Goal: Task Accomplishment & Management: Use online tool/utility

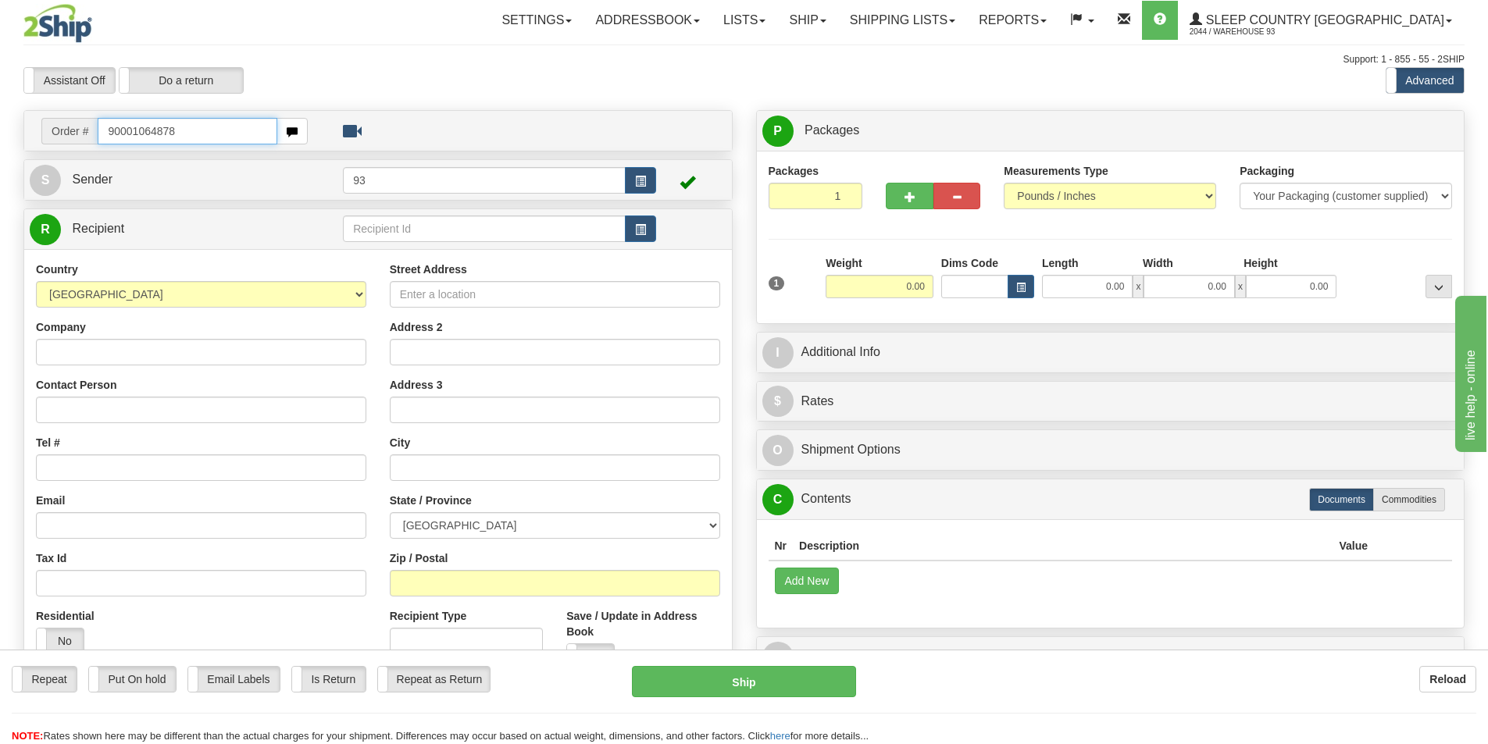
type input "90001064878"
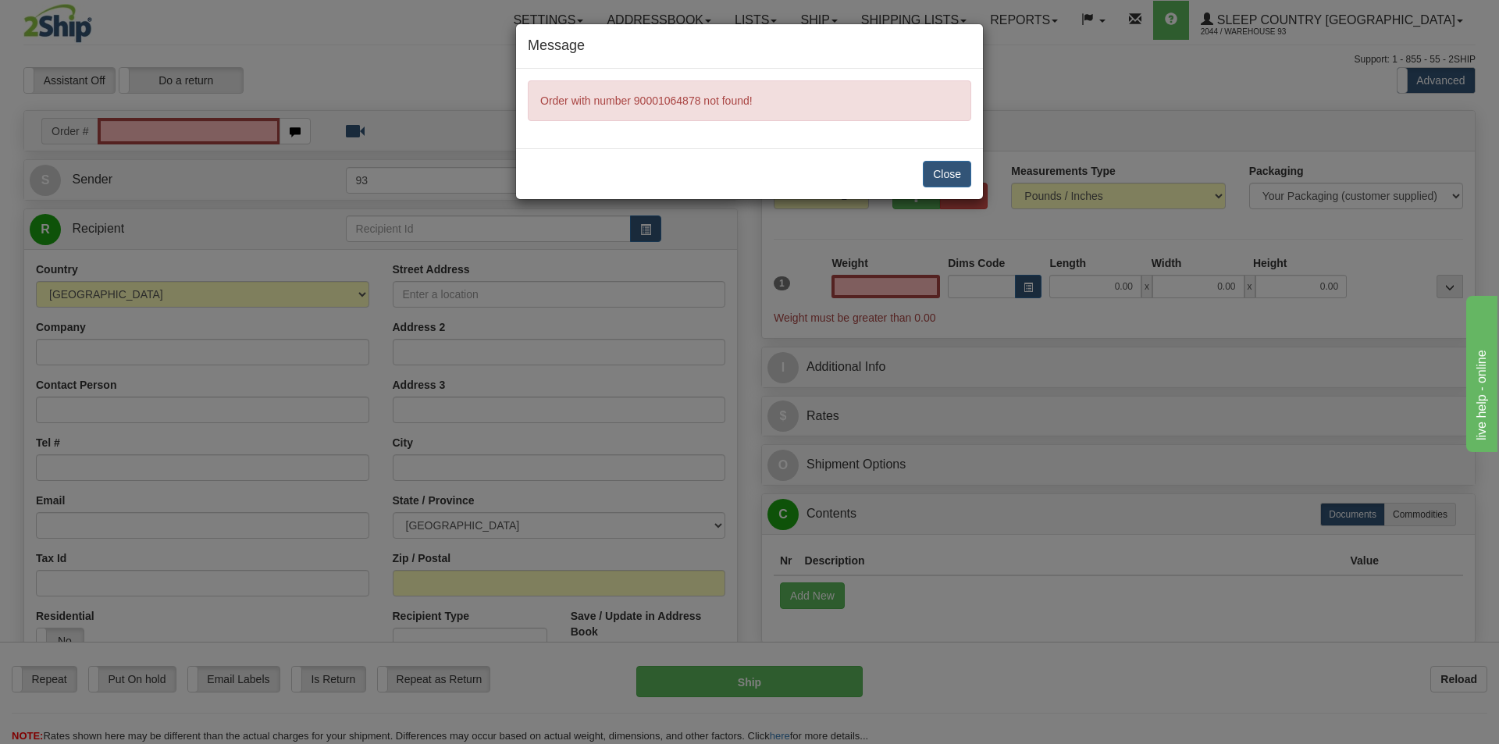
type input "0.00"
click at [167, 129] on div "Message Order with number 90001064878 not found! Close" at bounding box center [749, 372] width 1499 height 744
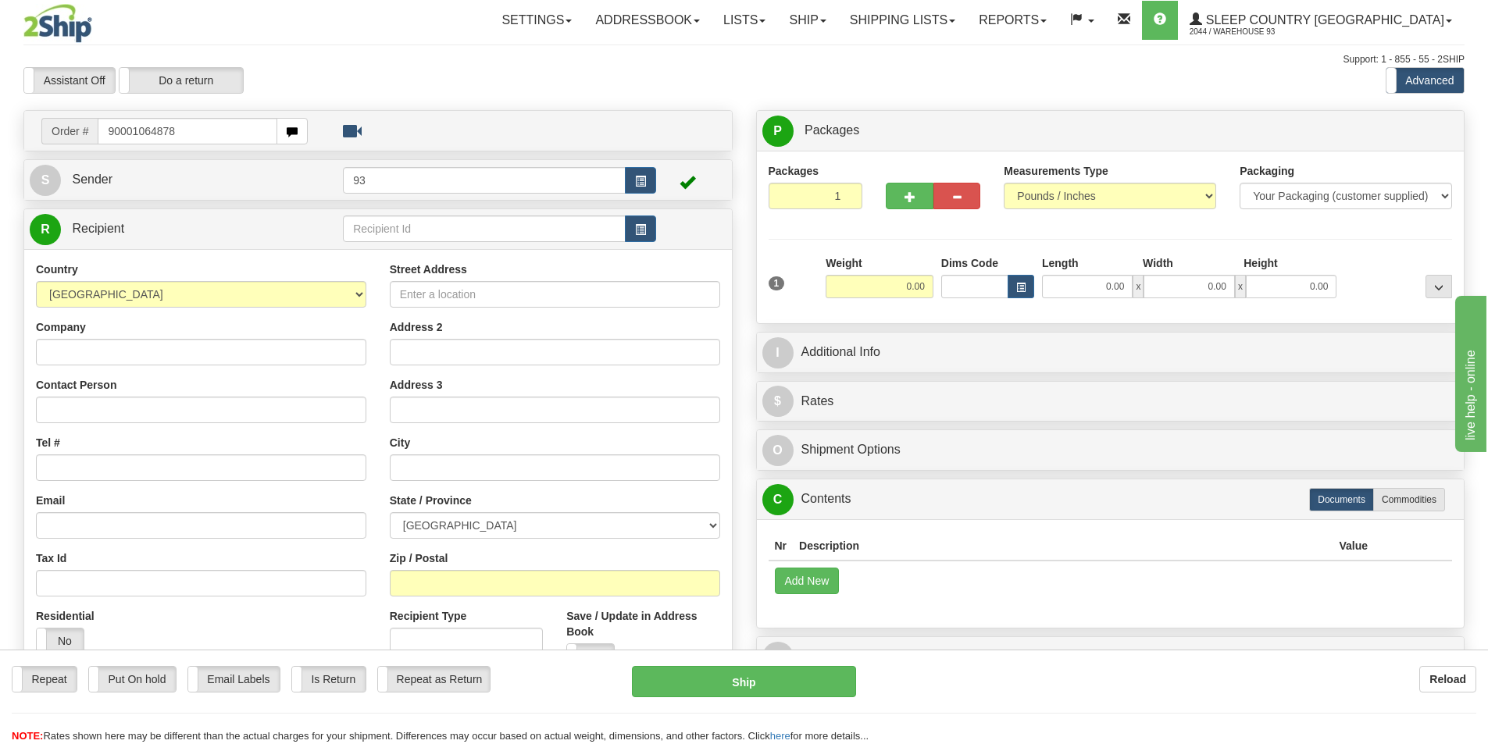
type input "90001064878"
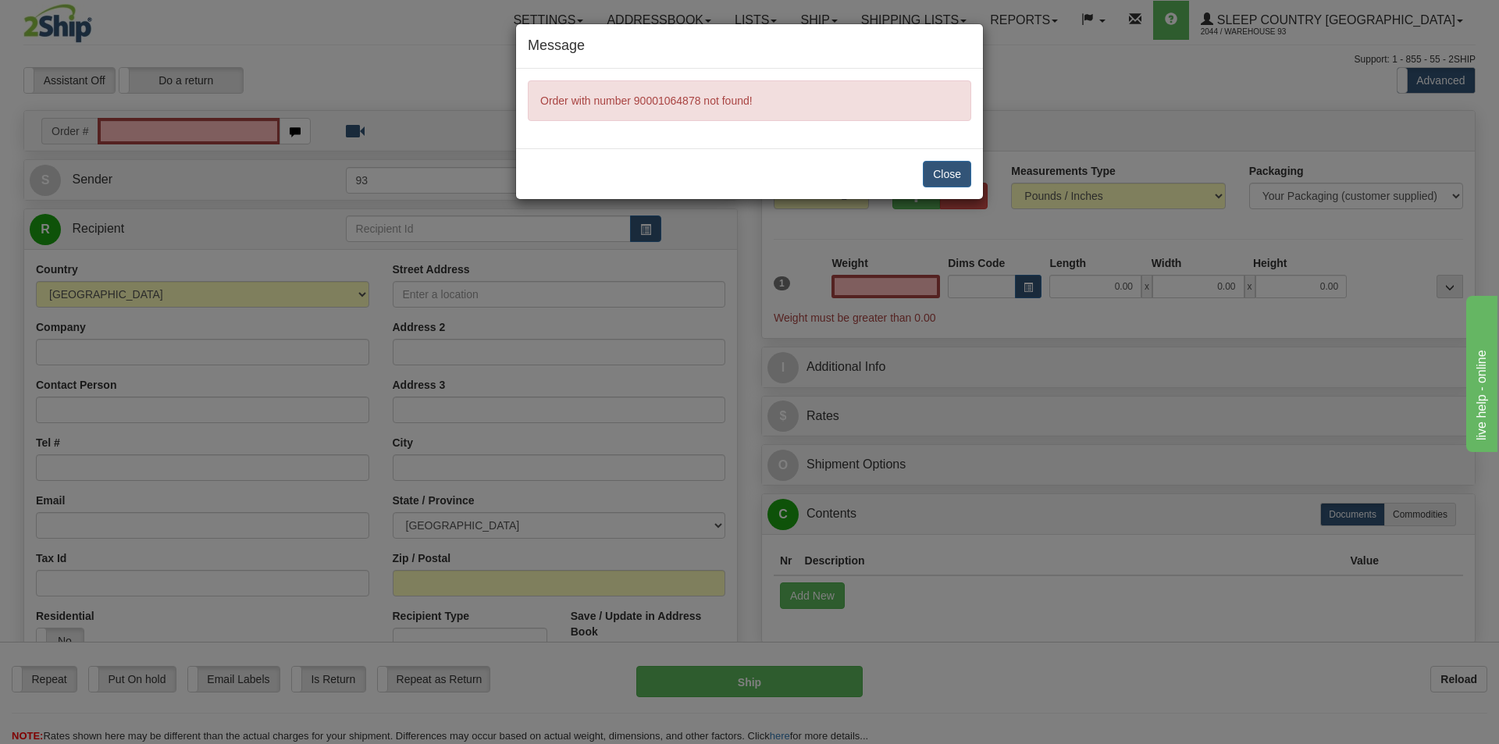
type input "0.00"
click at [957, 169] on button "Close" at bounding box center [947, 174] width 48 height 27
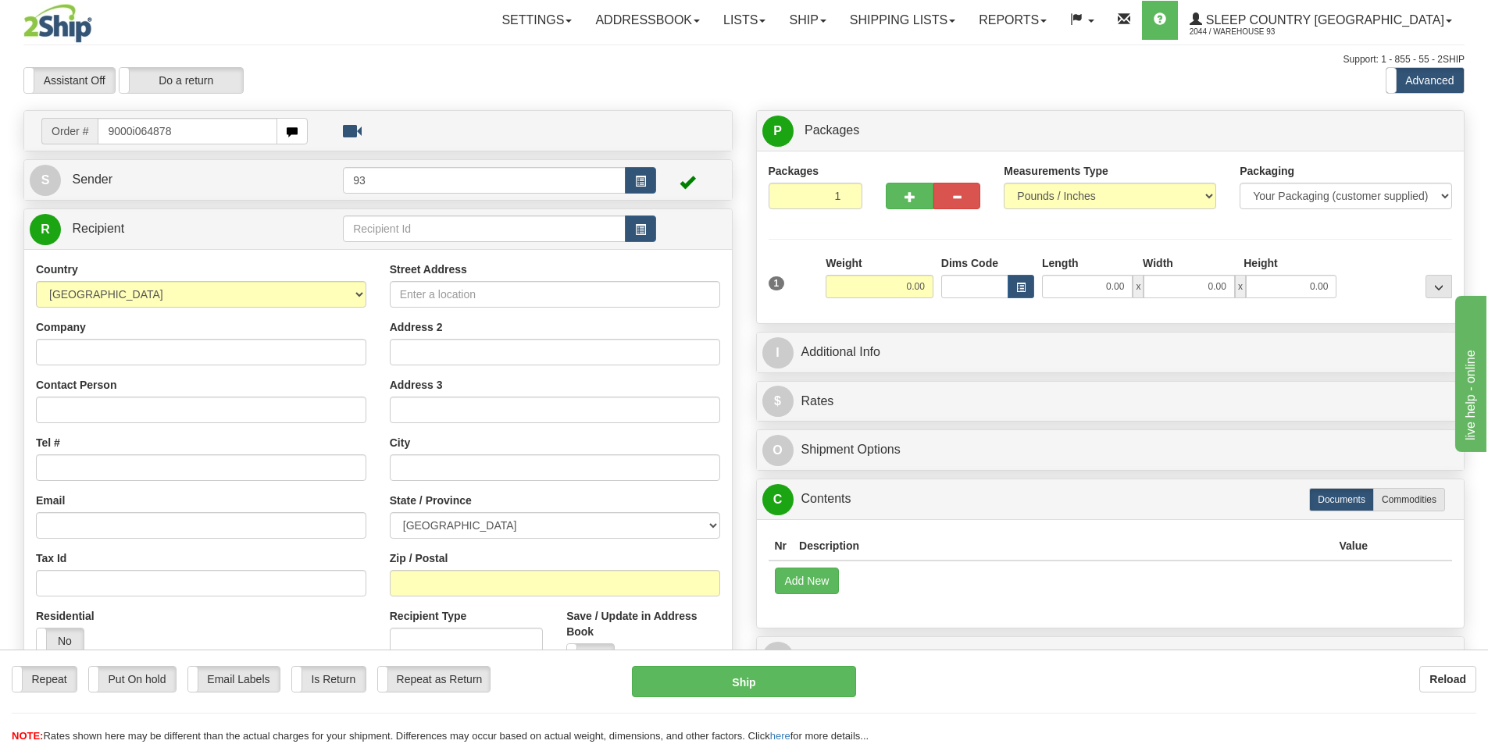
type input "9000i064878"
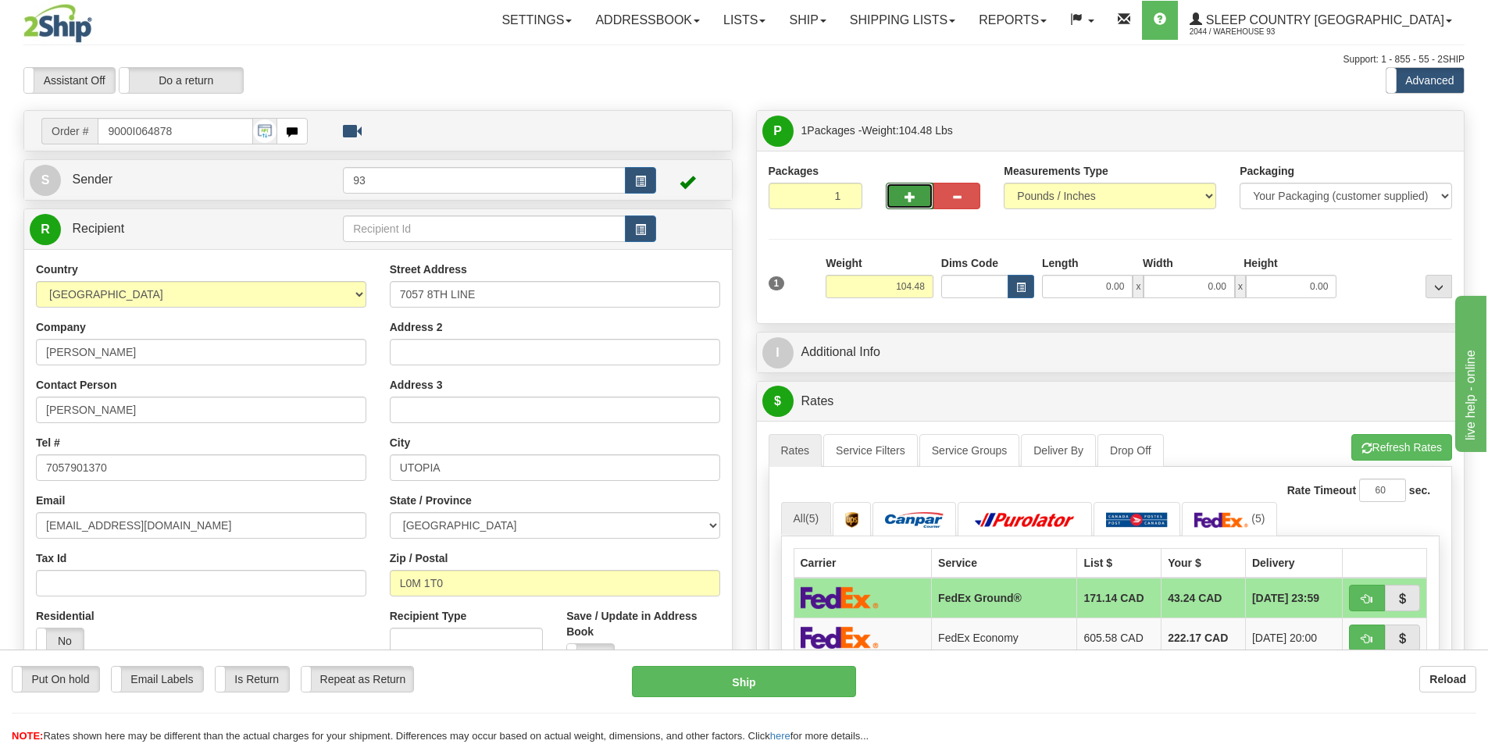
click at [914, 190] on button "button" at bounding box center [909, 196] width 47 height 27
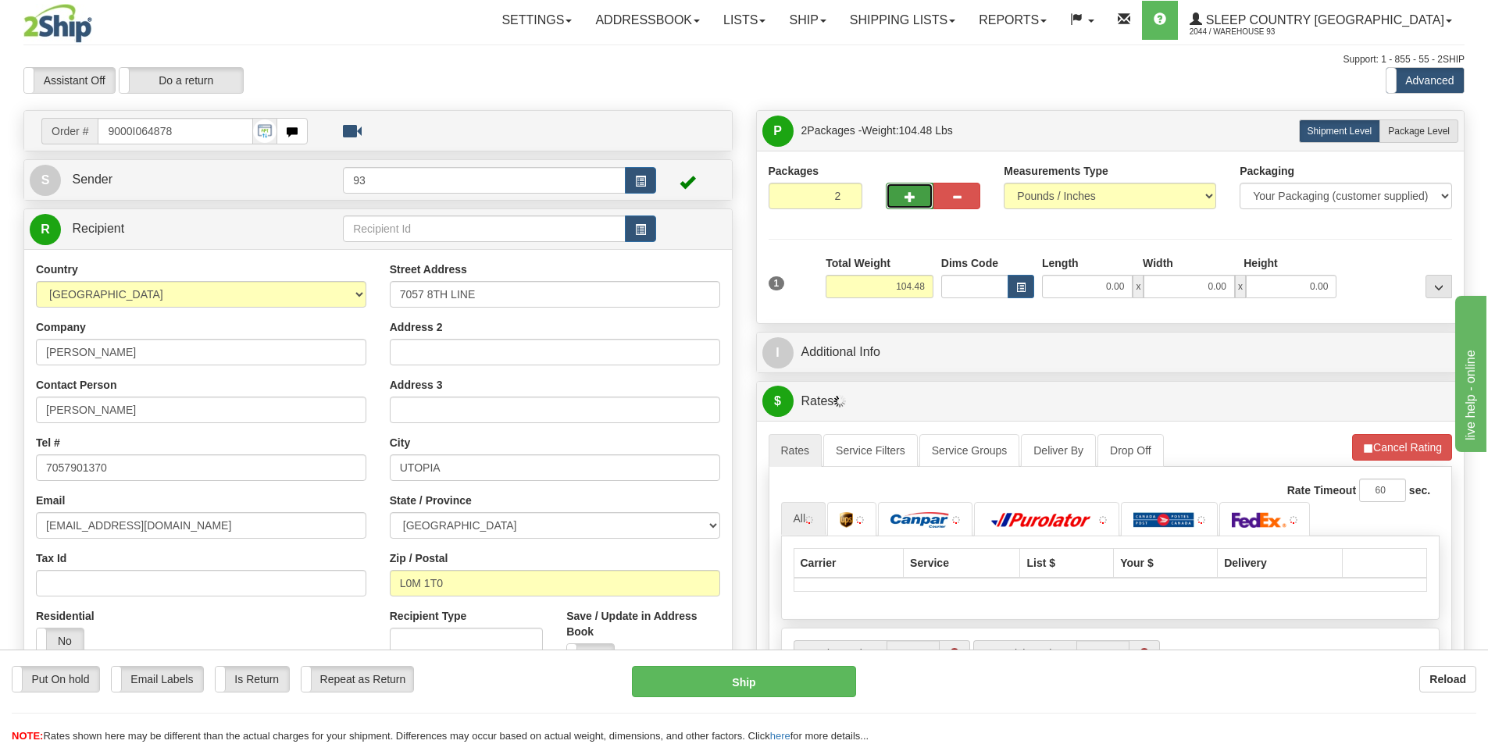
click at [915, 192] on button "button" at bounding box center [909, 196] width 47 height 27
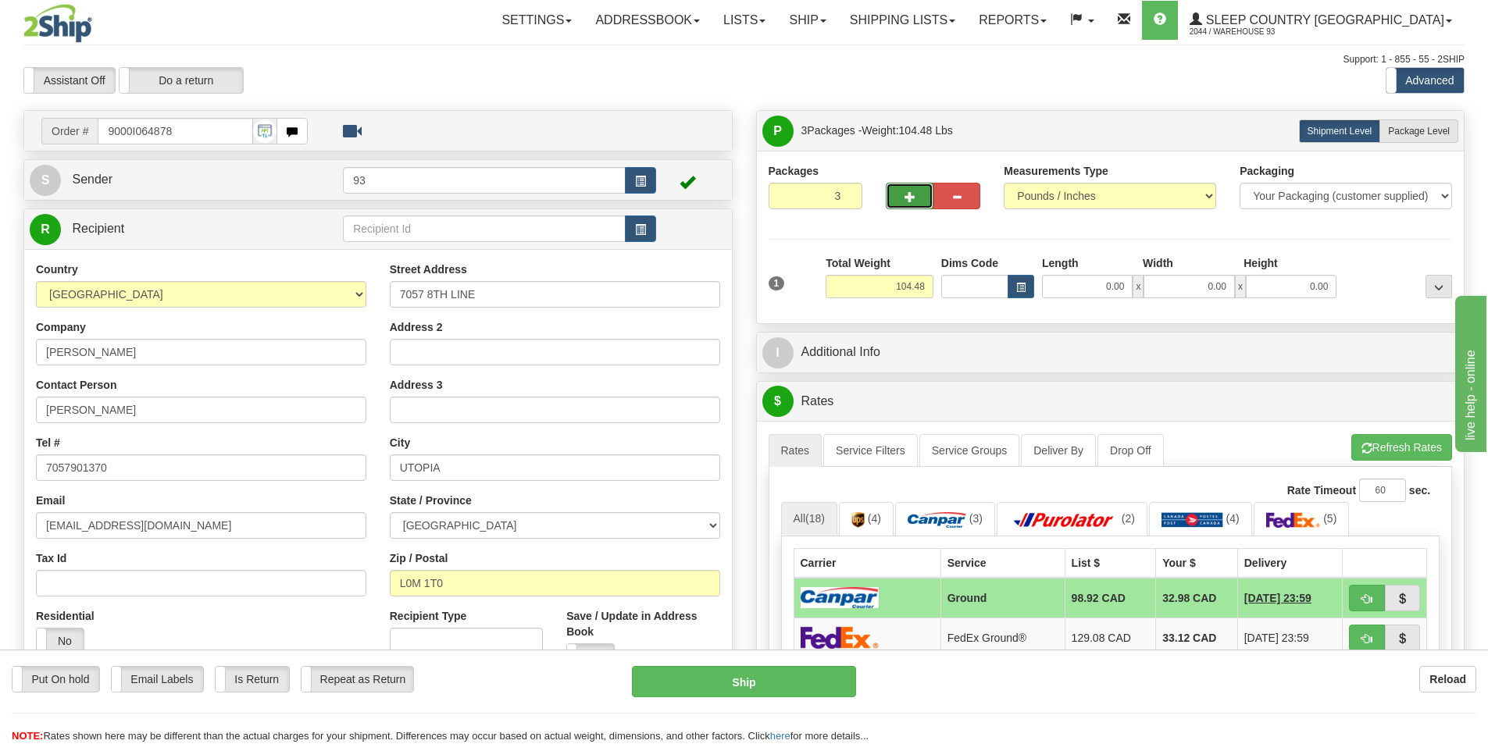
click at [911, 197] on span "button" at bounding box center [909, 197] width 11 height 10
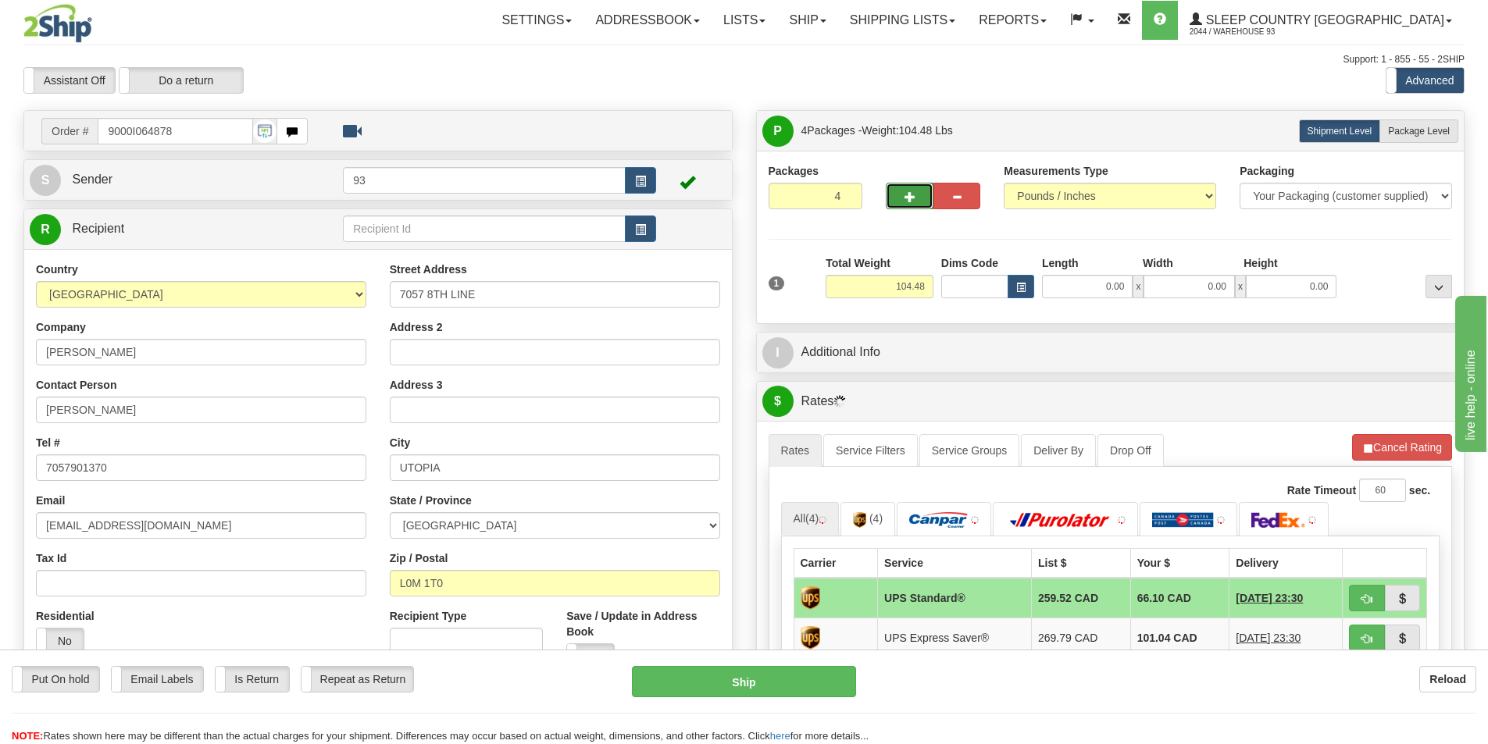
click at [911, 197] on span "button" at bounding box center [909, 197] width 11 height 10
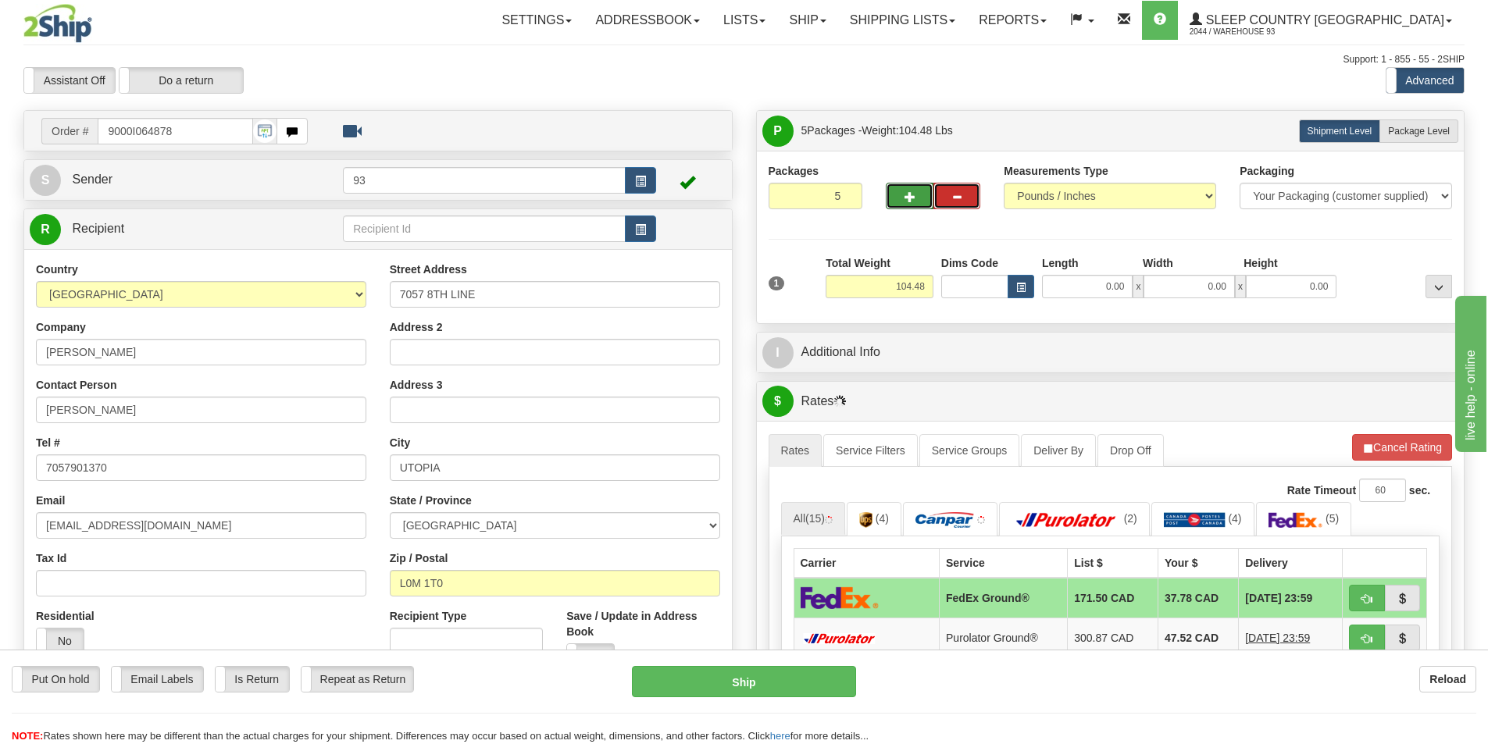
click at [951, 194] on span "button" at bounding box center [956, 197] width 11 height 10
type input "3"
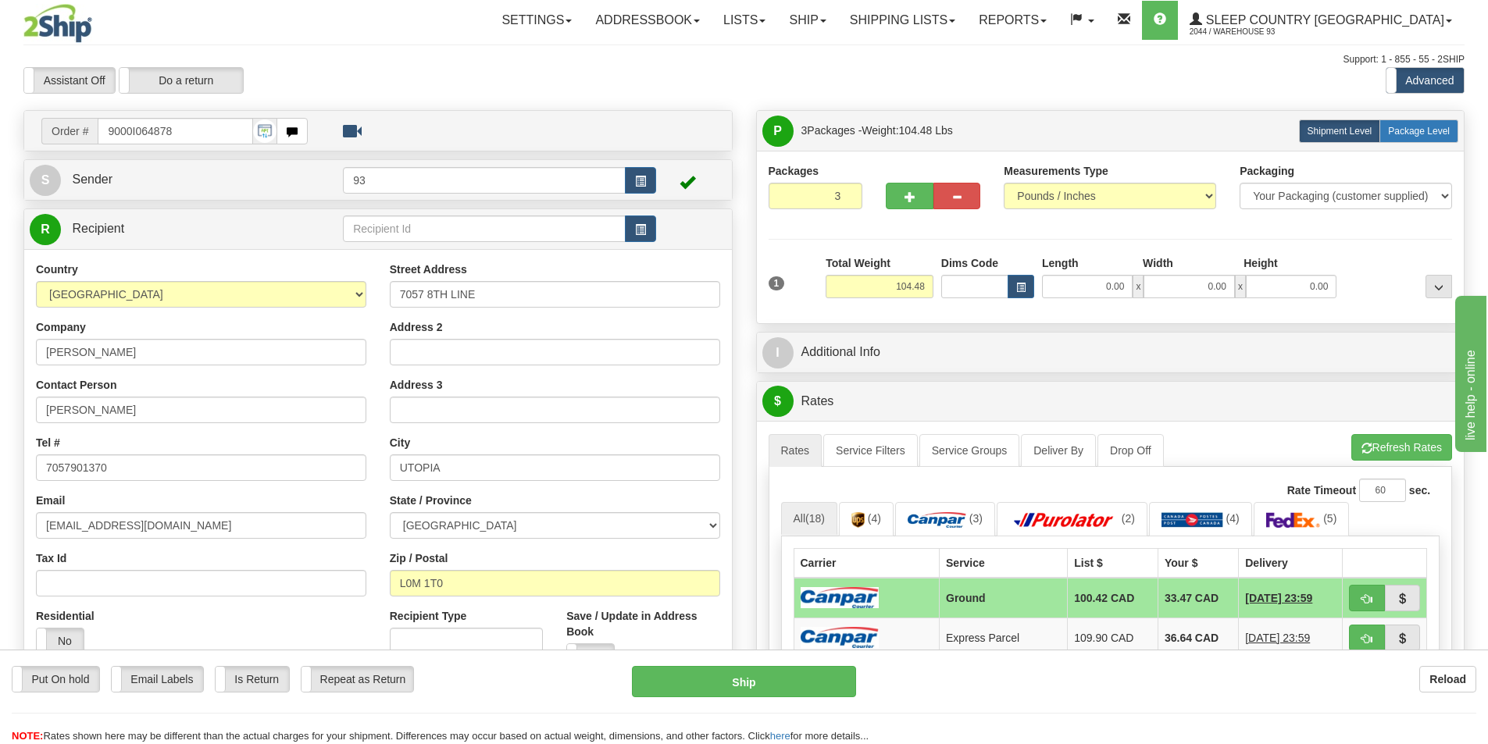
click at [1428, 130] on span "Package Level" at bounding box center [1419, 131] width 62 height 11
radio input "true"
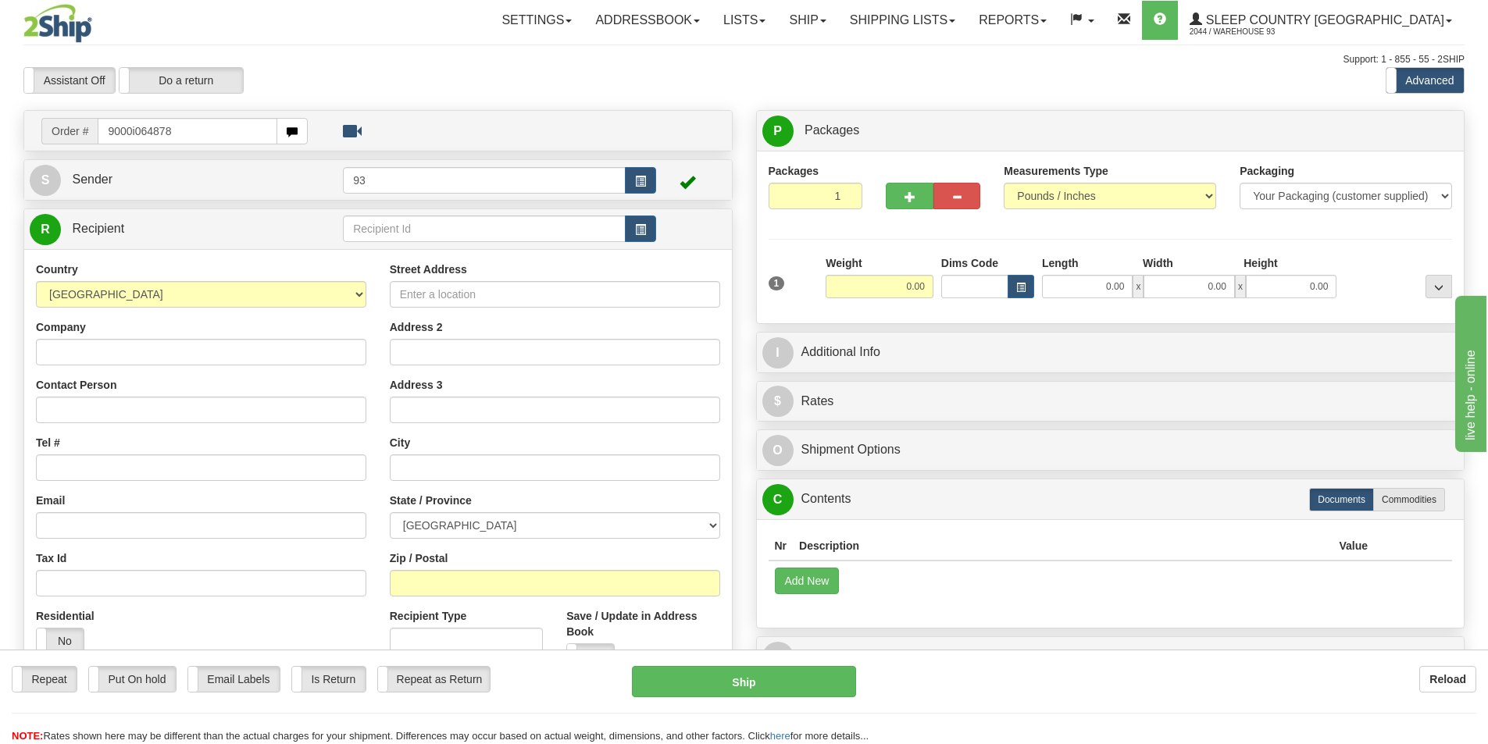
type input "9000i064878"
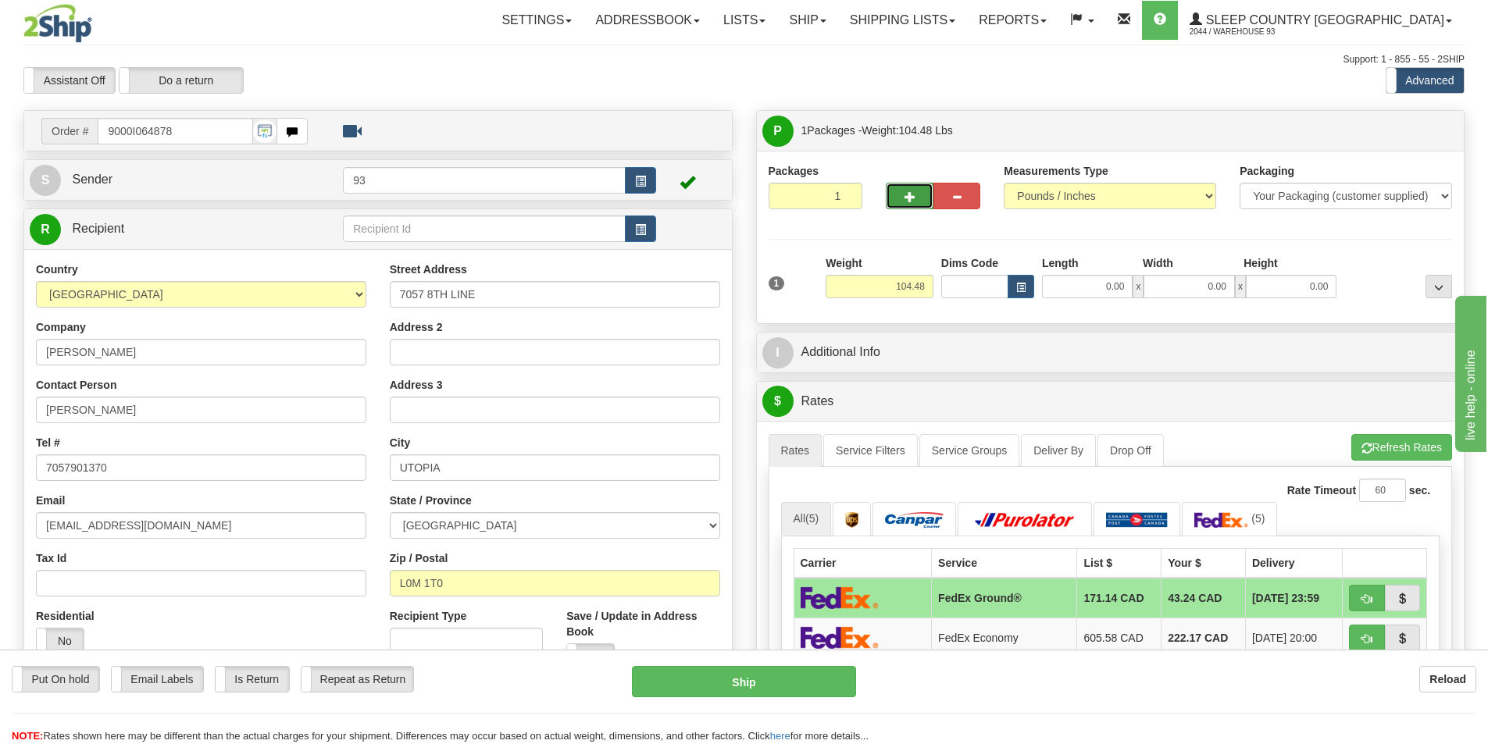
click at [905, 195] on span "button" at bounding box center [909, 197] width 11 height 10
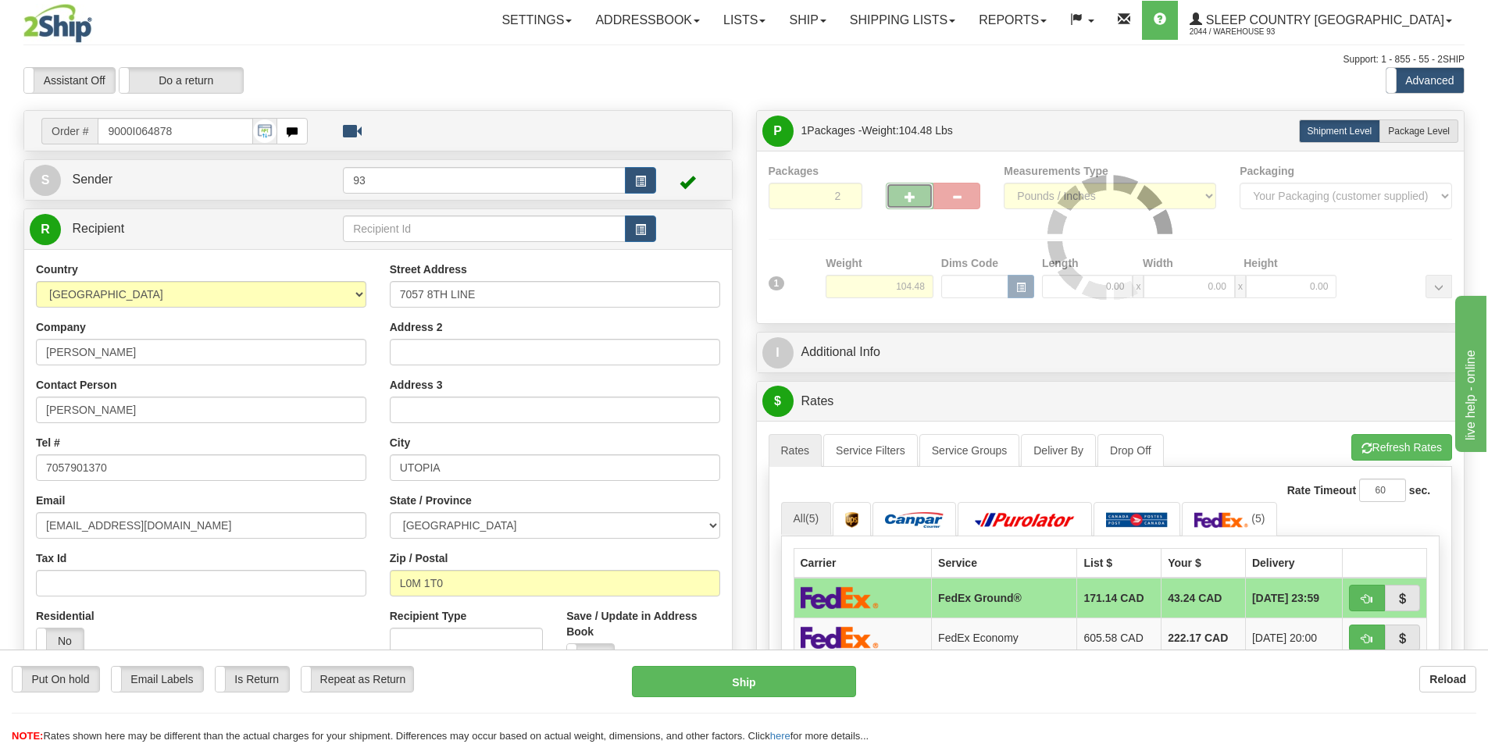
click at [905, 195] on div at bounding box center [1110, 237] width 684 height 148
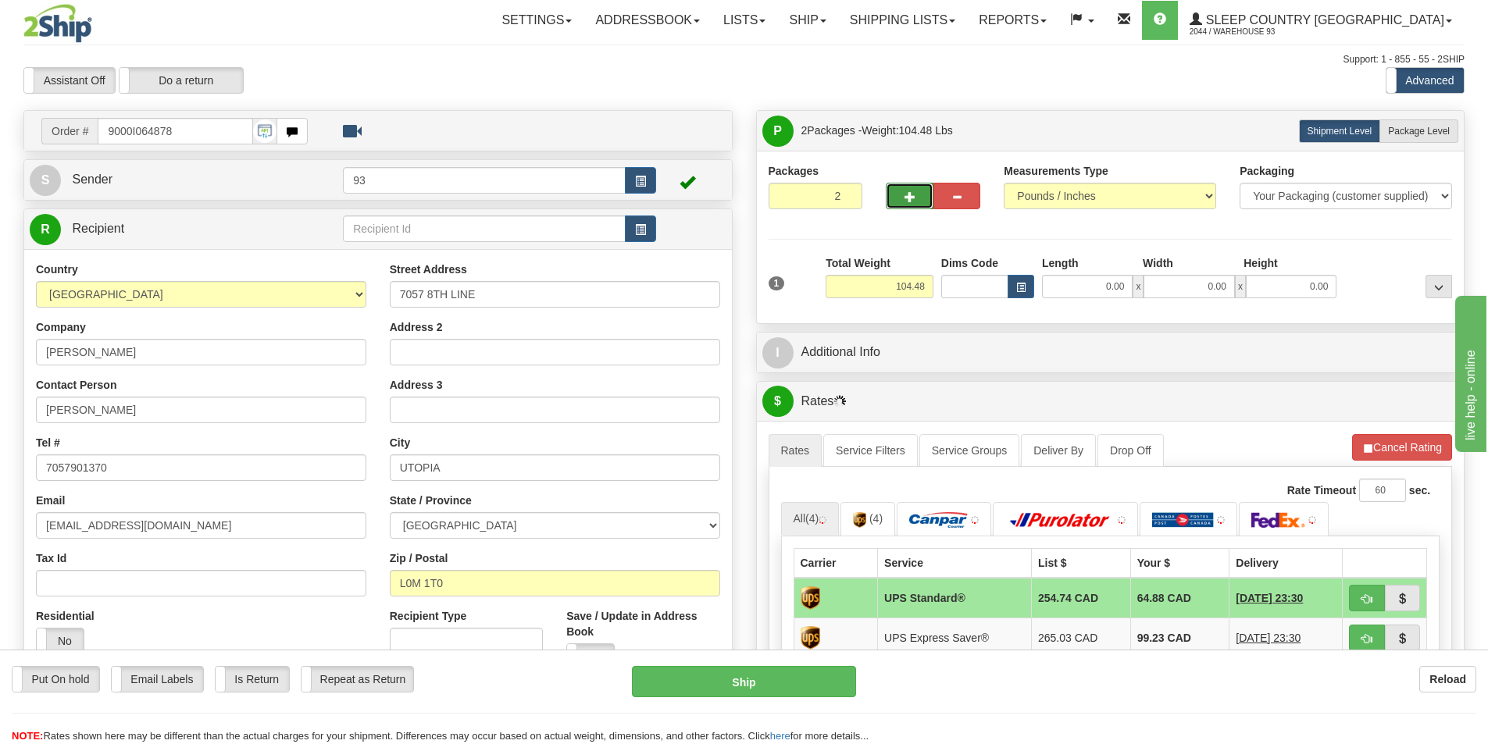
click at [893, 197] on button "button" at bounding box center [909, 196] width 47 height 27
type input "3"
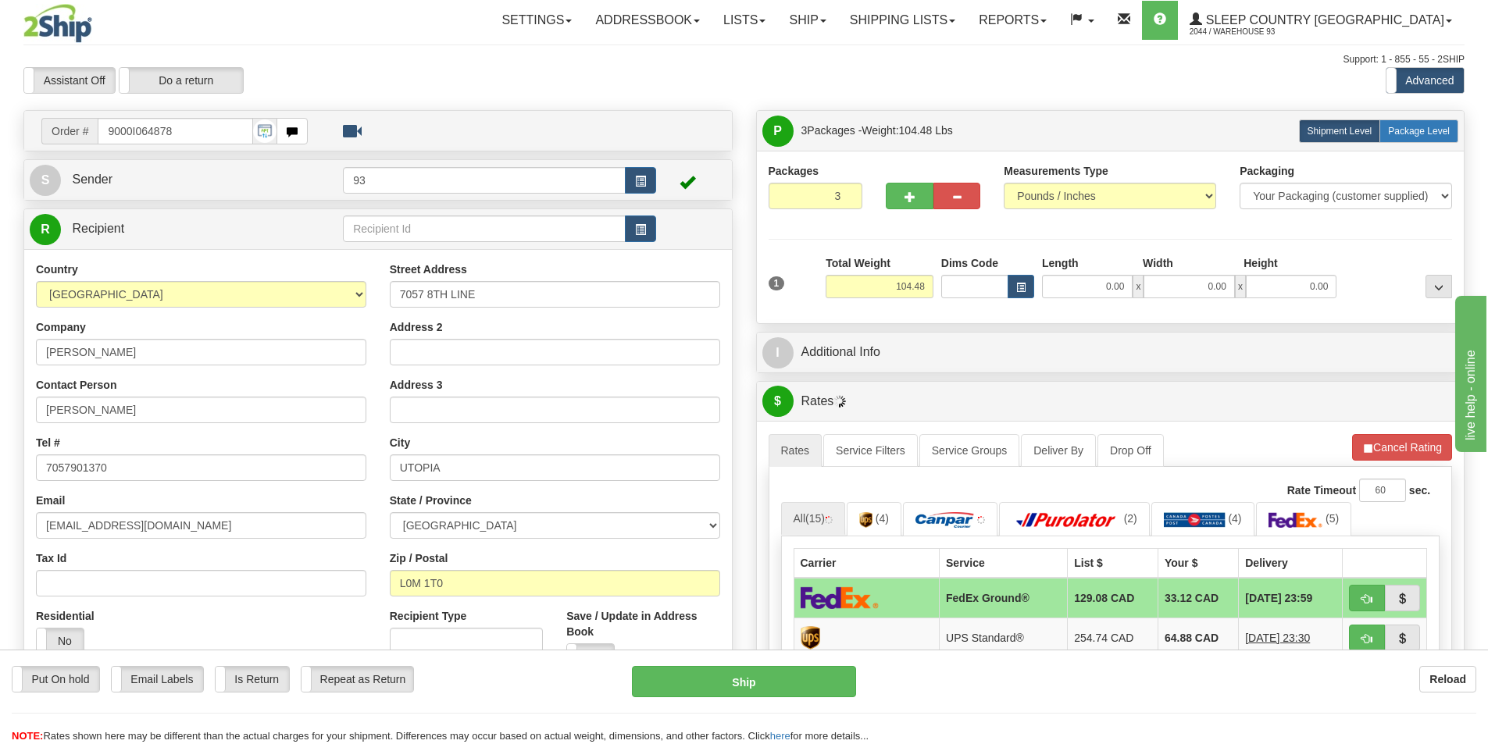
click at [1442, 126] on span "Package Level" at bounding box center [1419, 131] width 62 height 11
radio input "true"
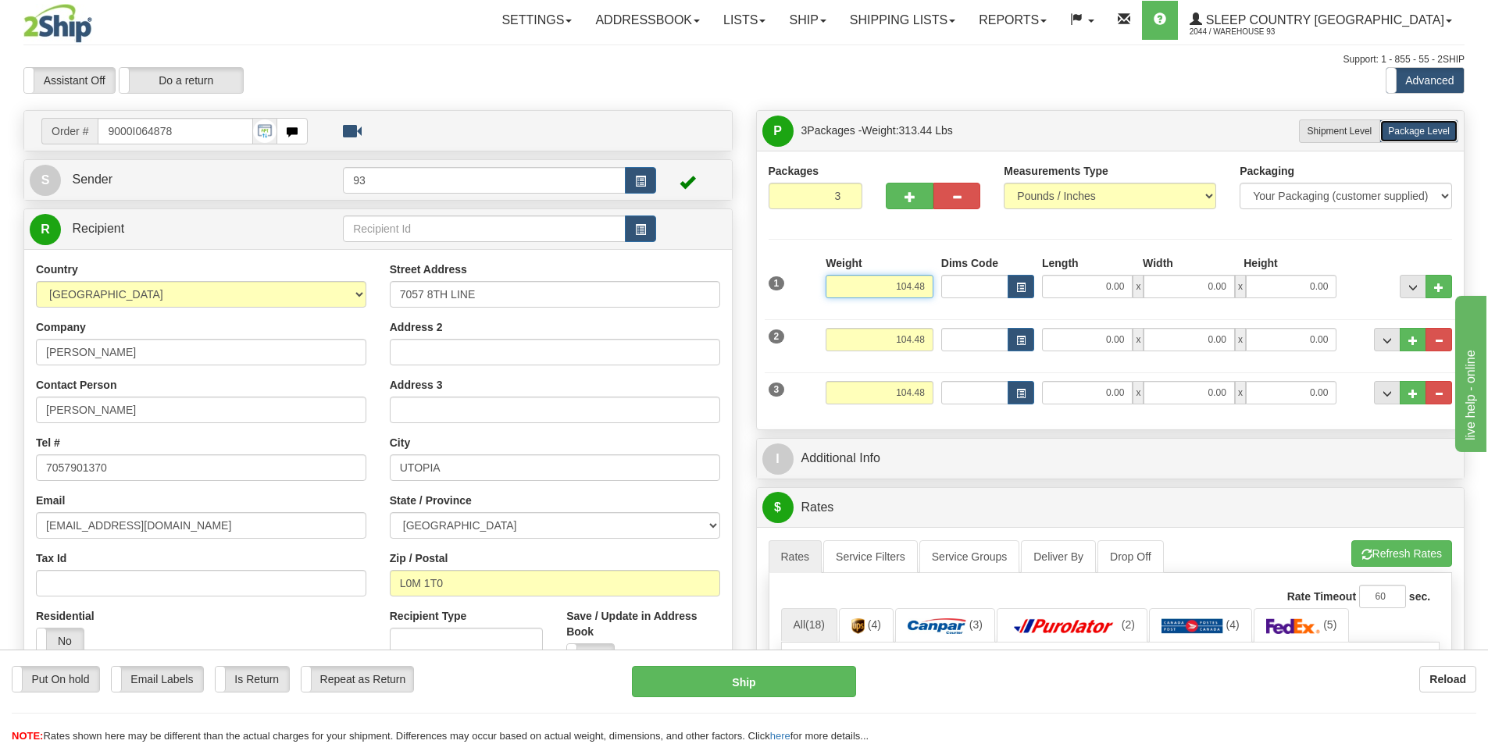
click at [926, 280] on input "104.48" at bounding box center [880, 286] width 108 height 23
type input "1"
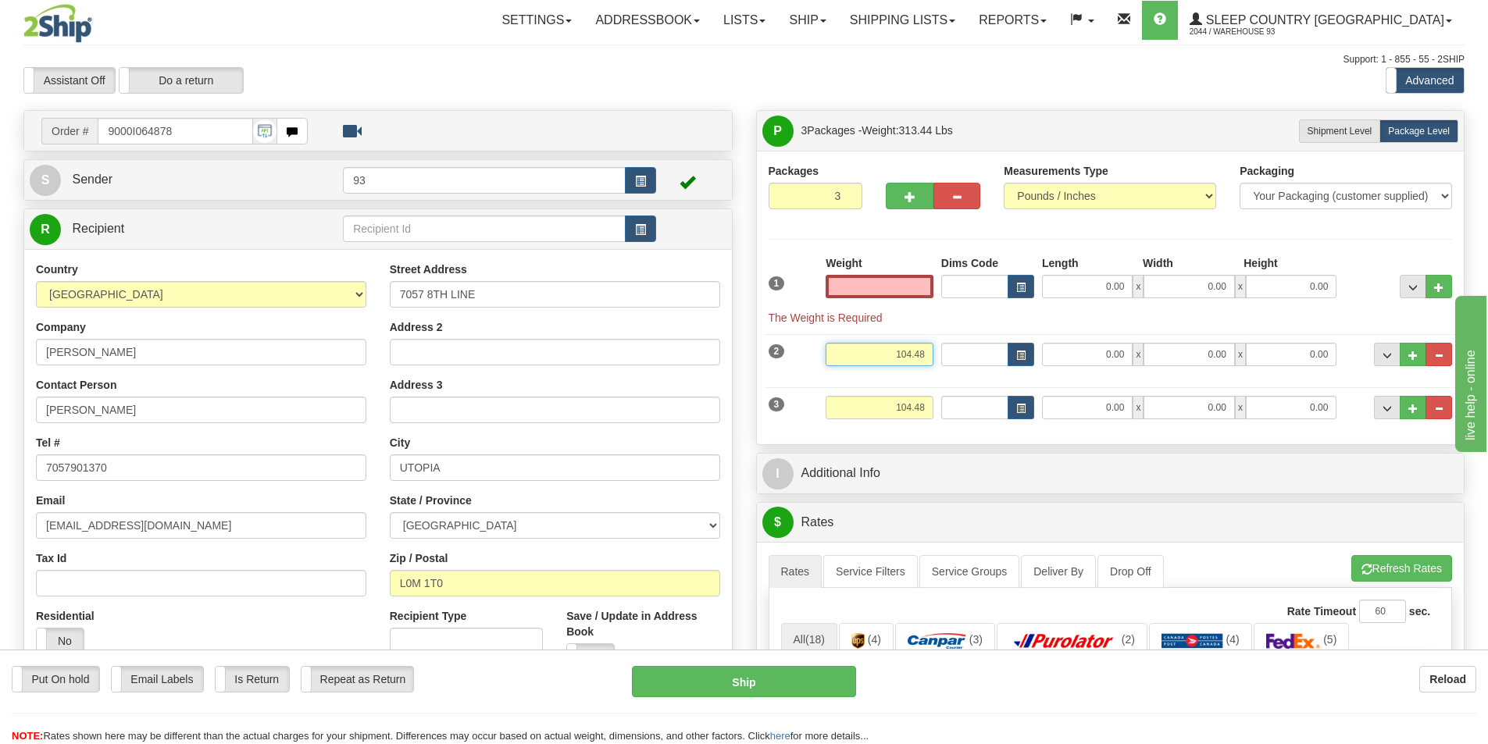
type input "0.00"
click at [927, 354] on input "104.48" at bounding box center [880, 354] width 108 height 23
type input "1"
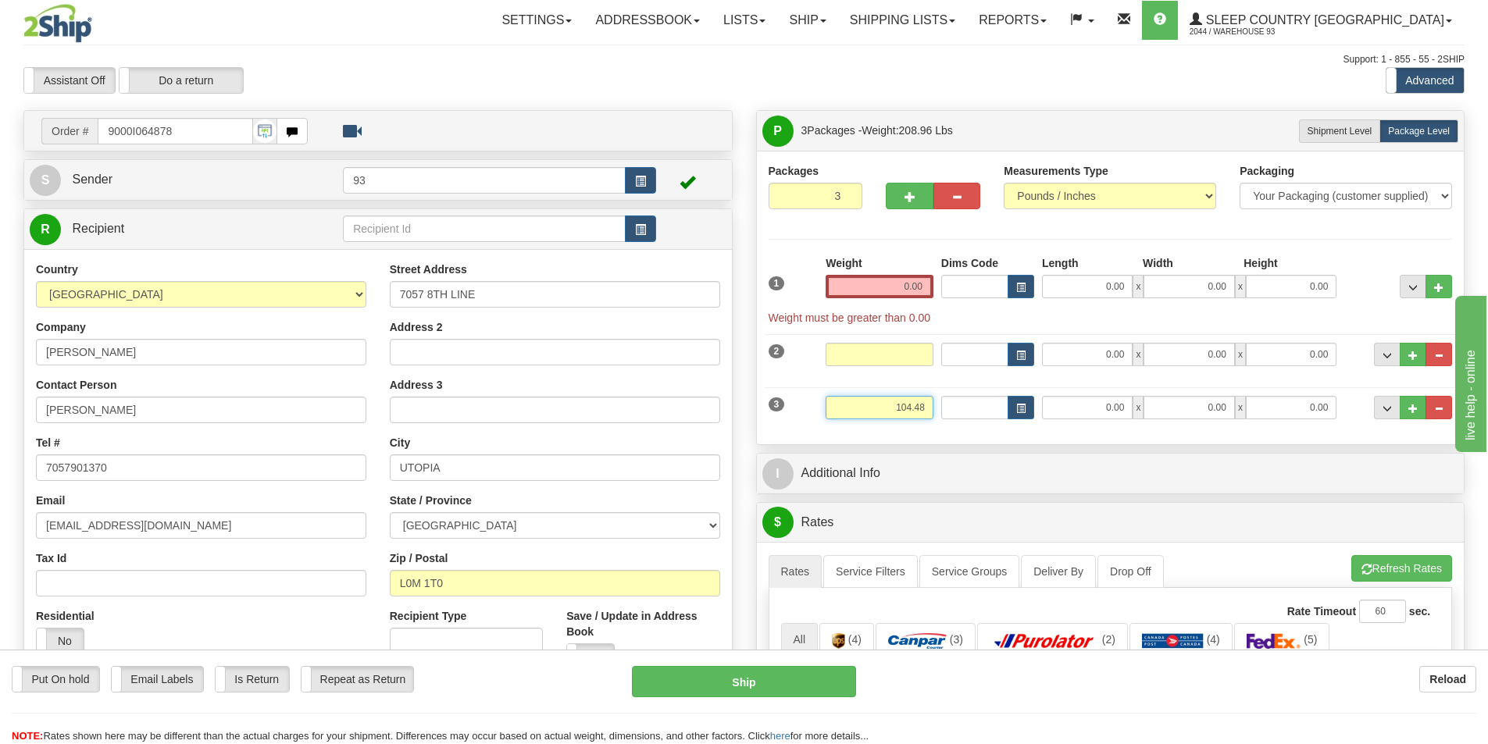
type input "0.00"
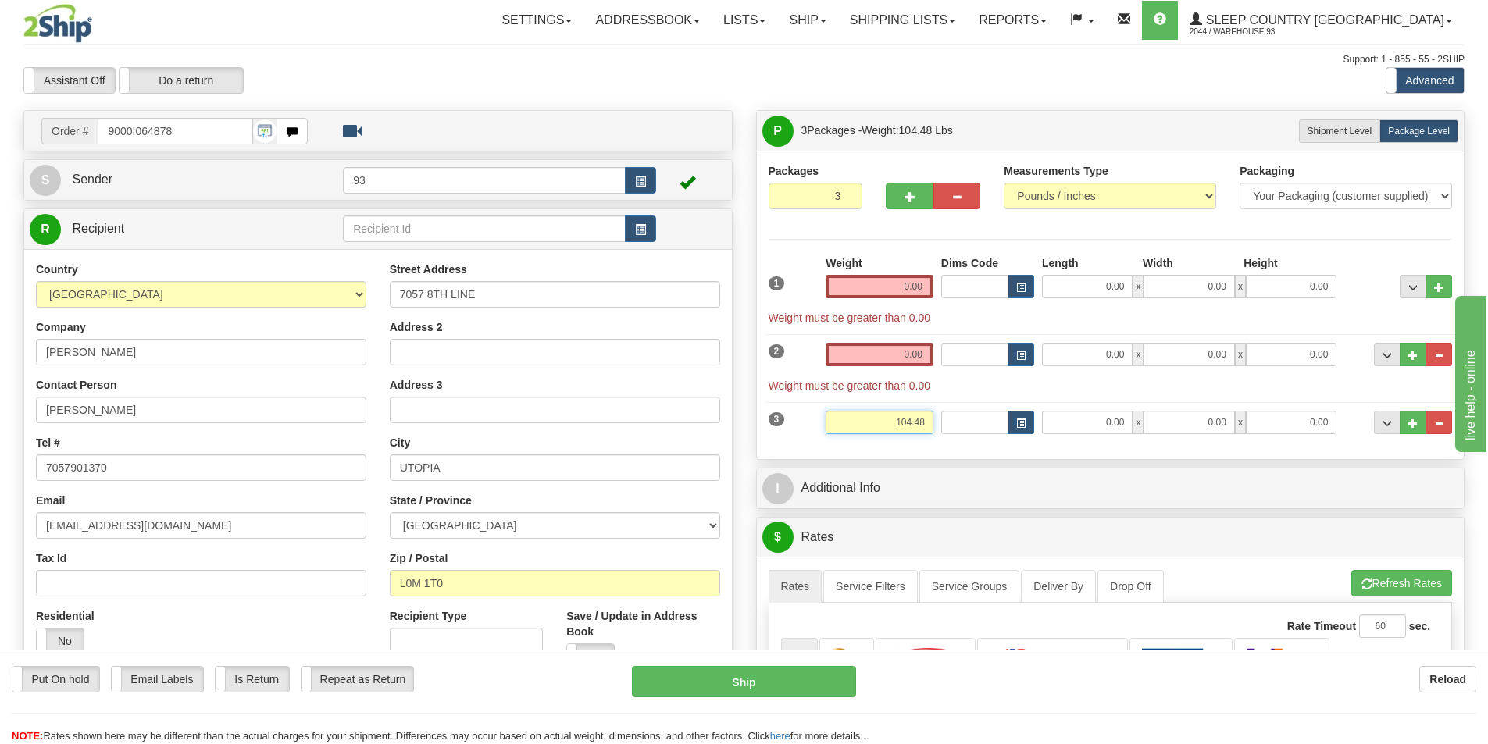
click at [932, 407] on div "3 Weight 104.48 Dims Code Length Width 0.00" at bounding box center [1111, 420] width 692 height 52
type input "1"
type input "0.00"
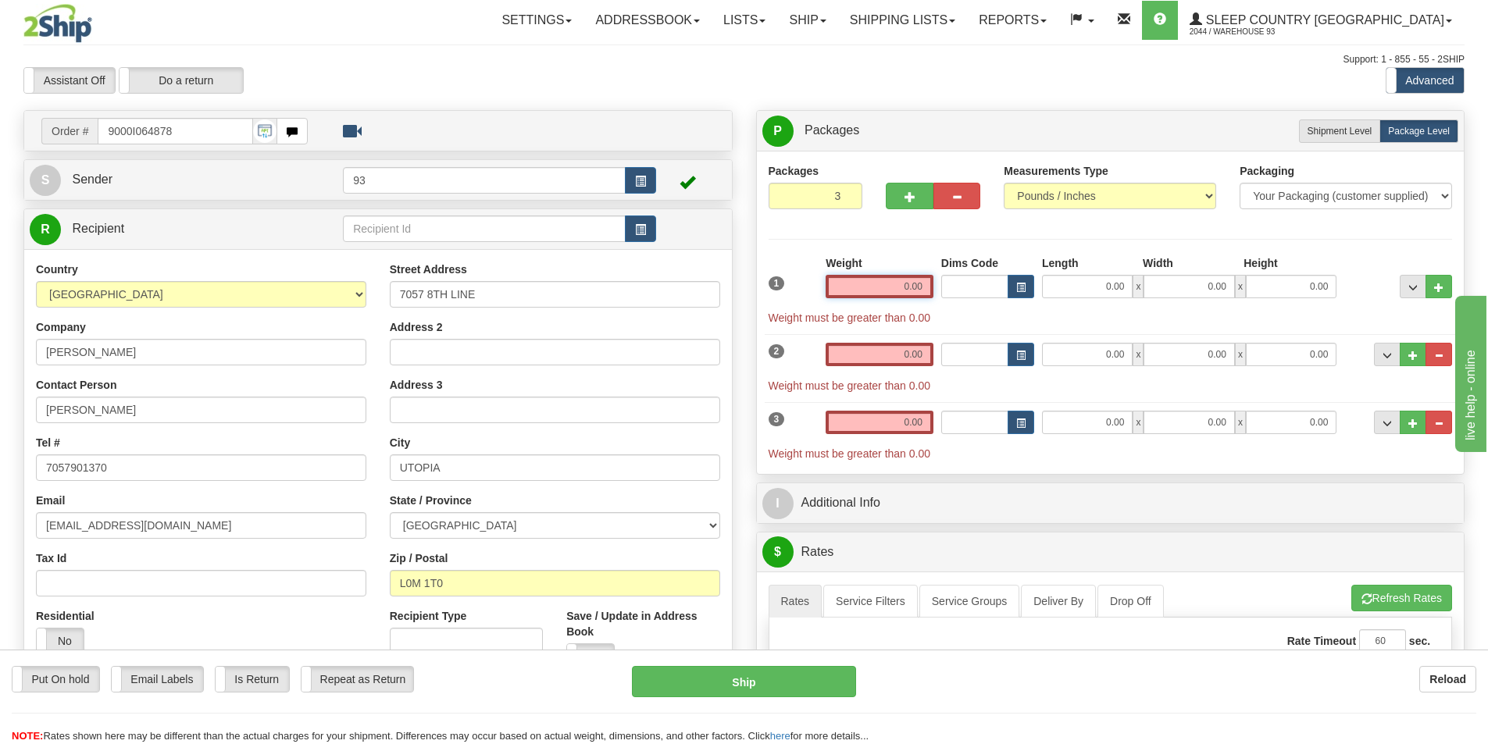
click at [847, 287] on input "0.00" at bounding box center [880, 286] width 108 height 23
type input "6"
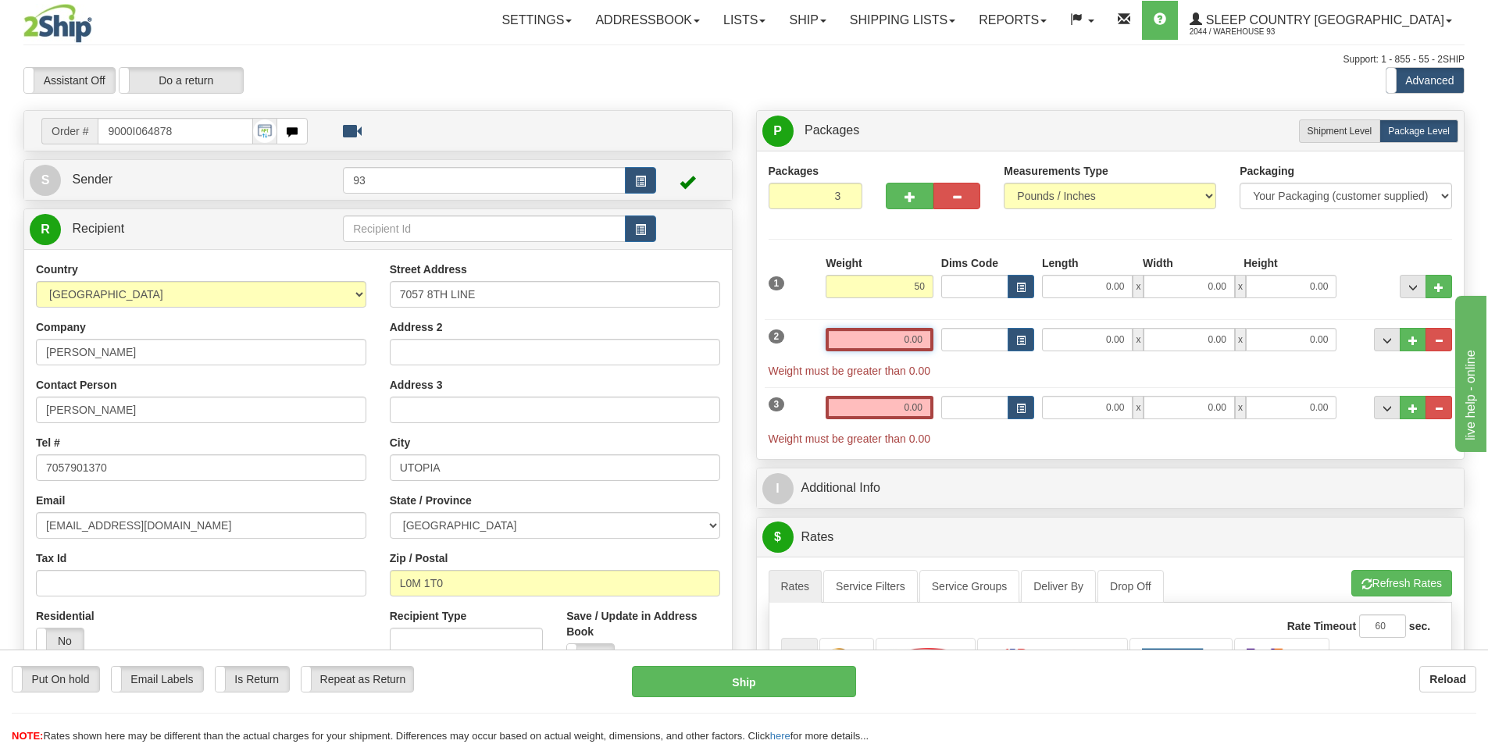
type input "50.00"
click at [864, 338] on input "0.00" at bounding box center [880, 339] width 108 height 23
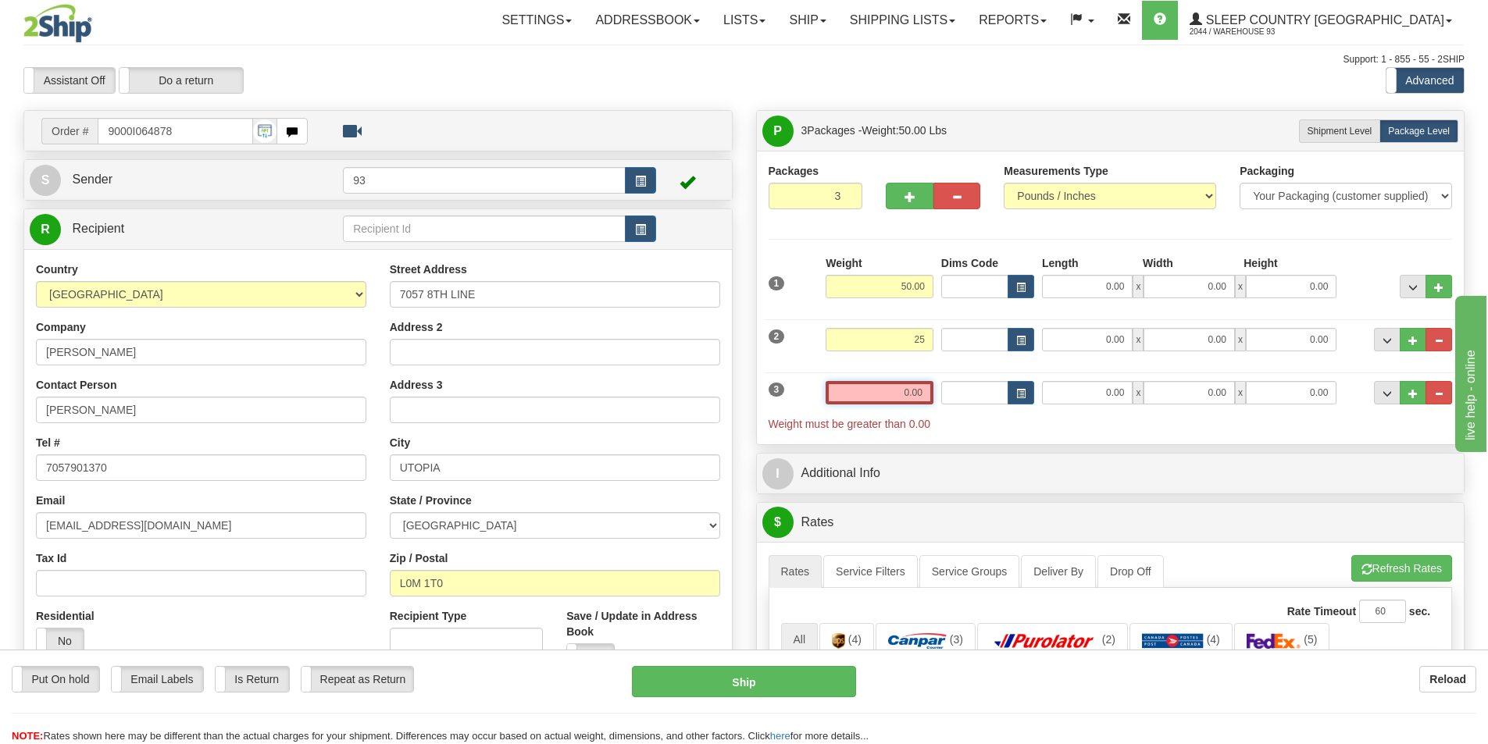
type input "25.00"
click at [885, 397] on input "0.00" at bounding box center [880, 392] width 108 height 23
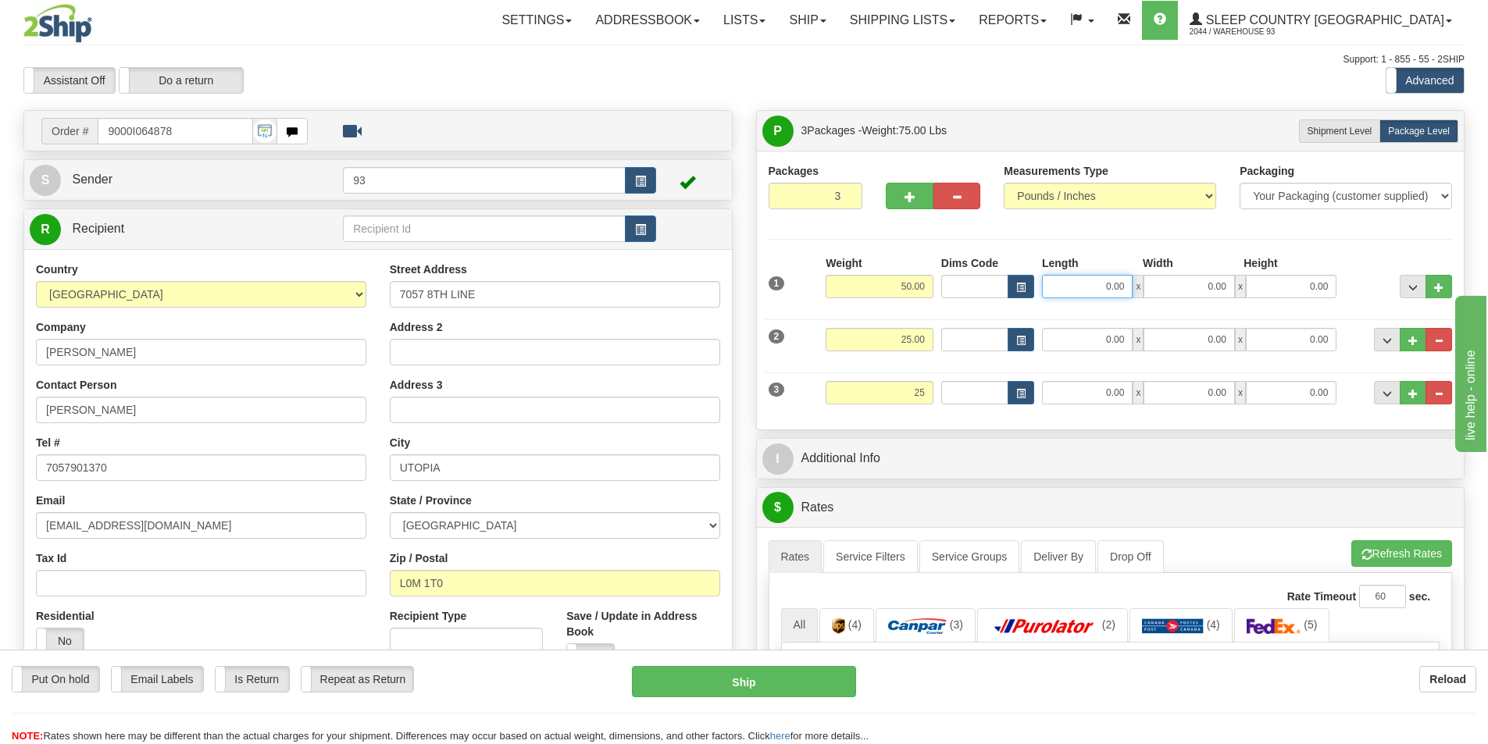
type input "25.00"
click at [1091, 287] on input "0.00" at bounding box center [1087, 286] width 91 height 23
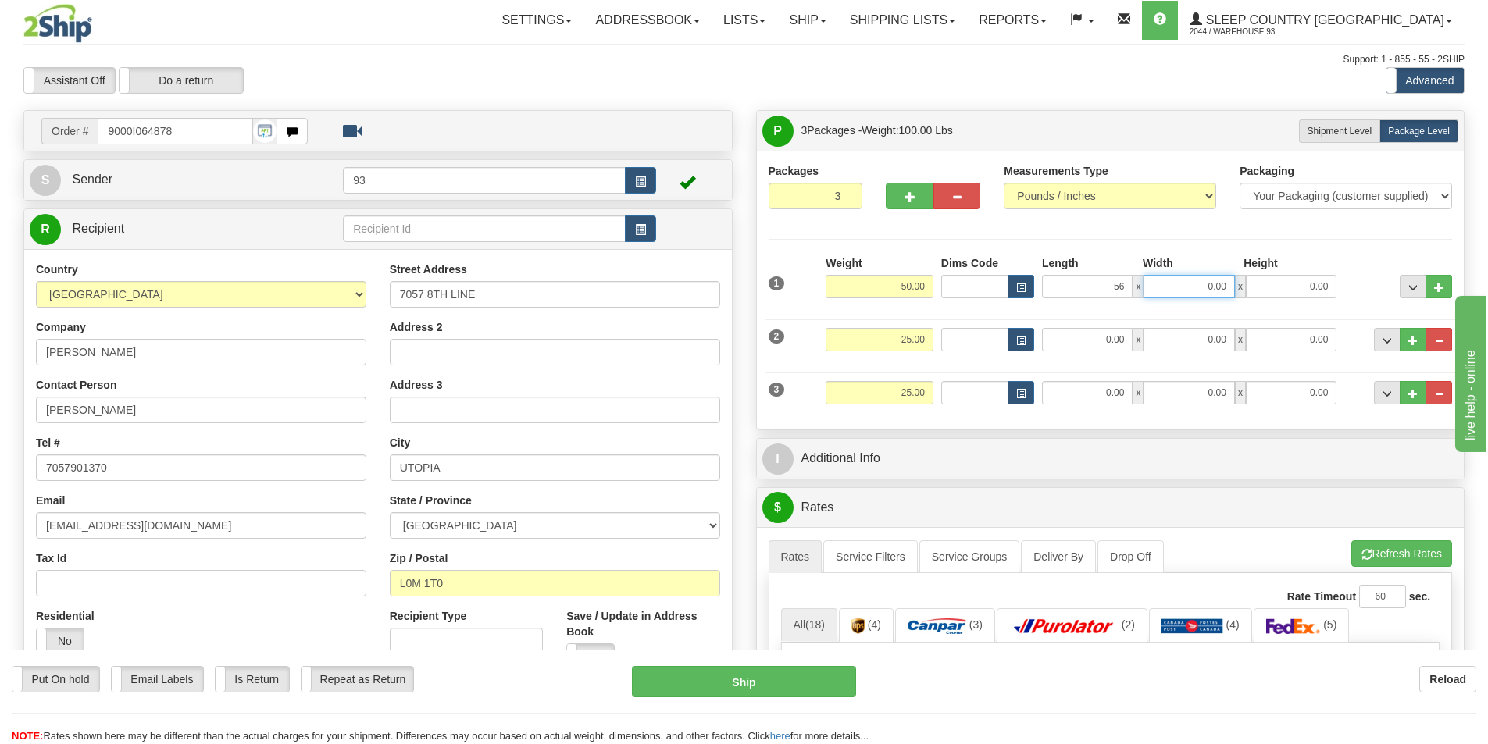
type input "56.00"
click at [1162, 287] on input "0.00" at bounding box center [1188, 286] width 91 height 23
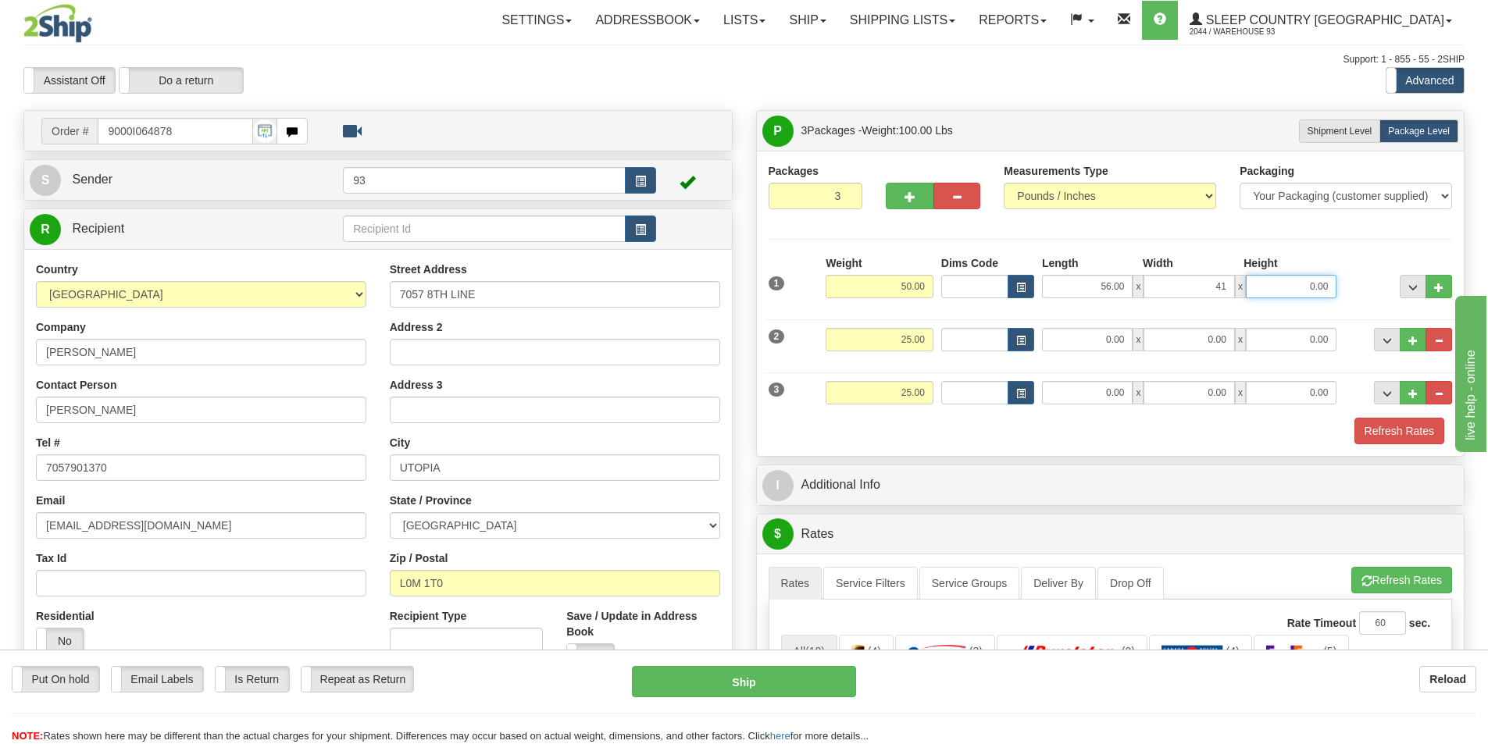
type input "41.00"
click at [1294, 284] on input "0.00" at bounding box center [1291, 286] width 91 height 23
type input "4.00"
click at [1076, 339] on input "0.00" at bounding box center [1087, 339] width 91 height 23
type input "74.00"
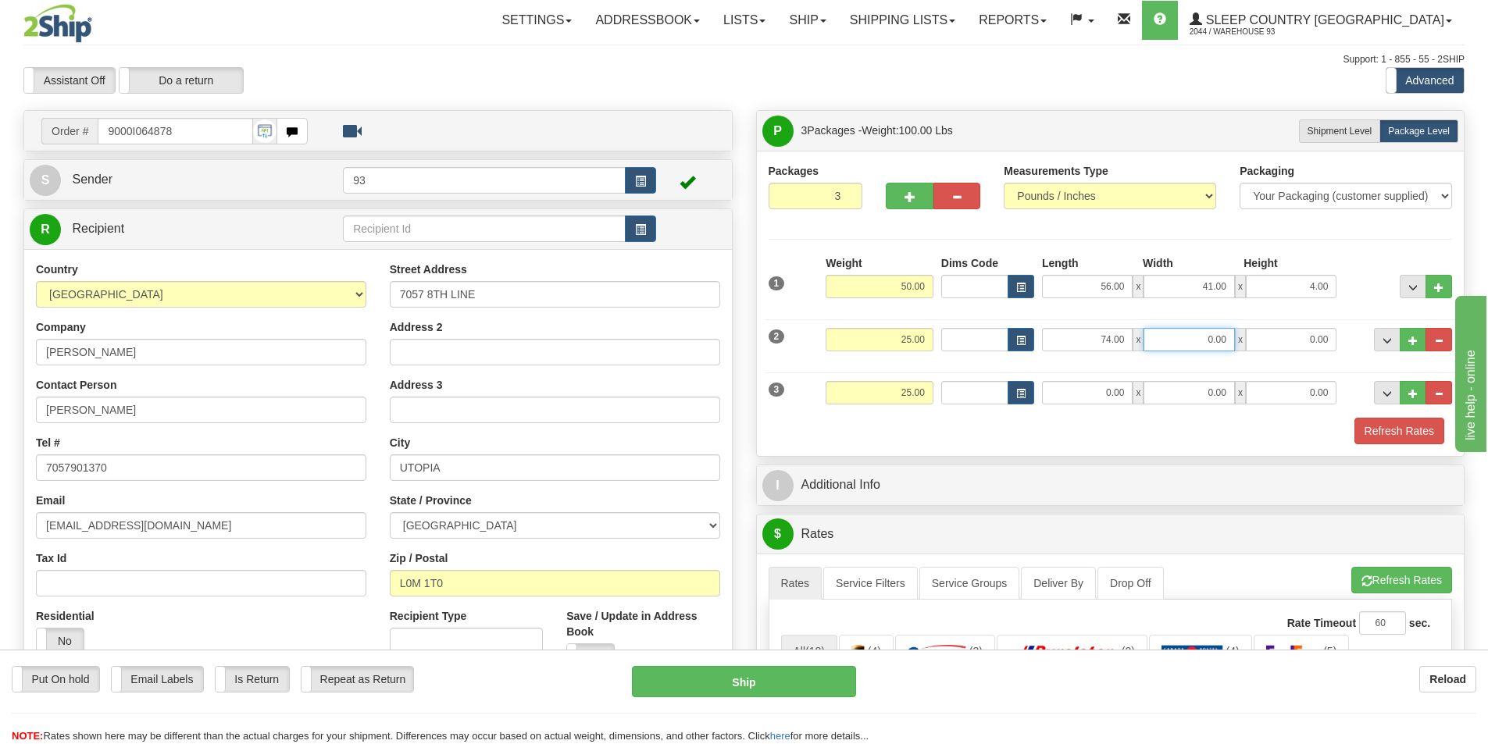
click at [1170, 336] on input "0.00" at bounding box center [1188, 339] width 91 height 23
type input "6.00"
click at [1273, 333] on input "0.00" at bounding box center [1291, 339] width 91 height 23
type input "6.00"
click at [1093, 386] on input "0.00" at bounding box center [1087, 392] width 91 height 23
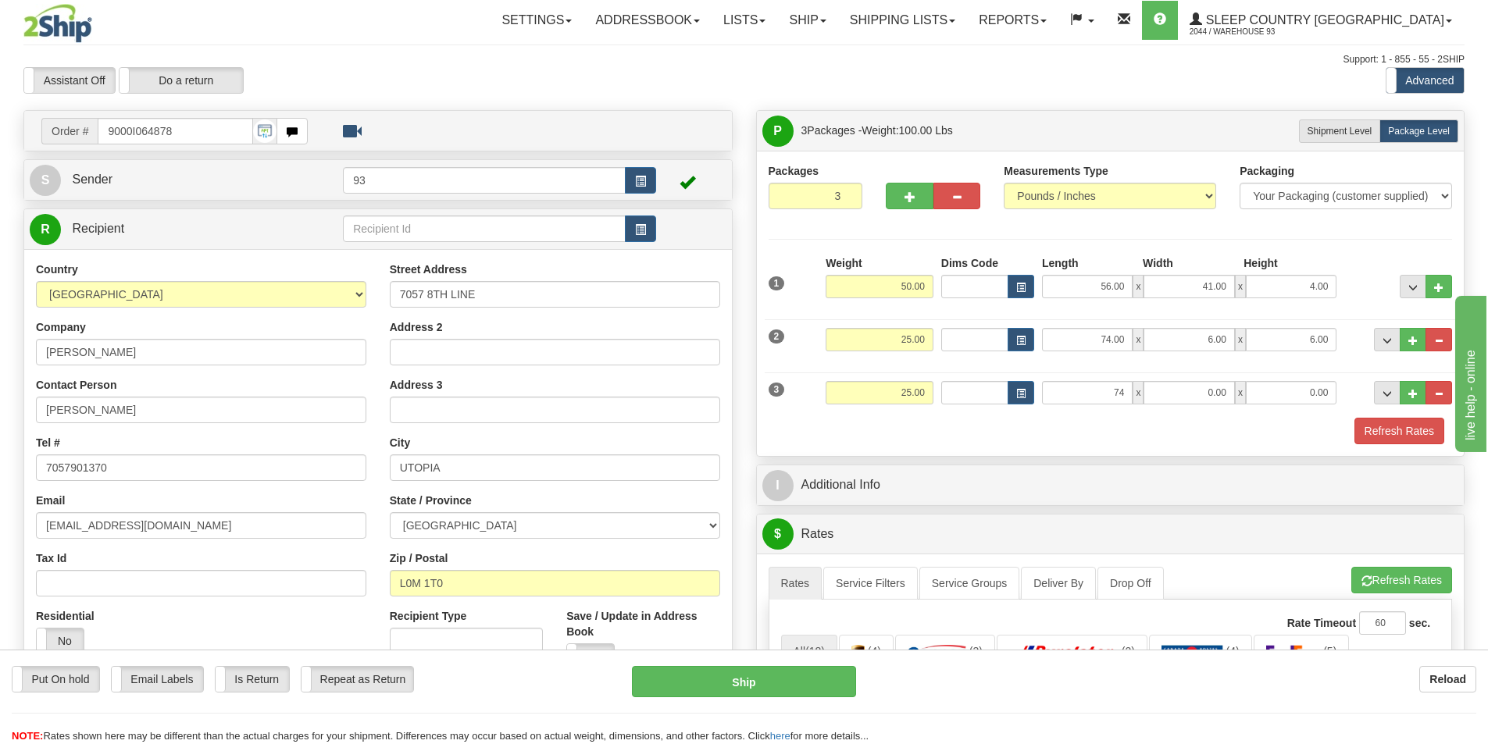
type input "74.00"
click at [1171, 378] on div "3 Weight 25.00 Dims Code Length Width Height" at bounding box center [1111, 391] width 692 height 52
click at [1189, 397] on input "0.00" at bounding box center [1188, 392] width 91 height 23
type input "6.00"
click at [1287, 398] on input "0.00" at bounding box center [1291, 392] width 91 height 23
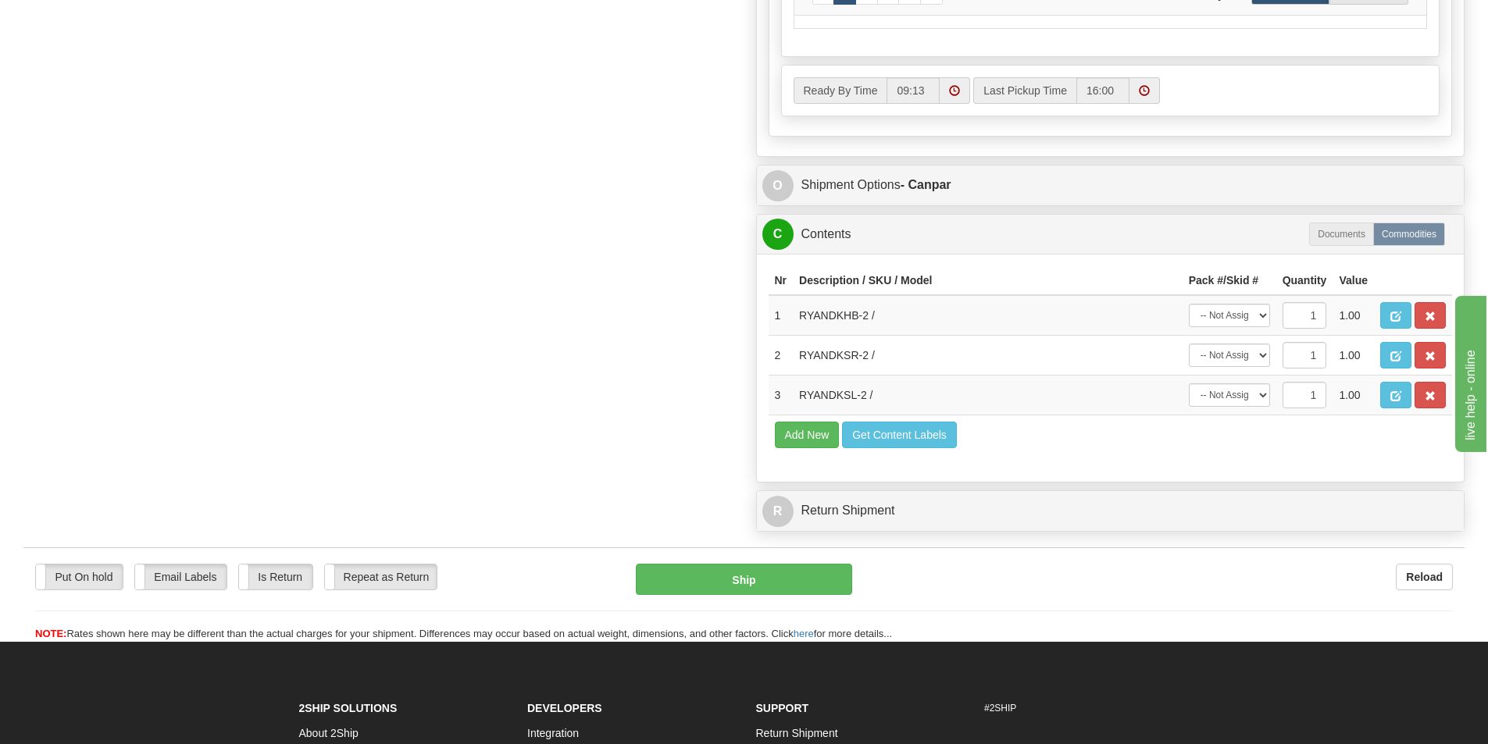
scroll to position [937, 0]
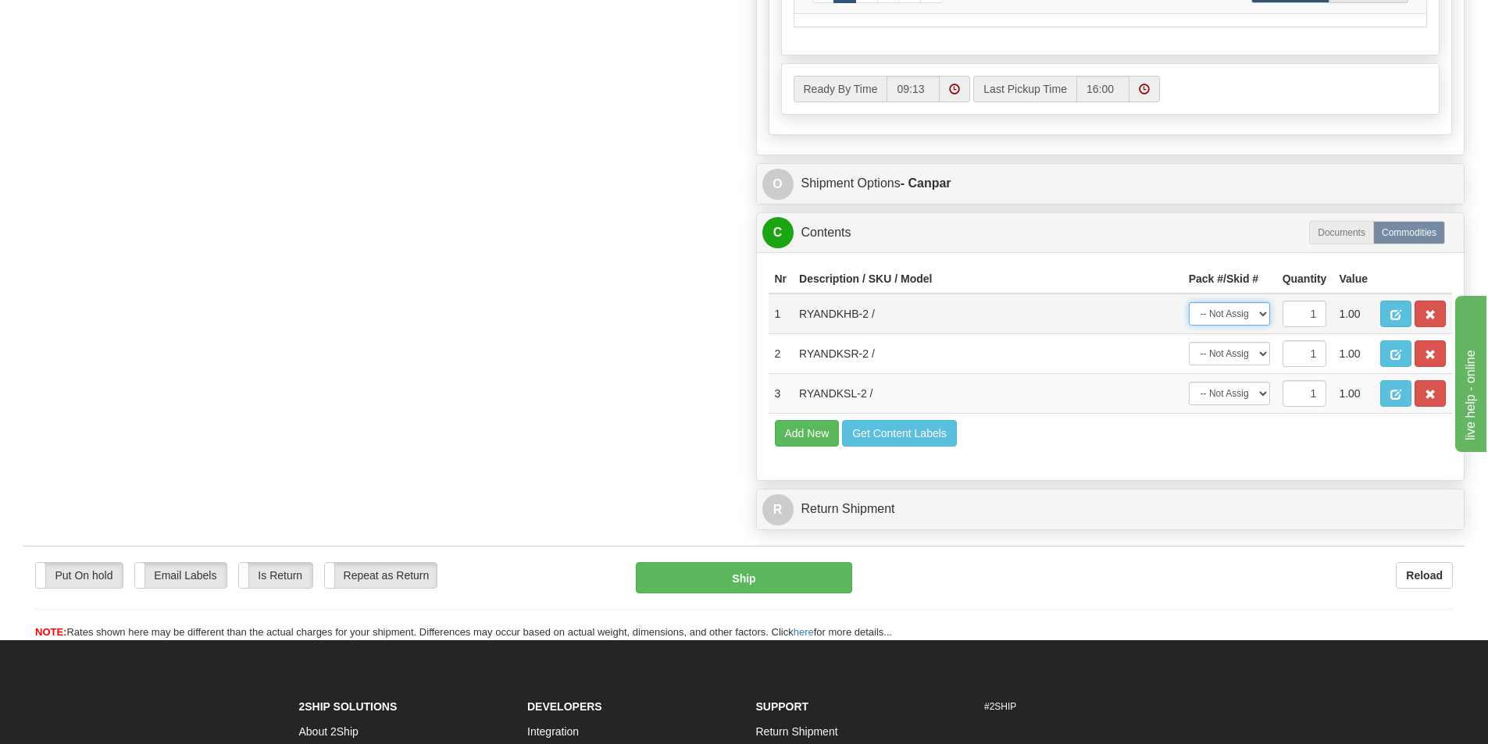
type input "6.00"
click at [1261, 308] on select "-- Not Assigned -- Package 1 Package 2 Package 3" at bounding box center [1229, 313] width 81 height 23
select select "0"
click at [1189, 302] on select "-- Not Assigned -- Package 1 Package 2 Package 3" at bounding box center [1229, 313] width 81 height 23
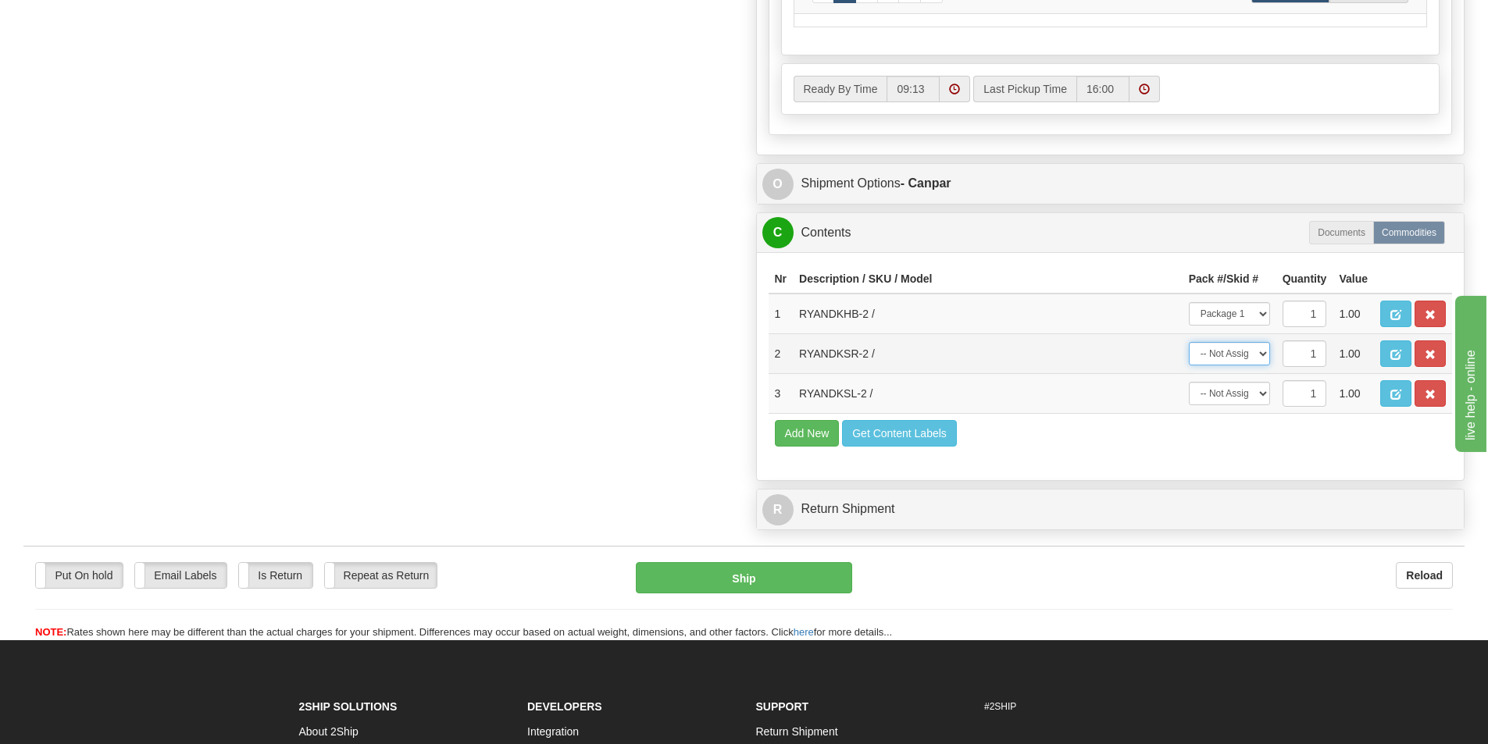
click at [1263, 351] on select "-- Not Assigned -- Package 1 Package 2 Package 3" at bounding box center [1229, 353] width 81 height 23
select select "1"
click at [1189, 342] on select "-- Not Assigned -- Package 1 Package 2 Package 3" at bounding box center [1229, 353] width 81 height 23
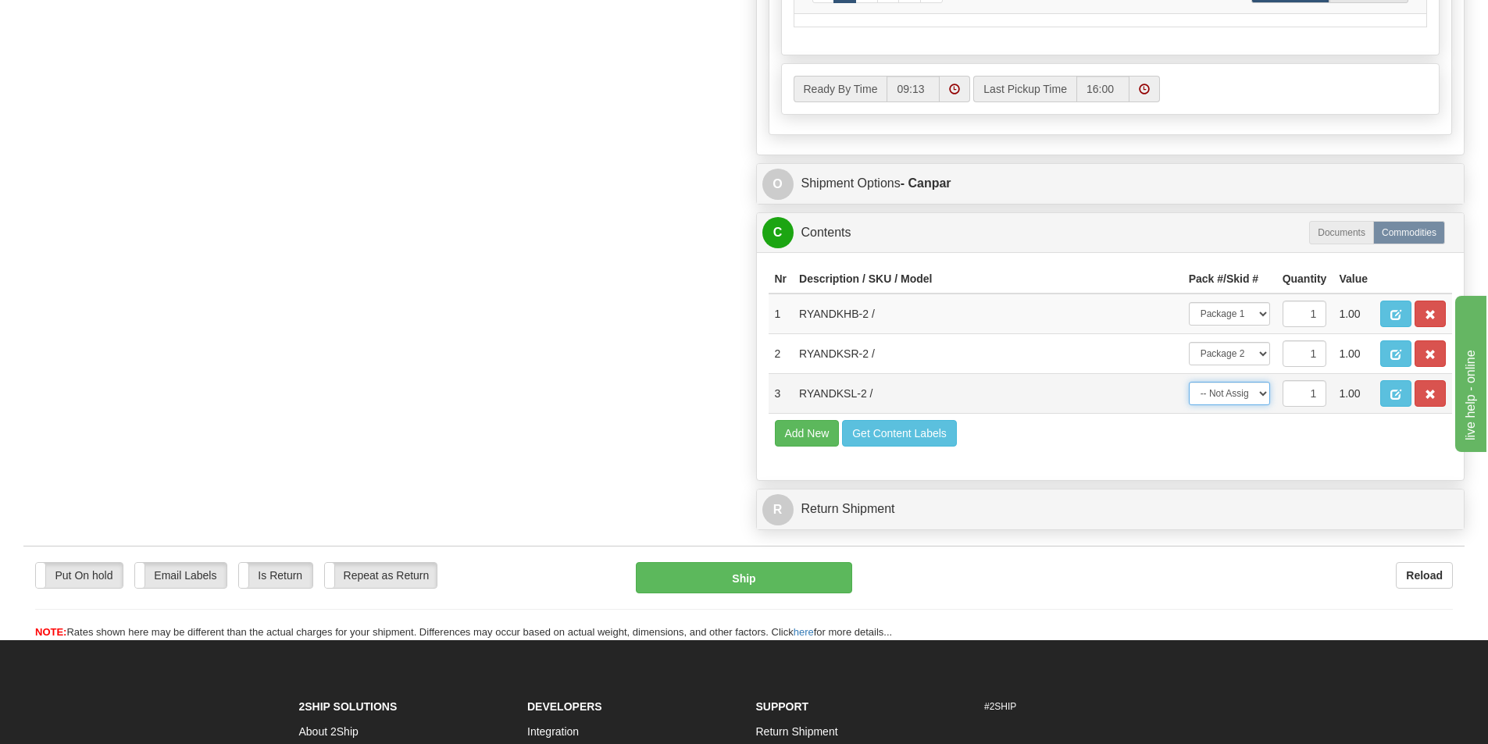
click at [1265, 389] on select "-- Not Assigned -- Package 1 Package 2 Package 3" at bounding box center [1229, 393] width 81 height 23
select select "2"
click at [1189, 382] on select "-- Not Assigned -- Package 1 Package 2 Package 3" at bounding box center [1229, 393] width 81 height 23
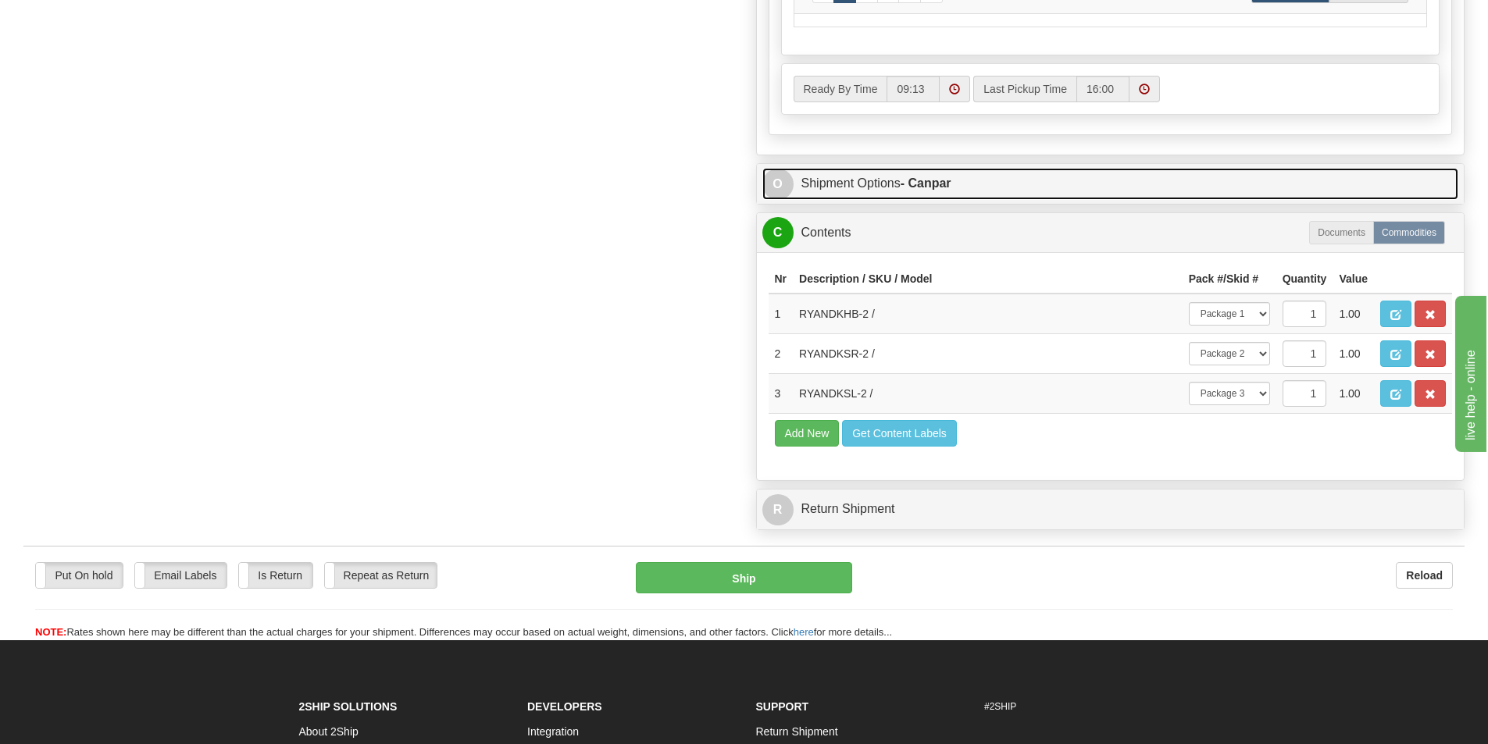
click at [825, 181] on link "O Shipment Options - Canpar" at bounding box center [1110, 184] width 697 height 32
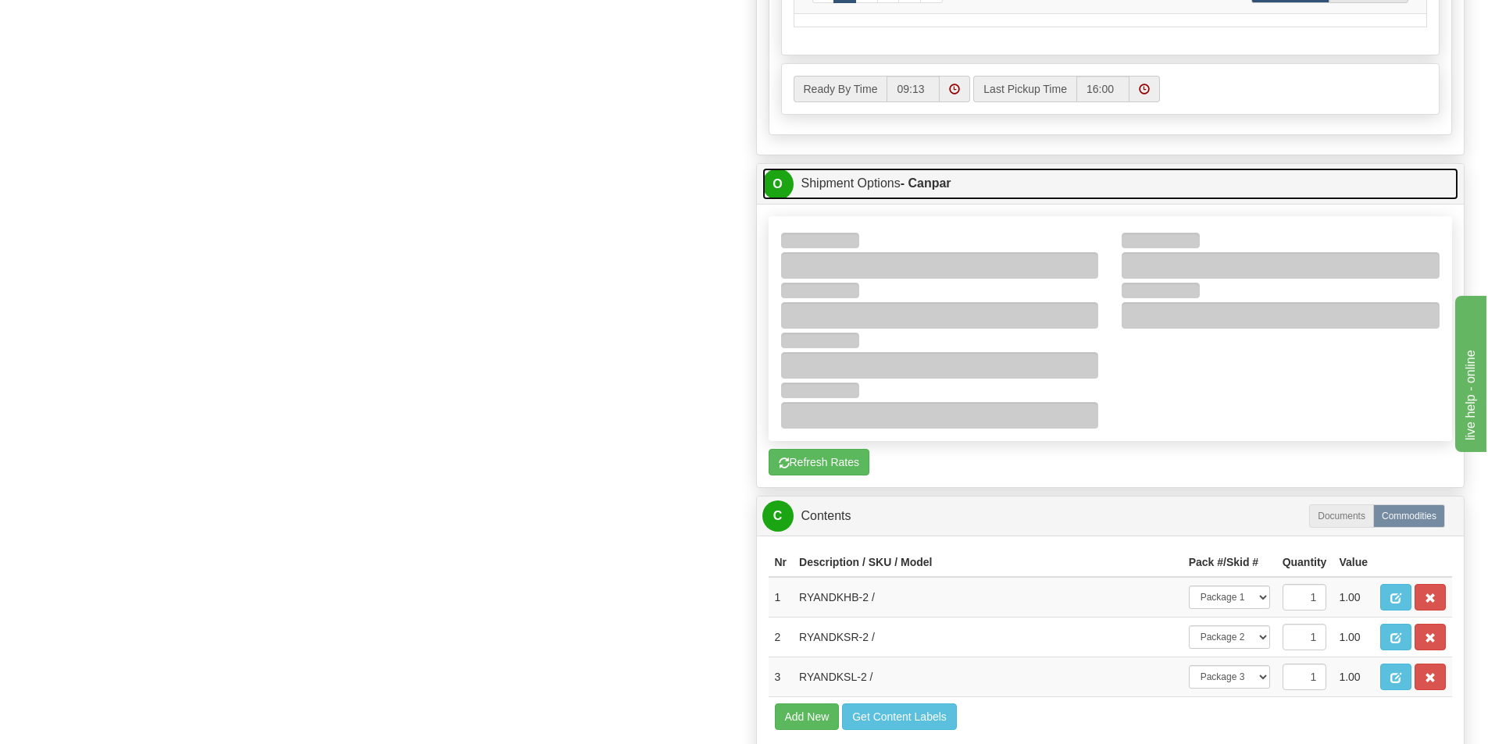
click at [816, 182] on link "O Shipment Options - Canpar" at bounding box center [1110, 184] width 697 height 32
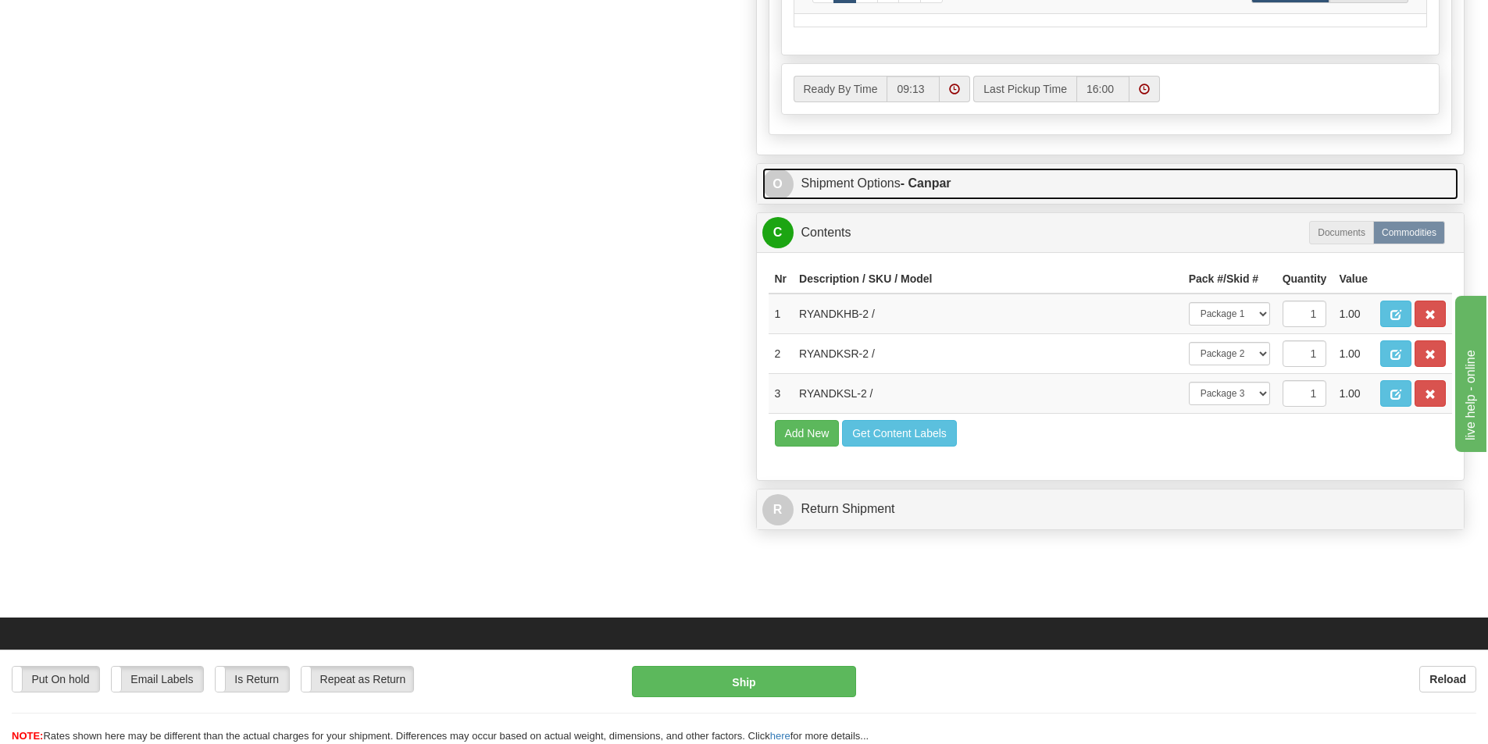
click at [816, 182] on link "O Shipment Options - Canpar" at bounding box center [1110, 184] width 697 height 32
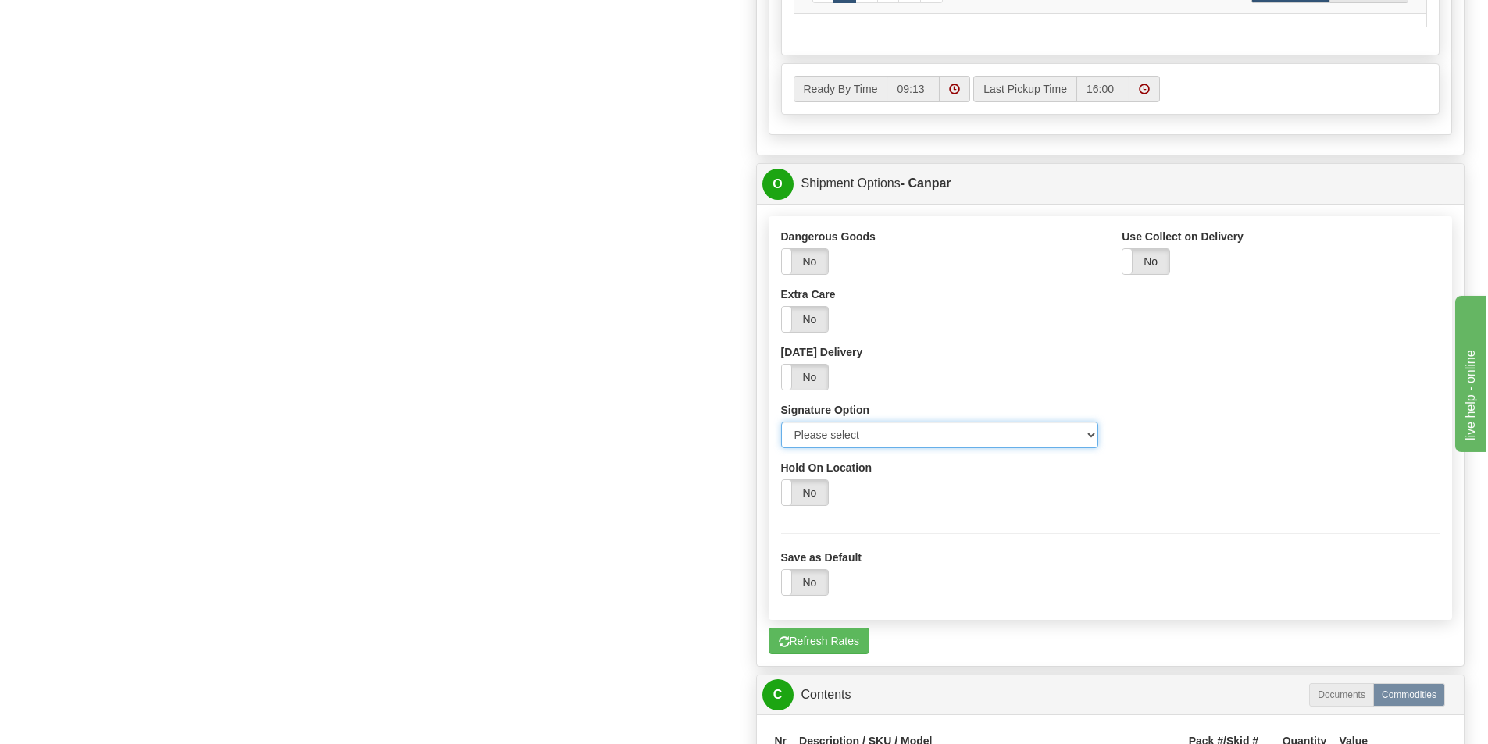
click at [1091, 435] on select "Please select No Signature Required Signature Required Adult Signature" at bounding box center [940, 435] width 318 height 27
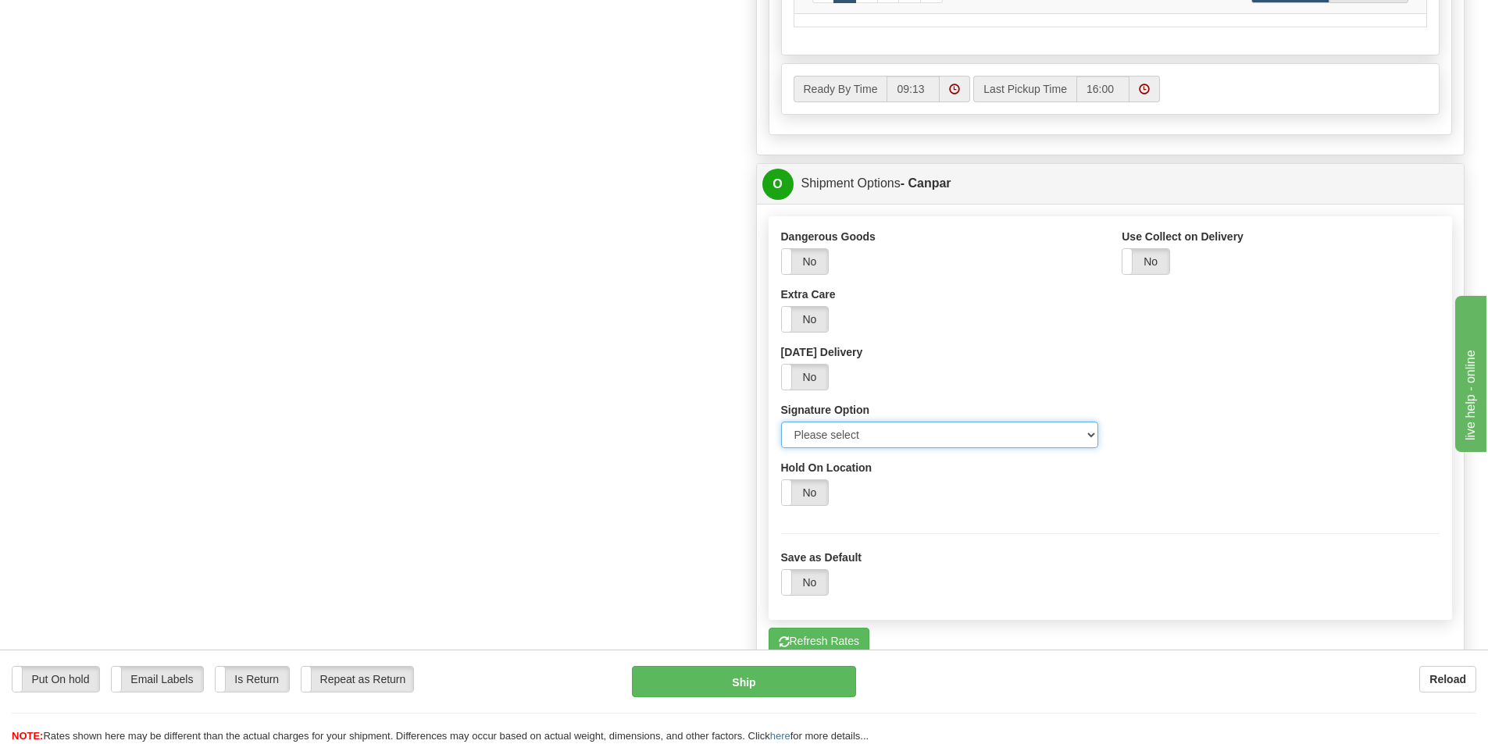
select select "2"
click at [781, 422] on select "Please select No Signature Required Signature Required Adult Signature" at bounding box center [940, 435] width 318 height 27
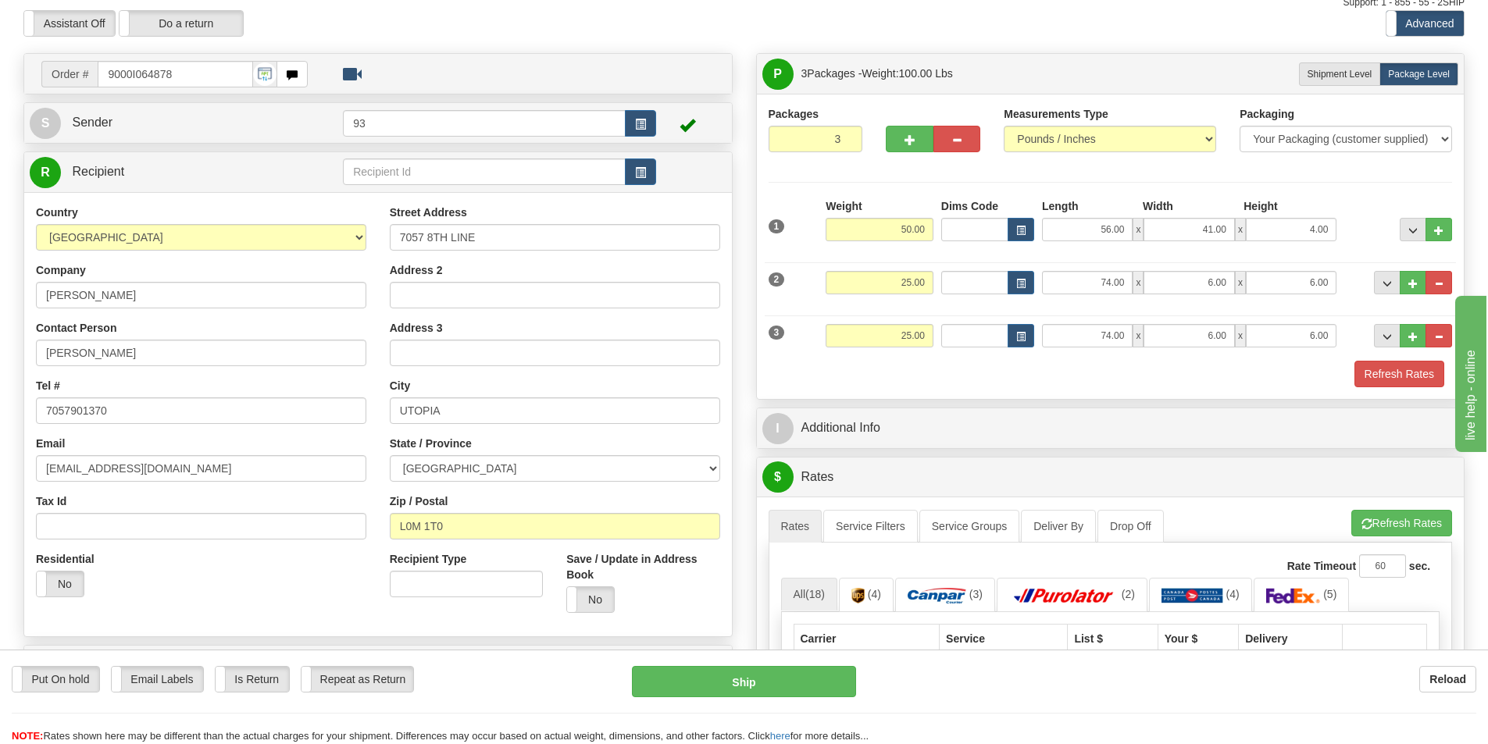
scroll to position [0, 0]
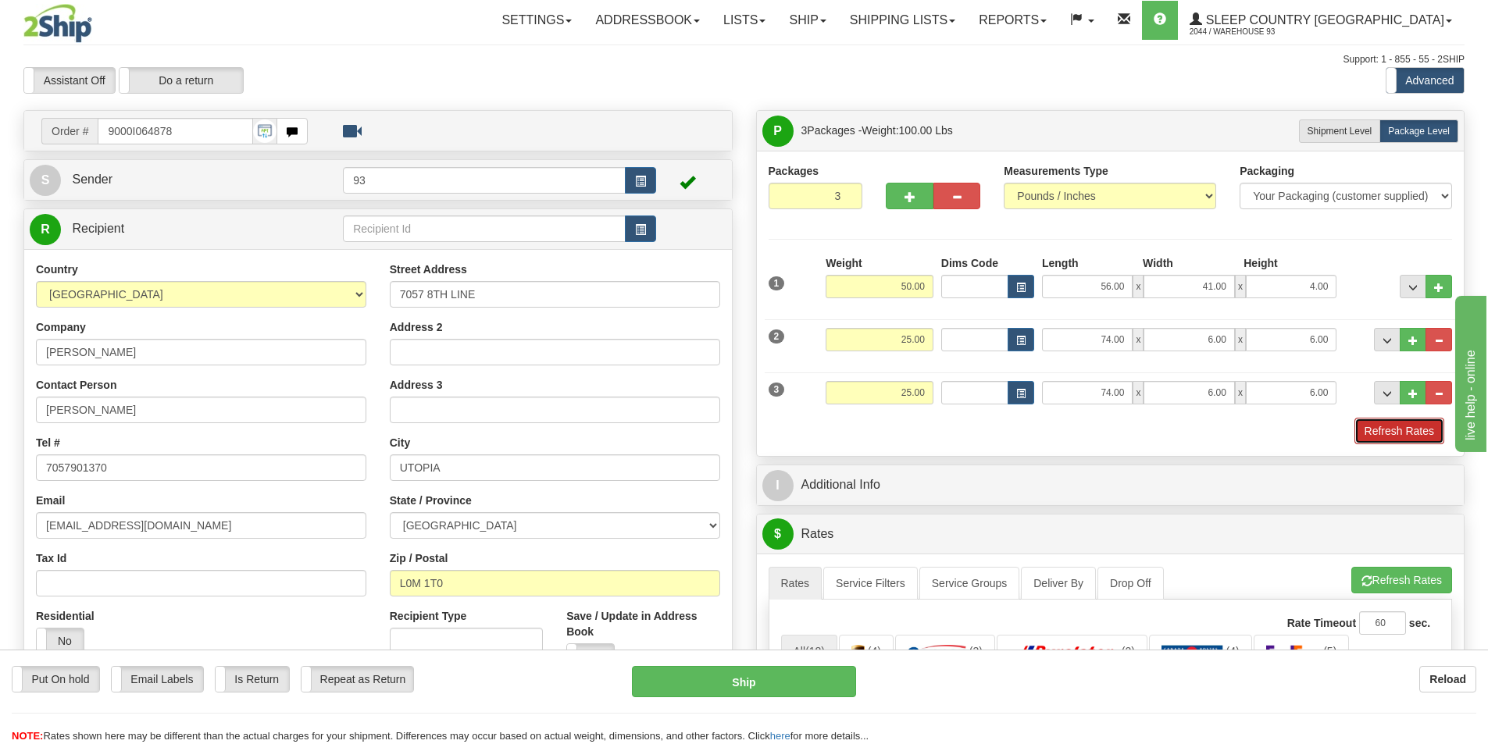
click at [1385, 430] on button "Refresh Rates" at bounding box center [1399, 431] width 90 height 27
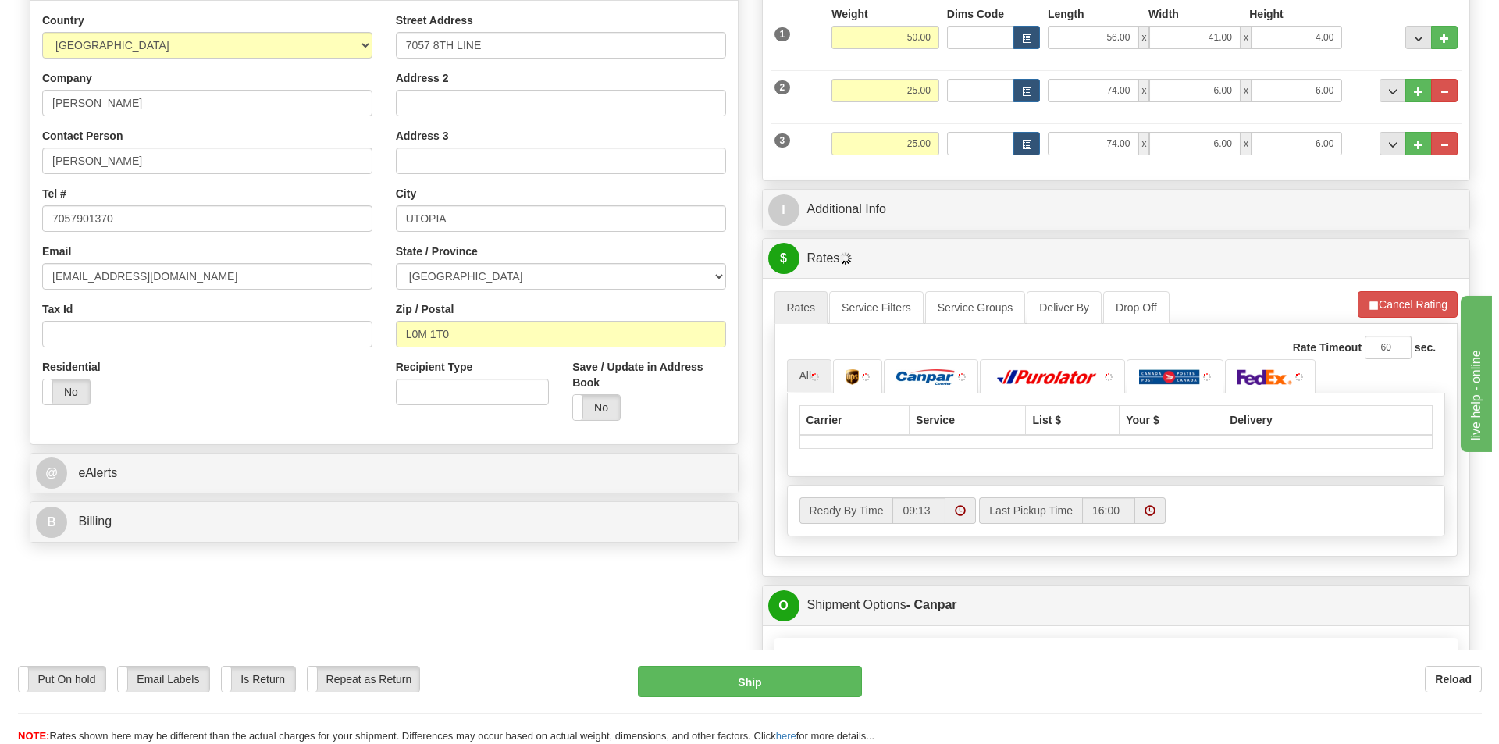
scroll to position [312, 0]
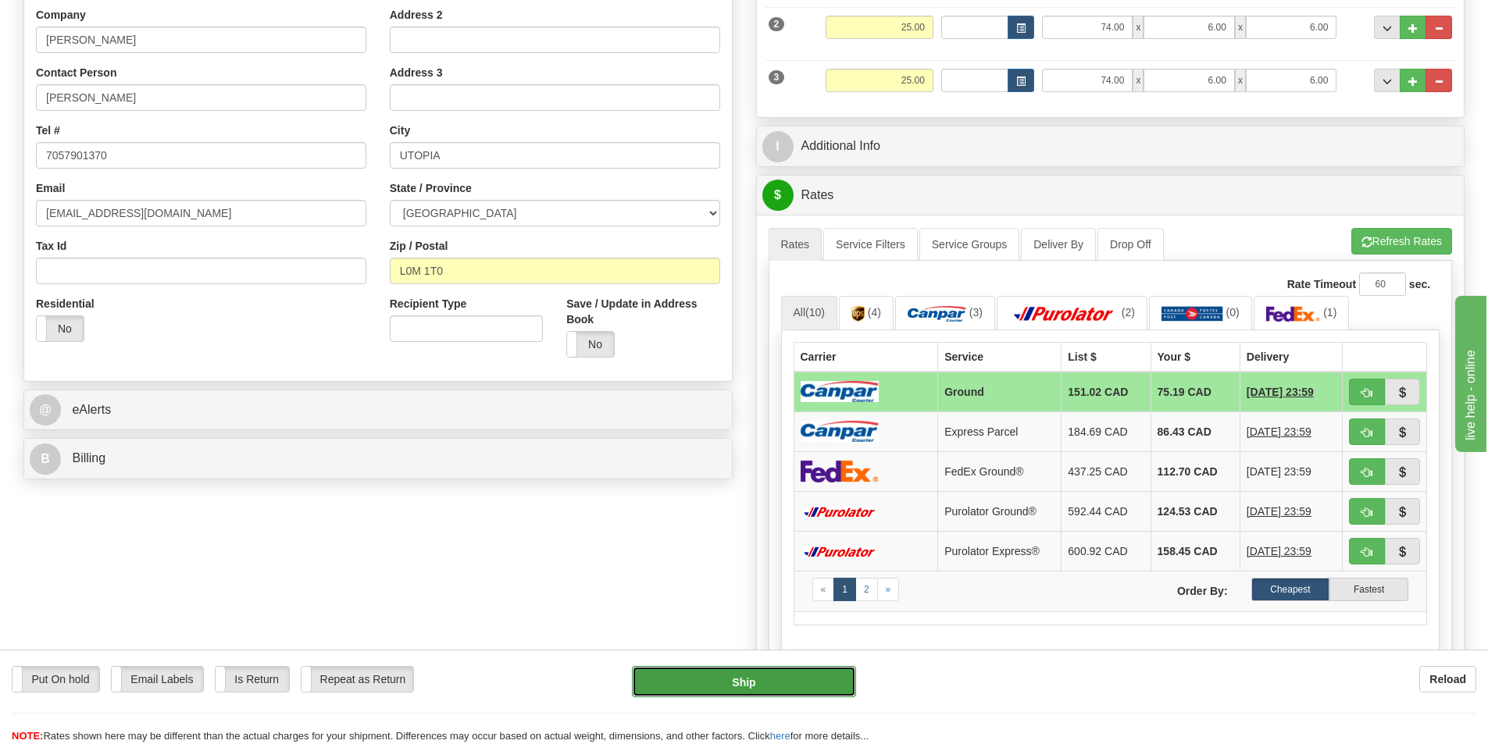
click at [768, 676] on button "Ship" at bounding box center [744, 681] width 224 height 31
type input "1"
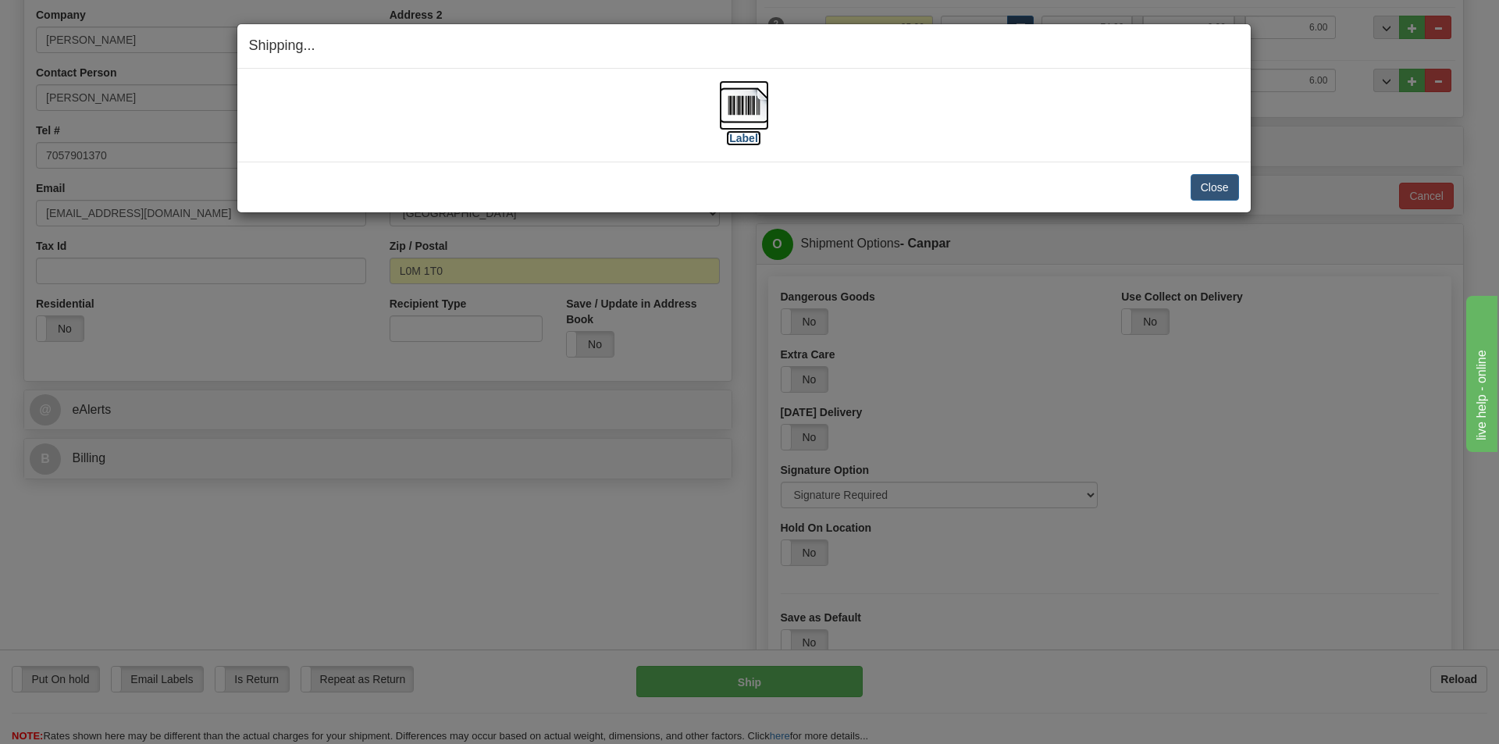
click at [742, 95] on img at bounding box center [744, 105] width 50 height 50
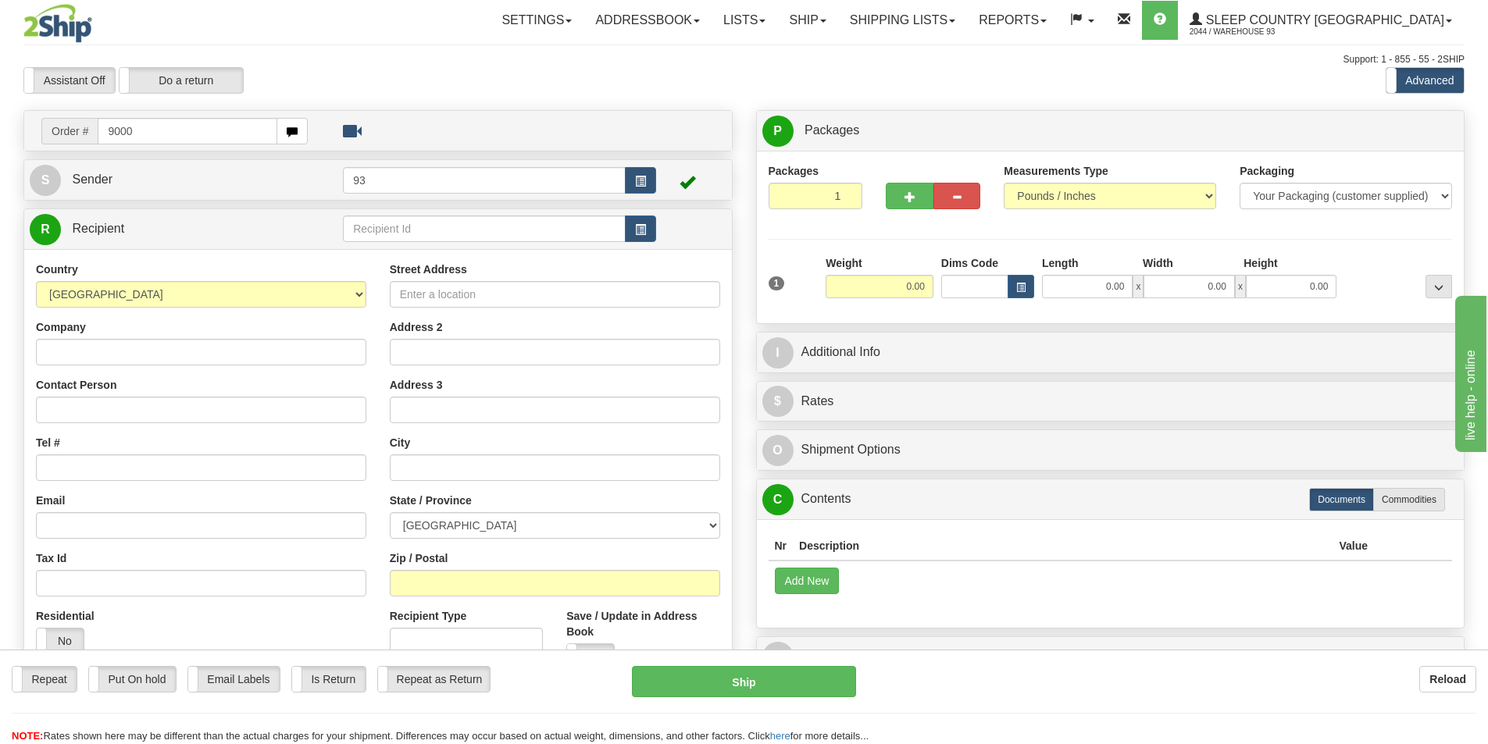
type input "90001064878"
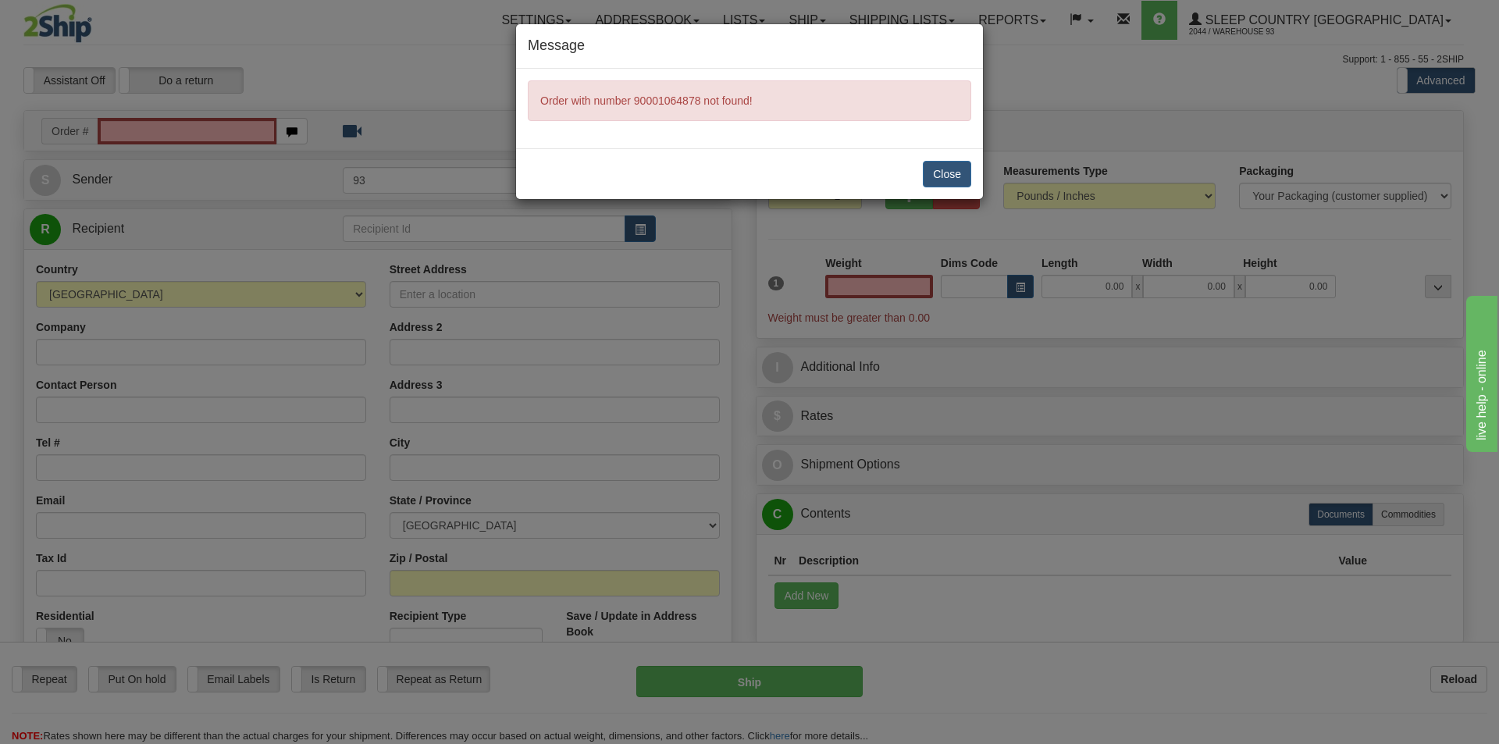
type input "0.00"
click at [954, 171] on button "Close" at bounding box center [947, 174] width 48 height 27
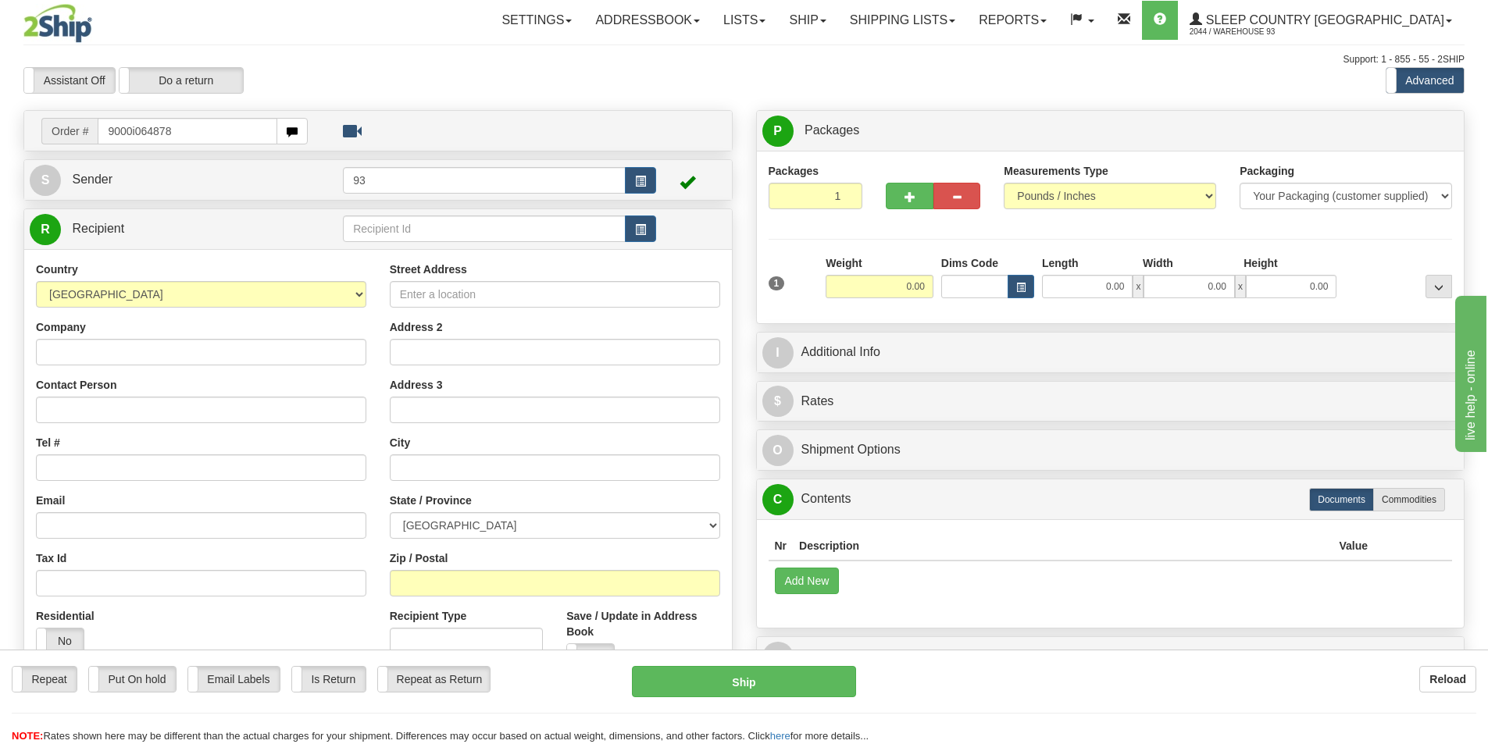
type input "9000i064878"
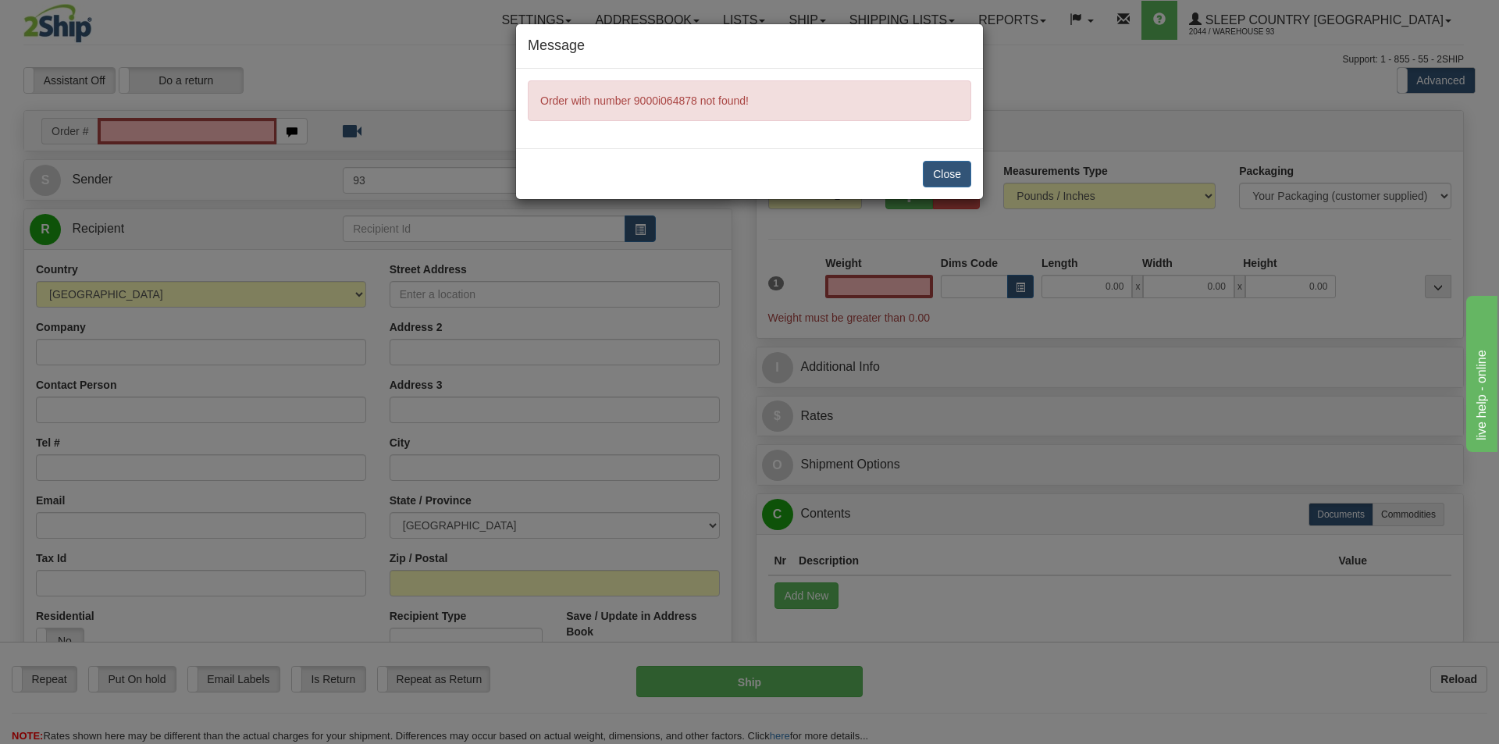
type input "0.00"
click at [949, 169] on button "Close" at bounding box center [947, 174] width 48 height 27
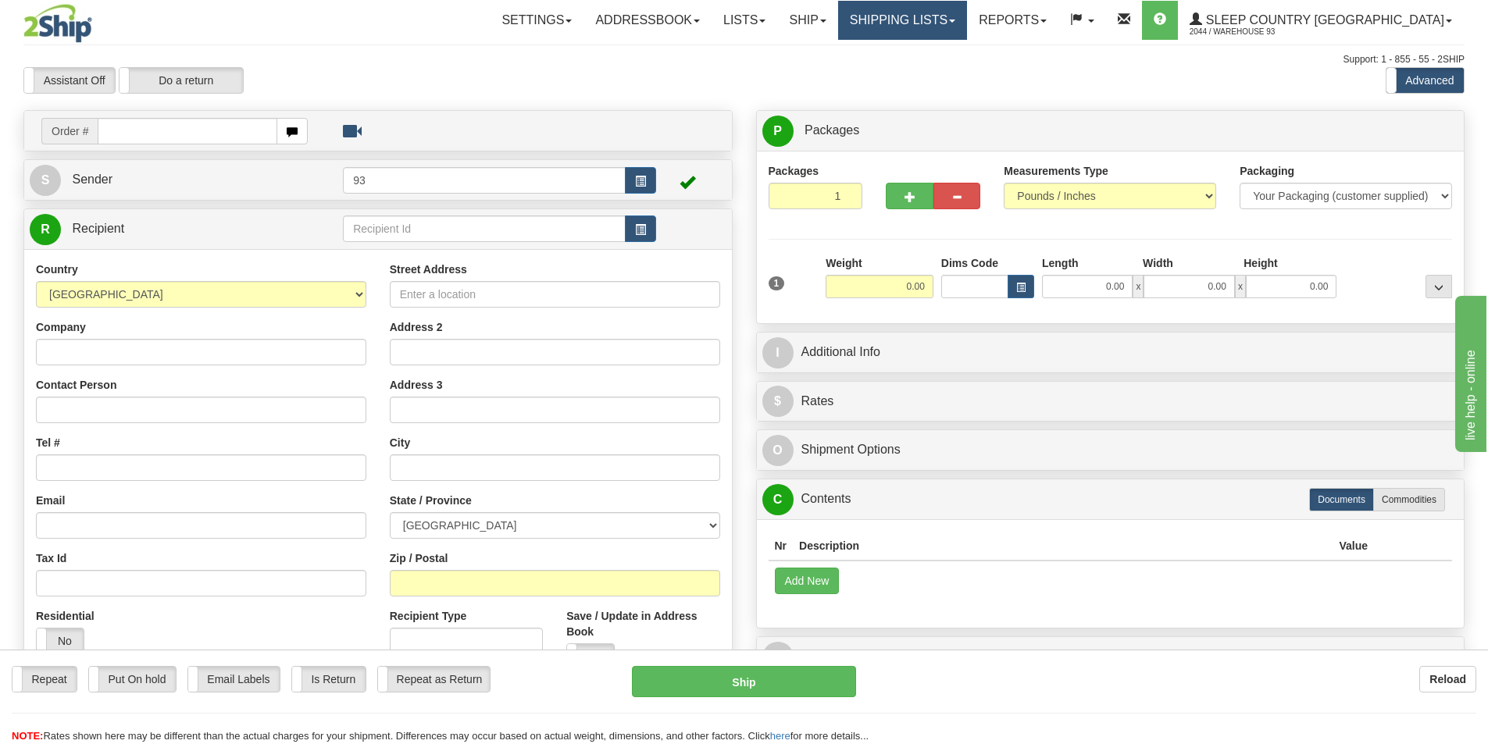
click at [947, 16] on link "Shipping lists" at bounding box center [902, 20] width 129 height 39
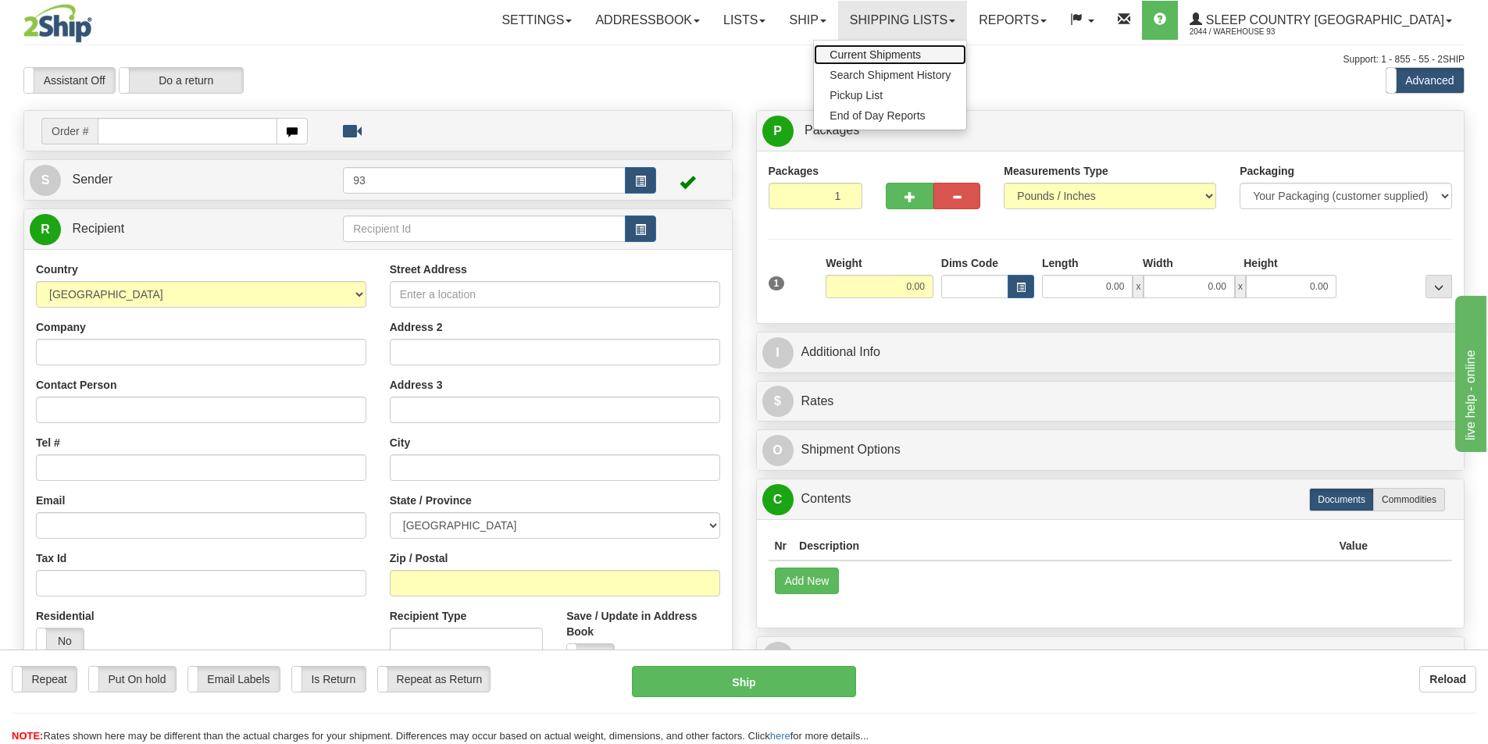
click at [921, 52] on span "Current Shipments" at bounding box center [874, 54] width 91 height 12
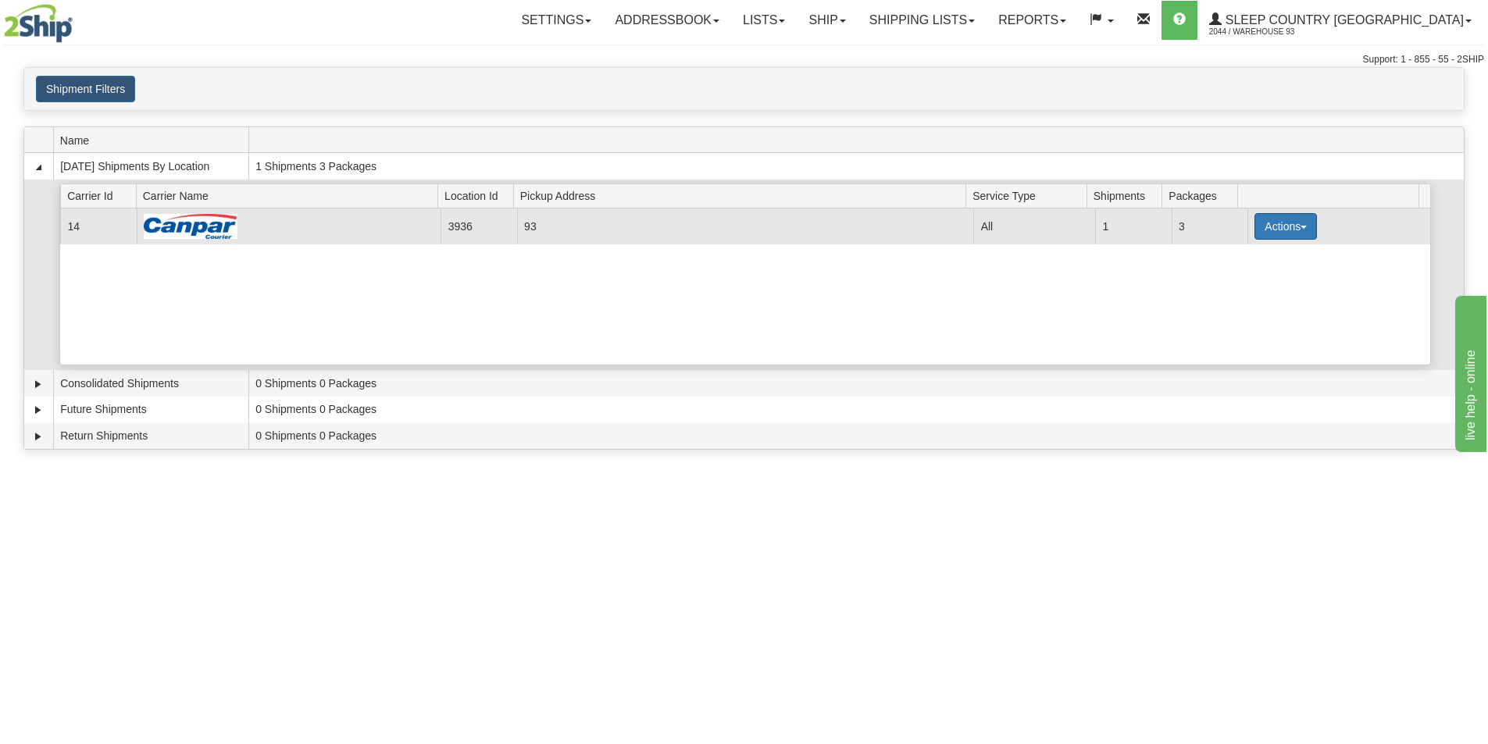
click at [1271, 226] on button "Actions" at bounding box center [1285, 226] width 62 height 27
click at [1246, 259] on span "Details" at bounding box center [1228, 255] width 42 height 11
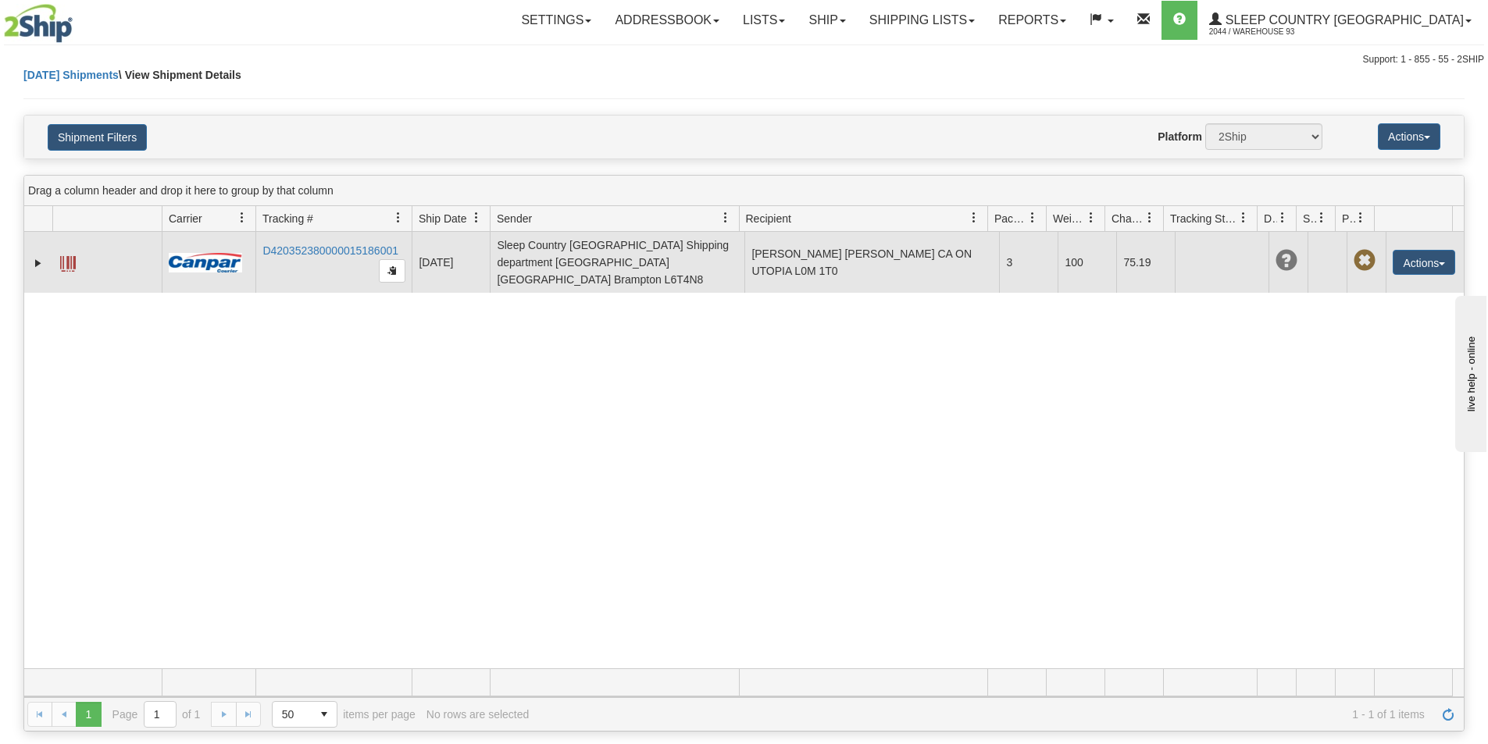
click at [187, 253] on img at bounding box center [205, 263] width 73 height 20
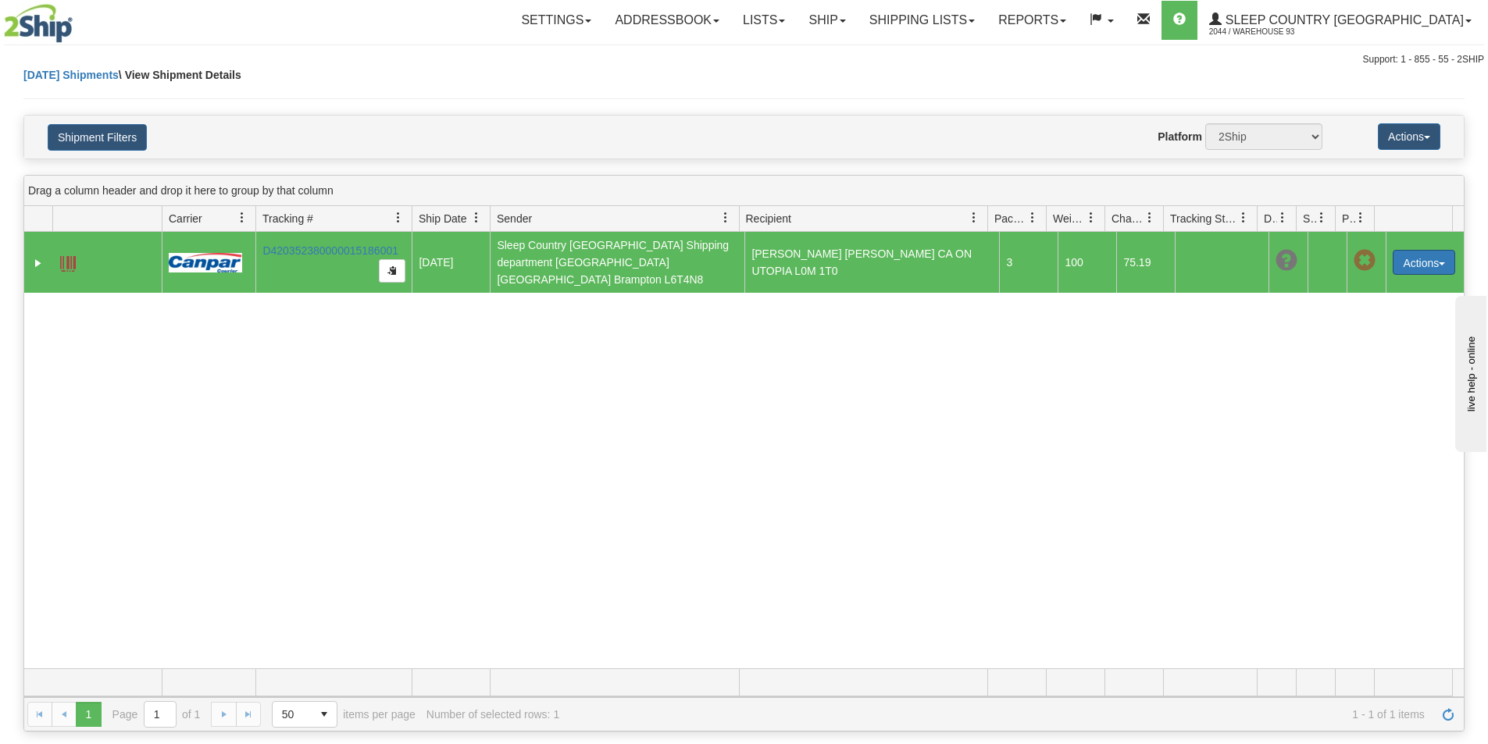
click at [1397, 262] on button "Actions" at bounding box center [1423, 262] width 62 height 25
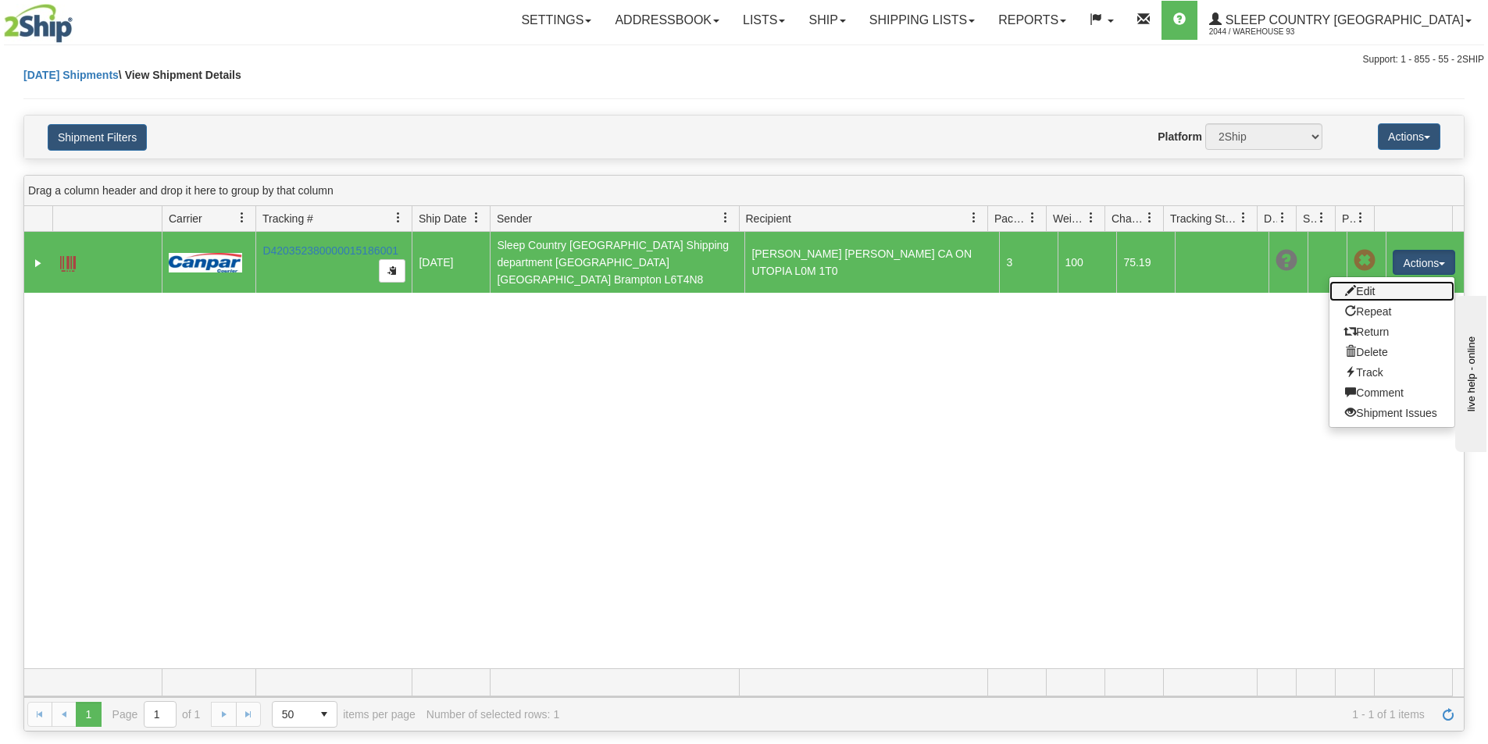
click at [1359, 286] on link "Edit" at bounding box center [1391, 291] width 125 height 20
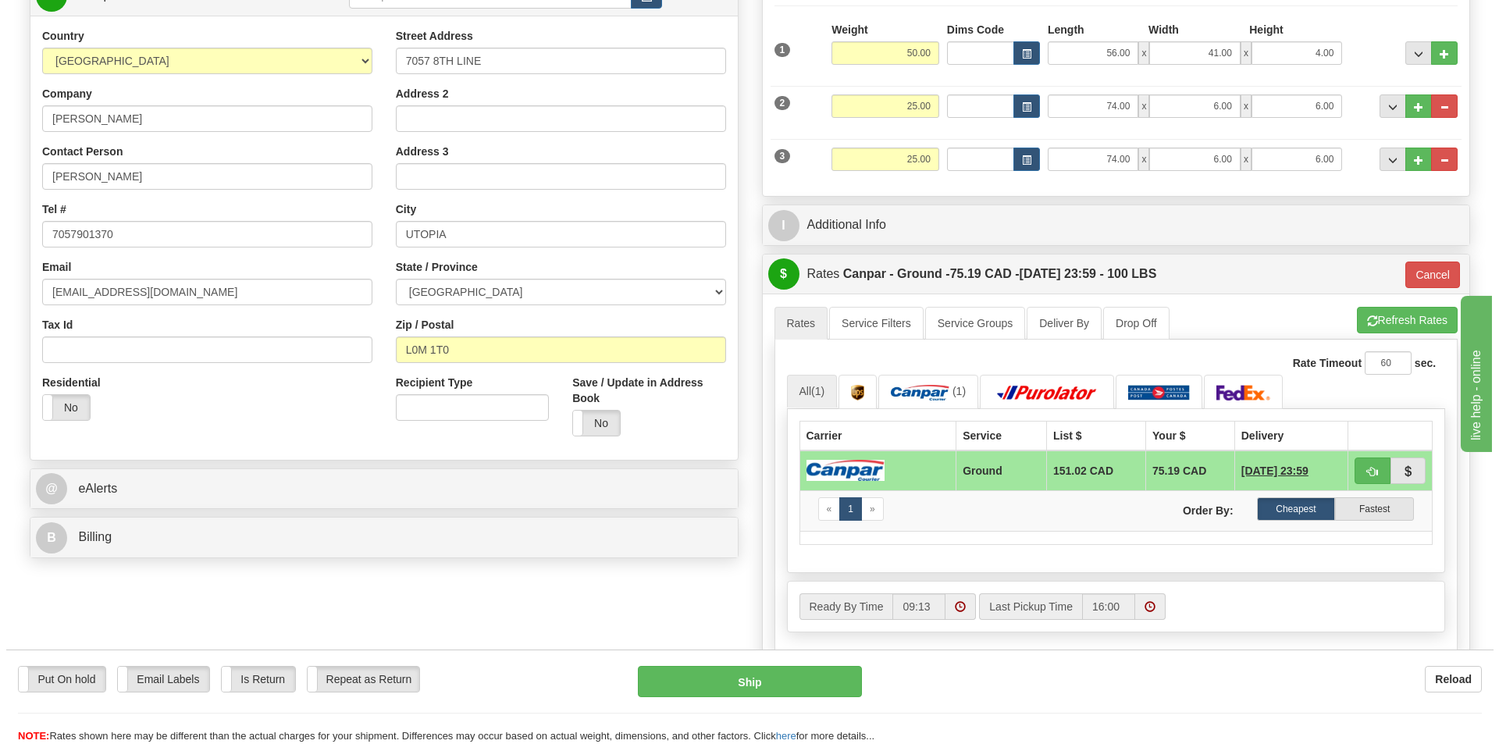
scroll to position [234, 0]
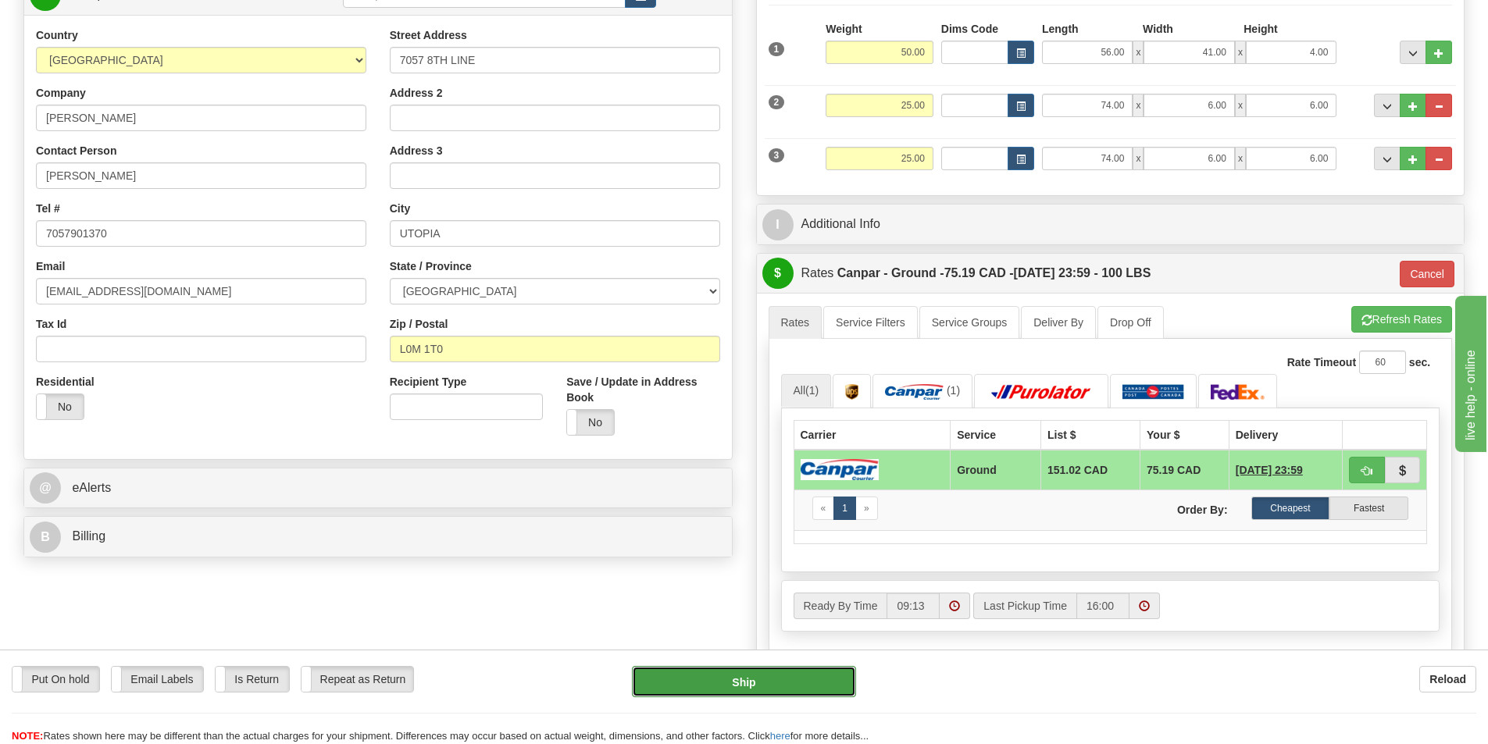
click at [749, 671] on button "Ship" at bounding box center [744, 681] width 224 height 31
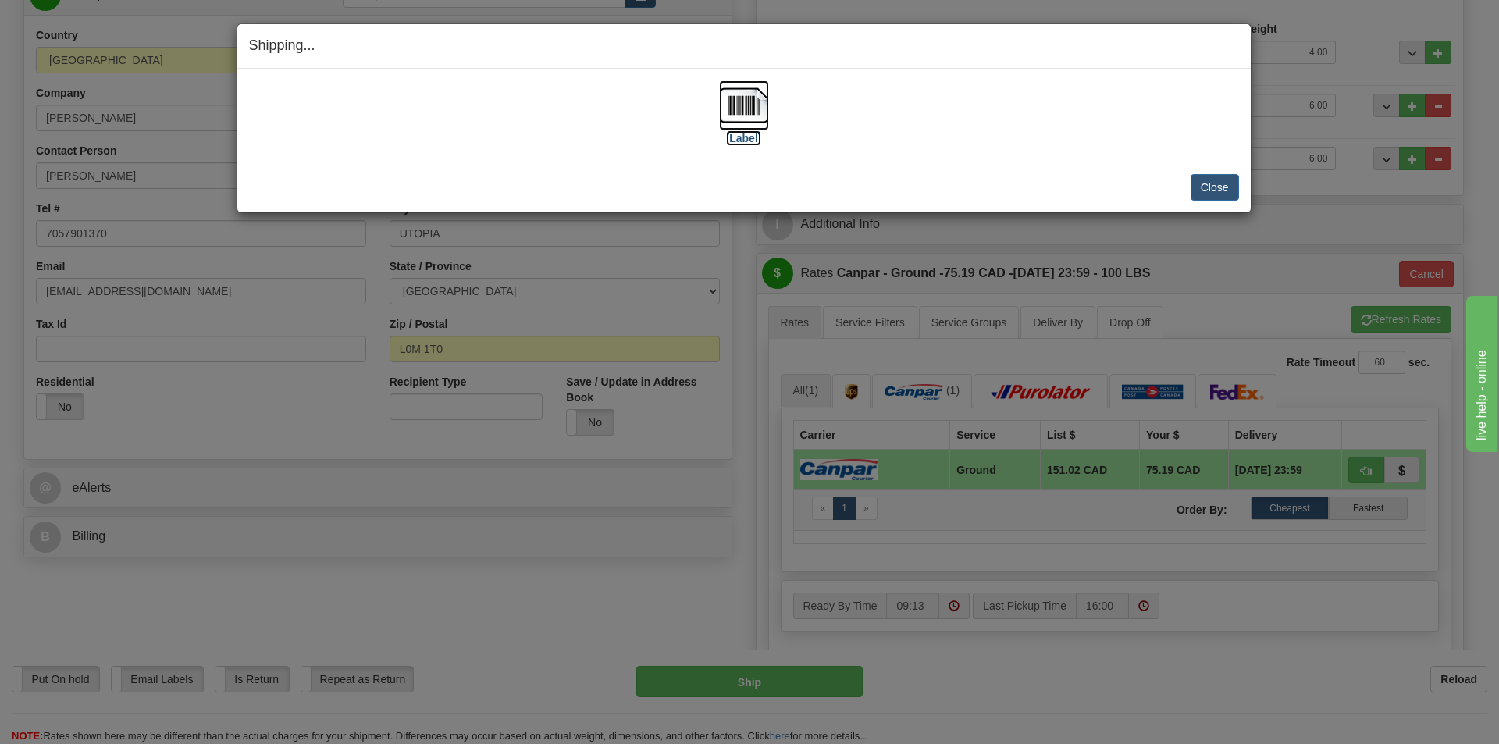
click at [737, 100] on img at bounding box center [744, 105] width 50 height 50
click at [1215, 187] on button "Close" at bounding box center [1215, 187] width 48 height 27
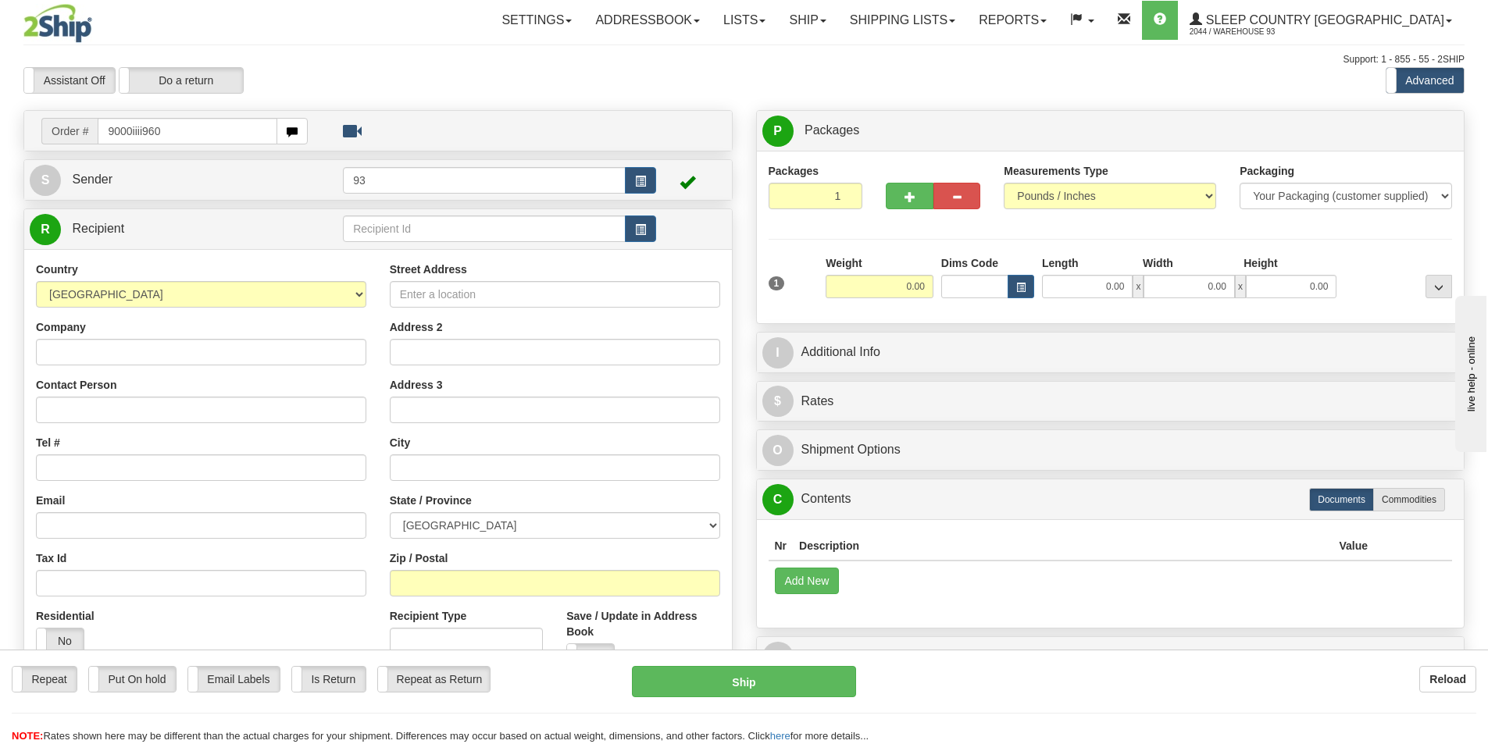
type input "9000iiii960"
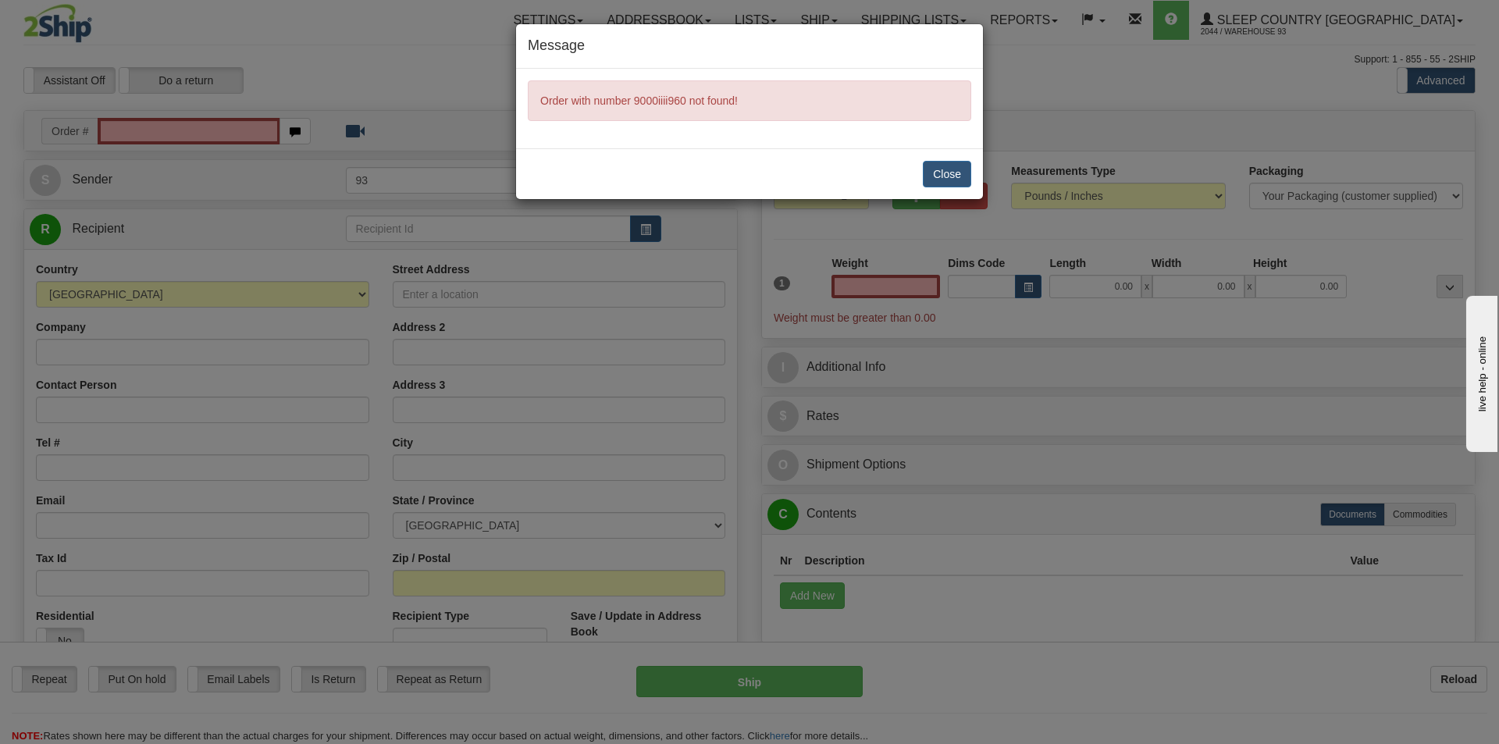
type input "0.00"
click at [938, 169] on button "Close" at bounding box center [947, 174] width 48 height 27
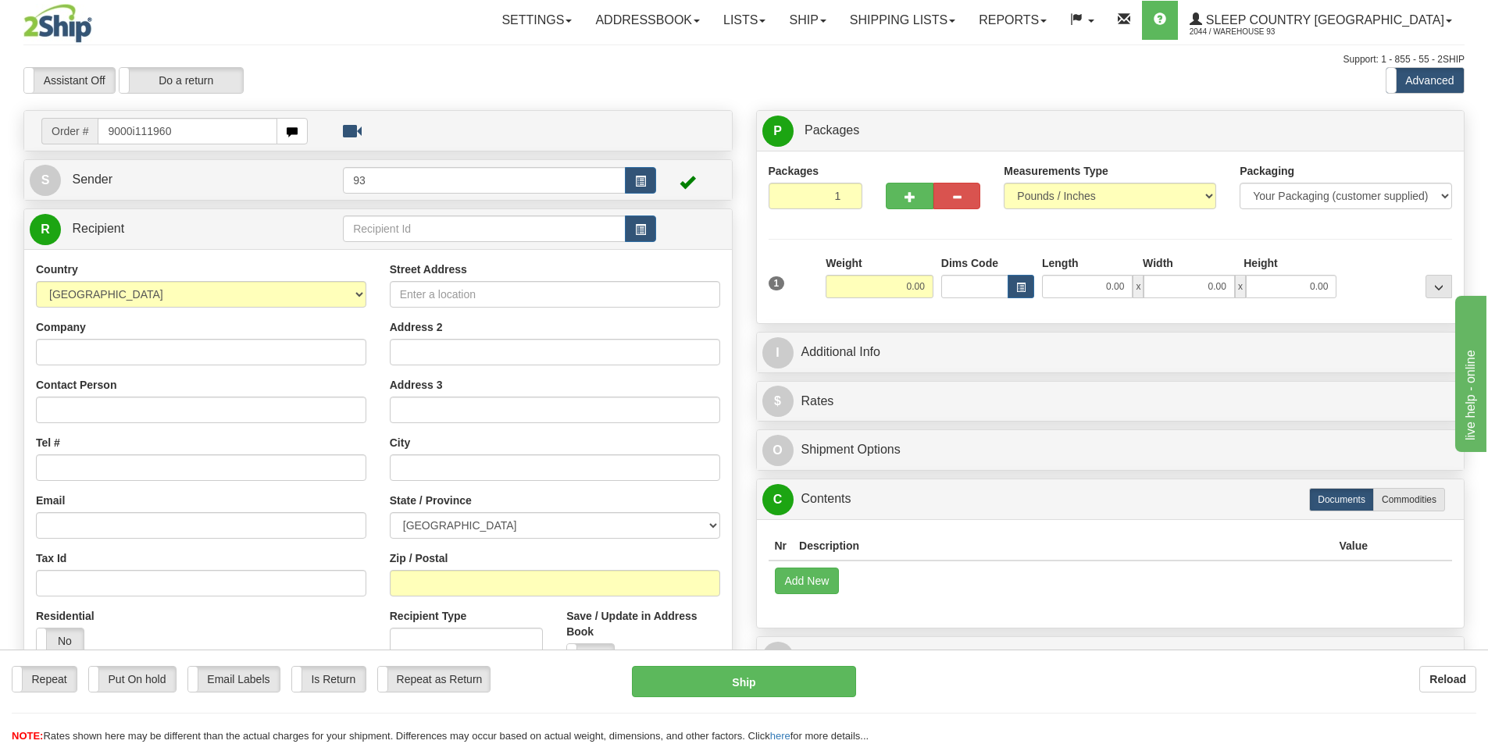
type input "9000i111960"
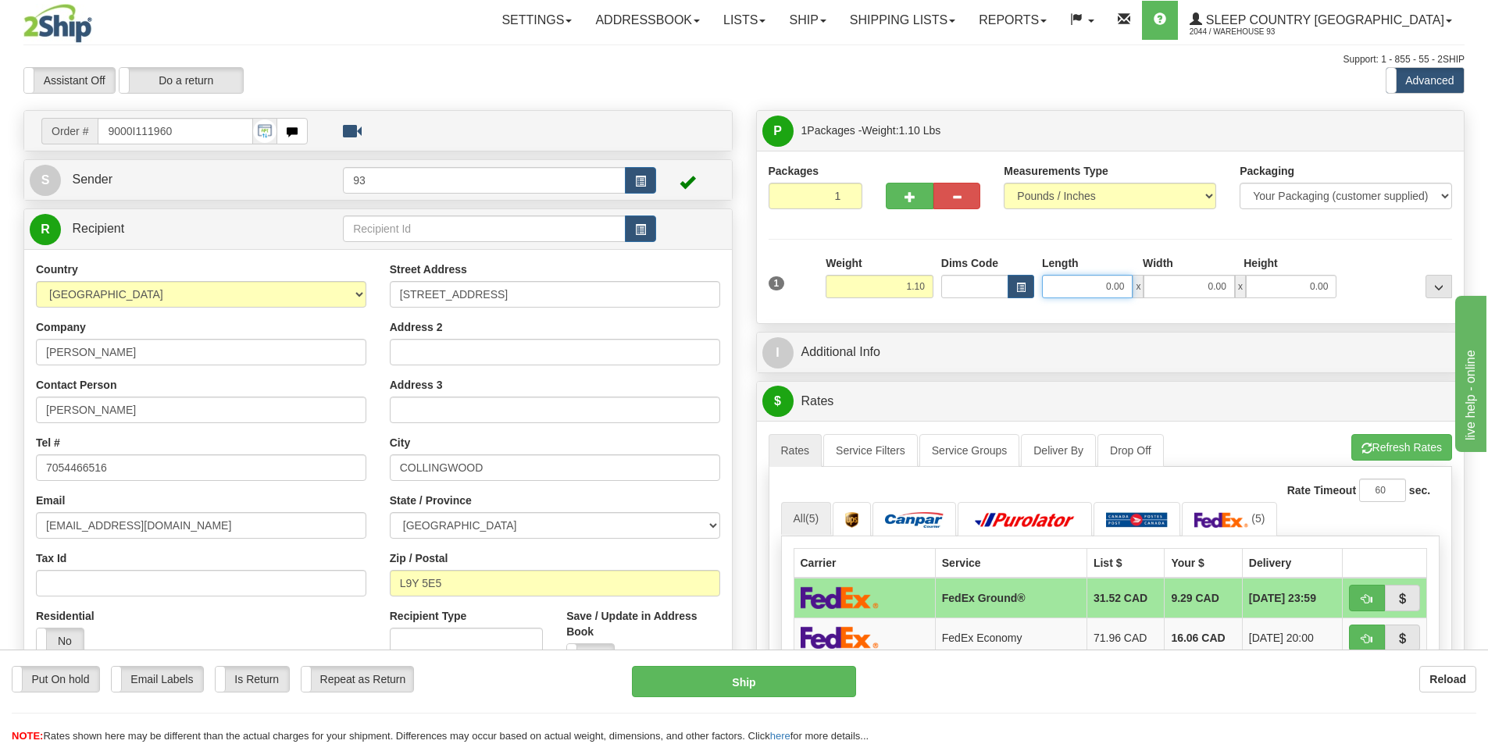
click at [1088, 285] on input "0.00" at bounding box center [1087, 286] width 91 height 23
type input "13.00"
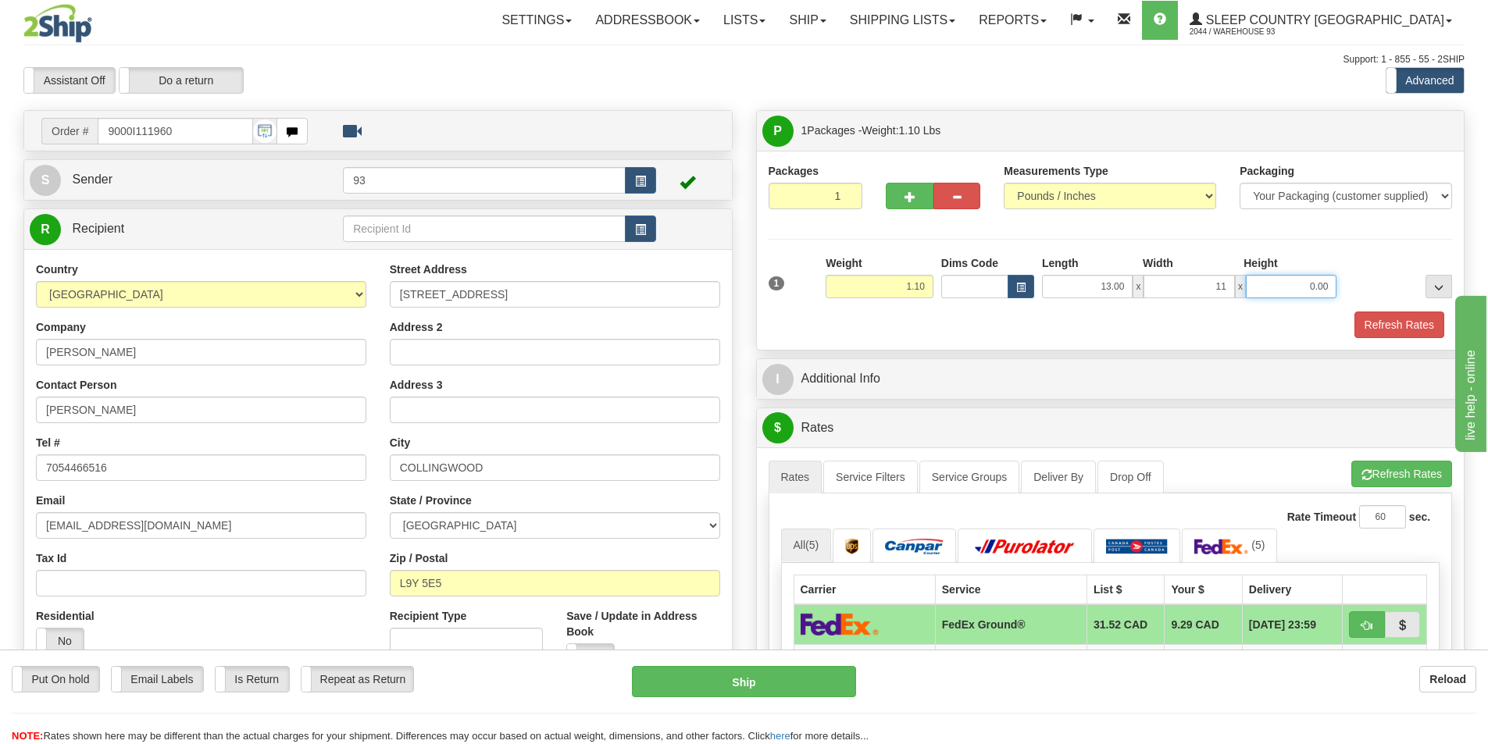
type input "11.00"
type input "4.00"
click at [1399, 326] on button "Refresh Rates" at bounding box center [1399, 325] width 90 height 27
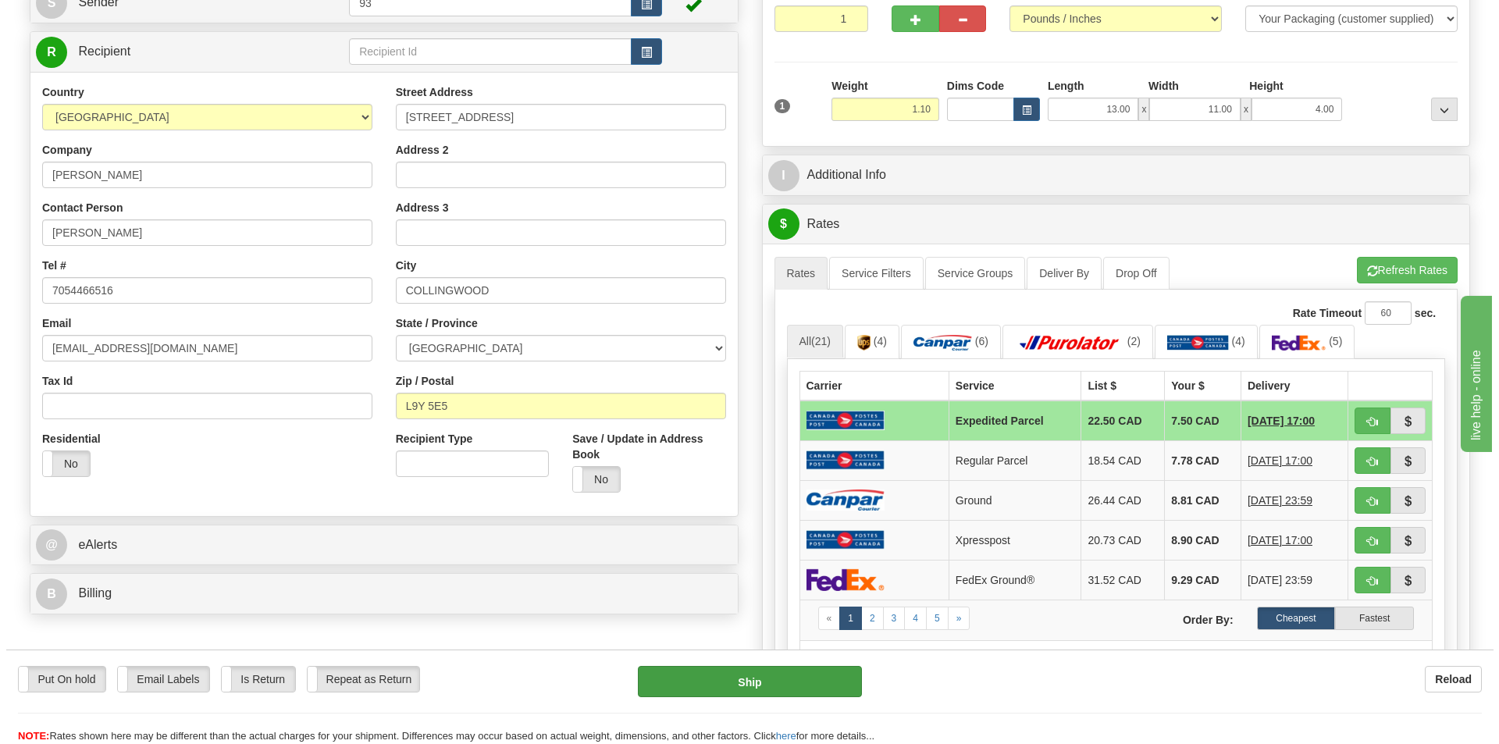
scroll to position [234, 0]
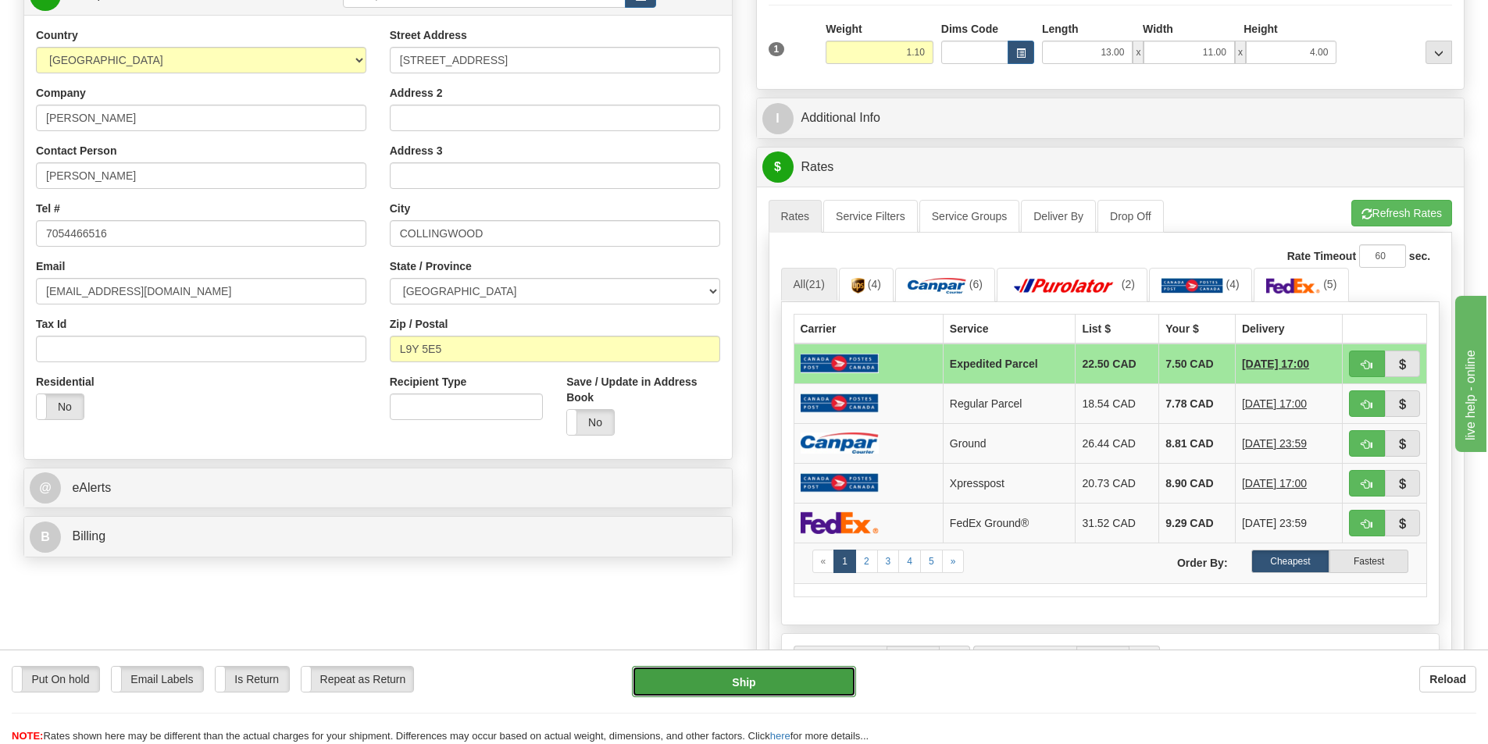
click at [765, 679] on button "Ship" at bounding box center [744, 681] width 224 height 31
type input "DOM.EP"
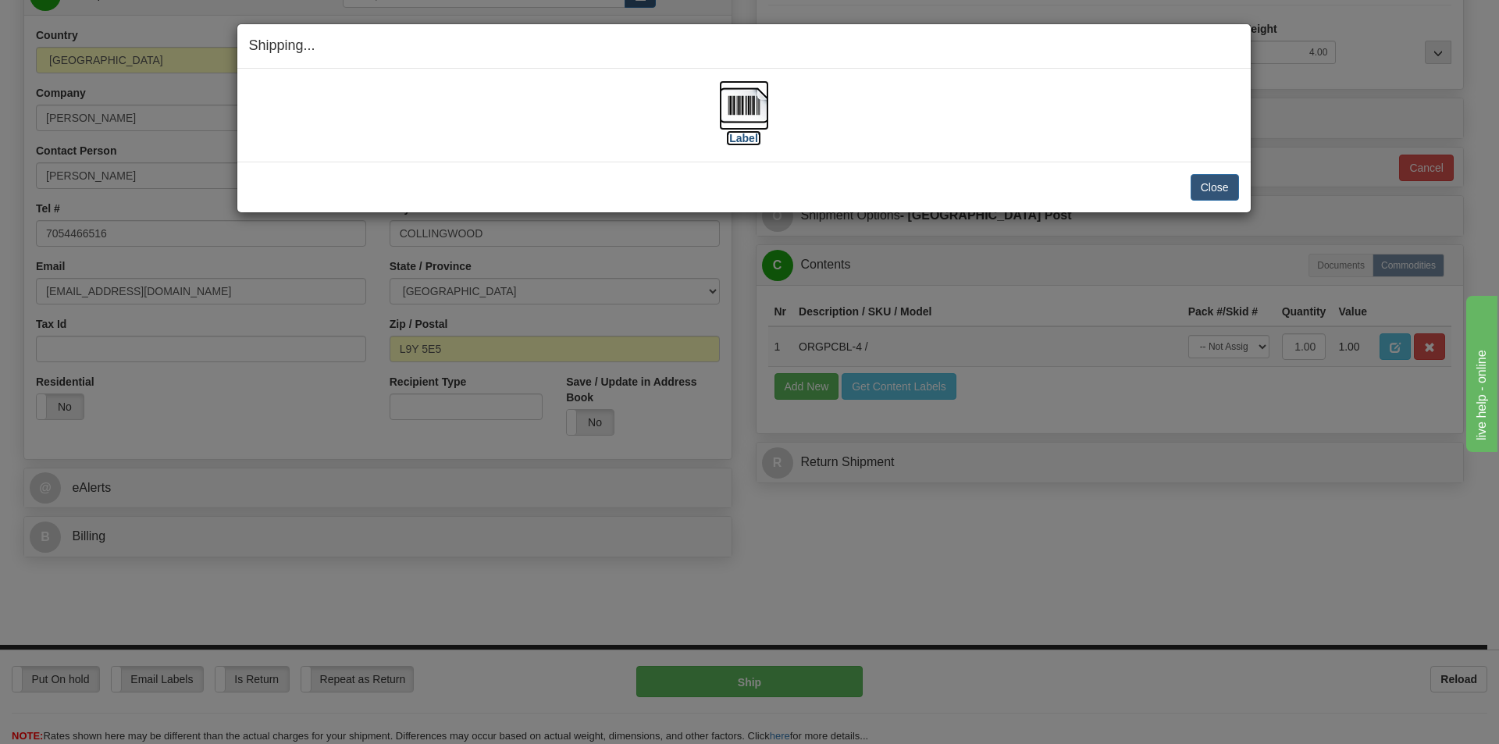
click at [732, 104] on img at bounding box center [744, 105] width 50 height 50
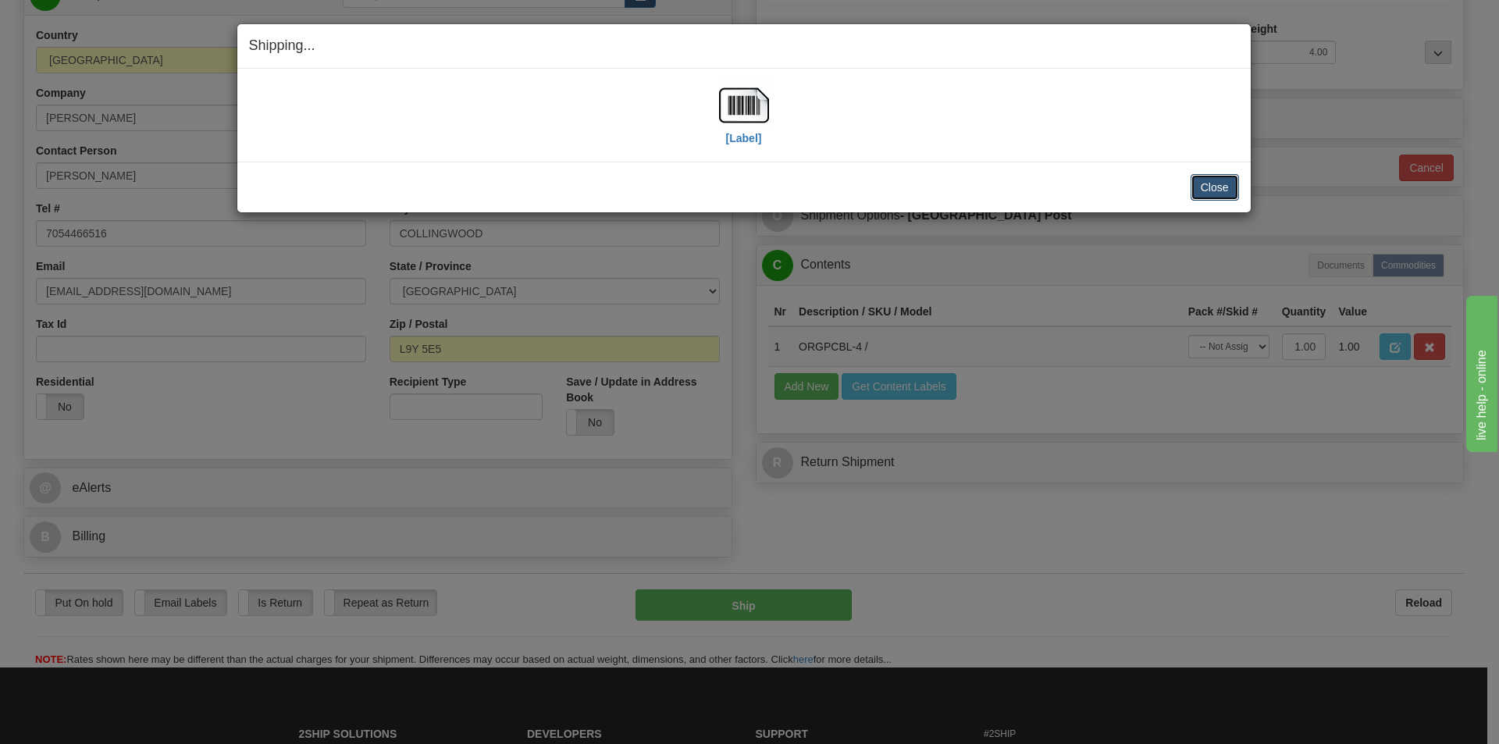
click at [1212, 181] on button "Close" at bounding box center [1215, 187] width 48 height 27
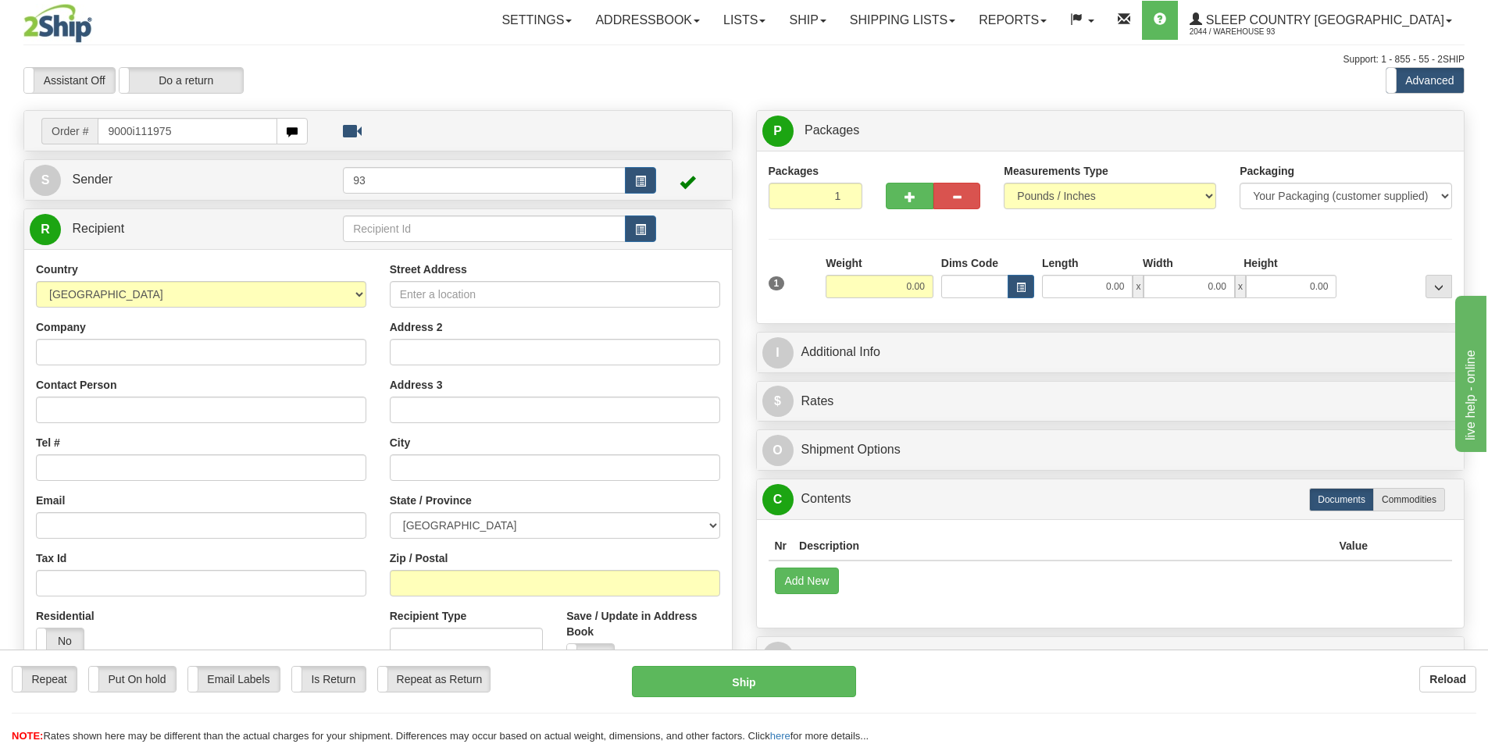
type input "9000i111975"
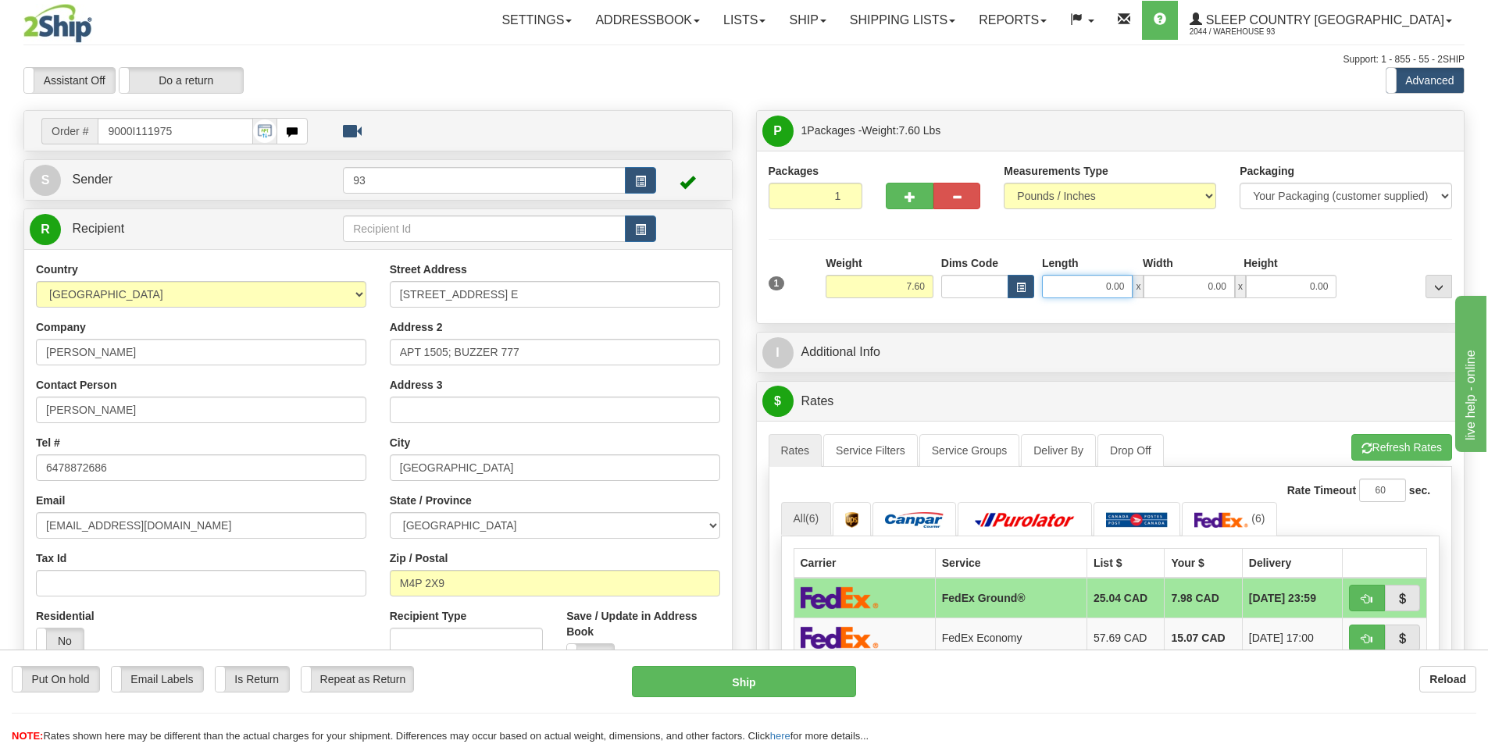
click at [1072, 284] on input "0.00" at bounding box center [1087, 286] width 91 height 23
type input "17.00"
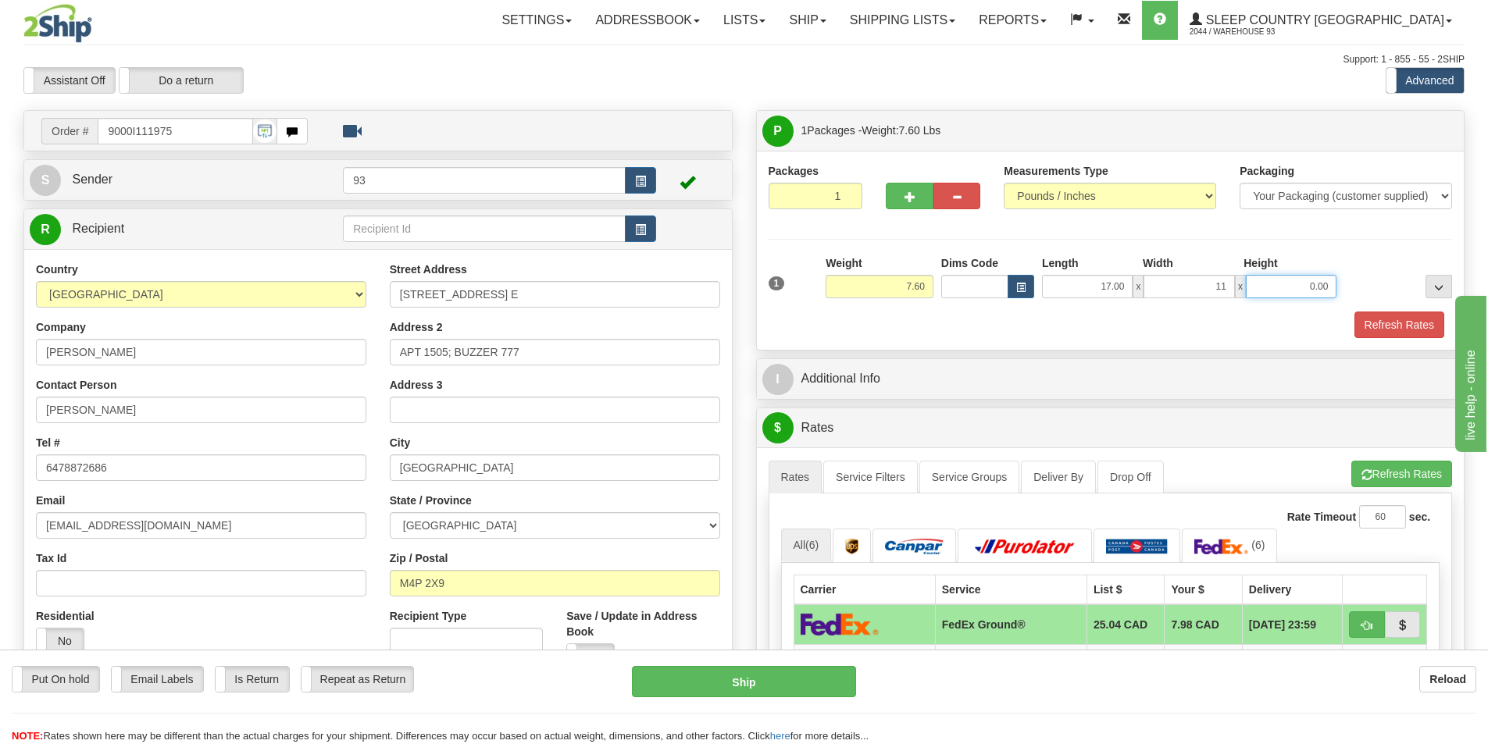
type input "11.00"
type input "4.00"
click at [1387, 321] on button "Refresh Rates" at bounding box center [1399, 325] width 90 height 27
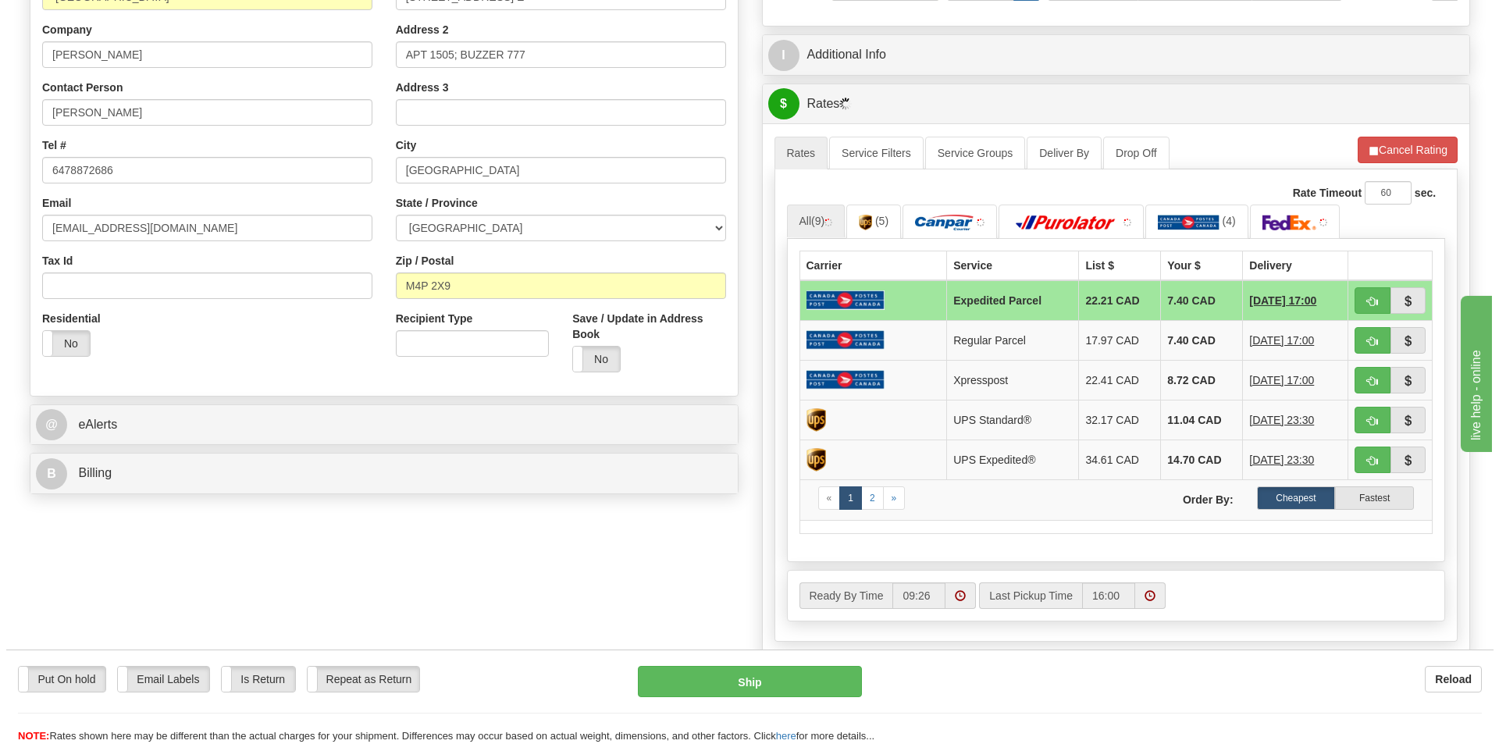
scroll to position [312, 0]
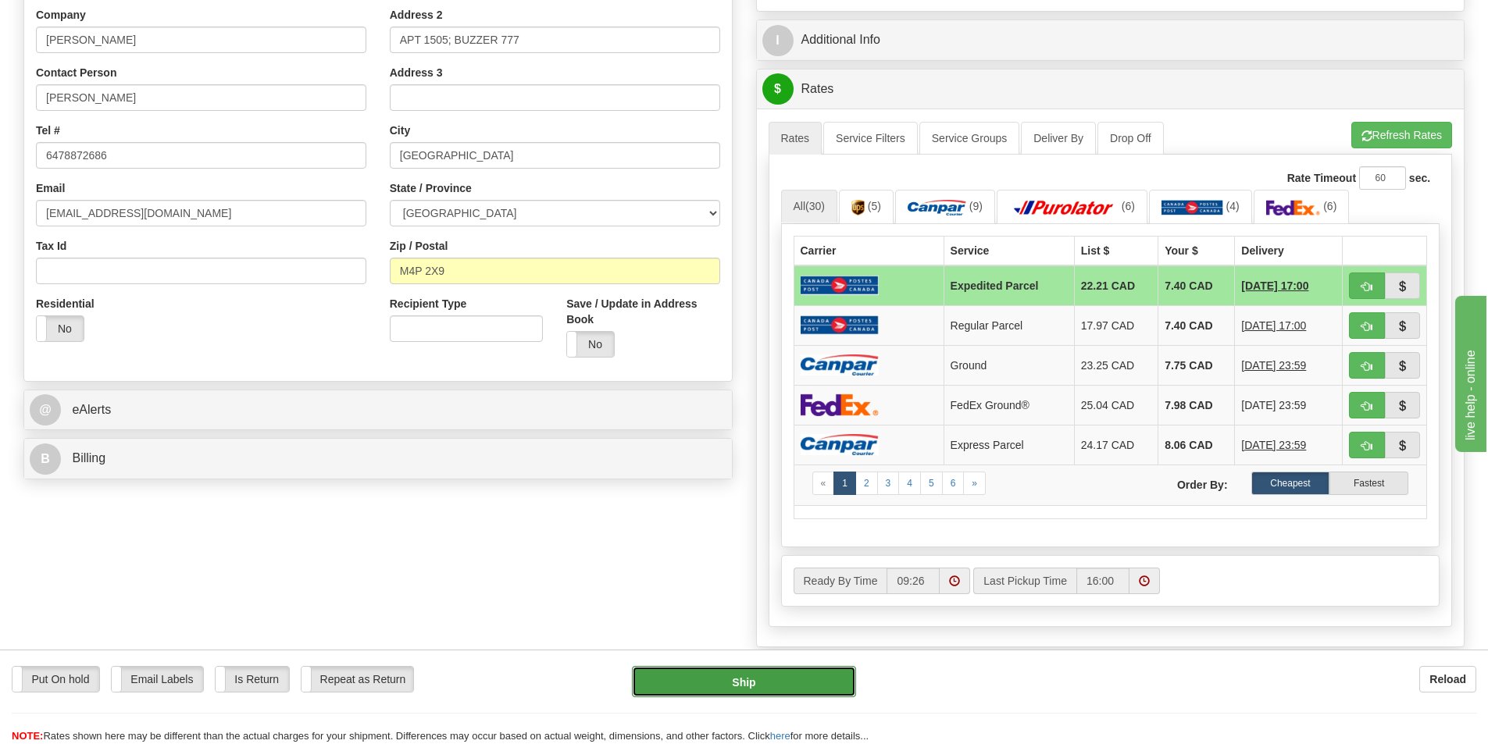
click at [761, 676] on button "Ship" at bounding box center [744, 681] width 224 height 31
type input "DOM.EP"
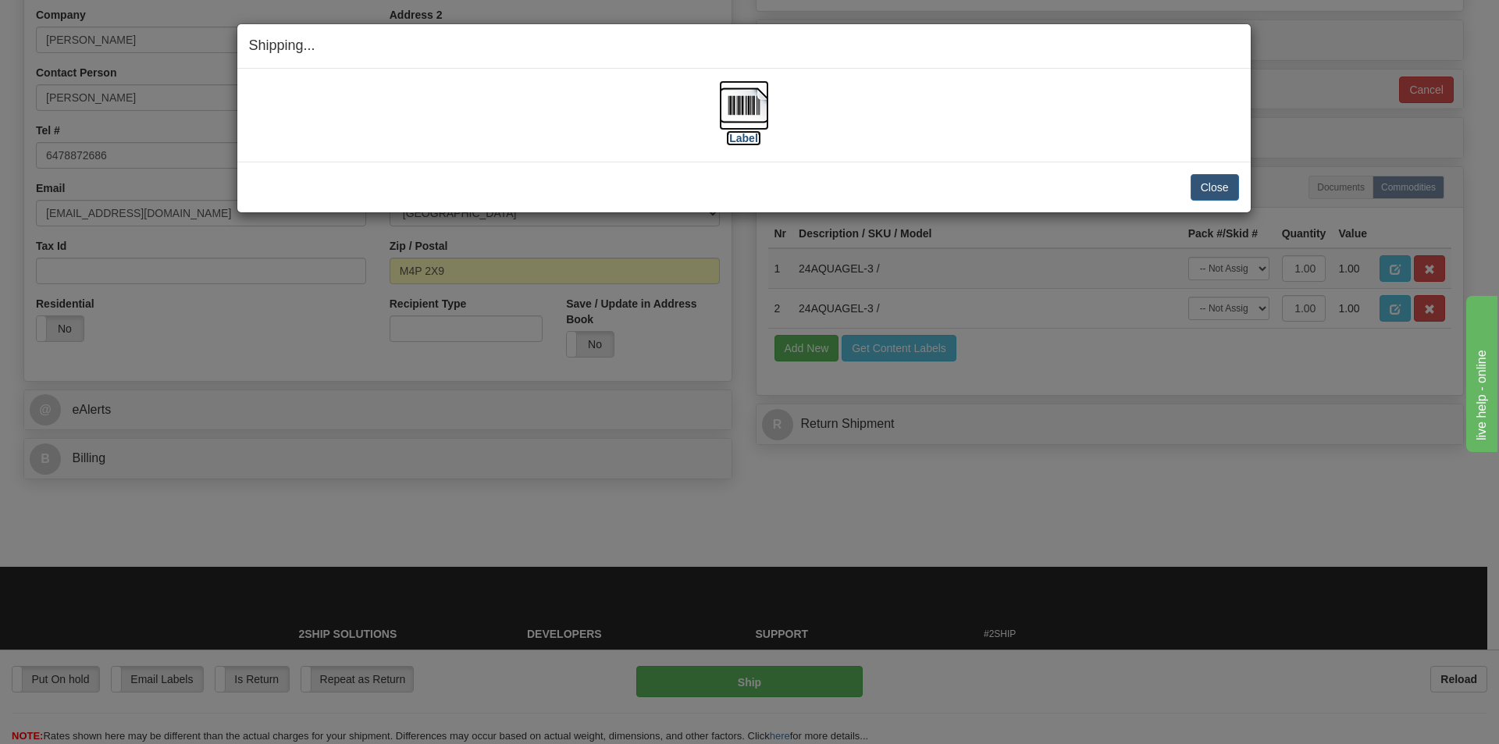
click at [753, 93] on img at bounding box center [744, 105] width 50 height 50
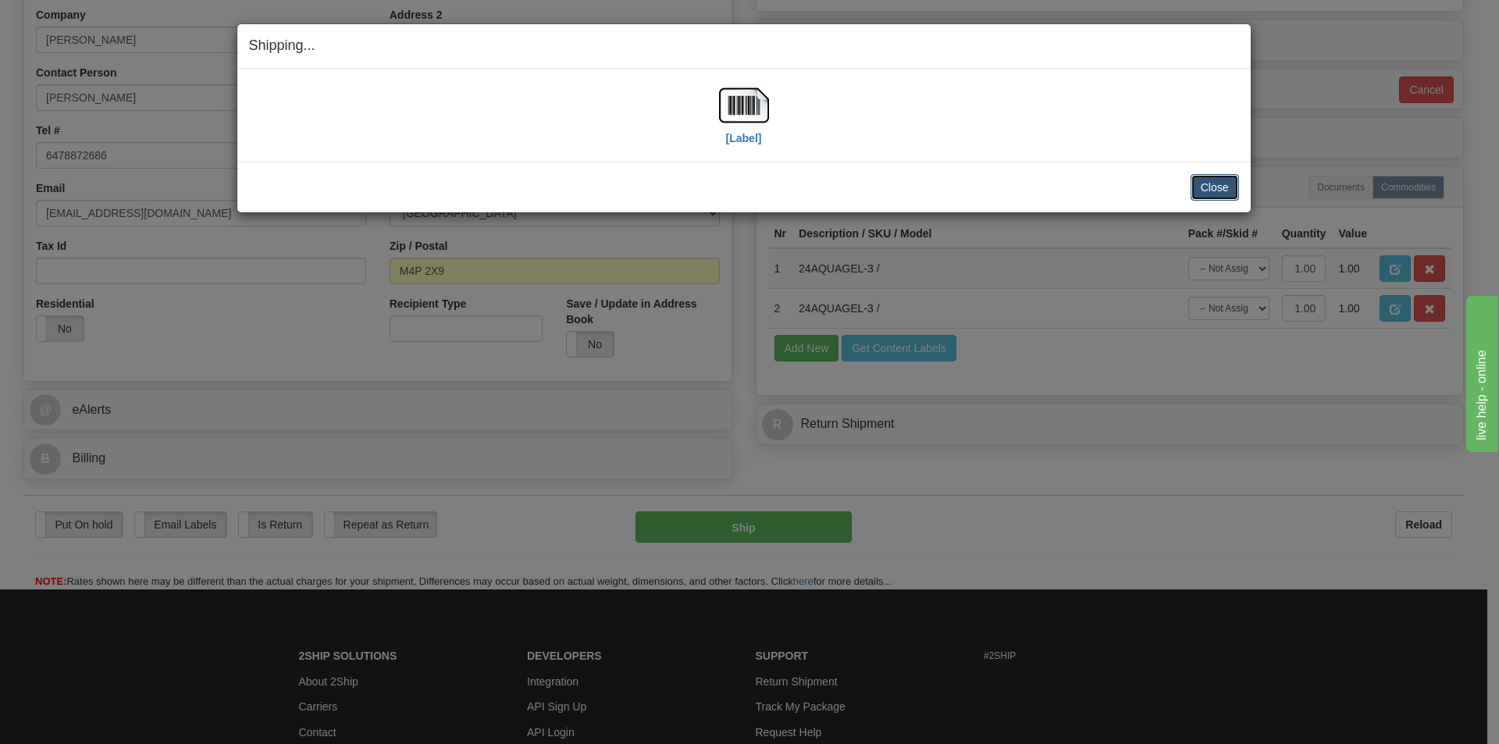
click at [1208, 184] on button "Close" at bounding box center [1215, 187] width 48 height 27
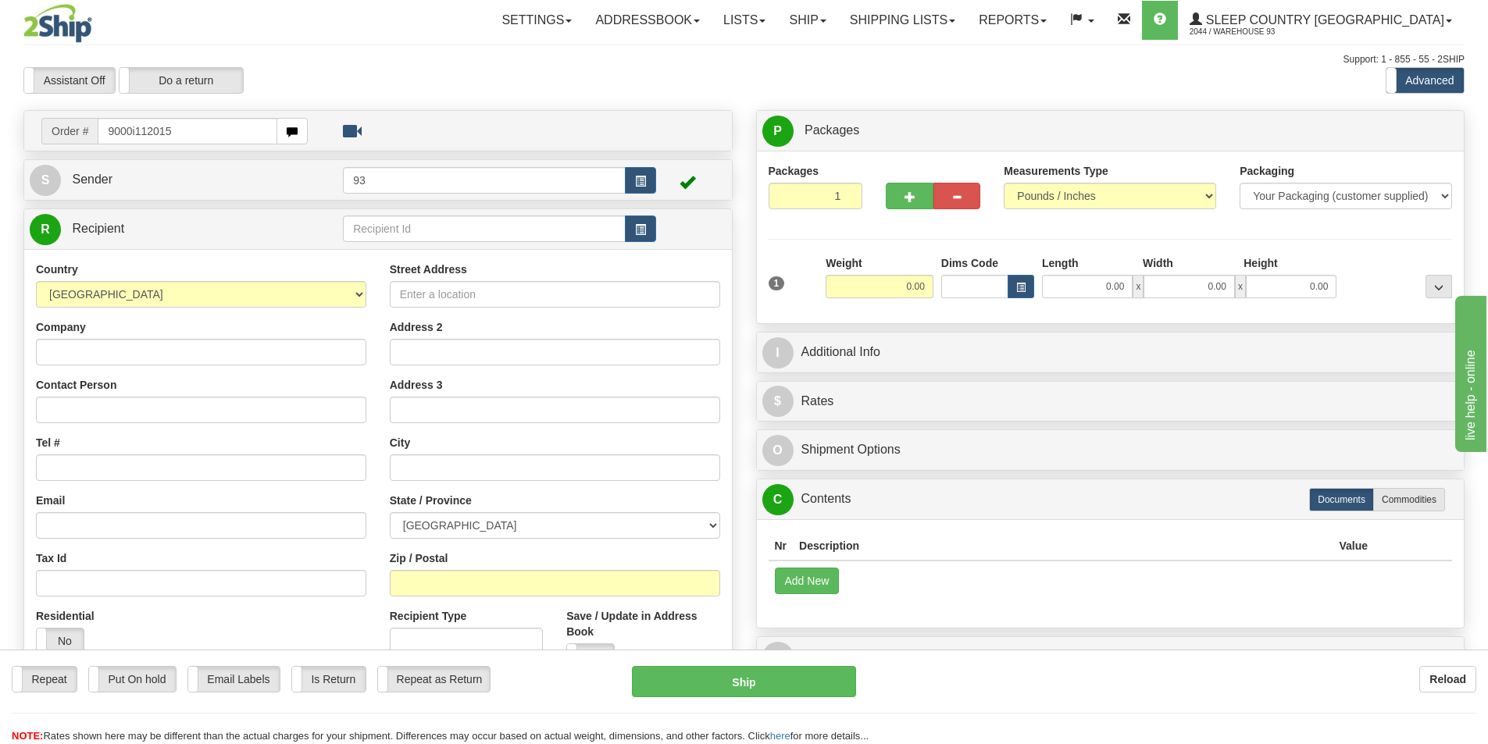
type input "9000i112015"
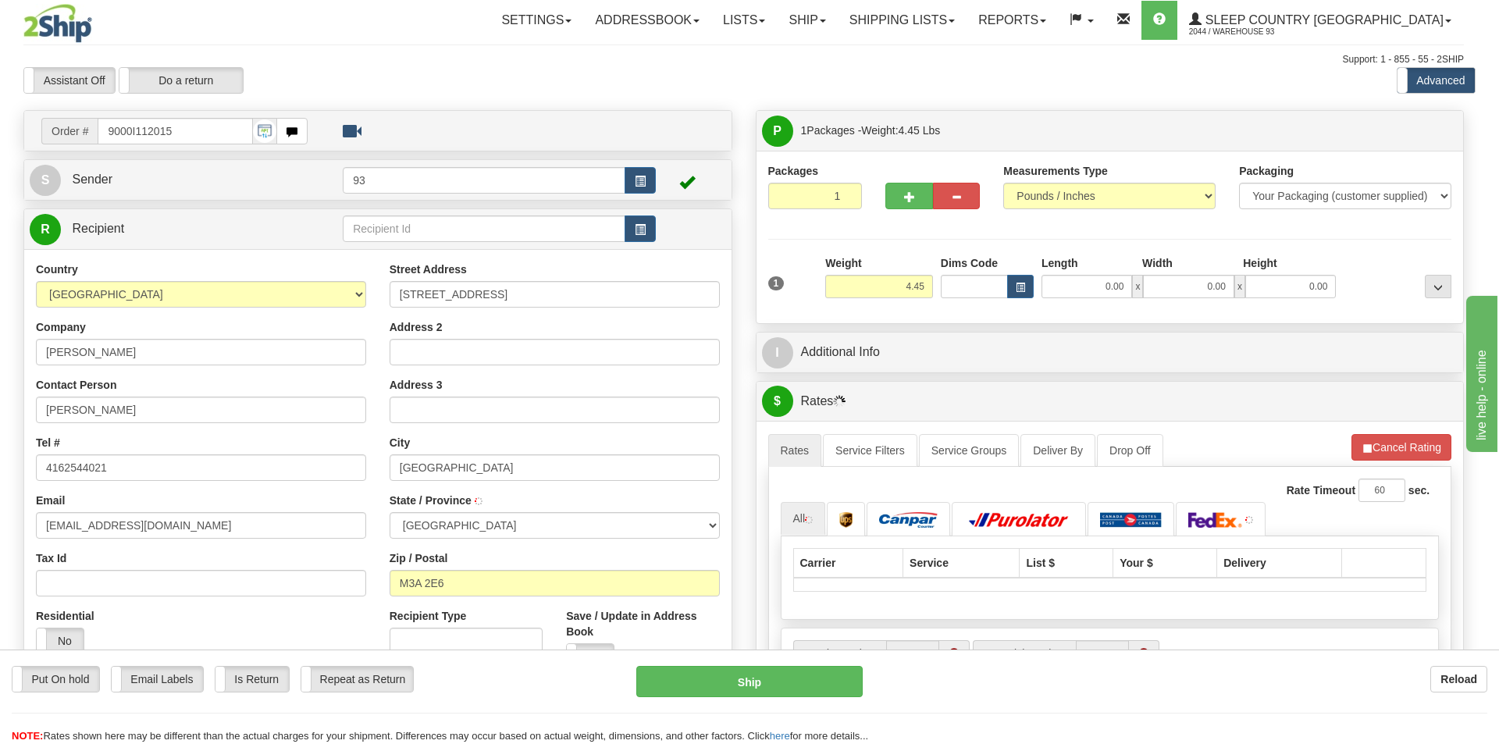
type input "[GEOGRAPHIC_DATA]"
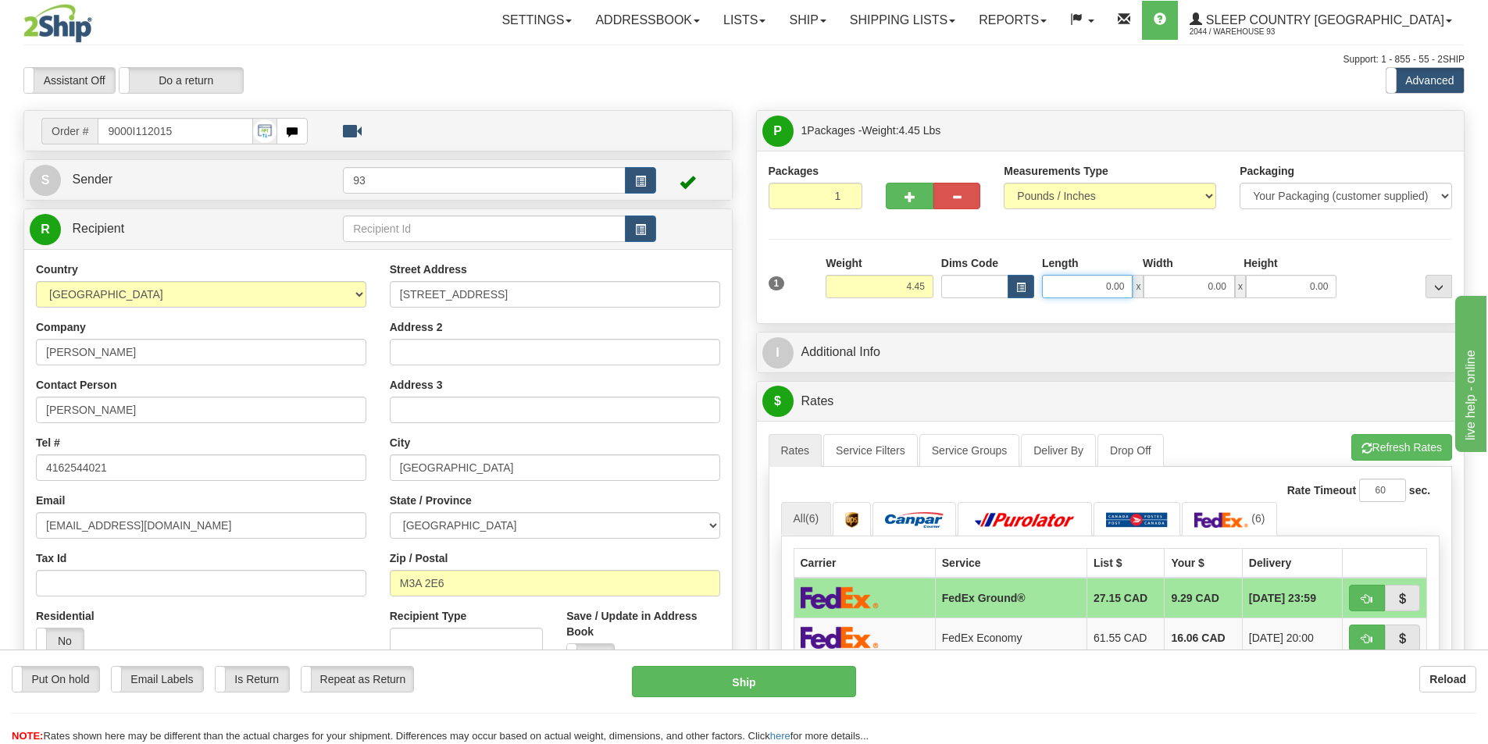
click at [1076, 287] on input "0.00" at bounding box center [1087, 286] width 91 height 23
type input "17.00"
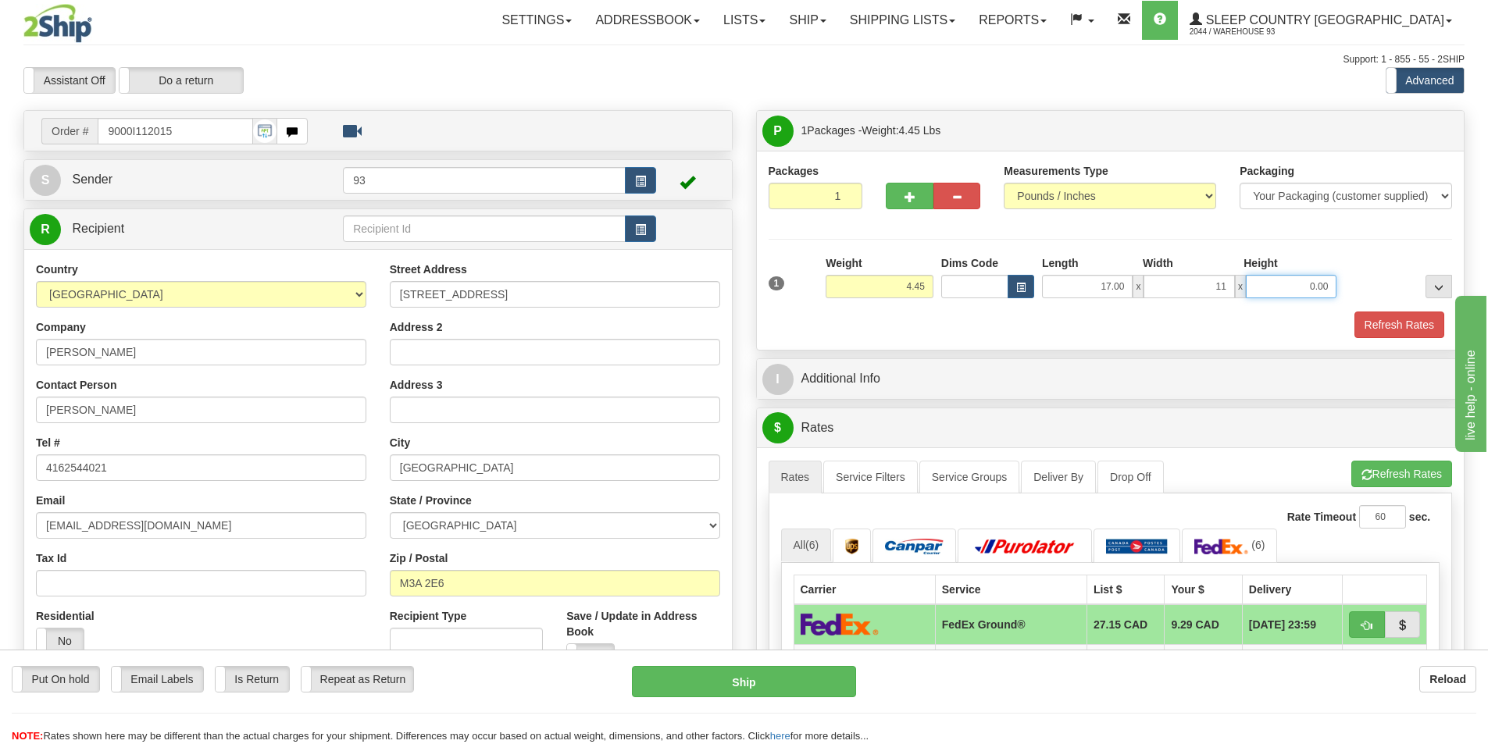
type input "11.00"
type input "4.00"
click at [1383, 319] on button "Refresh Rates" at bounding box center [1399, 325] width 90 height 27
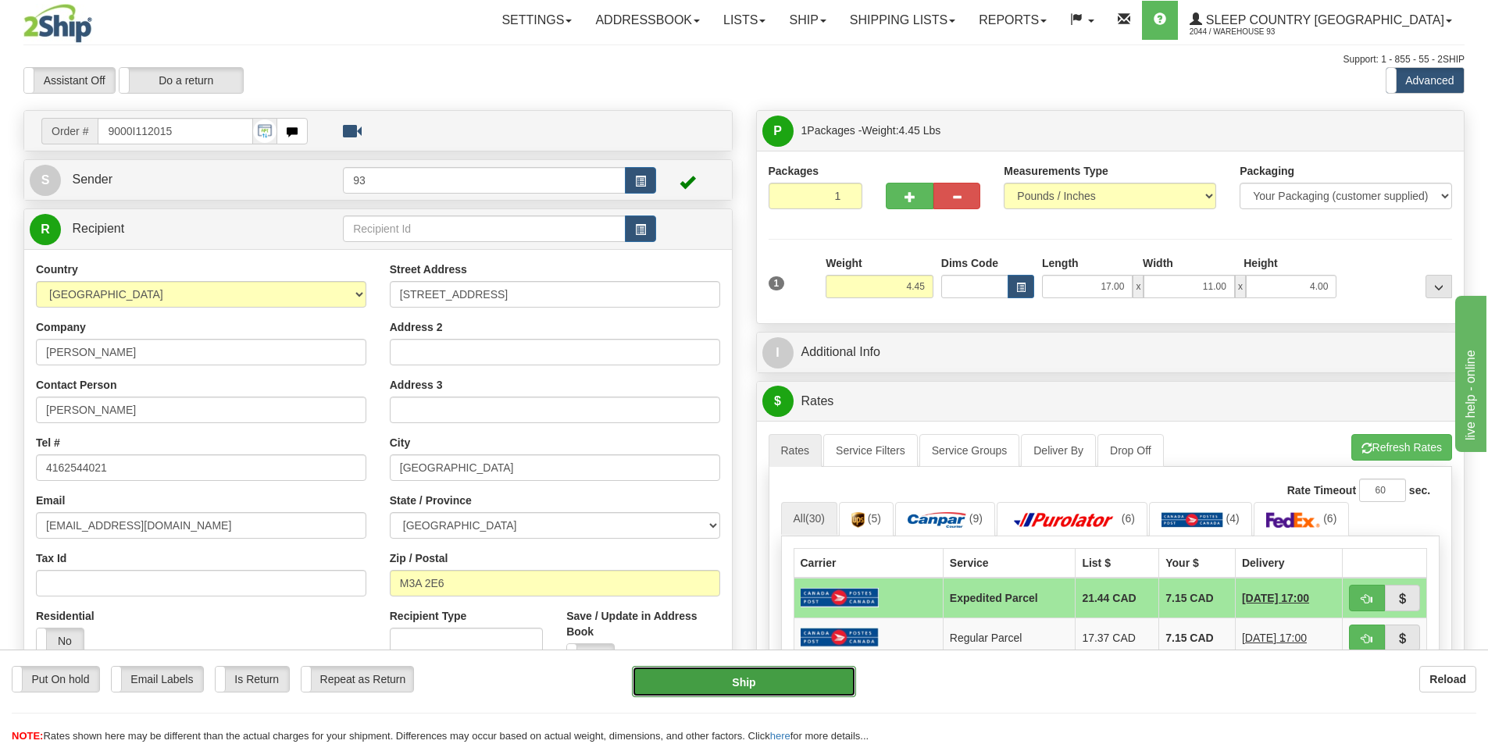
click at [743, 676] on button "Ship" at bounding box center [744, 681] width 224 height 31
type input "DOM.EP"
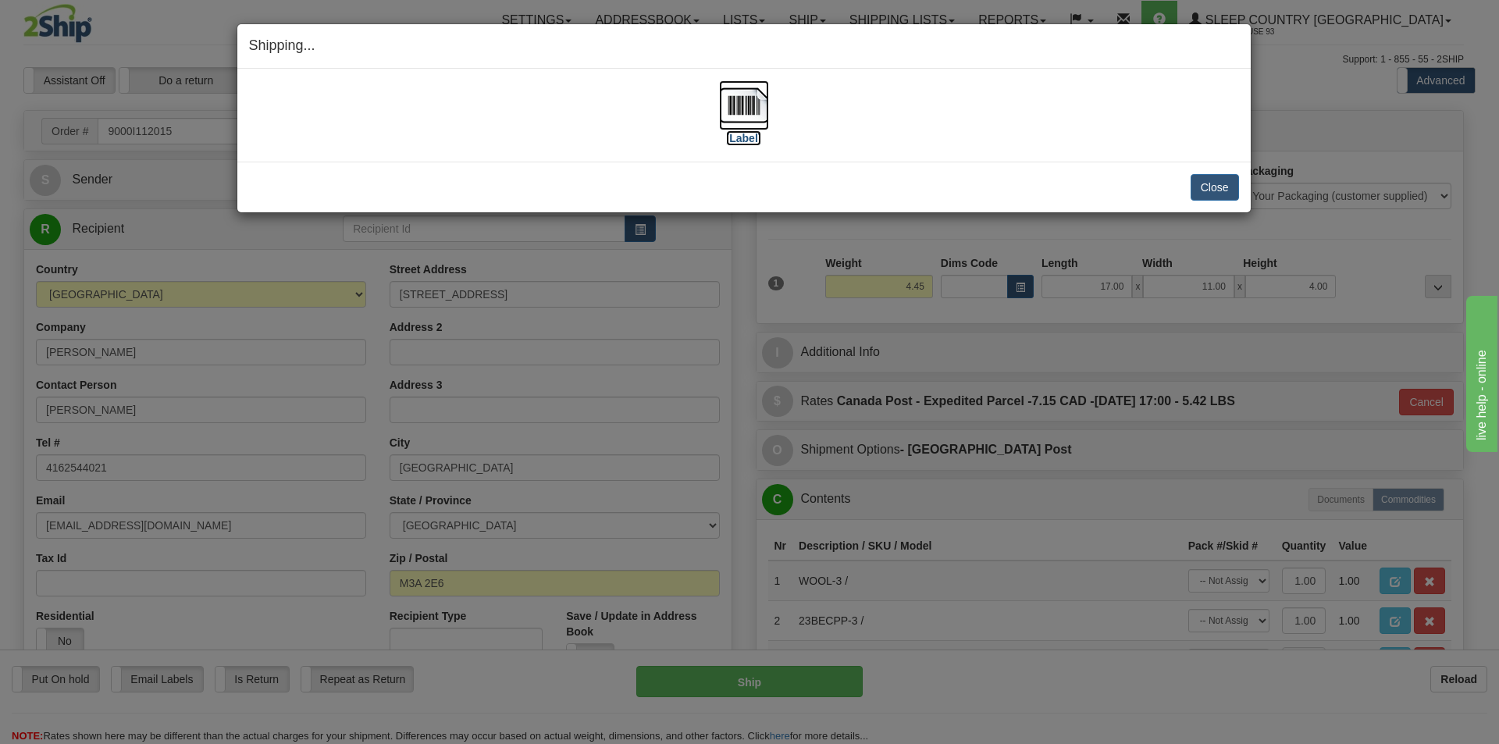
click at [739, 113] on img at bounding box center [744, 105] width 50 height 50
click at [1204, 183] on button "Close" at bounding box center [1215, 187] width 48 height 27
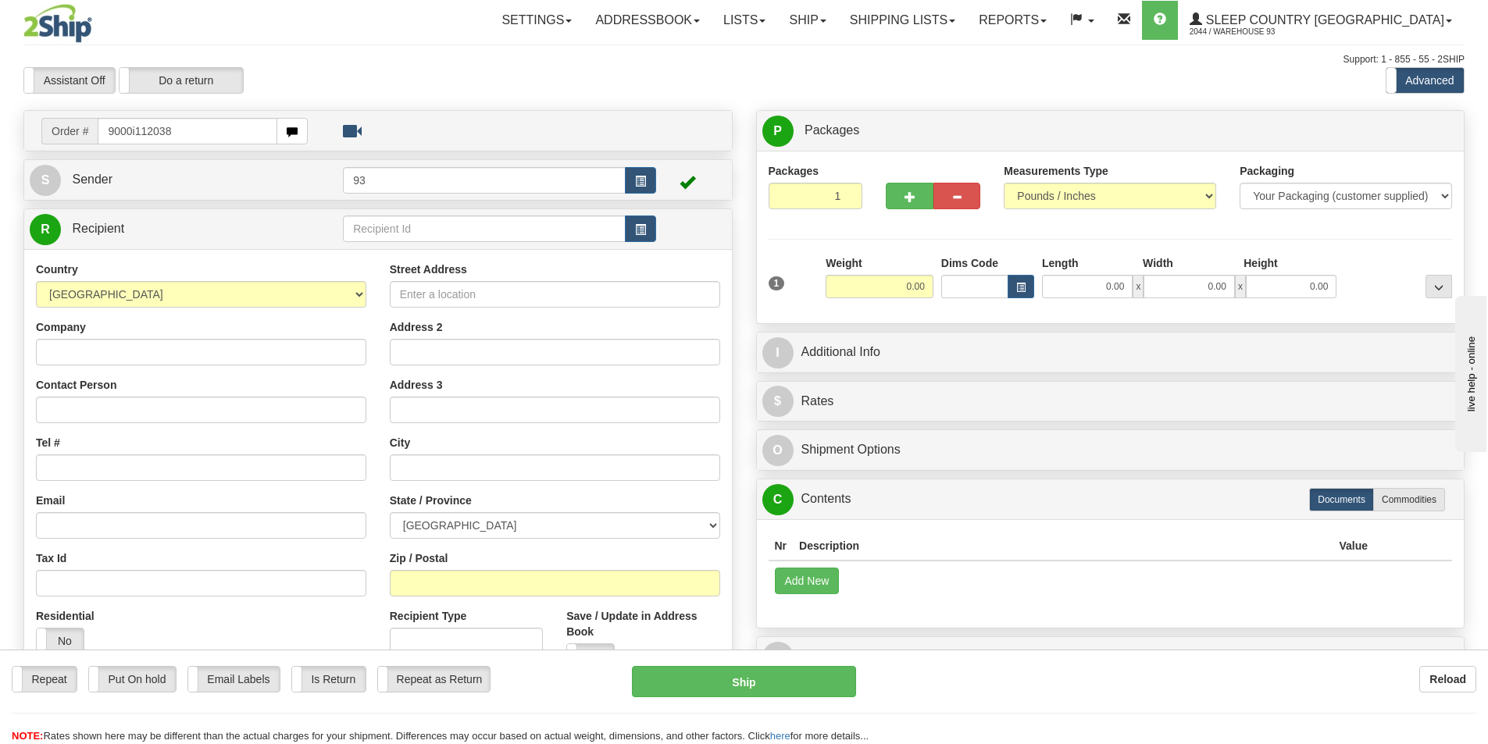
type input "9000i112038"
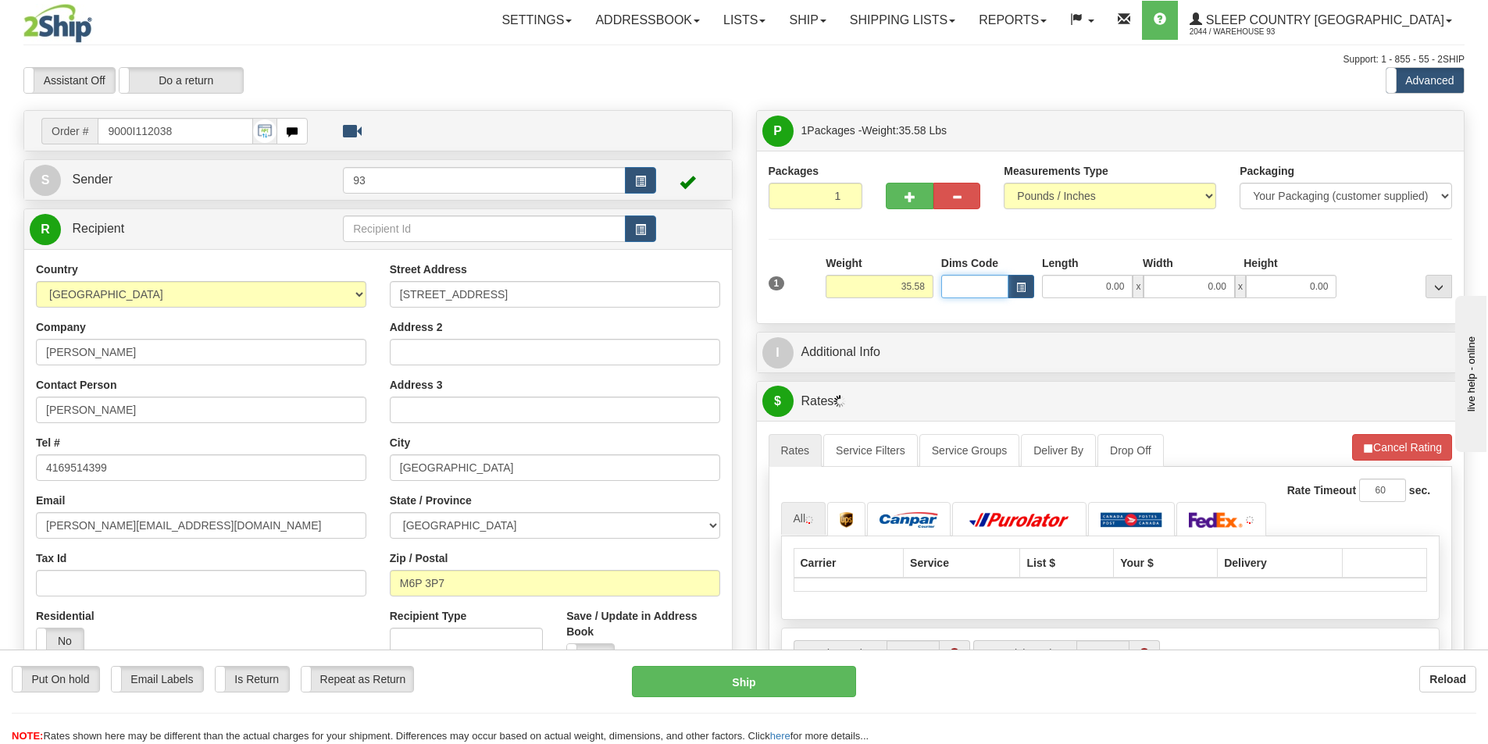
click at [969, 283] on input "Dims Code" at bounding box center [974, 286] width 67 height 23
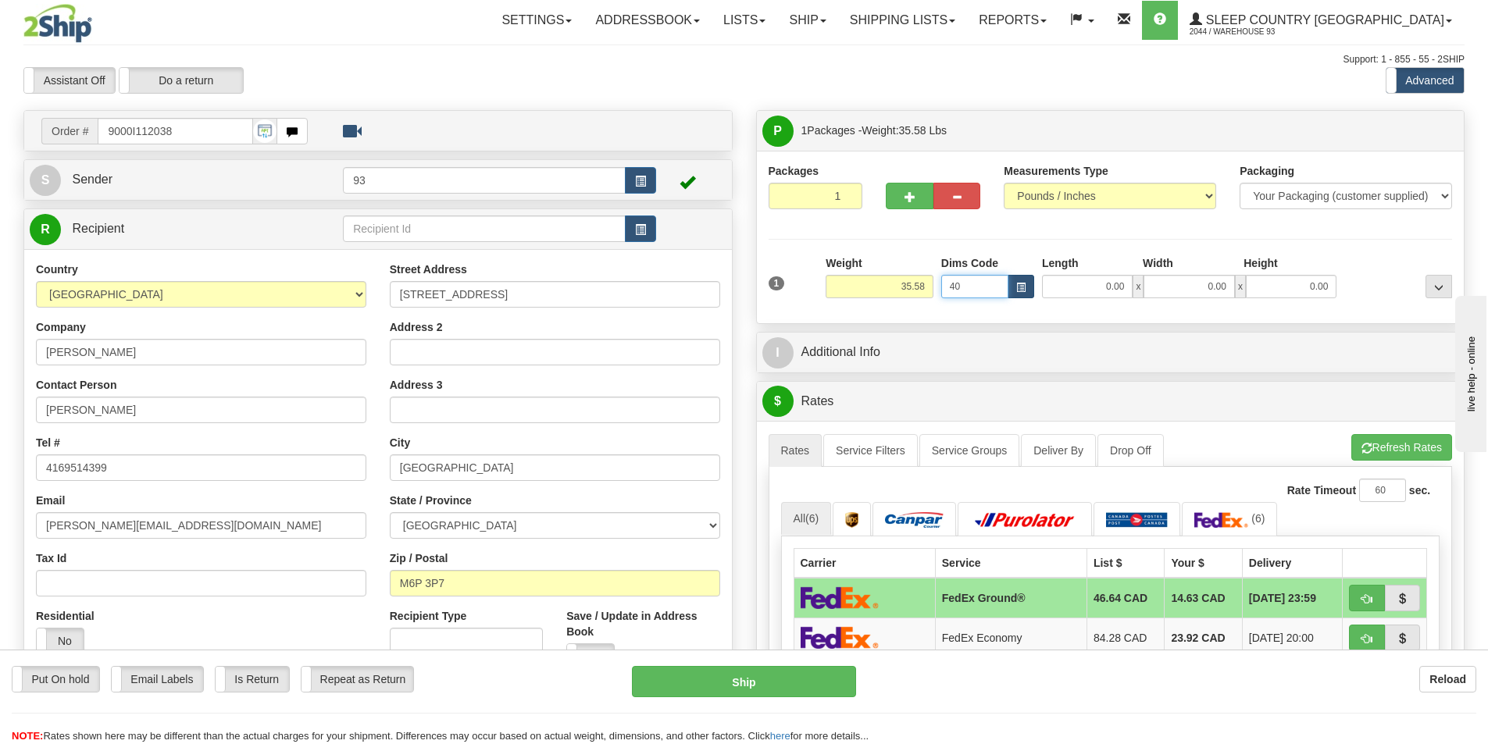
type input "4"
click at [1069, 286] on input "0.00" at bounding box center [1087, 286] width 91 height 23
type input "40.00"
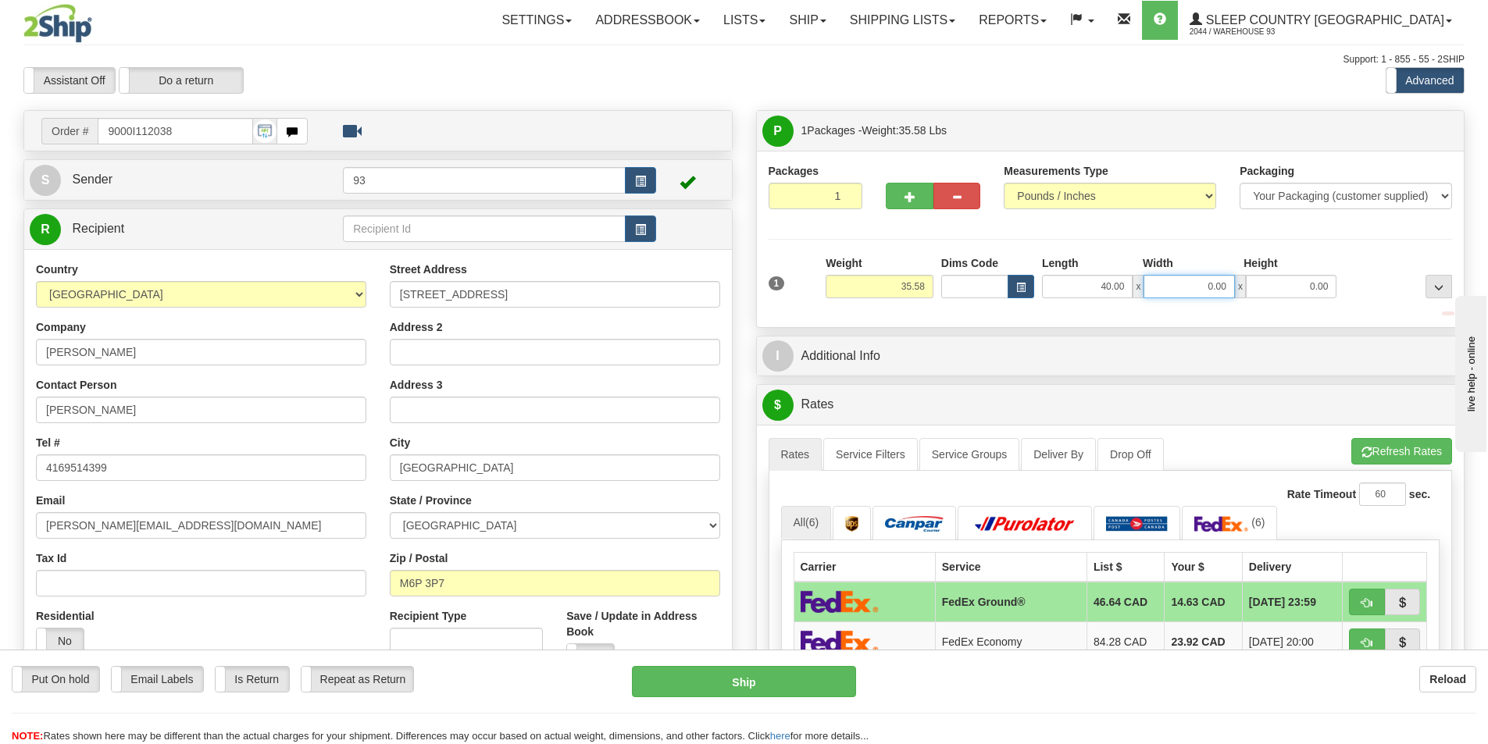
click at [1176, 283] on input "0.00" at bounding box center [1188, 286] width 91 height 23
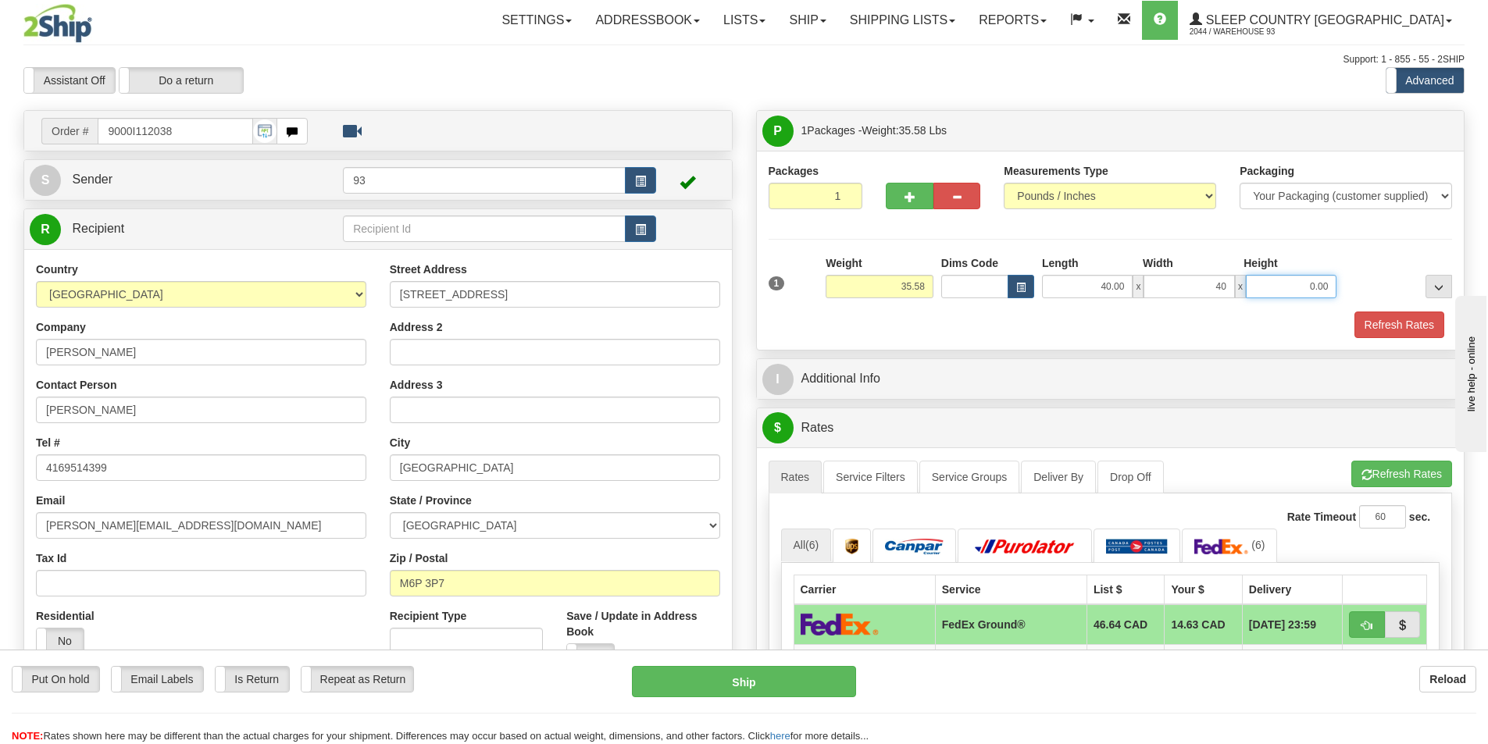
type input "40.00"
click at [1271, 280] on input "0.00" at bounding box center [1291, 286] width 91 height 23
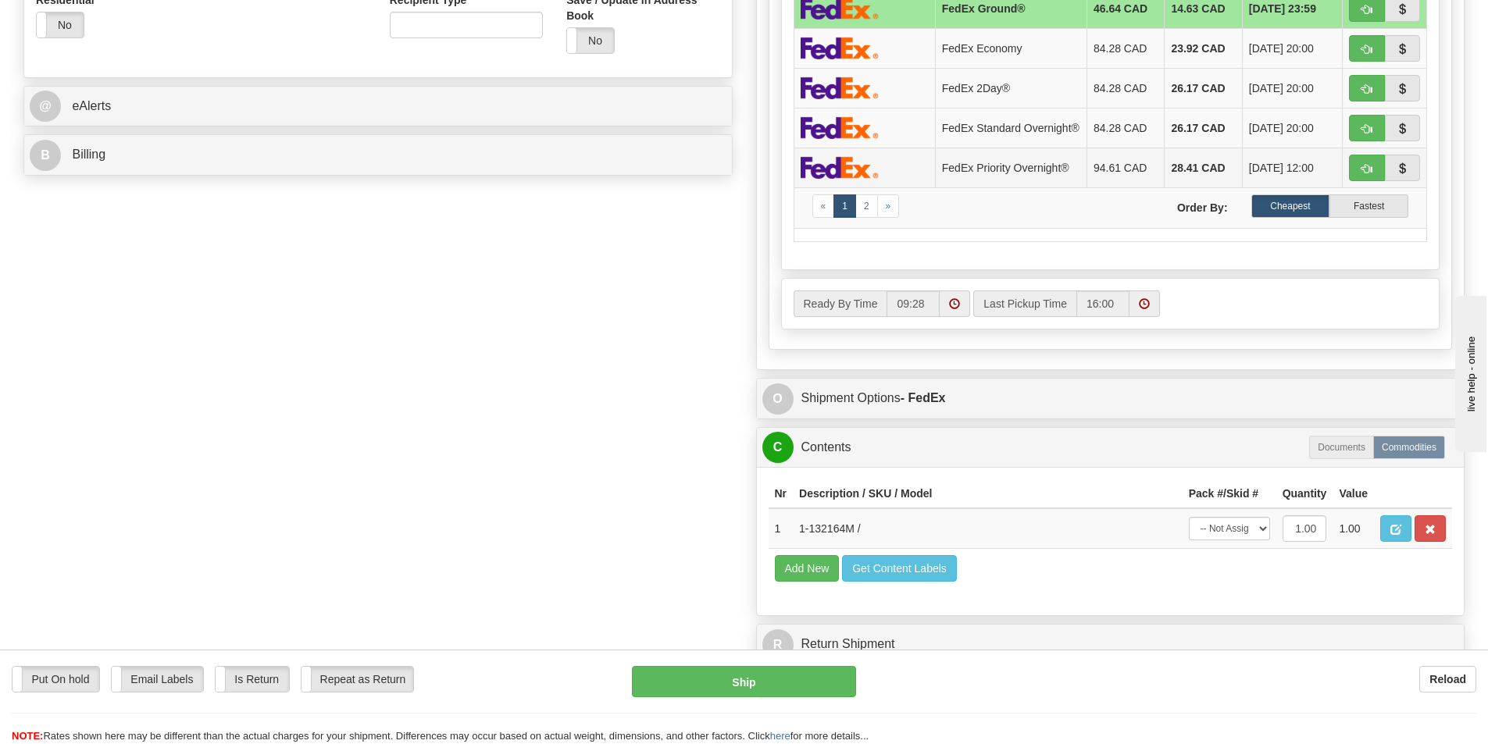
scroll to position [625, 0]
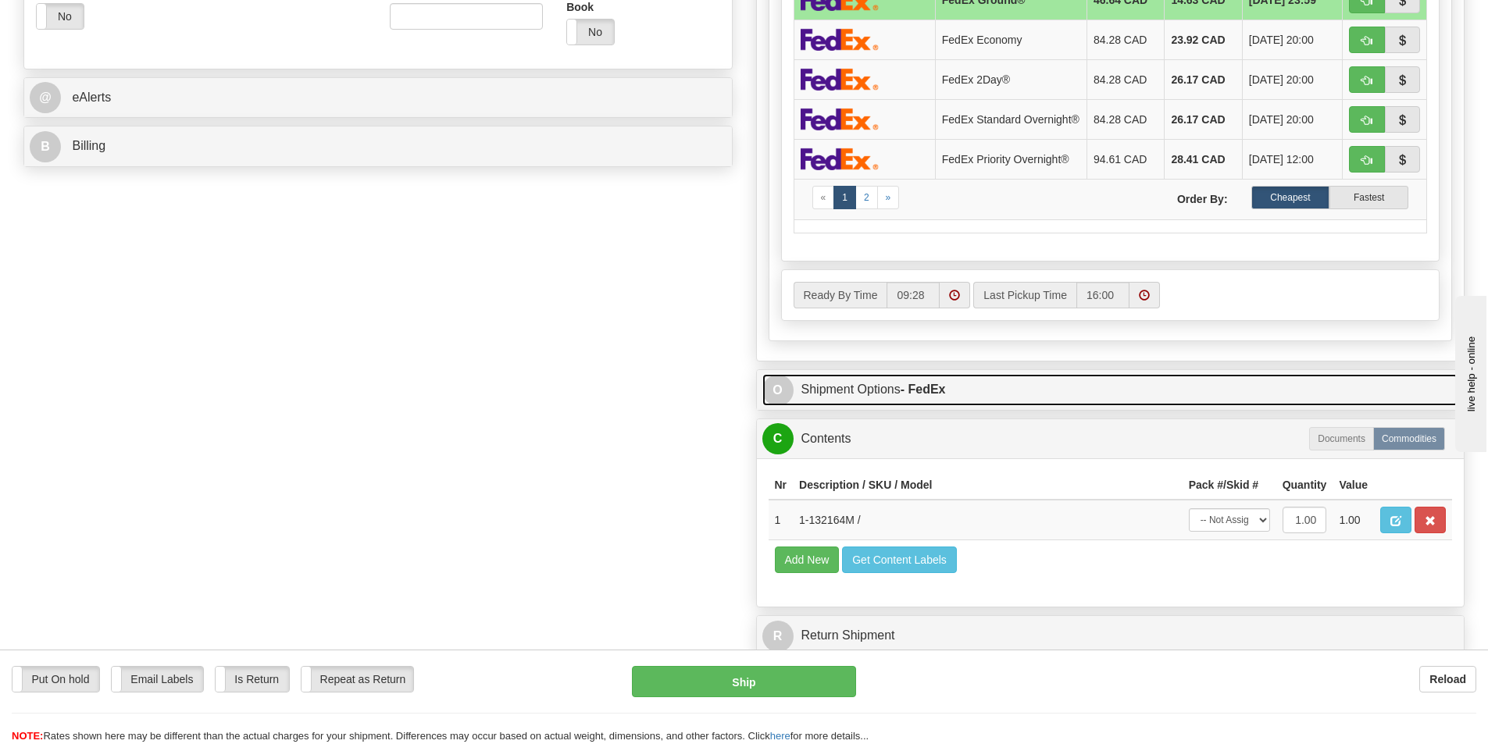
click at [861, 389] on link "O Shipment Options - FedEx" at bounding box center [1110, 390] width 697 height 32
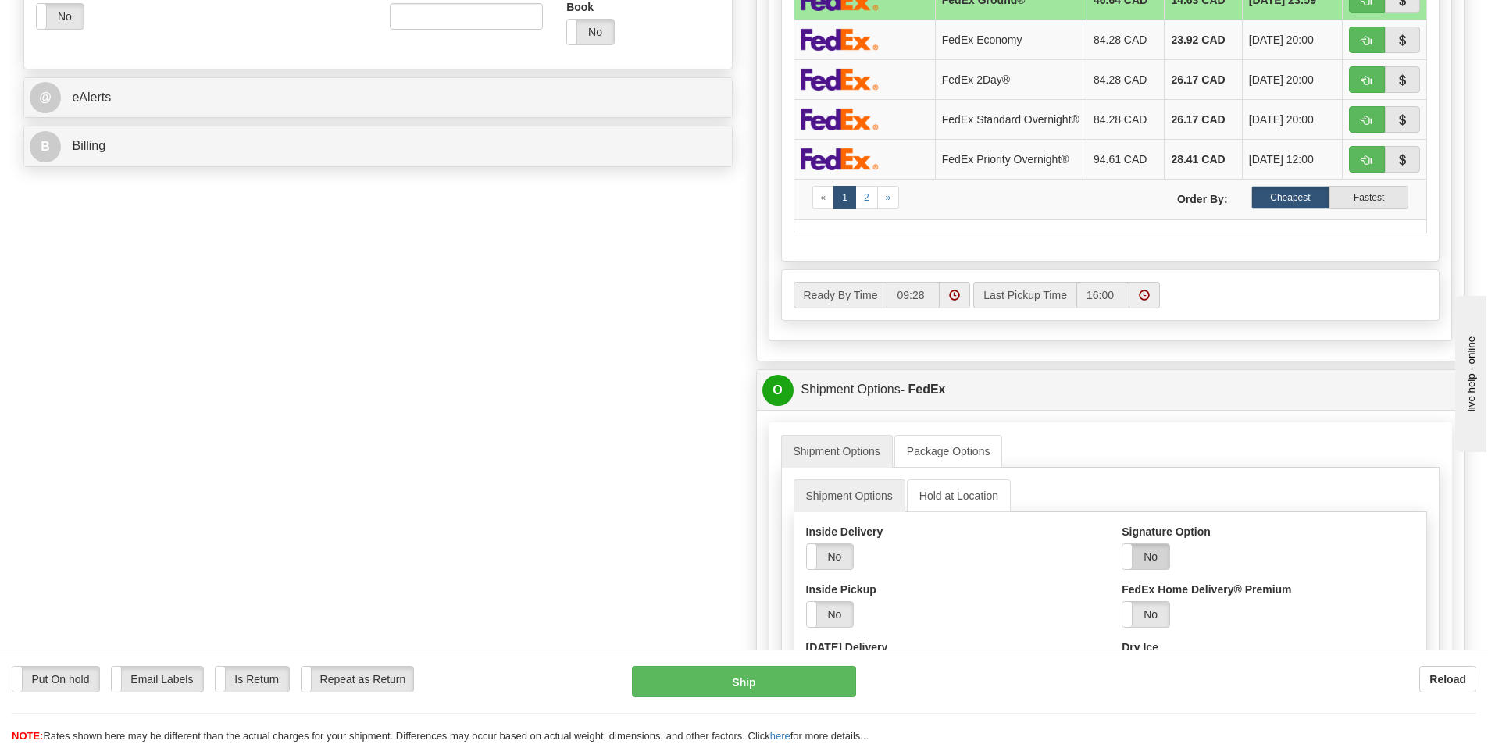
click at [1149, 562] on label "No" at bounding box center [1145, 556] width 47 height 25
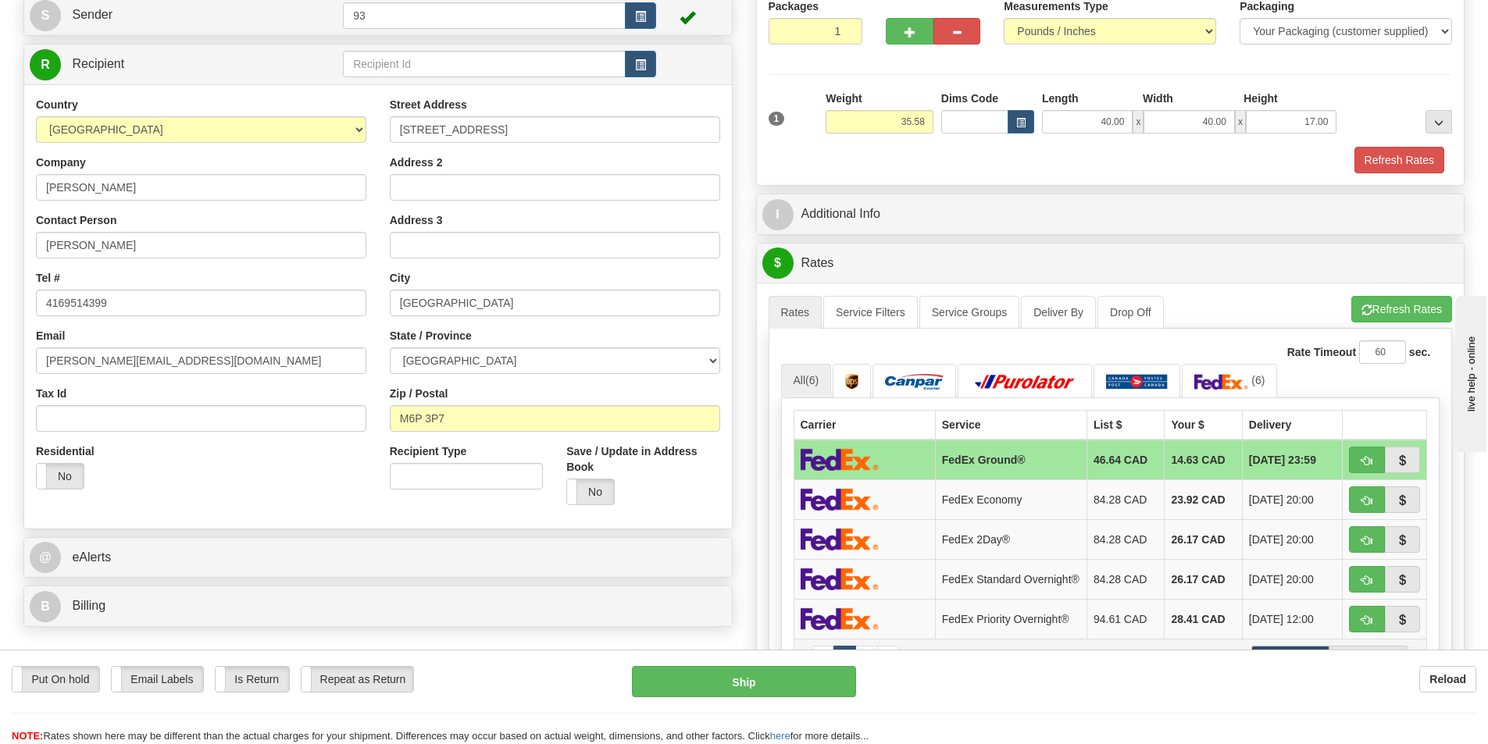
scroll to position [156, 0]
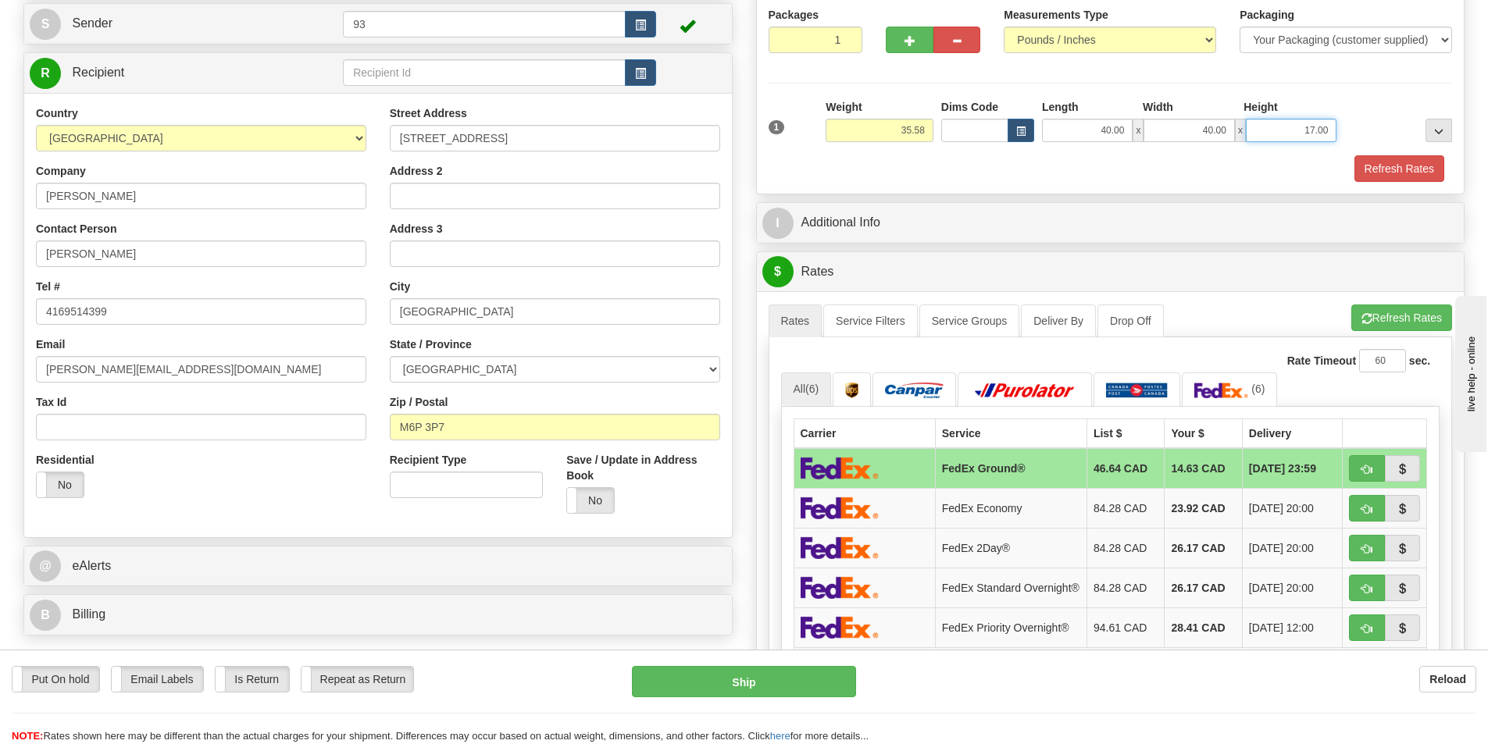
click at [1327, 125] on input "17.00" at bounding box center [1291, 130] width 91 height 23
type input "1"
type input "12.00"
click at [1394, 165] on button "Refresh Rates" at bounding box center [1399, 168] width 90 height 27
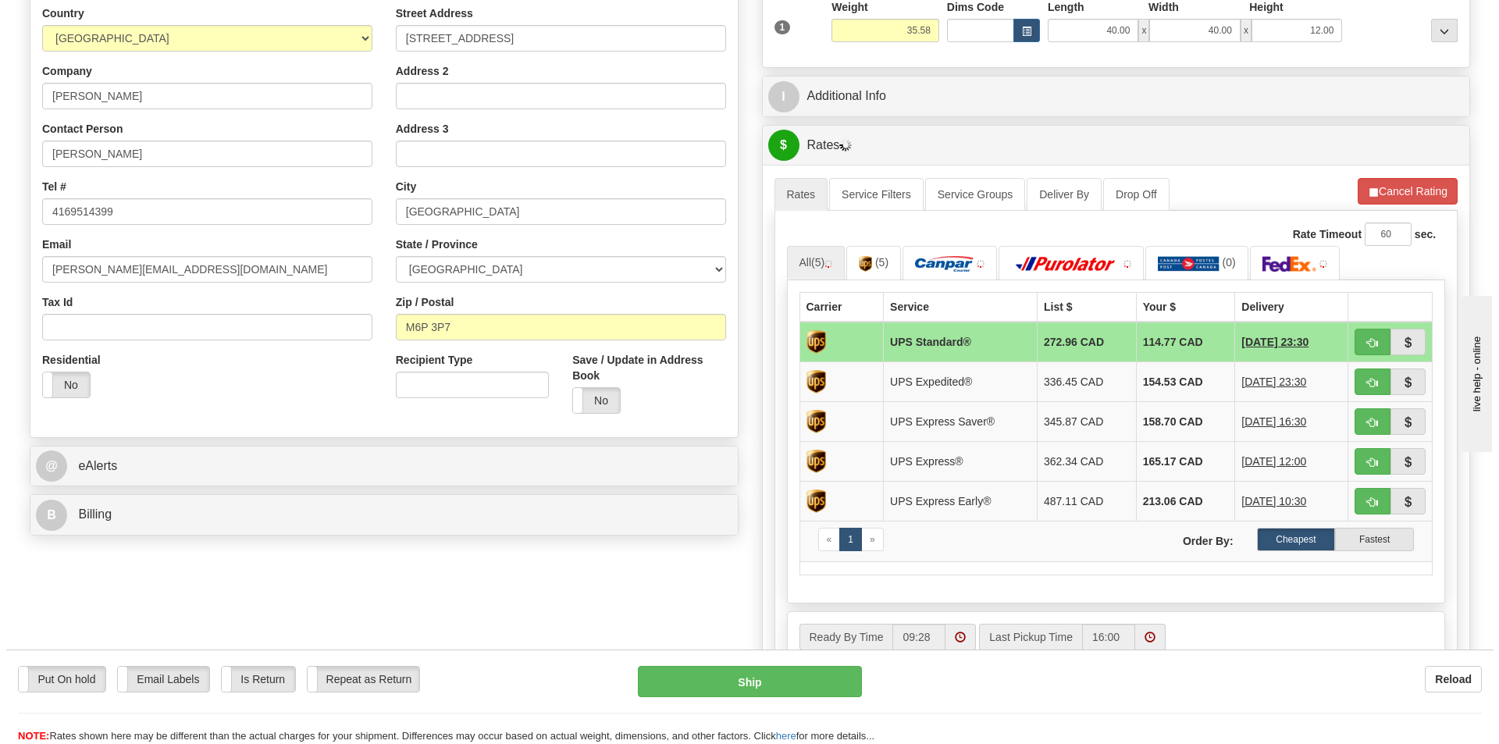
scroll to position [469, 0]
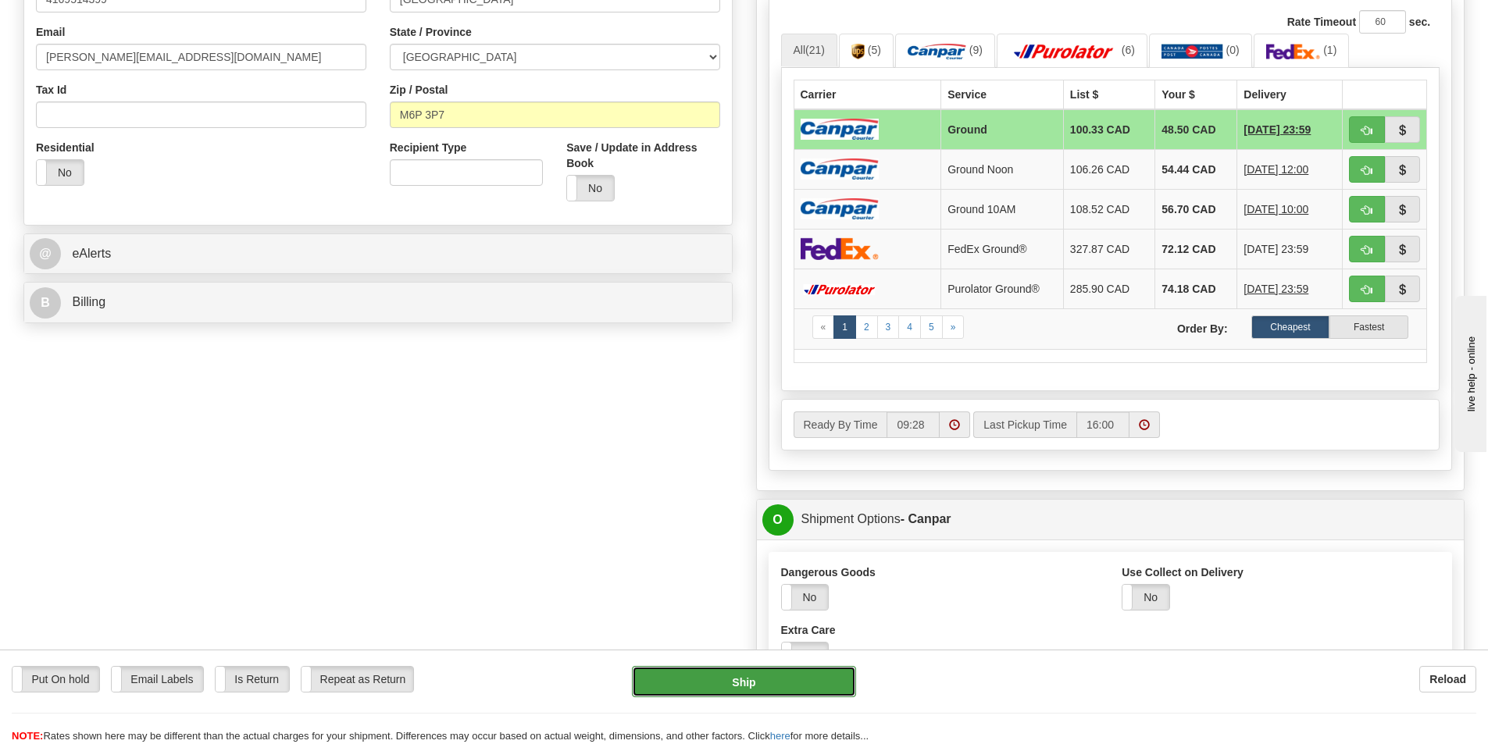
click at [751, 684] on button "Ship" at bounding box center [744, 681] width 224 height 31
type input "1"
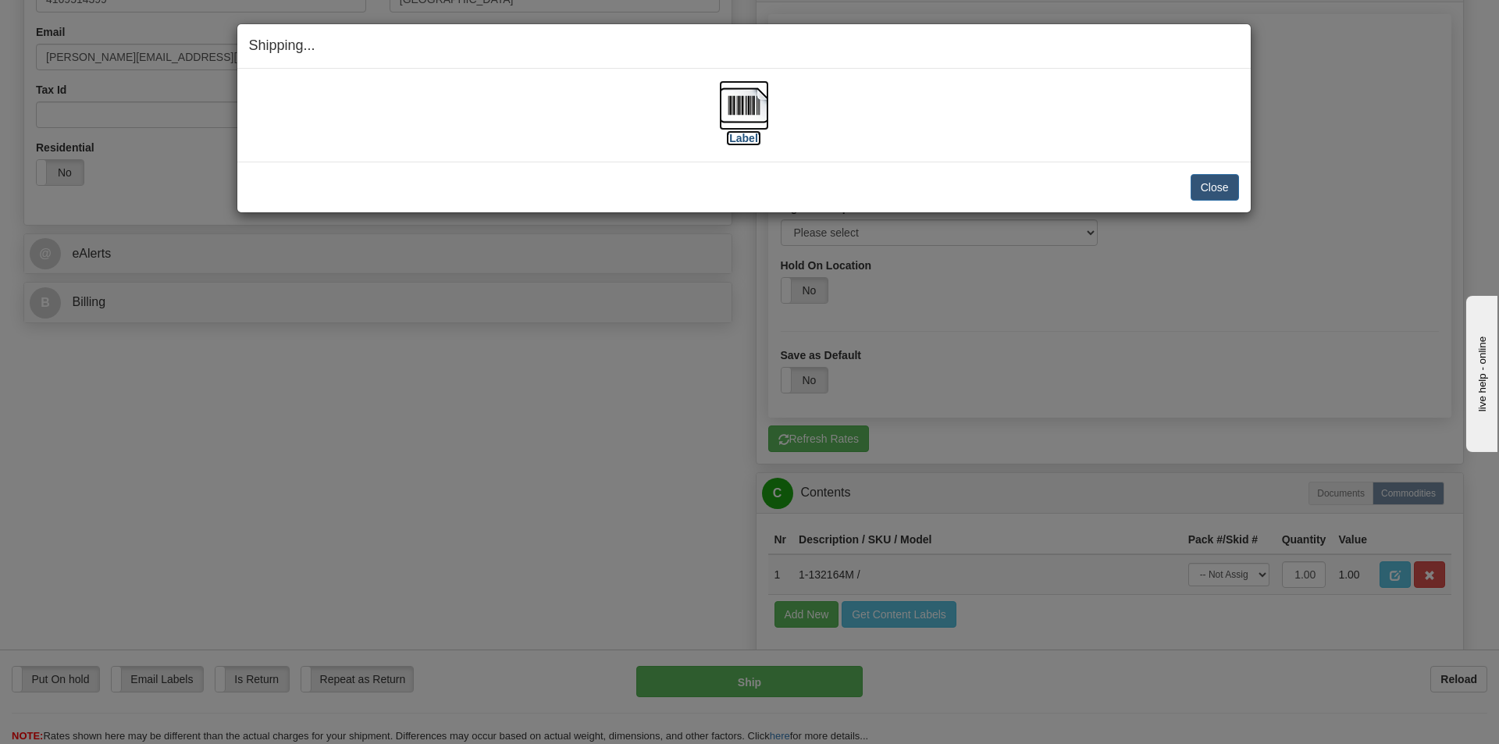
click at [745, 95] on img at bounding box center [744, 105] width 50 height 50
click at [1216, 181] on button "Close" at bounding box center [1215, 187] width 48 height 27
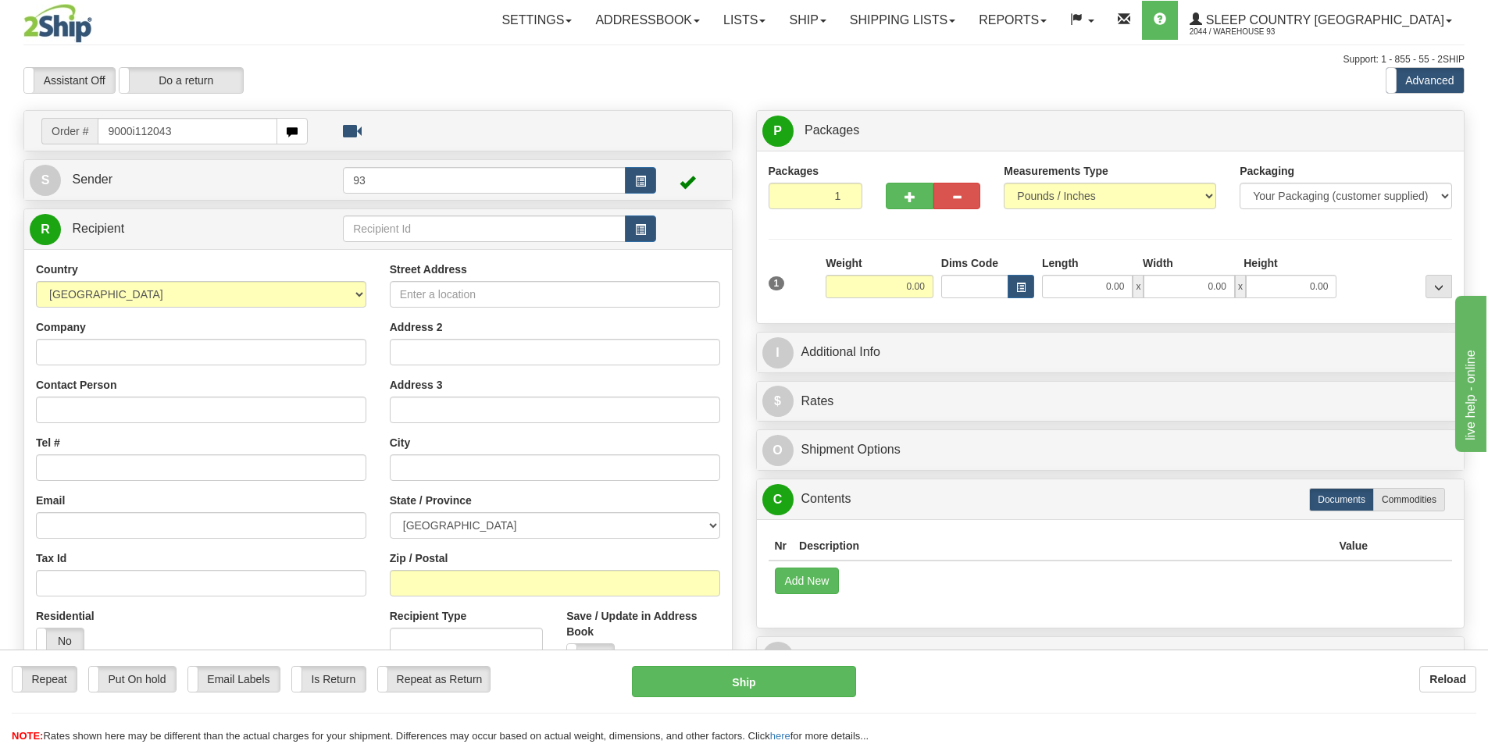
type input "9000i112043"
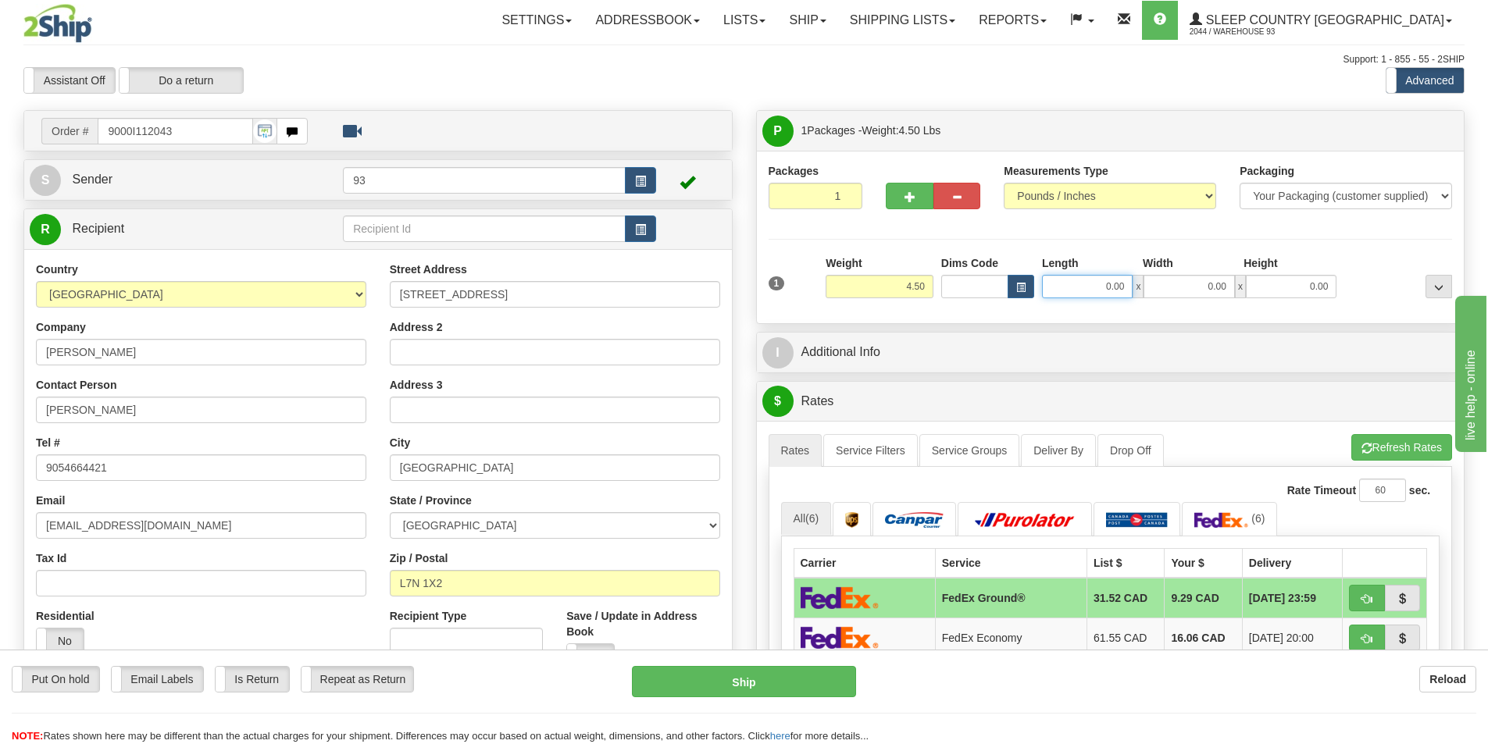
click at [1084, 288] on input "0.00" at bounding box center [1087, 286] width 91 height 23
type input "13.00"
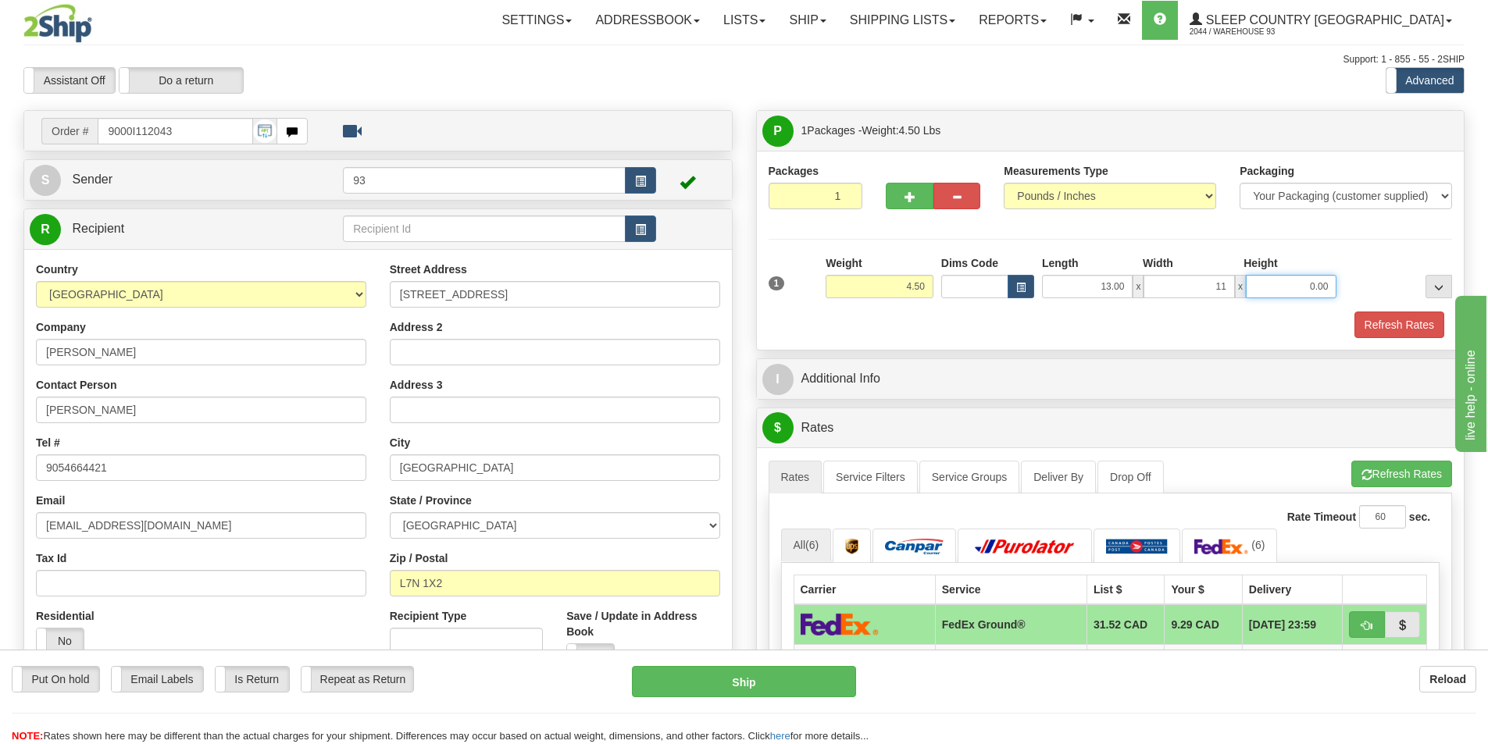
type input "11.00"
type input "4.00"
click at [1387, 319] on button "Refresh Rates" at bounding box center [1399, 325] width 90 height 27
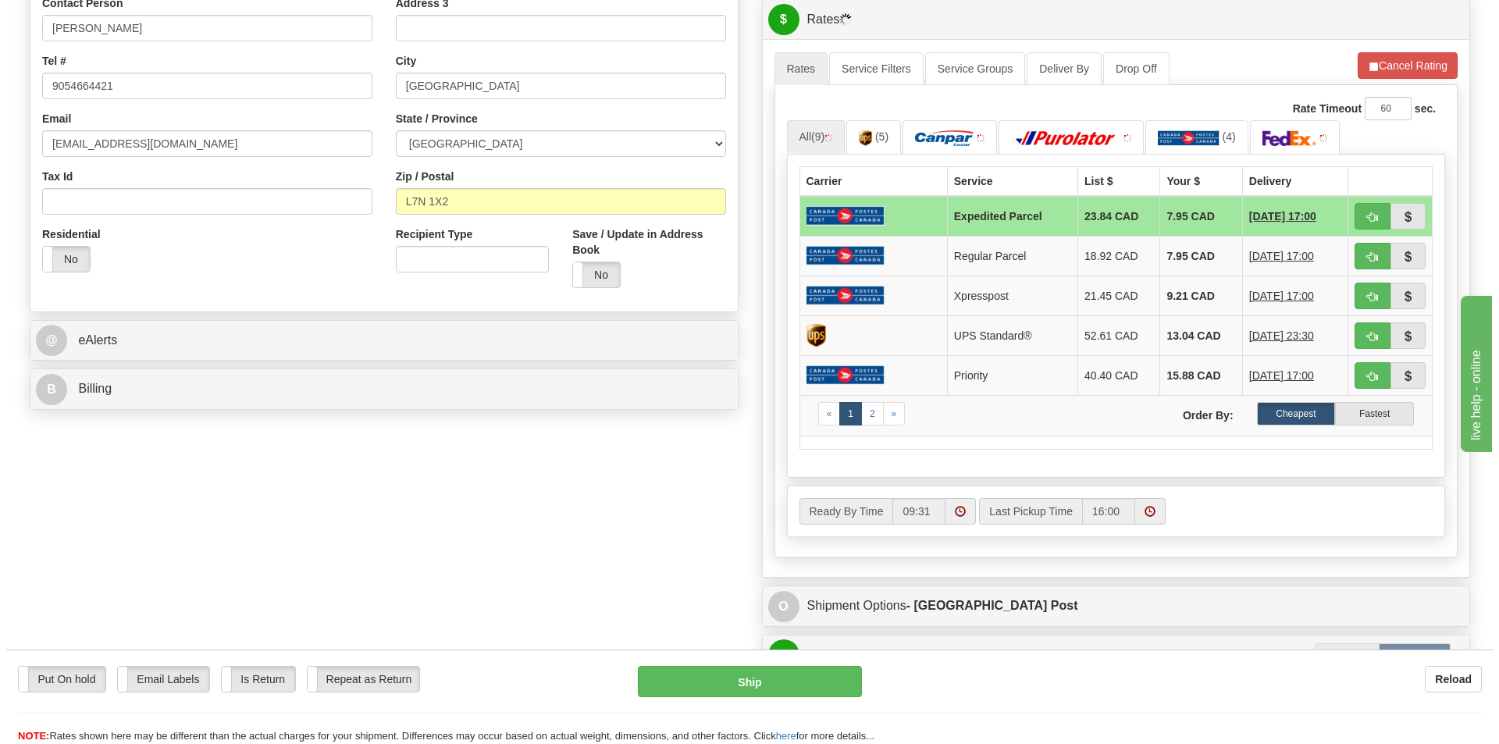
scroll to position [469, 0]
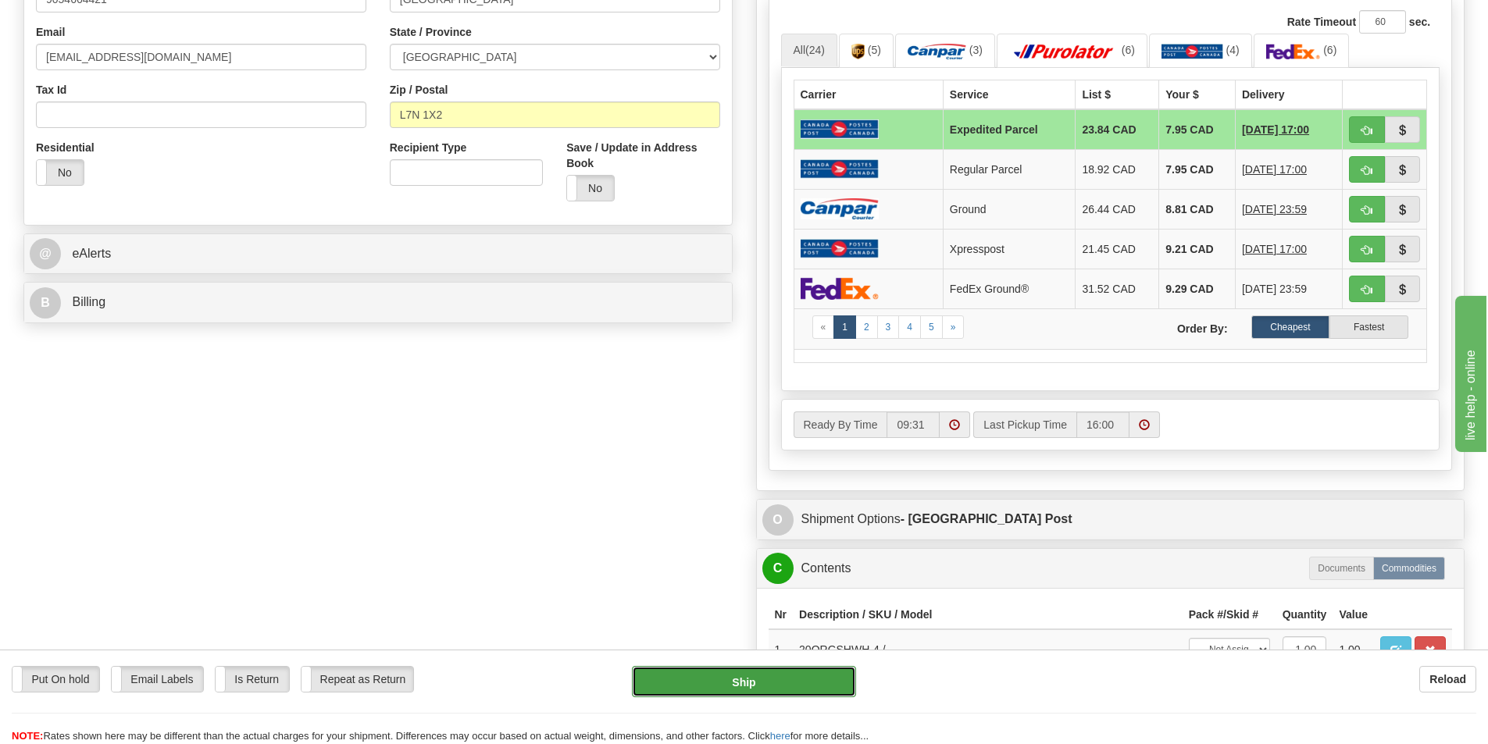
click at [770, 683] on button "Ship" at bounding box center [744, 681] width 224 height 31
type input "DOM.EP"
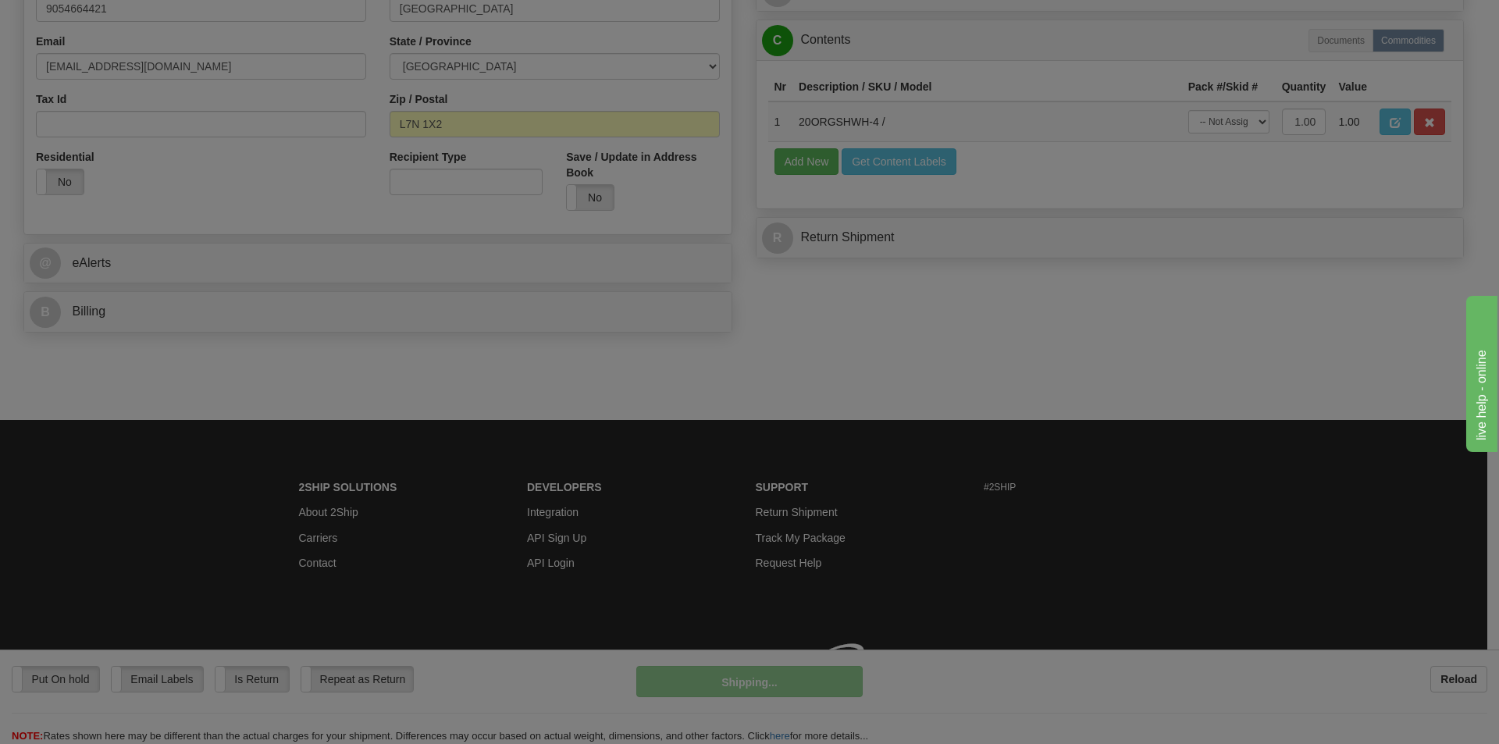
scroll to position [459, 0]
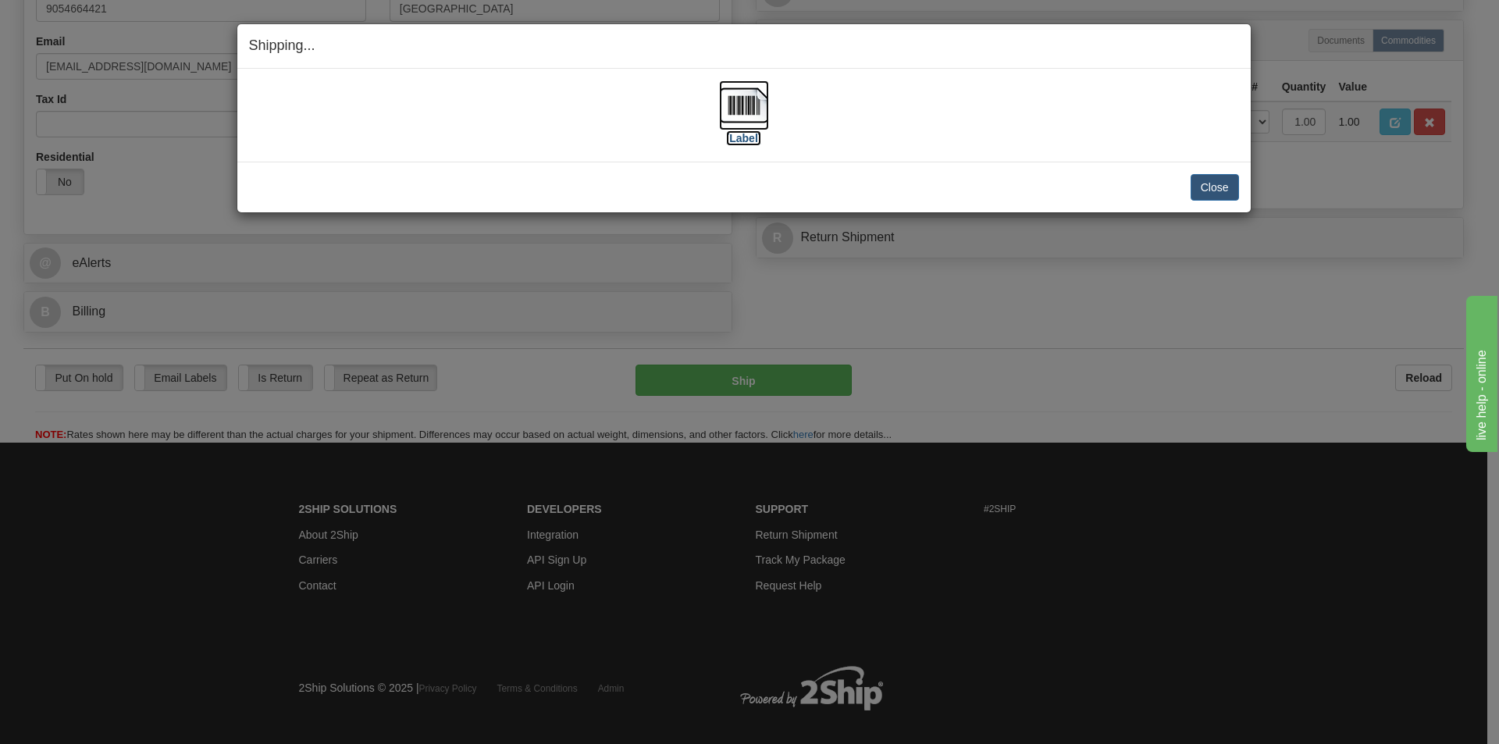
click at [733, 104] on img at bounding box center [744, 105] width 50 height 50
click at [1208, 184] on button "Close" at bounding box center [1215, 187] width 48 height 27
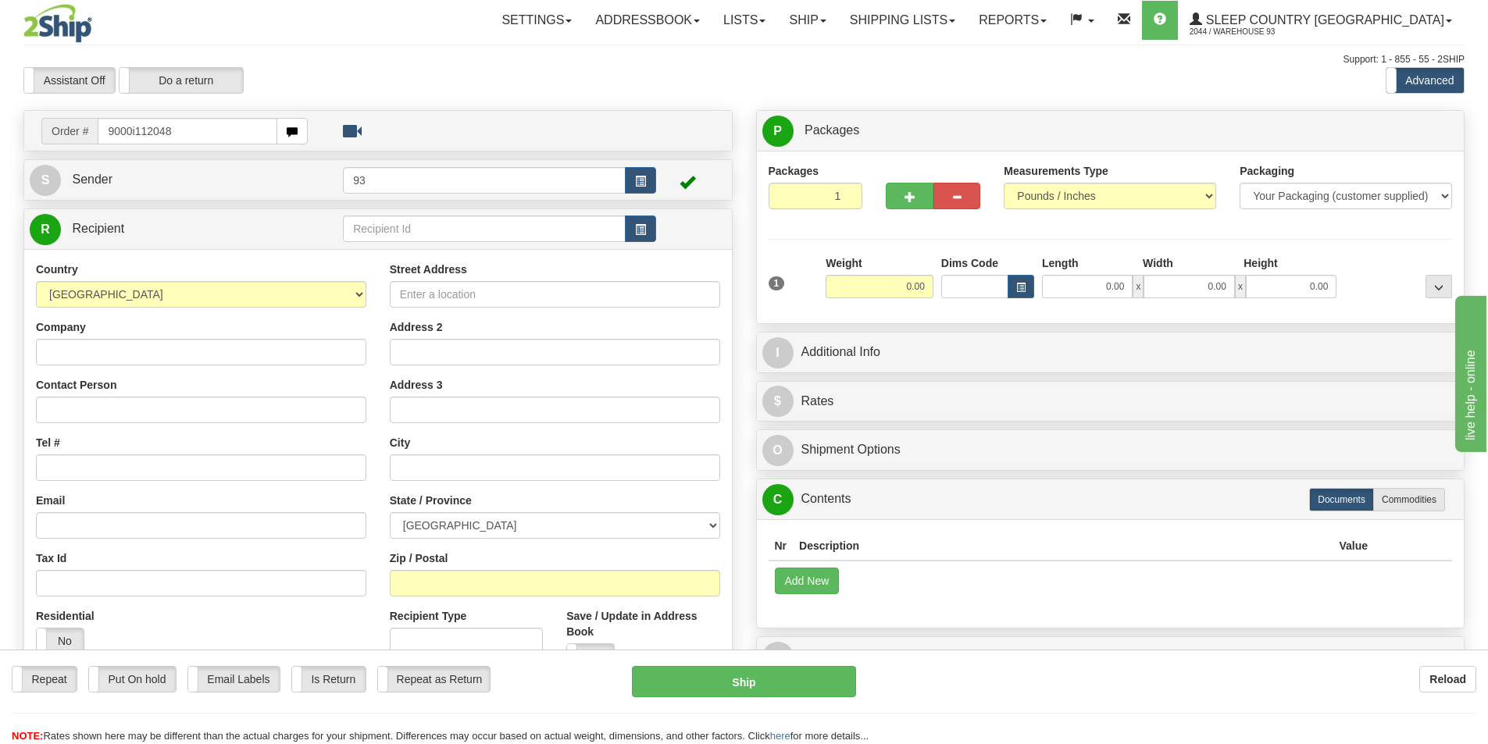
type input "9000i112048"
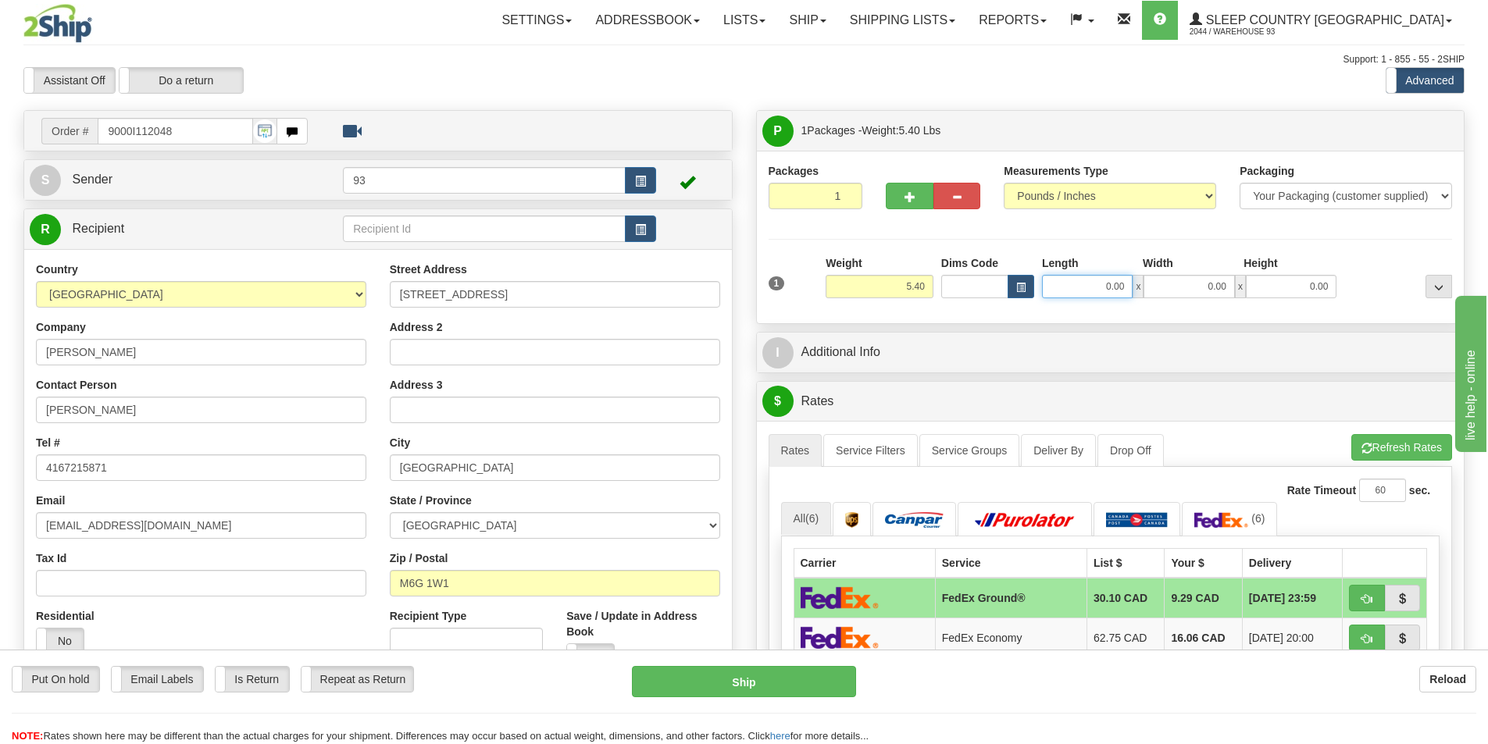
click at [1054, 280] on input "0.00" at bounding box center [1087, 286] width 91 height 23
type input "11.00"
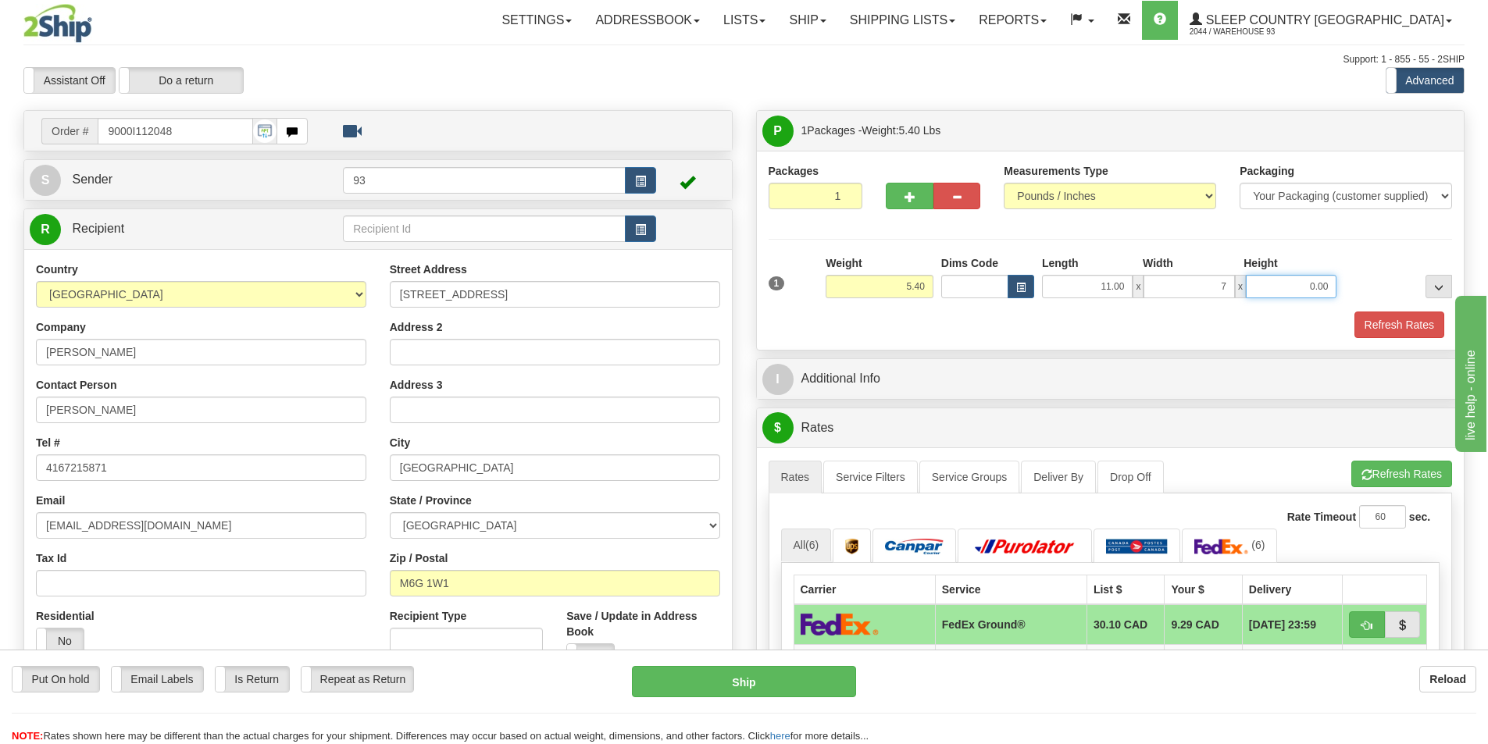
type input "7.00"
click at [1405, 319] on button "Refresh Rates" at bounding box center [1399, 325] width 90 height 27
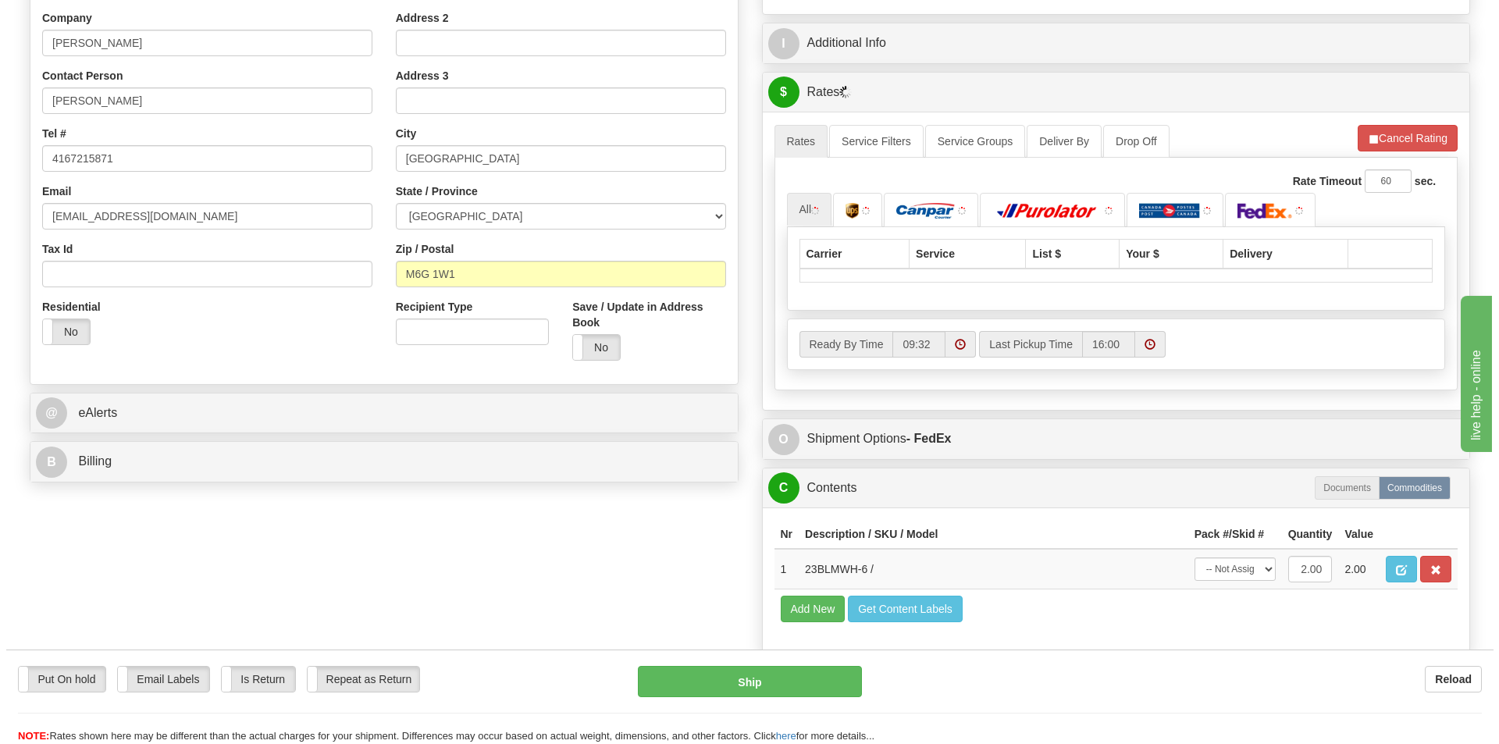
scroll to position [390, 0]
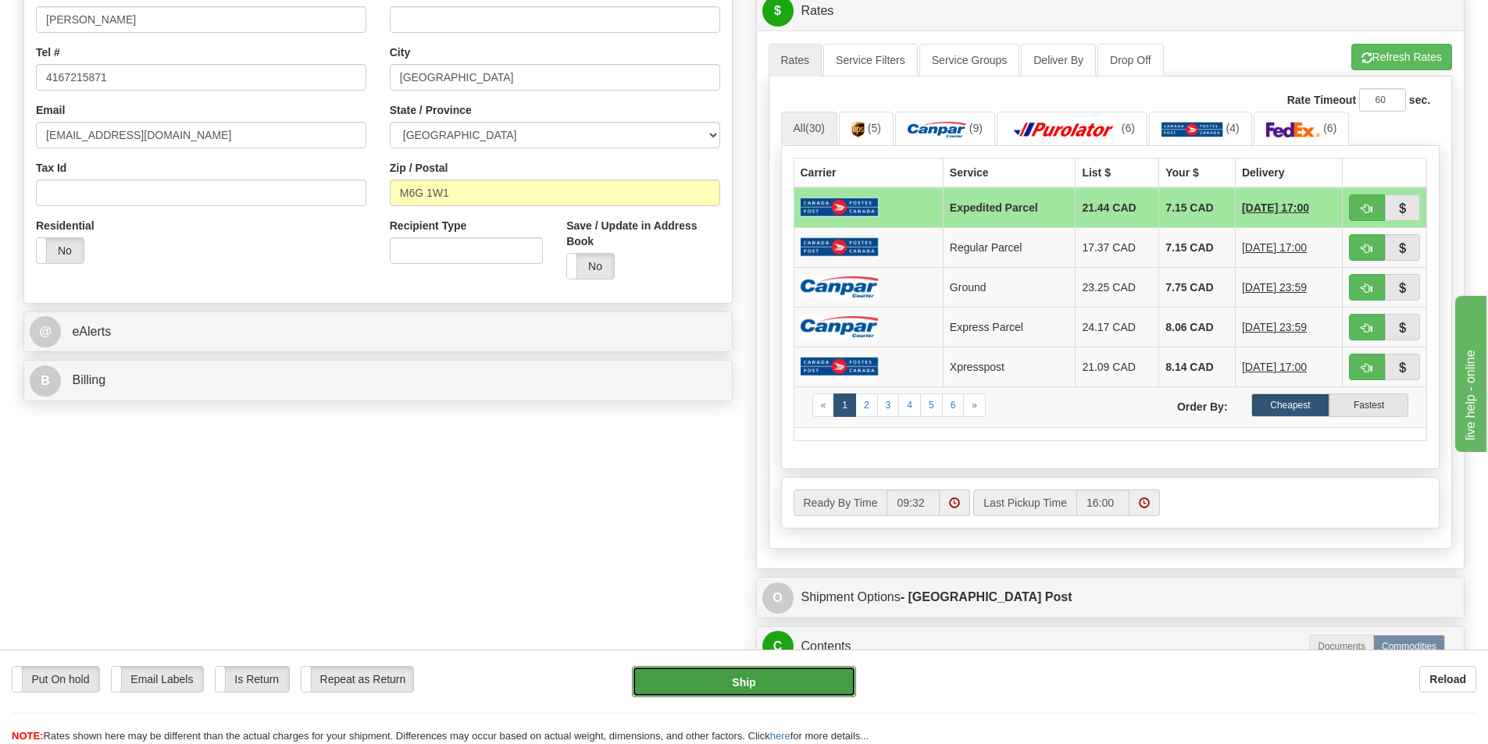
click at [774, 683] on button "Ship" at bounding box center [744, 681] width 224 height 31
type input "DOM.EP"
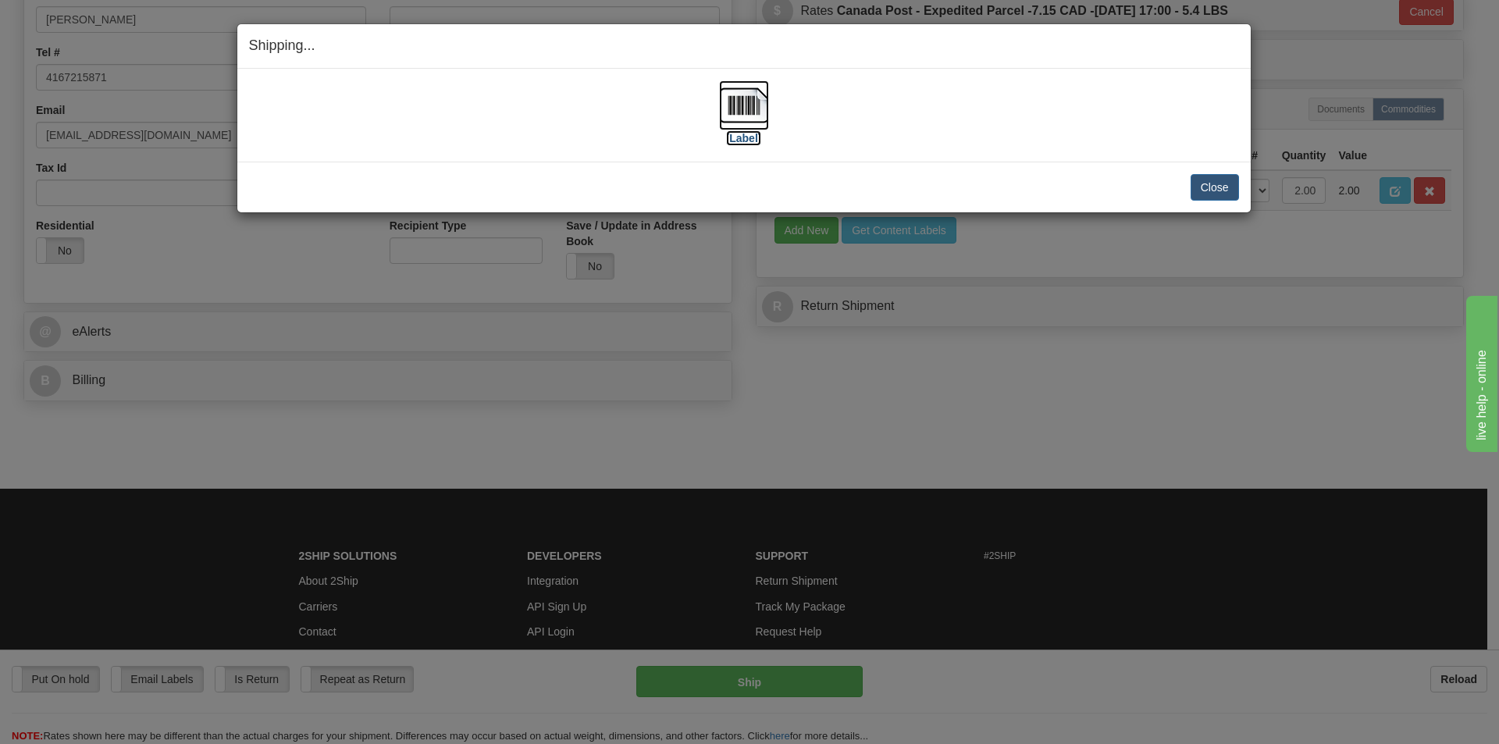
click at [744, 101] on img at bounding box center [744, 105] width 50 height 50
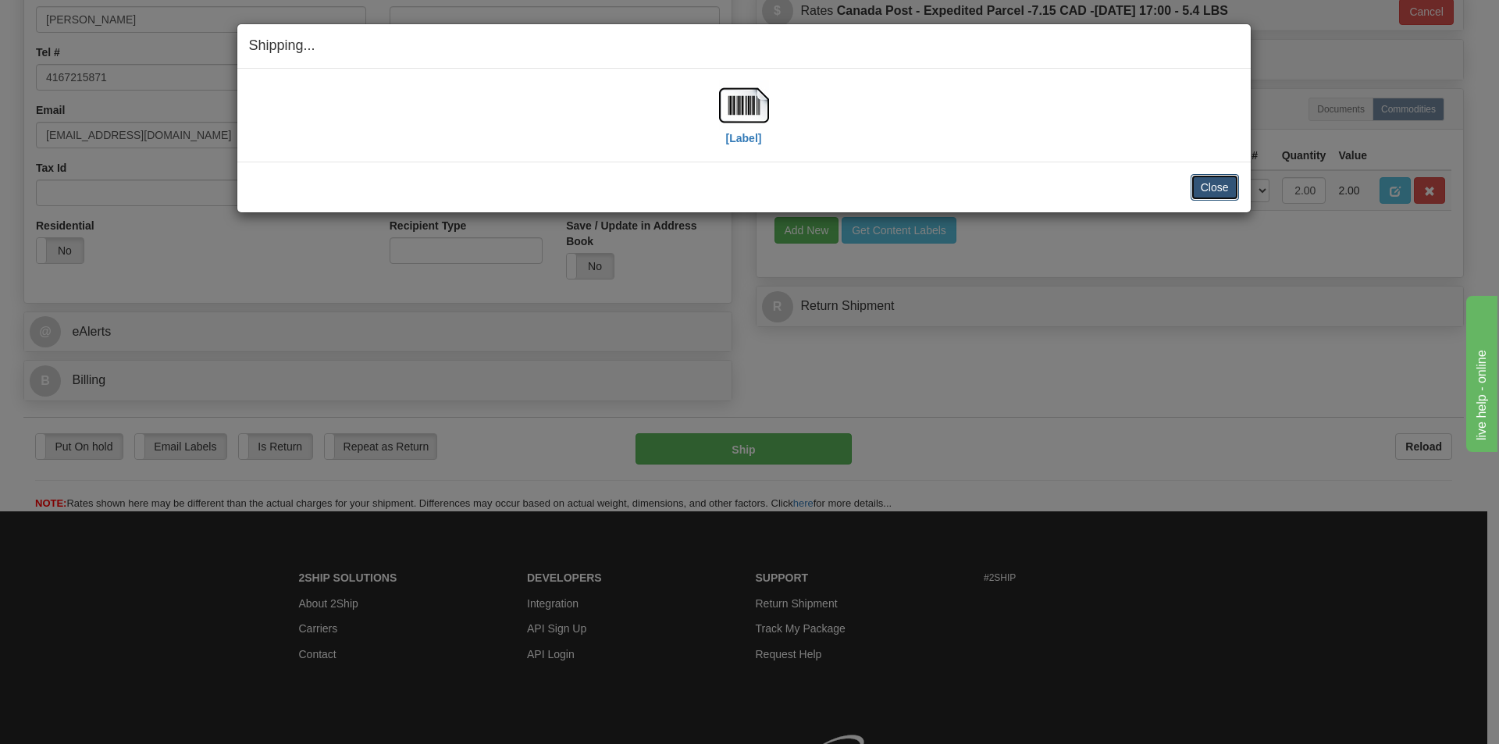
click at [1214, 180] on button "Close" at bounding box center [1215, 187] width 48 height 27
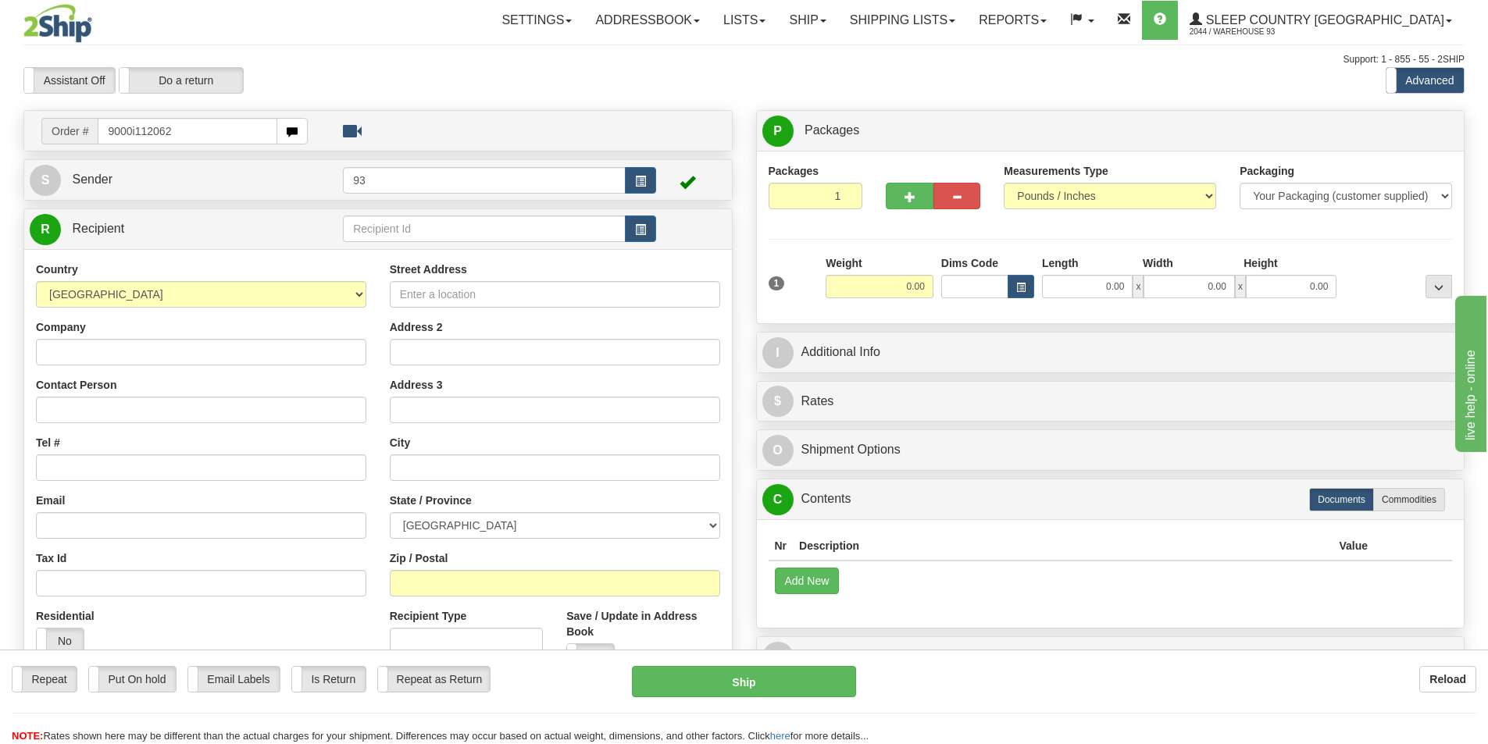
type input "9000i112062"
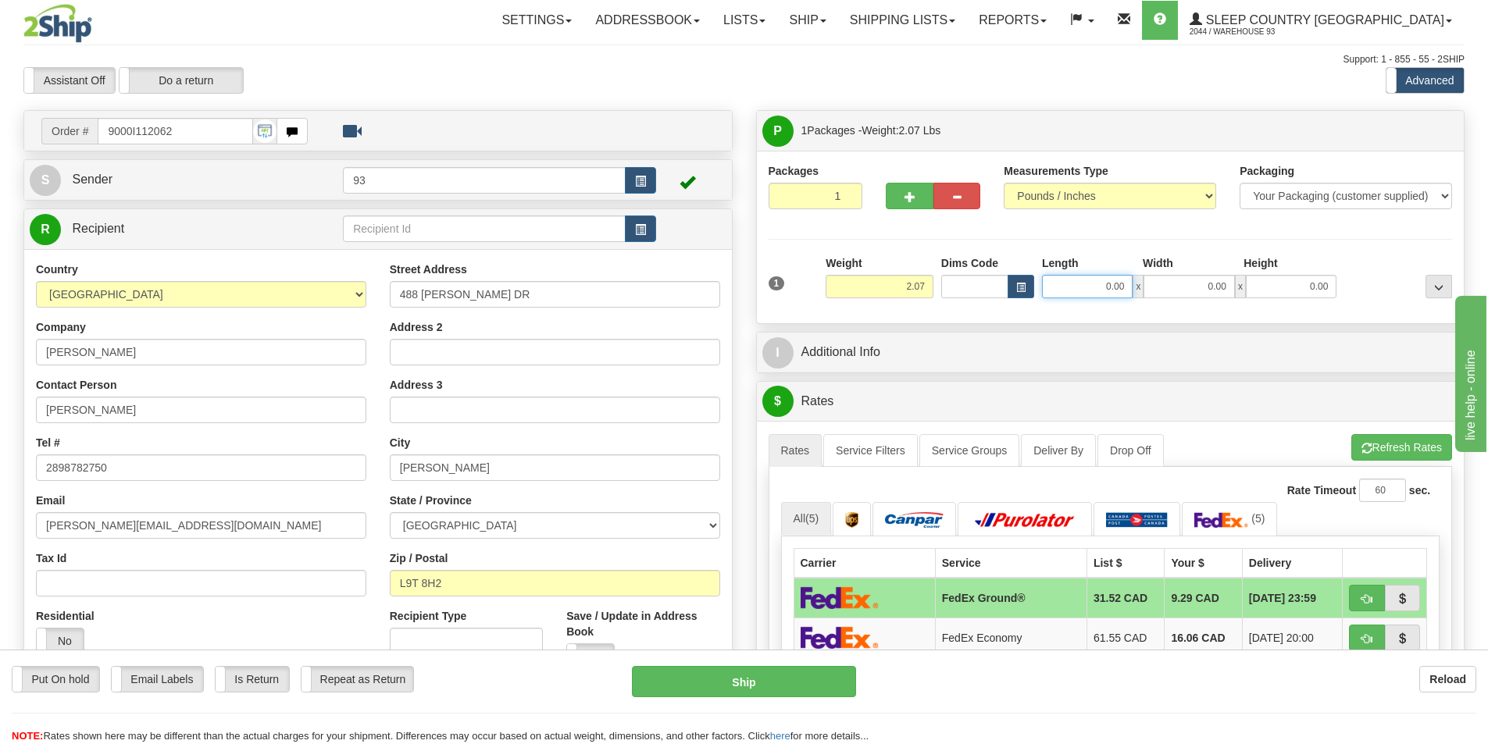
click at [1065, 288] on input "0.00" at bounding box center [1087, 286] width 91 height 23
type input "17.00"
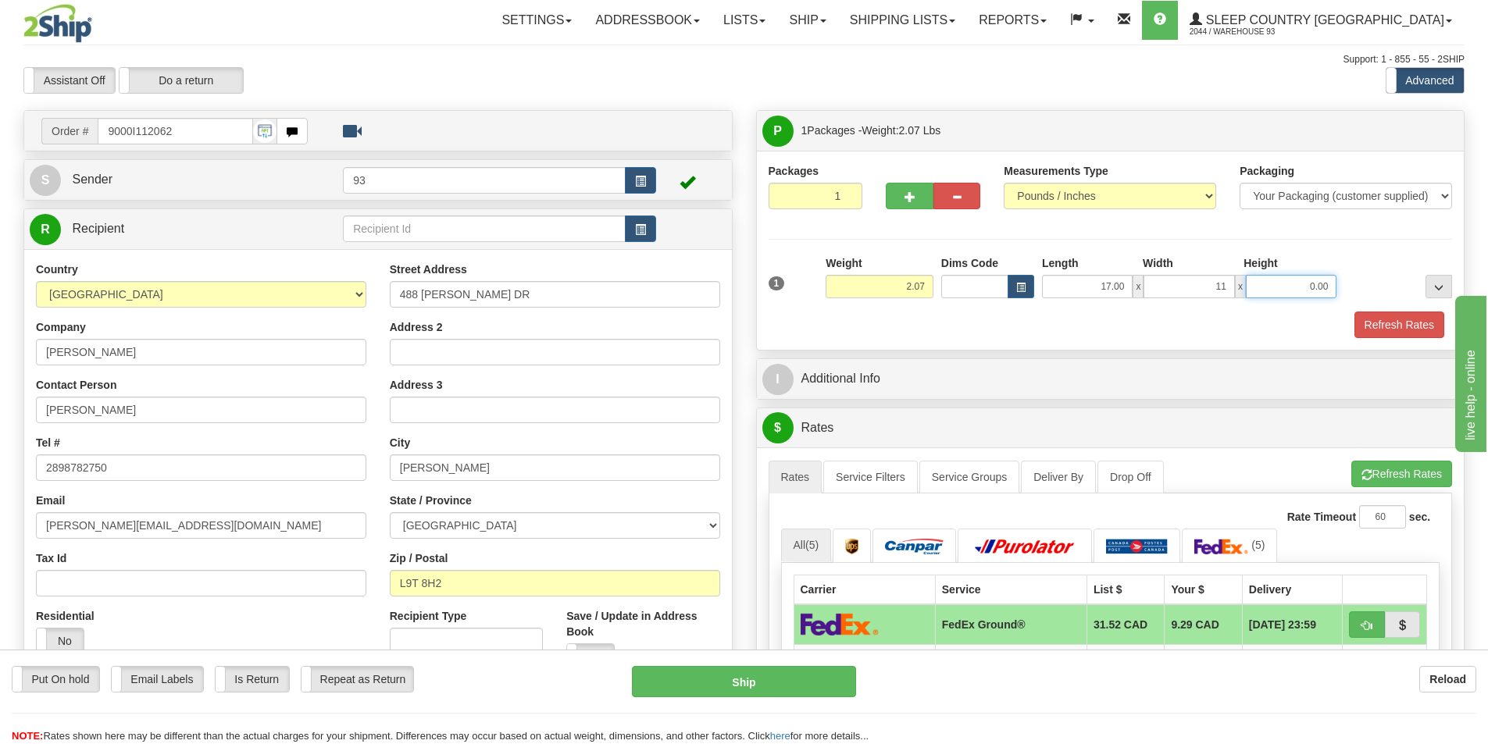
type input "11.00"
type input "4.00"
click at [1402, 321] on button "Refresh Rates" at bounding box center [1399, 325] width 90 height 27
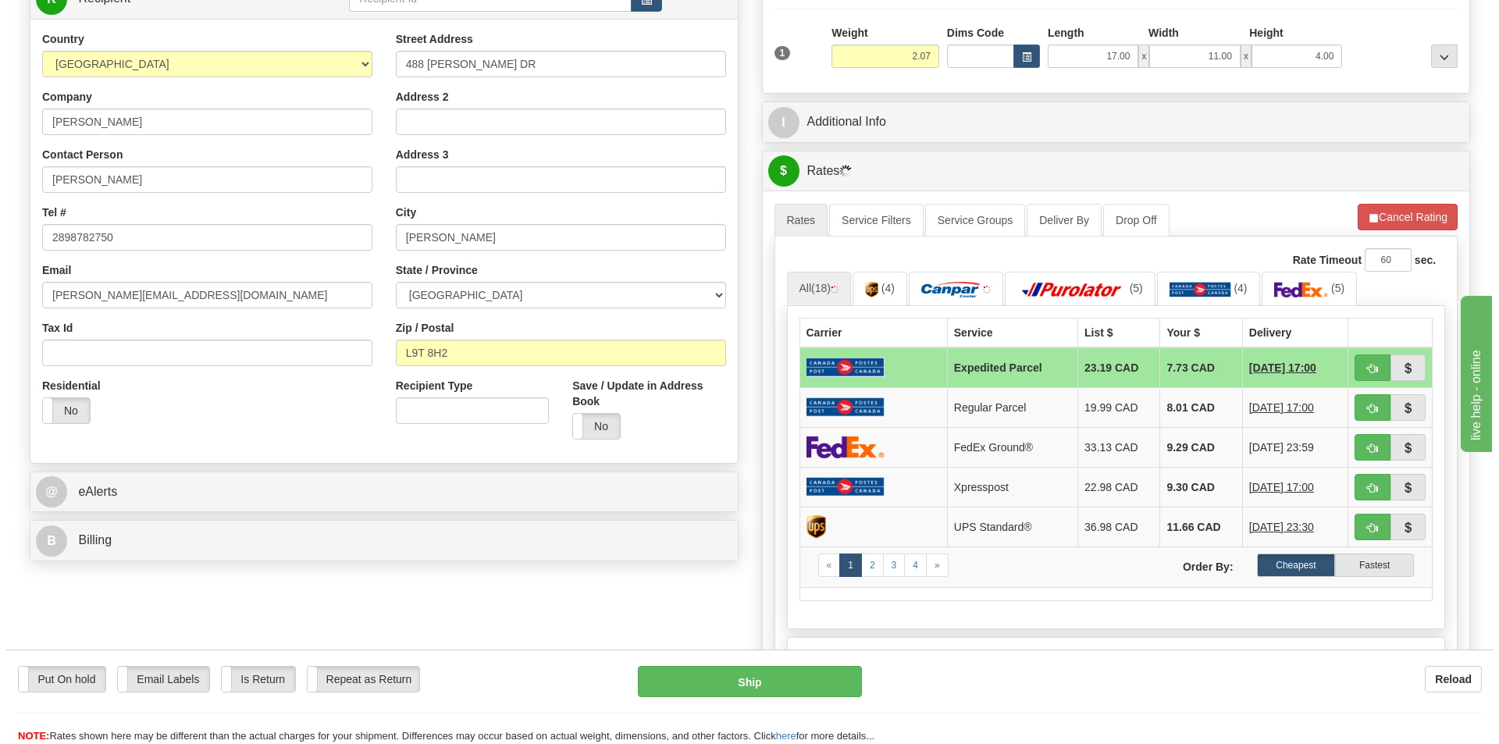
scroll to position [234, 0]
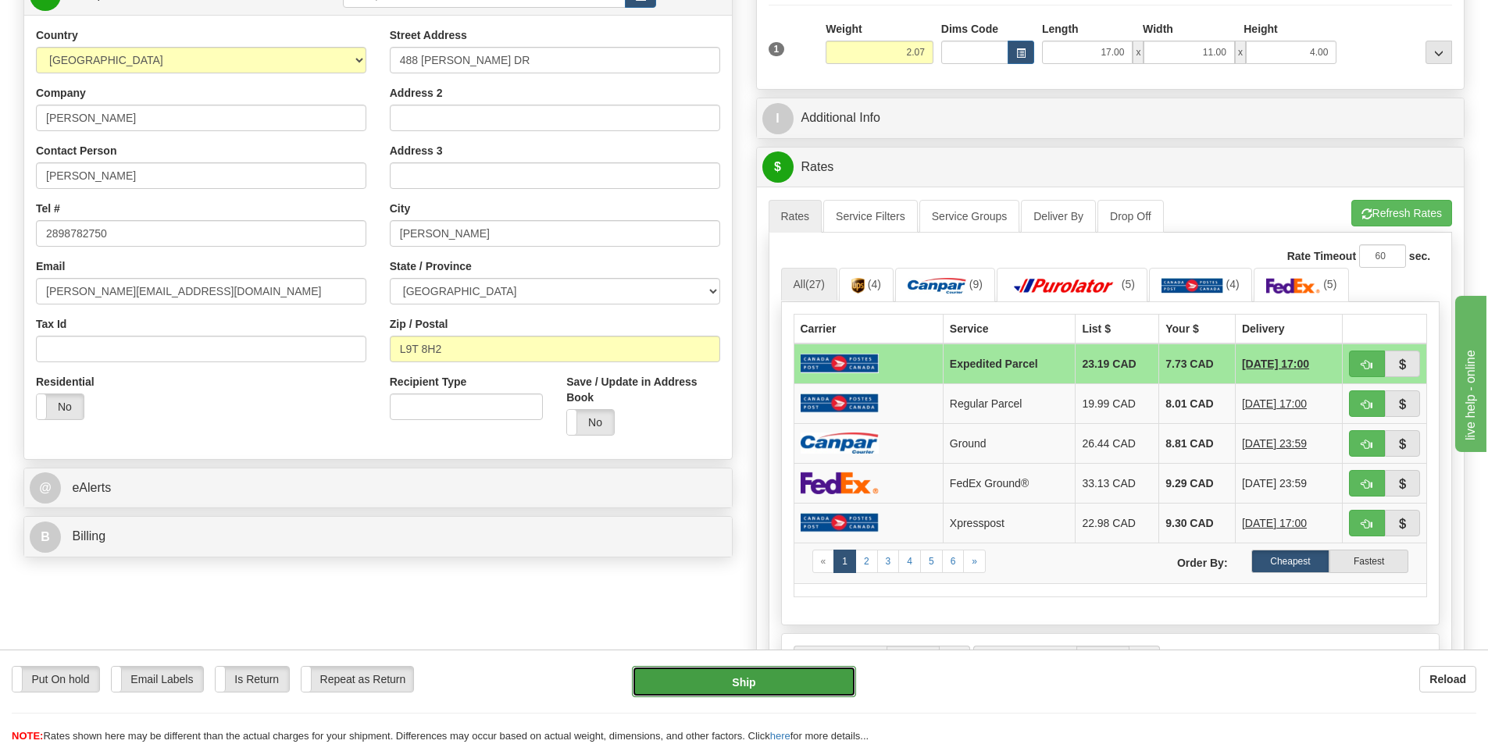
click at [742, 673] on button "Ship" at bounding box center [744, 681] width 224 height 31
type input "DOM.EP"
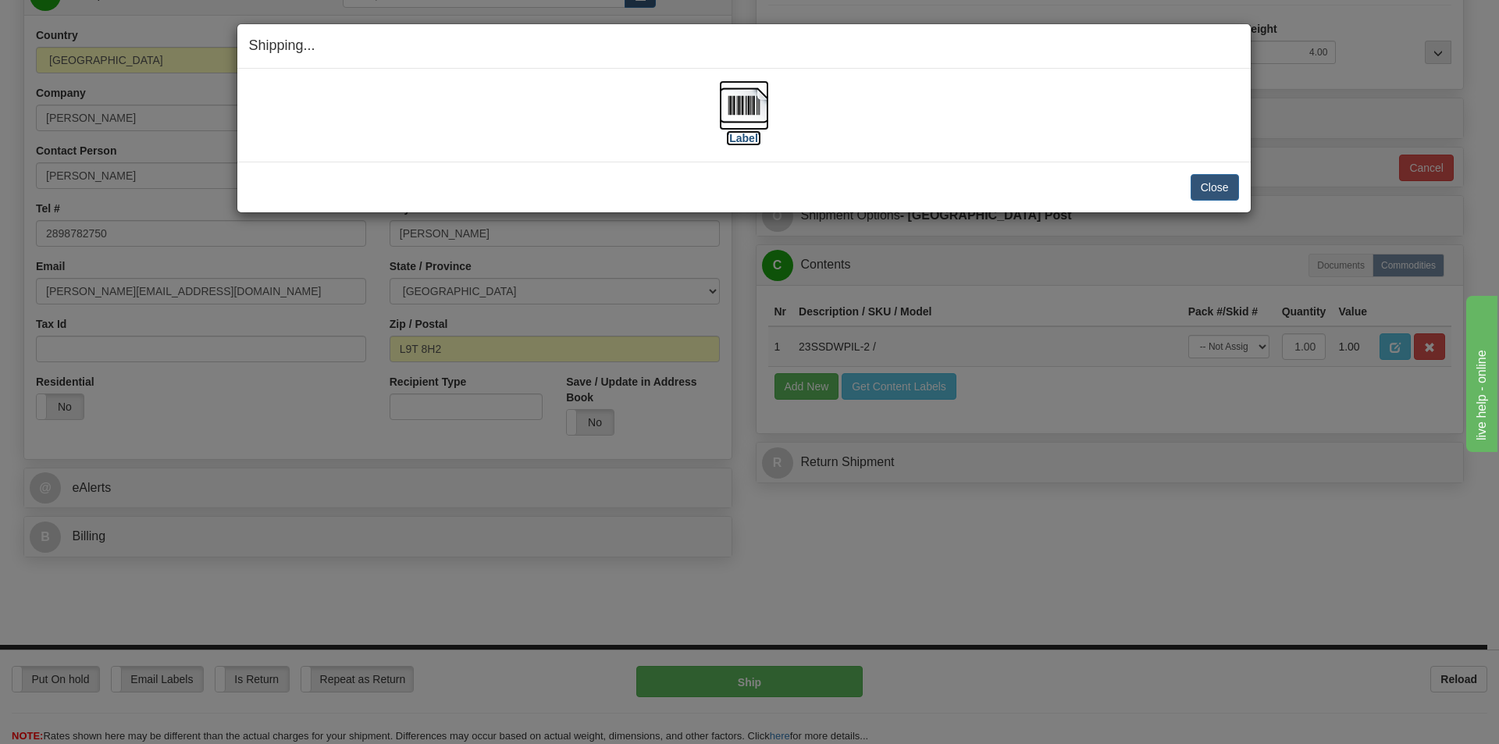
click at [741, 105] on img at bounding box center [744, 105] width 50 height 50
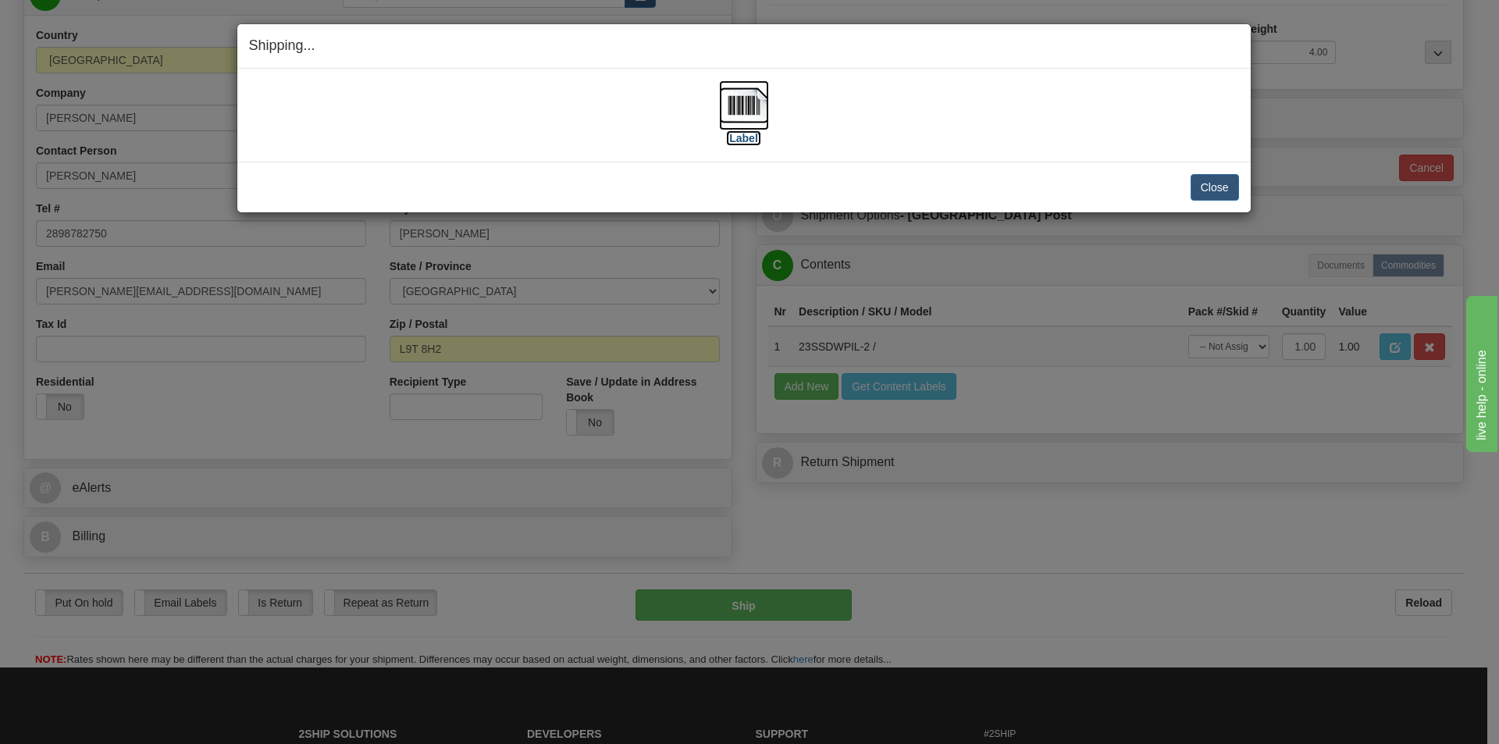
click at [733, 102] on img at bounding box center [744, 105] width 50 height 50
click at [1208, 179] on button "Close" at bounding box center [1215, 187] width 48 height 27
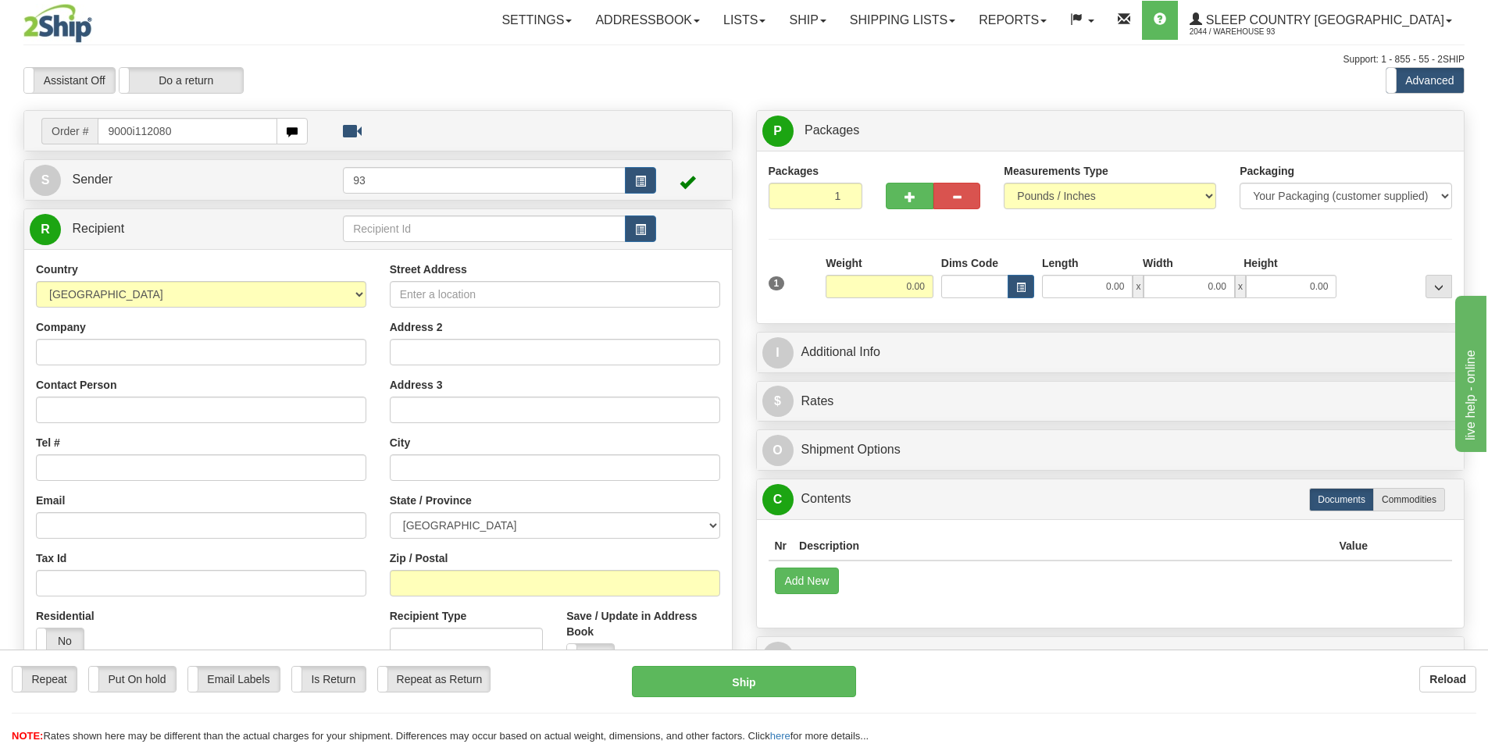
type input "9000i112080"
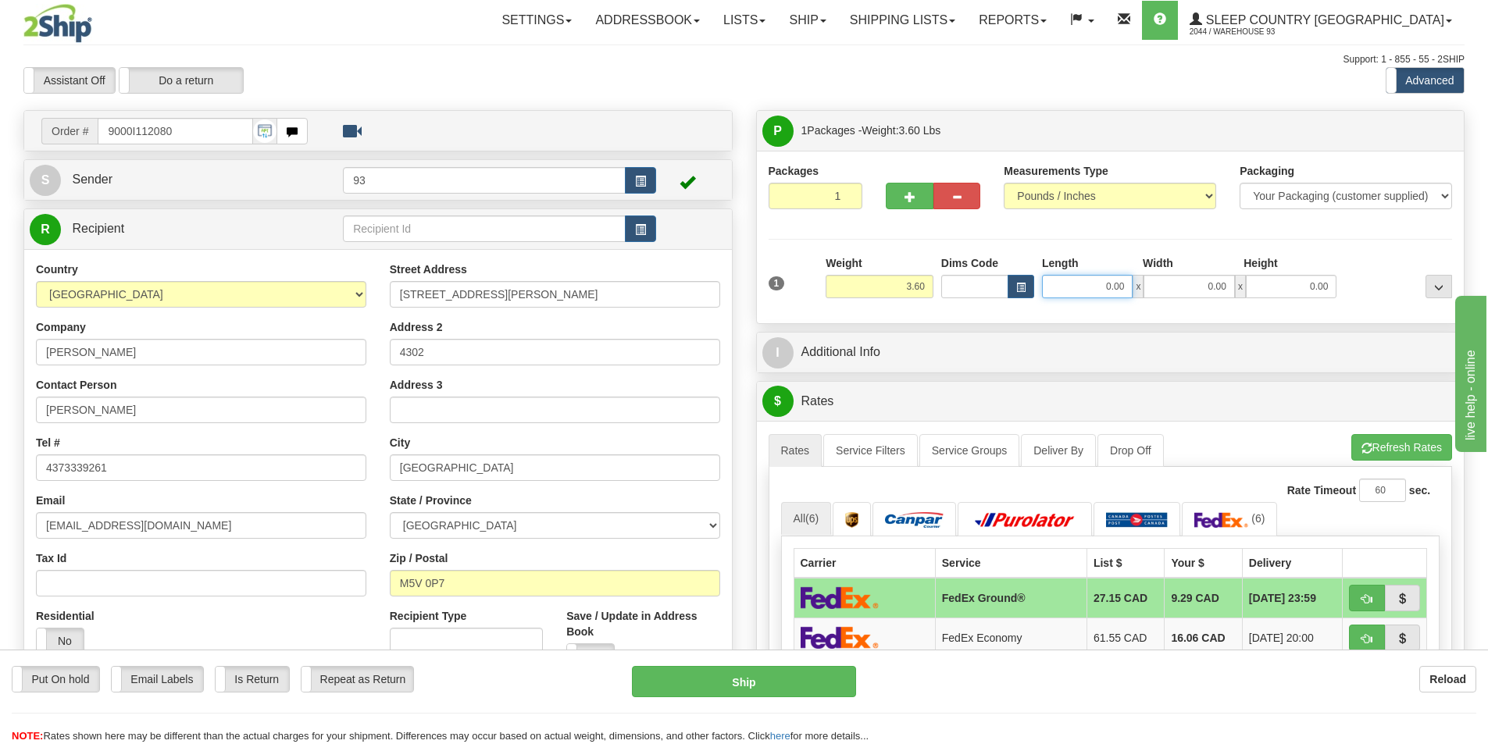
click at [1078, 284] on input "0.00" at bounding box center [1087, 286] width 91 height 23
type input "11.00"
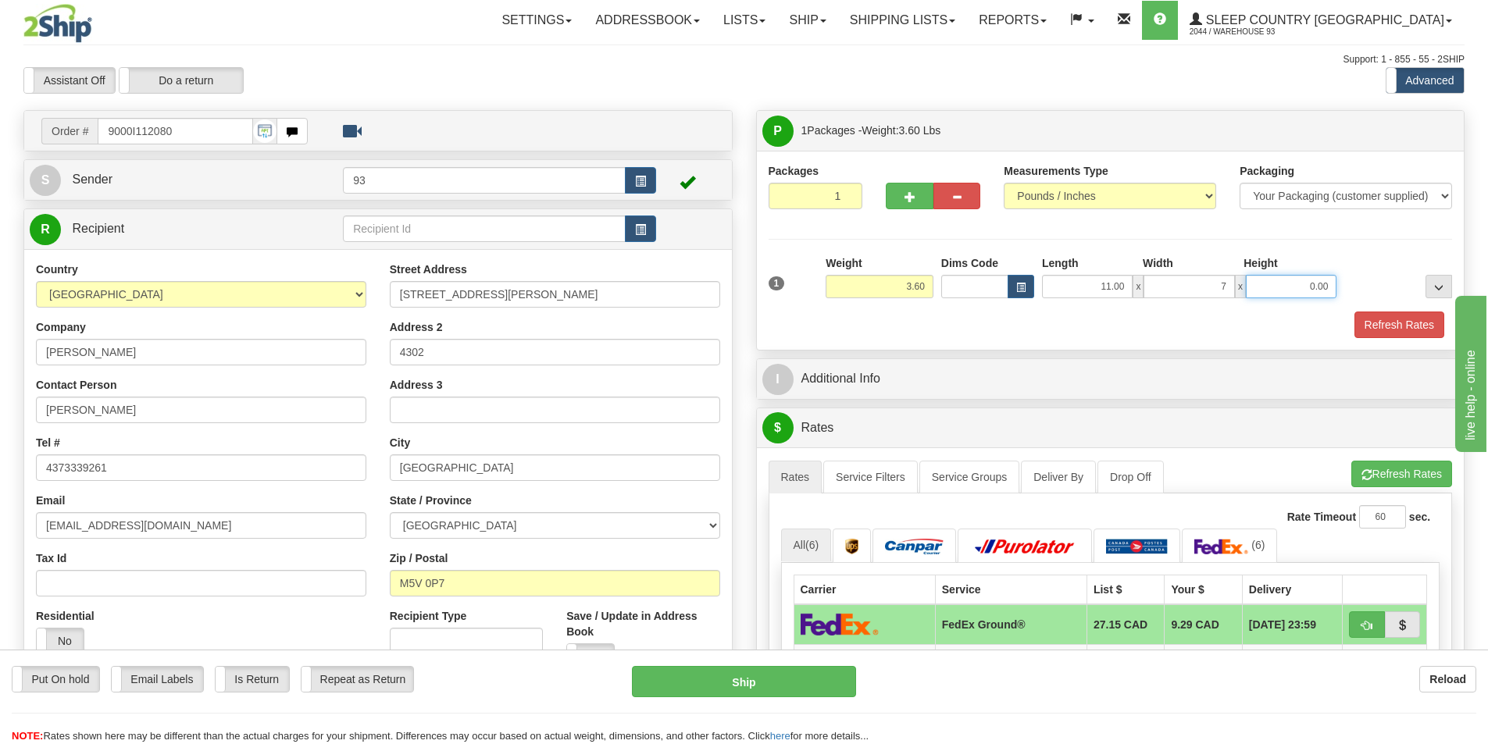
type input "7.00"
type input "4.00"
click at [1399, 324] on button "Refresh Rates" at bounding box center [1399, 325] width 90 height 27
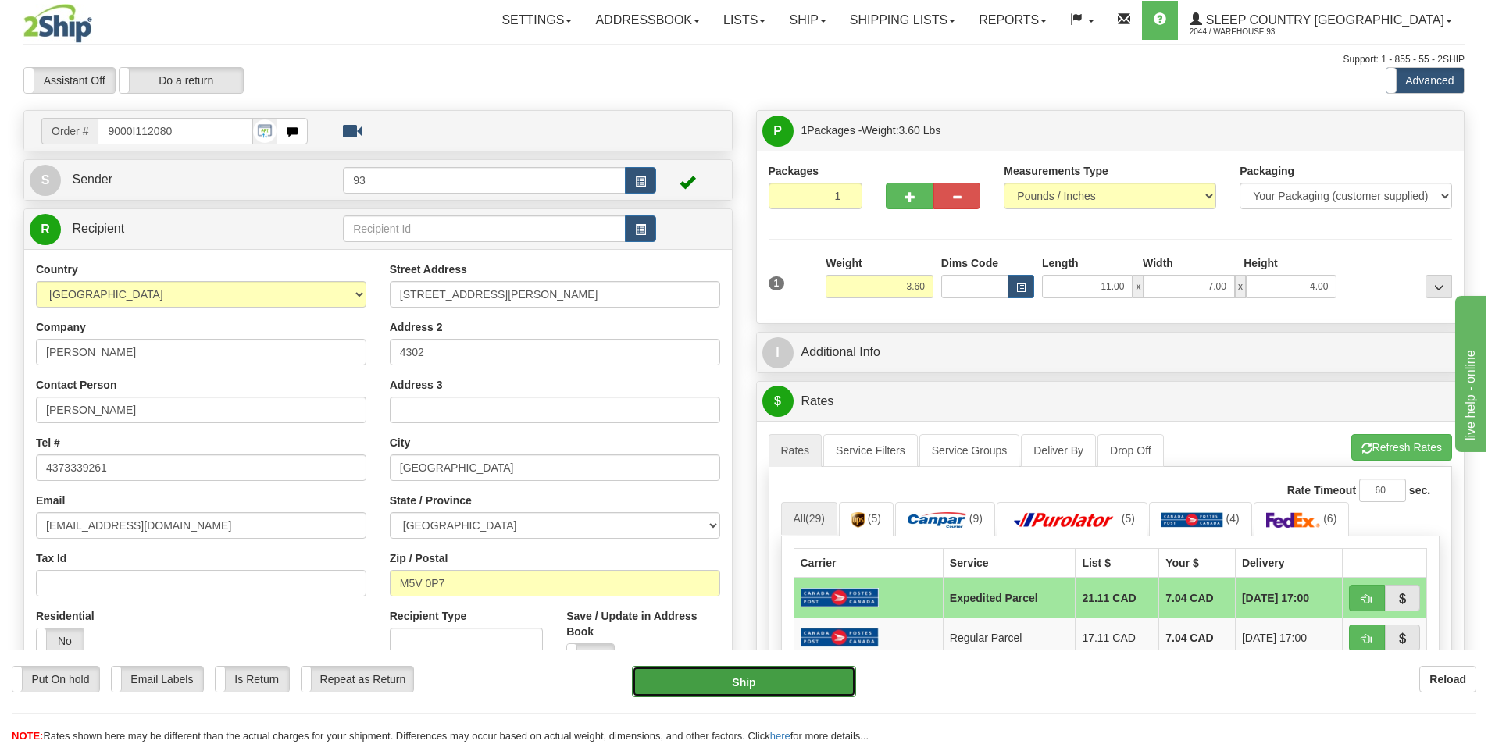
click at [770, 682] on button "Ship" at bounding box center [744, 681] width 224 height 31
type input "DOM.EP"
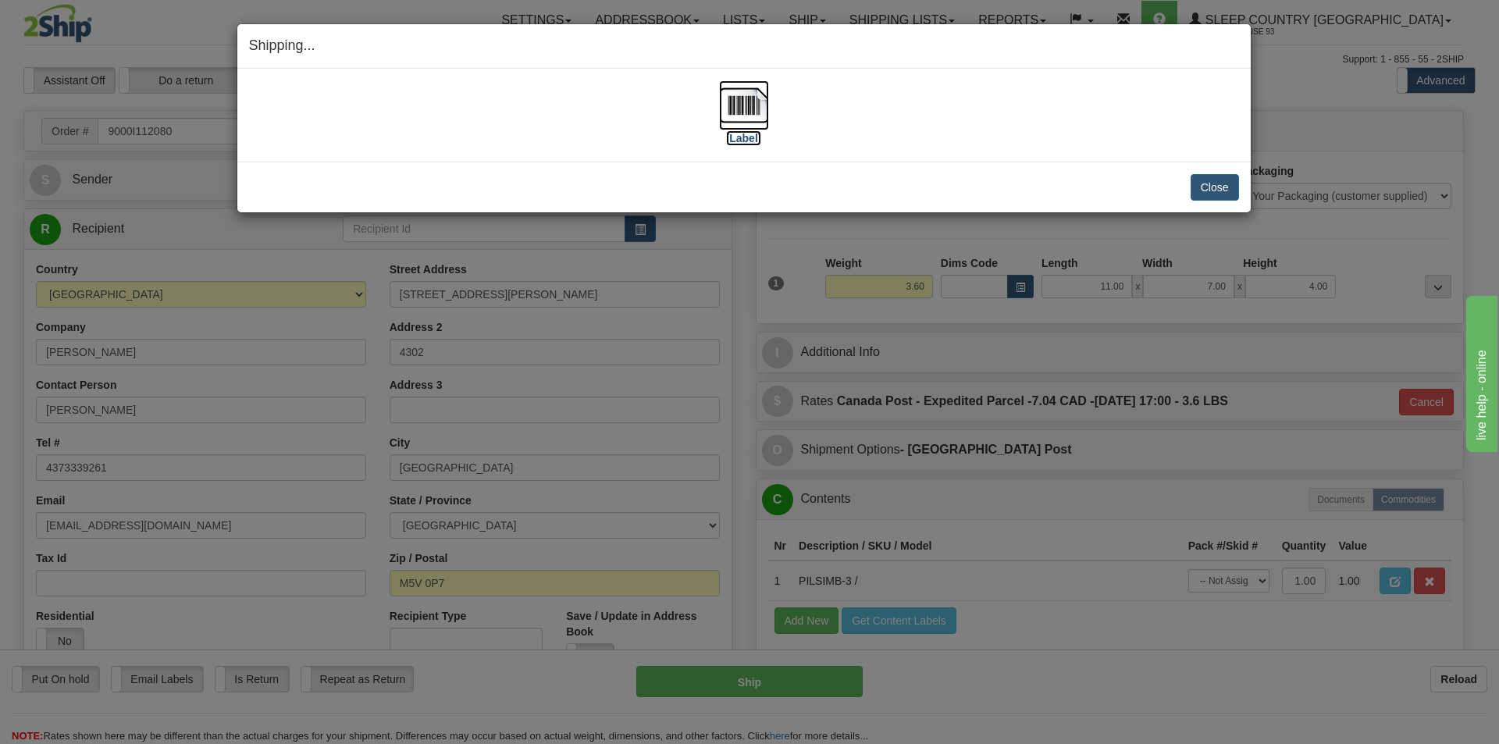
click at [739, 104] on img at bounding box center [744, 105] width 50 height 50
click at [1216, 187] on button "Close" at bounding box center [1215, 187] width 48 height 27
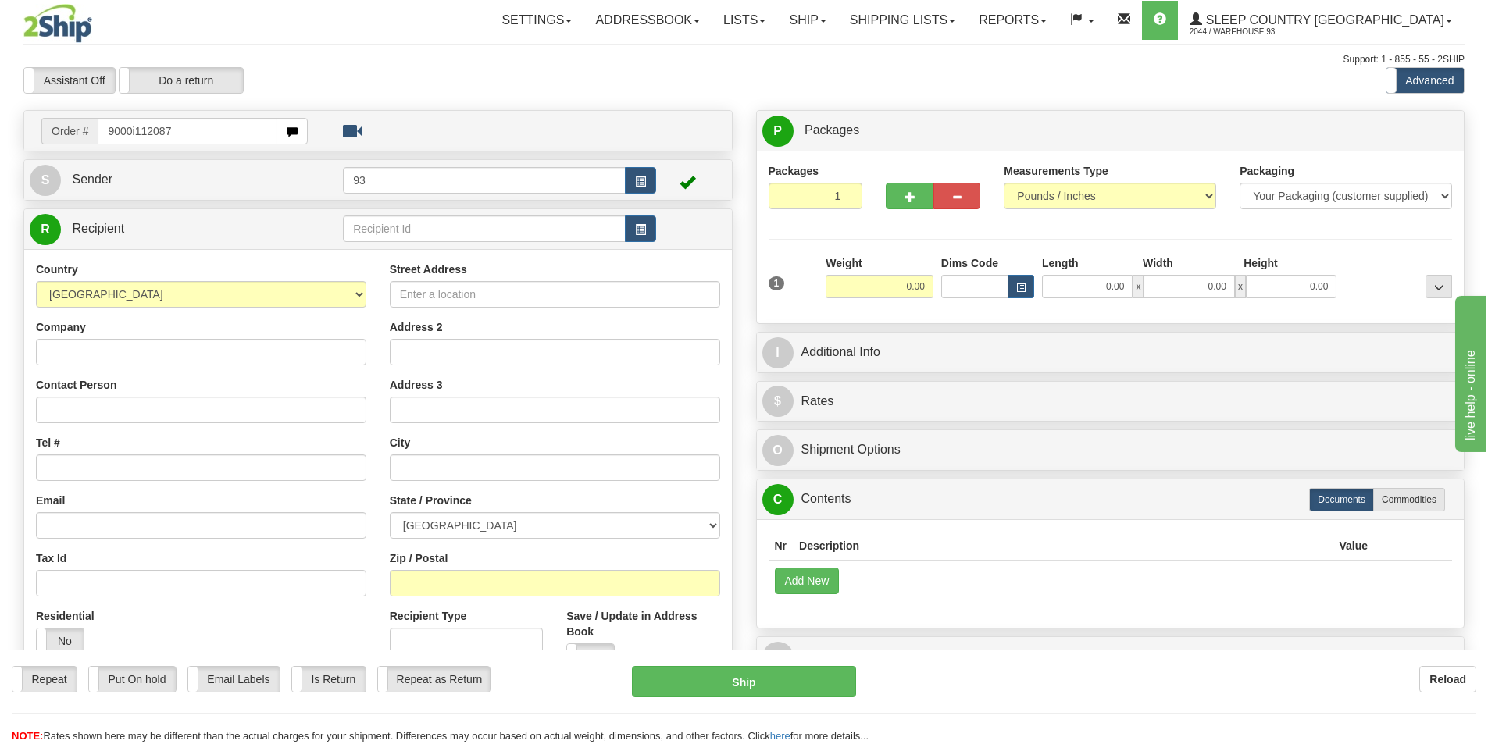
type input "9000i112087"
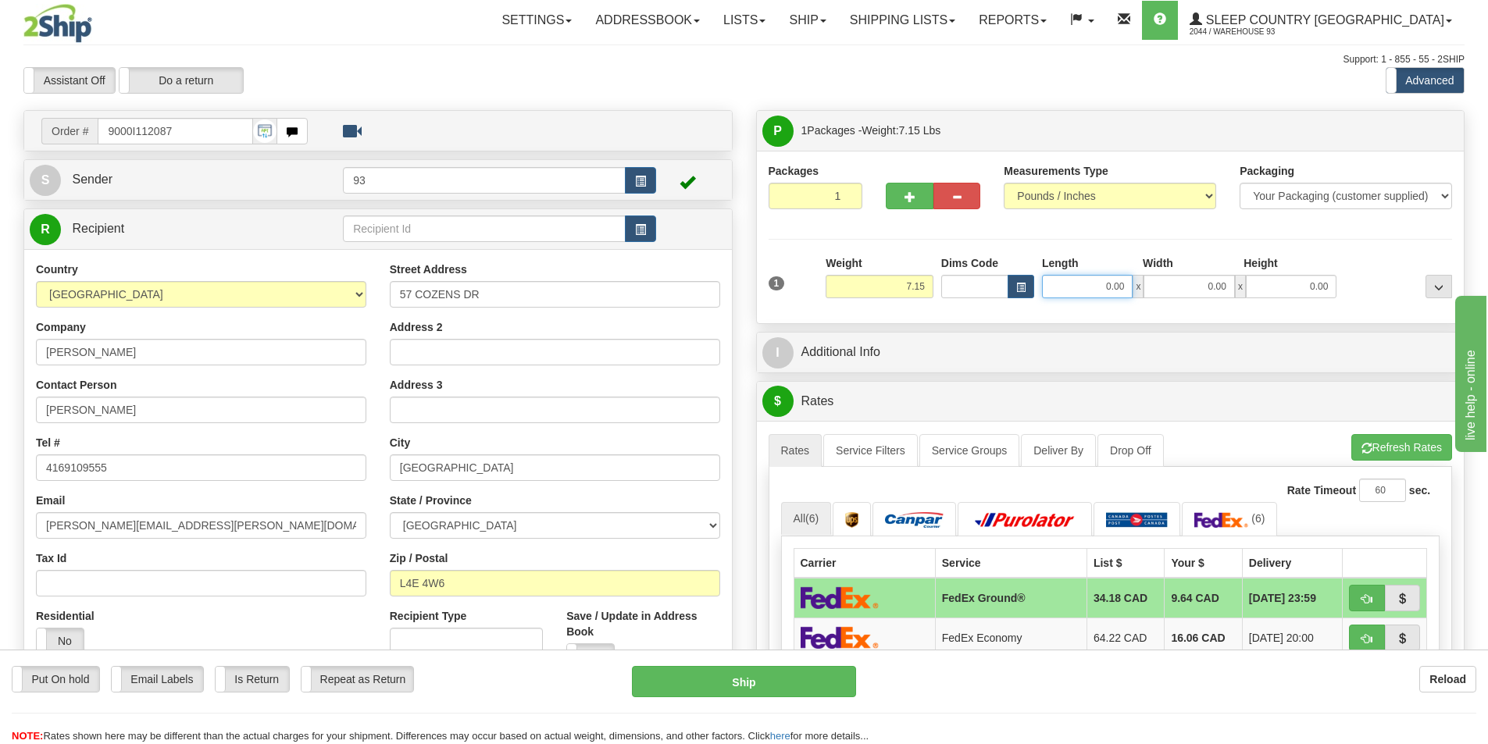
click at [1094, 282] on input "0.00" at bounding box center [1087, 286] width 91 height 23
type input "24.00"
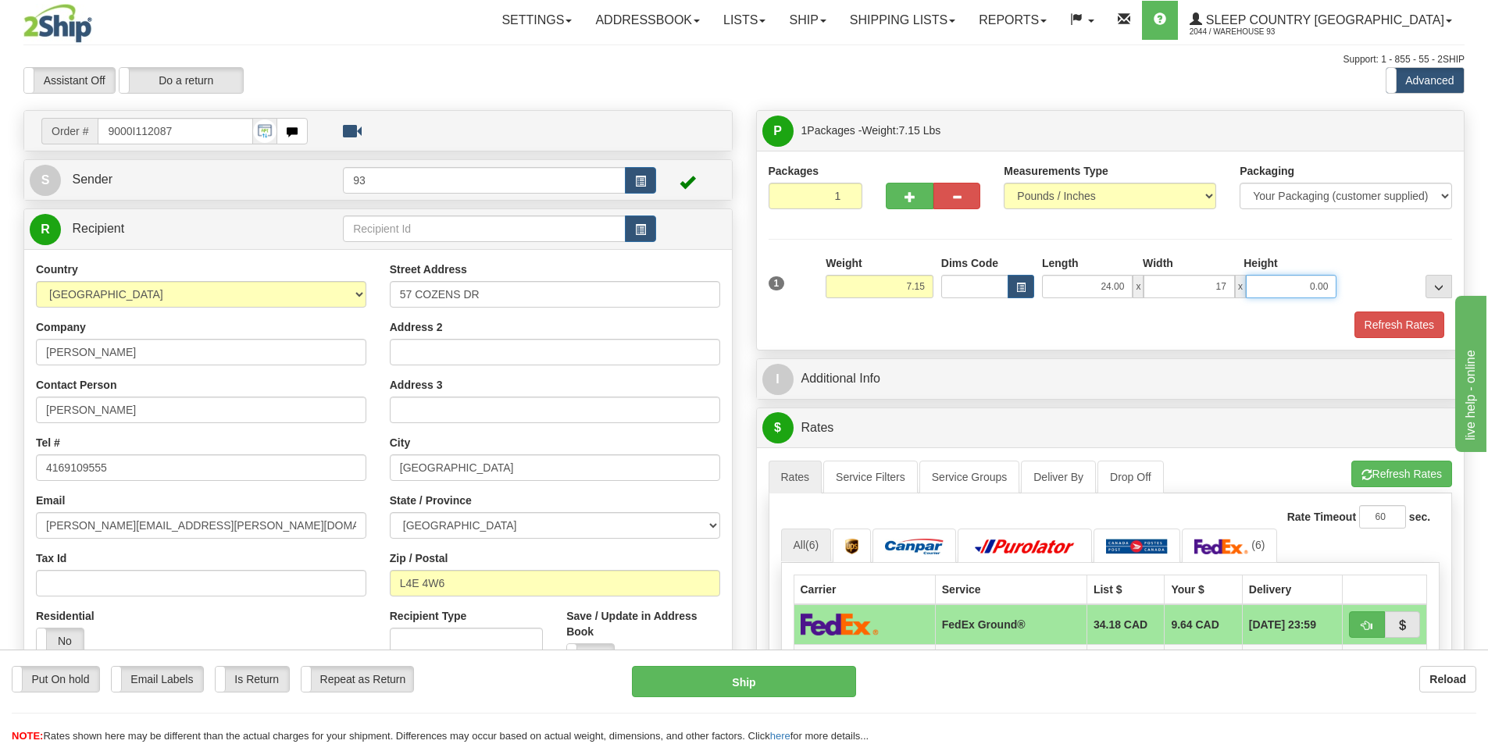
type input "17.00"
type input "7.00"
click at [1392, 319] on button "Refresh Rates" at bounding box center [1399, 325] width 90 height 27
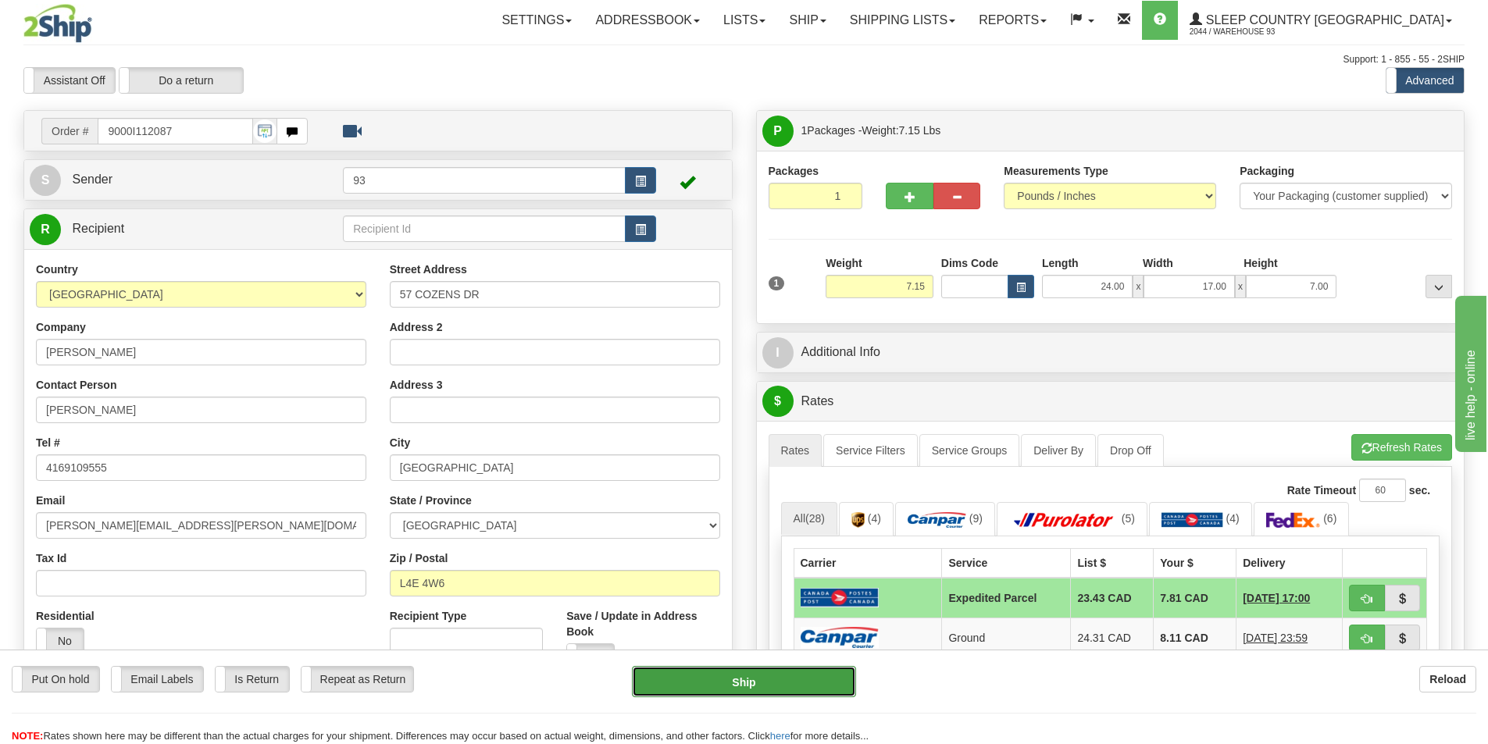
click at [779, 682] on button "Ship" at bounding box center [744, 681] width 224 height 31
type input "DOM.EP"
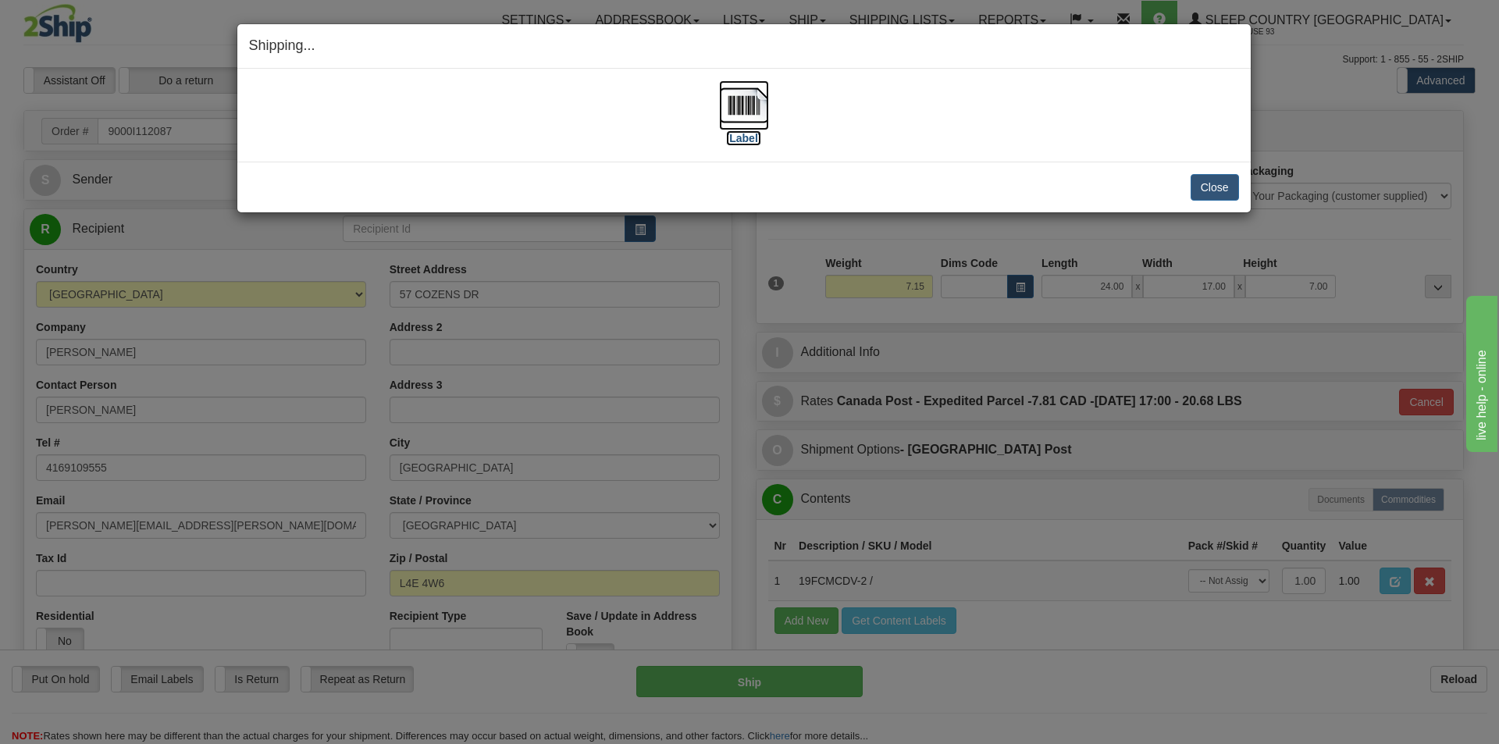
click at [735, 97] on img at bounding box center [744, 105] width 50 height 50
click at [1205, 187] on button "Close" at bounding box center [1215, 187] width 48 height 27
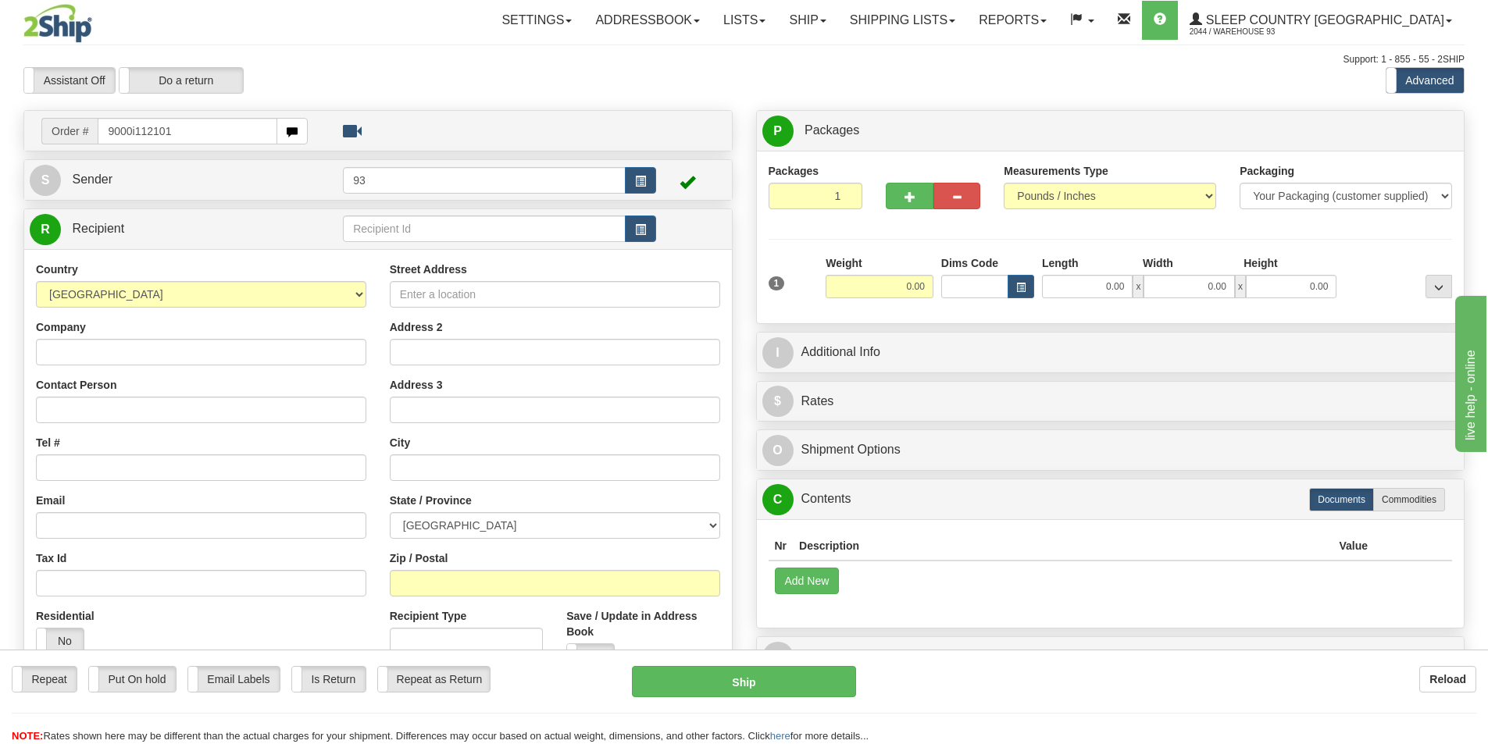
type input "9000i112101"
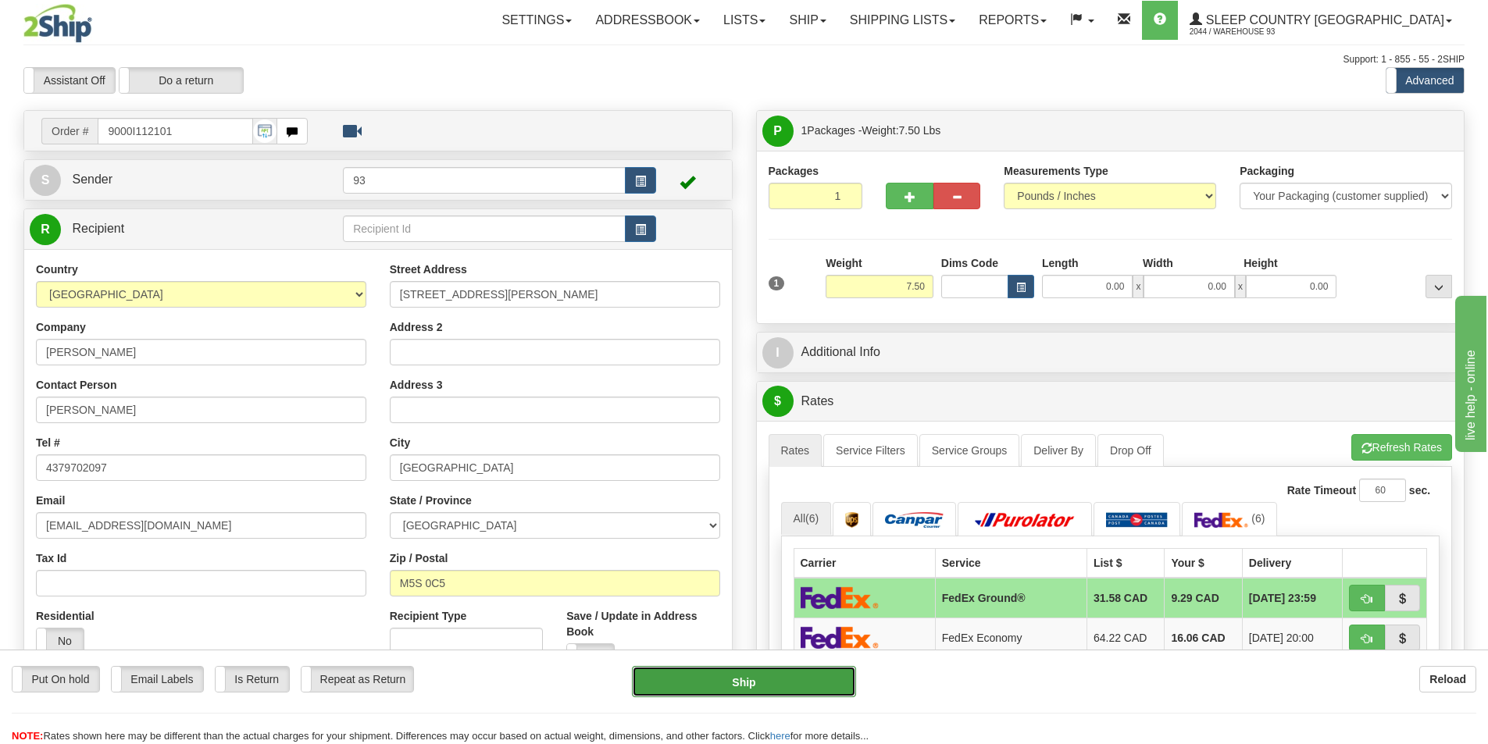
click at [736, 685] on button "Ship" at bounding box center [744, 681] width 224 height 31
type input "92"
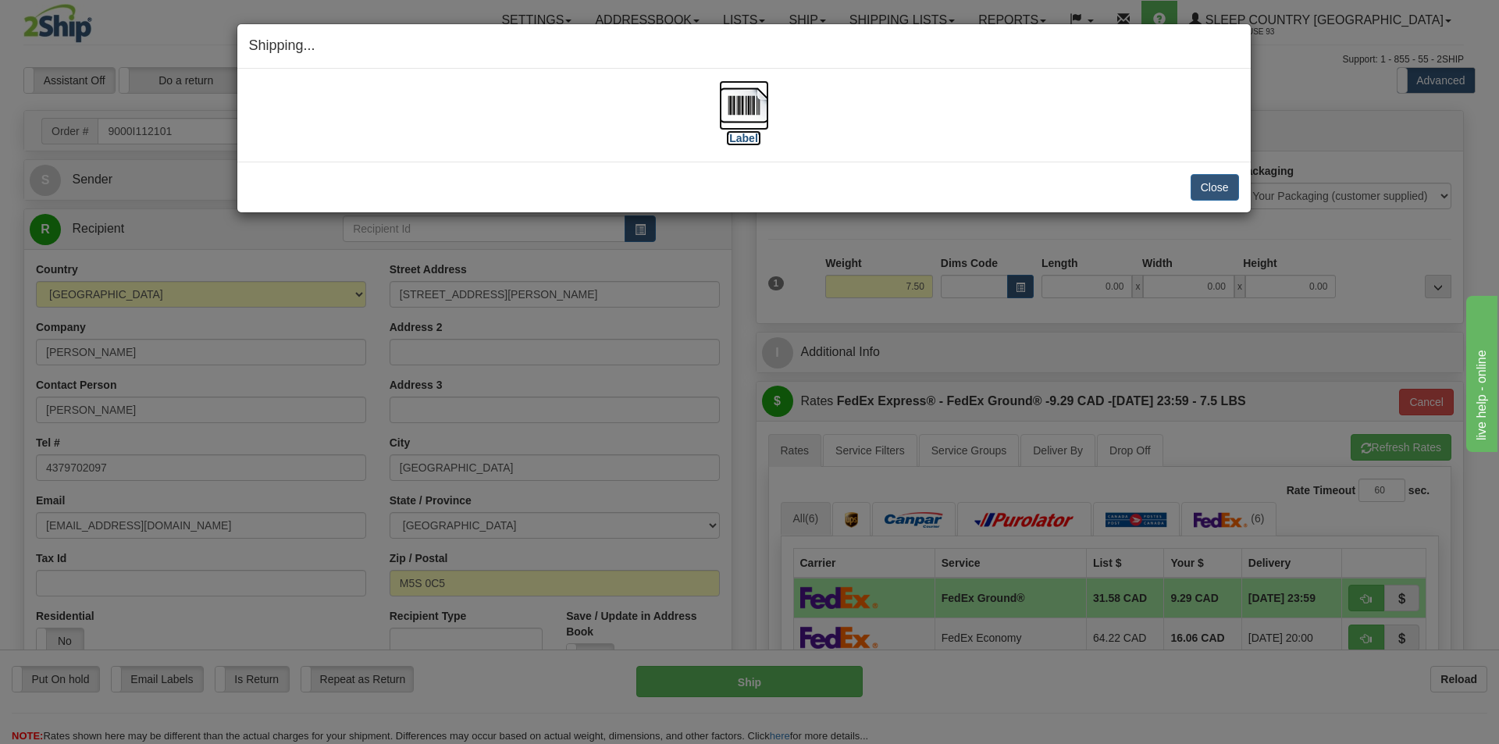
click at [743, 98] on img at bounding box center [744, 105] width 50 height 50
click at [1221, 187] on button "Close" at bounding box center [1215, 187] width 48 height 27
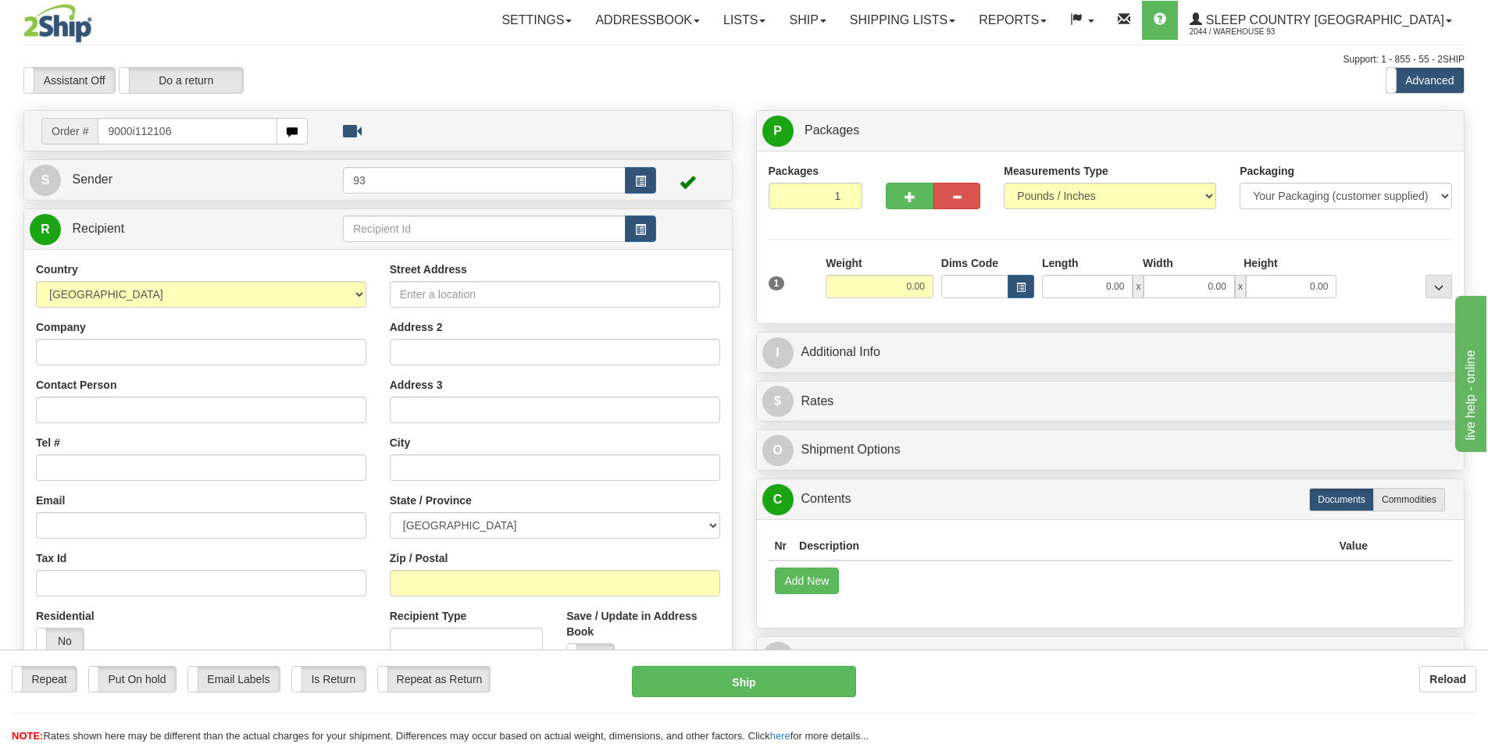
type input "9000i112106"
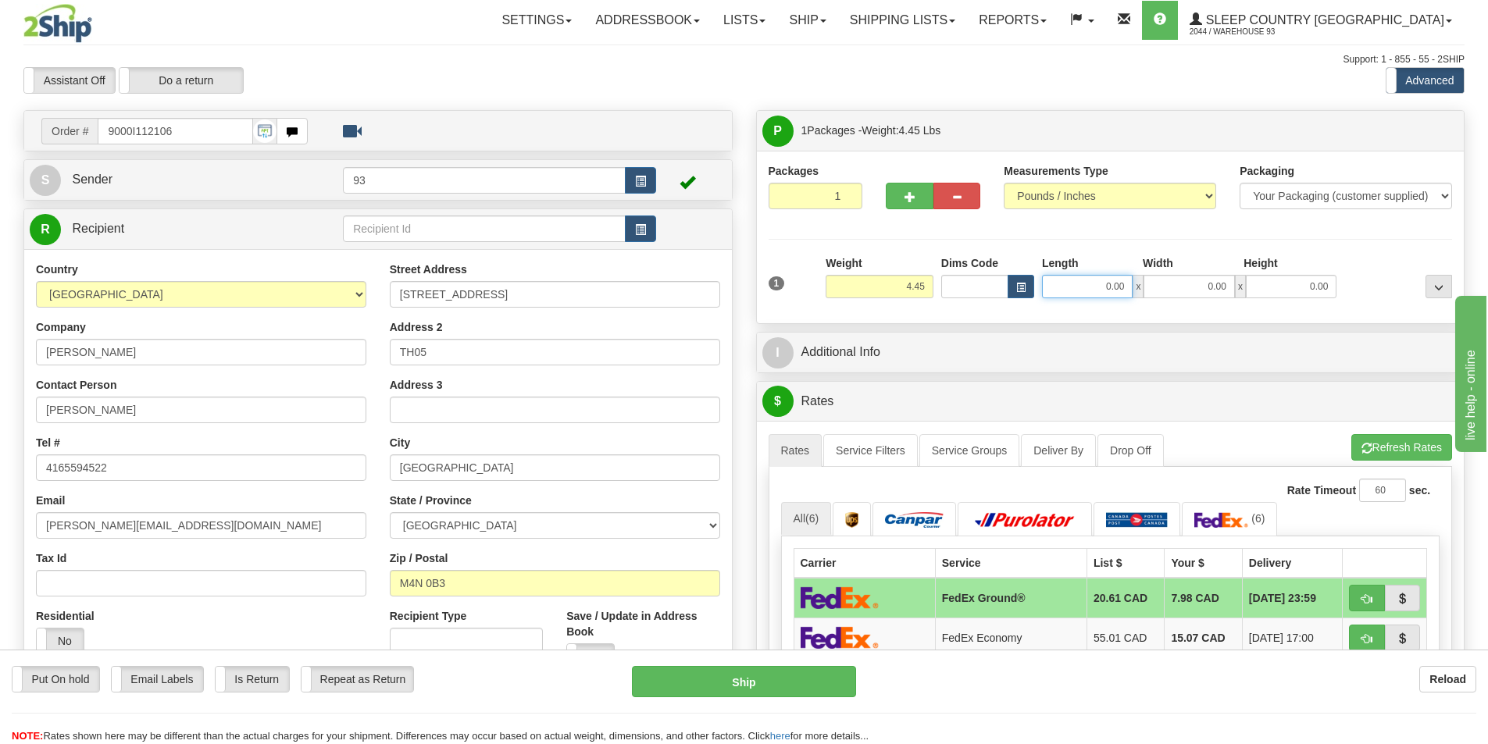
click at [1078, 280] on input "0.00" at bounding box center [1087, 286] width 91 height 23
type input "17.00"
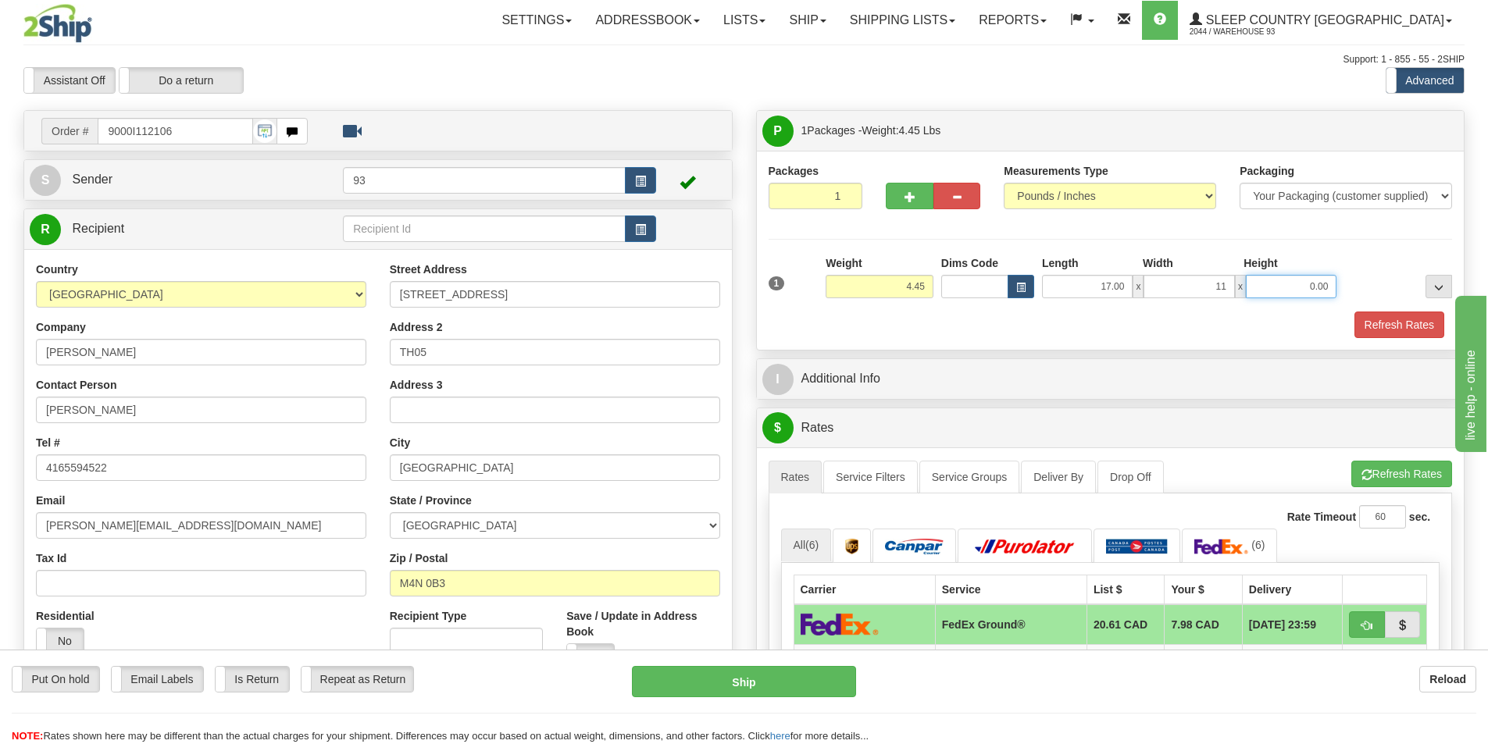
type input "11.00"
type input "7.00"
click at [1401, 318] on button "Refresh Rates" at bounding box center [1399, 325] width 90 height 27
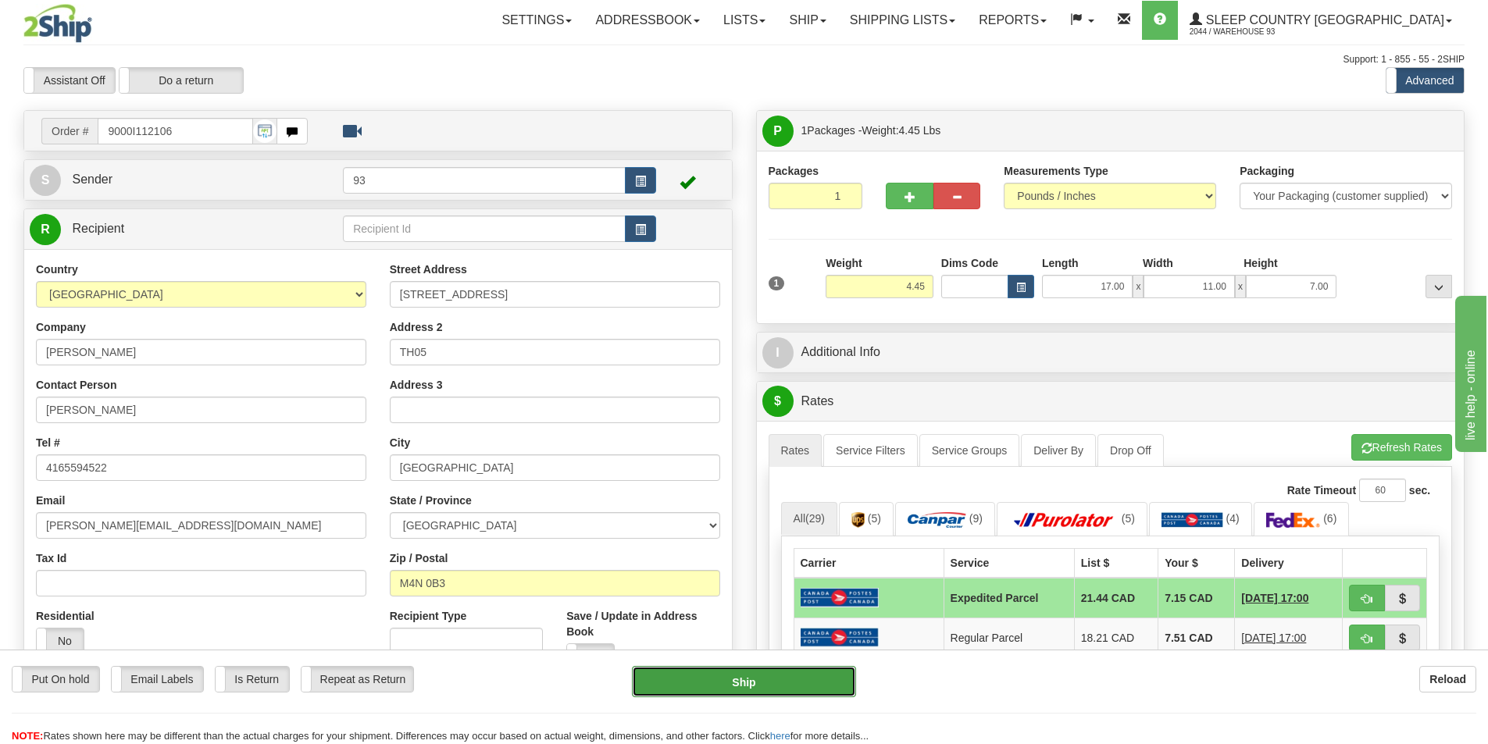
click at [794, 671] on button "Ship" at bounding box center [744, 681] width 224 height 31
type input "DOM.EP"
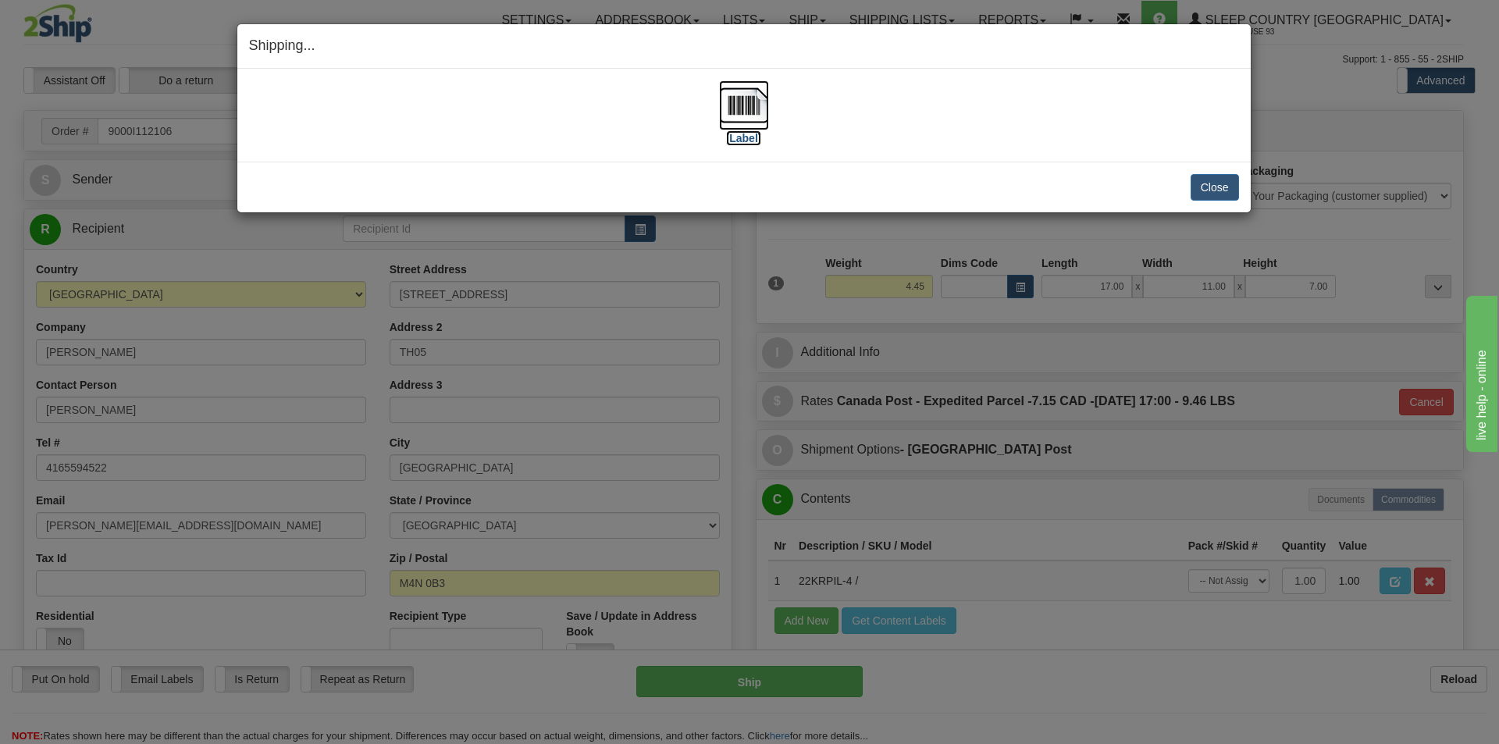
click at [751, 97] on img at bounding box center [744, 105] width 50 height 50
click at [1204, 181] on button "Close" at bounding box center [1215, 187] width 48 height 27
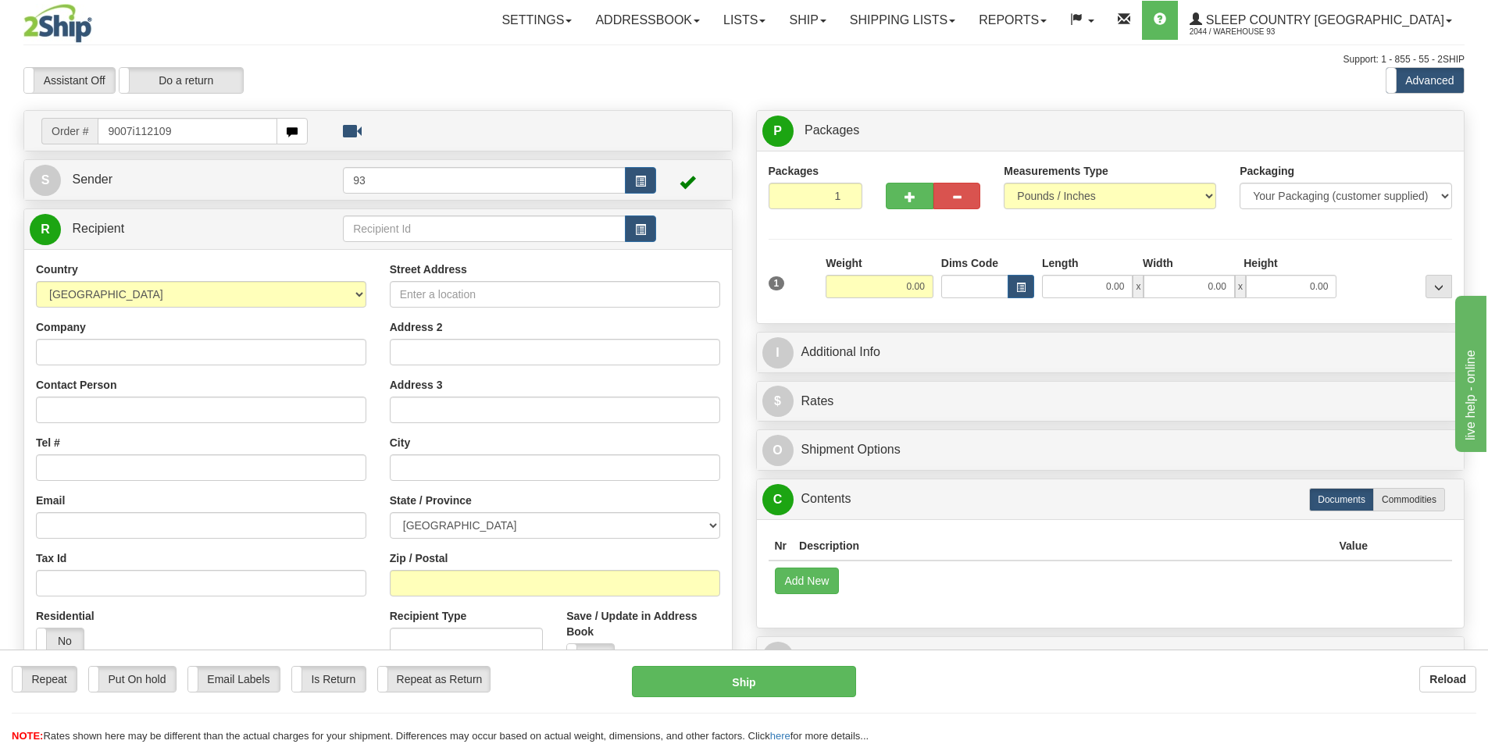
type input "9007i112109"
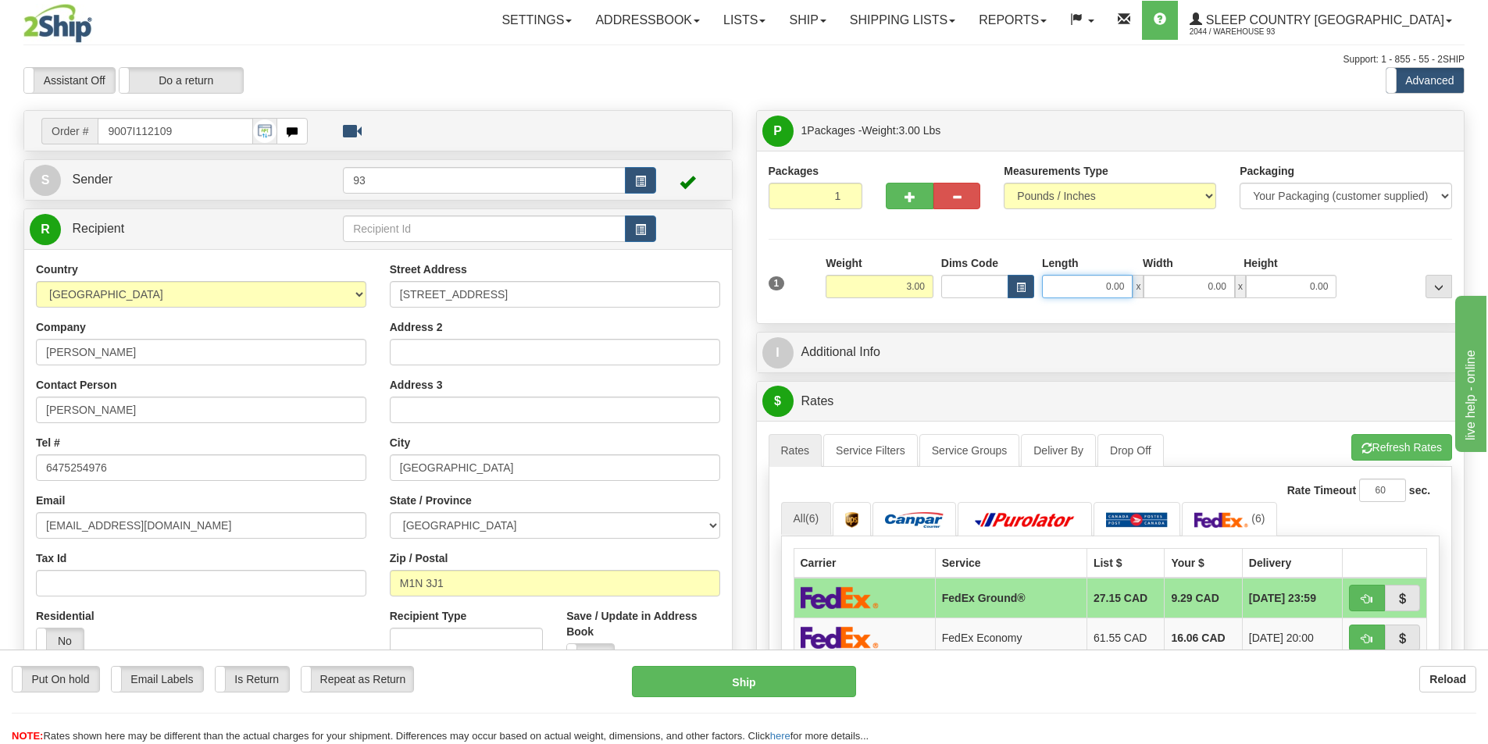
click at [1079, 283] on input "0.00" at bounding box center [1087, 286] width 91 height 23
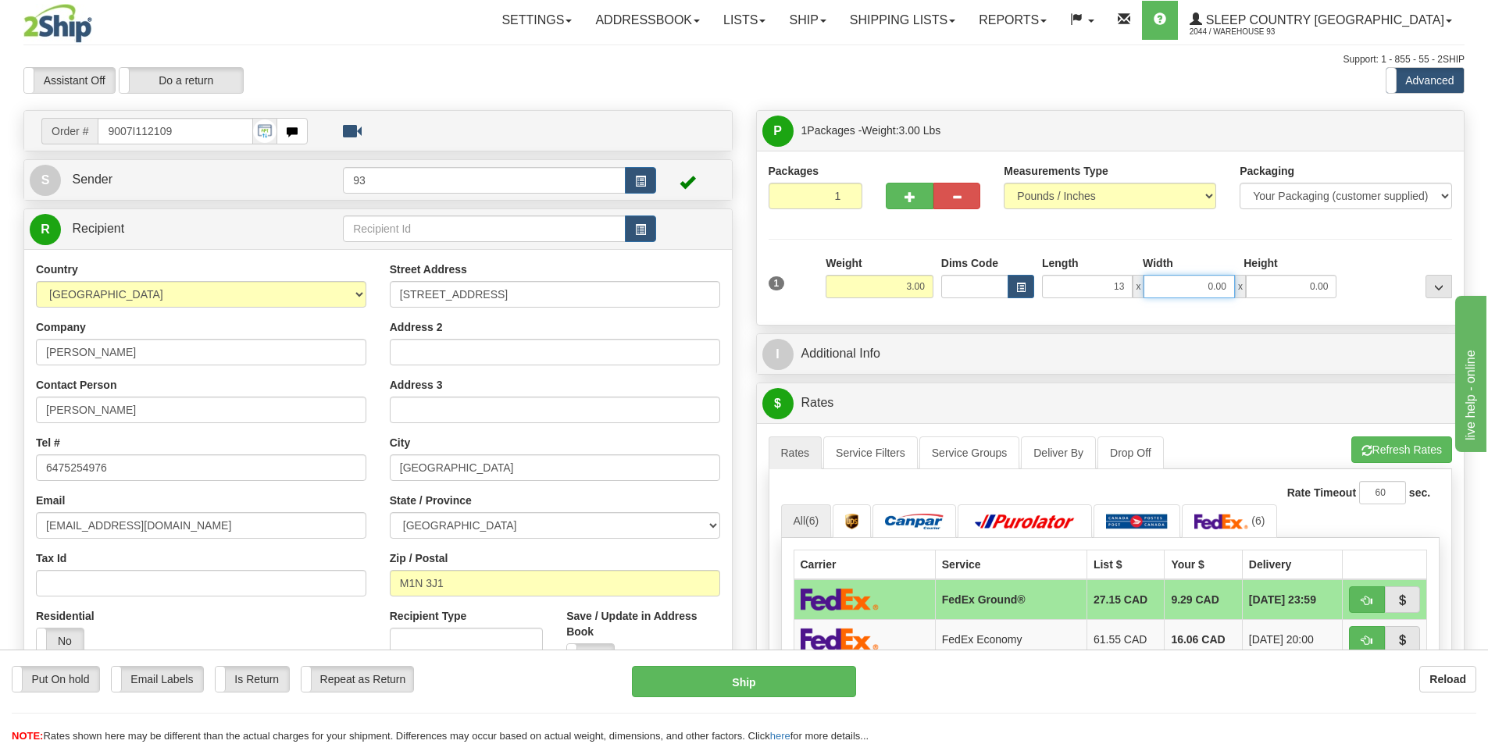
type input "13.00"
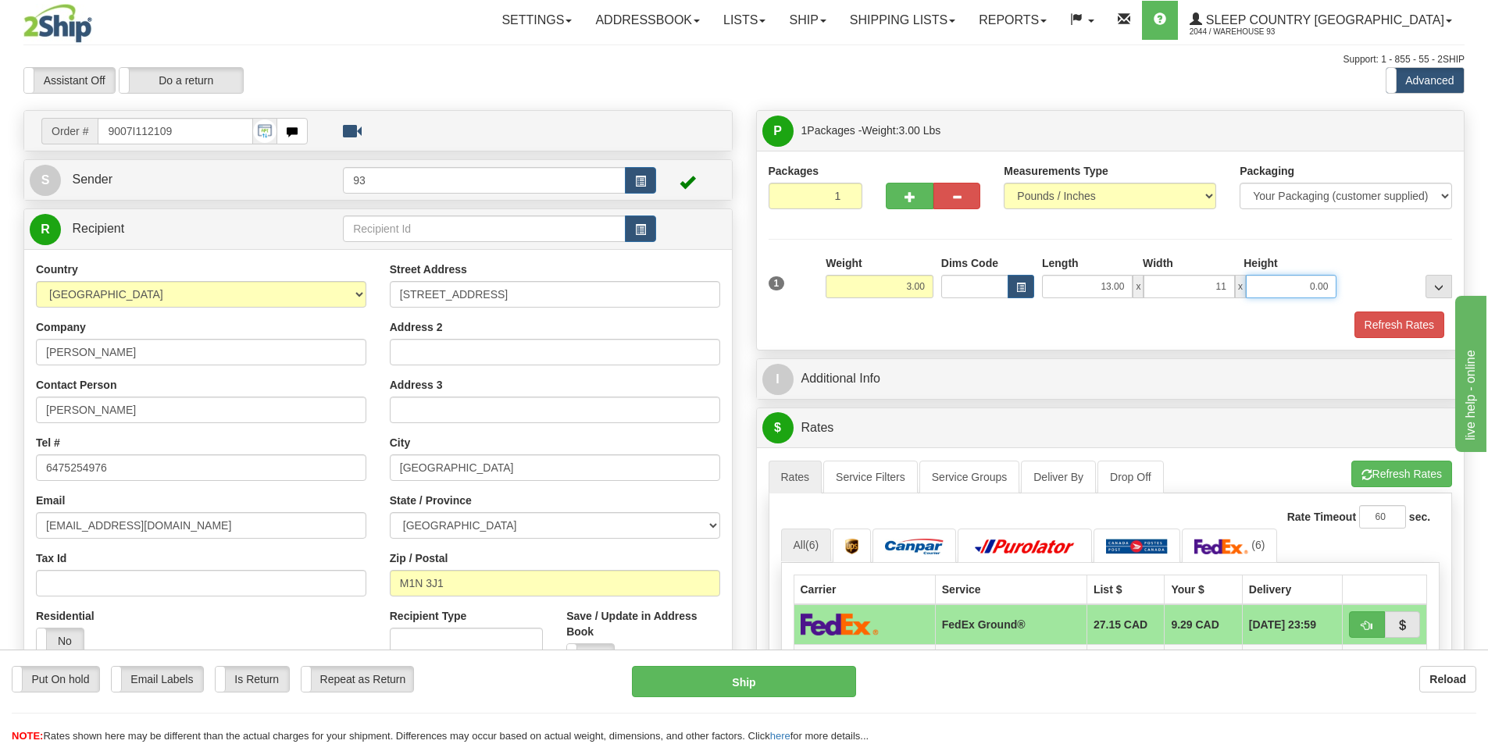
type input "11.00"
type input "4.00"
click at [1371, 323] on button "Refresh Rates" at bounding box center [1399, 325] width 90 height 27
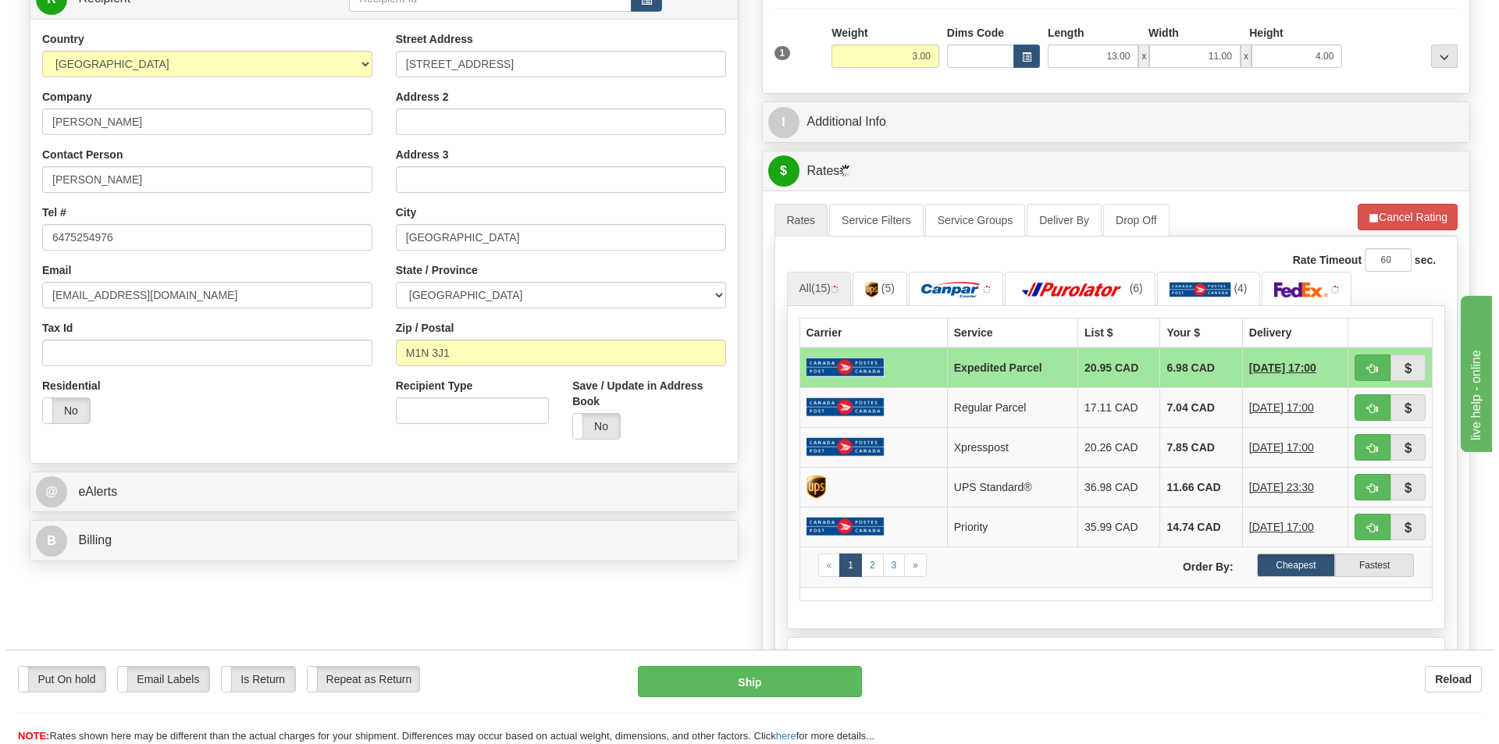
scroll to position [234, 0]
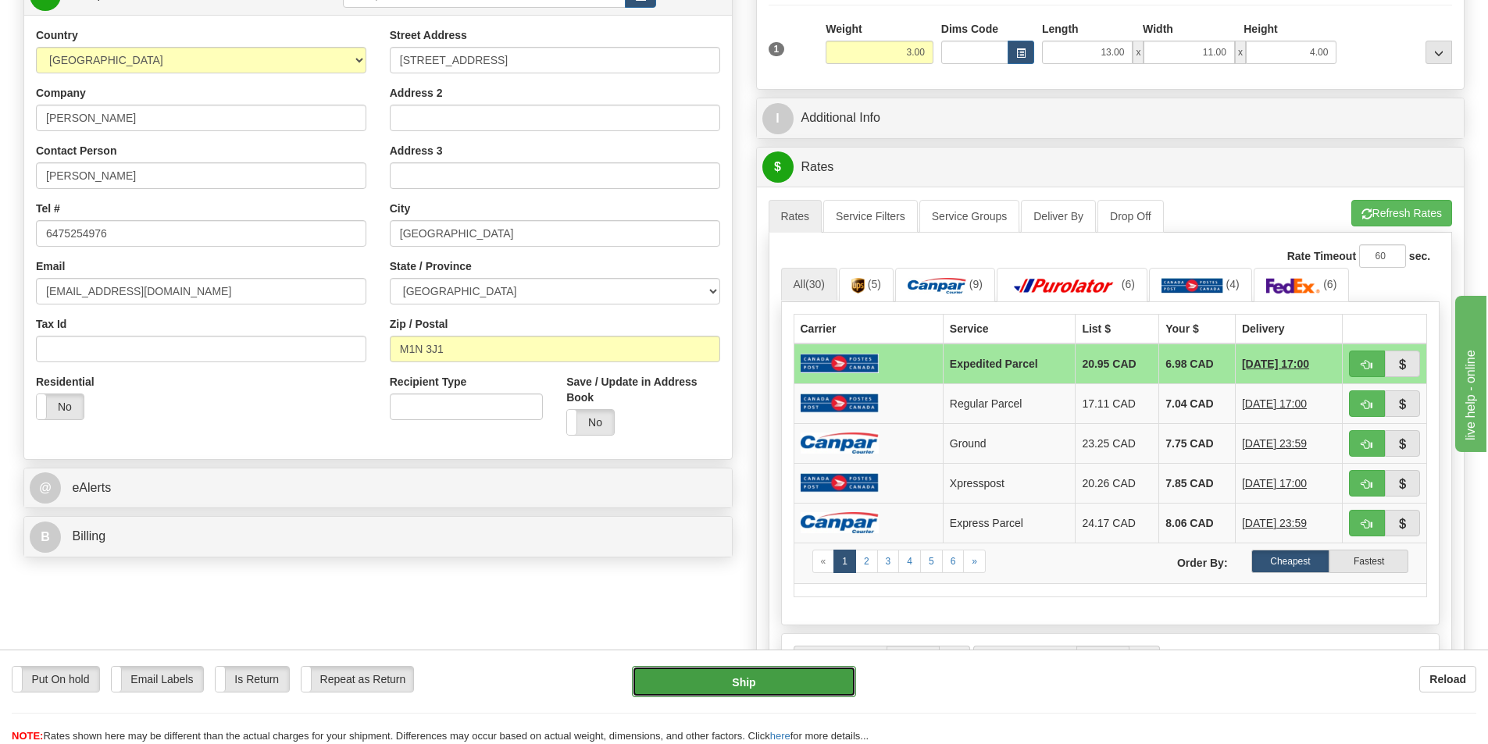
click at [757, 679] on button "Ship" at bounding box center [744, 681] width 224 height 31
type input "DOM.EP"
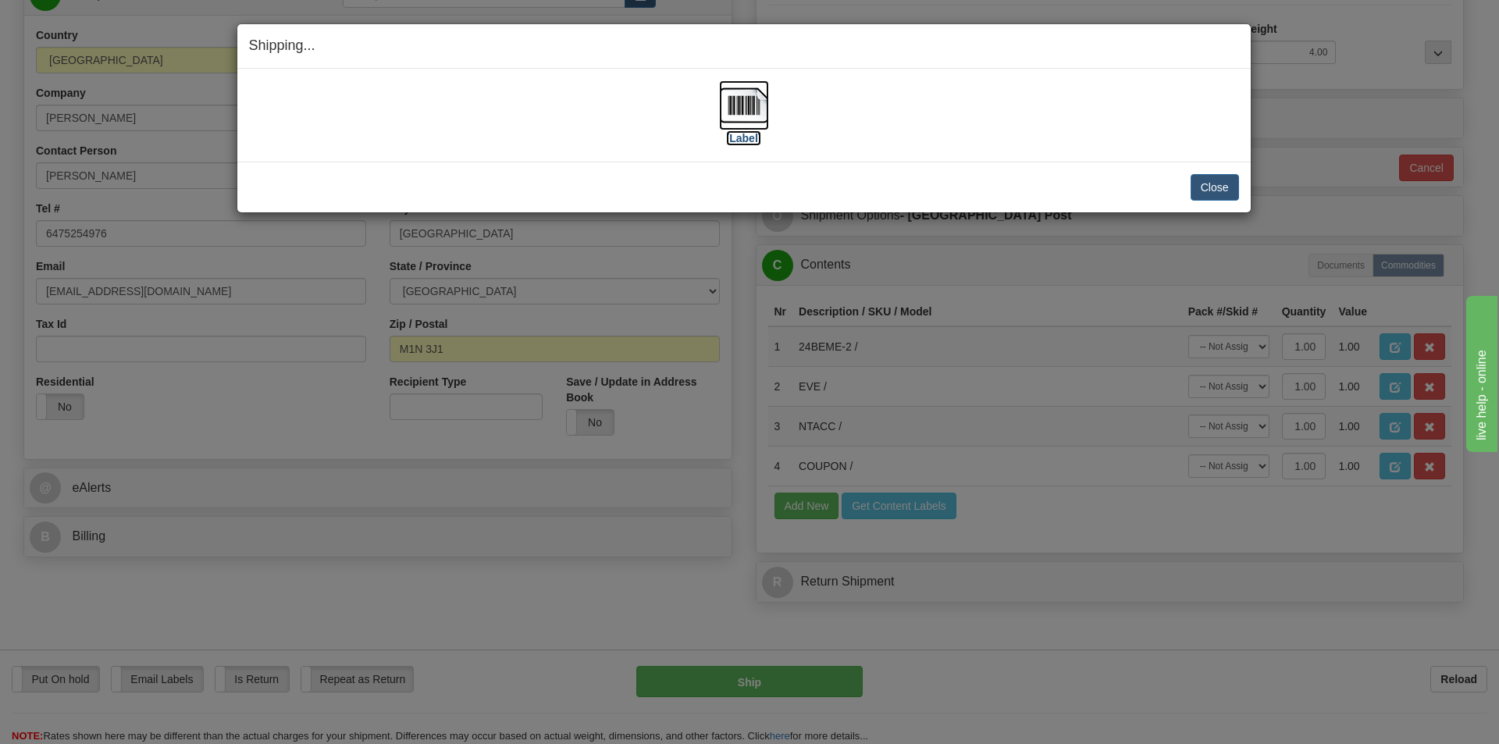
click at [736, 103] on img at bounding box center [744, 105] width 50 height 50
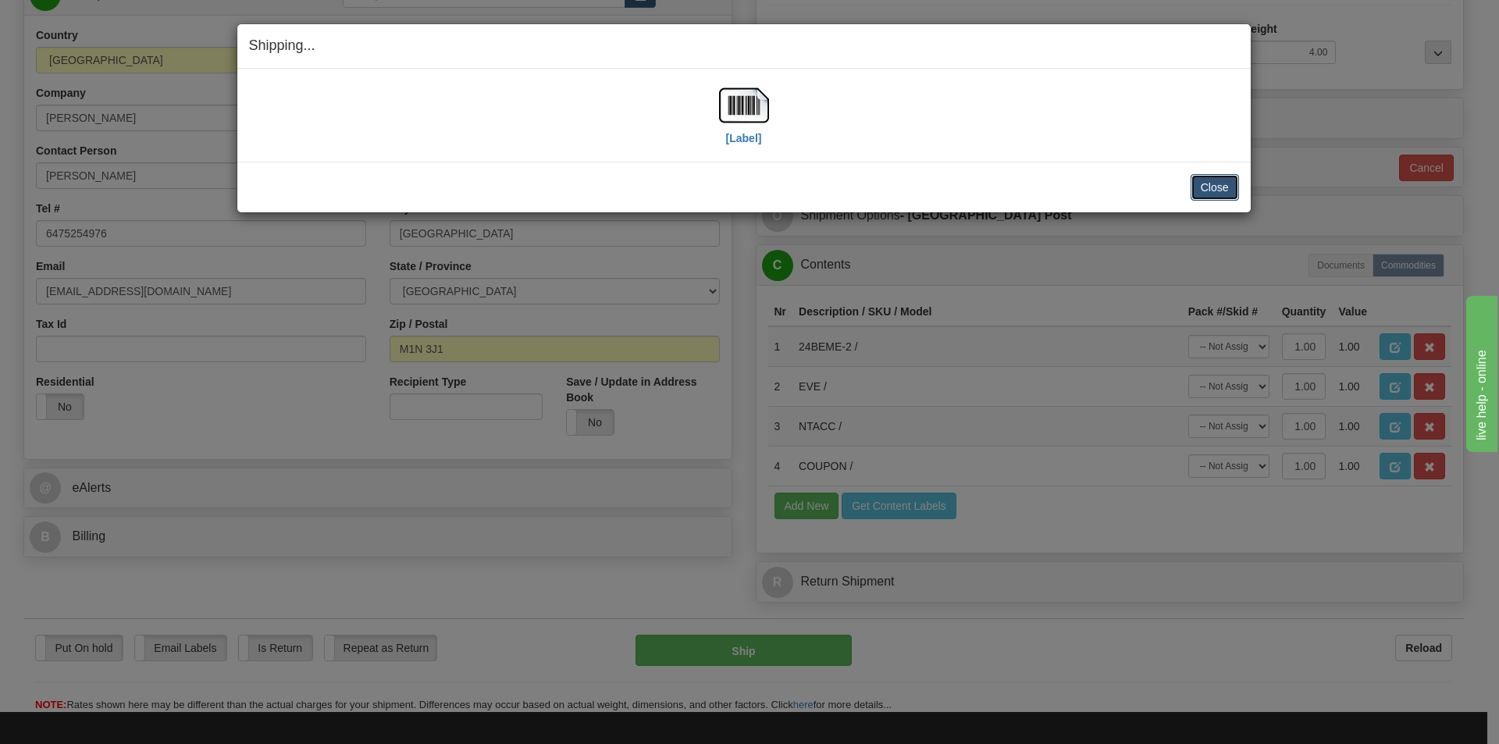
click at [1213, 183] on button "Close" at bounding box center [1215, 187] width 48 height 27
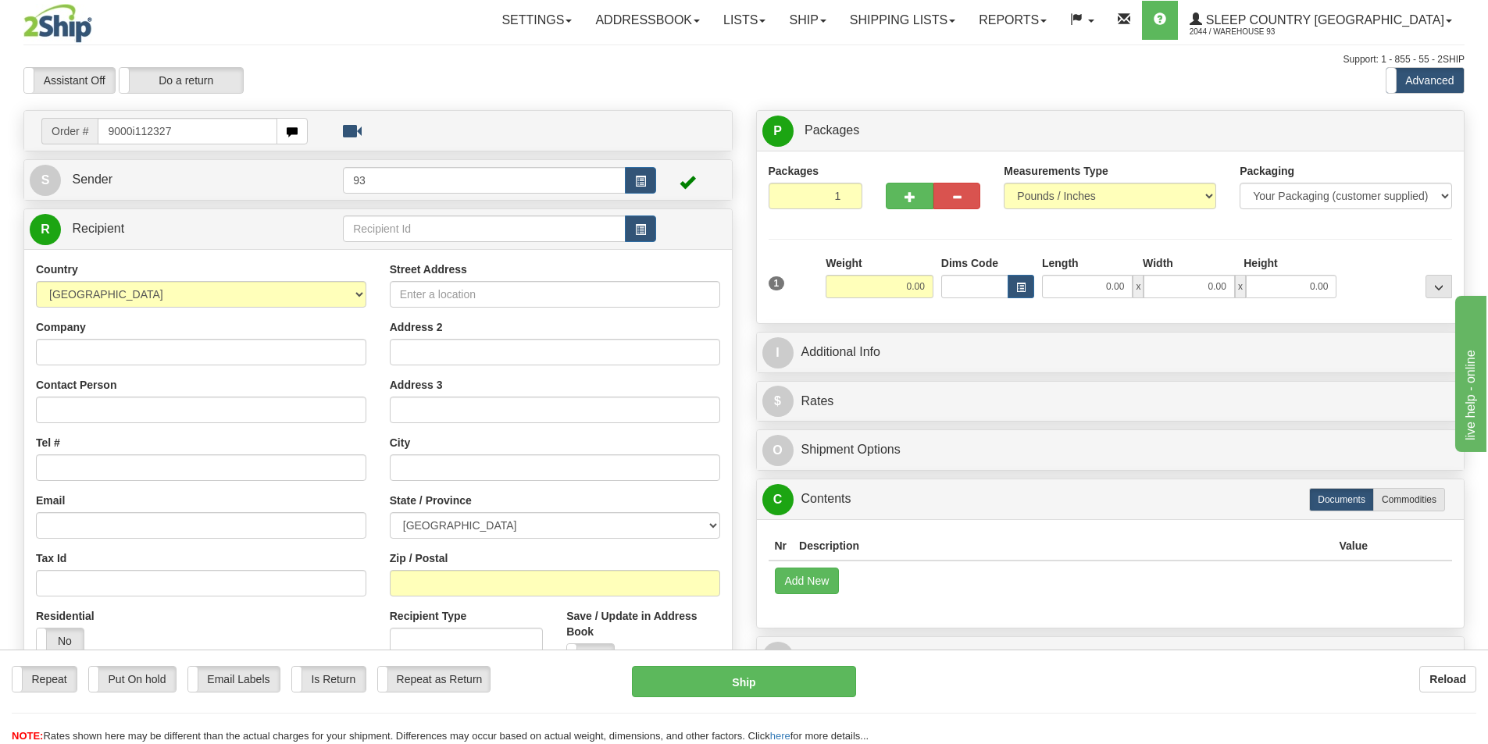
type input "9000i112327"
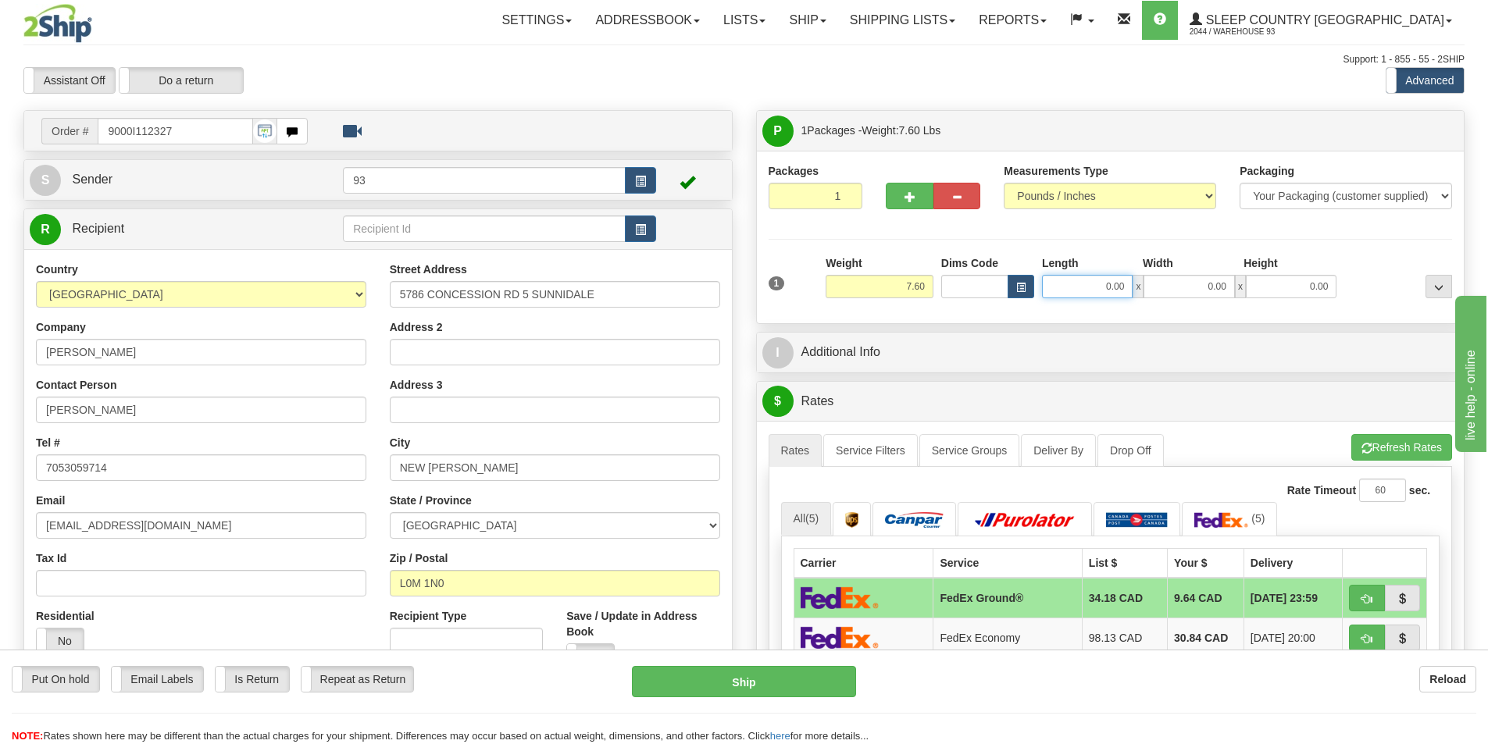
click at [1082, 289] on input "0.00" at bounding box center [1087, 286] width 91 height 23
type input "21.00"
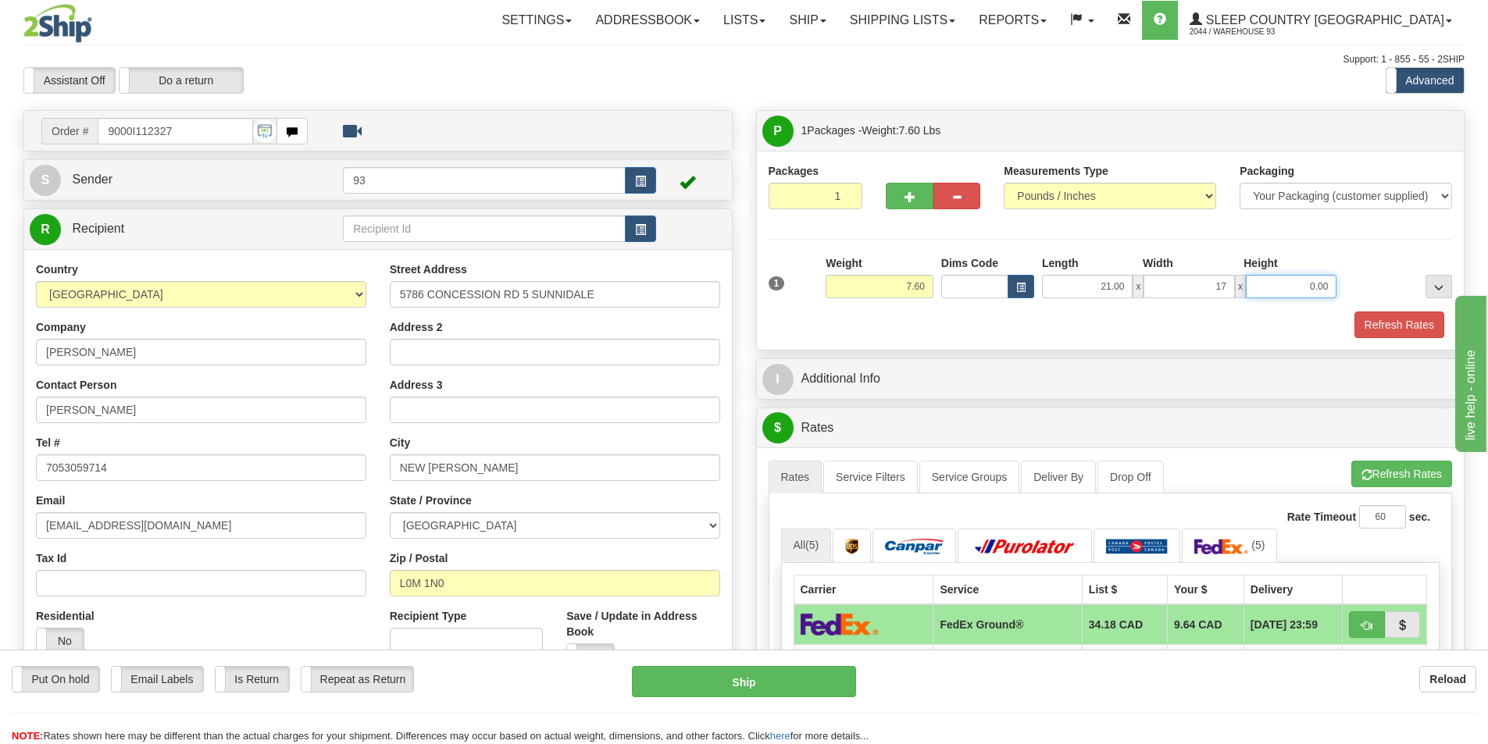
type input "17.00"
type input "7.00"
click at [1396, 321] on button "Refresh Rates" at bounding box center [1399, 325] width 90 height 27
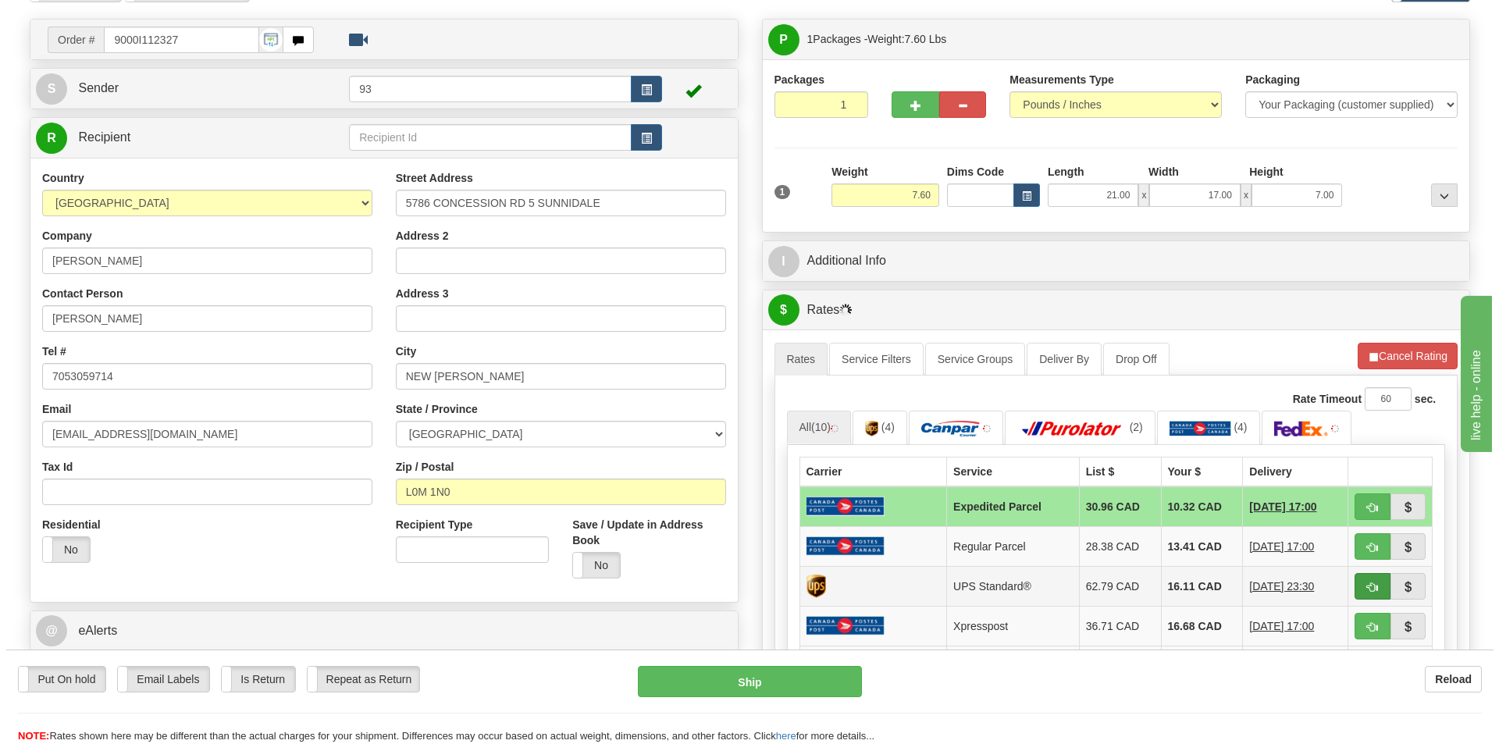
scroll to position [312, 0]
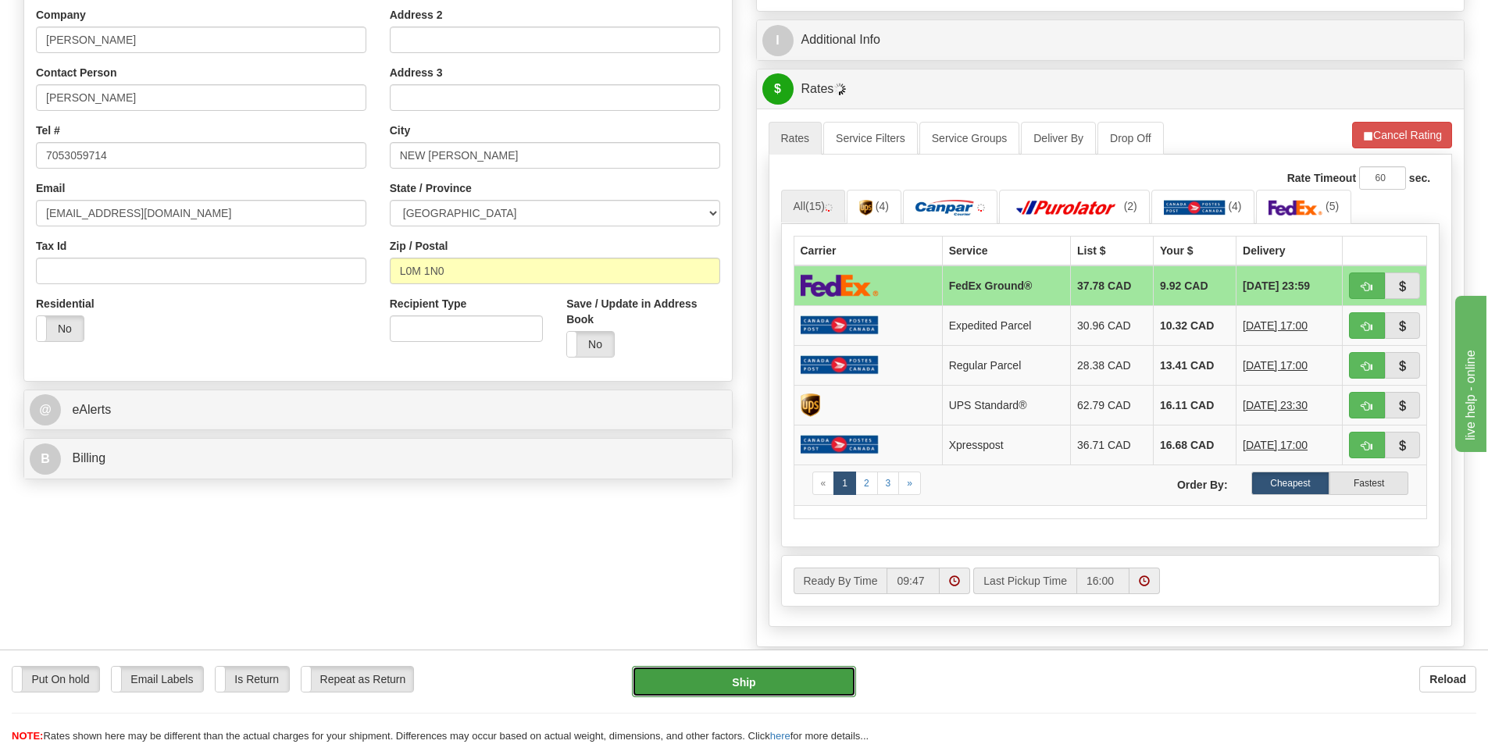
click at [781, 674] on button "Ship" at bounding box center [744, 681] width 224 height 31
type input "92"
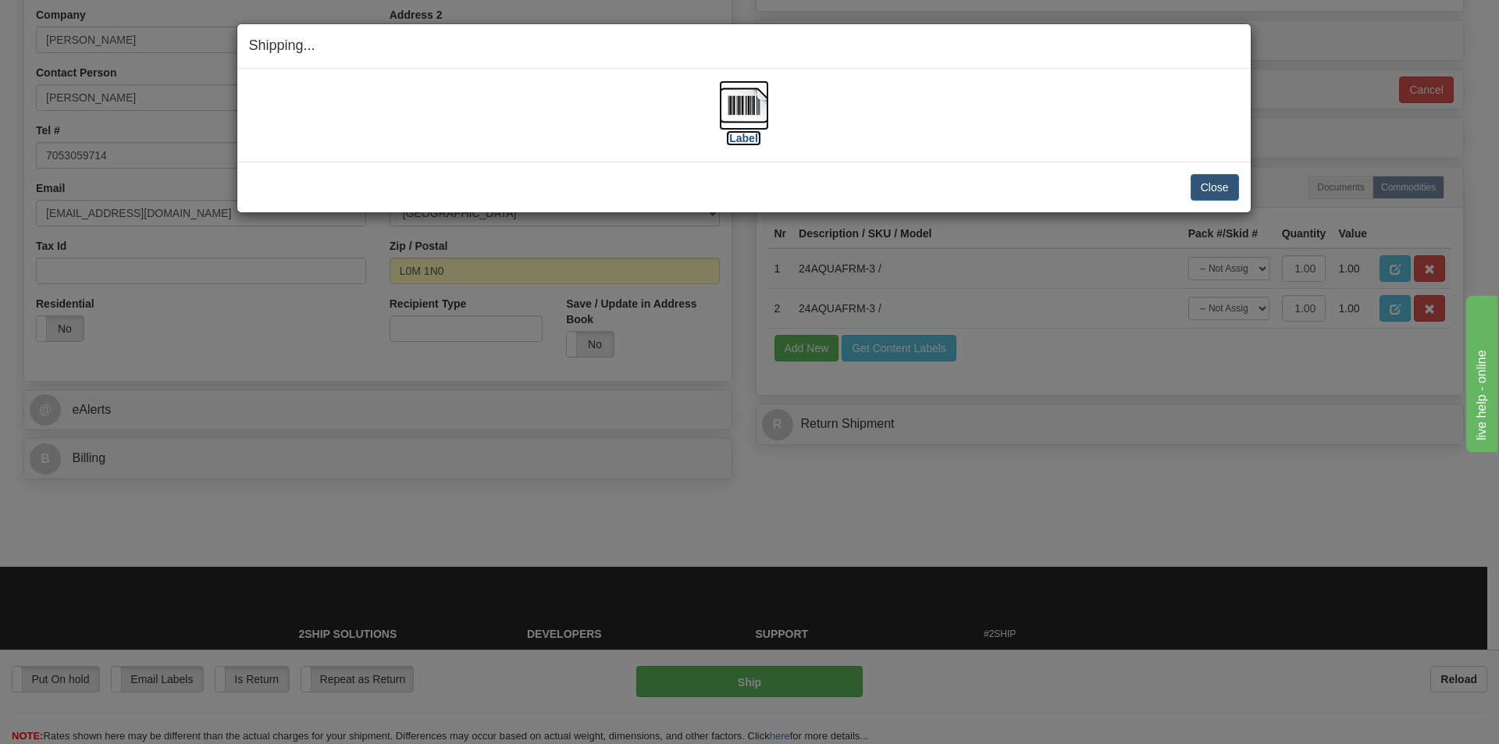
click at [759, 98] on img at bounding box center [744, 105] width 50 height 50
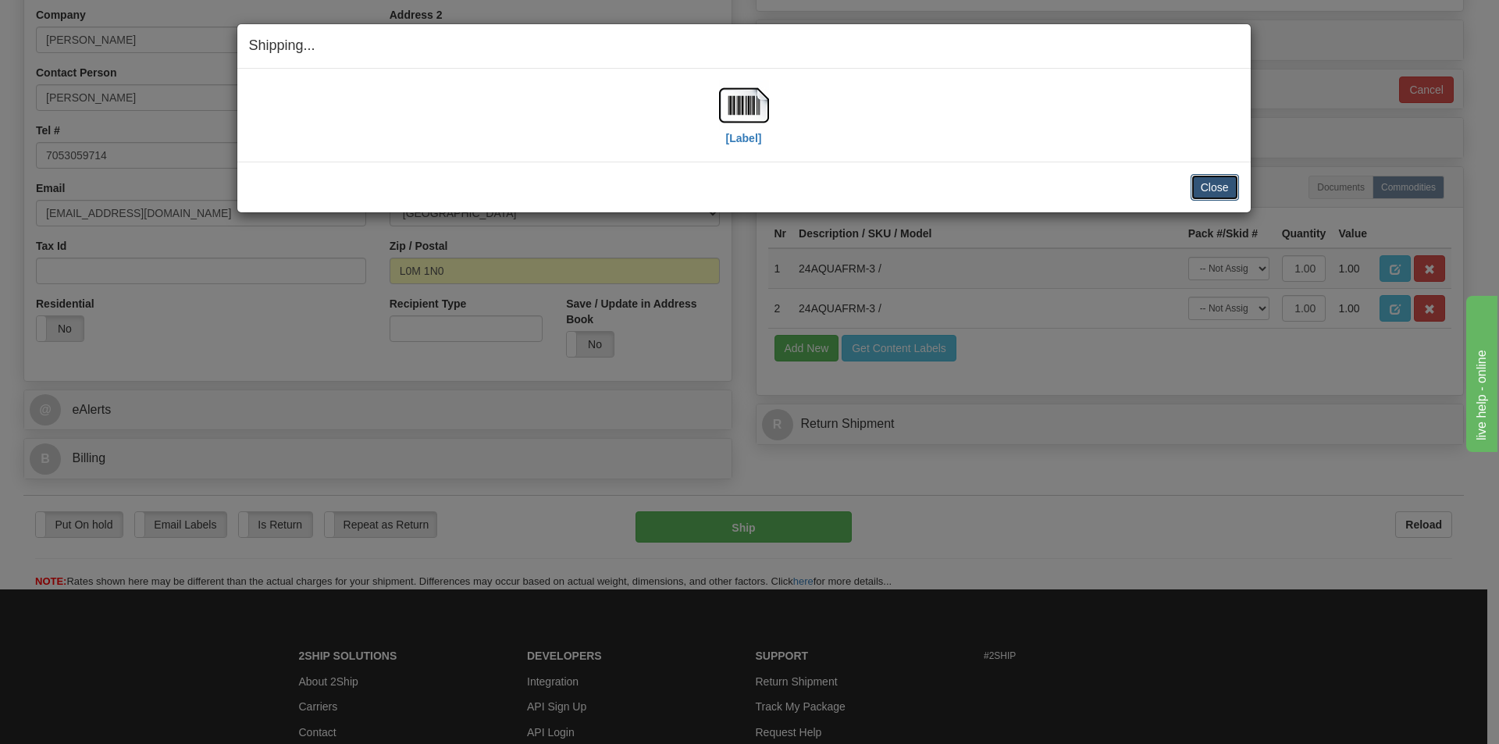
click at [1214, 188] on button "Close" at bounding box center [1215, 187] width 48 height 27
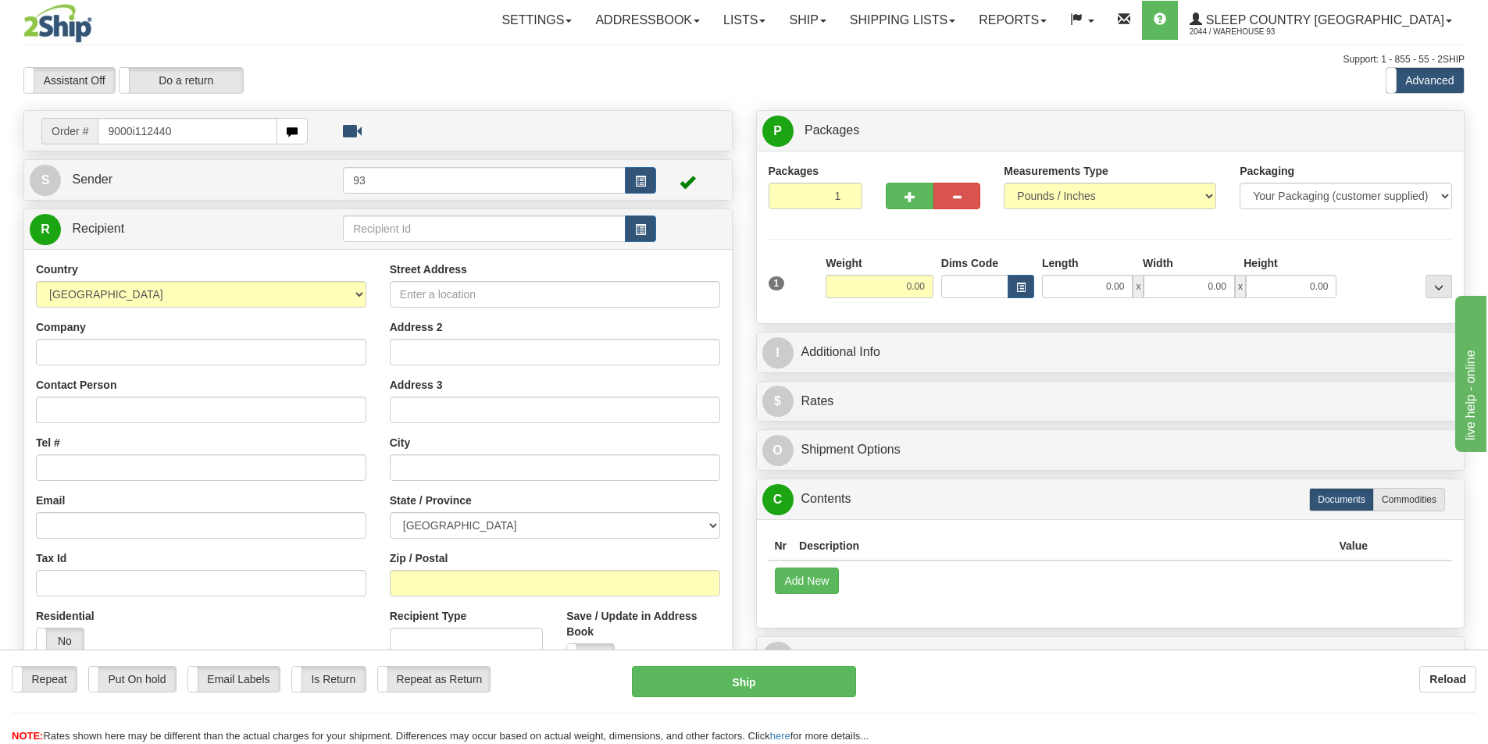
type input "9000i112440"
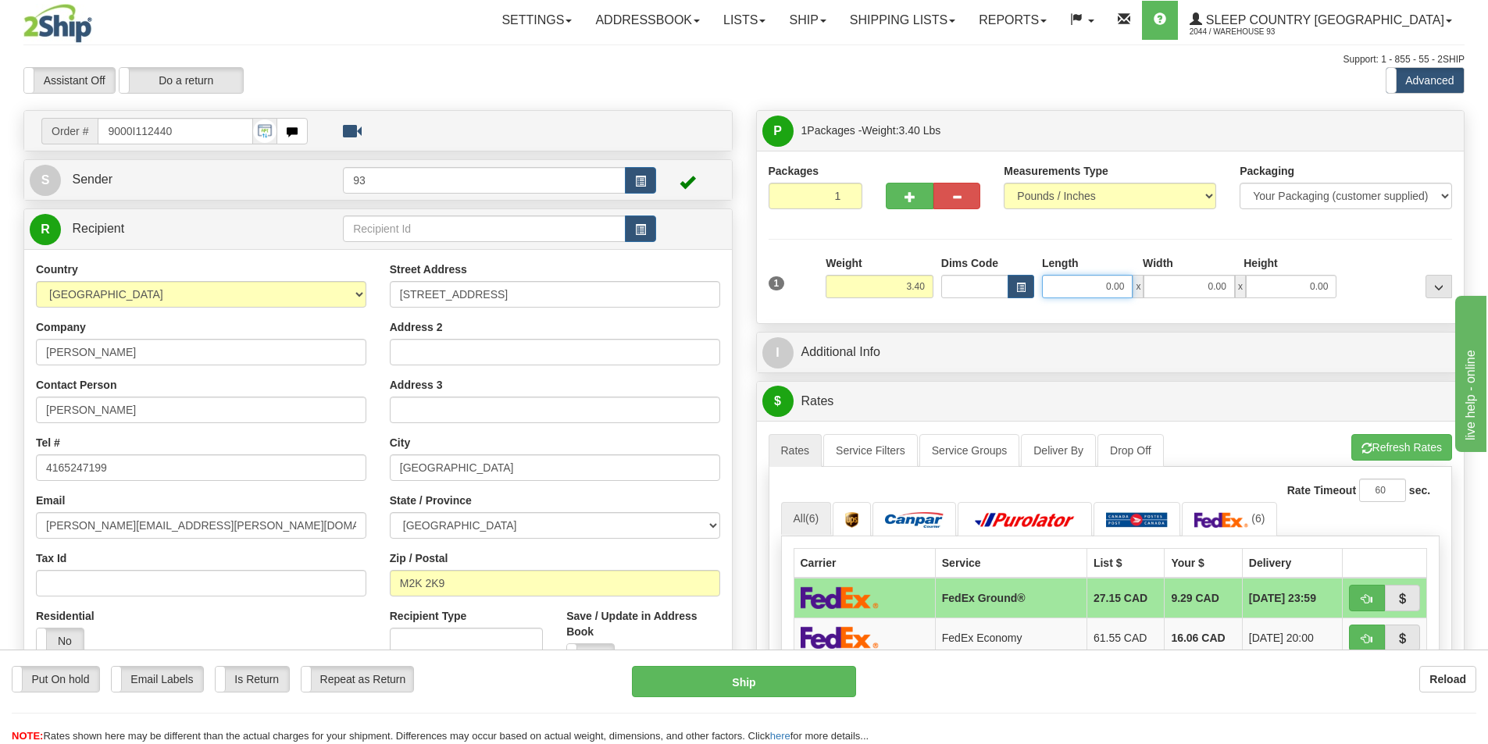
click at [1069, 289] on input "0.00" at bounding box center [1087, 286] width 91 height 23
type input "11.00"
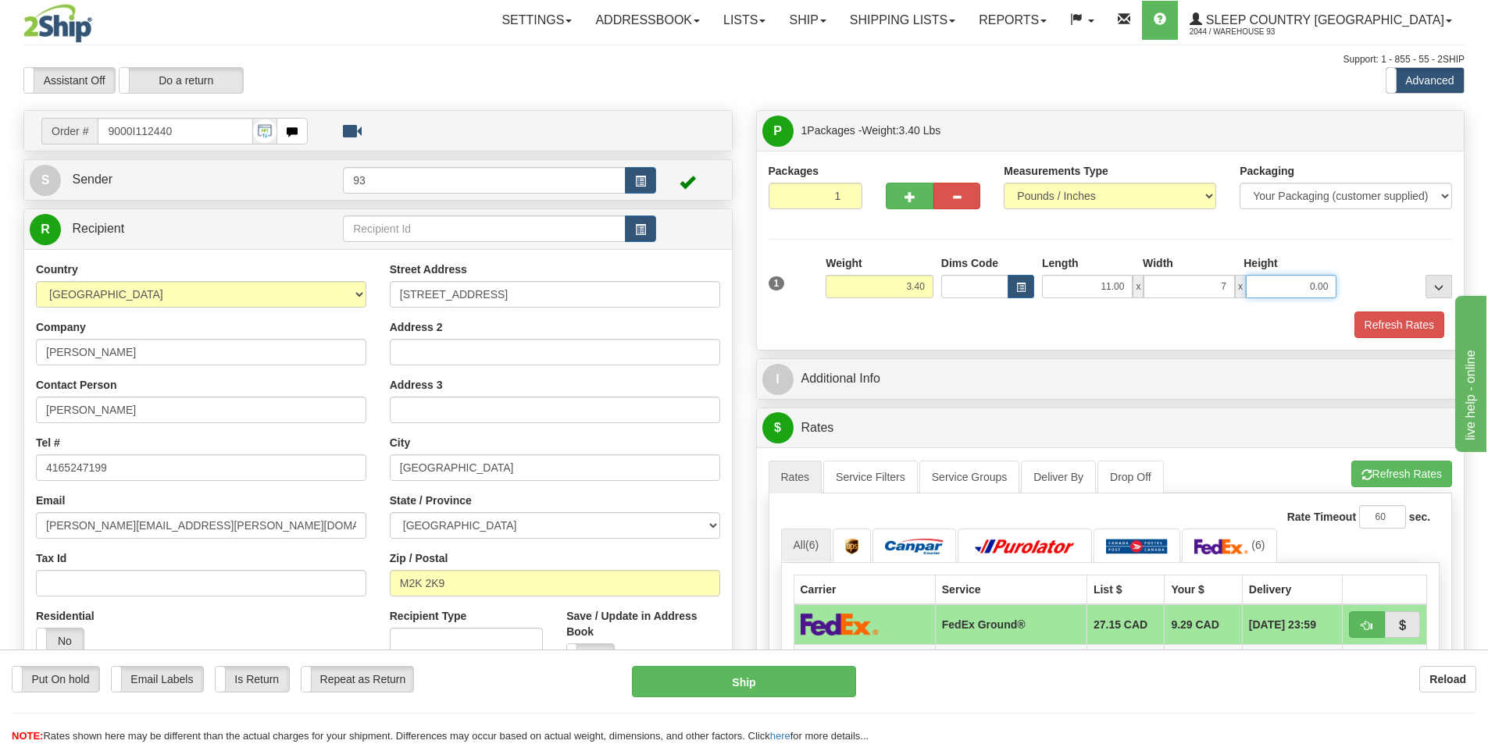
type input "7.00"
type input "4.00"
click at [1397, 320] on button "Refresh Rates" at bounding box center [1399, 325] width 90 height 27
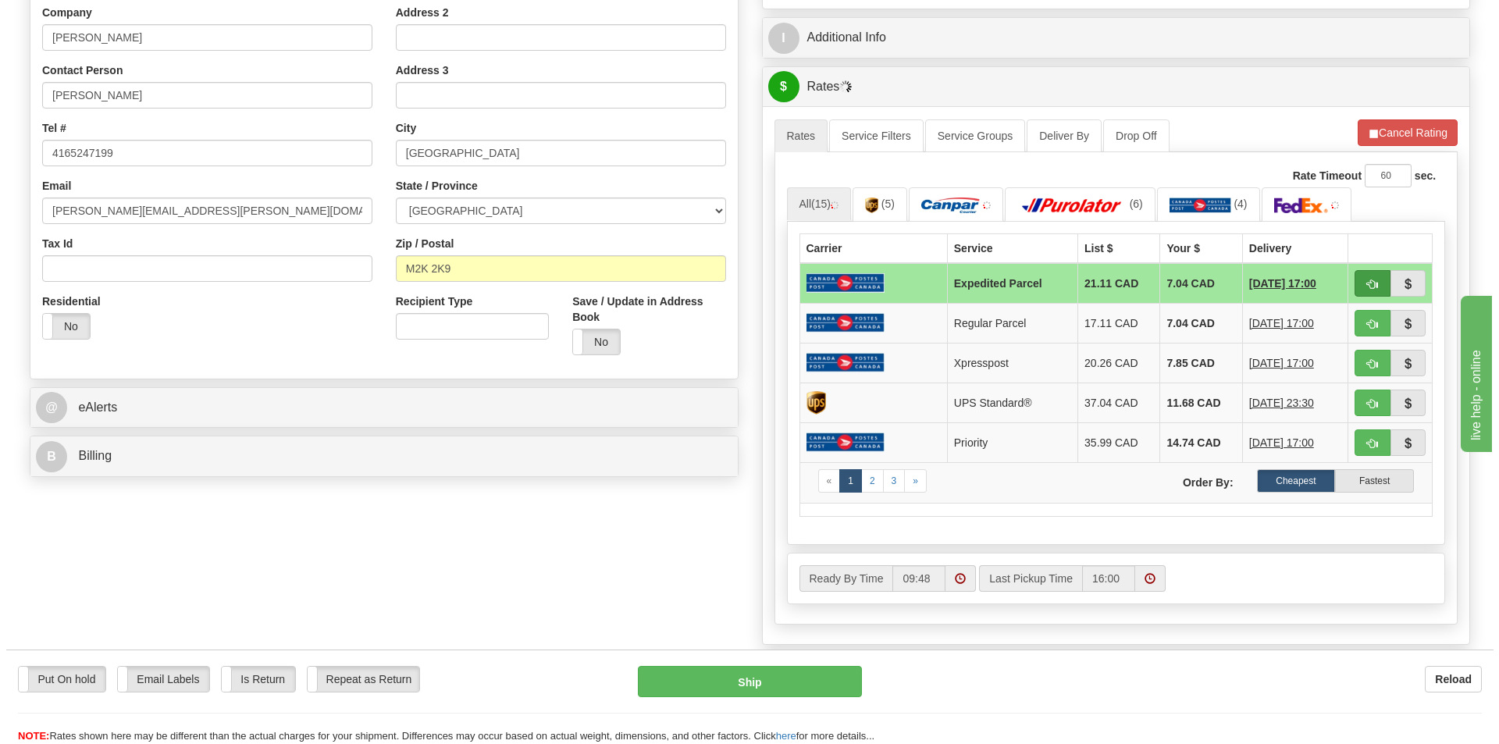
scroll to position [390, 0]
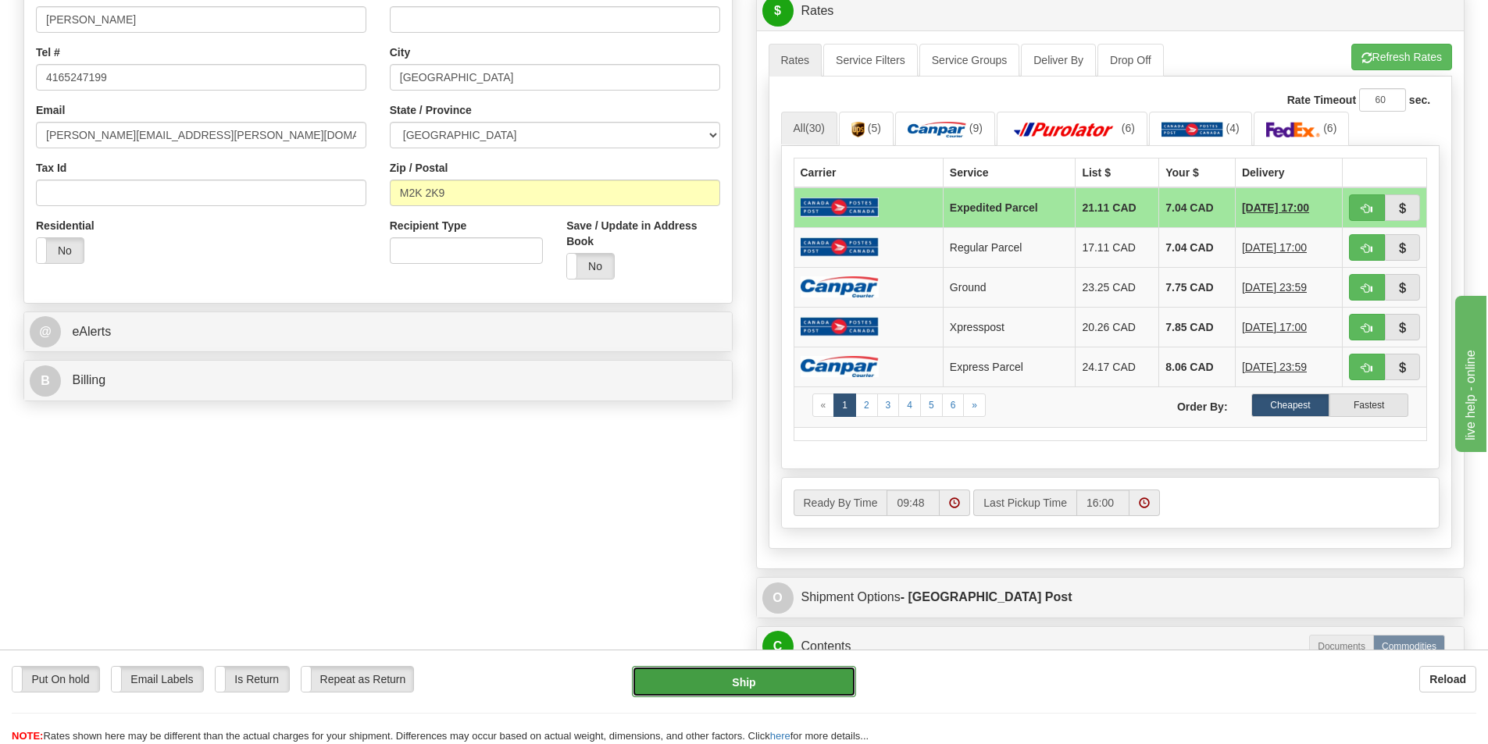
click at [750, 682] on button "Ship" at bounding box center [744, 681] width 224 height 31
type input "DOM.EP"
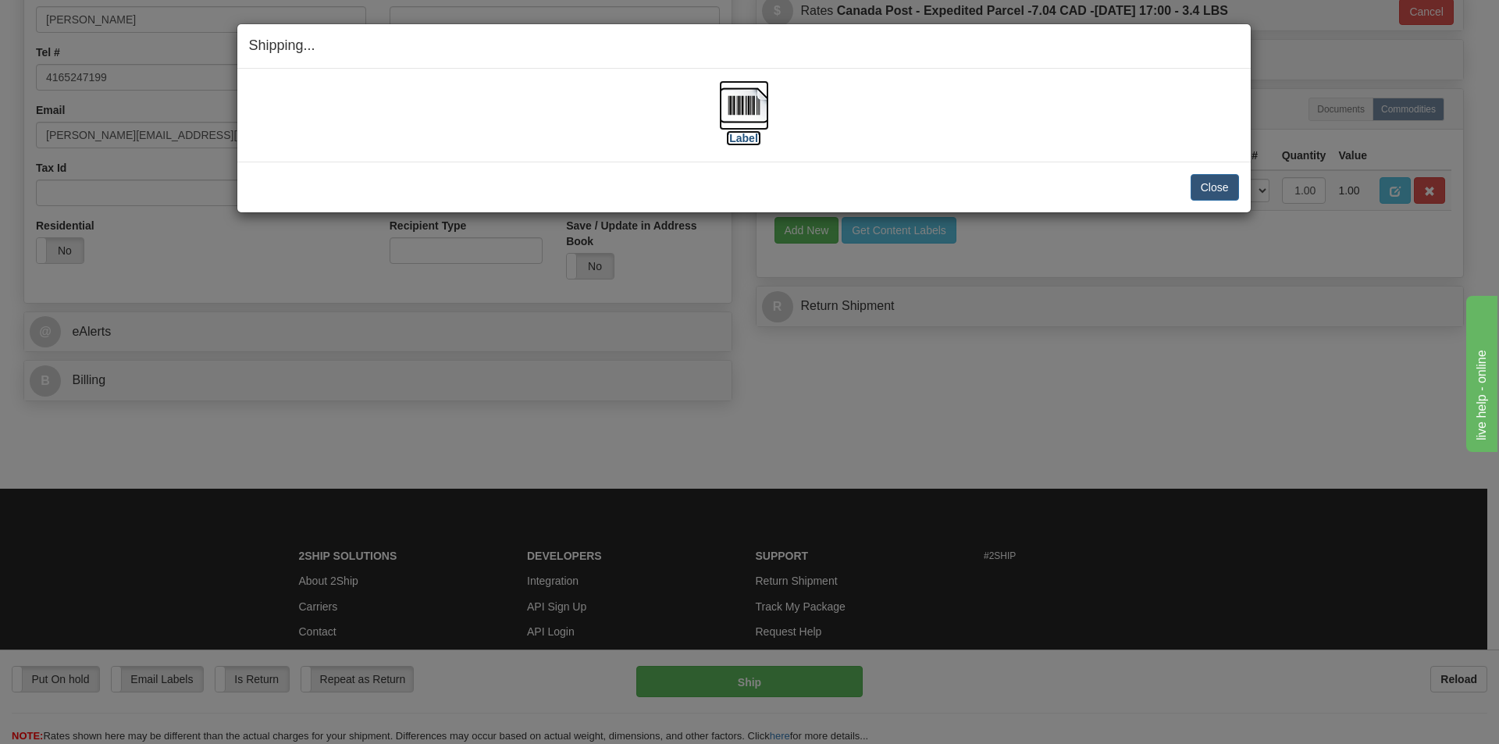
click at [736, 98] on img at bounding box center [744, 105] width 50 height 50
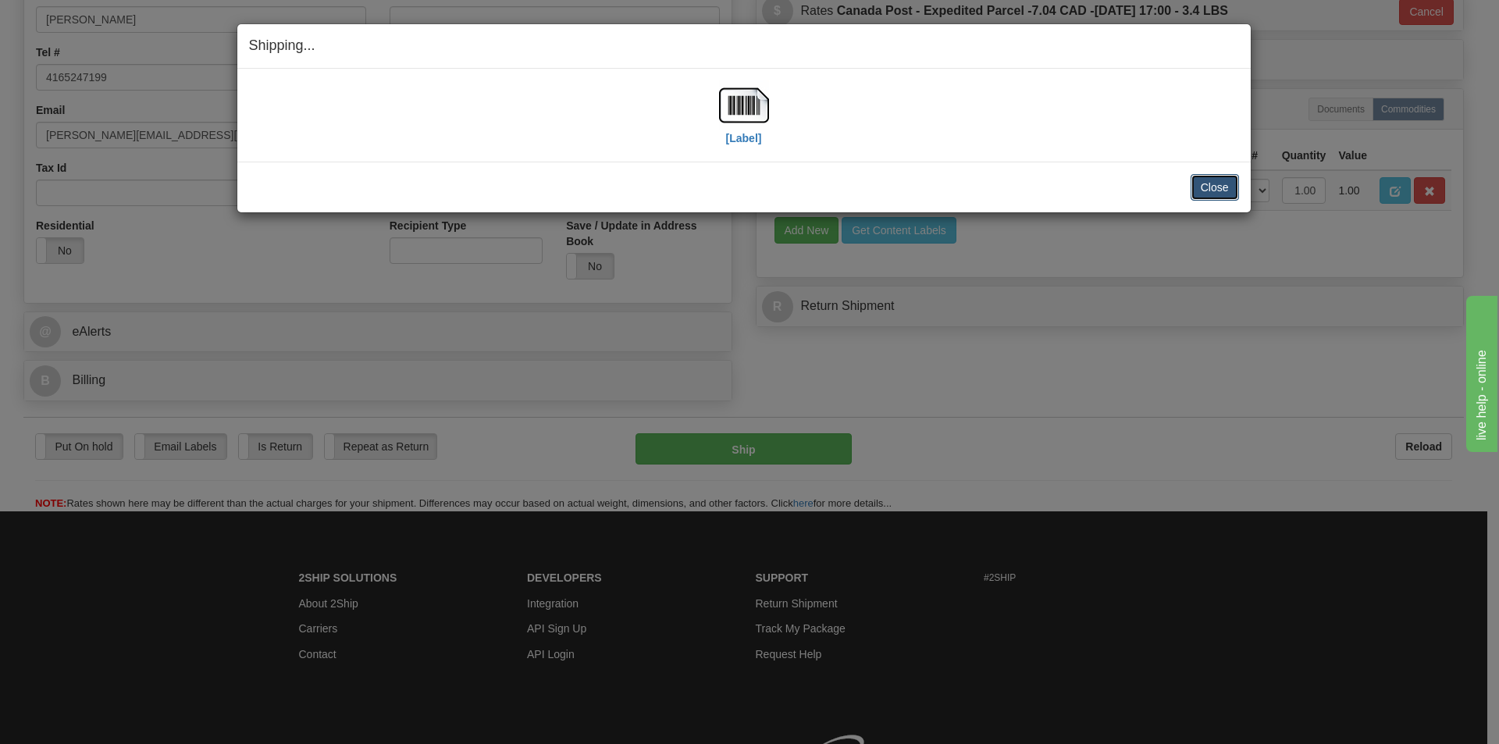
click at [1215, 184] on button "Close" at bounding box center [1215, 187] width 48 height 27
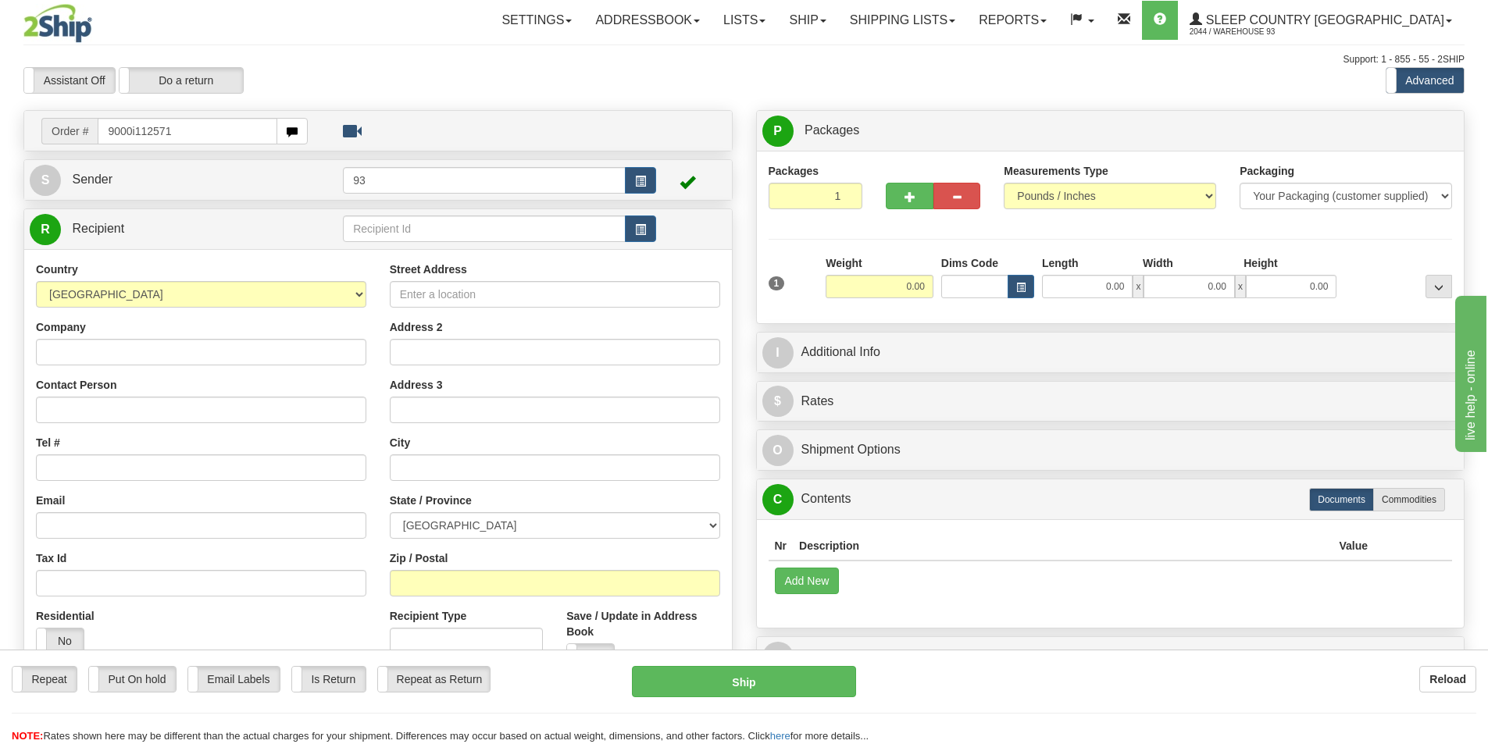
type input "9000i112571"
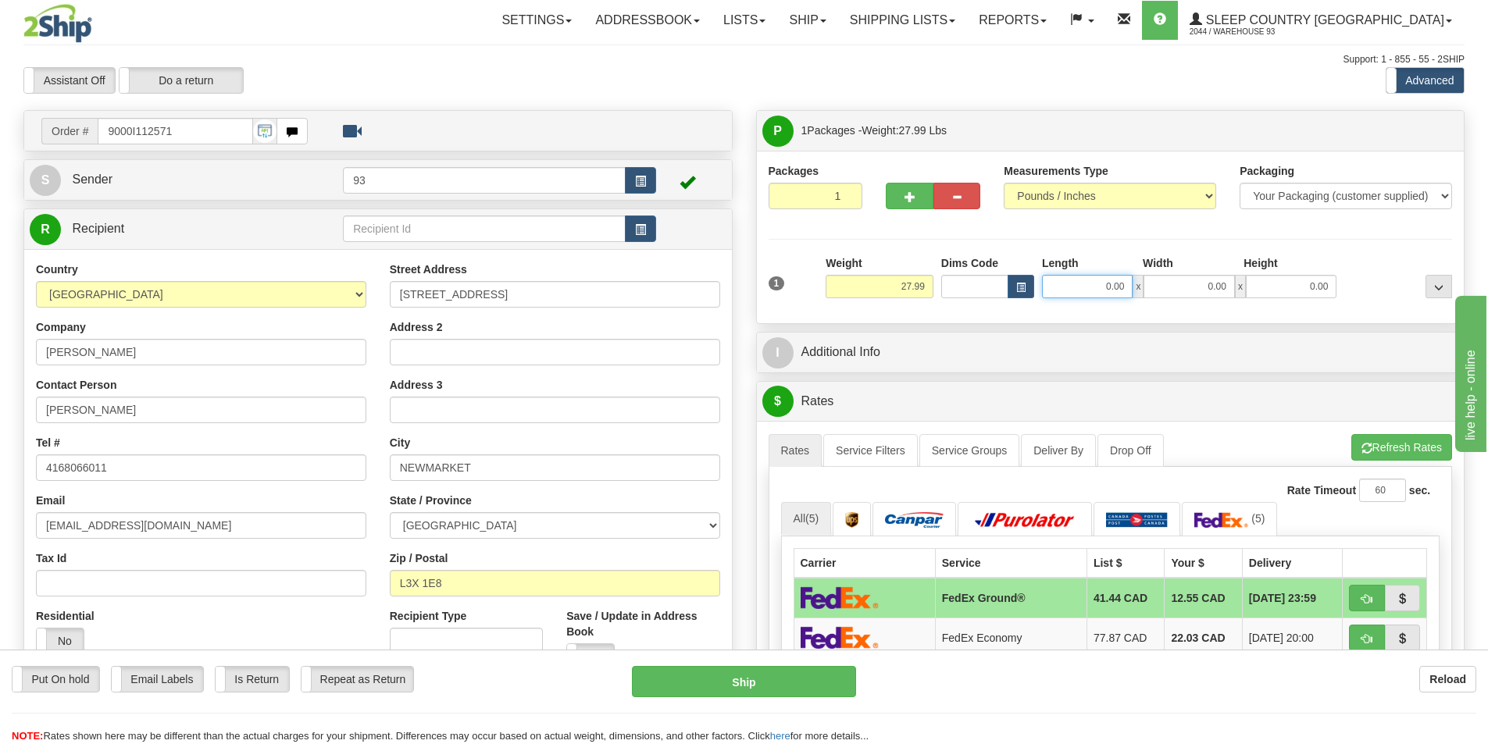
click at [1076, 287] on input "0.00" at bounding box center [1087, 286] width 91 height 23
type input "40.00"
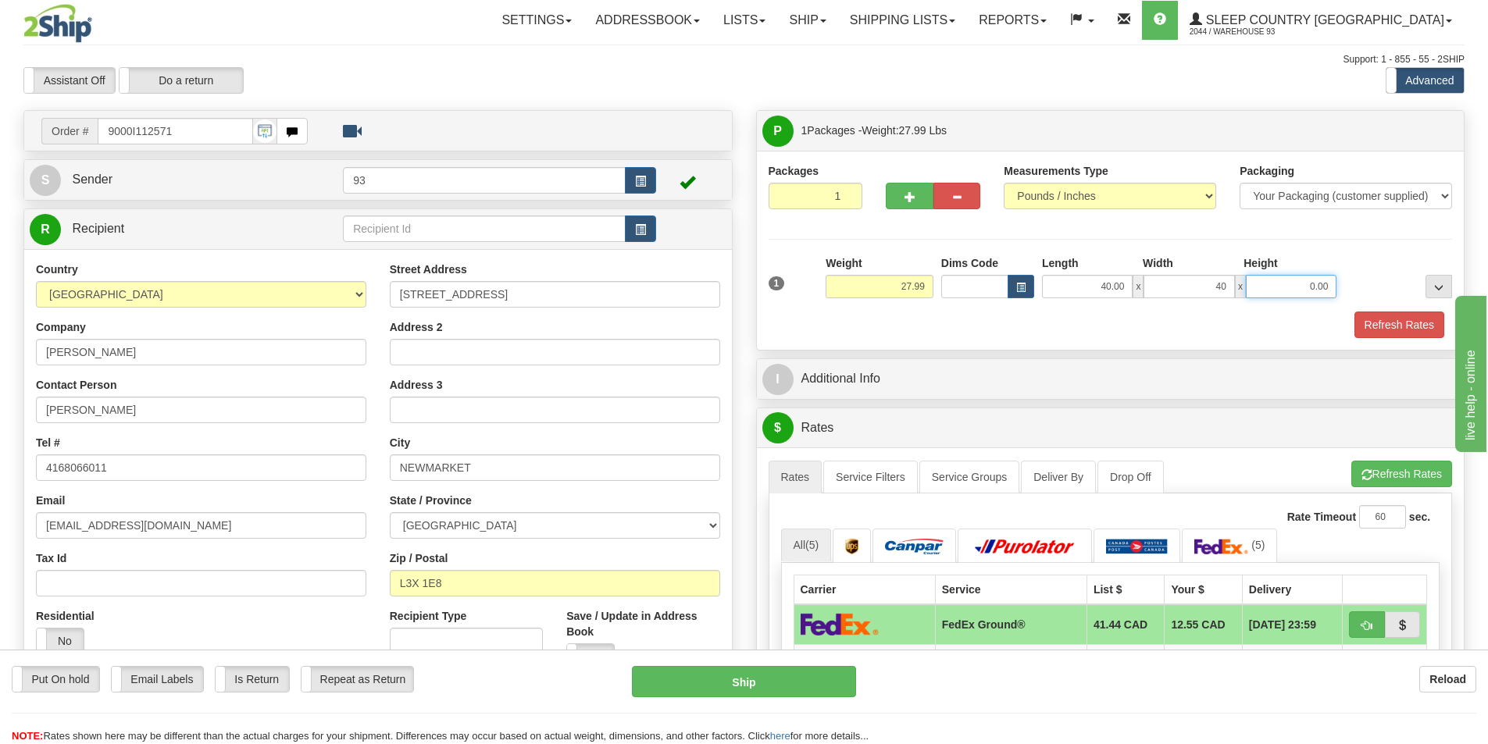
type input "40.00"
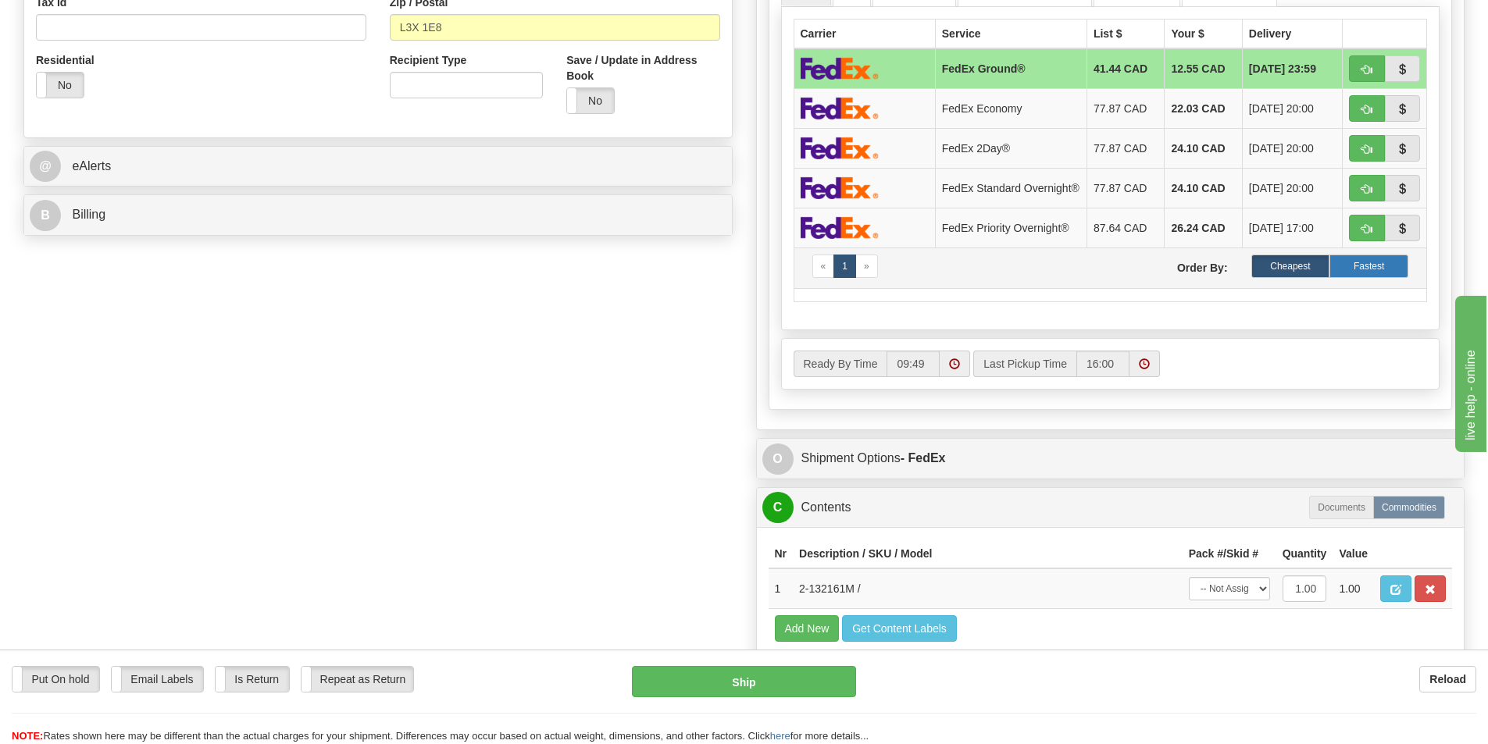
scroll to position [781, 0]
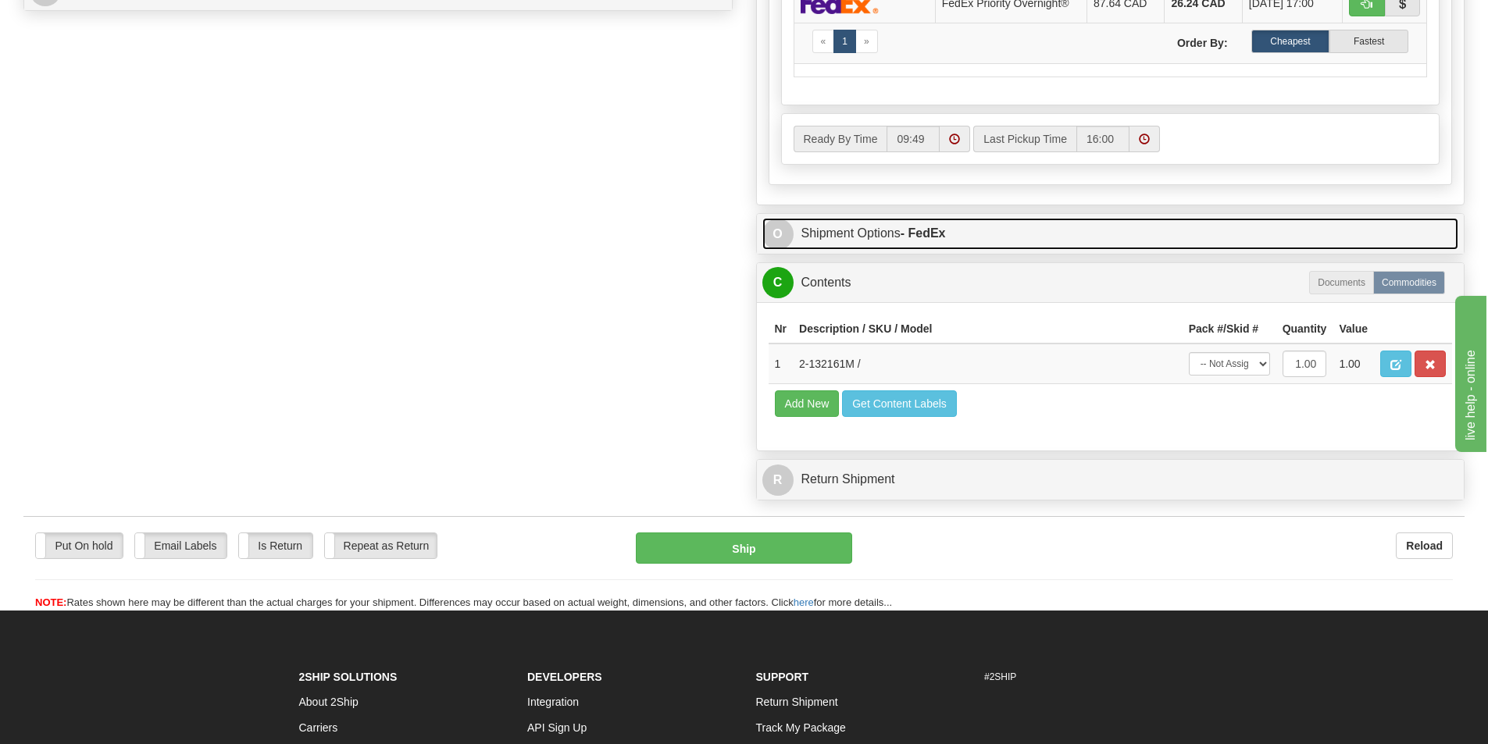
type input "17.00"
click at [907, 240] on strong "- FedEx" at bounding box center [922, 232] width 45 height 13
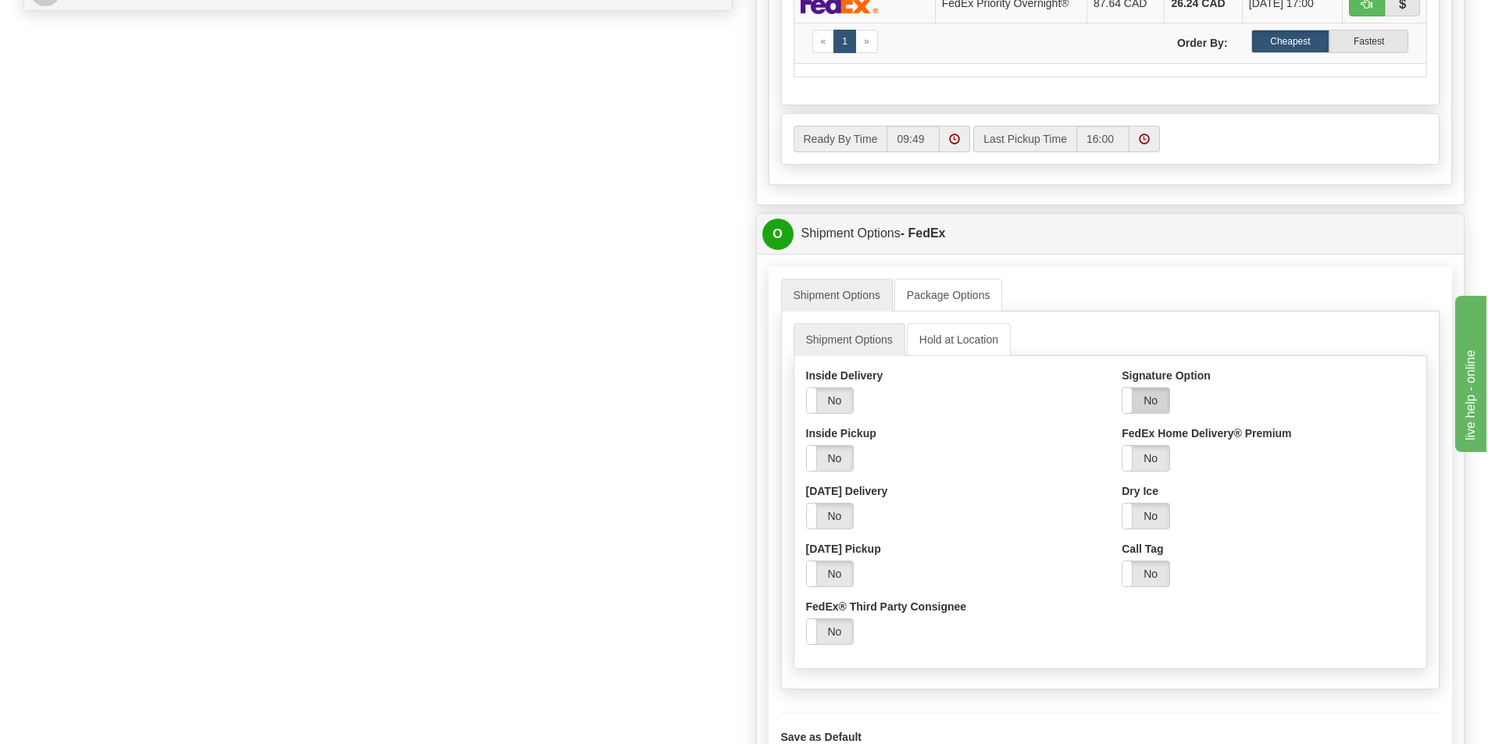
click at [1152, 413] on label "No" at bounding box center [1145, 400] width 47 height 25
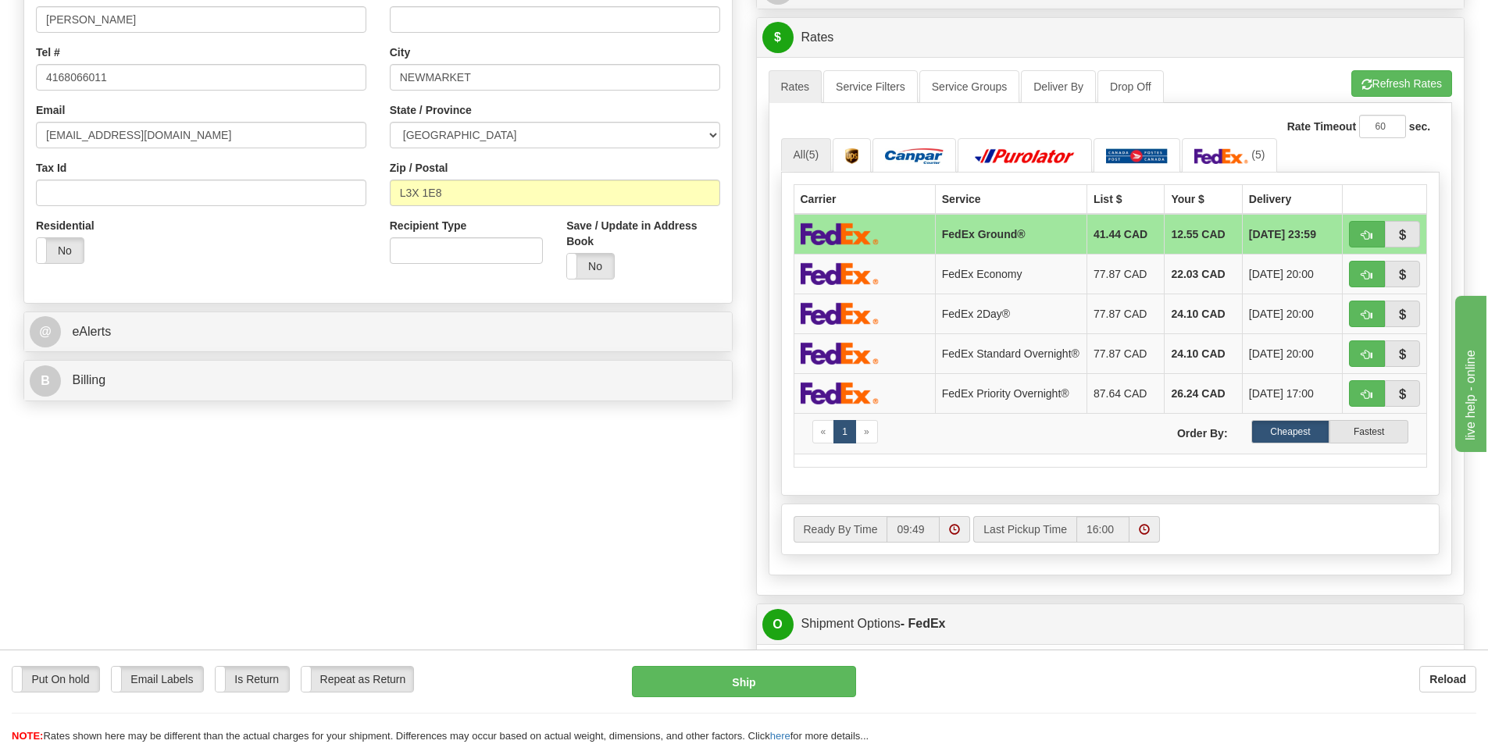
scroll to position [0, 0]
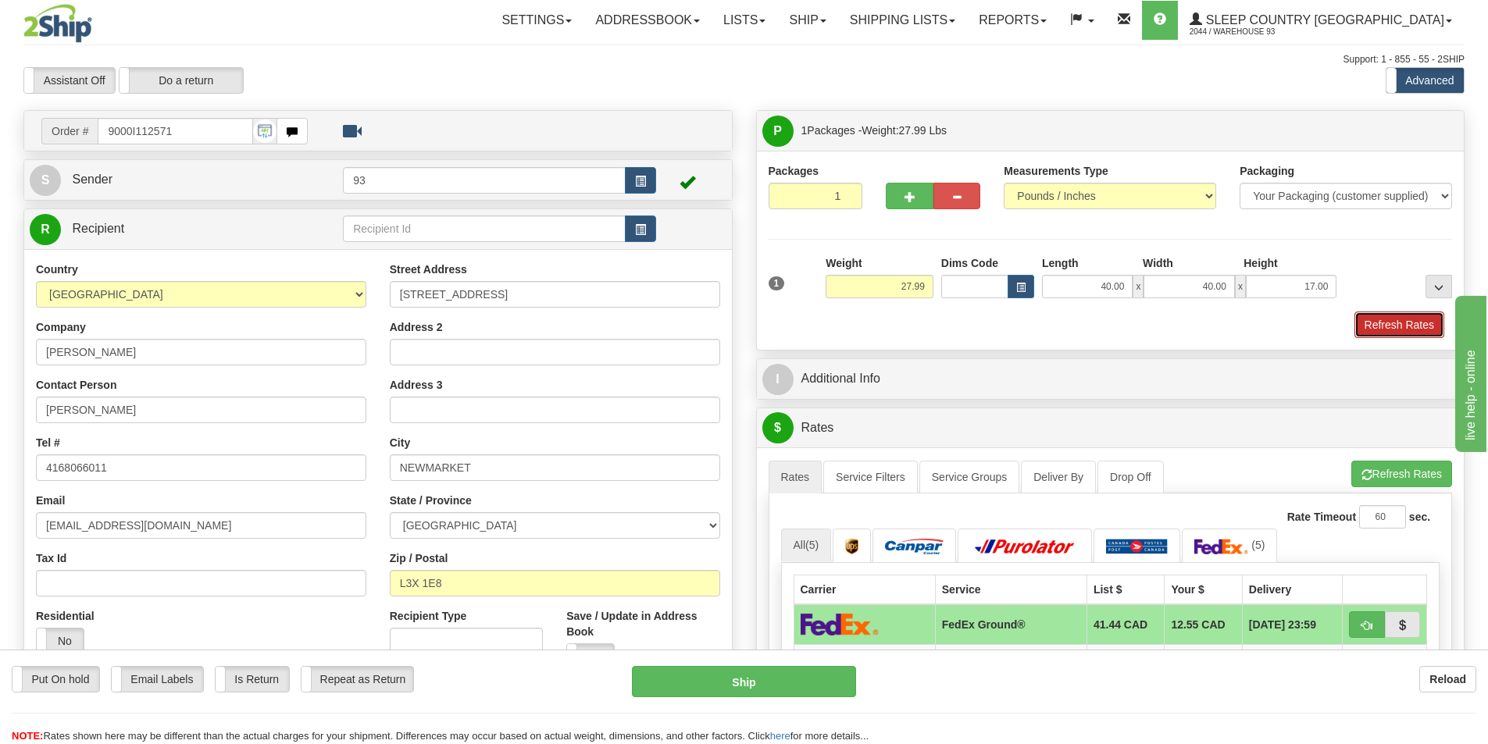
click at [1396, 319] on button "Refresh Rates" at bounding box center [1399, 325] width 90 height 27
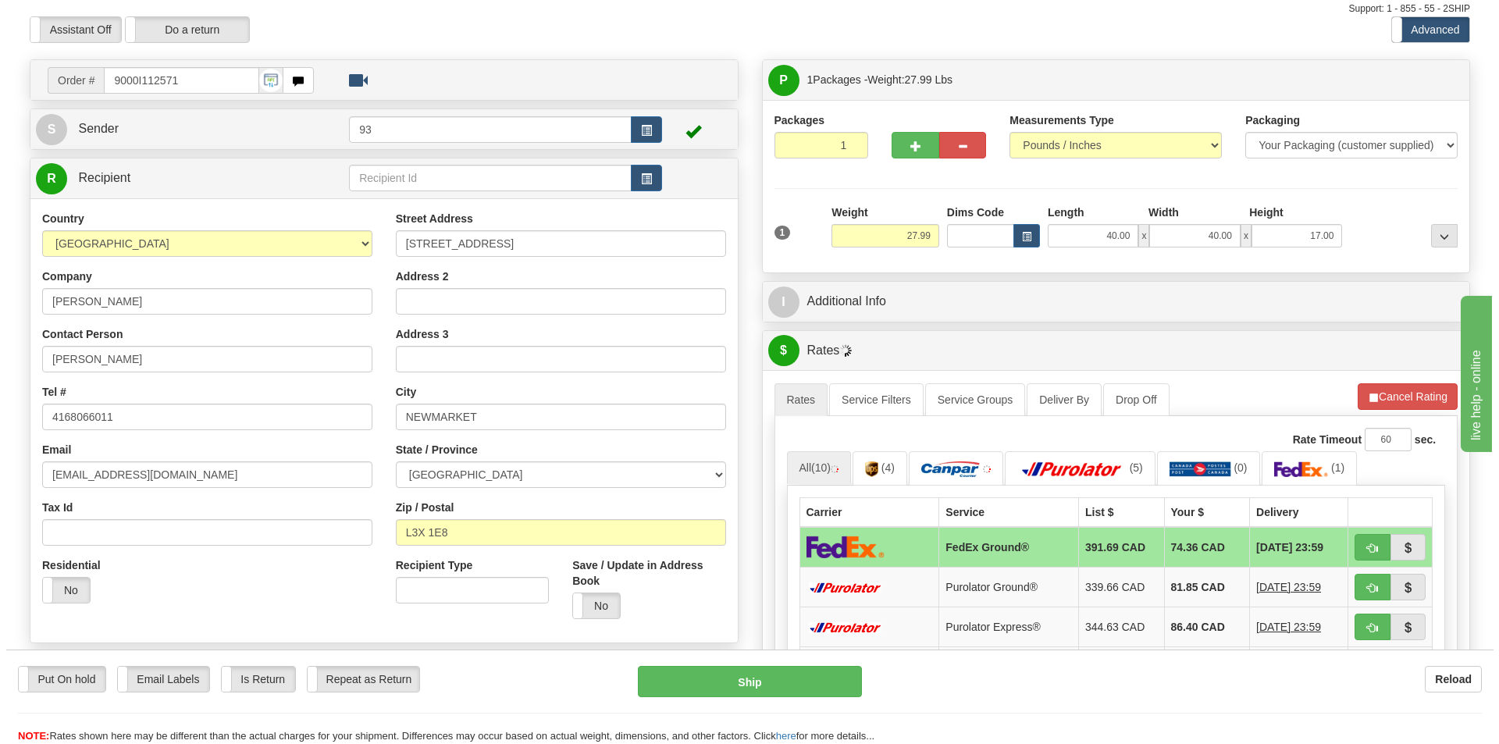
scroll to position [78, 0]
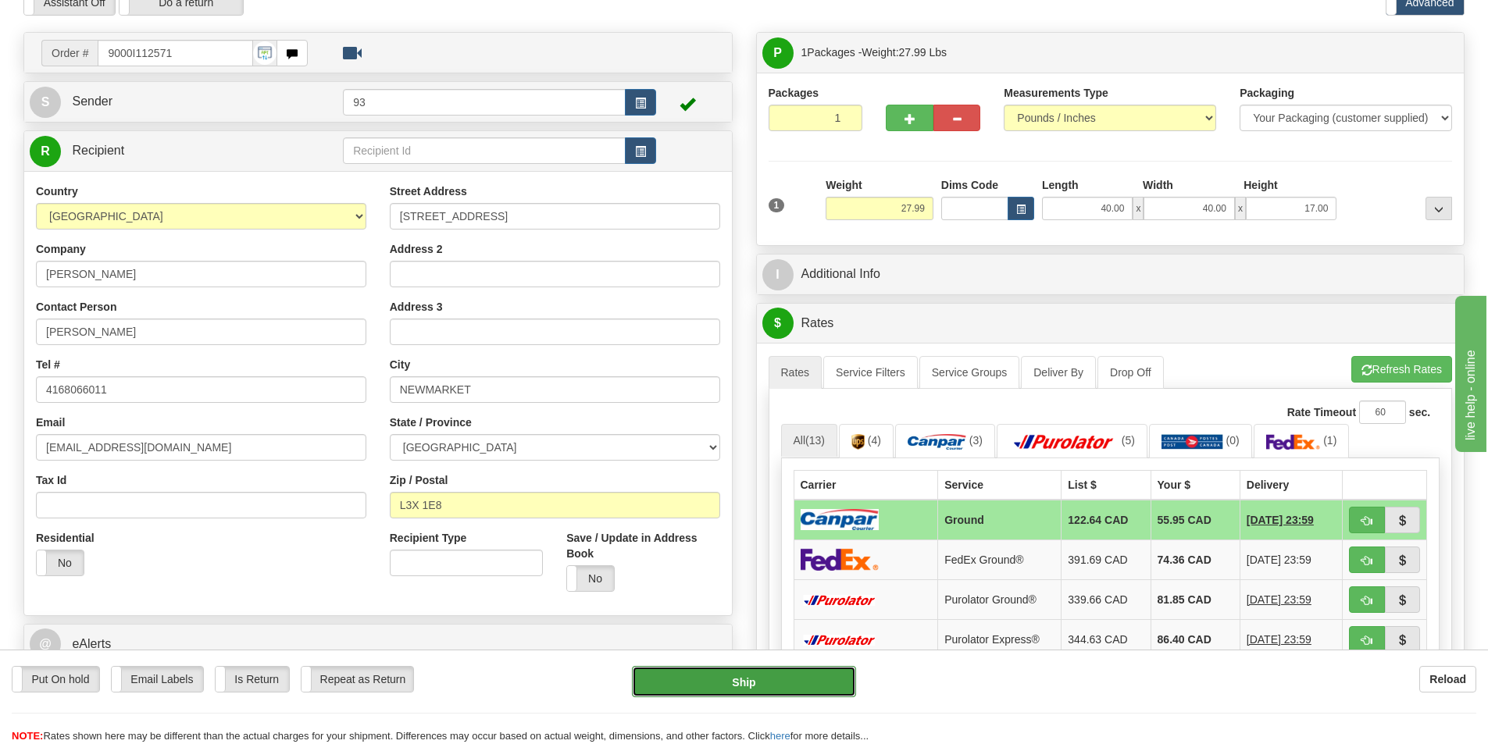
click at [745, 674] on button "Ship" at bounding box center [744, 681] width 224 height 31
type input "1"
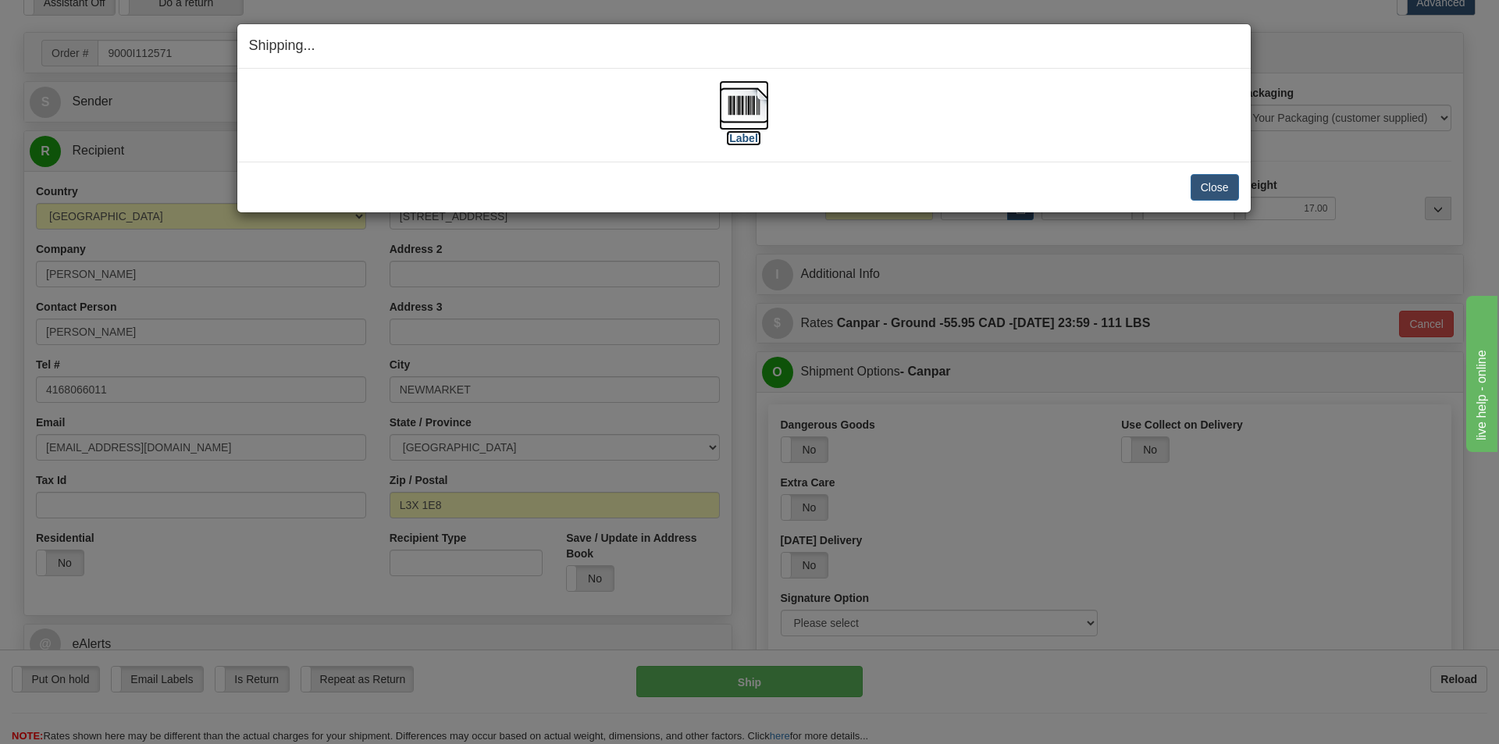
click at [740, 105] on img at bounding box center [744, 105] width 50 height 50
click at [1207, 187] on button "Close" at bounding box center [1215, 187] width 48 height 27
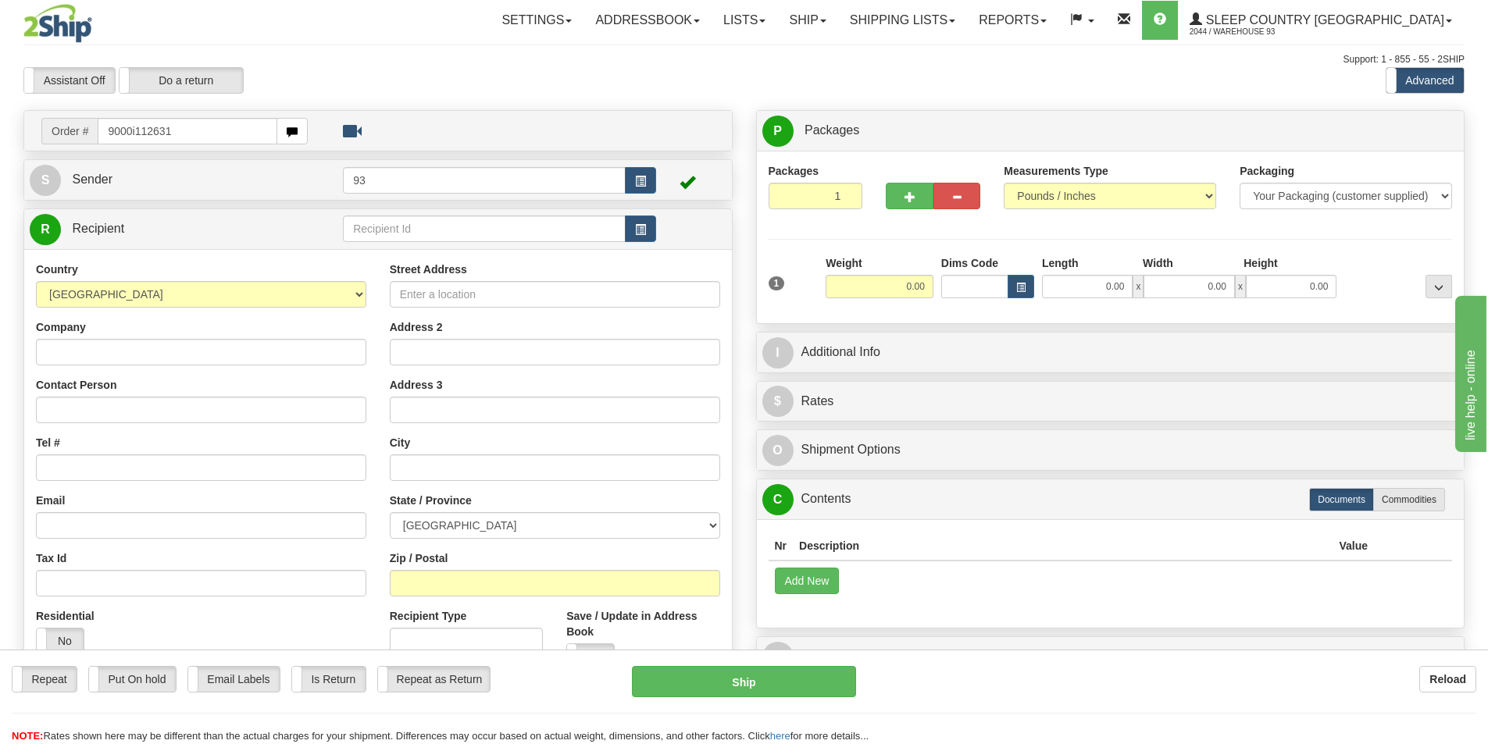
type input "9000i112631"
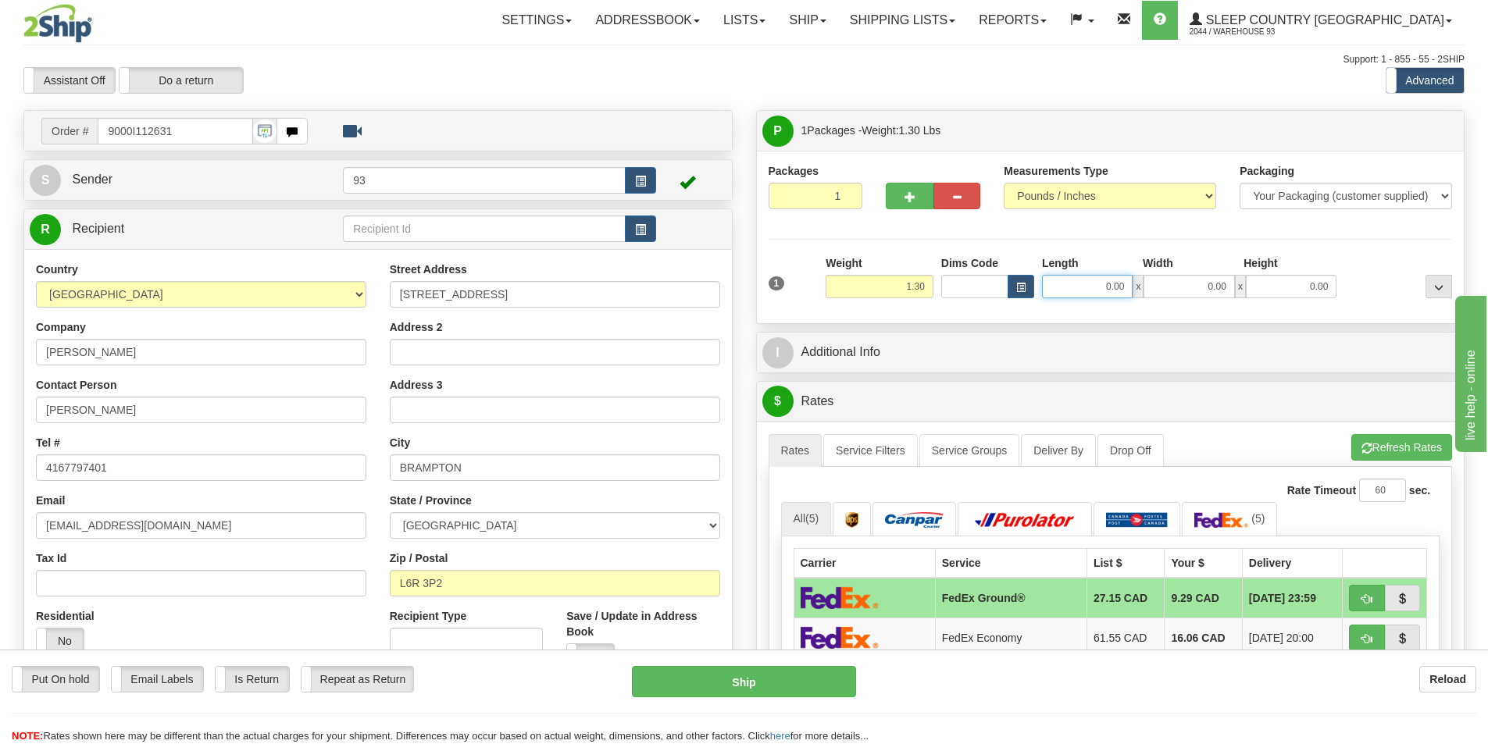
click at [1089, 284] on input "0.00" at bounding box center [1087, 286] width 91 height 23
type input "7.00"
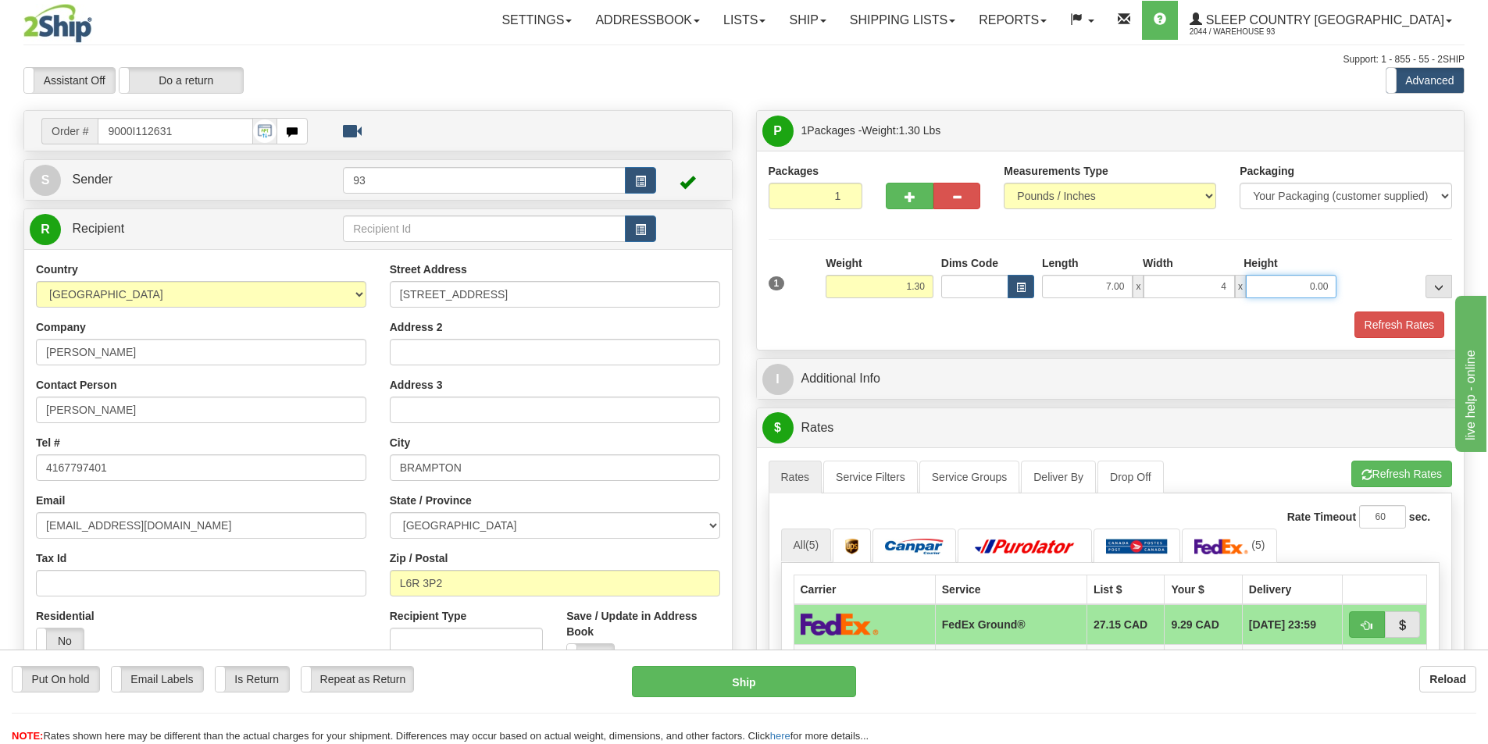
type input "4.00"
click at [1379, 315] on button "Refresh Rates" at bounding box center [1399, 325] width 90 height 27
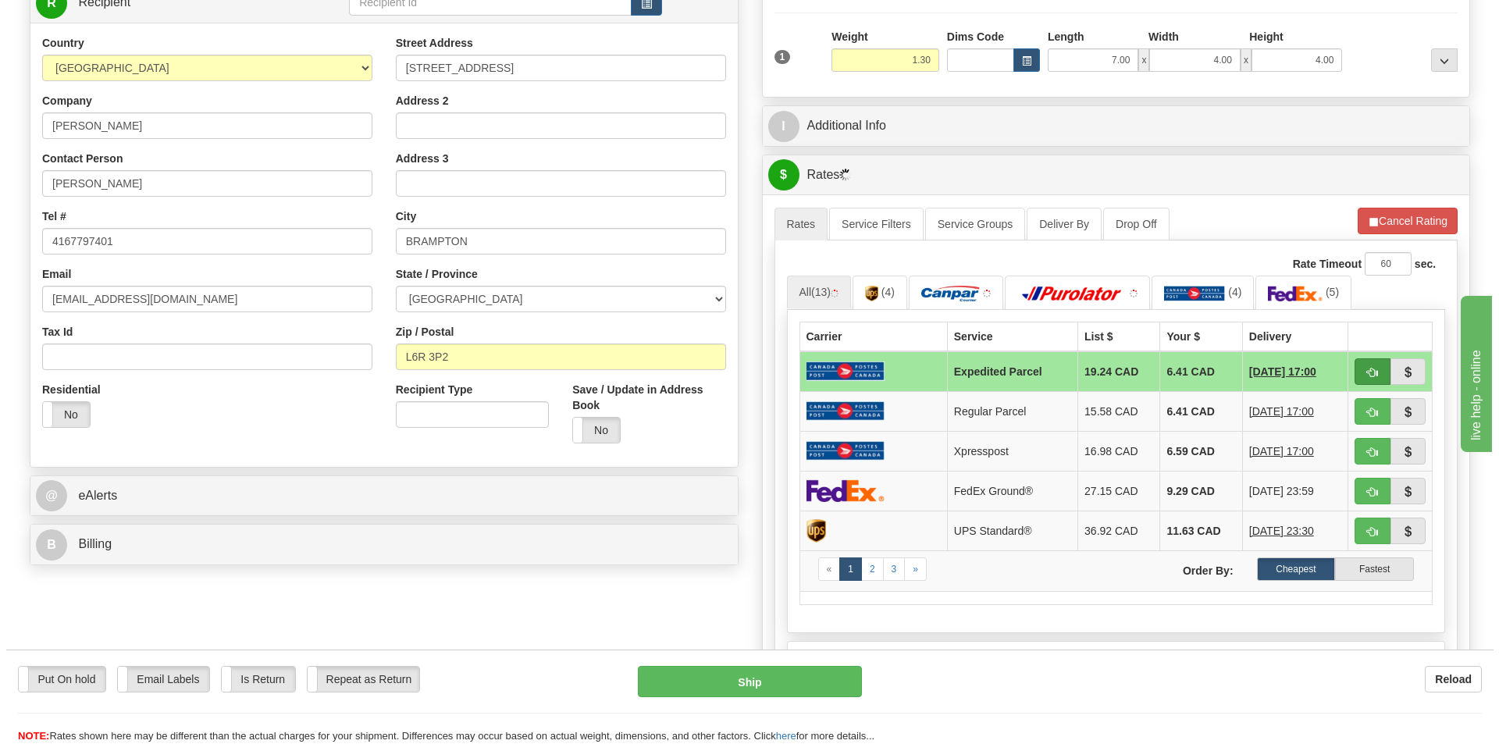
scroll to position [234, 0]
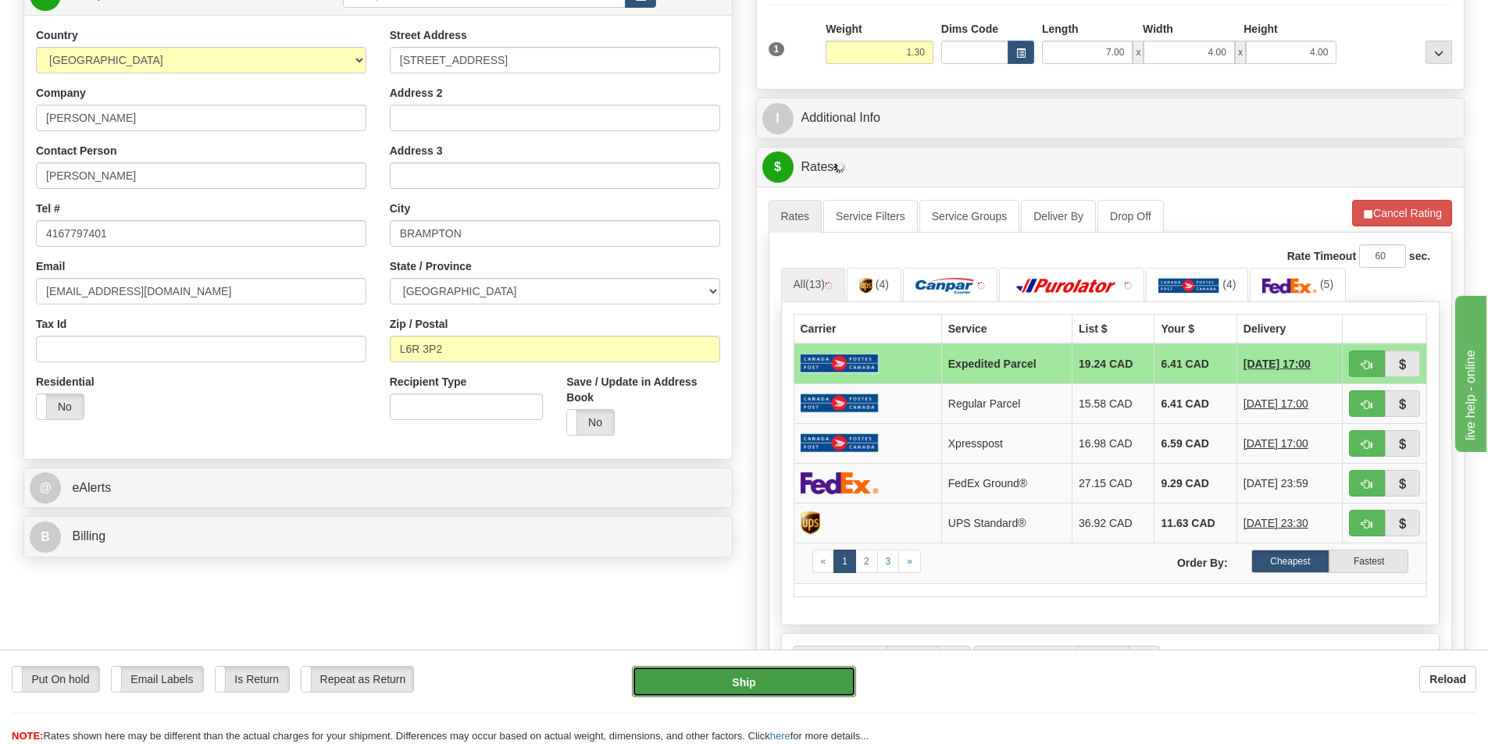
click at [768, 679] on button "Ship" at bounding box center [744, 681] width 224 height 31
type input "DOM.EP"
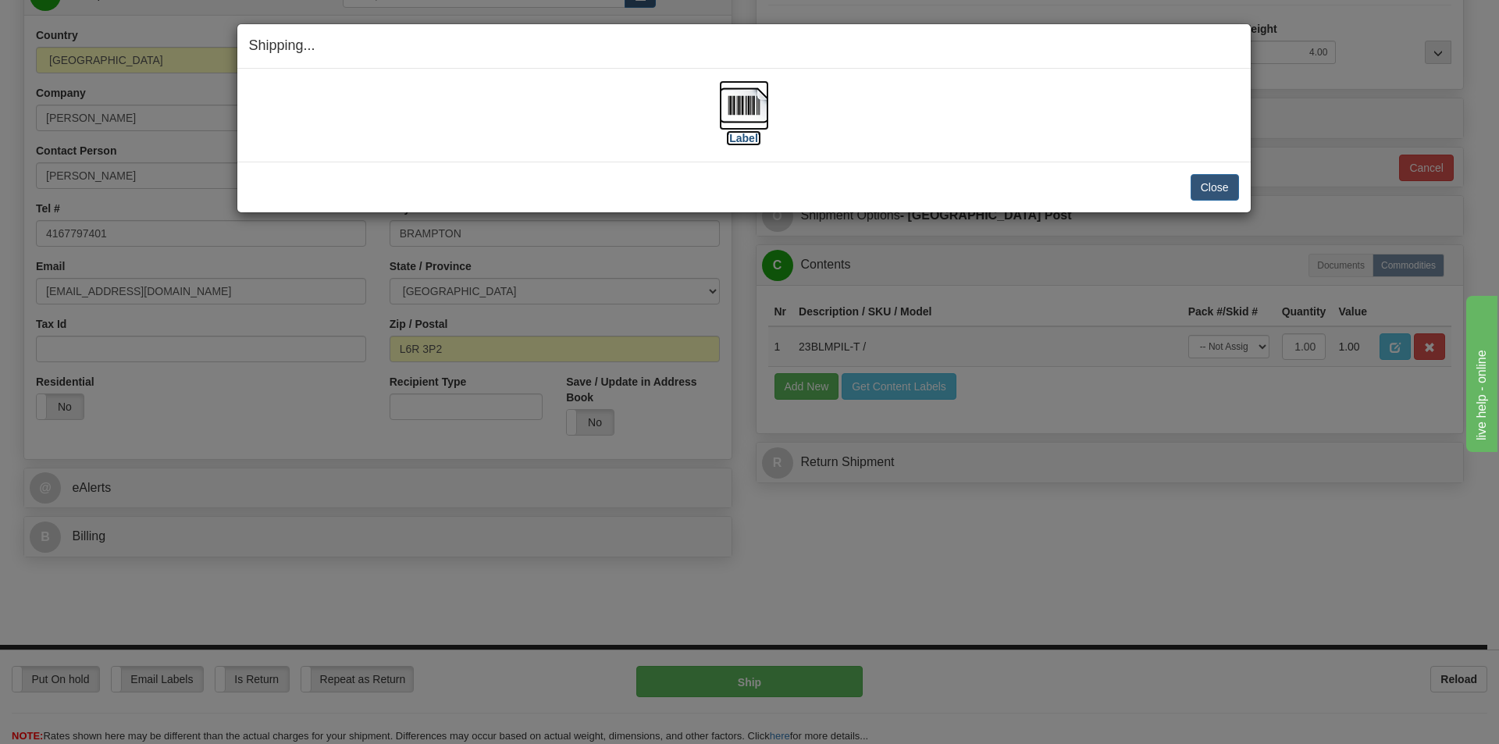
click at [745, 97] on img at bounding box center [744, 105] width 50 height 50
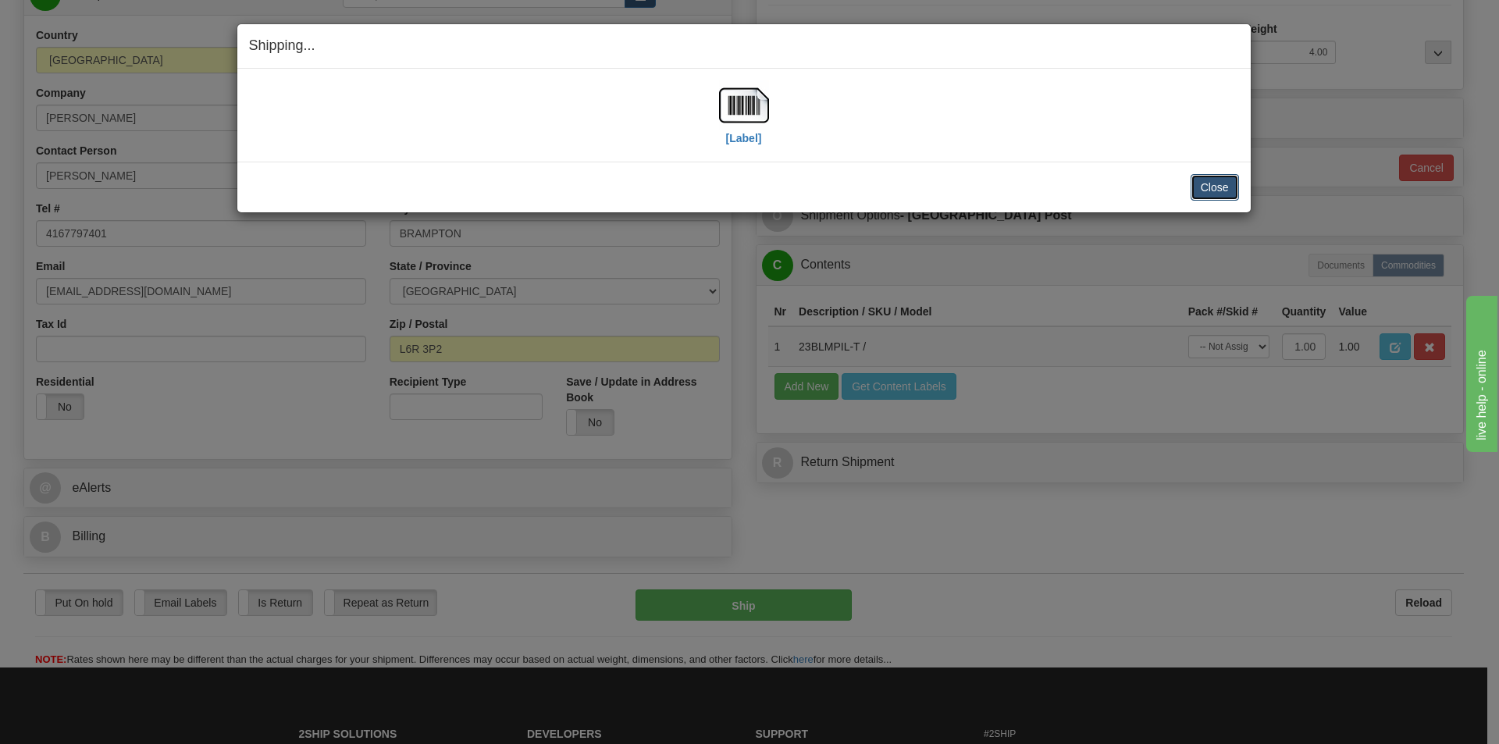
click at [1211, 186] on button "Close" at bounding box center [1215, 187] width 48 height 27
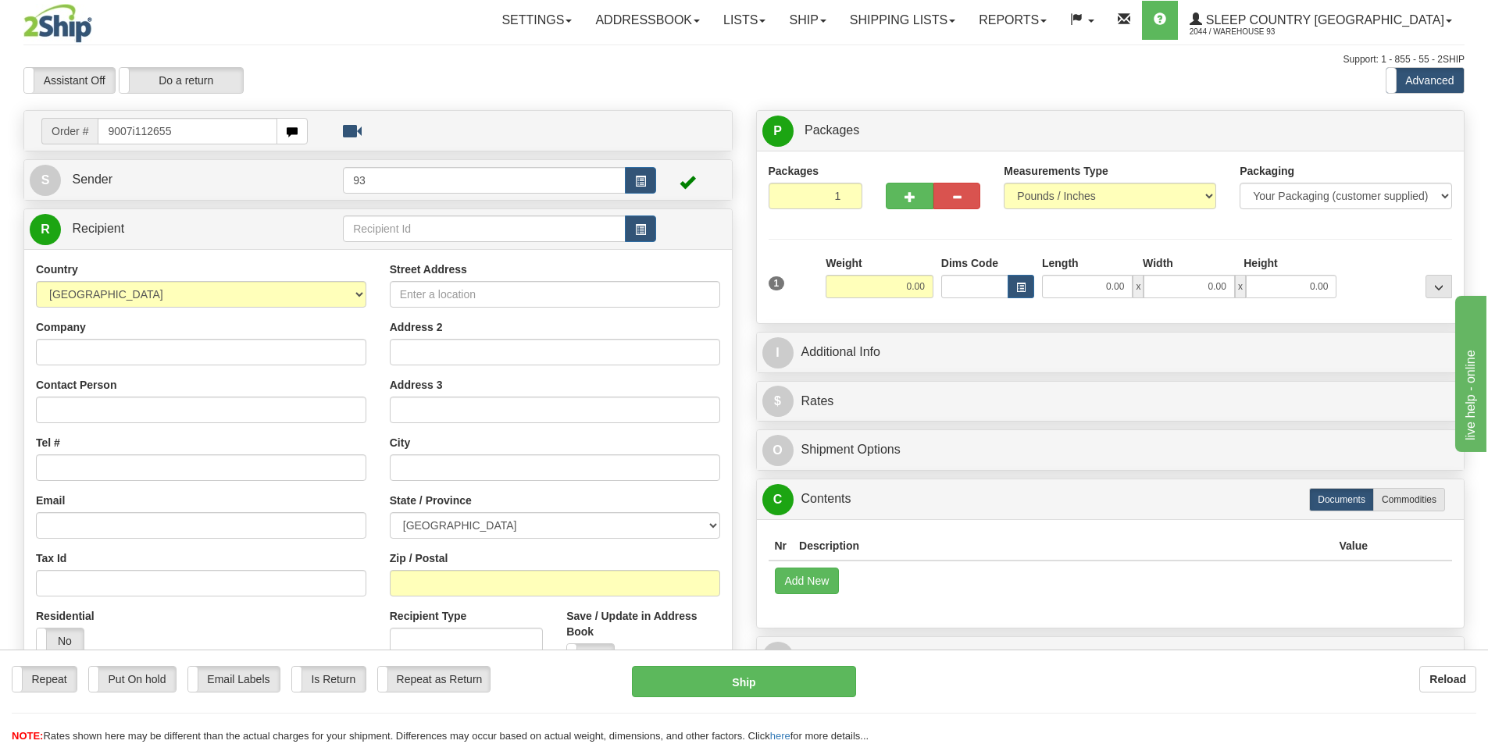
type input "9007i112655"
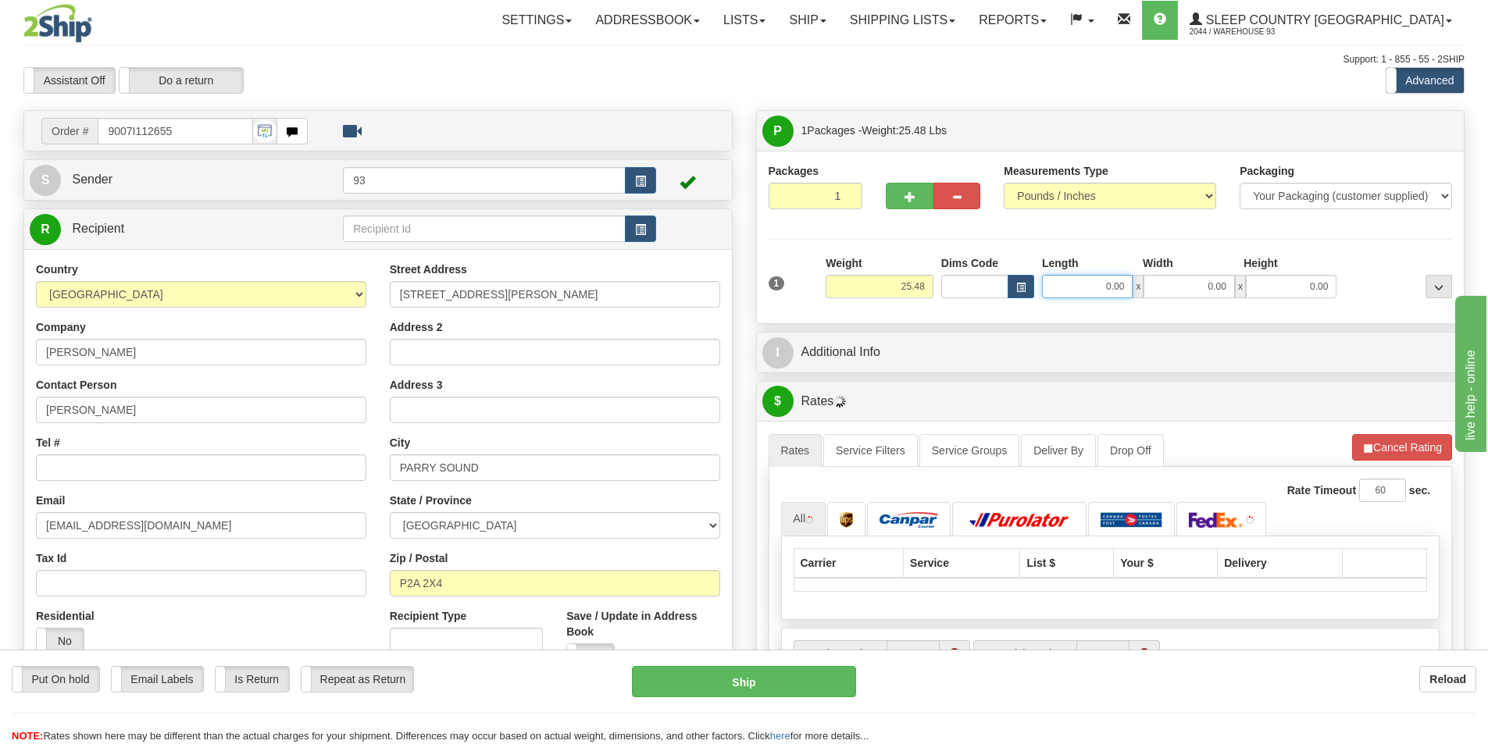
click at [1071, 291] on input "0.00" at bounding box center [1087, 286] width 91 height 23
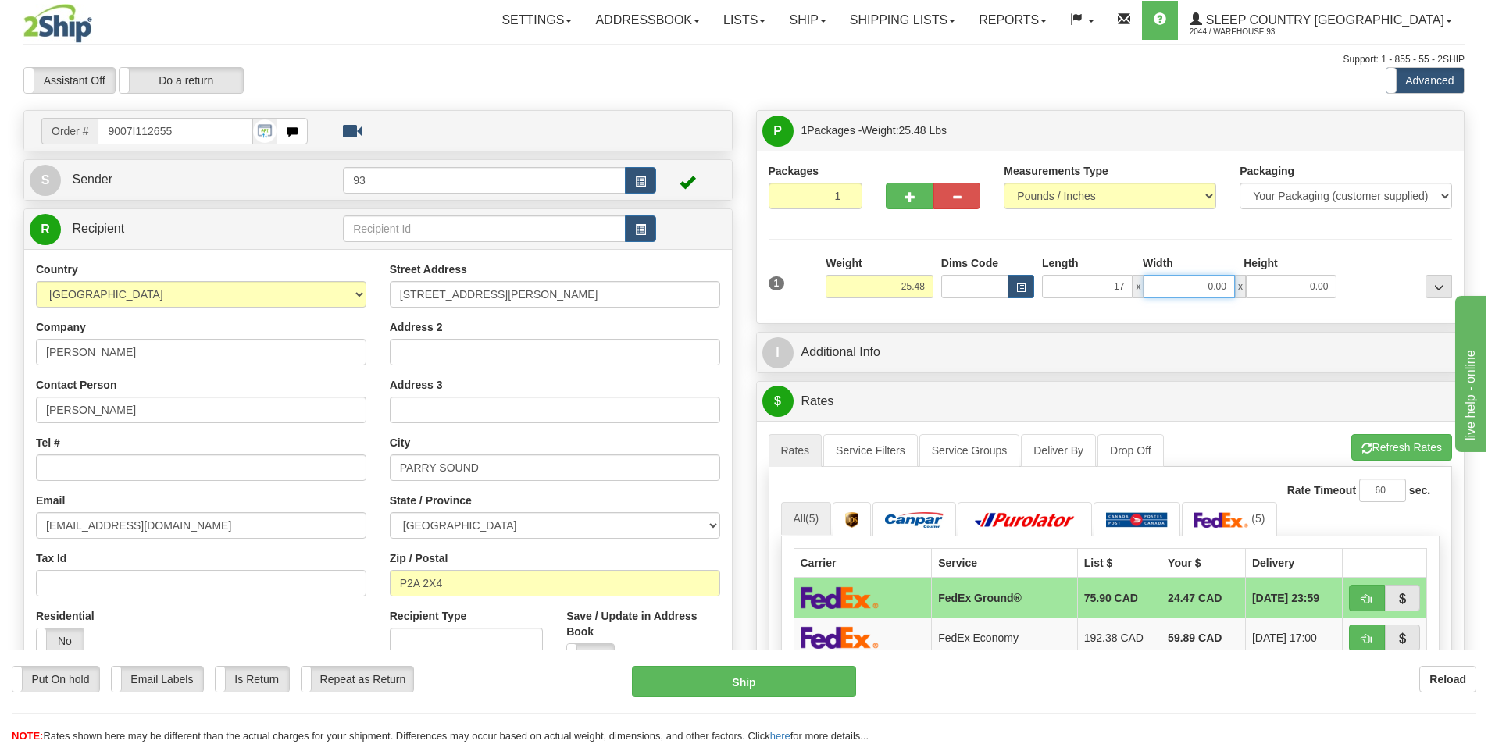
type input "17.00"
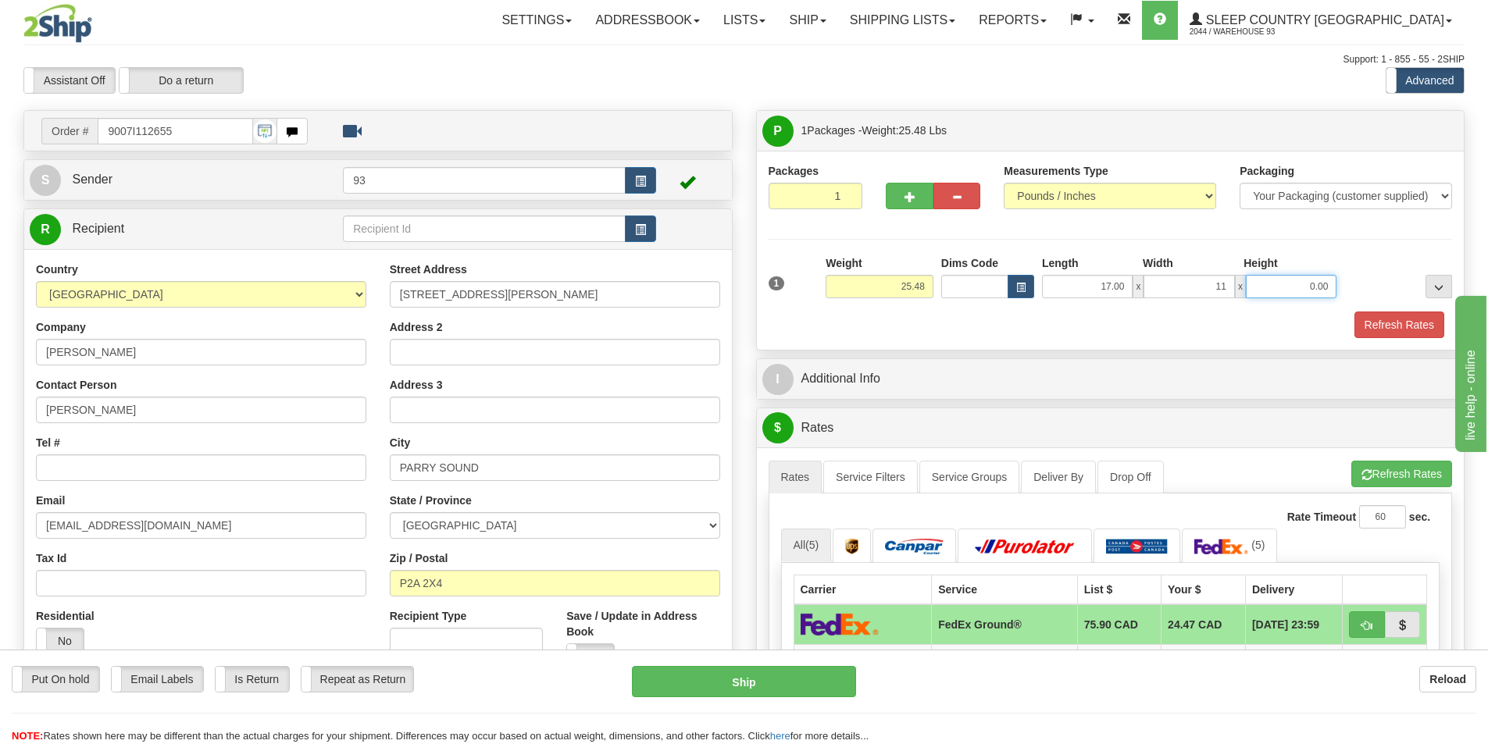
type input "11.00"
type input "4.00"
click at [909, 195] on span "button" at bounding box center [909, 197] width 11 height 10
type input "2"
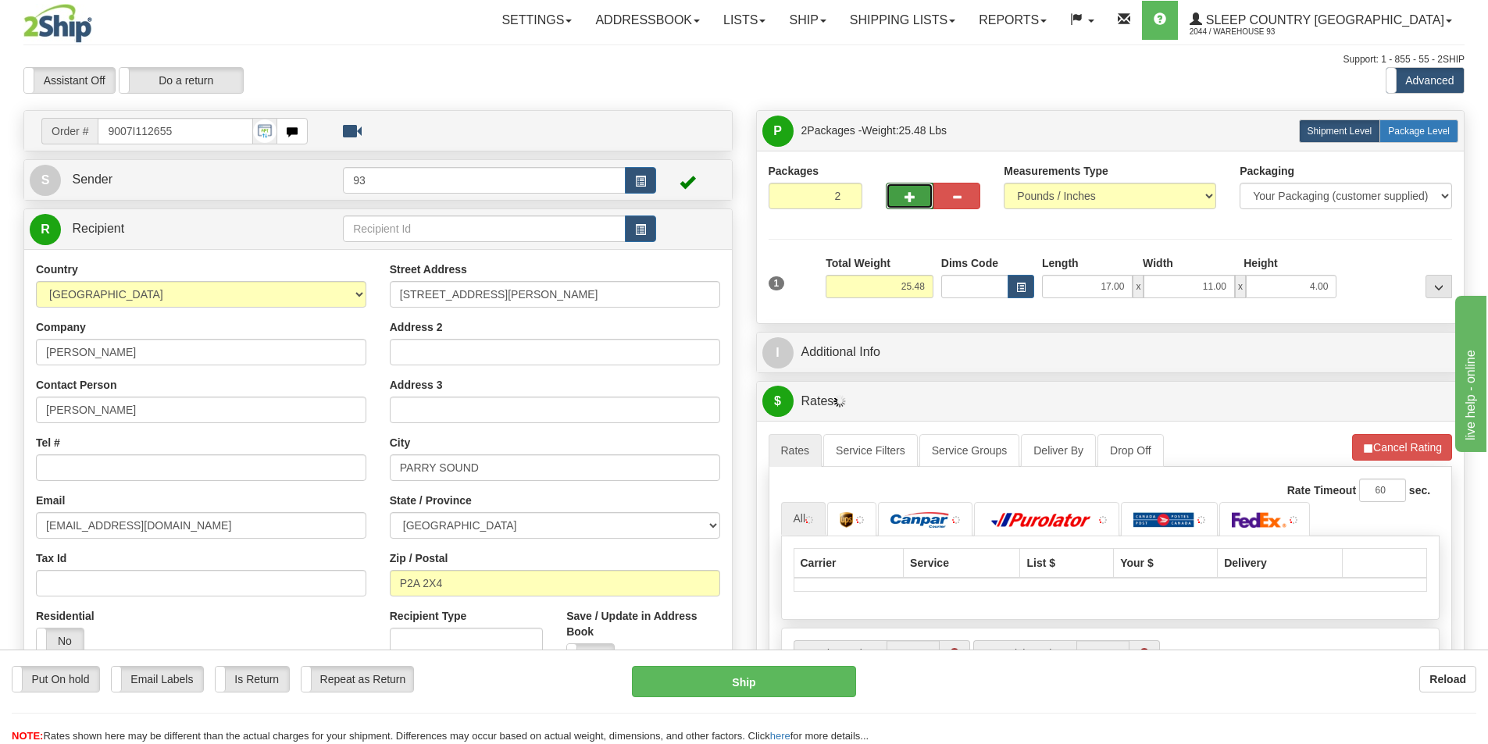
click at [1400, 132] on span "Package Level" at bounding box center [1419, 131] width 62 height 11
radio input "true"
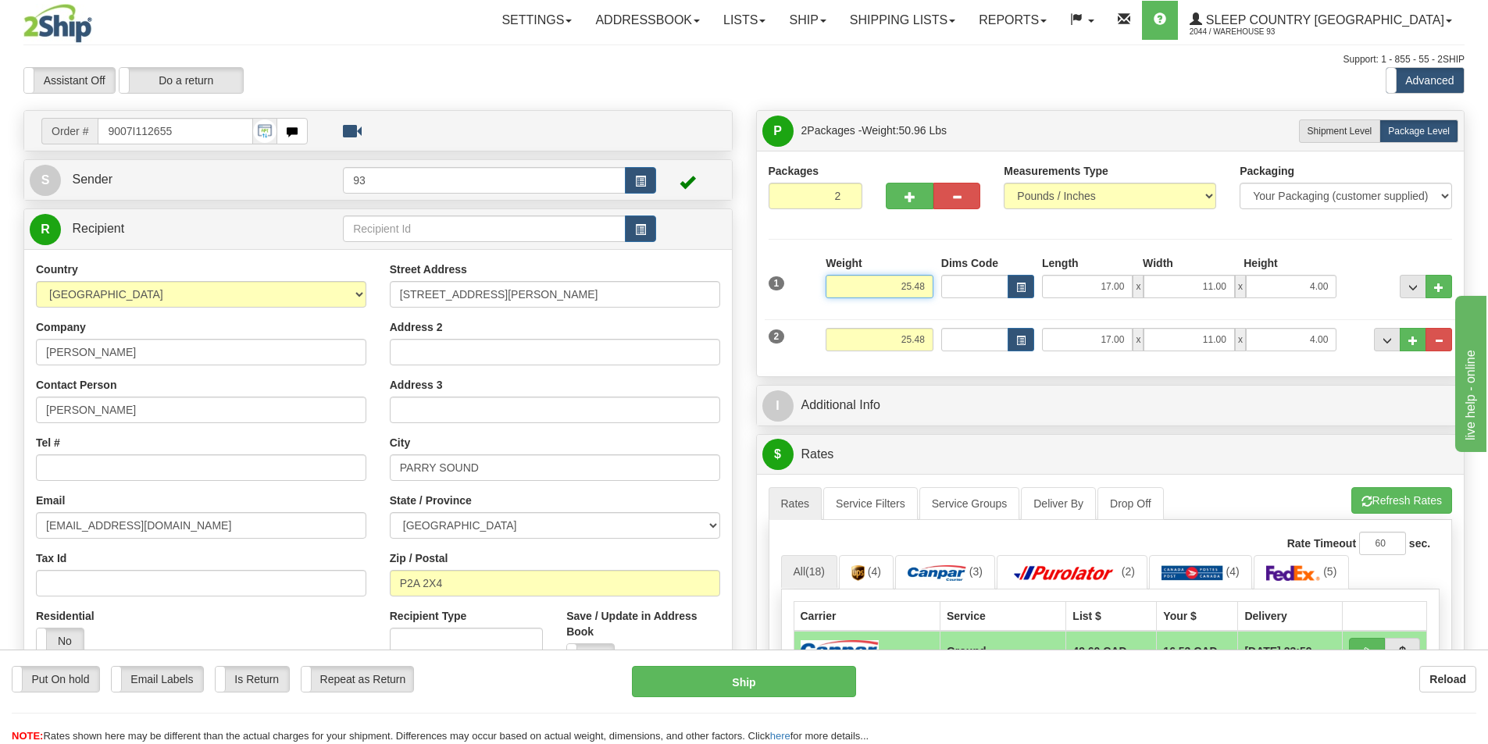
click at [926, 279] on input "25.48" at bounding box center [880, 286] width 108 height 23
type input "2"
type input "13.00"
click at [927, 340] on input "25.48" at bounding box center [880, 339] width 108 height 23
type input "2"
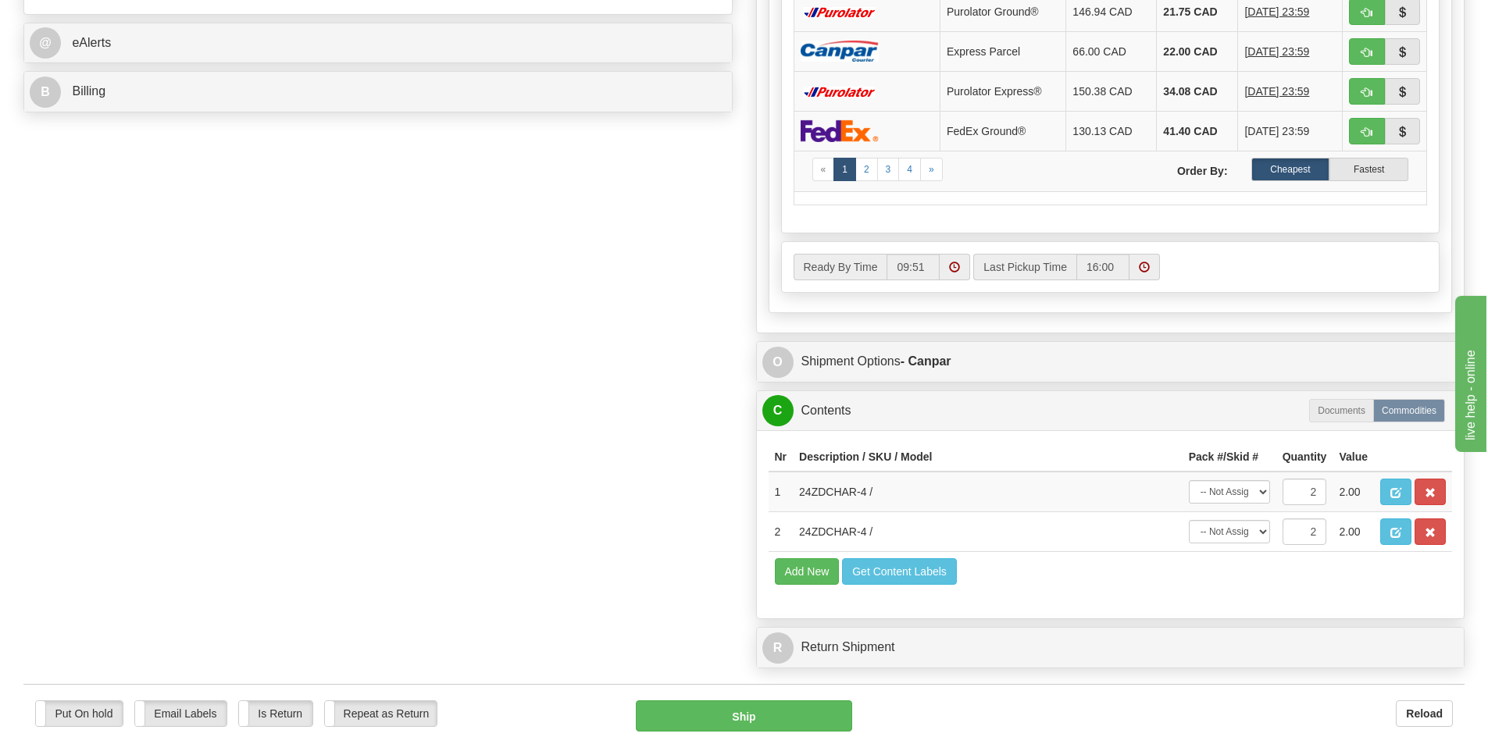
scroll to position [781, 0]
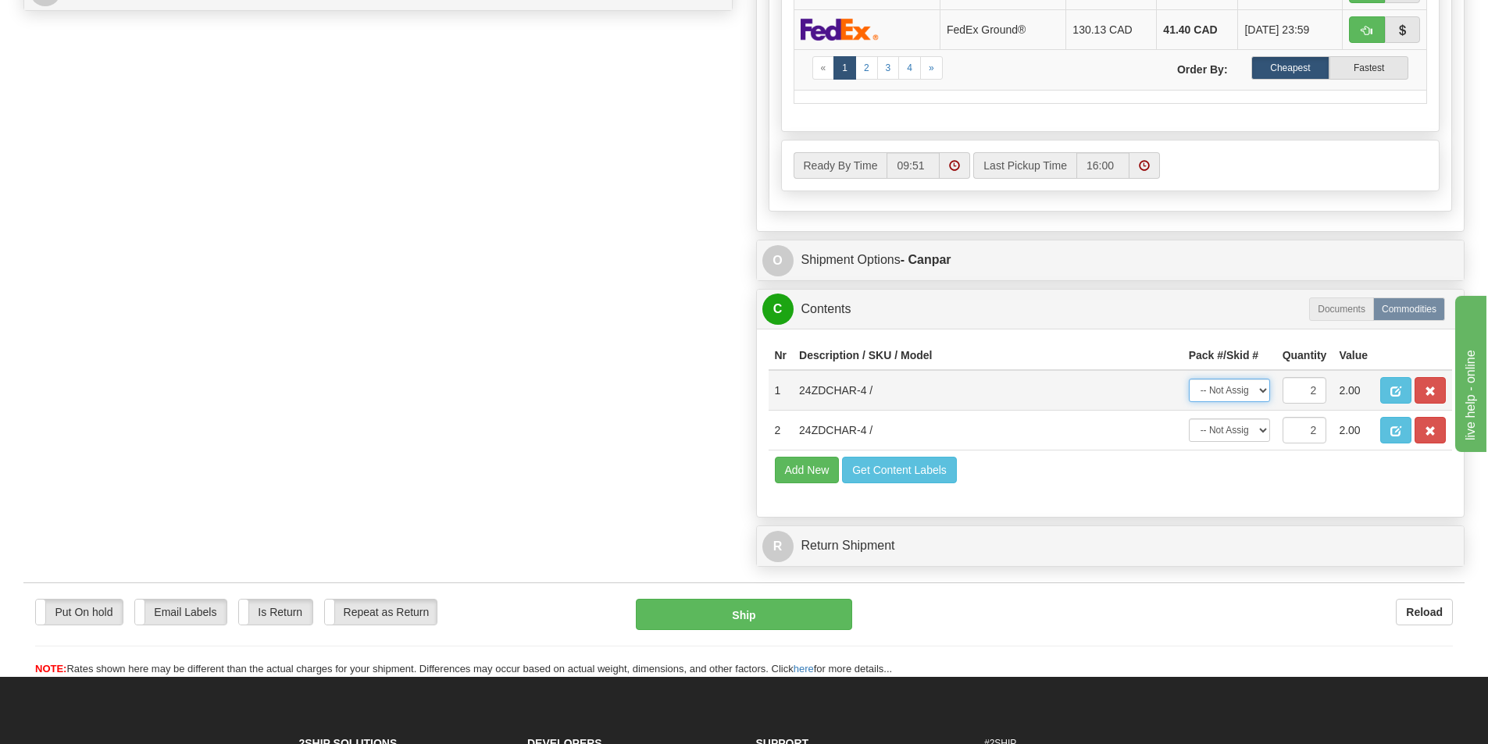
click at [1264, 391] on form "Pre-print Ship Docs. Delete Close Consolidation Unit Close Consolidation Unit C…" at bounding box center [743, 2] width 1441 height 1348
type input "13.00"
select select "0"
click at [1189, 379] on select "-- Not Assigned -- Package 1 Package 2 Split" at bounding box center [1229, 390] width 81 height 23
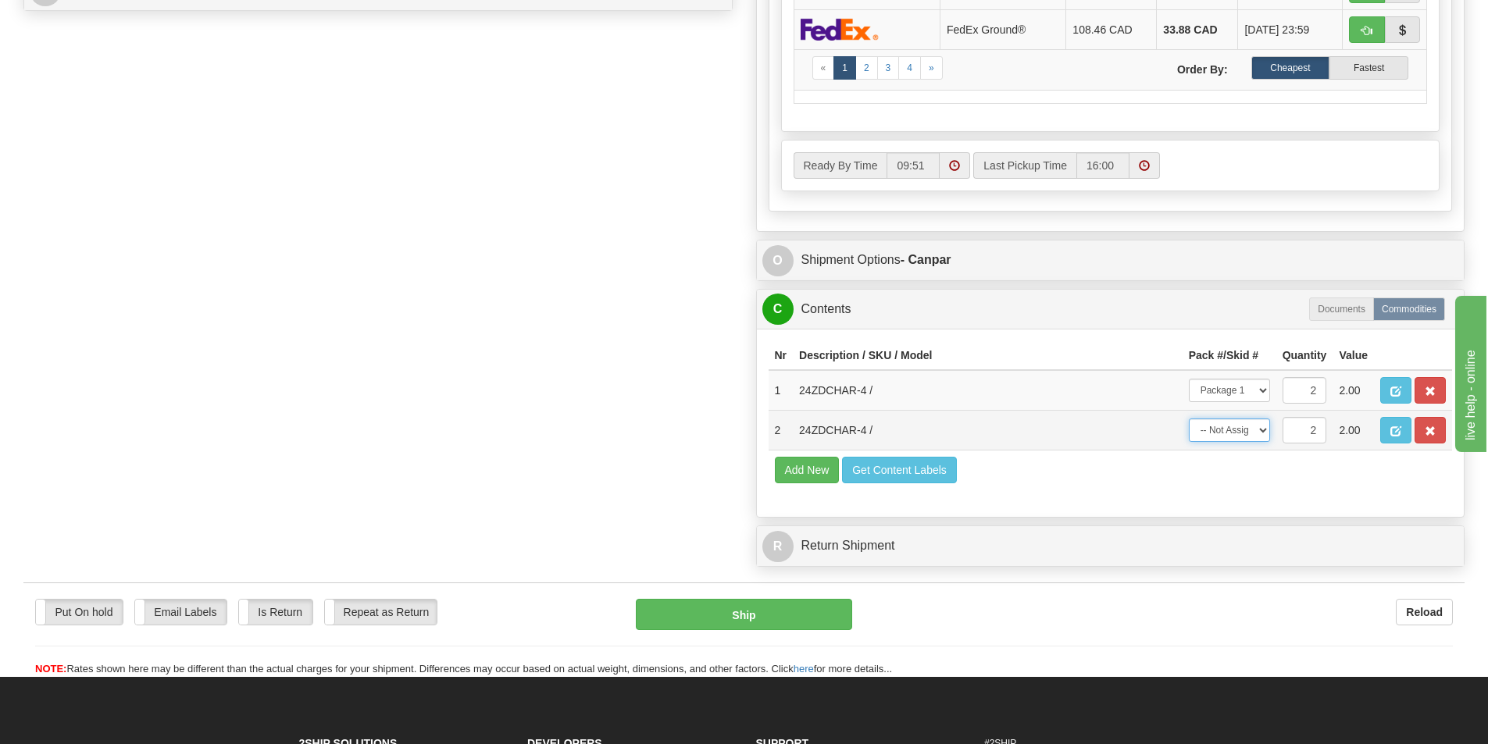
click at [1260, 432] on select "-- Not Assigned -- Package 1 Package 2 Split" at bounding box center [1229, 430] width 81 height 23
select select "1"
click at [1189, 419] on select "-- Not Assigned -- Package 1 Package 2 Split" at bounding box center [1229, 430] width 81 height 23
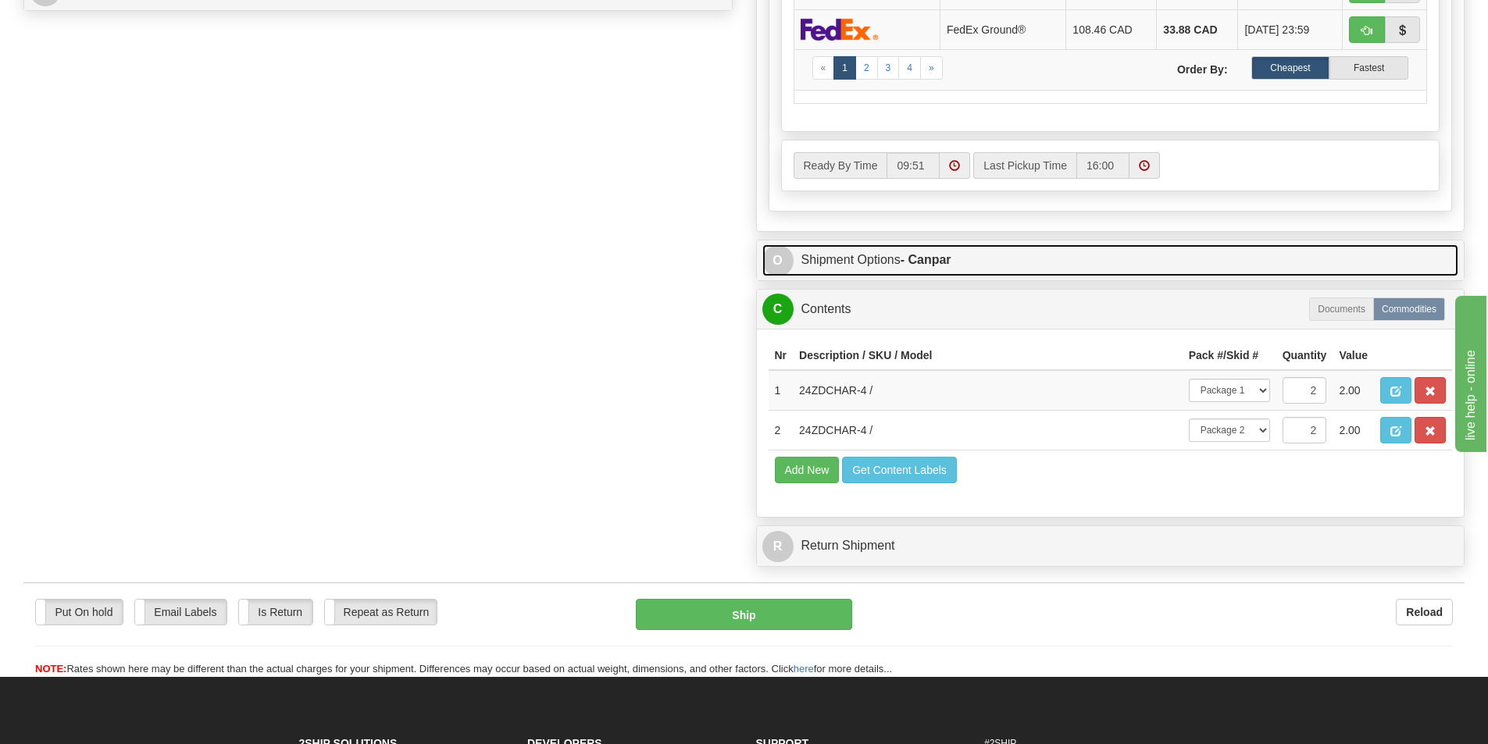
click at [928, 255] on strong "- Canpar" at bounding box center [925, 259] width 51 height 13
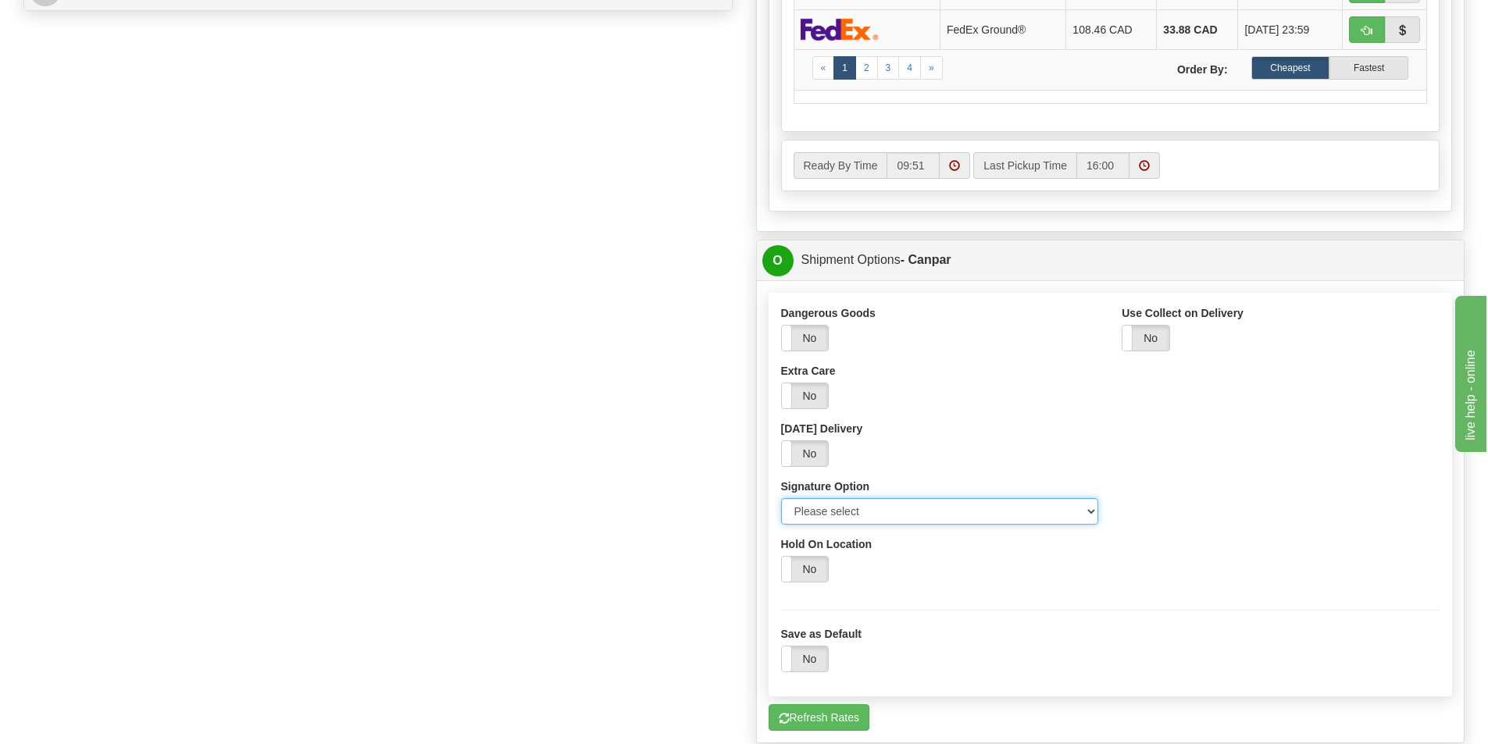
click at [1092, 505] on select "Please select No Signature Required Signature Required Adult Signature" at bounding box center [940, 511] width 318 height 27
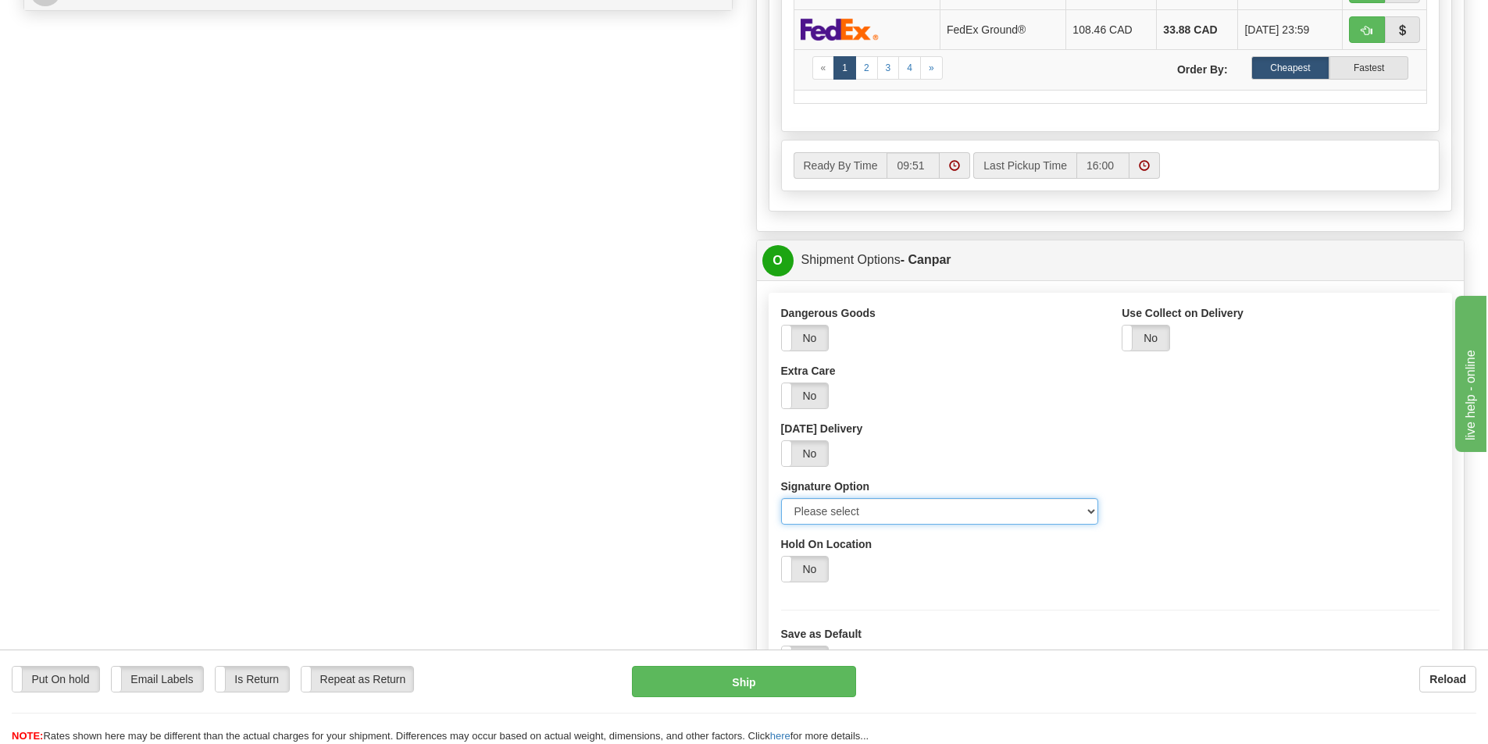
select select "2"
click at [781, 498] on select "Please select No Signature Required Signature Required Adult Signature" at bounding box center [940, 511] width 318 height 27
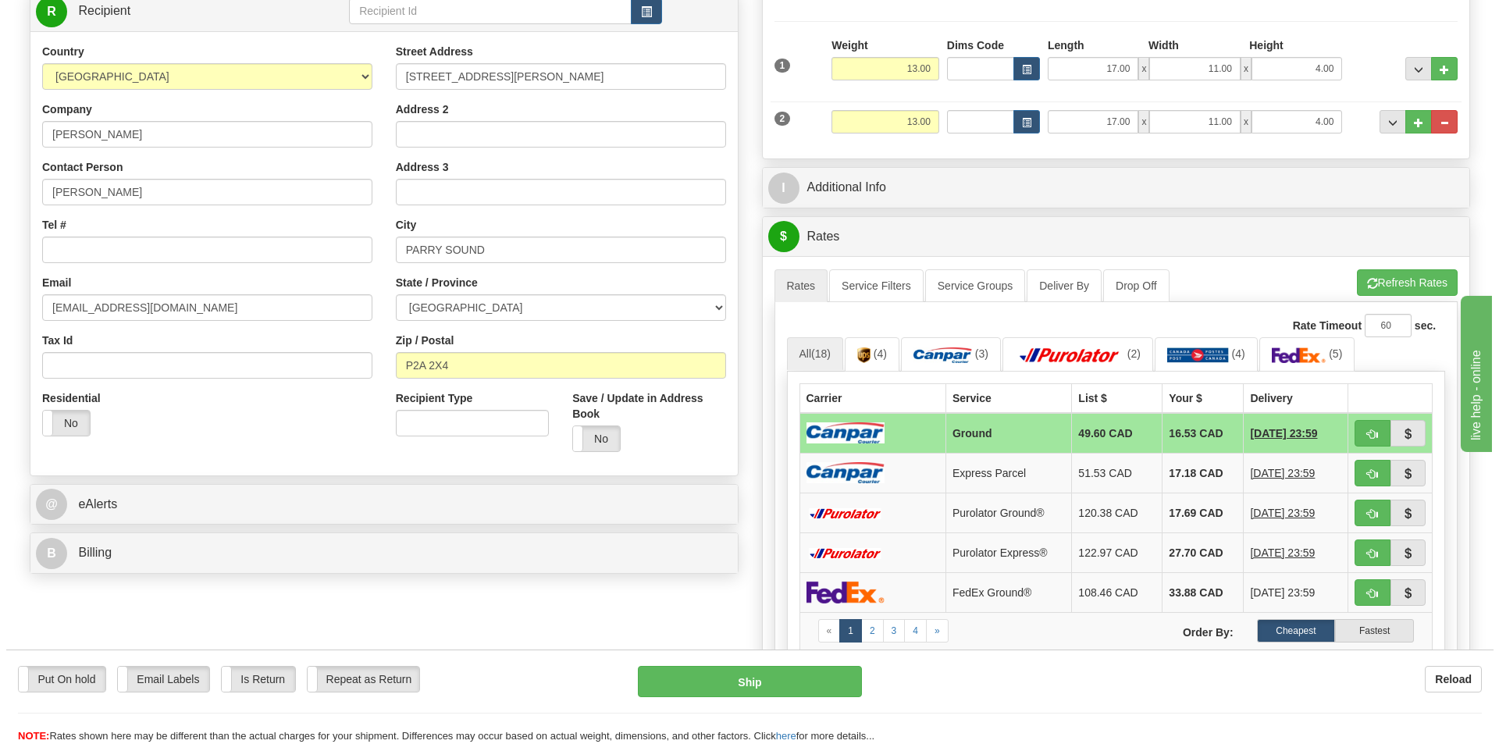
scroll to position [234, 0]
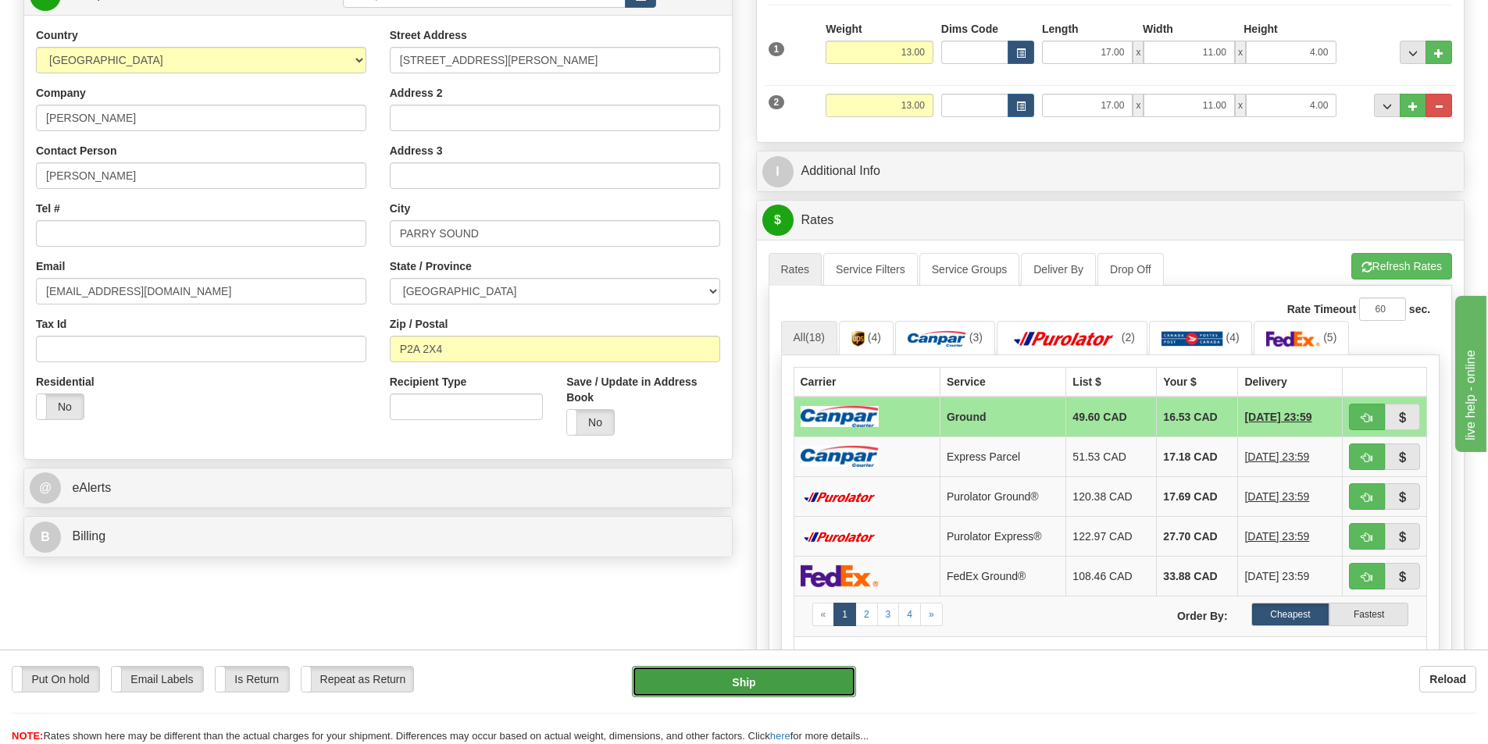
click at [765, 681] on button "Ship" at bounding box center [744, 681] width 224 height 31
type input "1"
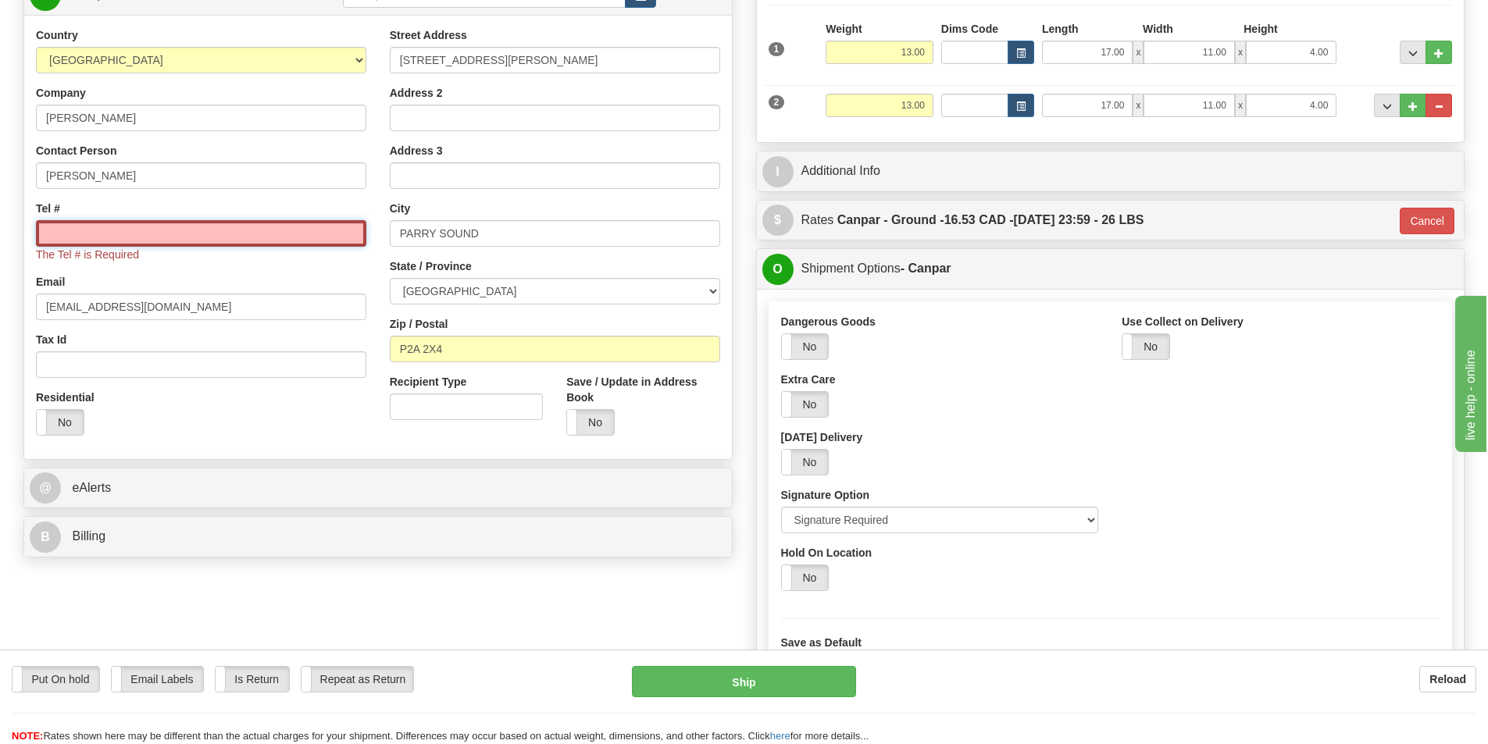
click at [136, 231] on input "Tel #" at bounding box center [201, 233] width 330 height 27
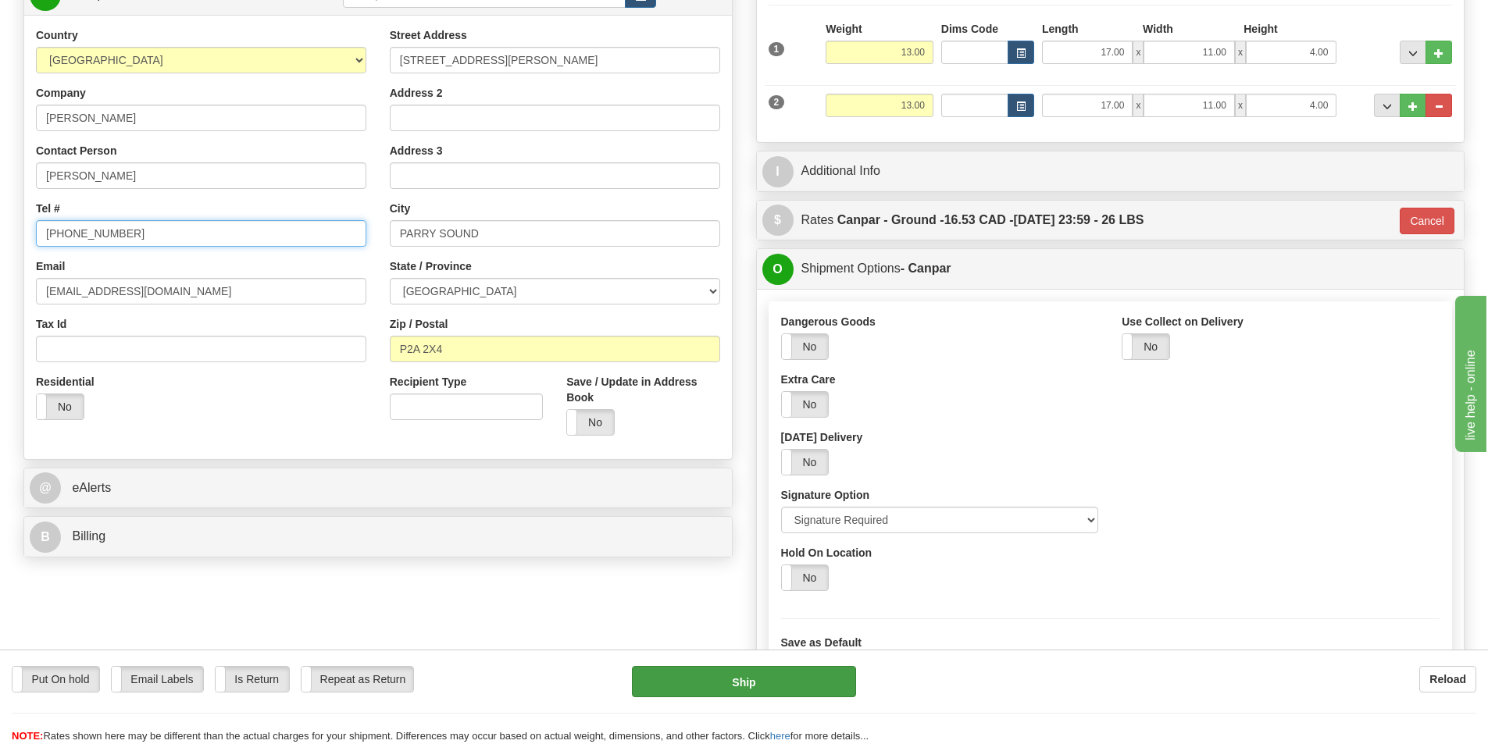
type input "416 543 5983"
click at [730, 679] on button "Ship" at bounding box center [744, 681] width 224 height 31
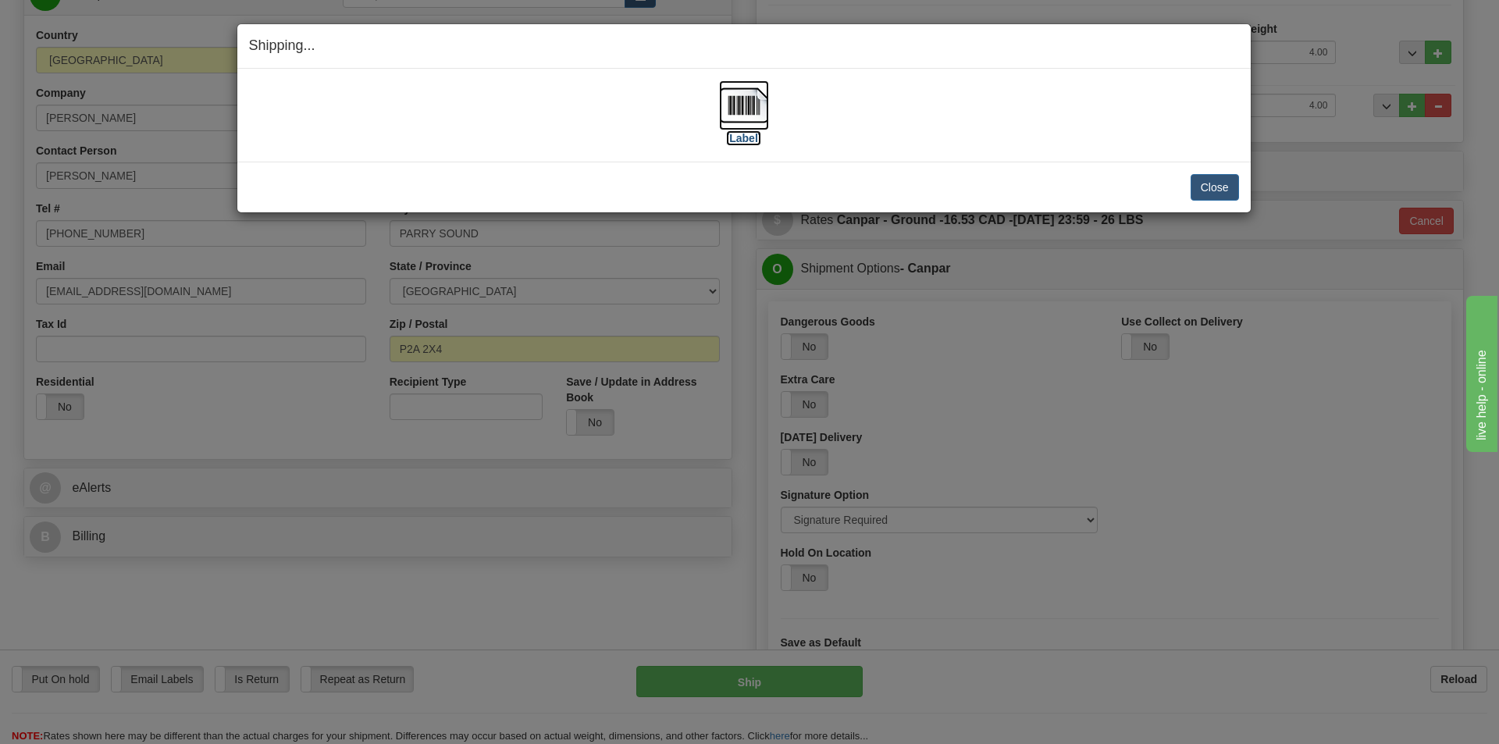
click at [758, 103] on img at bounding box center [744, 105] width 50 height 50
click at [1216, 184] on button "Close" at bounding box center [1215, 187] width 48 height 27
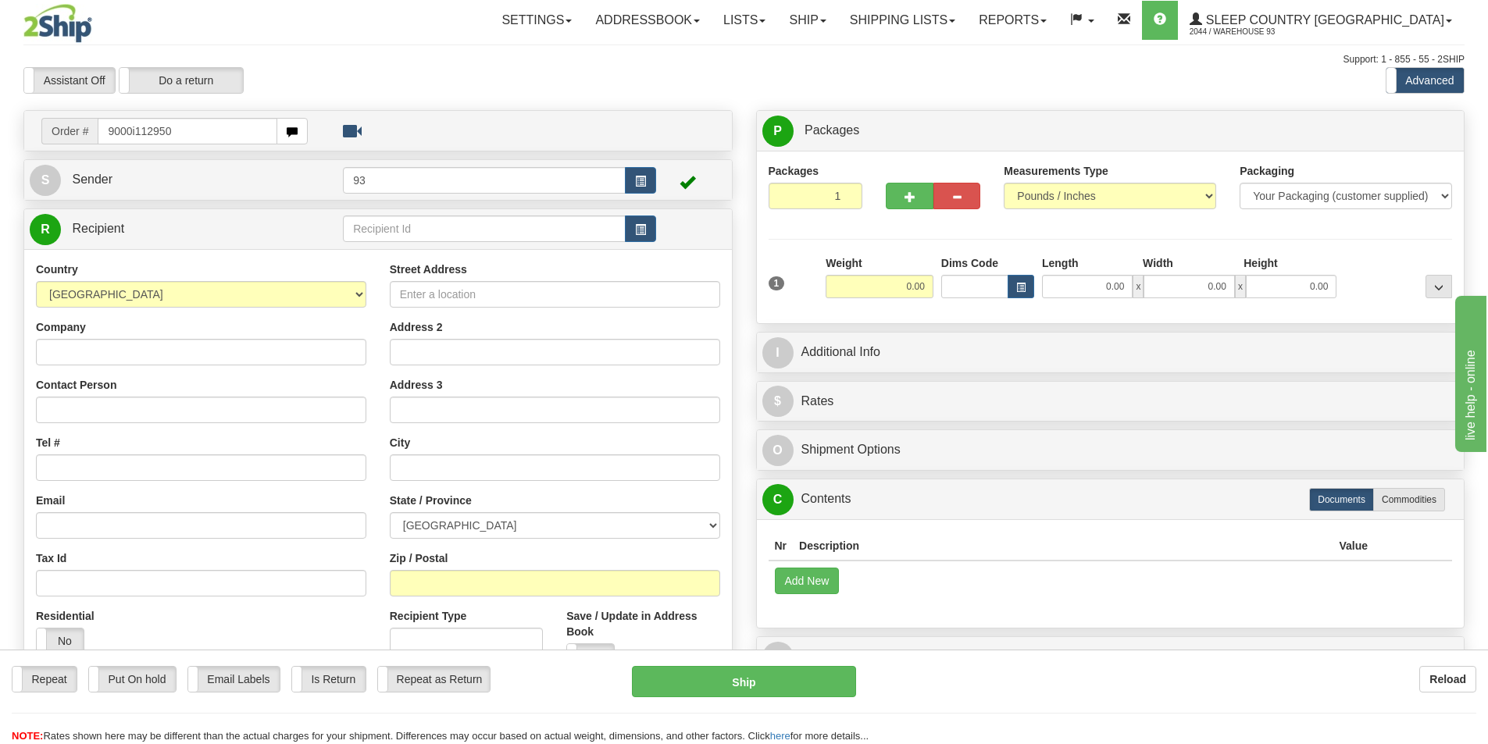
type input "9000i112950"
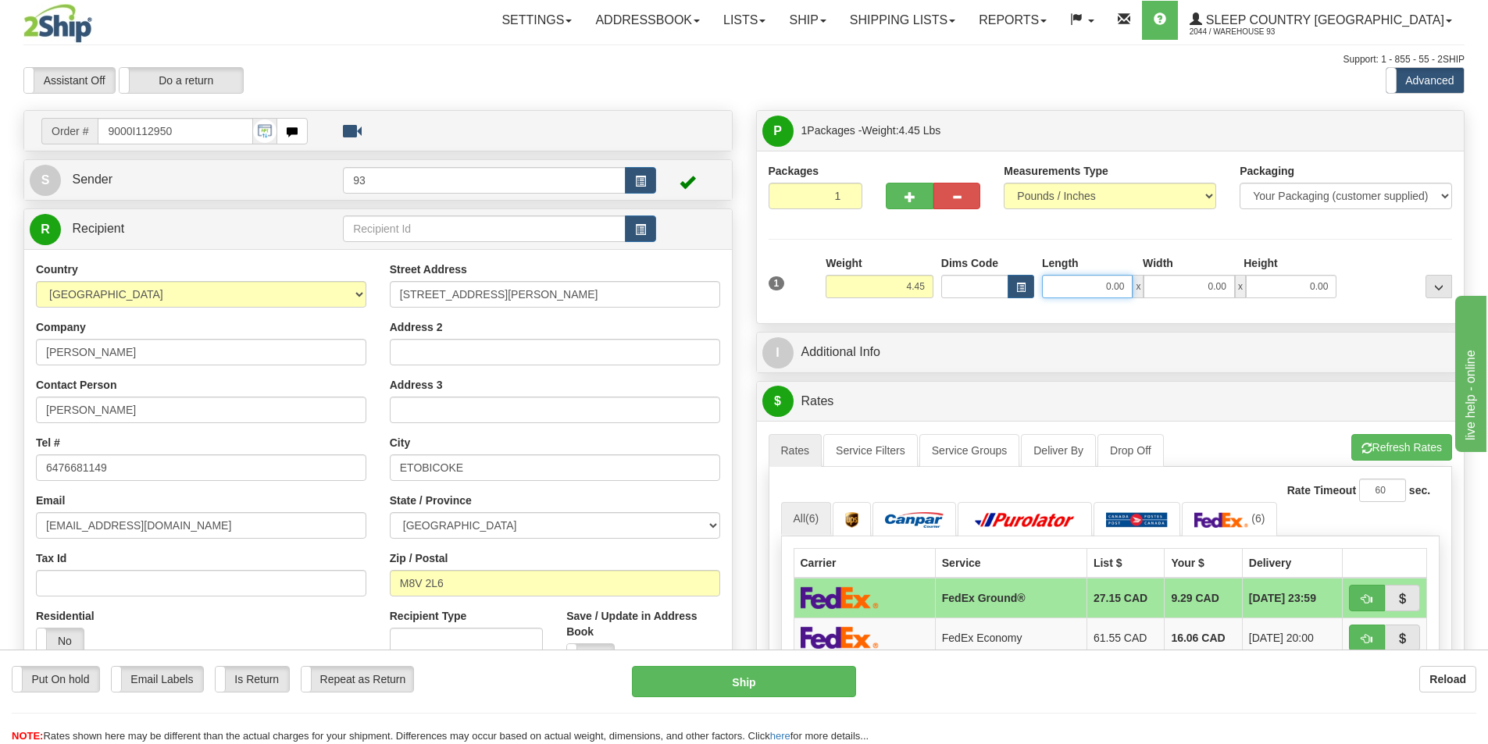
click at [1066, 280] on input "0.00" at bounding box center [1087, 286] width 91 height 23
type input "11.00"
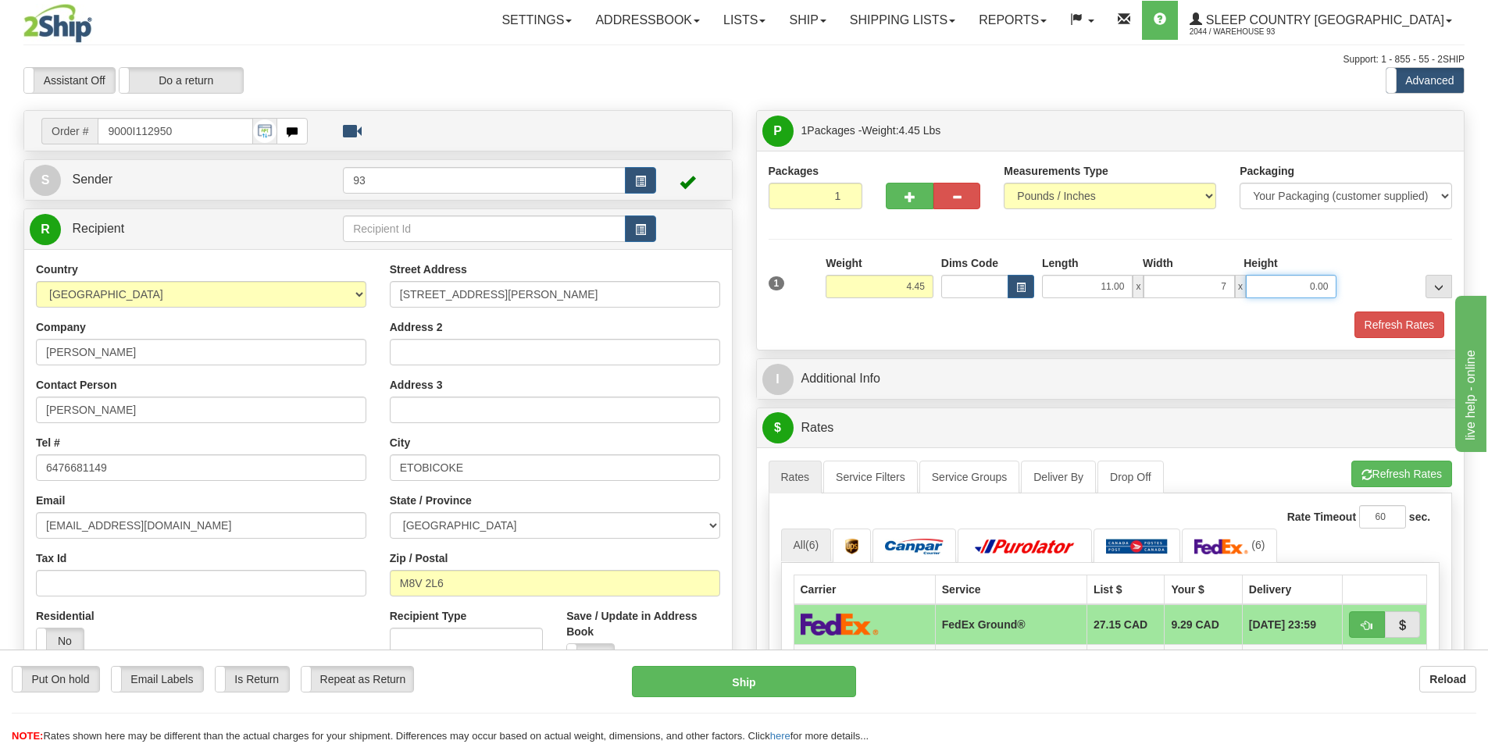
type input "7.00"
type input "4.00"
click at [1373, 313] on button "Refresh Rates" at bounding box center [1399, 325] width 90 height 27
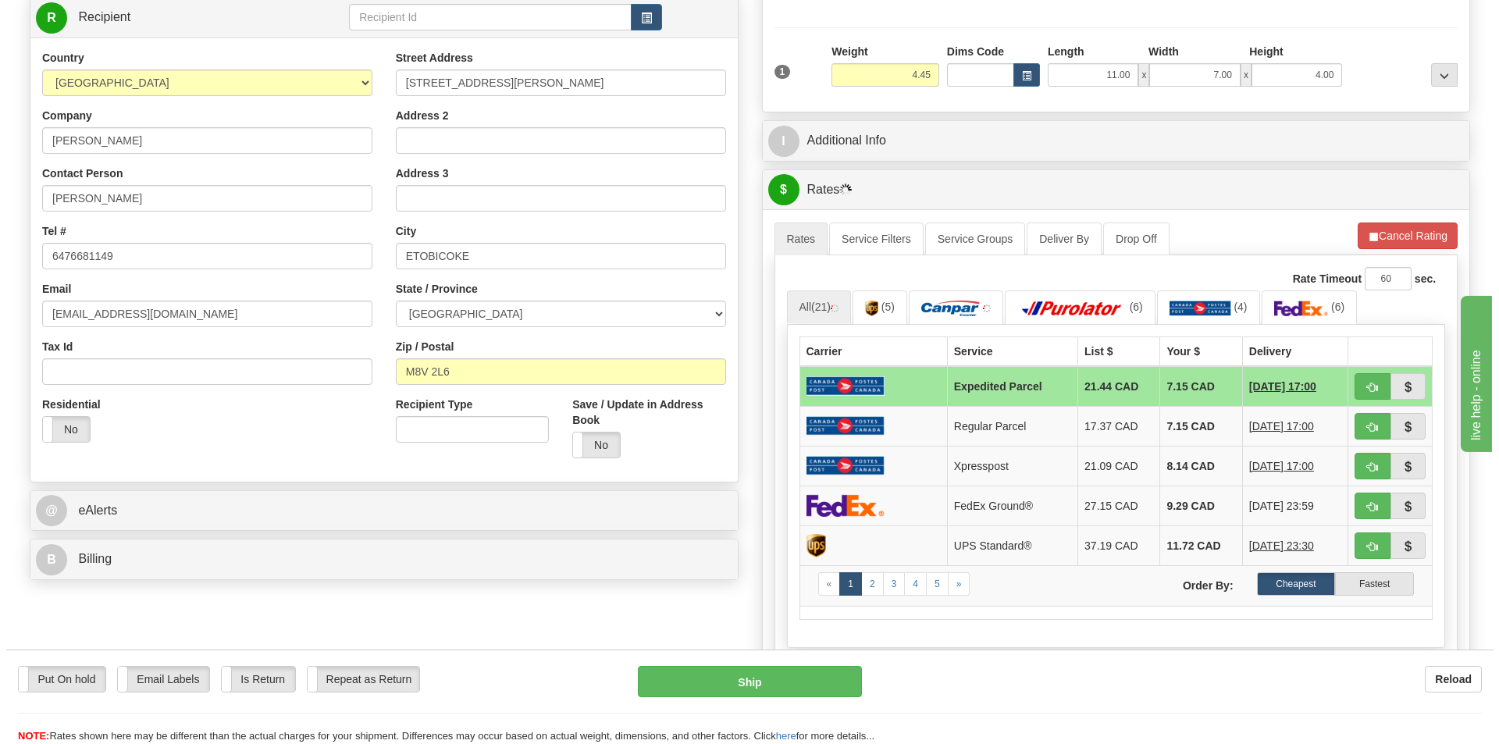
scroll to position [234, 0]
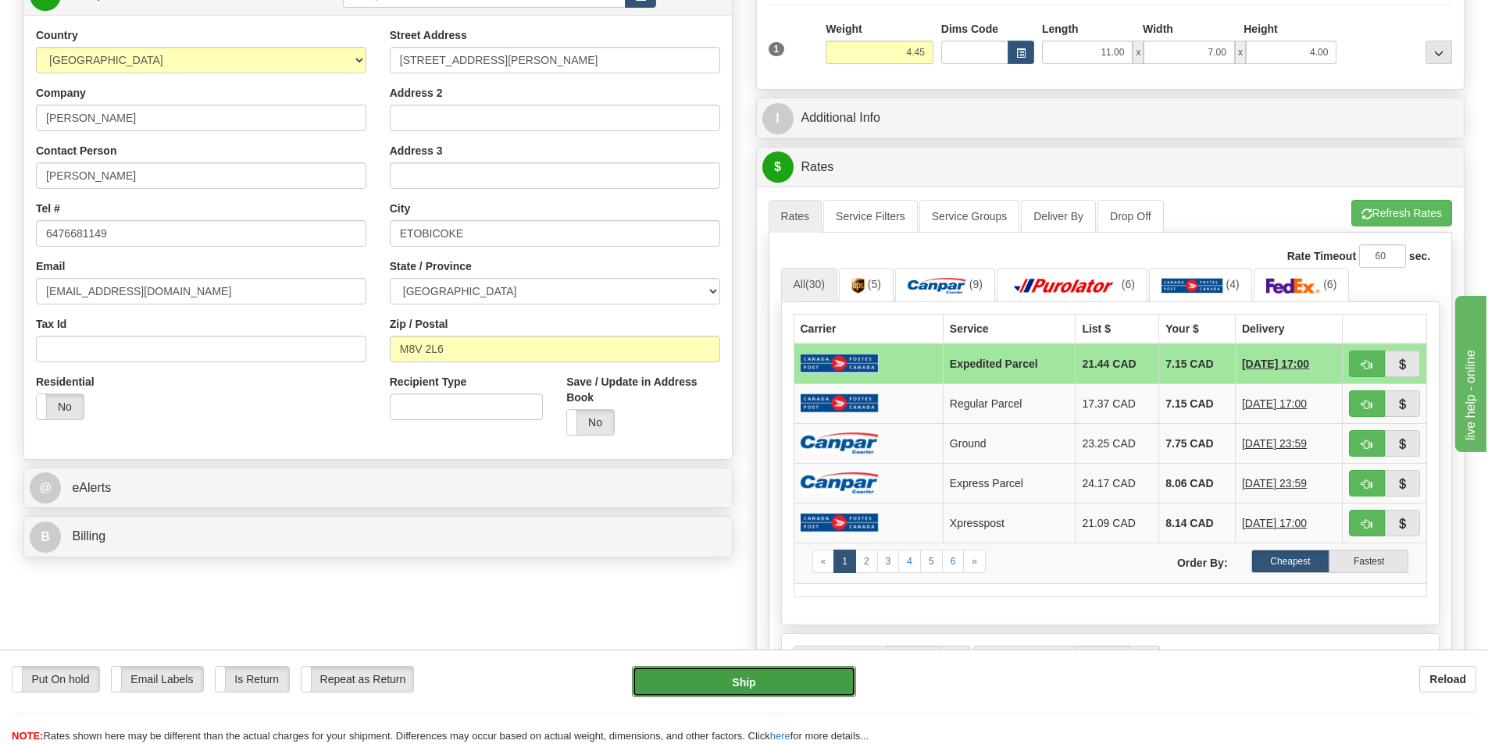
click at [798, 676] on button "Ship" at bounding box center [744, 681] width 224 height 31
type input "DOM.EP"
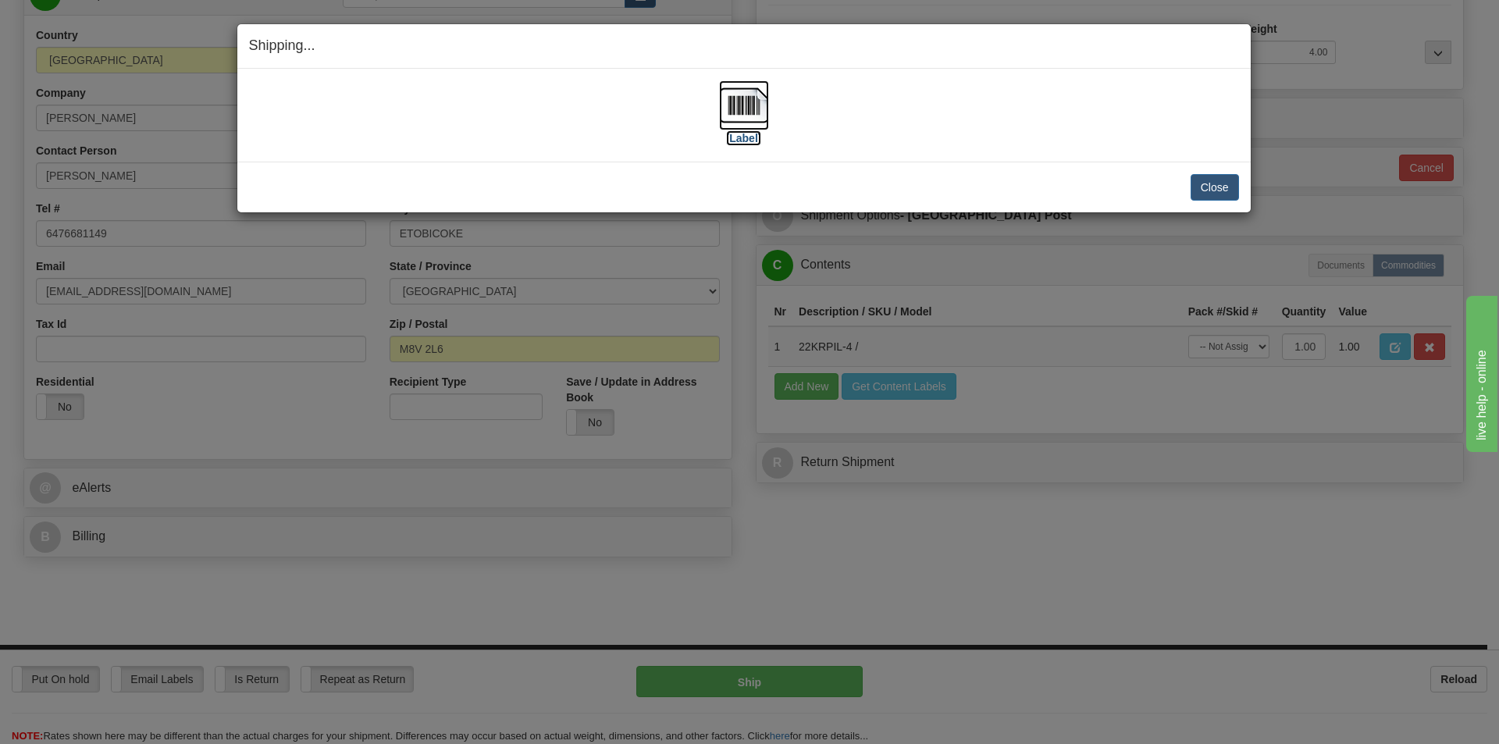
click at [733, 102] on img at bounding box center [744, 105] width 50 height 50
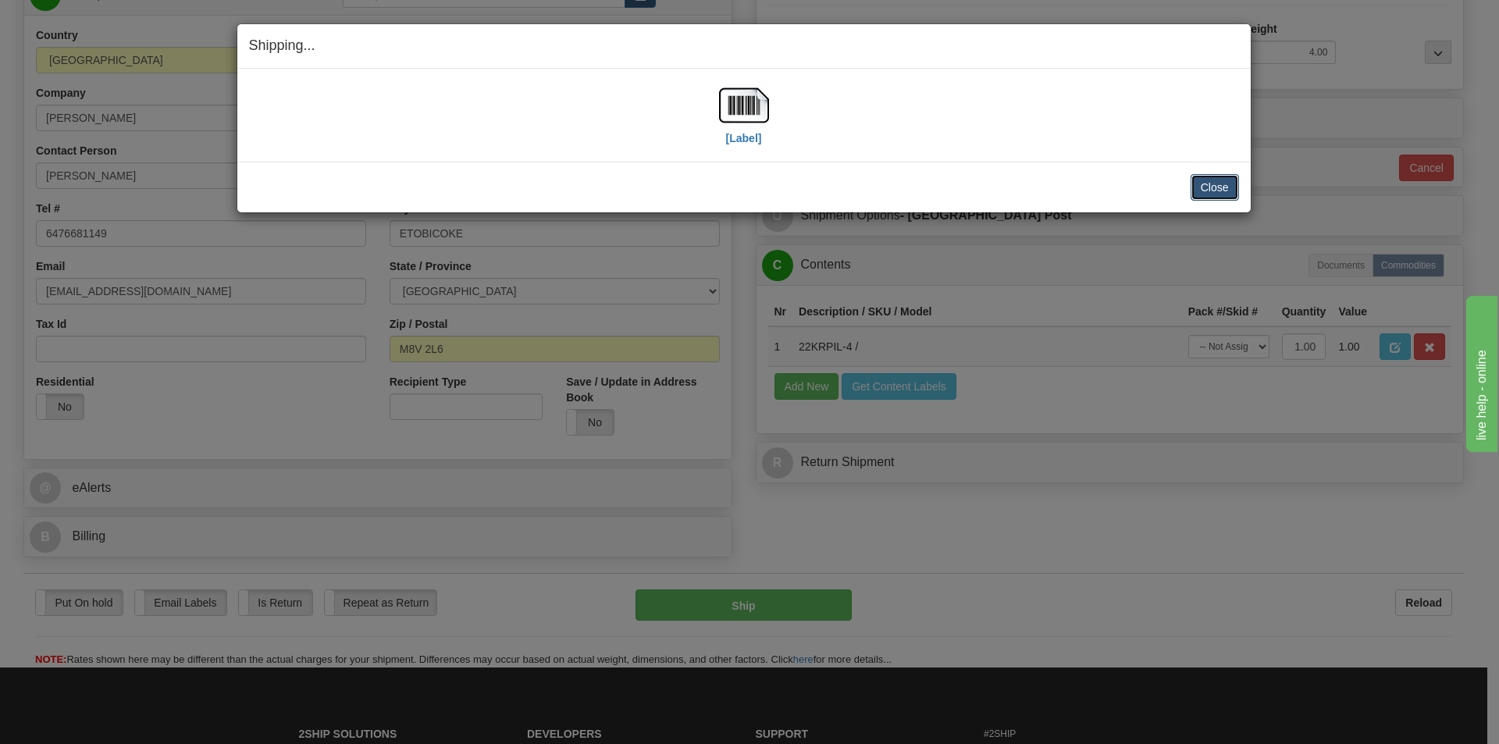
click at [1213, 183] on button "Close" at bounding box center [1215, 187] width 48 height 27
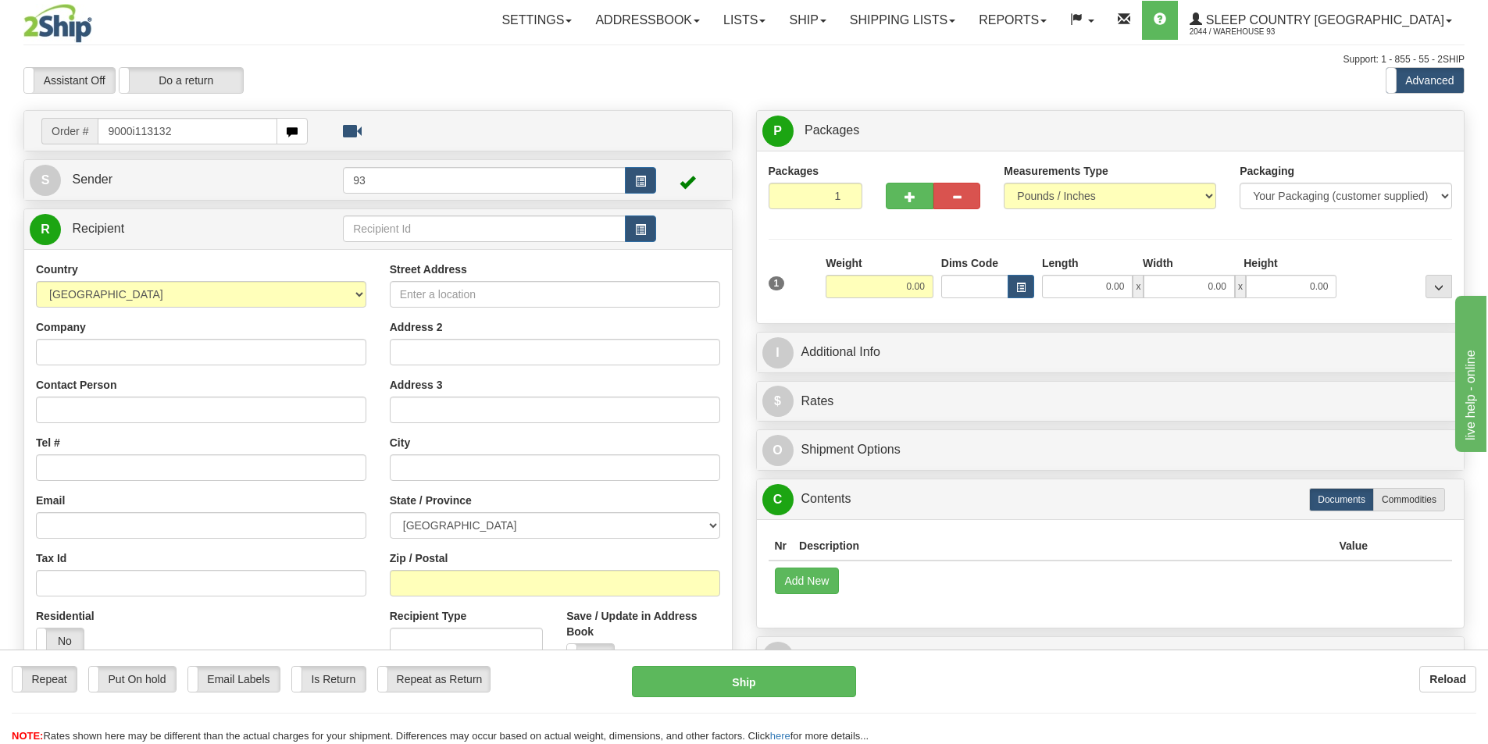
type input "9000i113132"
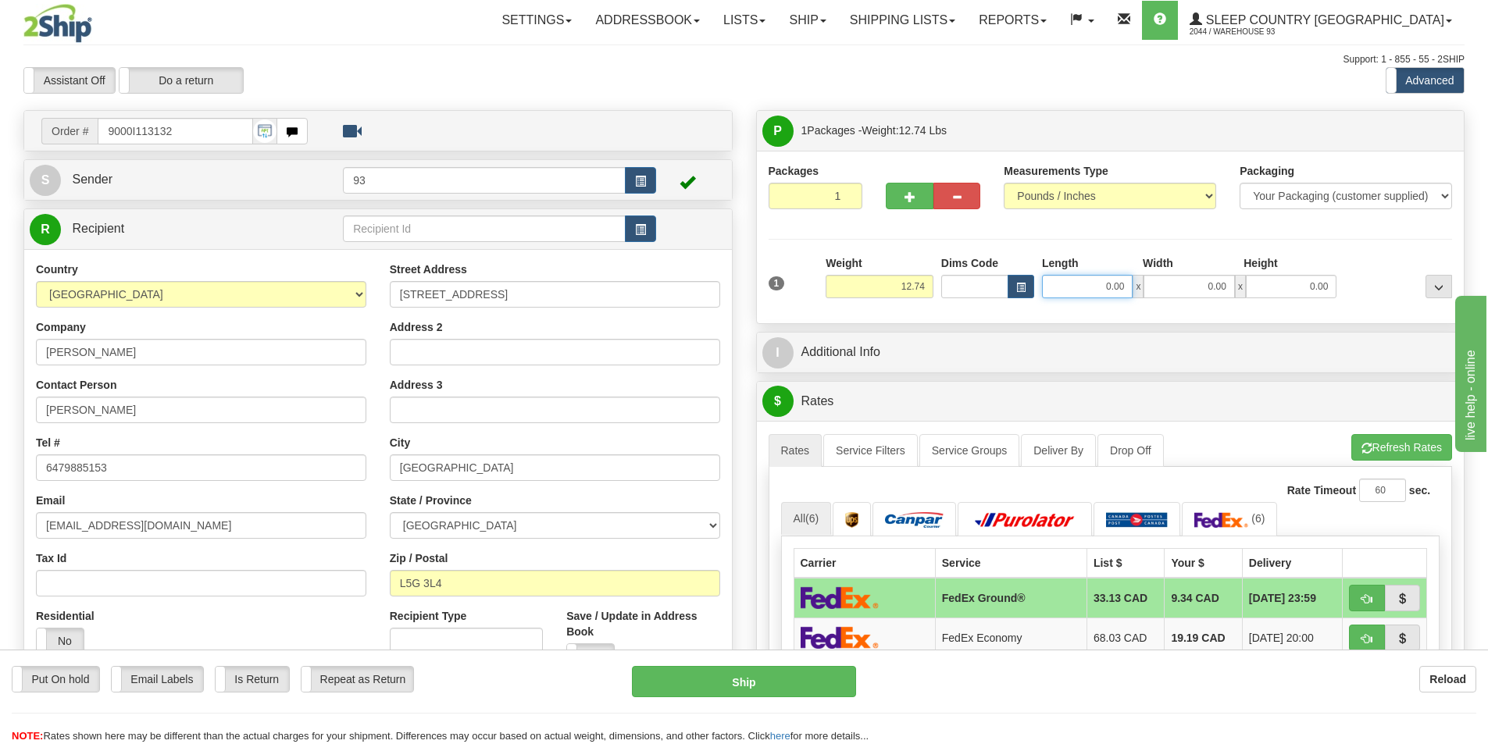
click at [1072, 287] on input "0.00" at bounding box center [1087, 286] width 91 height 23
type input "24.00"
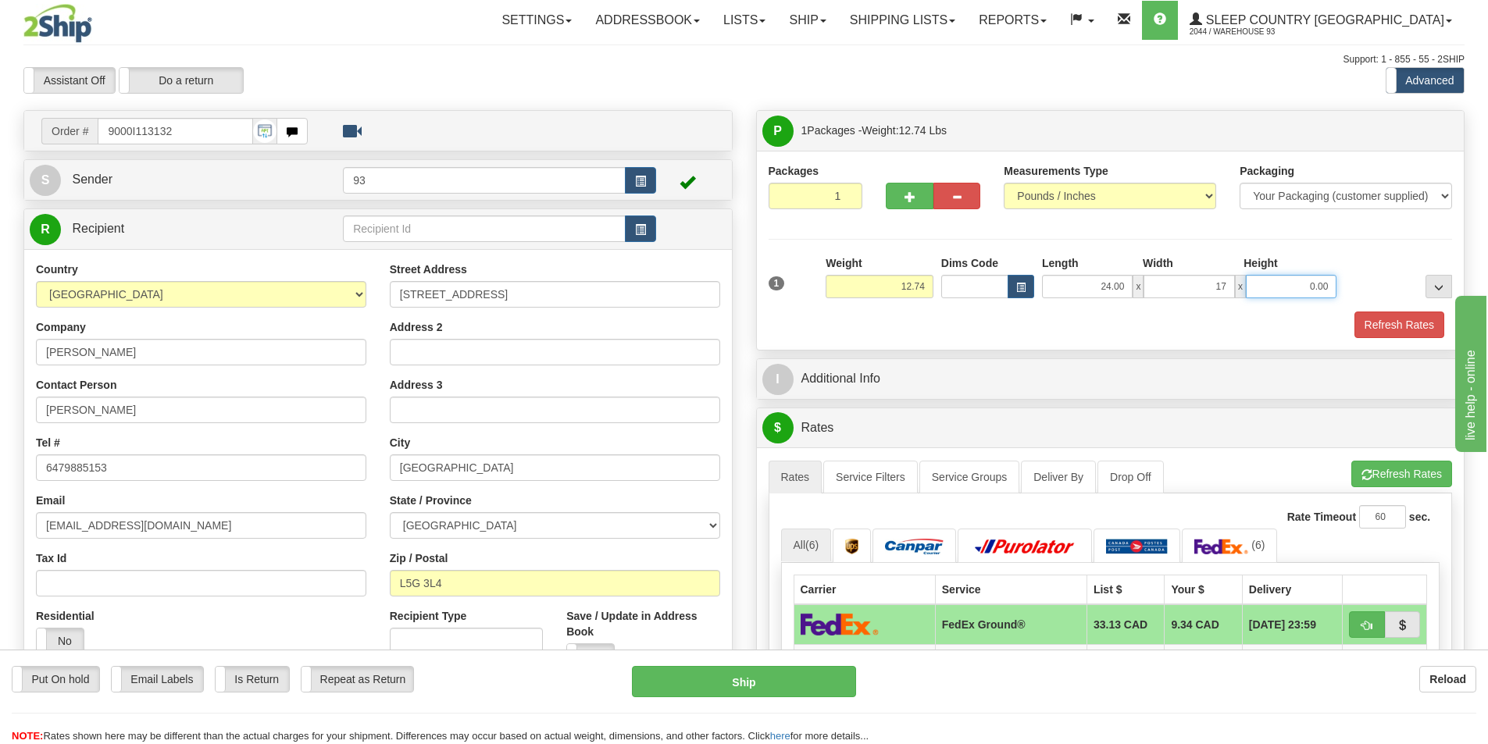
type input "17.00"
type input "7.00"
click at [1381, 314] on button "Refresh Rates" at bounding box center [1399, 325] width 90 height 27
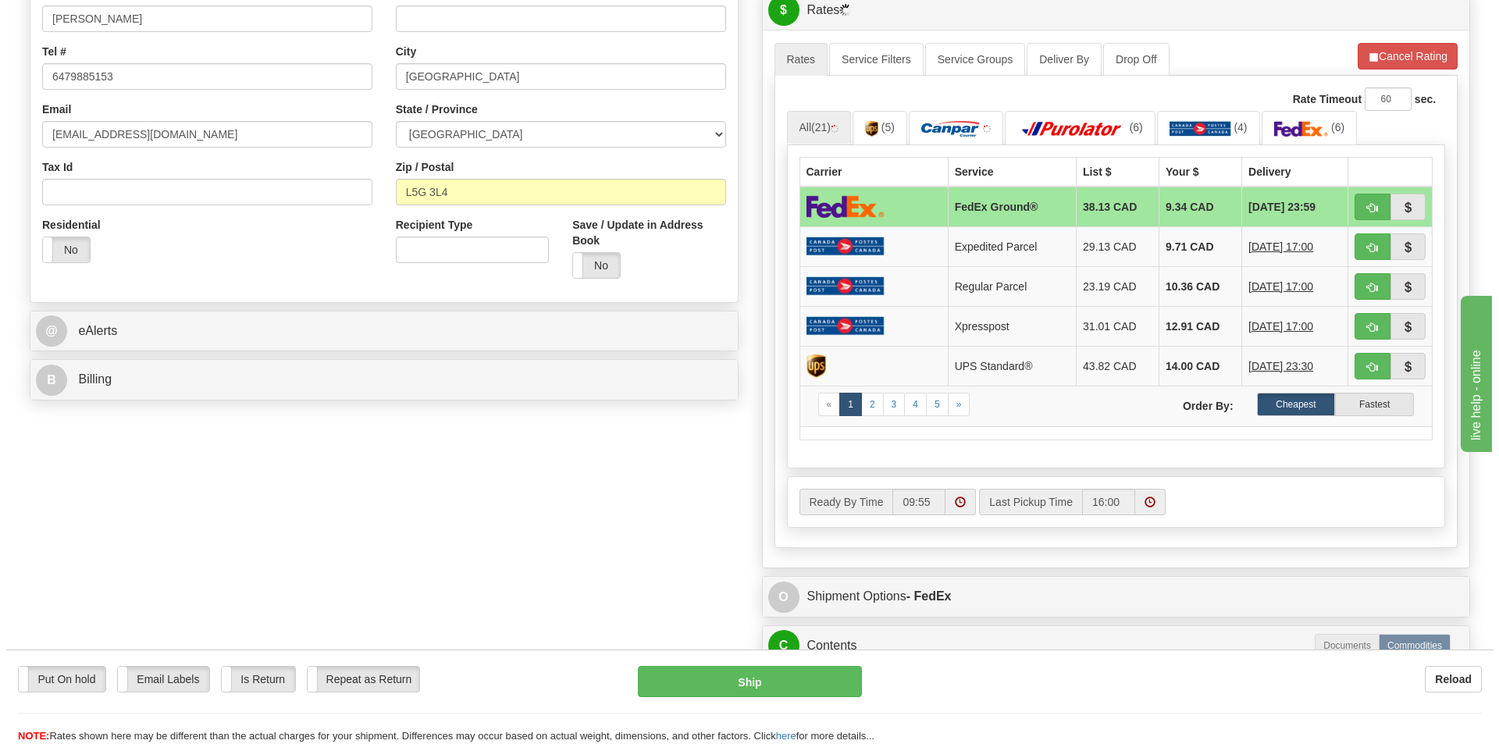
scroll to position [390, 0]
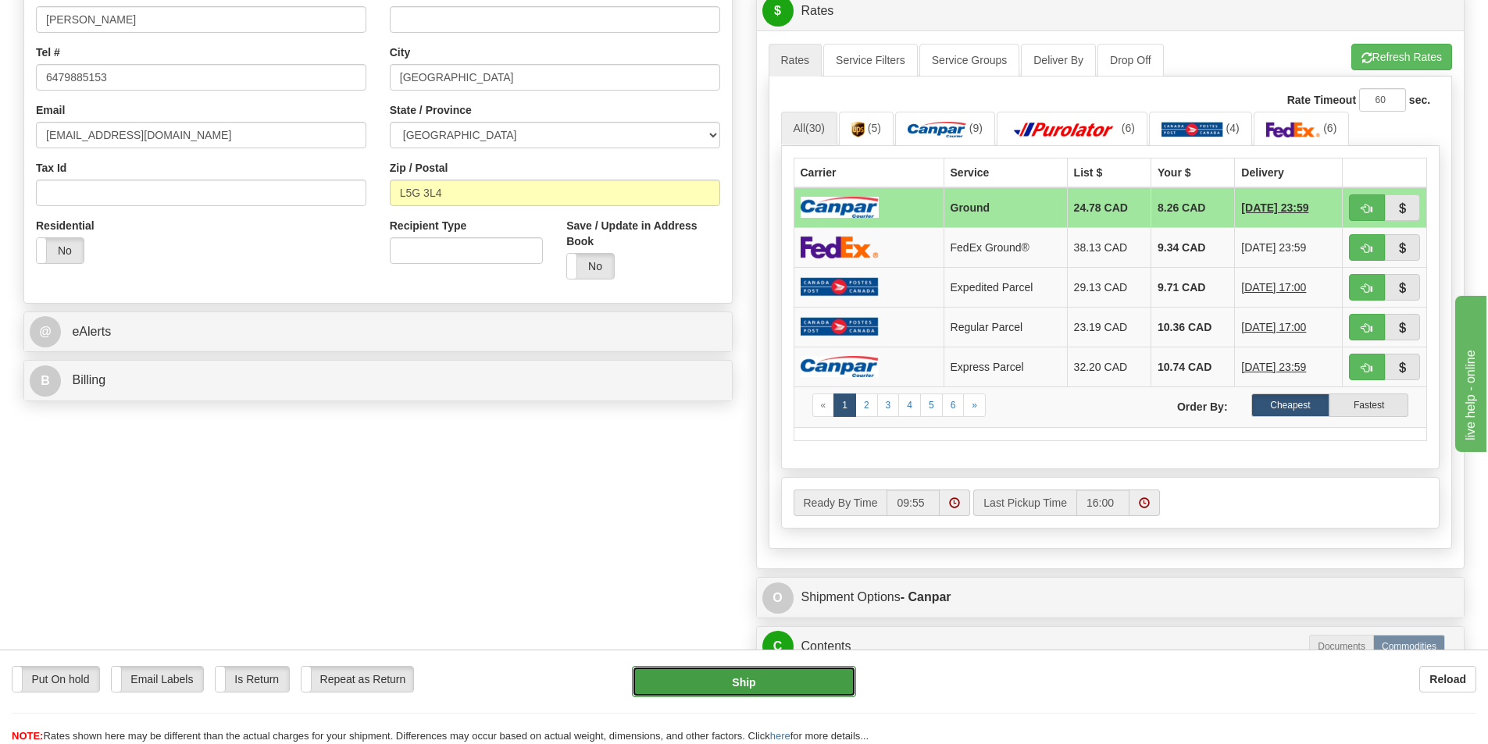
click at [735, 672] on button "Ship" at bounding box center [744, 681] width 224 height 31
type input "1"
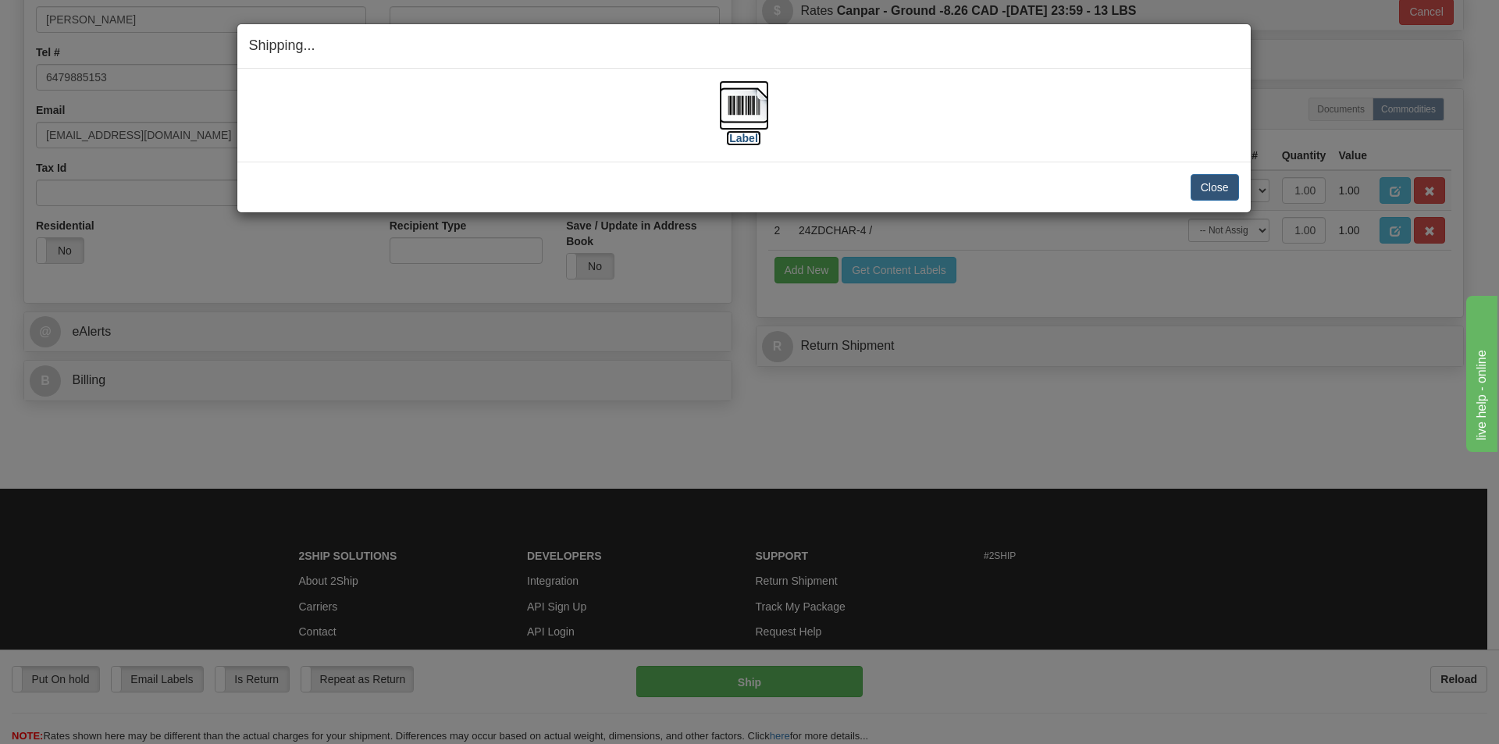
click at [739, 110] on img at bounding box center [744, 105] width 50 height 50
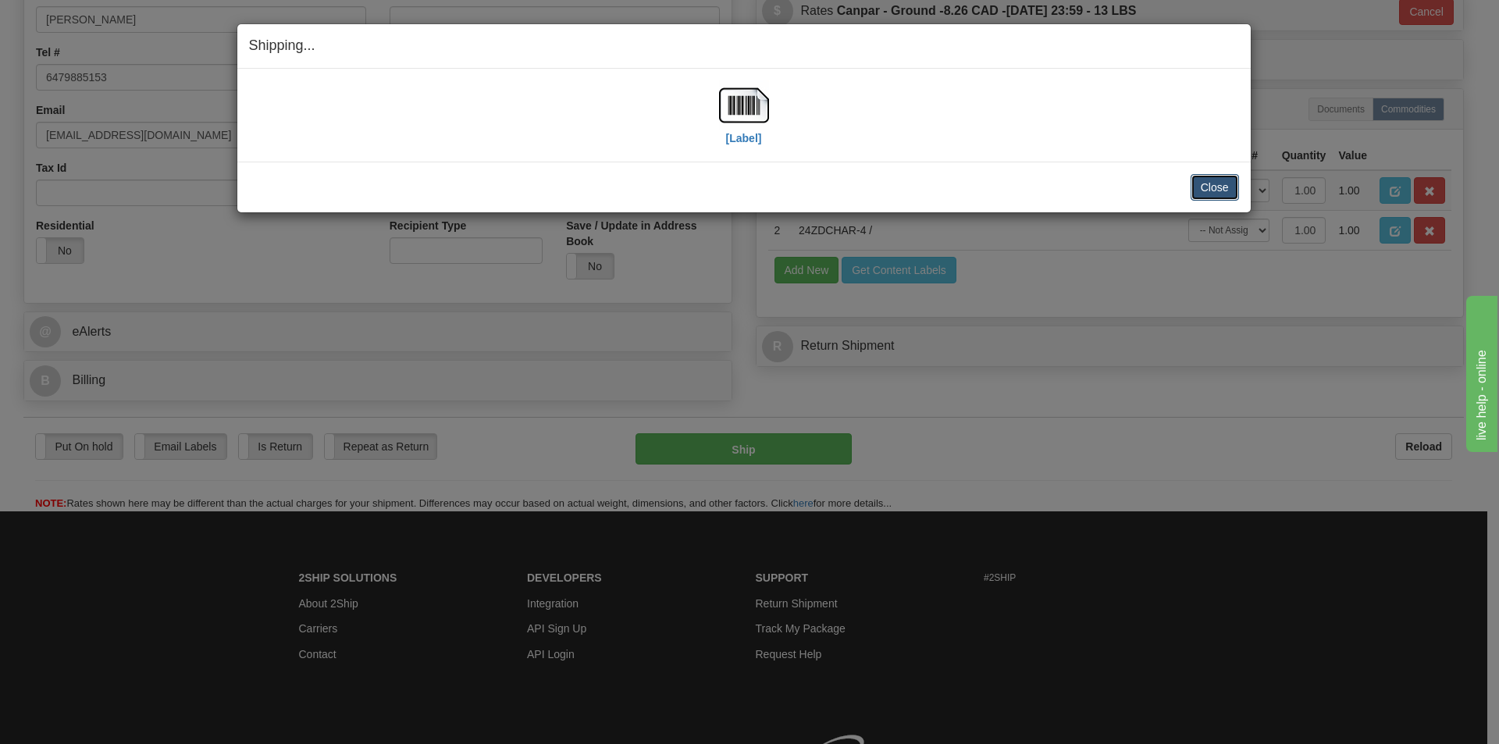
click at [1221, 181] on button "Close" at bounding box center [1215, 187] width 48 height 27
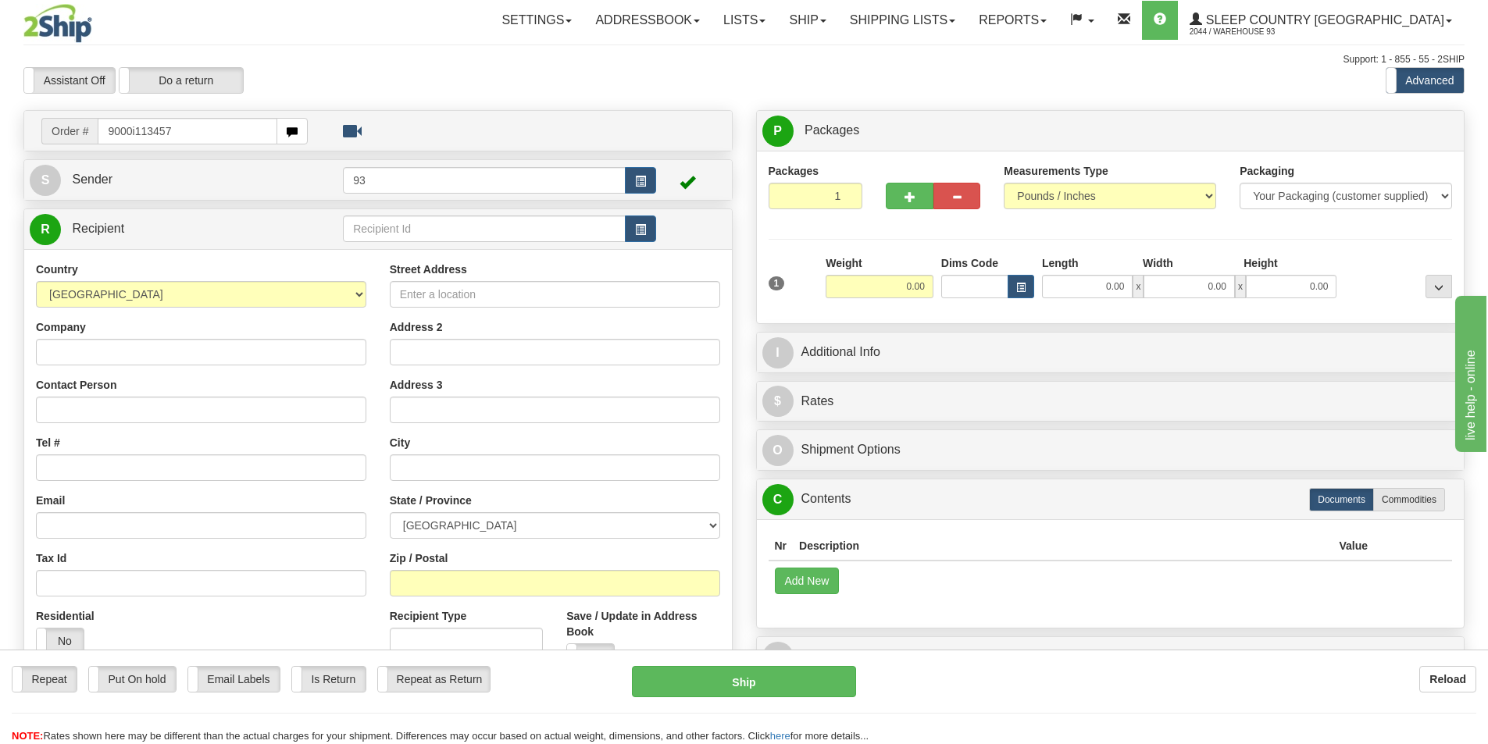
type input "9000i113457"
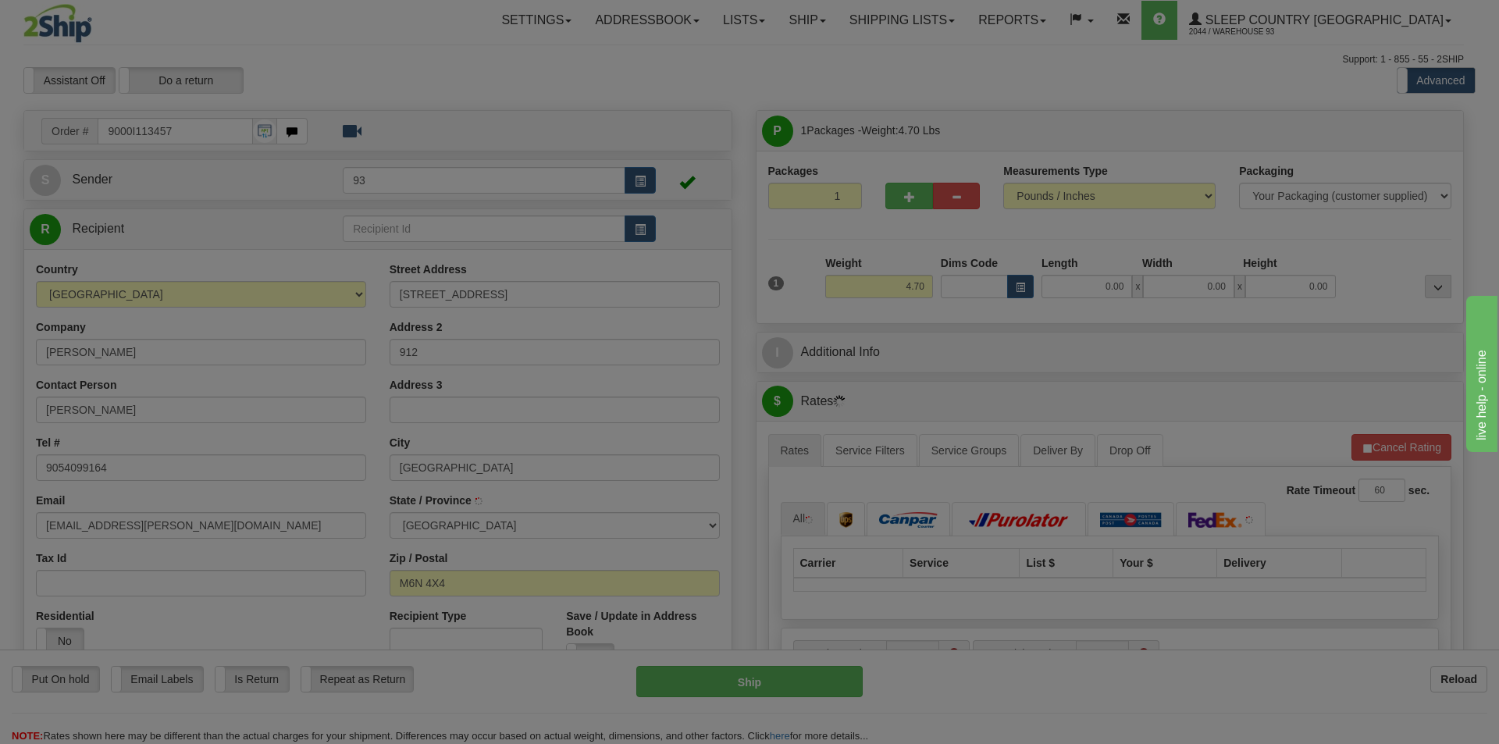
type input "YORK"
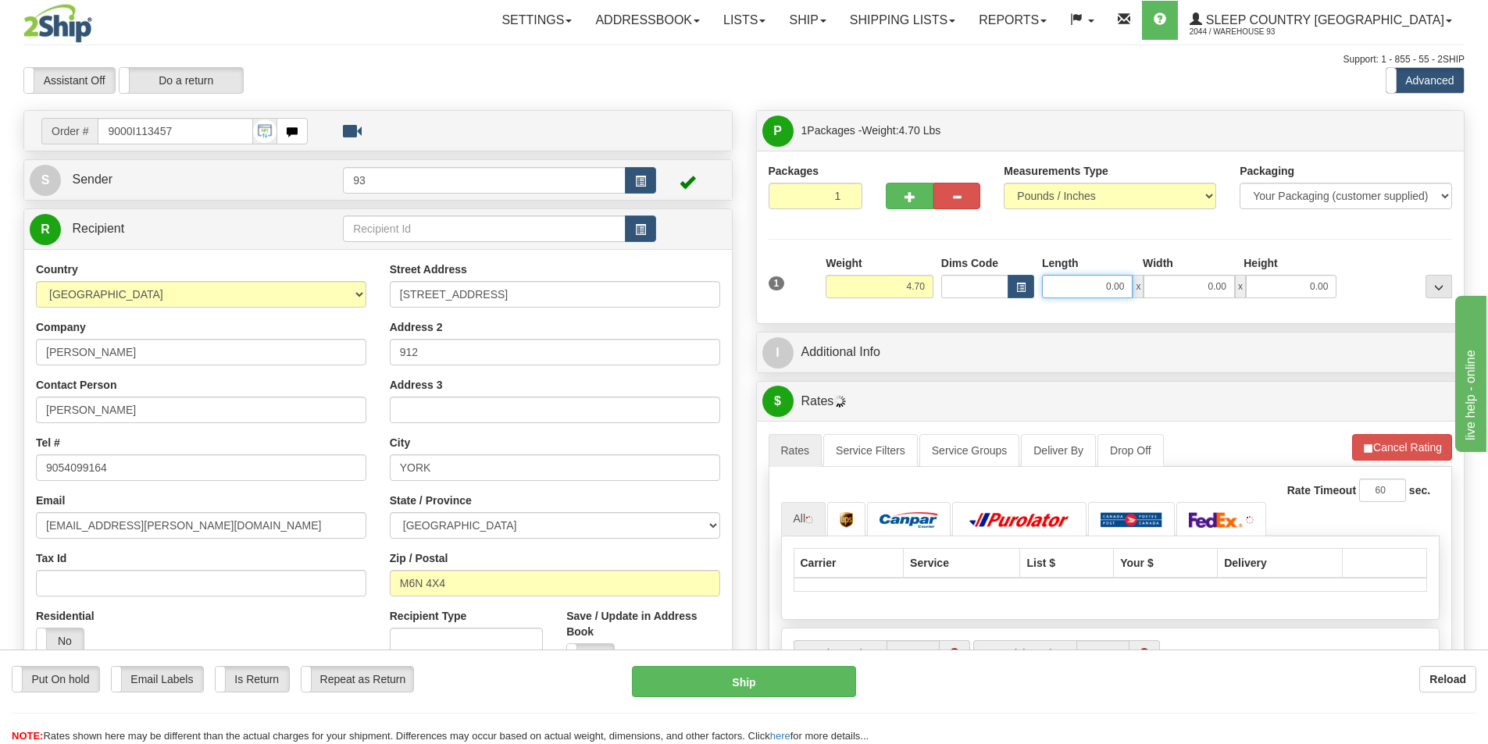
click at [1068, 281] on input "0.00" at bounding box center [1087, 286] width 91 height 23
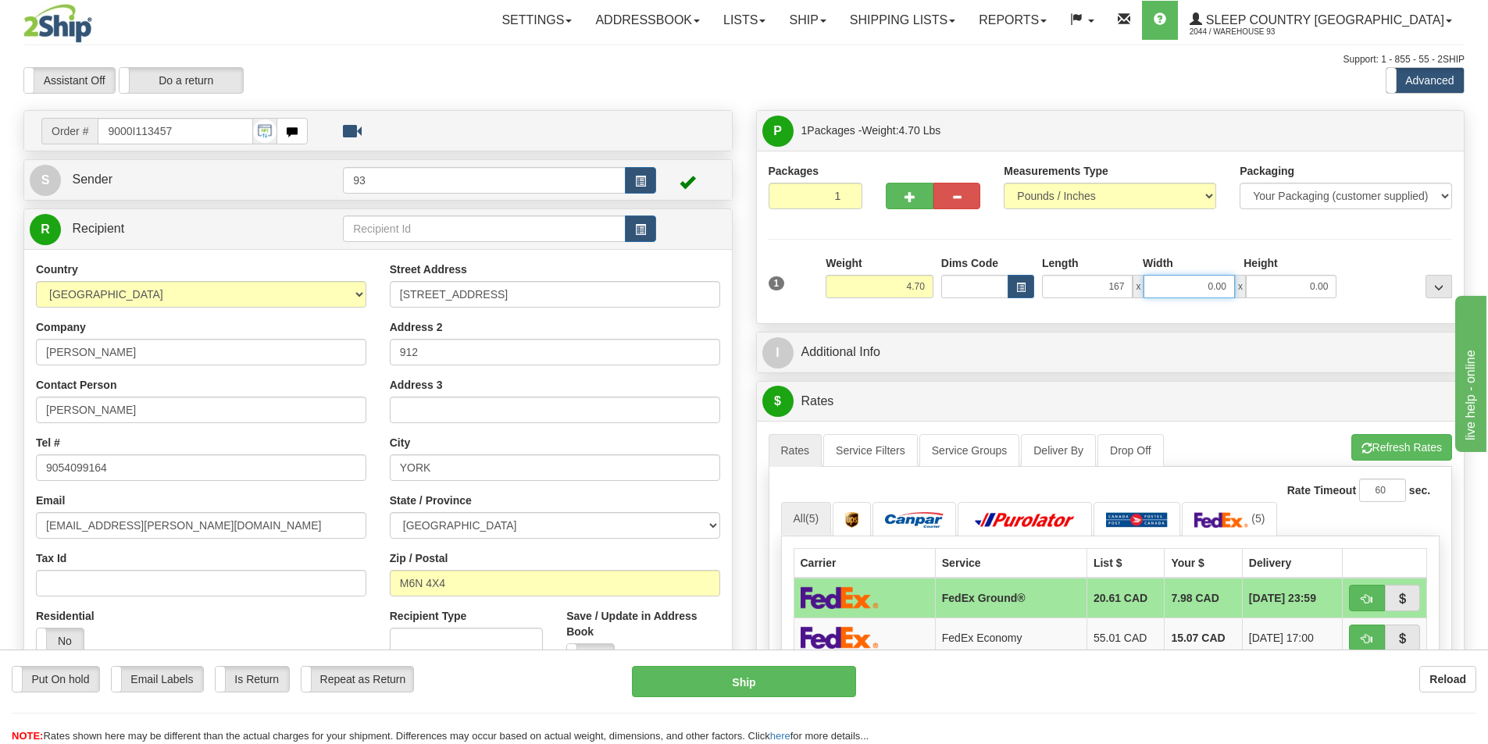
type input "167.00"
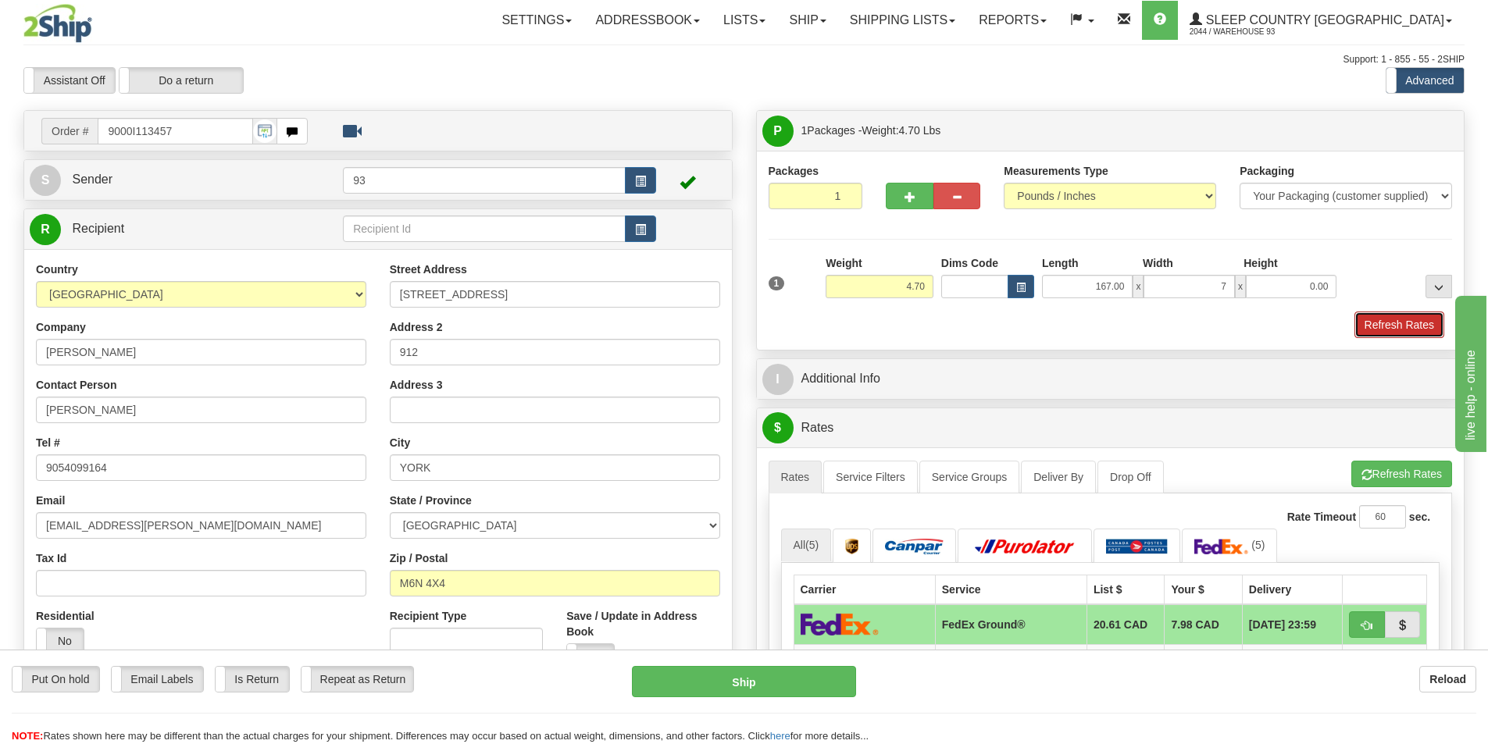
type input "7.00"
click at [1385, 322] on button "Refresh Rates" at bounding box center [1399, 325] width 90 height 27
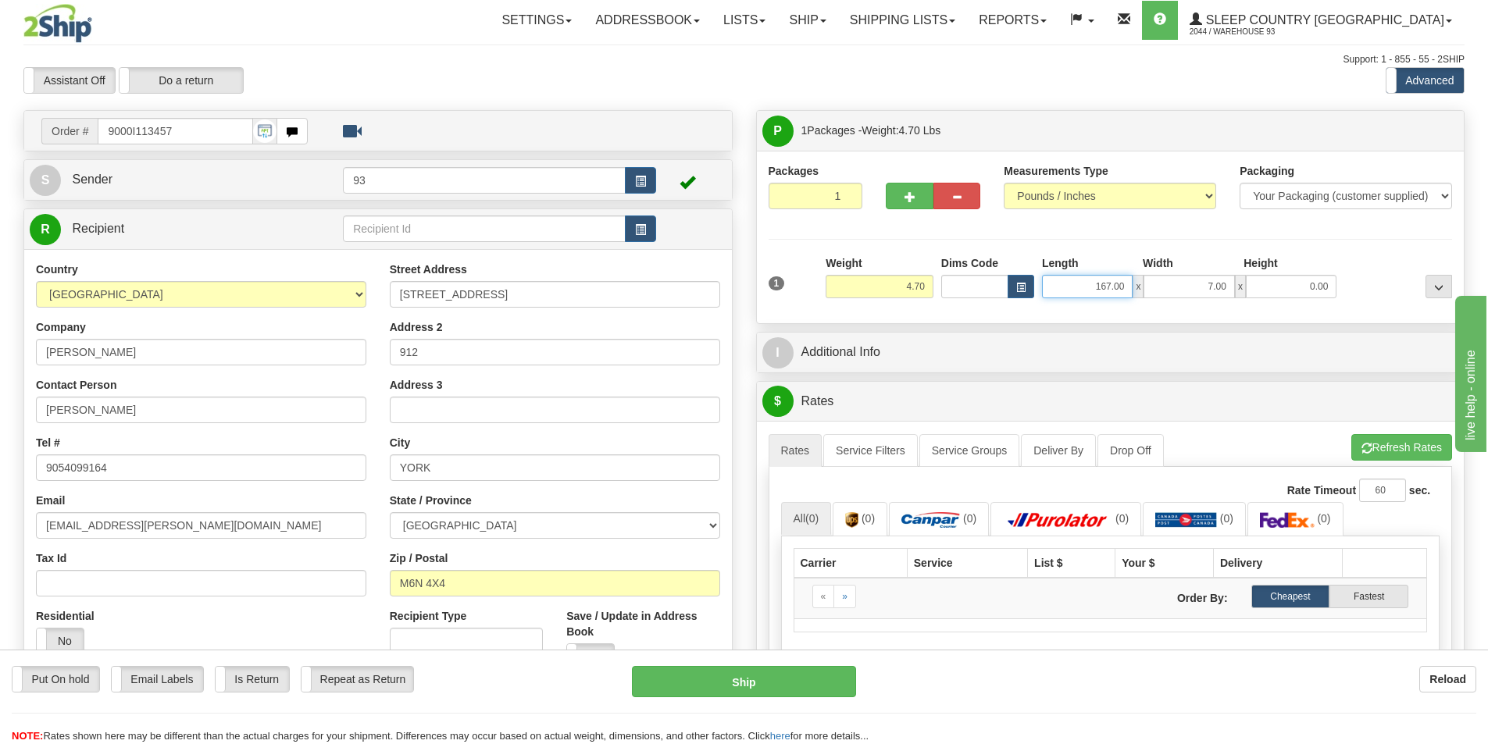
click at [1131, 280] on input "167.00" at bounding box center [1087, 286] width 91 height 23
type input "1"
type input "14.00"
click at [1281, 290] on input "0.00" at bounding box center [1291, 286] width 91 height 23
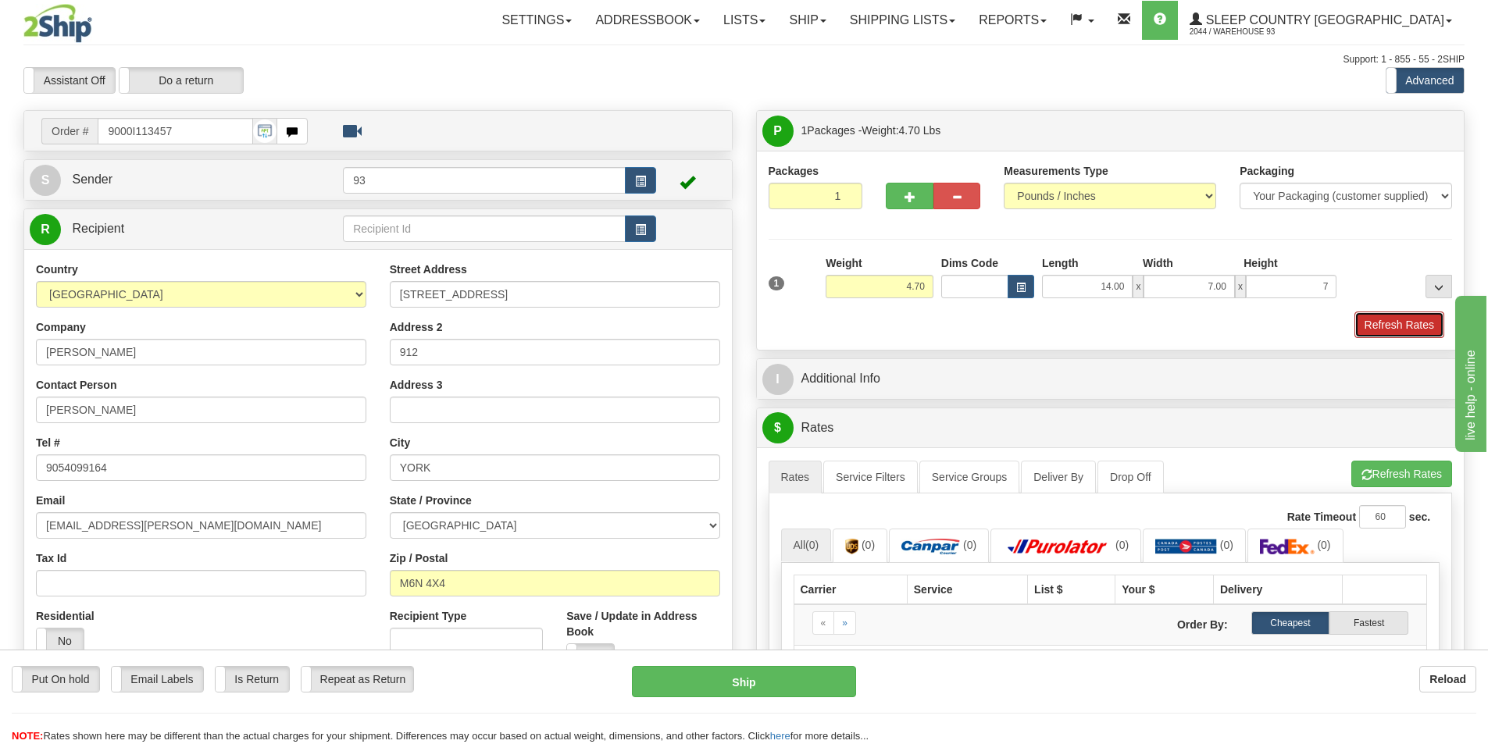
type input "7.00"
click at [1407, 327] on button "Refresh Rates" at bounding box center [1399, 325] width 90 height 27
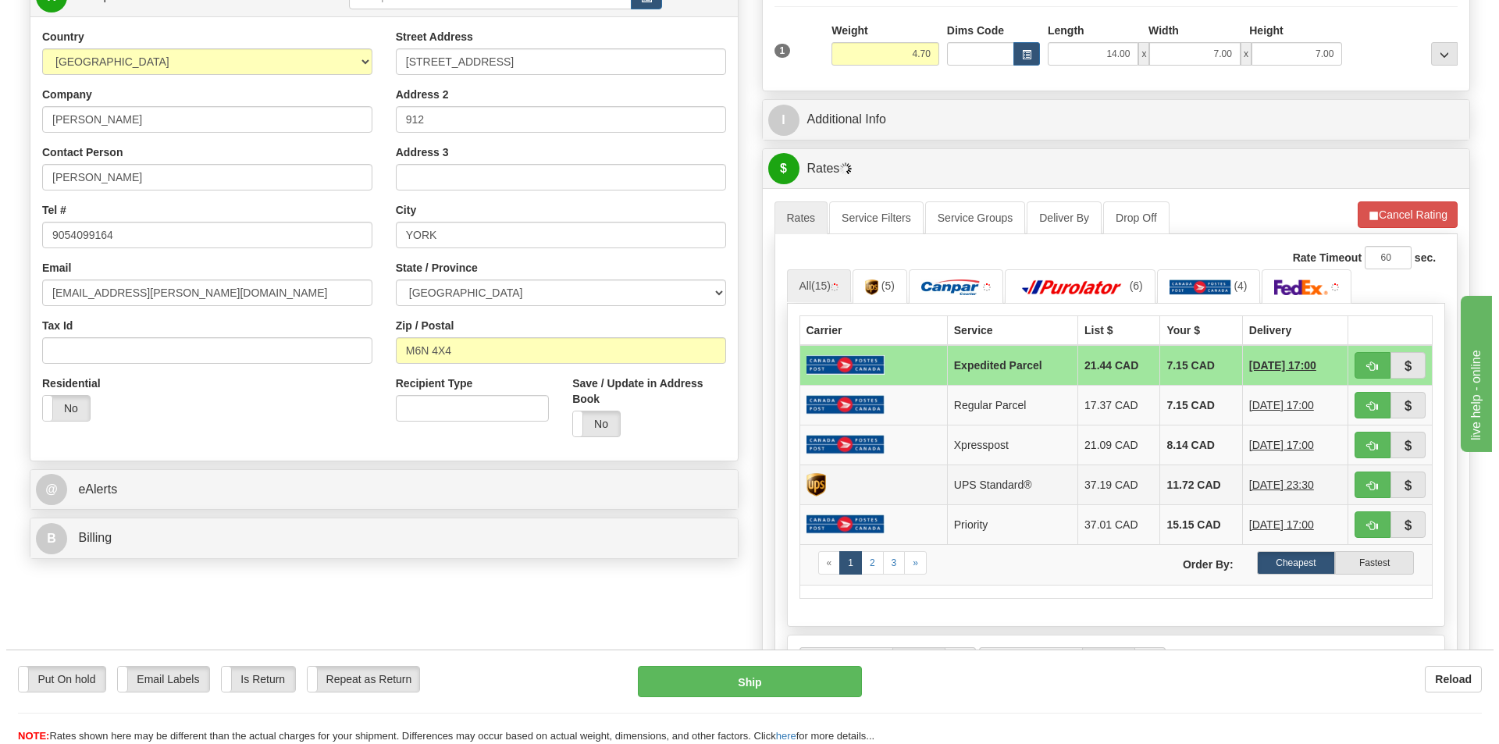
scroll to position [234, 0]
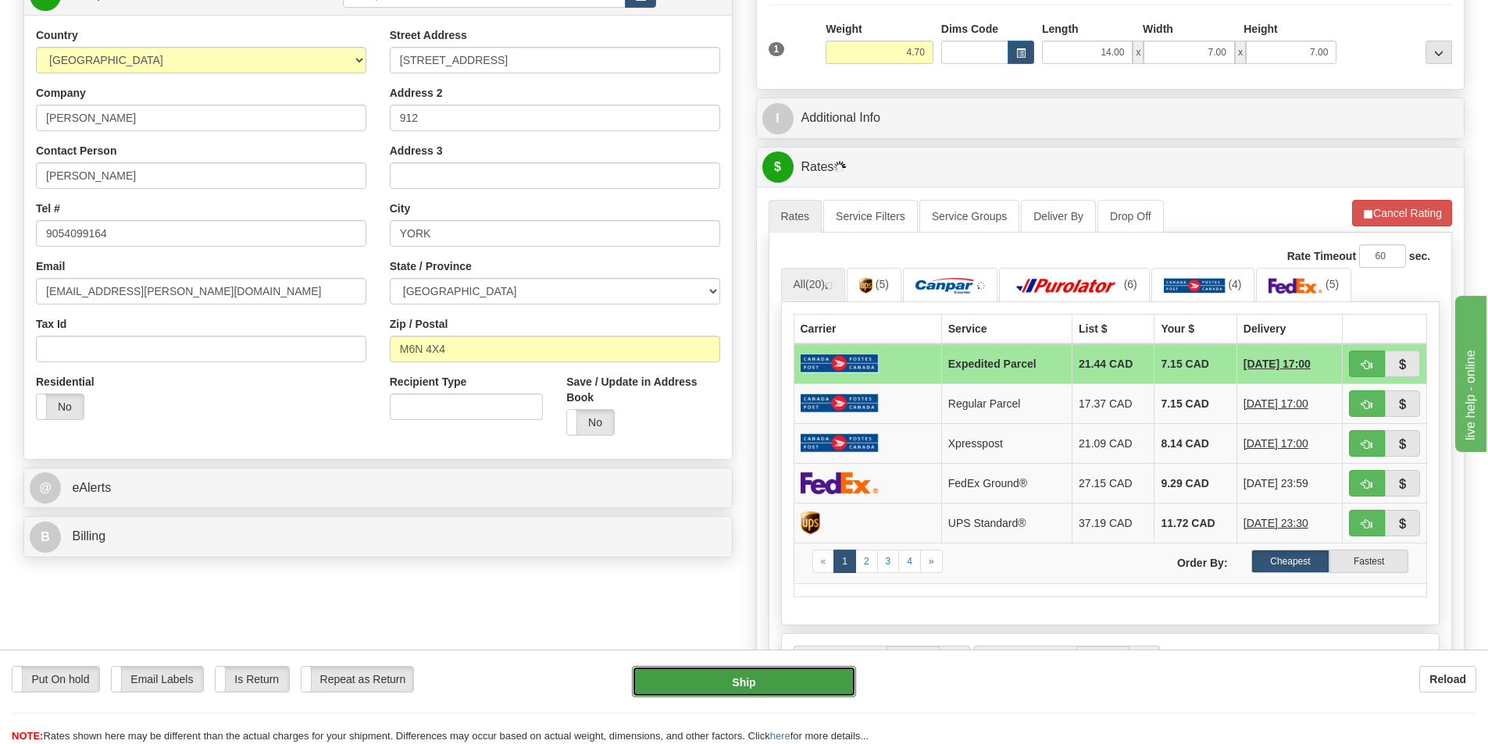
click at [766, 672] on button "Ship" at bounding box center [744, 681] width 224 height 31
type input "DOM.EP"
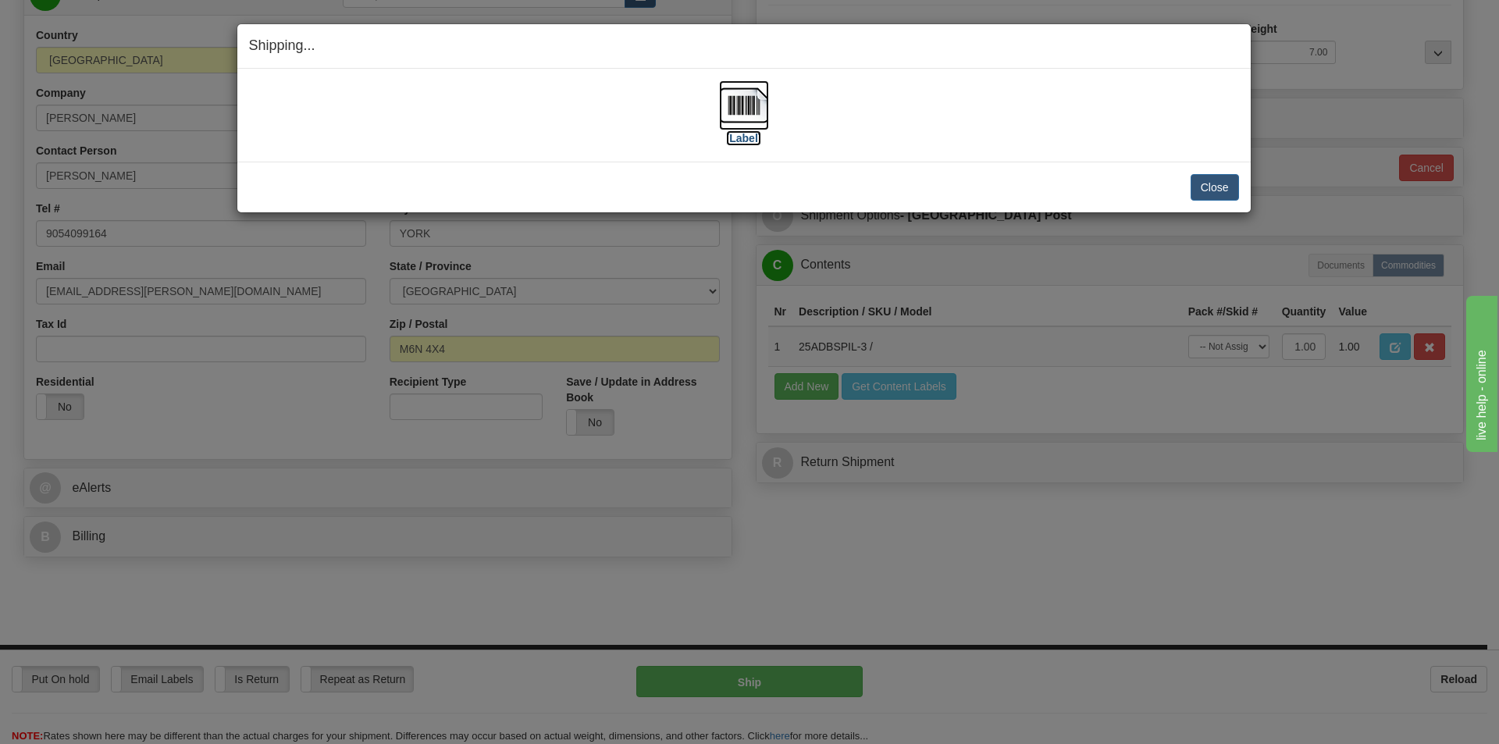
click at [748, 100] on img at bounding box center [744, 105] width 50 height 50
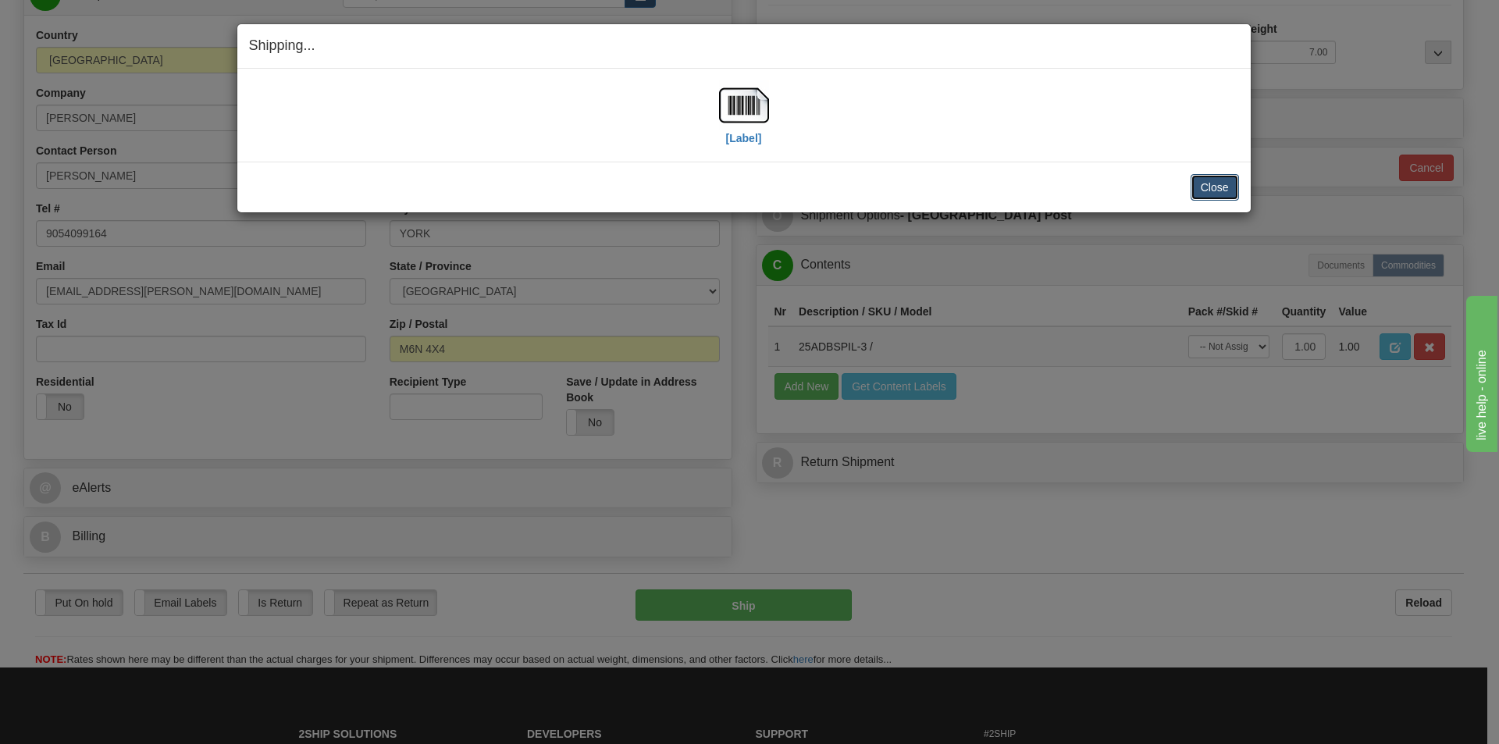
click at [1197, 177] on button "Close" at bounding box center [1215, 187] width 48 height 27
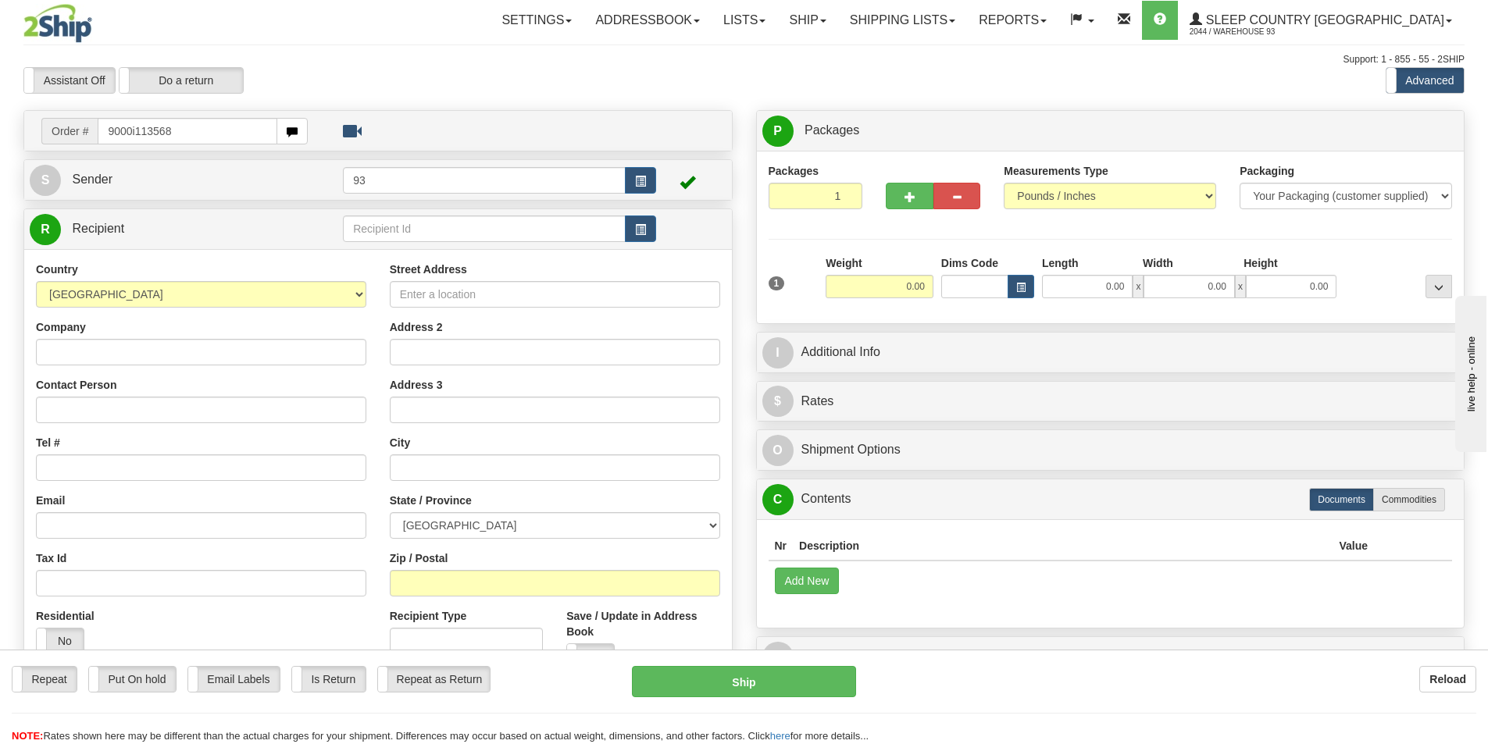
type input "9000i113568"
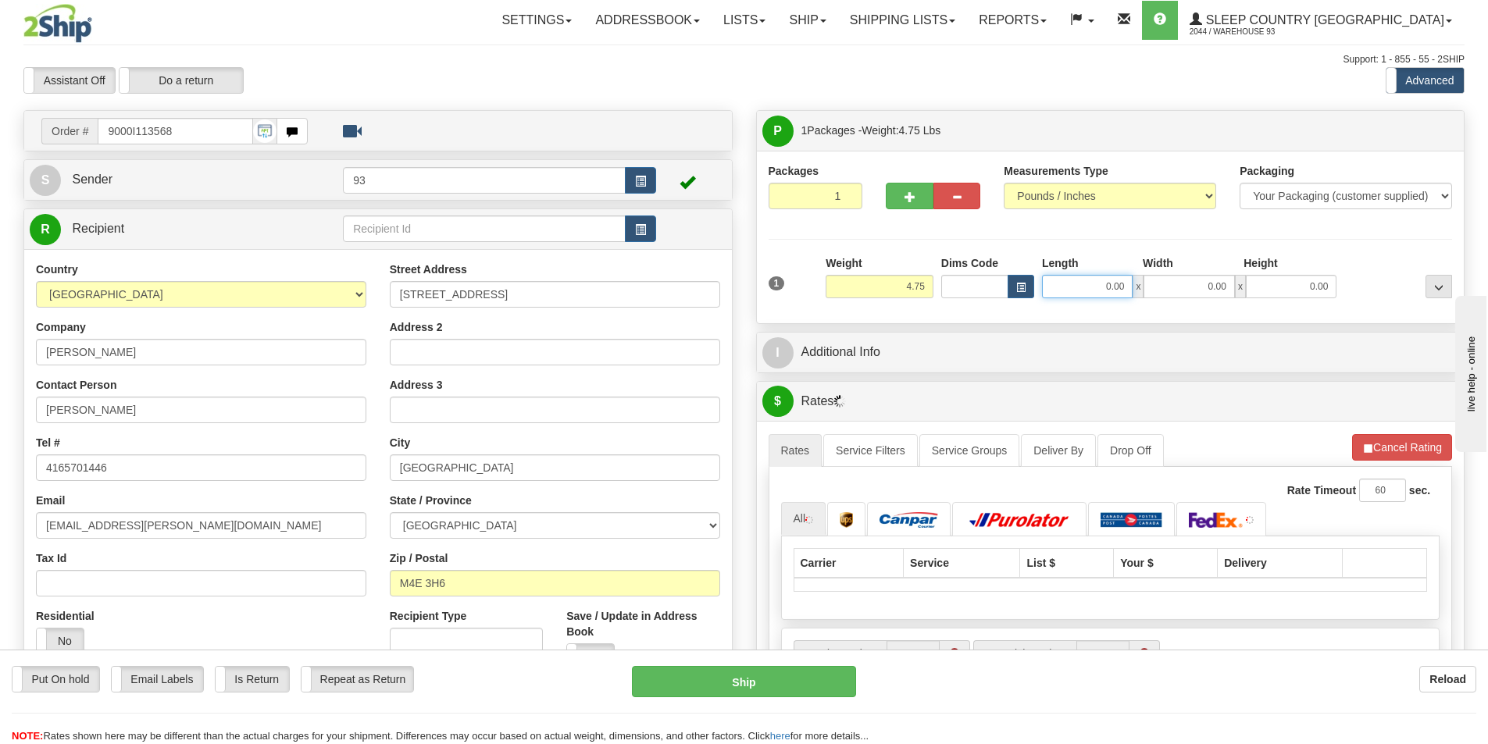
click at [1085, 287] on input "0.00" at bounding box center [1087, 286] width 91 height 23
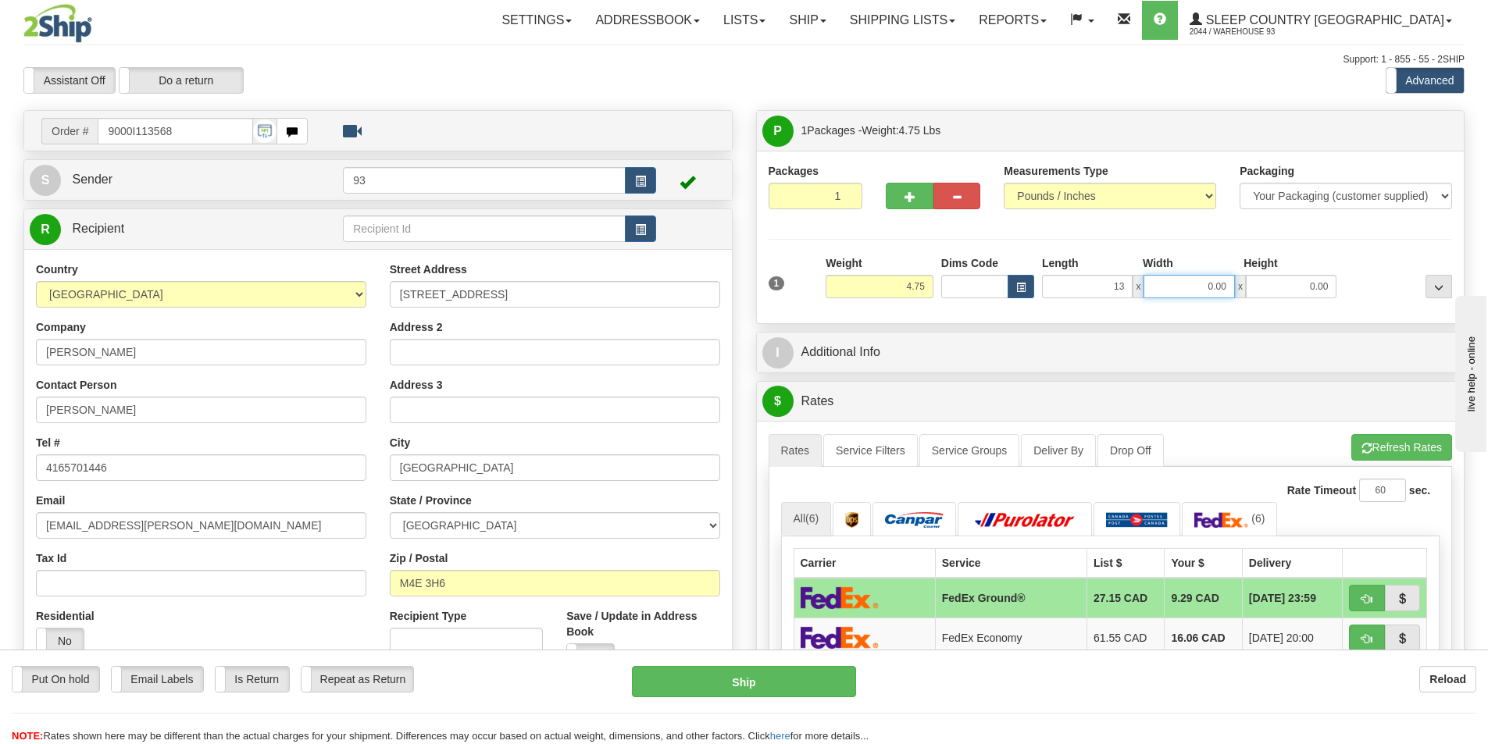
type input "13.00"
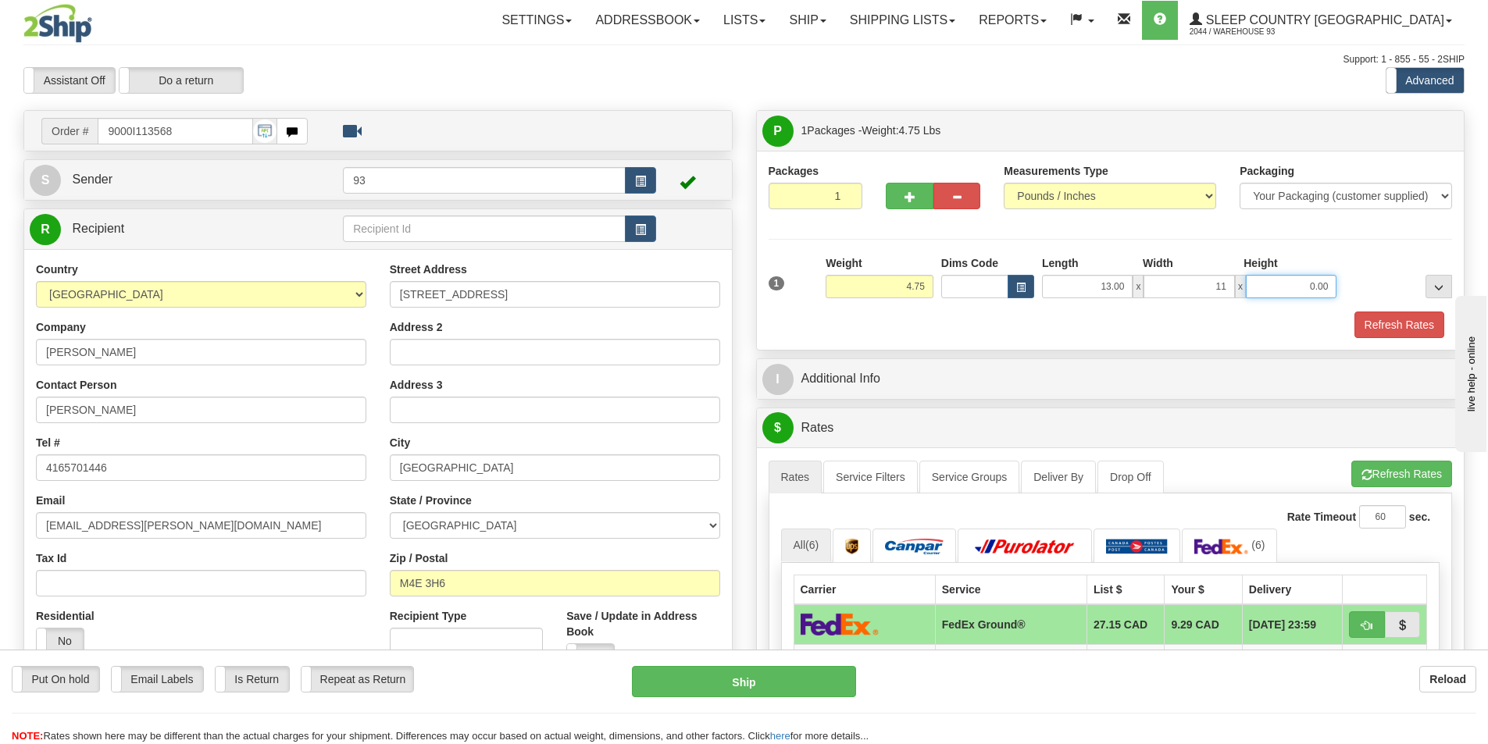
type input "11.00"
type input "7.00"
click at [1382, 320] on button "Refresh Rates" at bounding box center [1399, 325] width 90 height 27
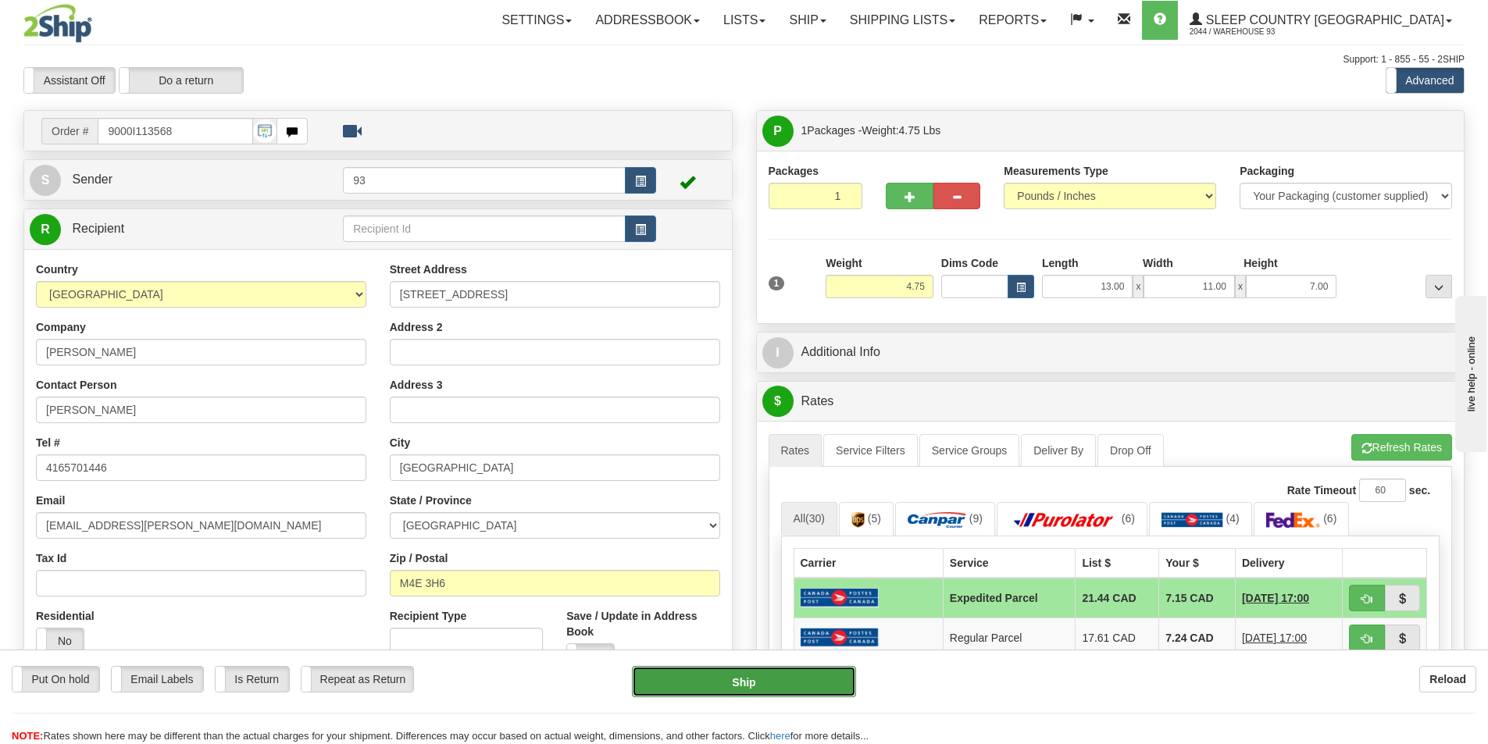
click at [773, 678] on button "Ship" at bounding box center [744, 681] width 224 height 31
type input "DOM.EP"
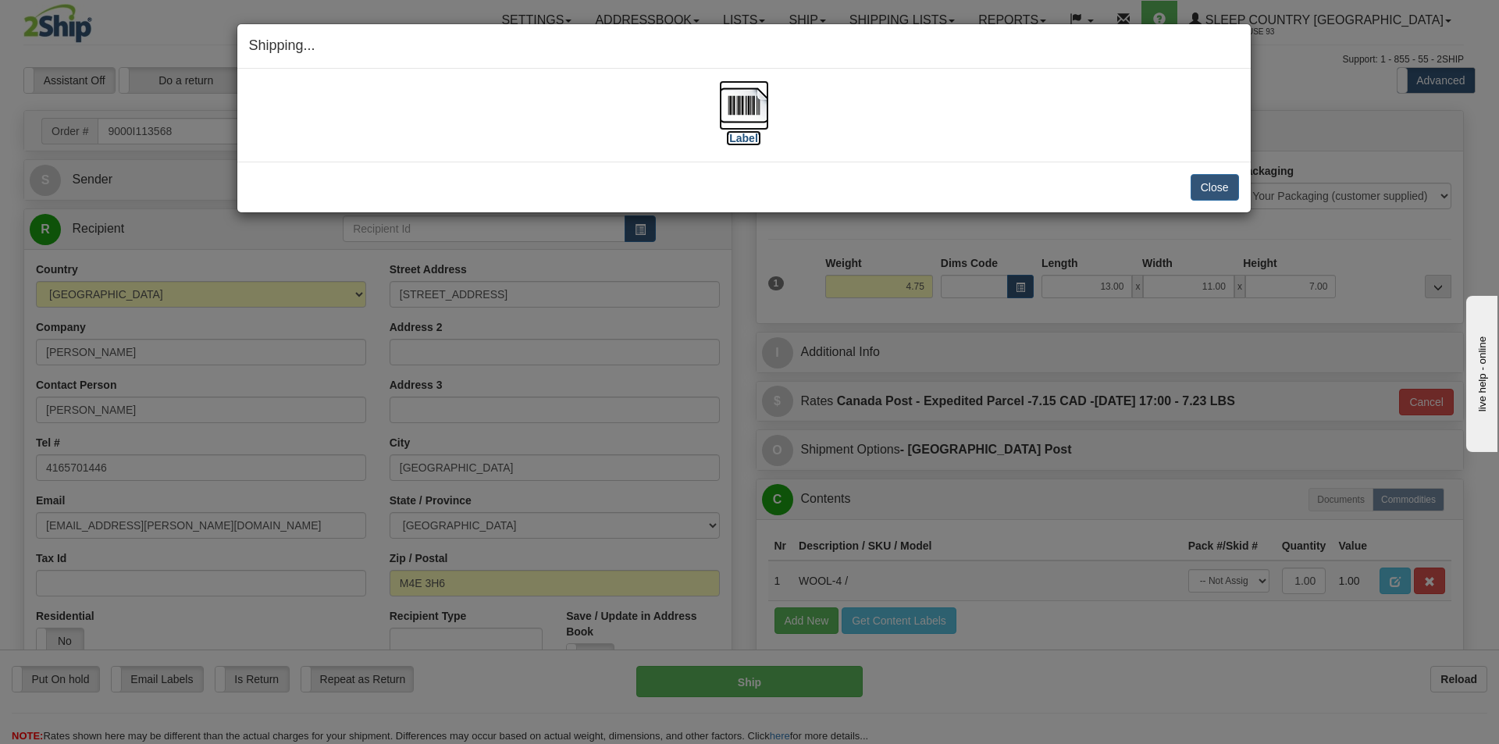
click at [742, 105] on img at bounding box center [744, 105] width 50 height 50
click at [1229, 181] on button "Close" at bounding box center [1215, 187] width 48 height 27
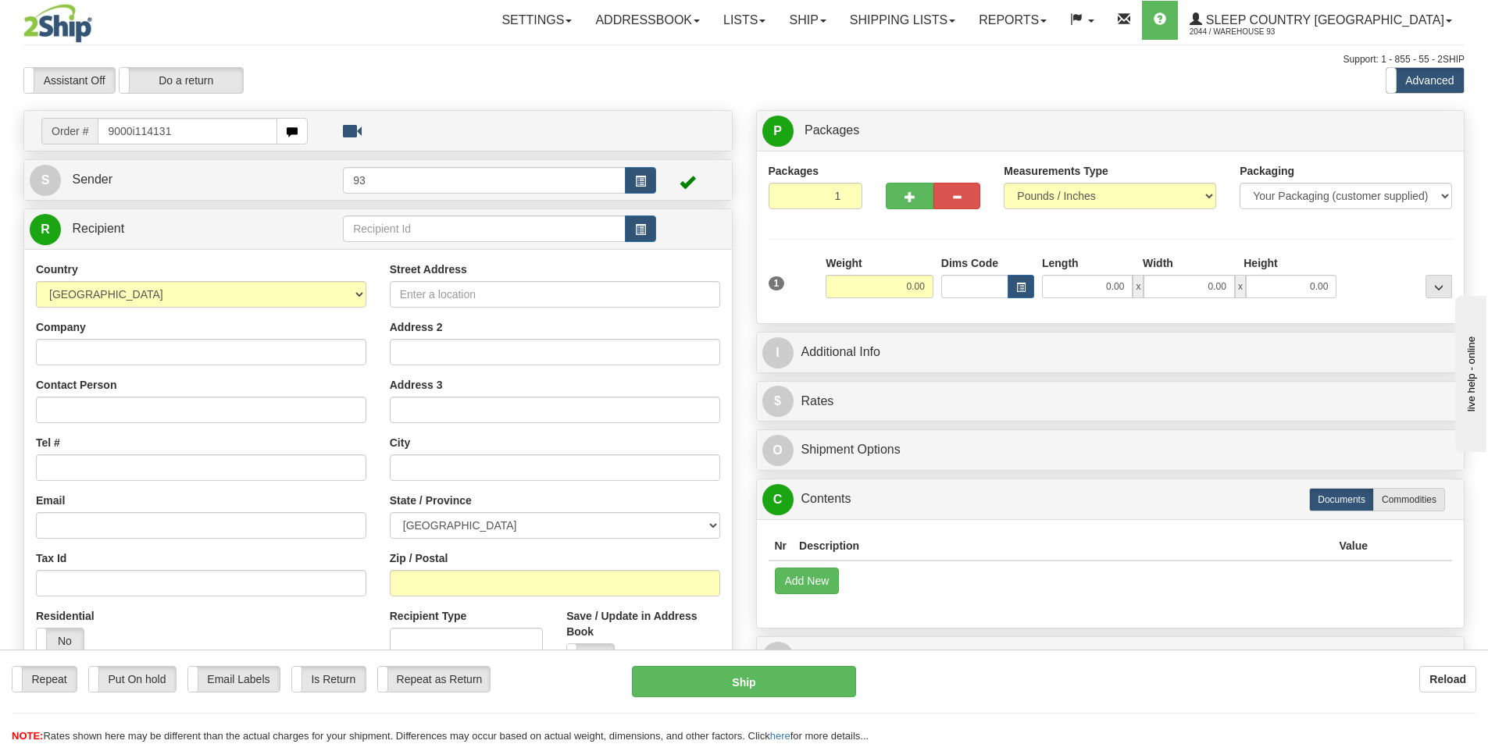
type input "9000i114131"
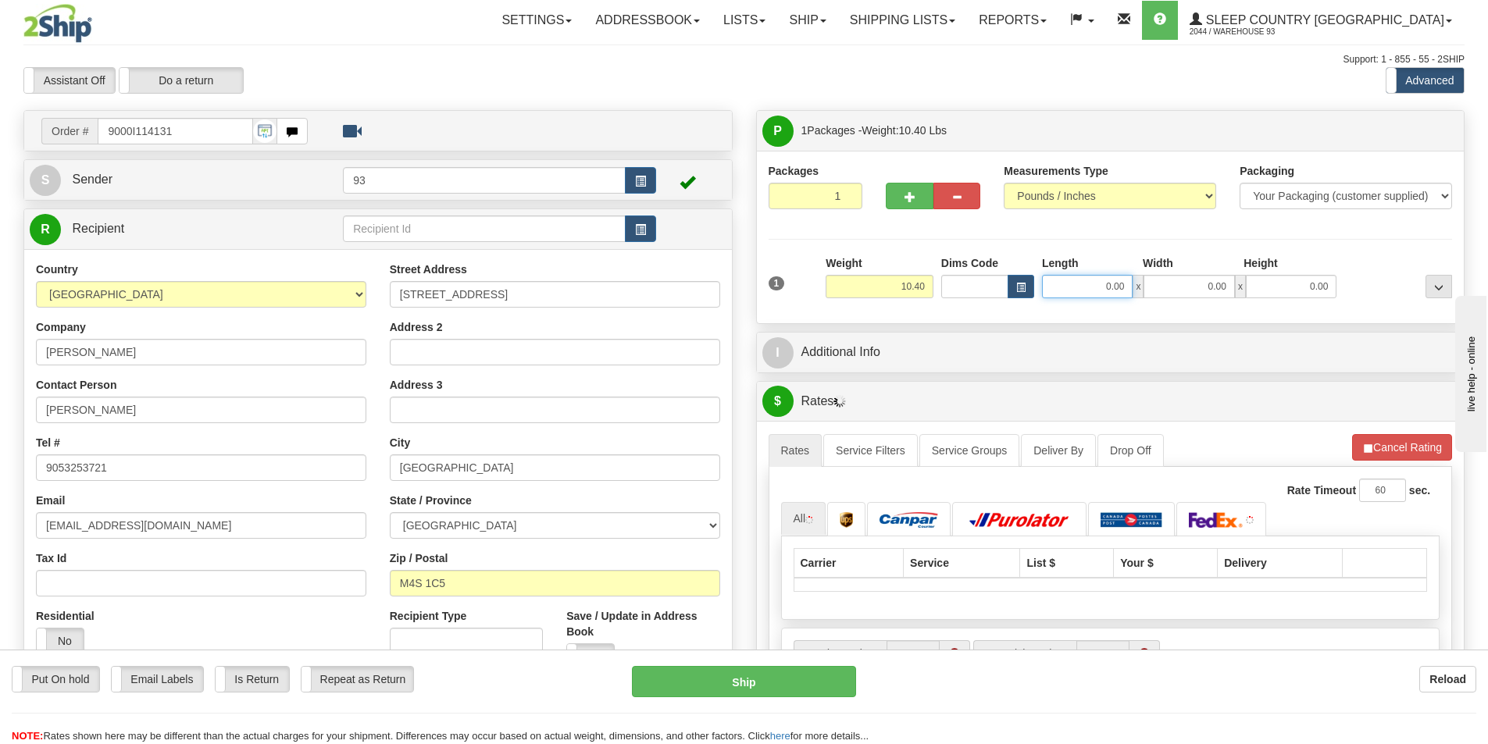
click at [1082, 286] on input "0.00" at bounding box center [1087, 286] width 91 height 23
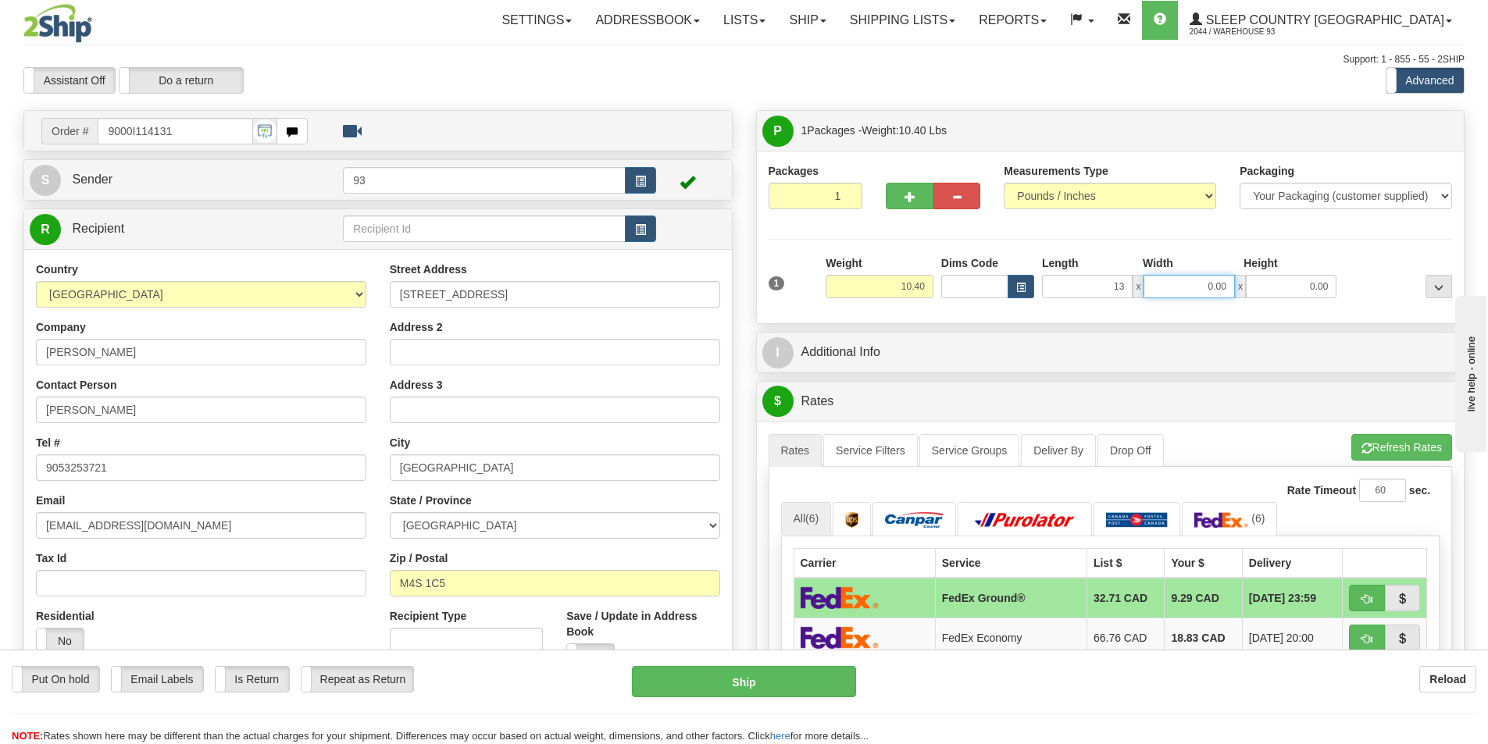
type input "13.00"
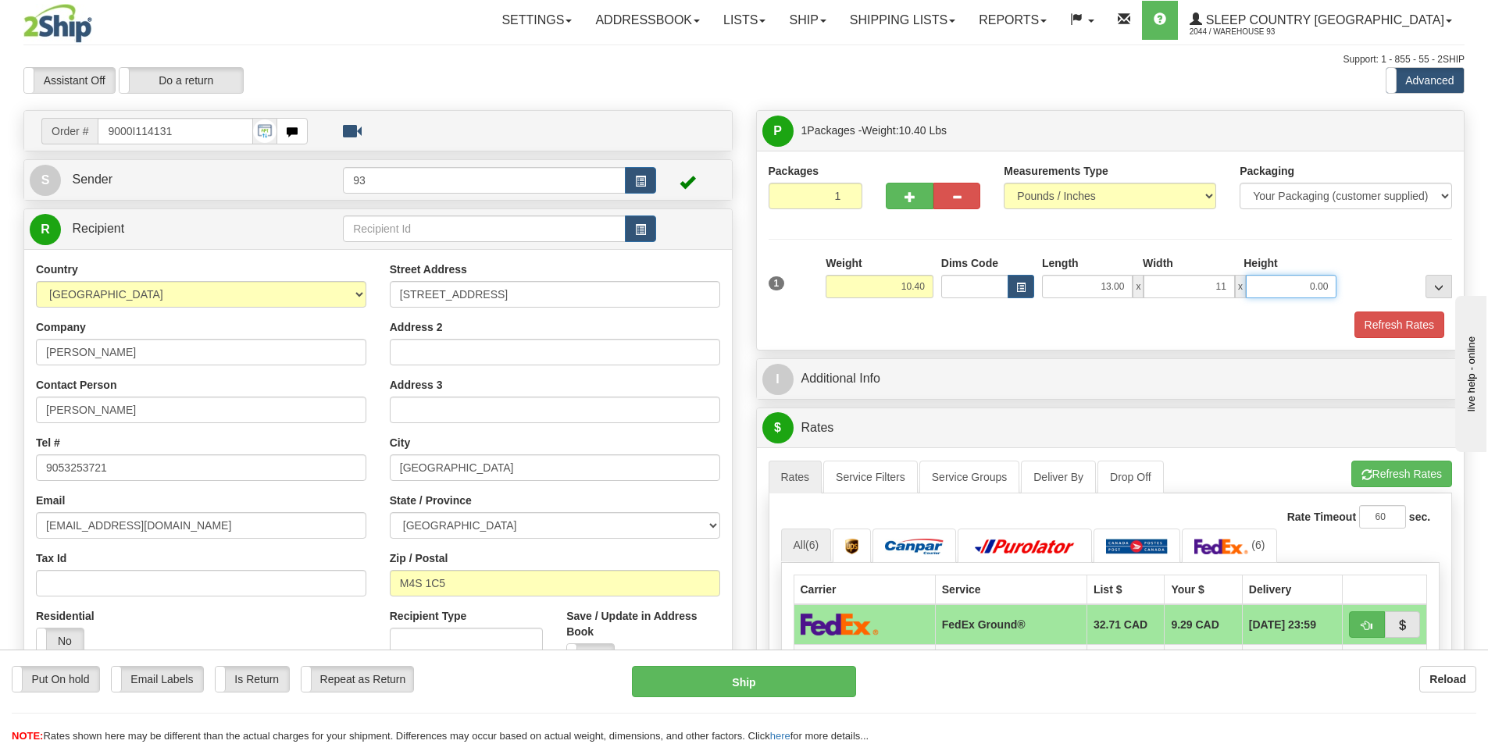
type input "11.00"
type input "7.00"
click at [1392, 319] on button "Refresh Rates" at bounding box center [1399, 325] width 90 height 27
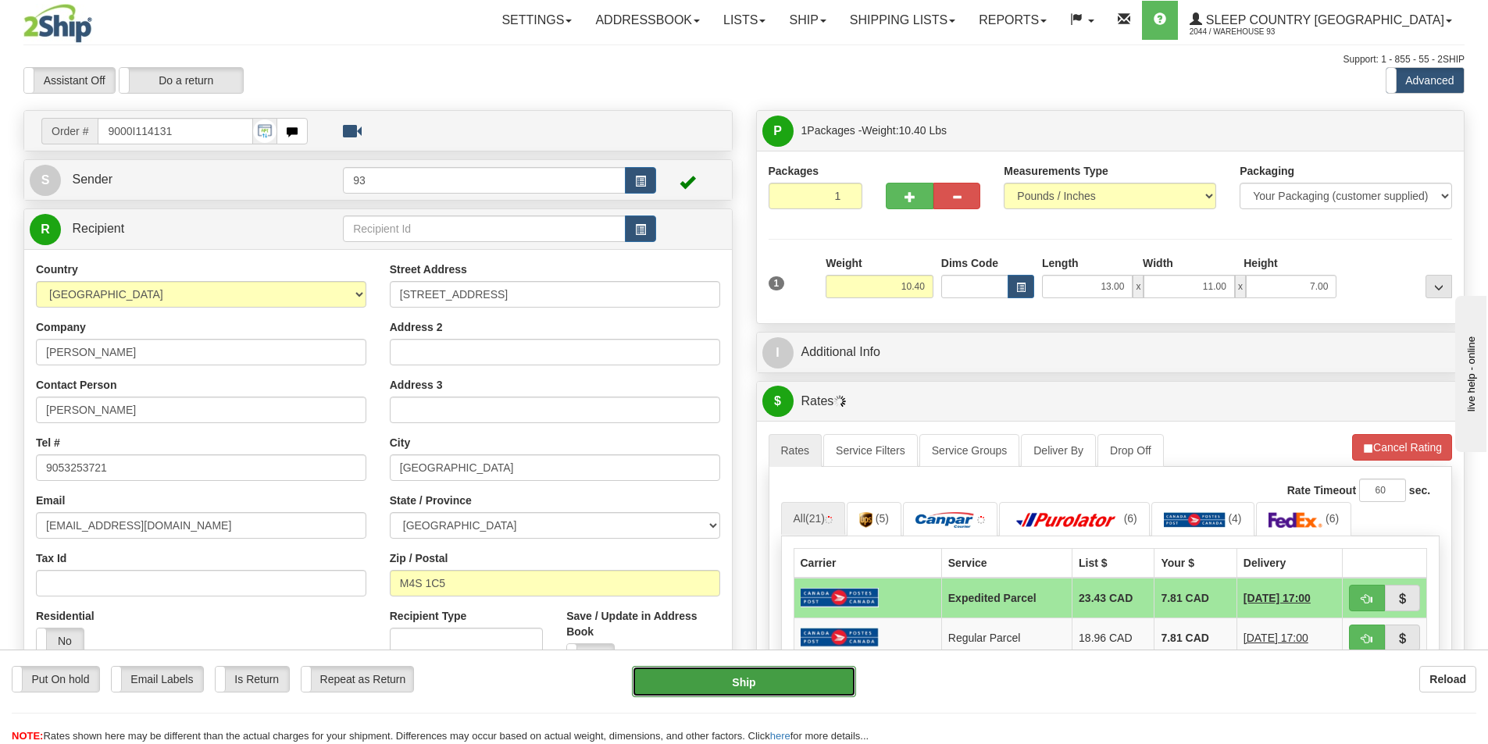
click at [713, 685] on button "Ship" at bounding box center [744, 681] width 224 height 31
type input "DOM.EP"
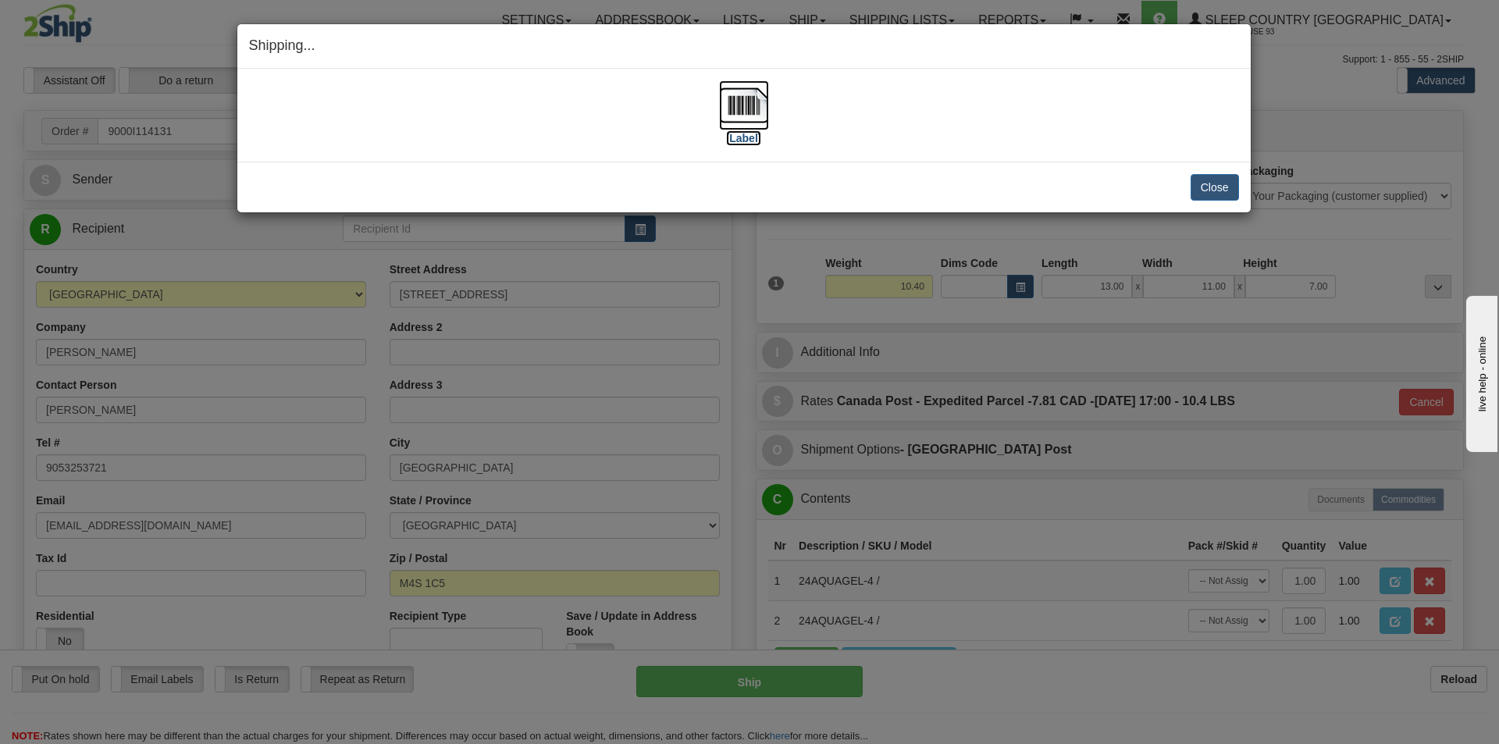
click at [750, 102] on img at bounding box center [744, 105] width 50 height 50
click at [1218, 184] on button "Close" at bounding box center [1215, 187] width 48 height 27
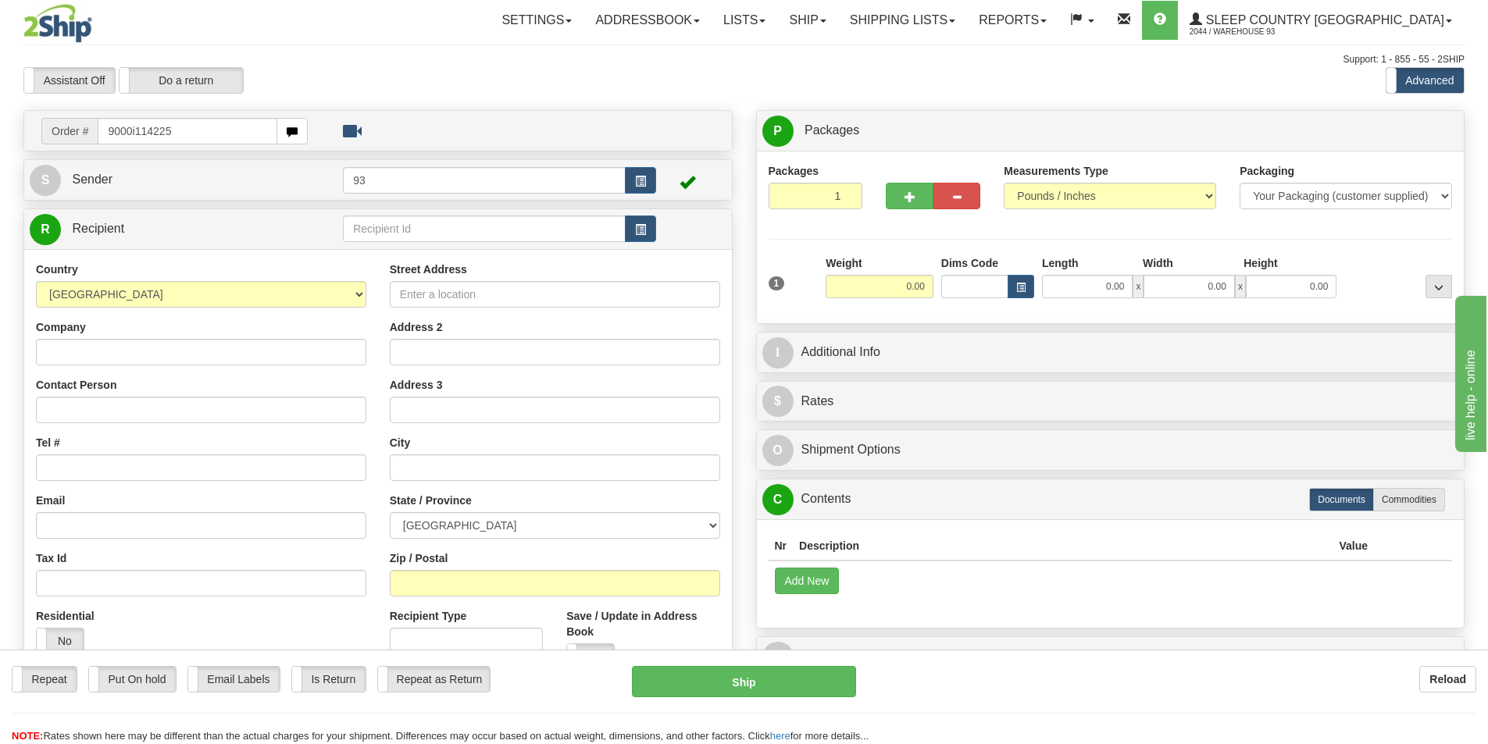
type input "9000i114225"
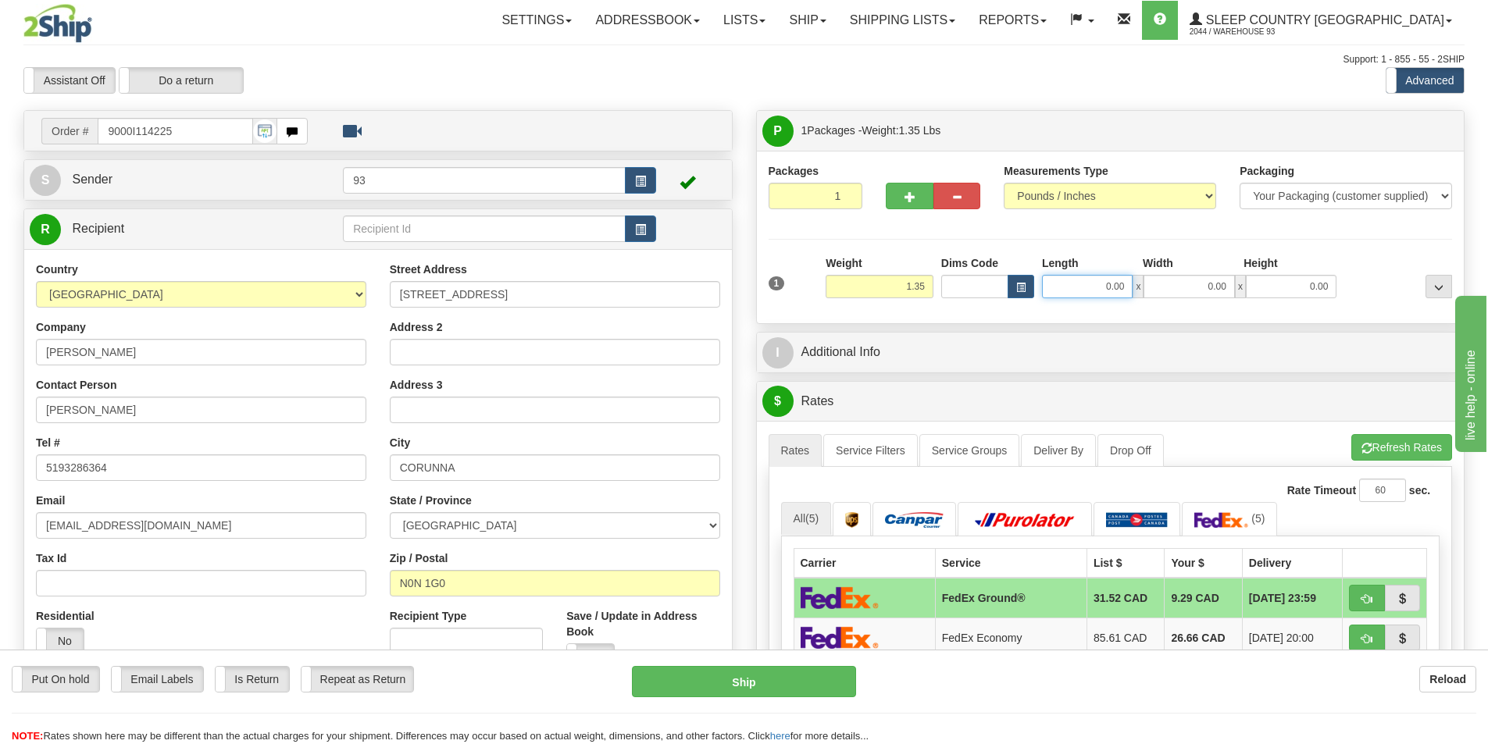
click at [1082, 283] on input "0.00" at bounding box center [1087, 286] width 91 height 23
type input "7.00"
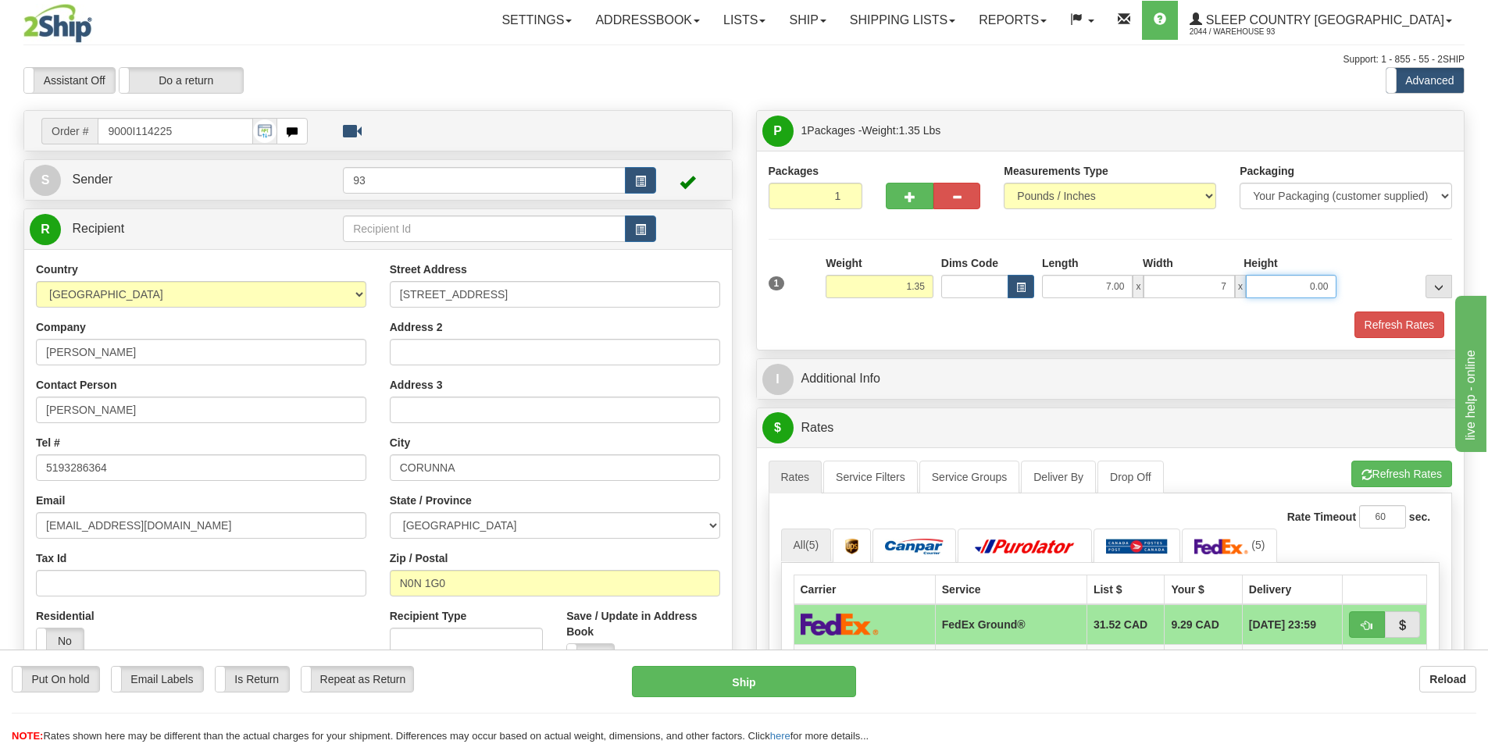
type input "7.00"
type input "4.00"
click at [1394, 325] on button "Refresh Rates" at bounding box center [1399, 325] width 90 height 27
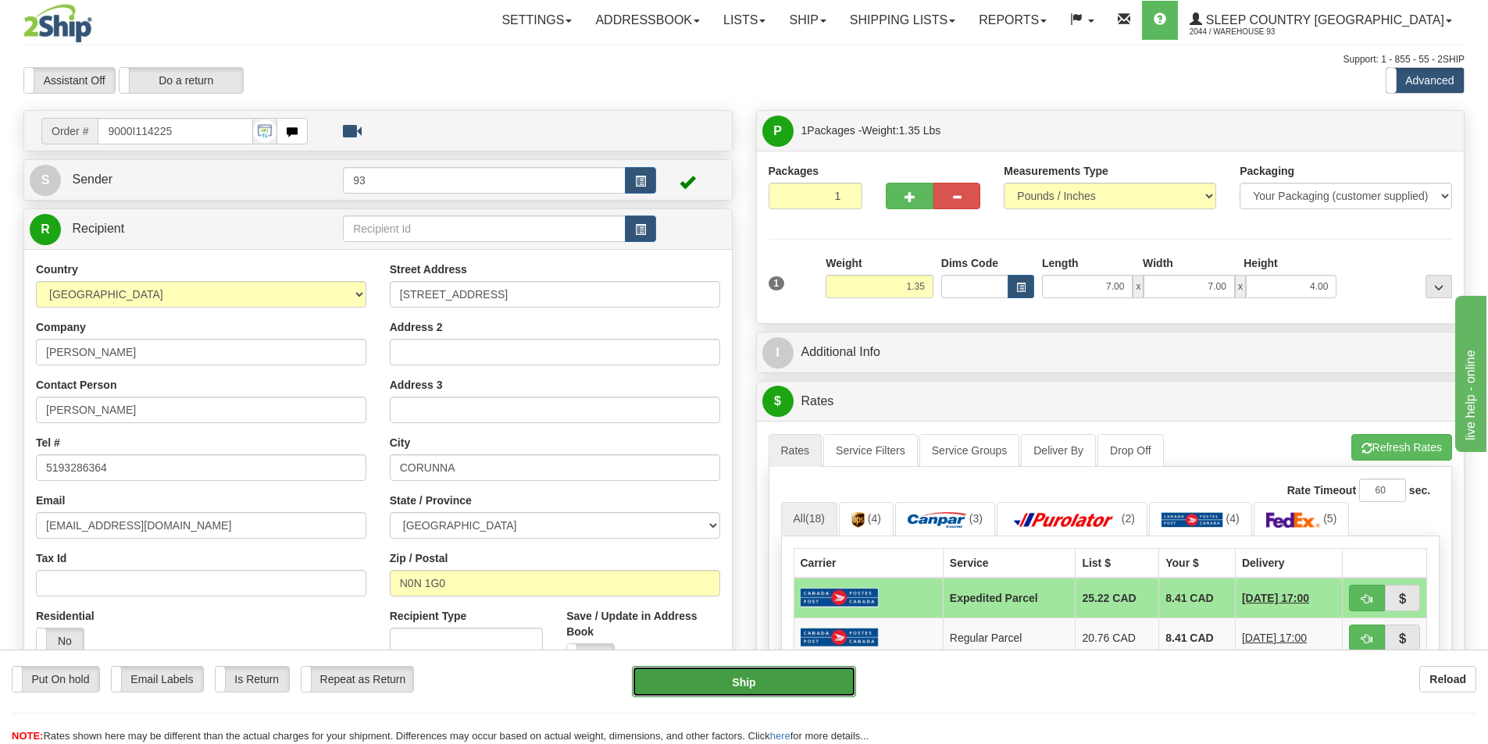
click at [747, 683] on button "Ship" at bounding box center [744, 681] width 224 height 31
type input "DOM.EP"
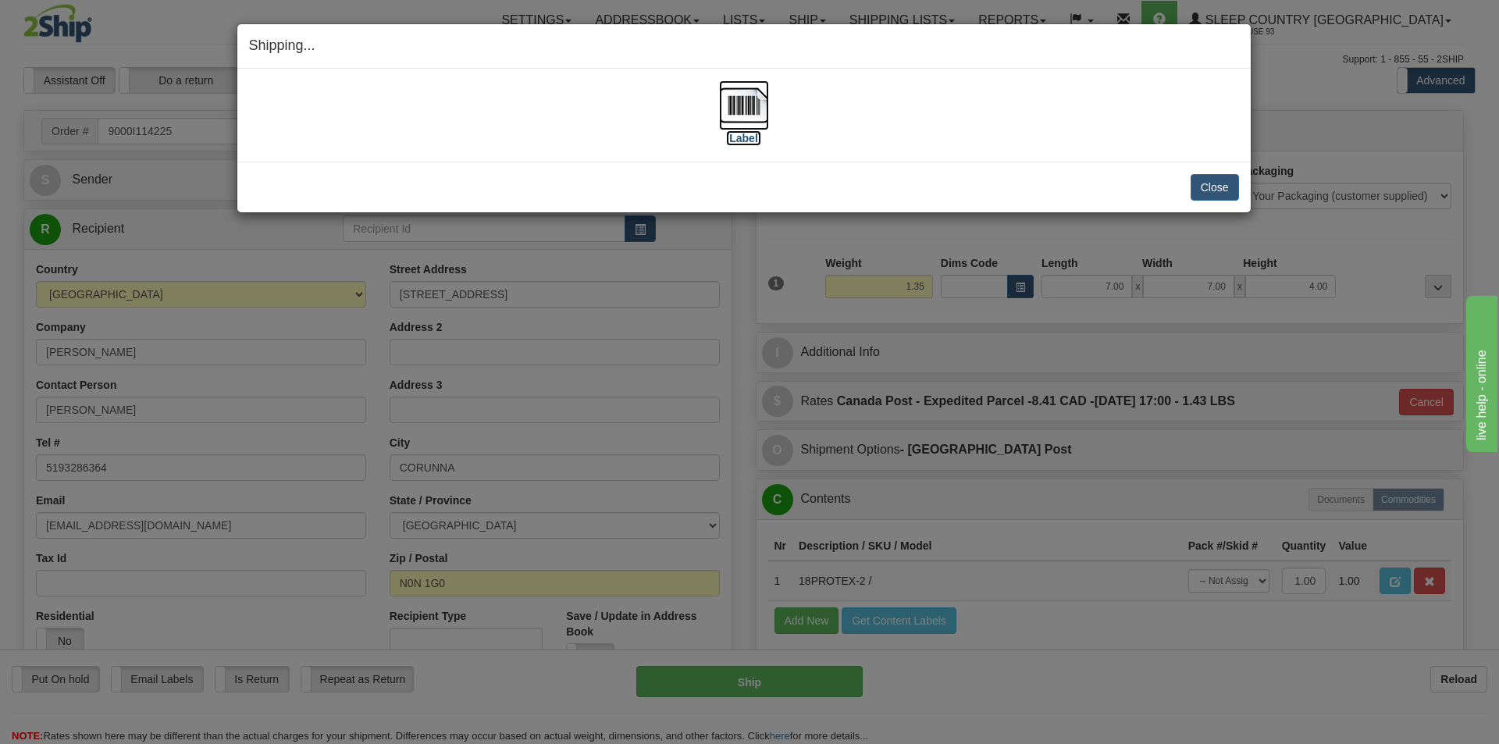
click at [751, 102] on img at bounding box center [744, 105] width 50 height 50
click at [1221, 190] on button "Close" at bounding box center [1215, 187] width 48 height 27
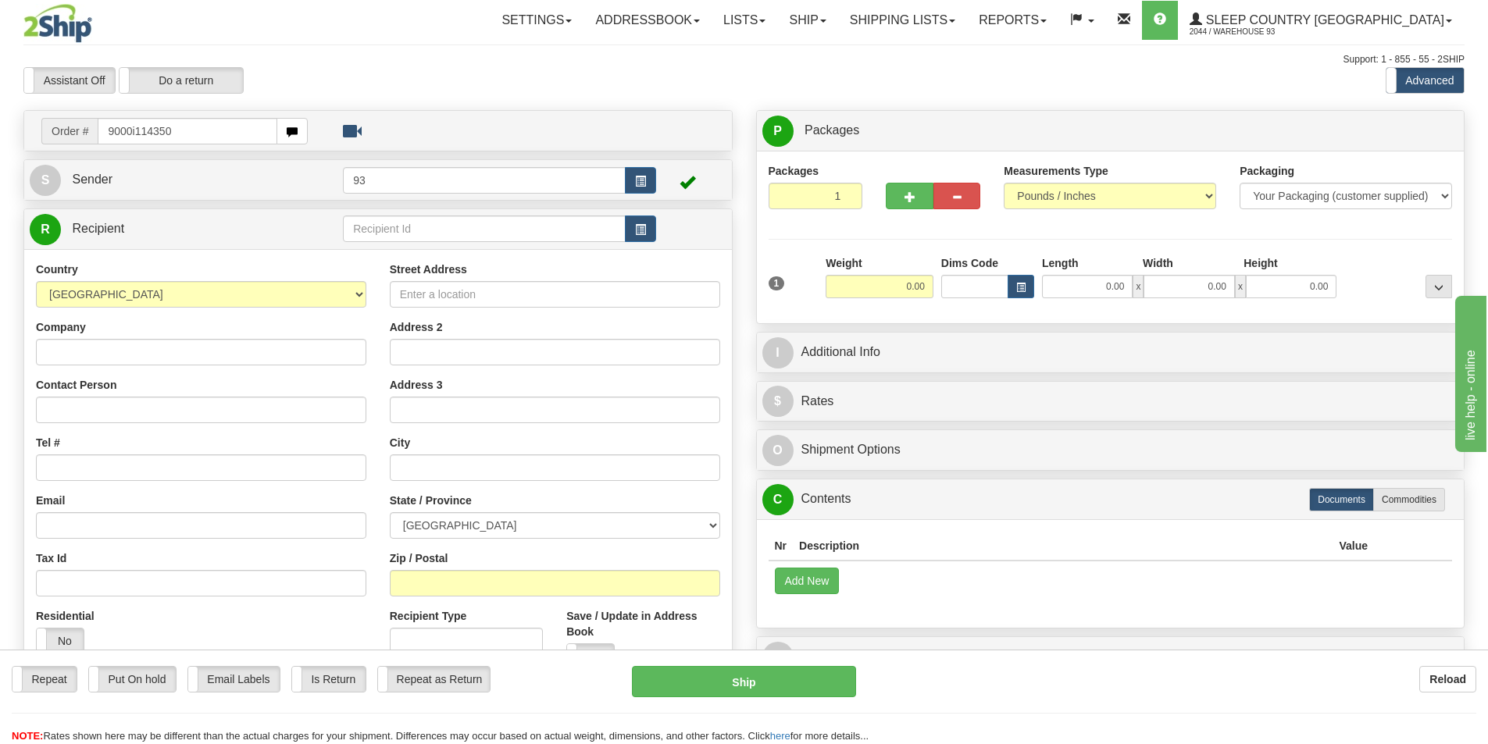
type input "9000i114350"
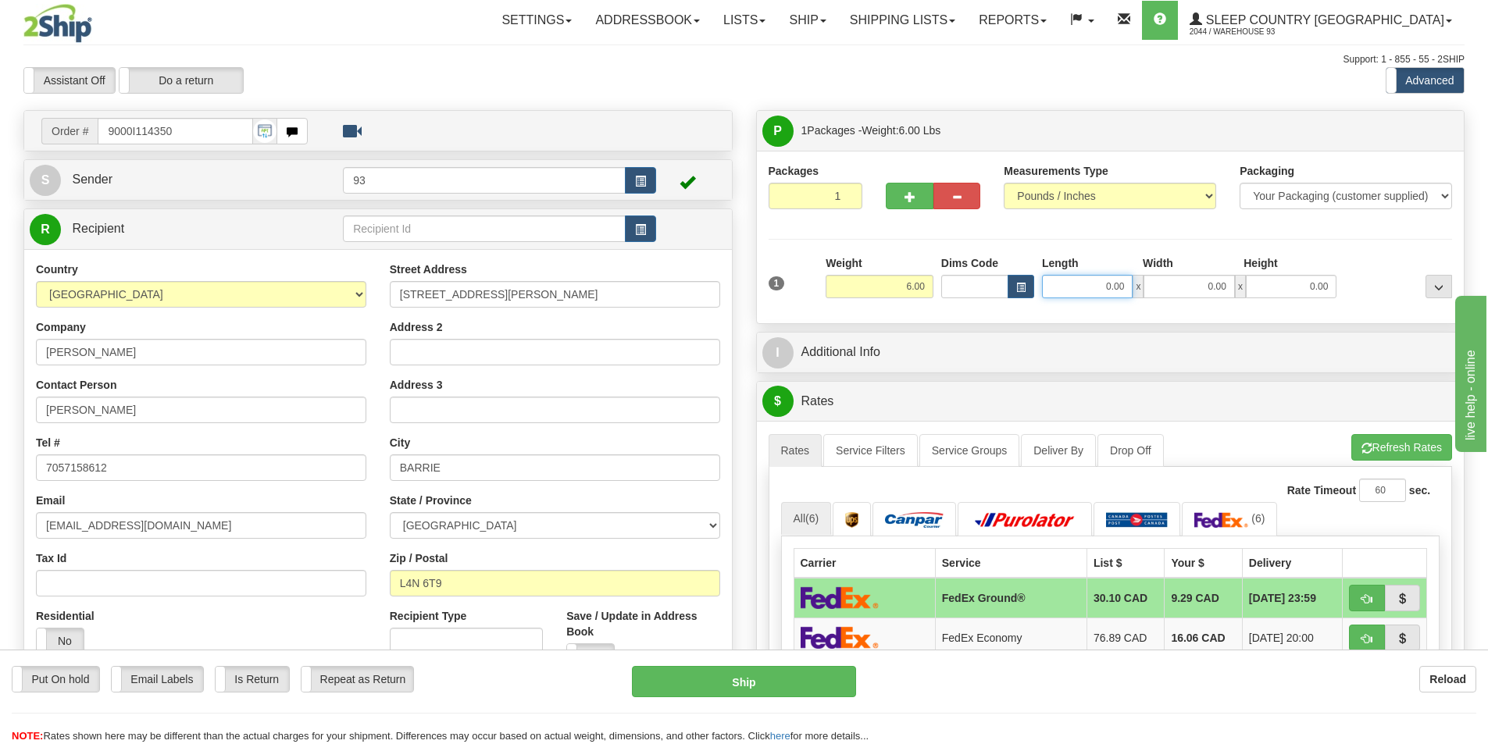
click at [1047, 289] on input "0.00" at bounding box center [1087, 286] width 91 height 23
type input "14.00"
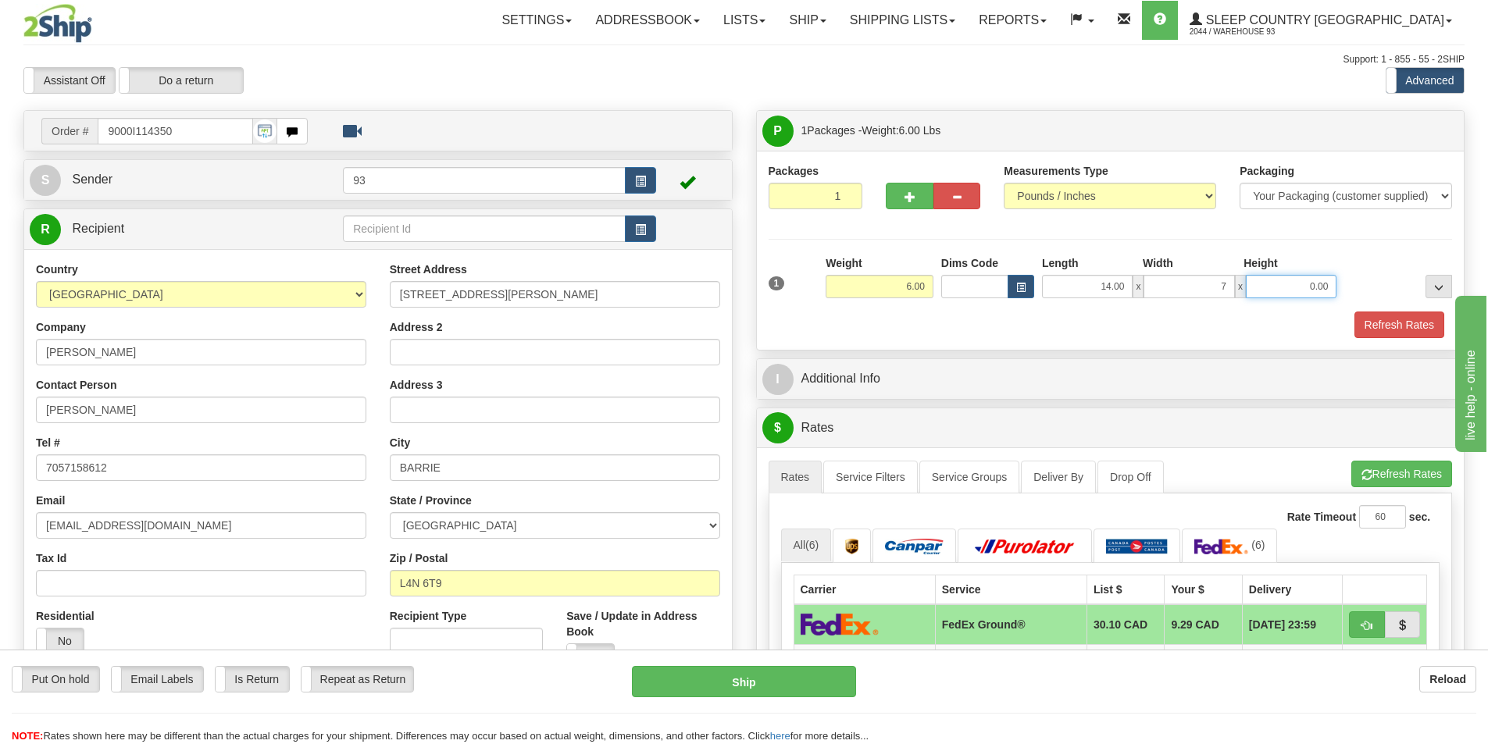
type input "7.00"
type input "4.00"
click at [1400, 314] on button "Refresh Rates" at bounding box center [1399, 325] width 90 height 27
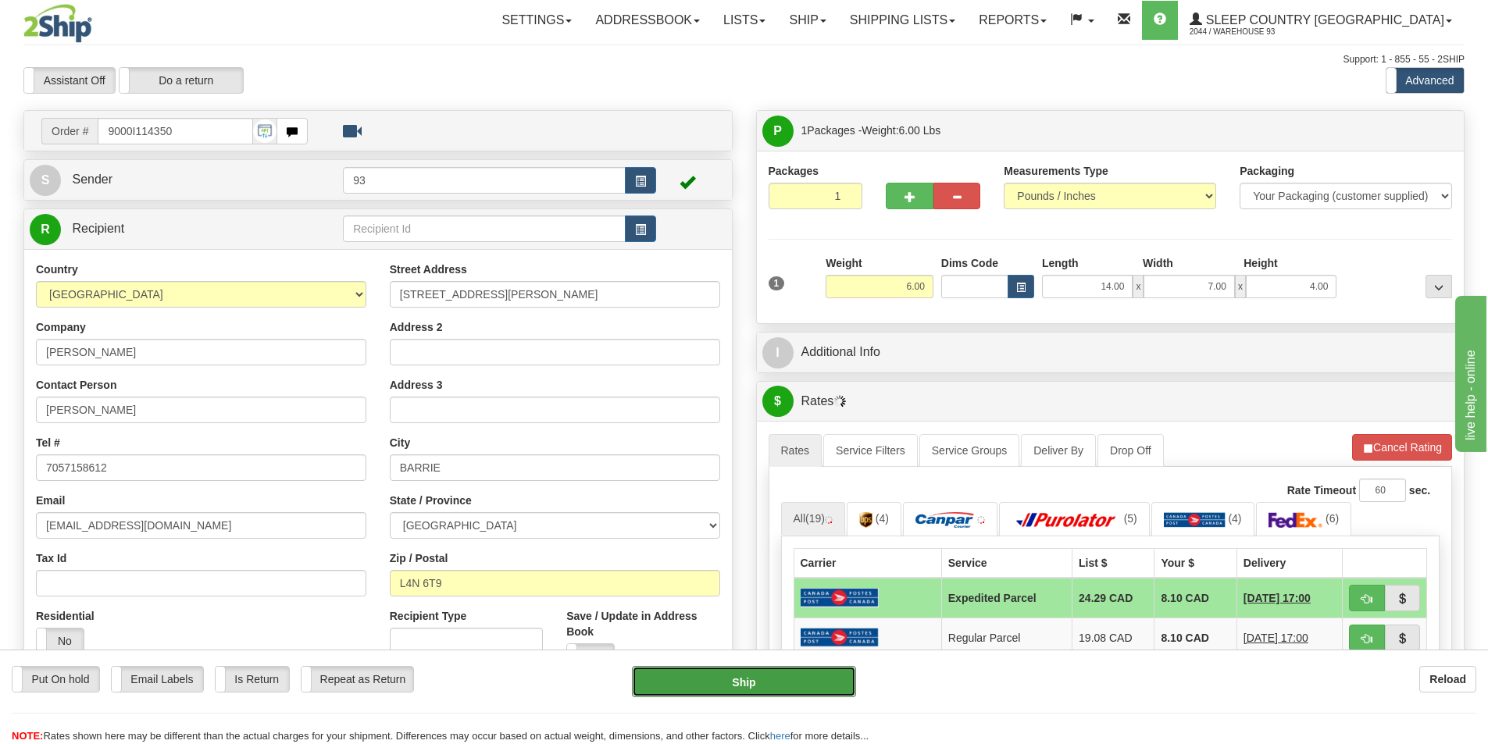
click at [766, 676] on button "Ship" at bounding box center [744, 681] width 224 height 31
type input "DOM.EP"
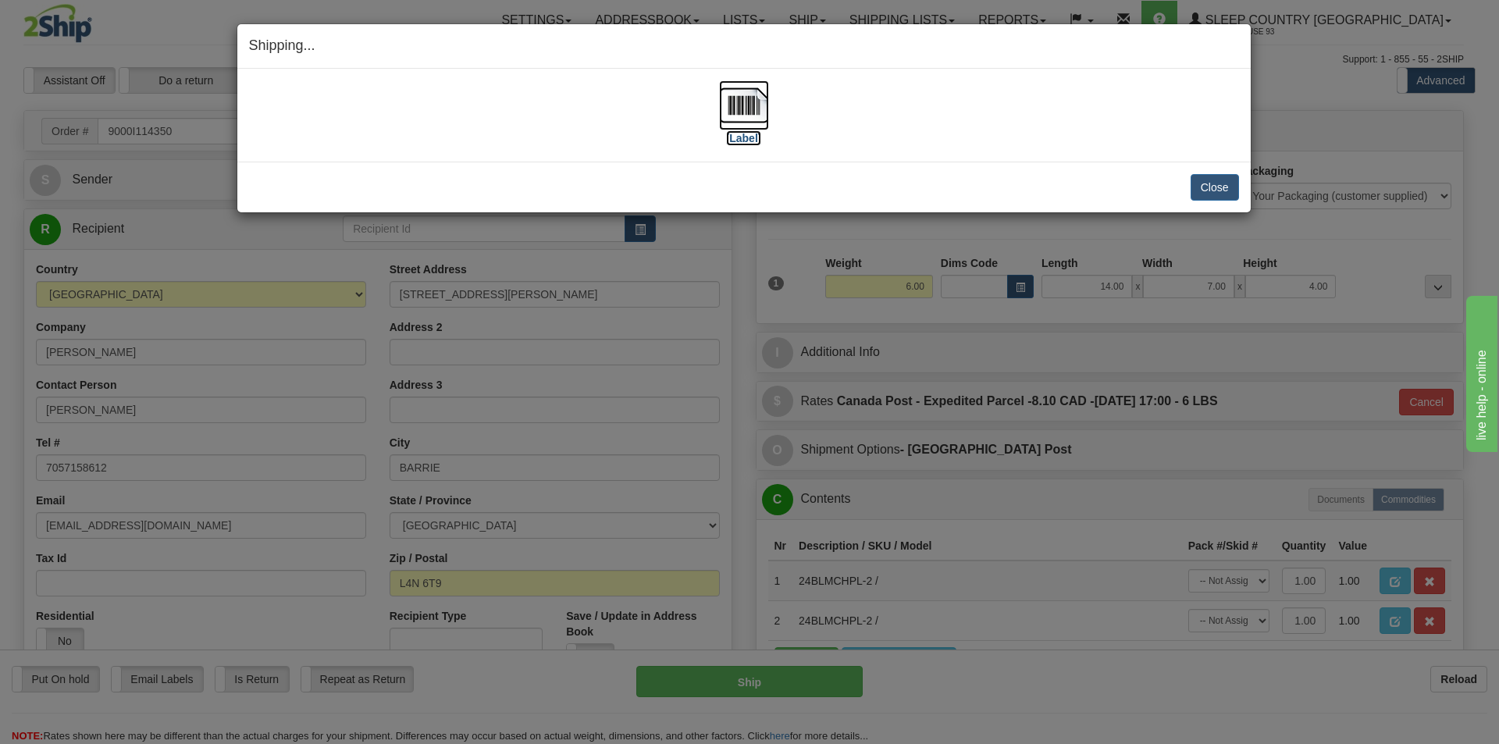
click at [741, 105] on img at bounding box center [744, 105] width 50 height 50
click at [1214, 188] on button "Close" at bounding box center [1215, 187] width 48 height 27
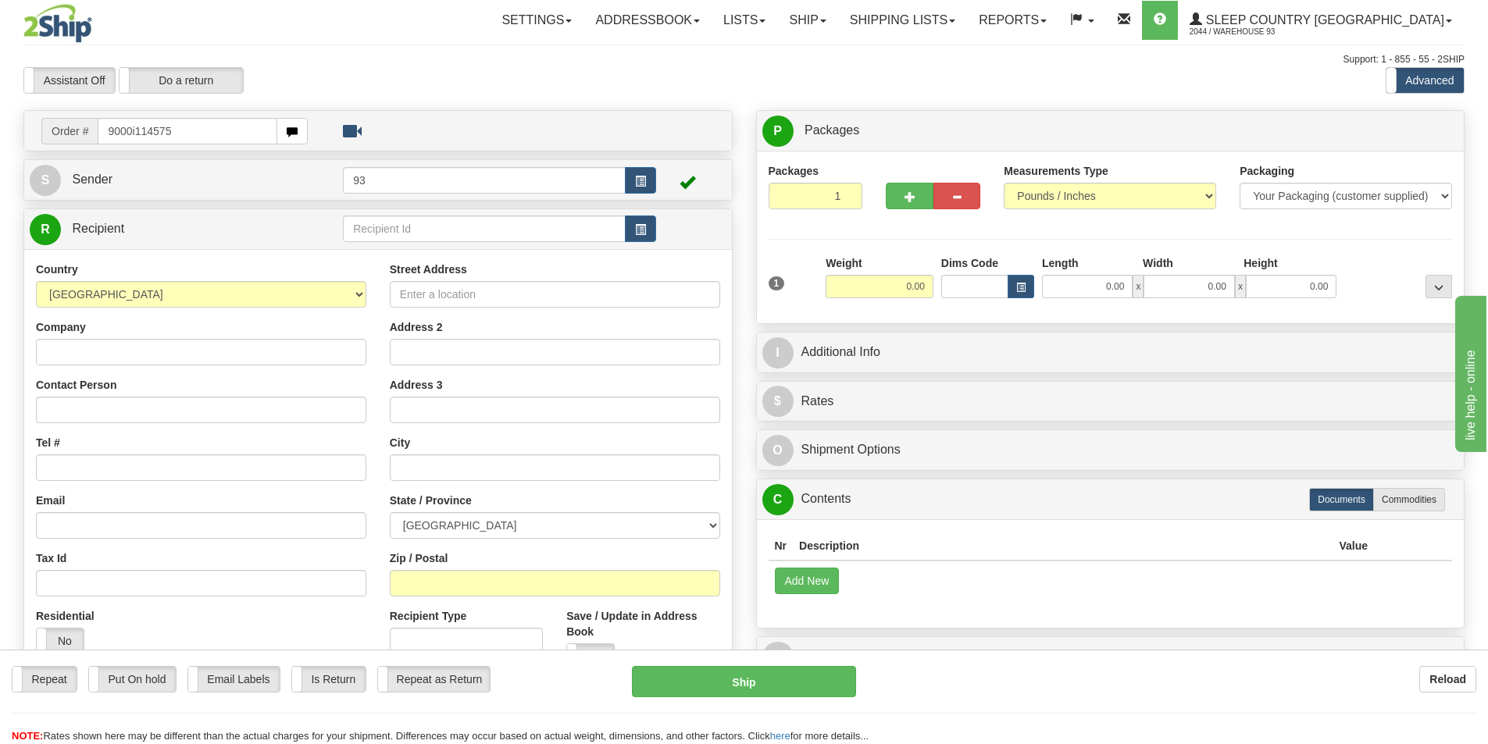
type input "9000i114575"
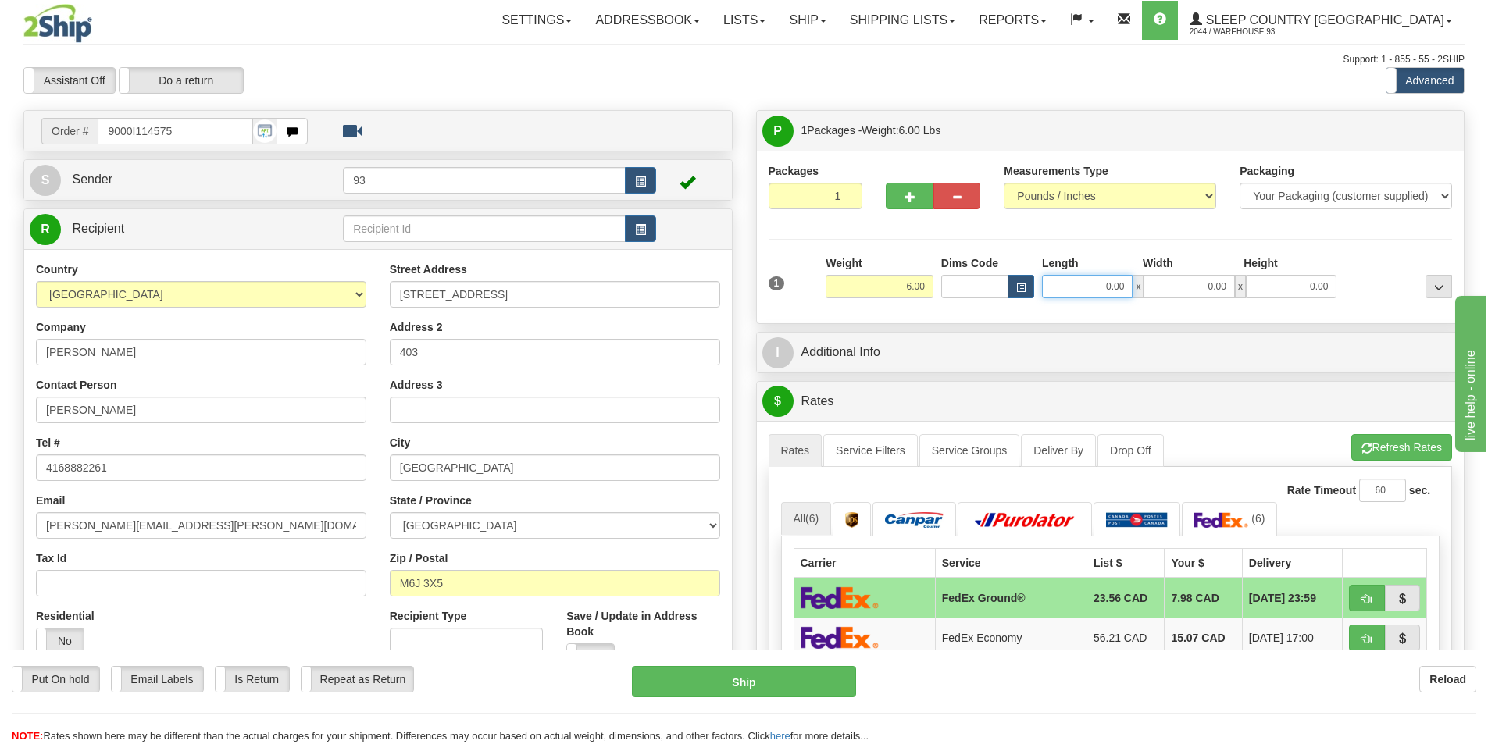
click at [1066, 286] on input "0.00" at bounding box center [1087, 286] width 91 height 23
type input "11.00"
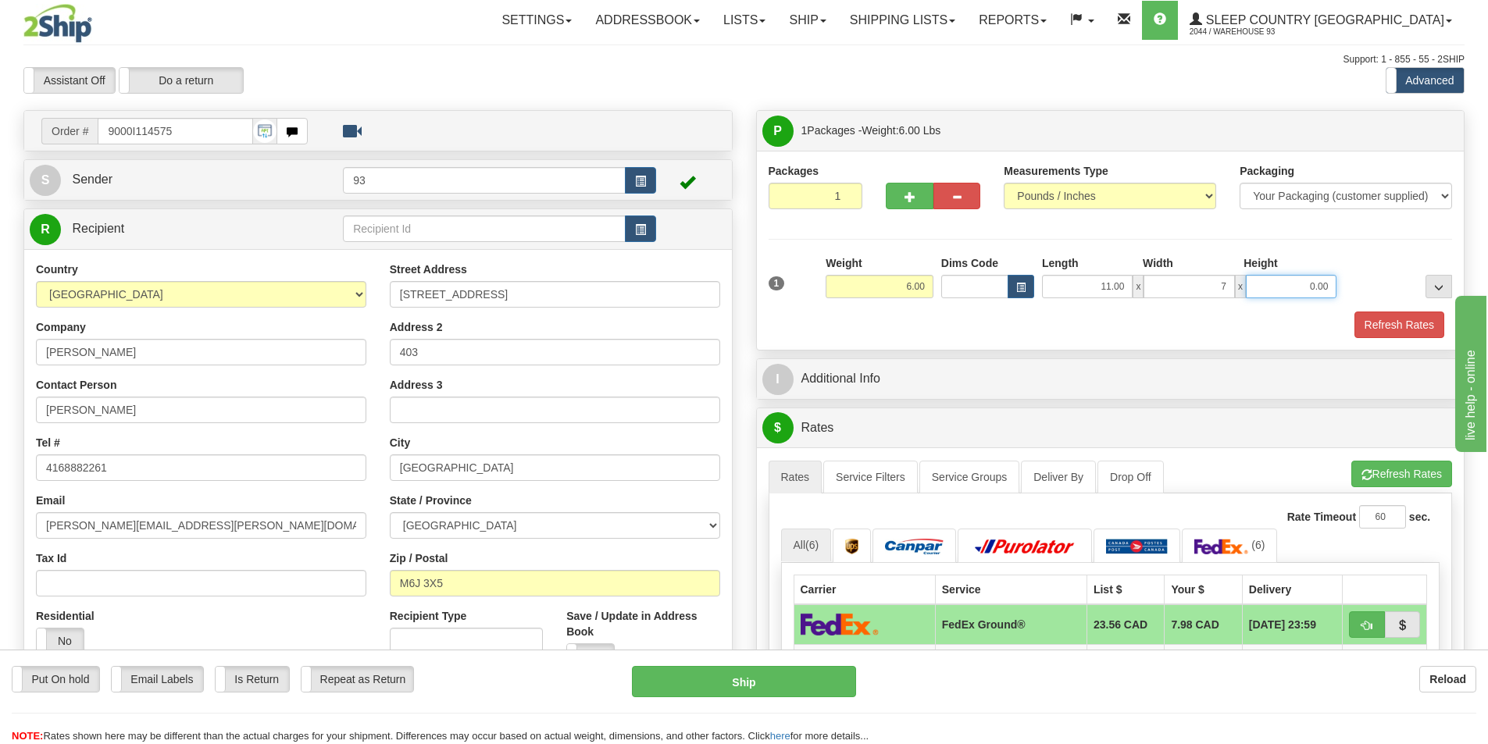
type input "7.00"
type input "4.00"
click at [1416, 319] on button "Refresh Rates" at bounding box center [1399, 325] width 90 height 27
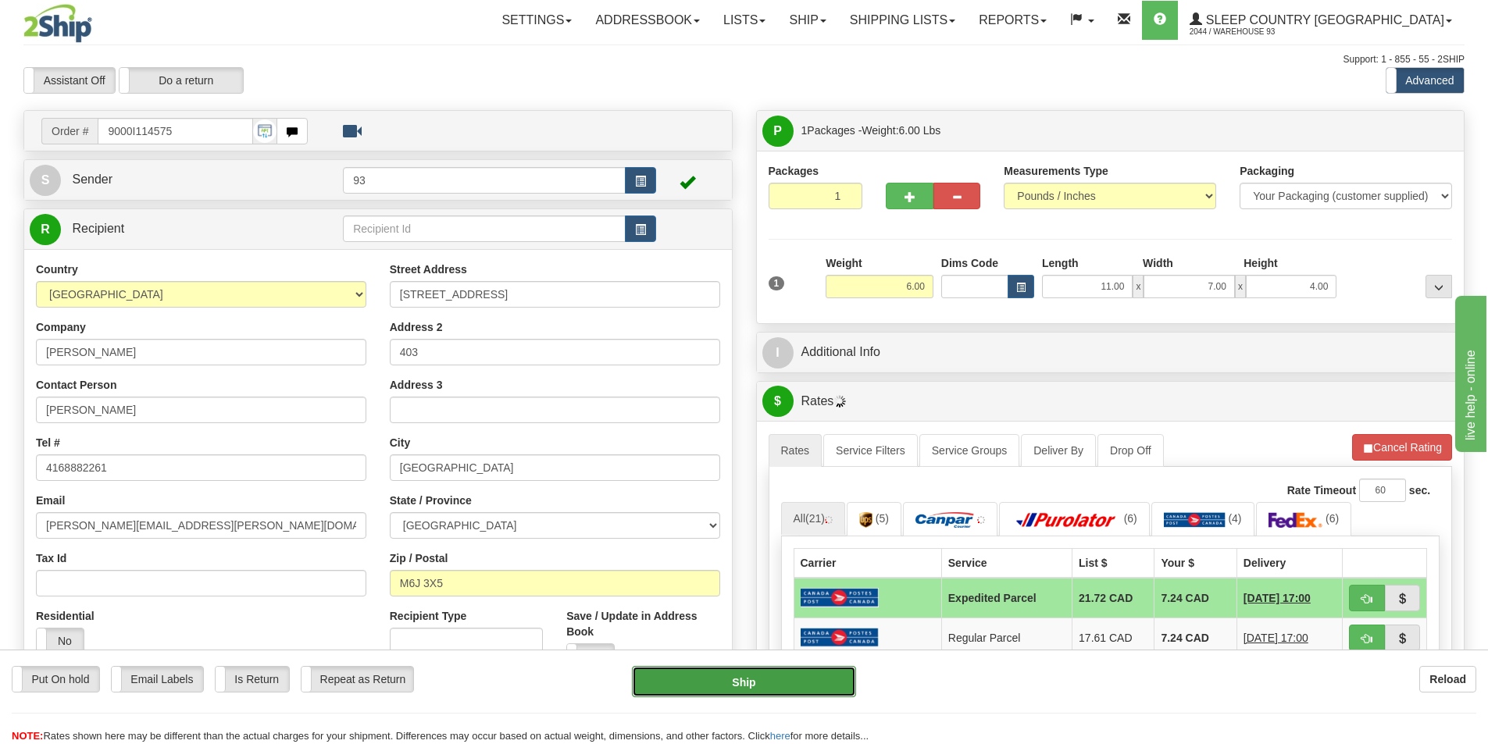
click at [723, 679] on button "Ship" at bounding box center [744, 681] width 224 height 31
type input "DOM.EP"
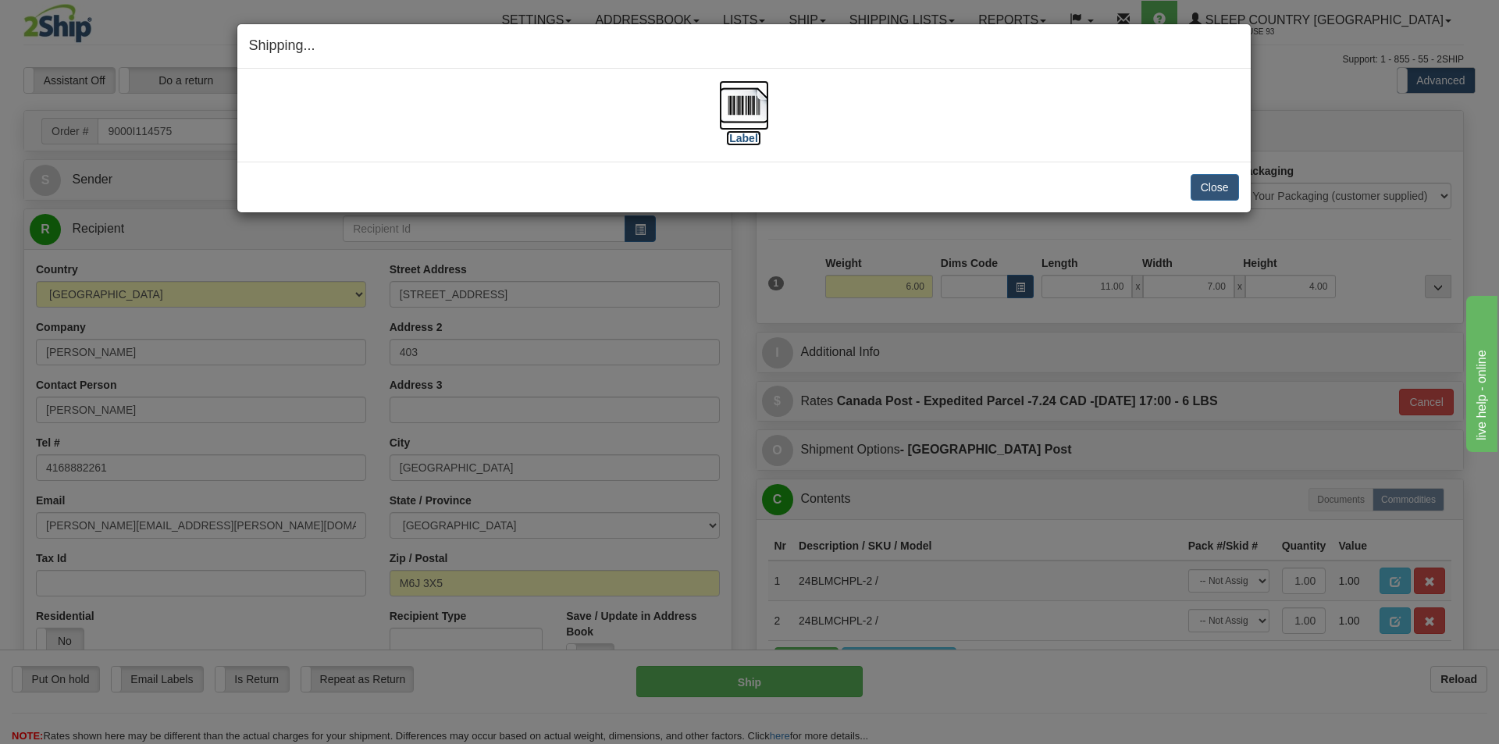
click at [746, 100] on img at bounding box center [744, 105] width 50 height 50
click at [1214, 185] on button "Close" at bounding box center [1215, 187] width 48 height 27
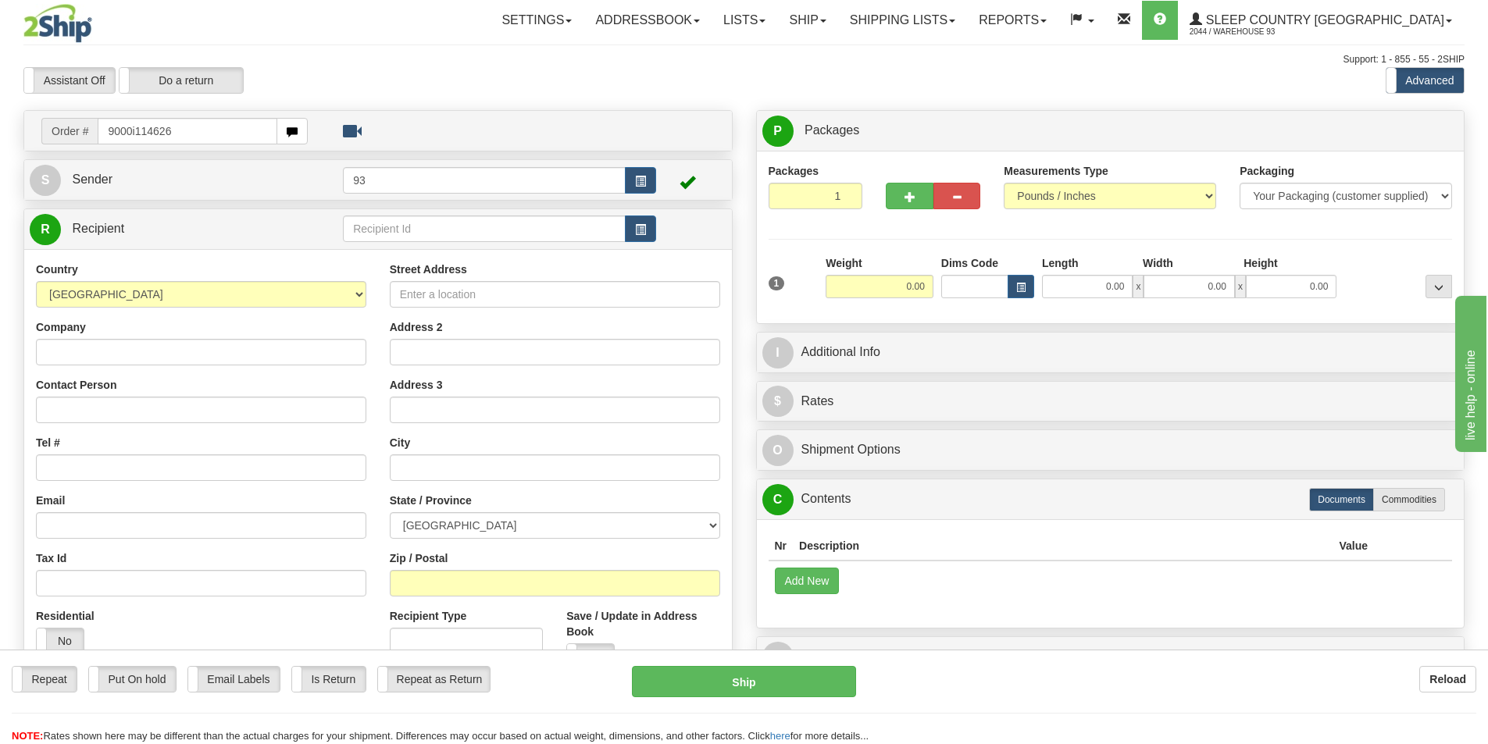
type input "9000i114626"
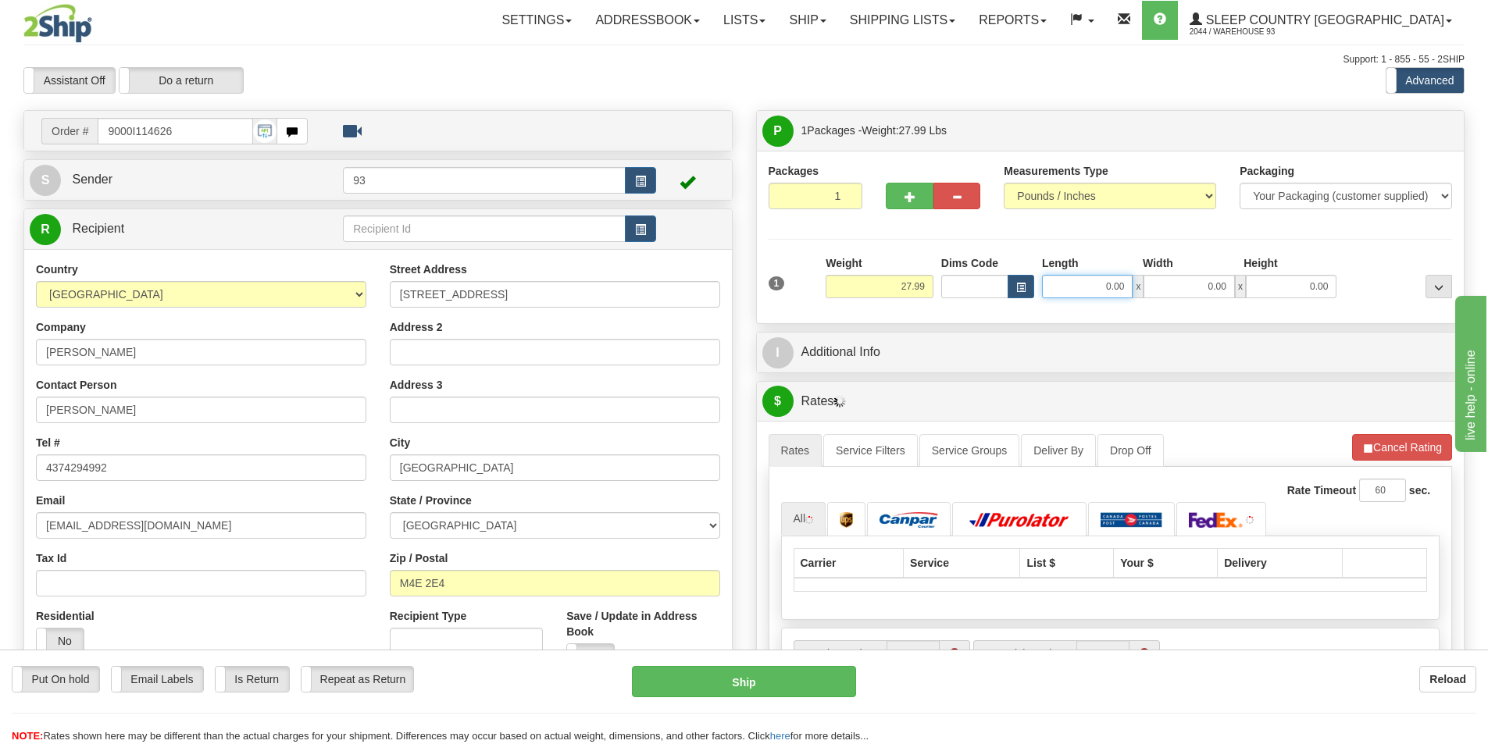
click at [1075, 285] on input "0.00" at bounding box center [1087, 286] width 91 height 23
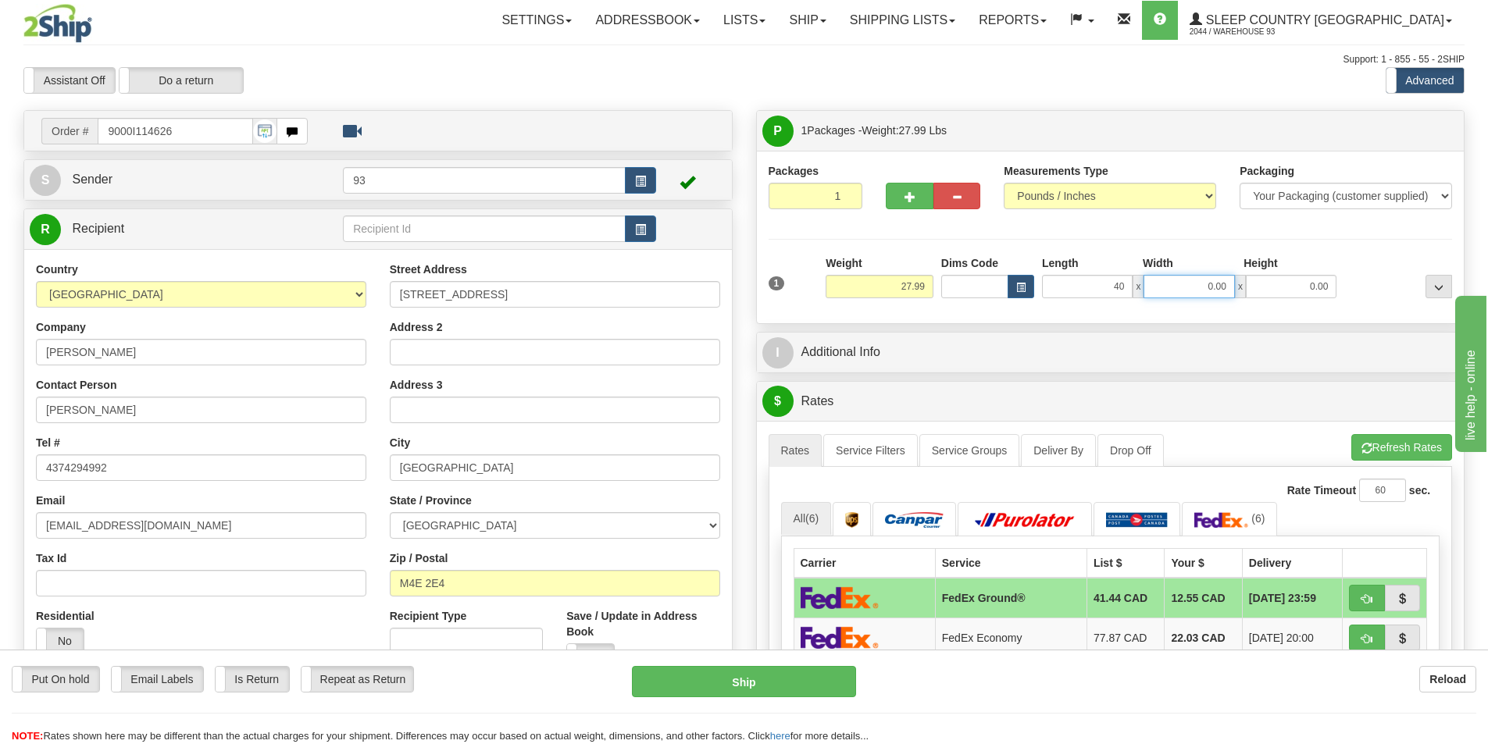
type input "40.00"
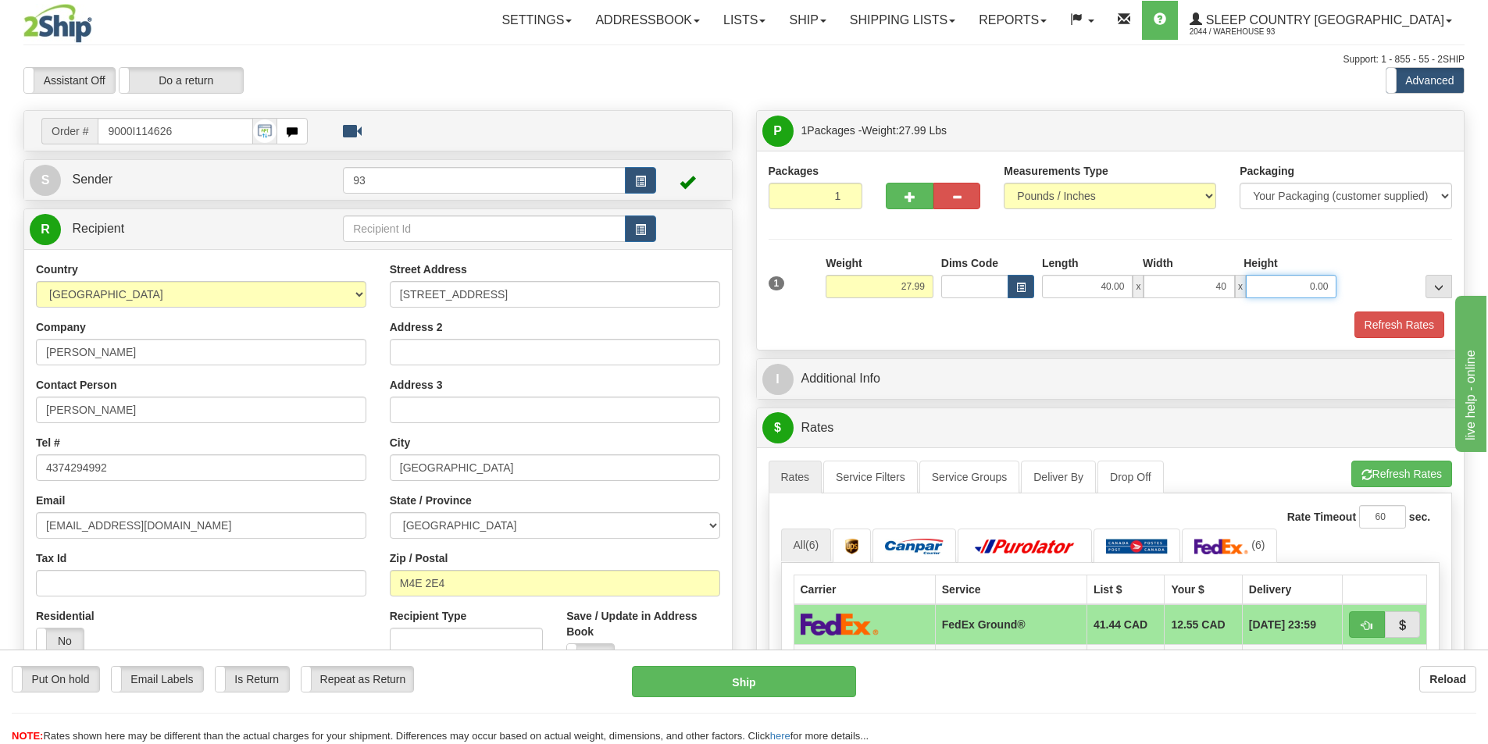
type input "40.00"
click at [1278, 286] on input "0.00" at bounding box center [1291, 286] width 91 height 23
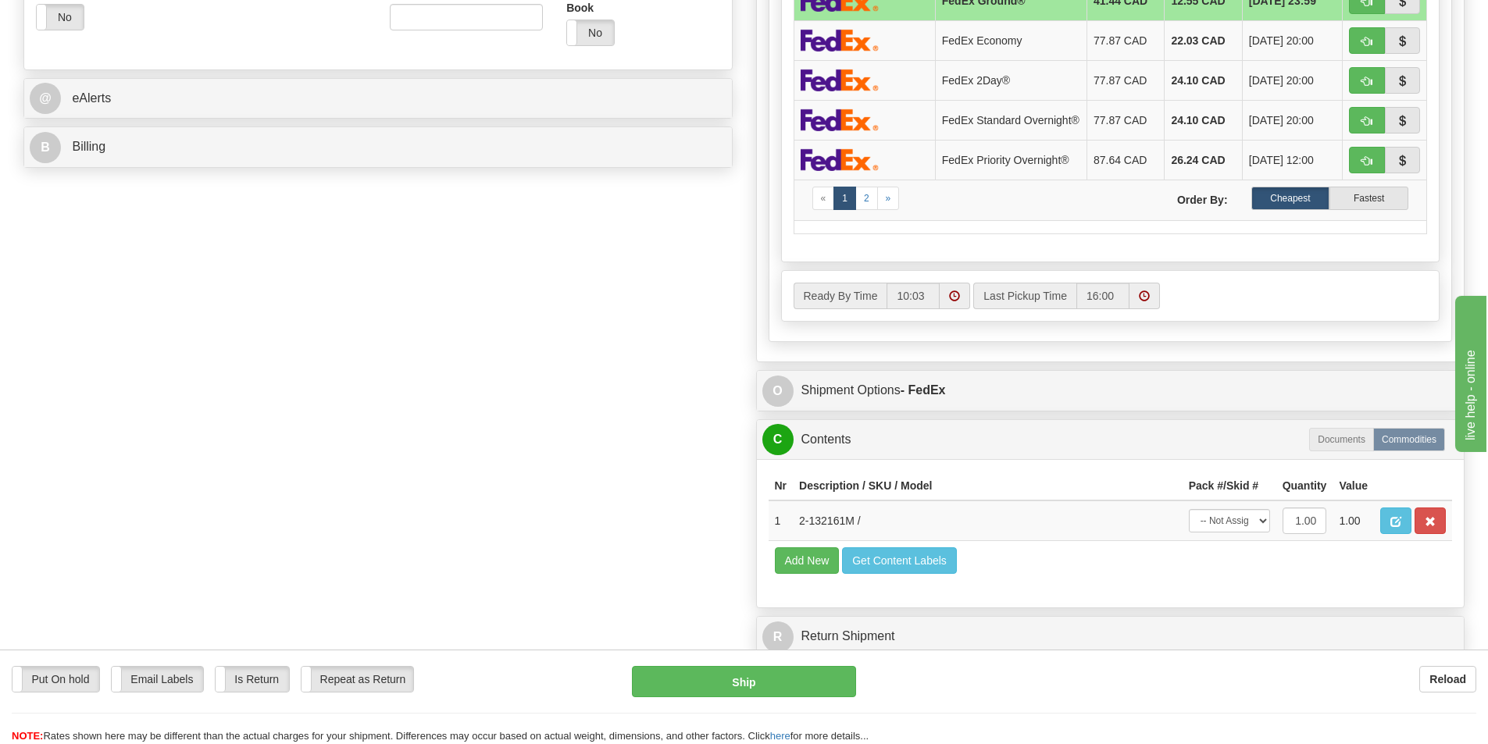
scroll to position [625, 0]
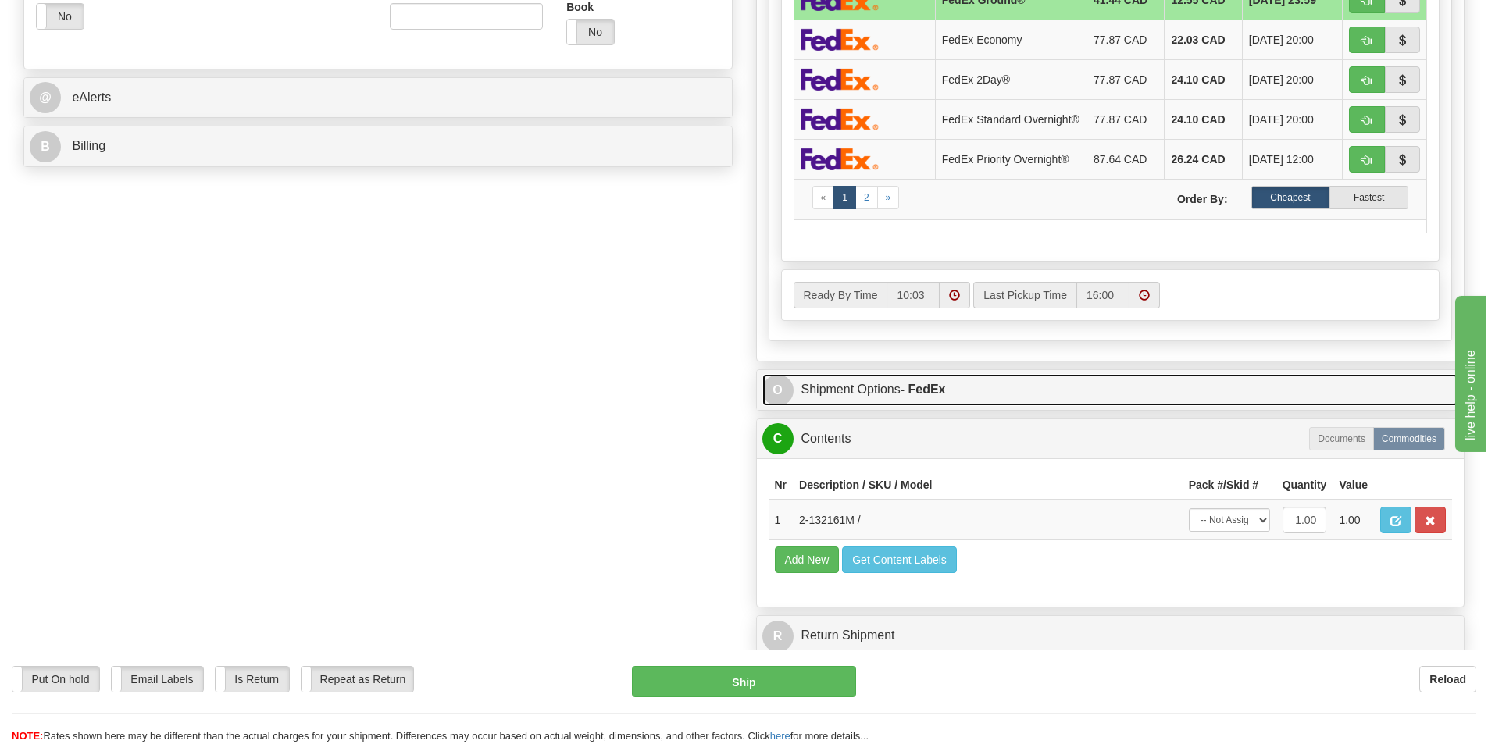
type input "12.00"
click at [839, 397] on link "O Shipment Options - FedEx" at bounding box center [1110, 390] width 697 height 32
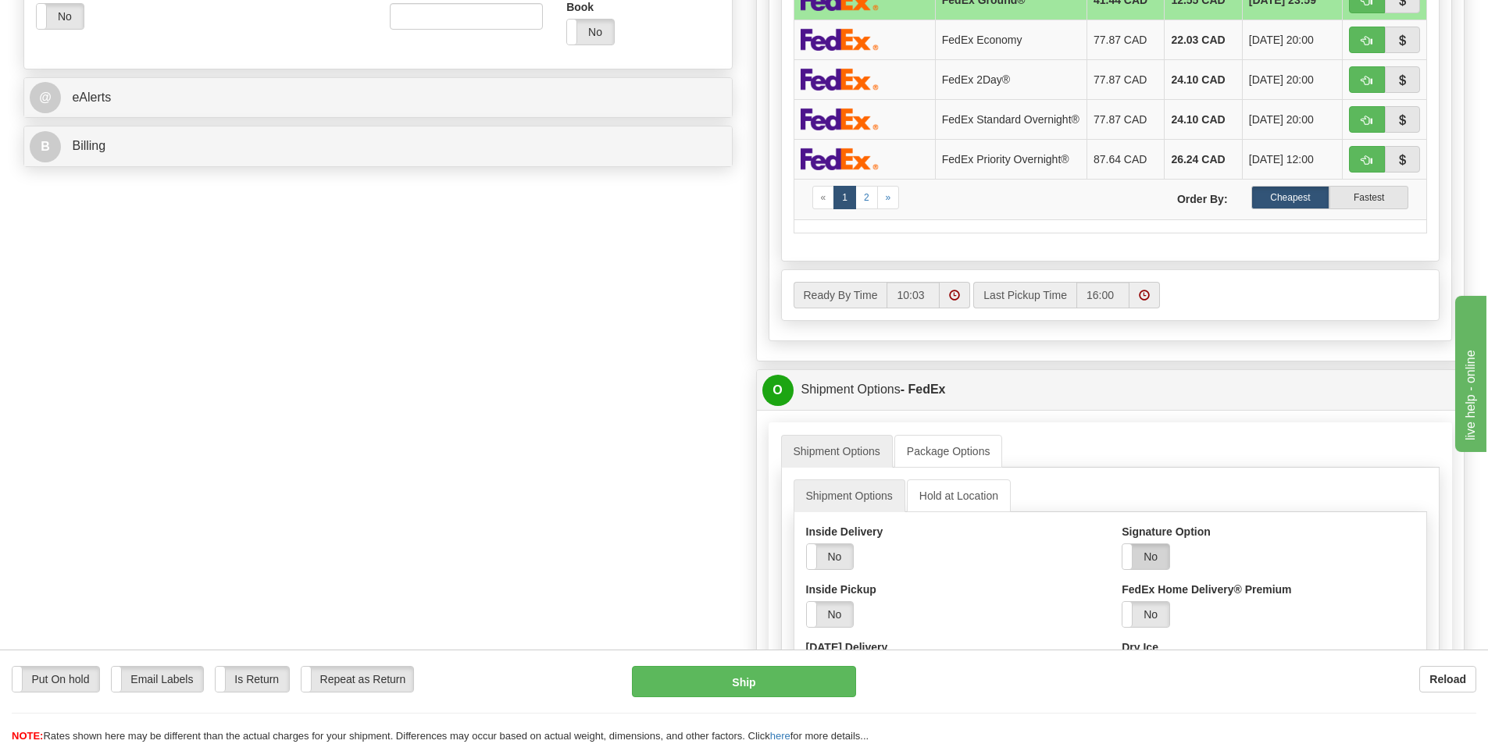
click at [1146, 559] on label "No" at bounding box center [1145, 556] width 47 height 25
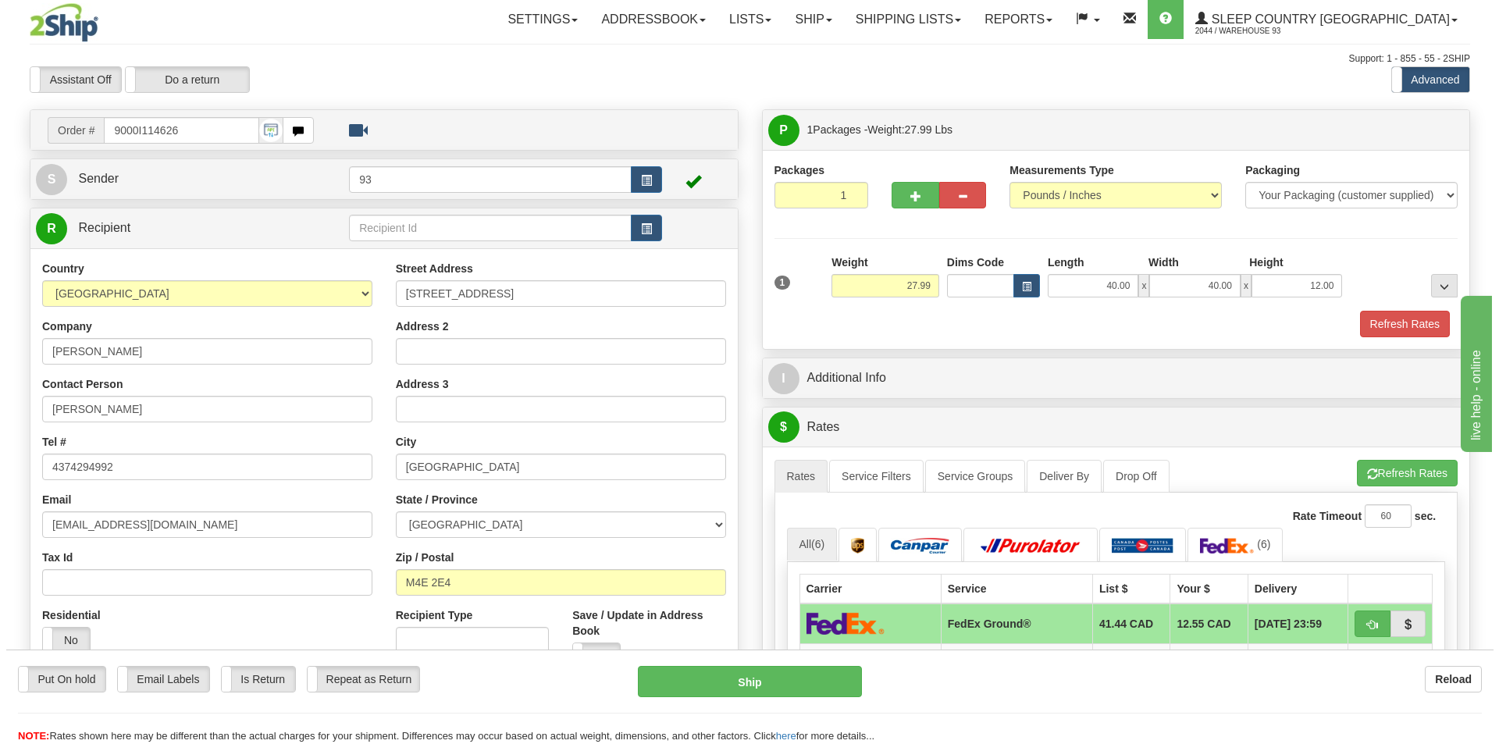
scroll to position [0, 0]
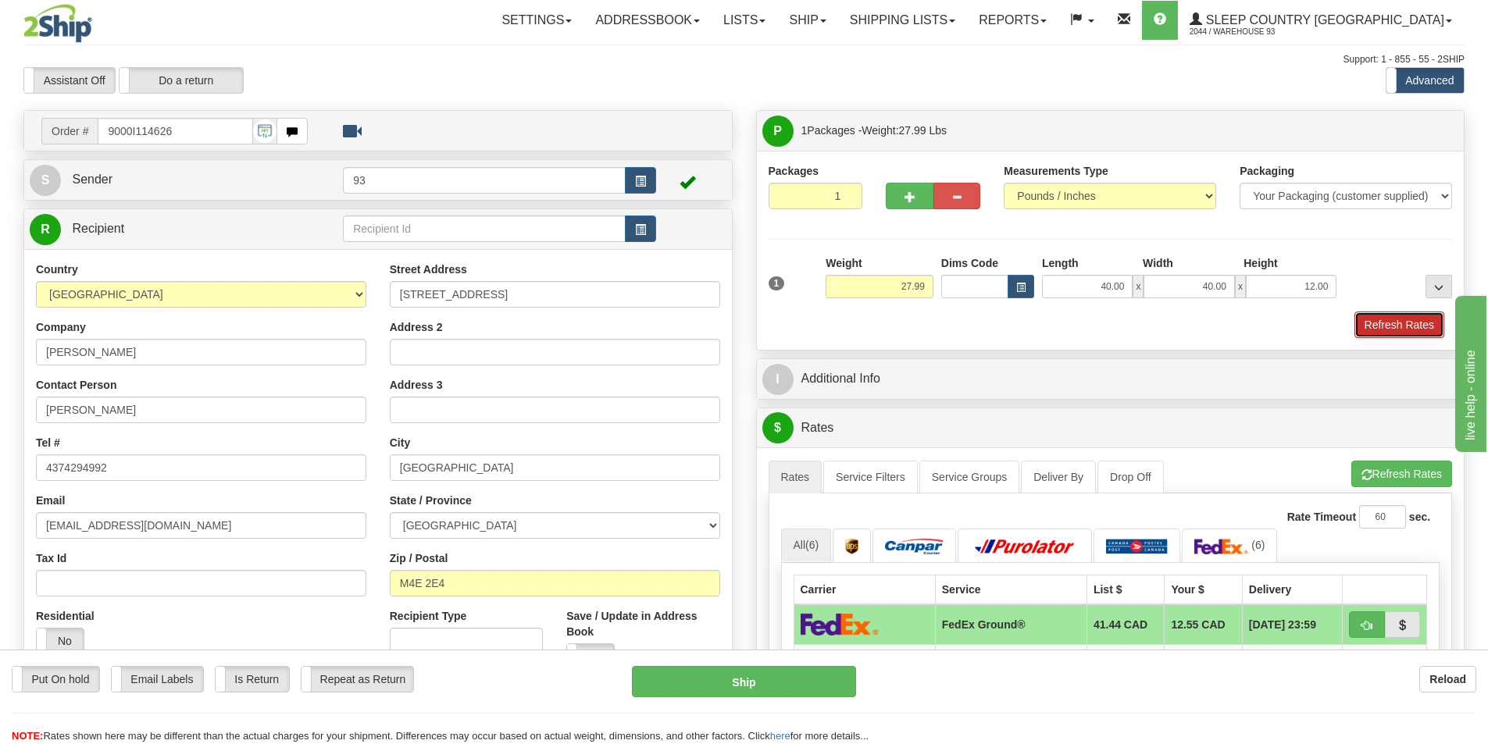
click at [1407, 318] on button "Refresh Rates" at bounding box center [1399, 325] width 90 height 27
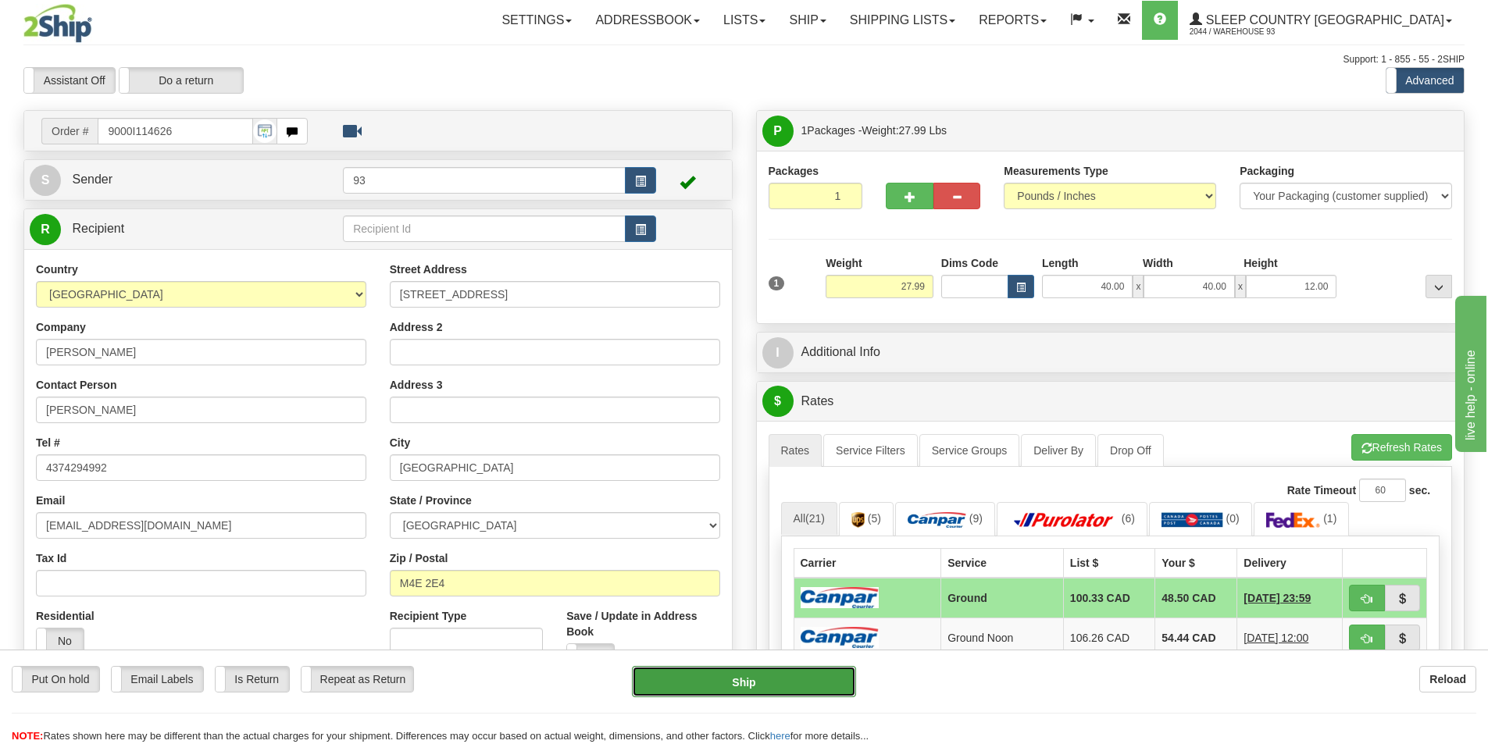
click at [769, 676] on button "Ship" at bounding box center [744, 681] width 224 height 31
type input "1"
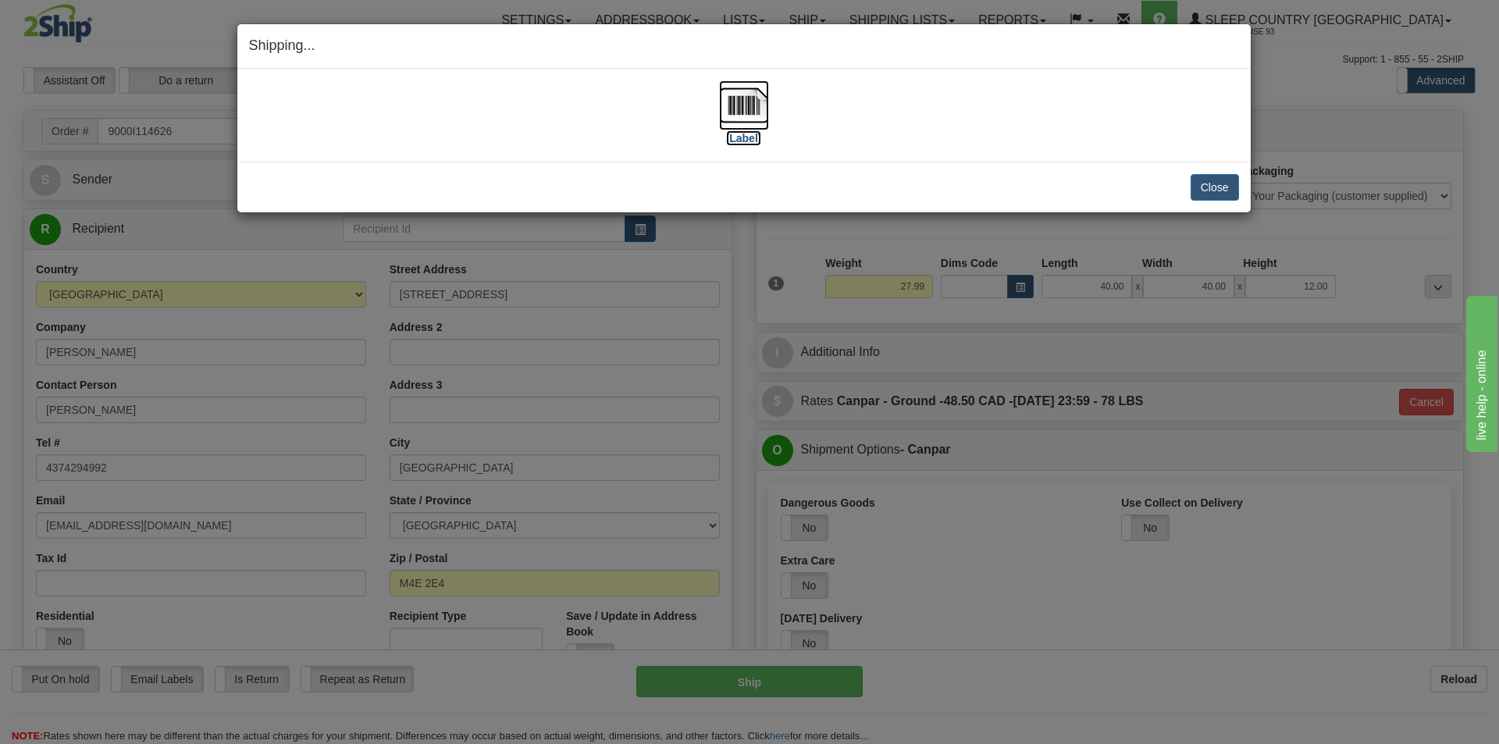
click at [743, 113] on img at bounding box center [744, 105] width 50 height 50
click at [1214, 182] on button "Close" at bounding box center [1215, 187] width 48 height 27
